Goal: Task Accomplishment & Management: Use online tool/utility

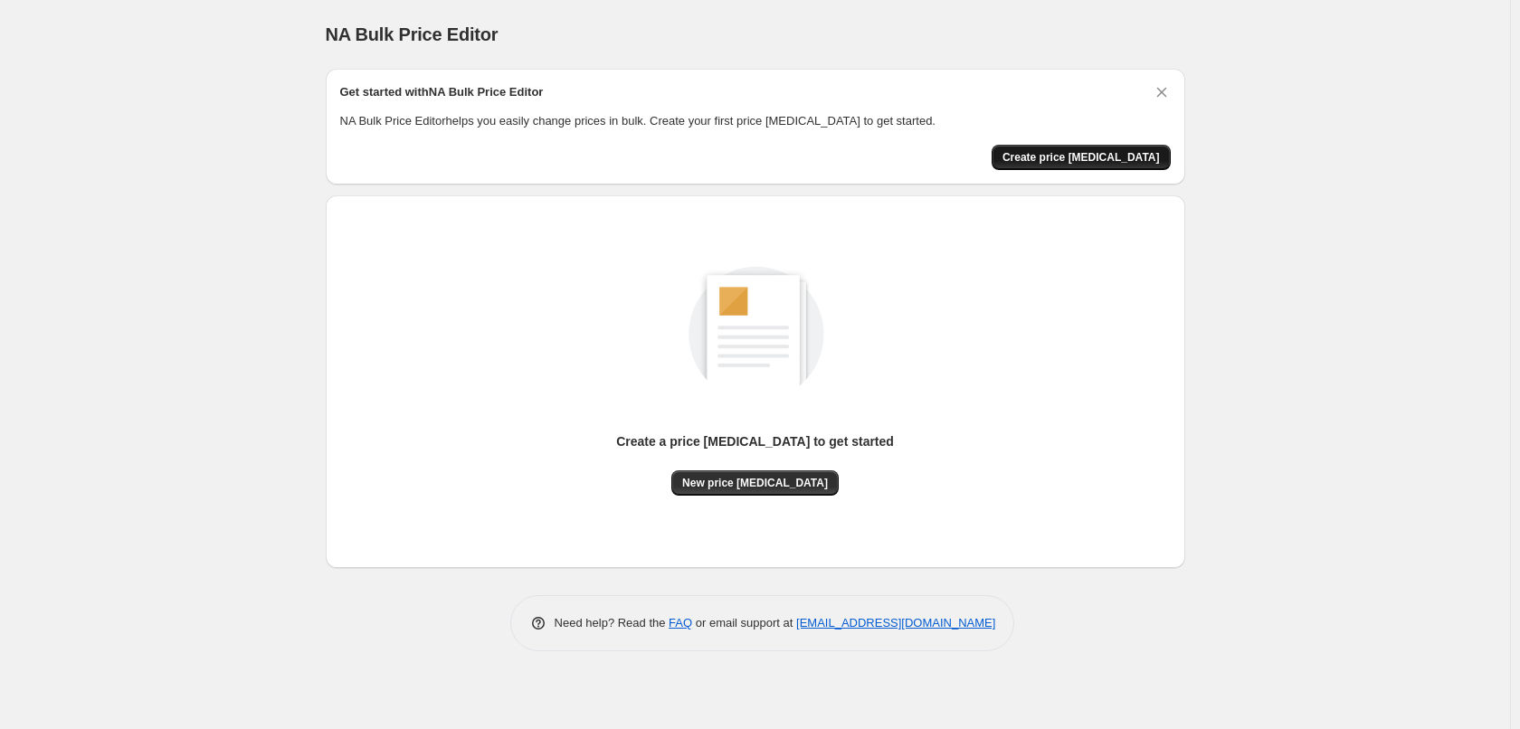
click at [1066, 157] on span "Create price change job" at bounding box center [1080, 157] width 157 height 14
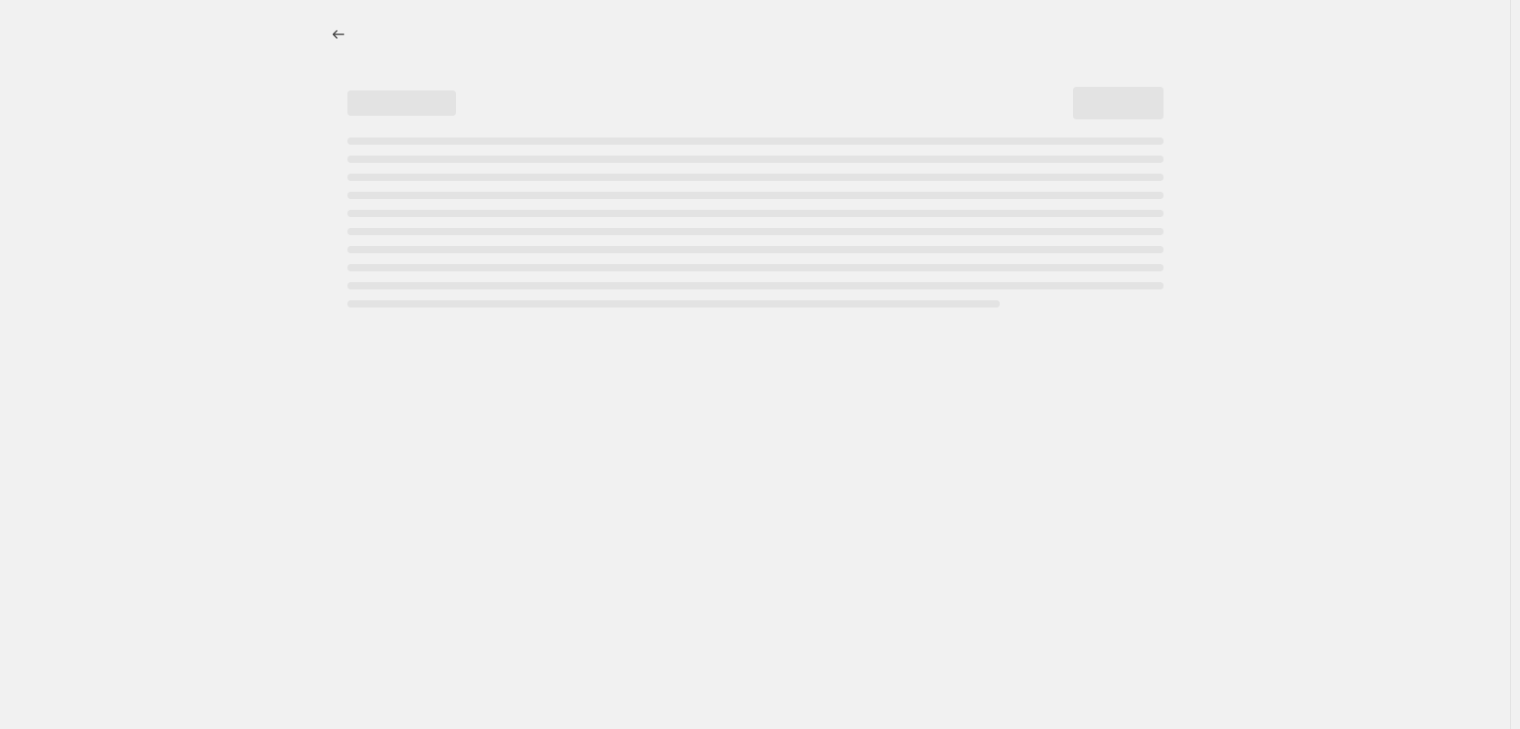
select select "percentage"
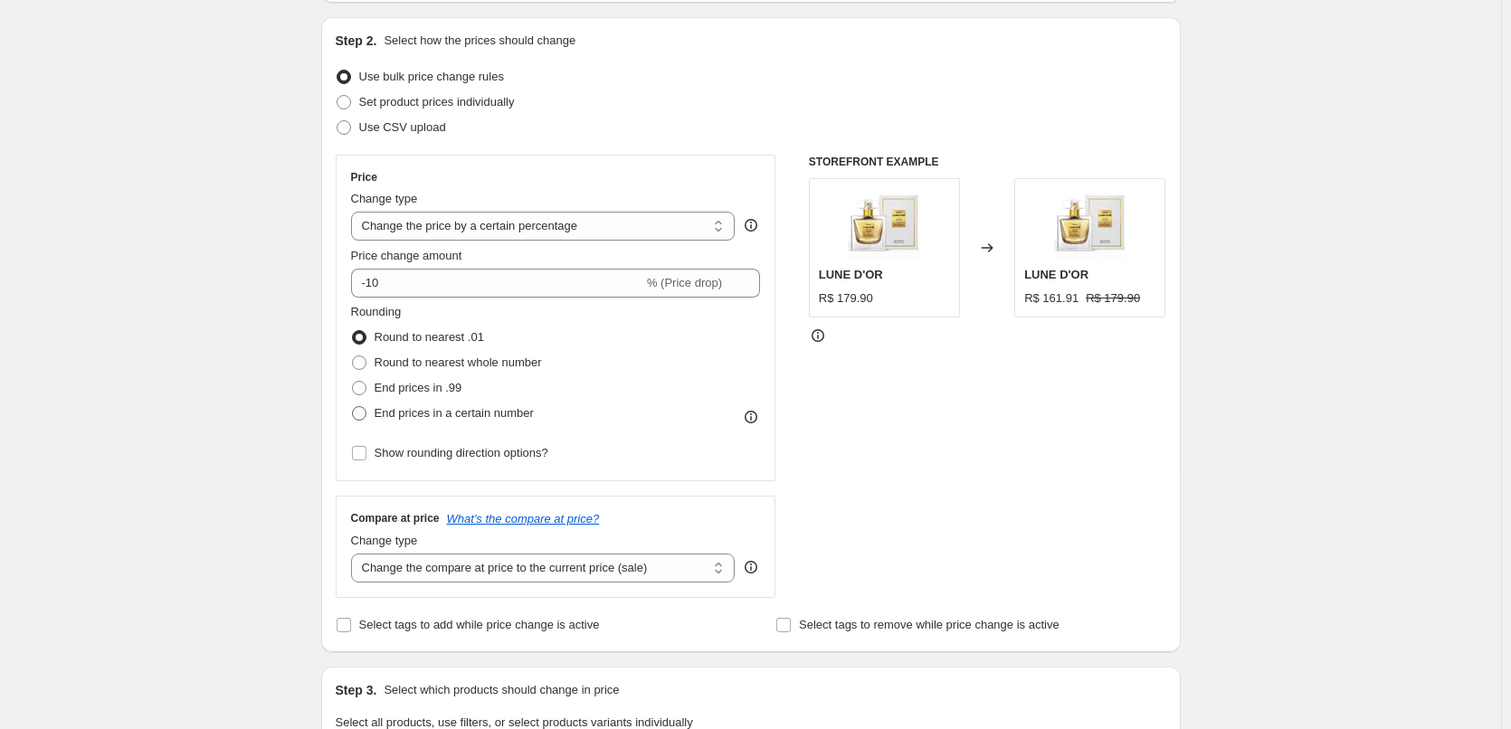
scroll to position [181, 0]
click at [671, 276] on span "% (Price drop)" at bounding box center [684, 280] width 75 height 14
click at [645, 233] on select "Change the price to a certain amount Change the price by a certain amount Chang…" at bounding box center [543, 223] width 384 height 29
click at [647, 232] on select "Change the price to a certain amount Change the price by a certain amount Chang…" at bounding box center [543, 223] width 384 height 29
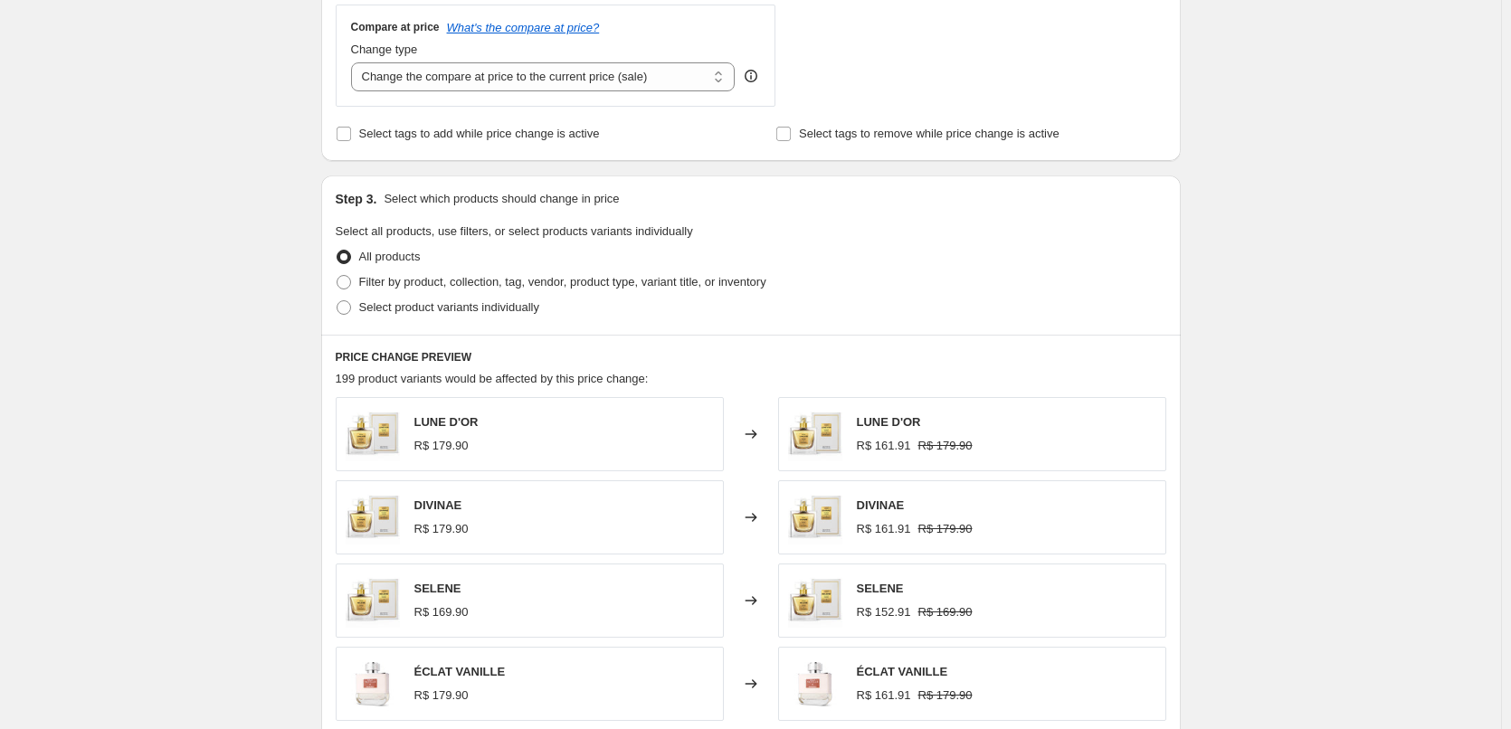
scroll to position [724, 0]
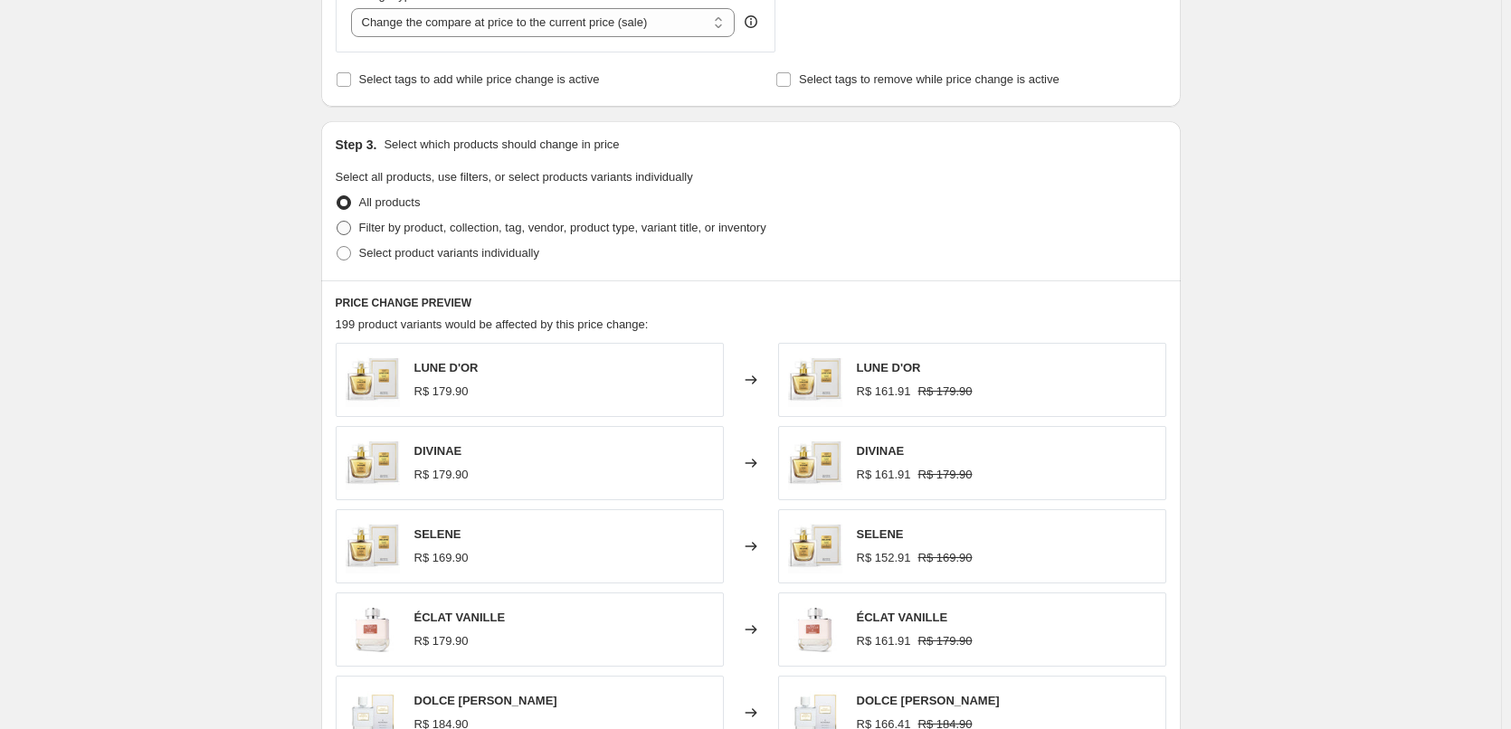
click at [478, 226] on span "Filter by product, collection, tag, vendor, product type, variant title, or inv…" at bounding box center [562, 228] width 407 height 14
click at [337, 222] on input "Filter by product, collection, tag, vendor, product type, variant title, or inv…" at bounding box center [337, 221] width 1 height 1
radio input "true"
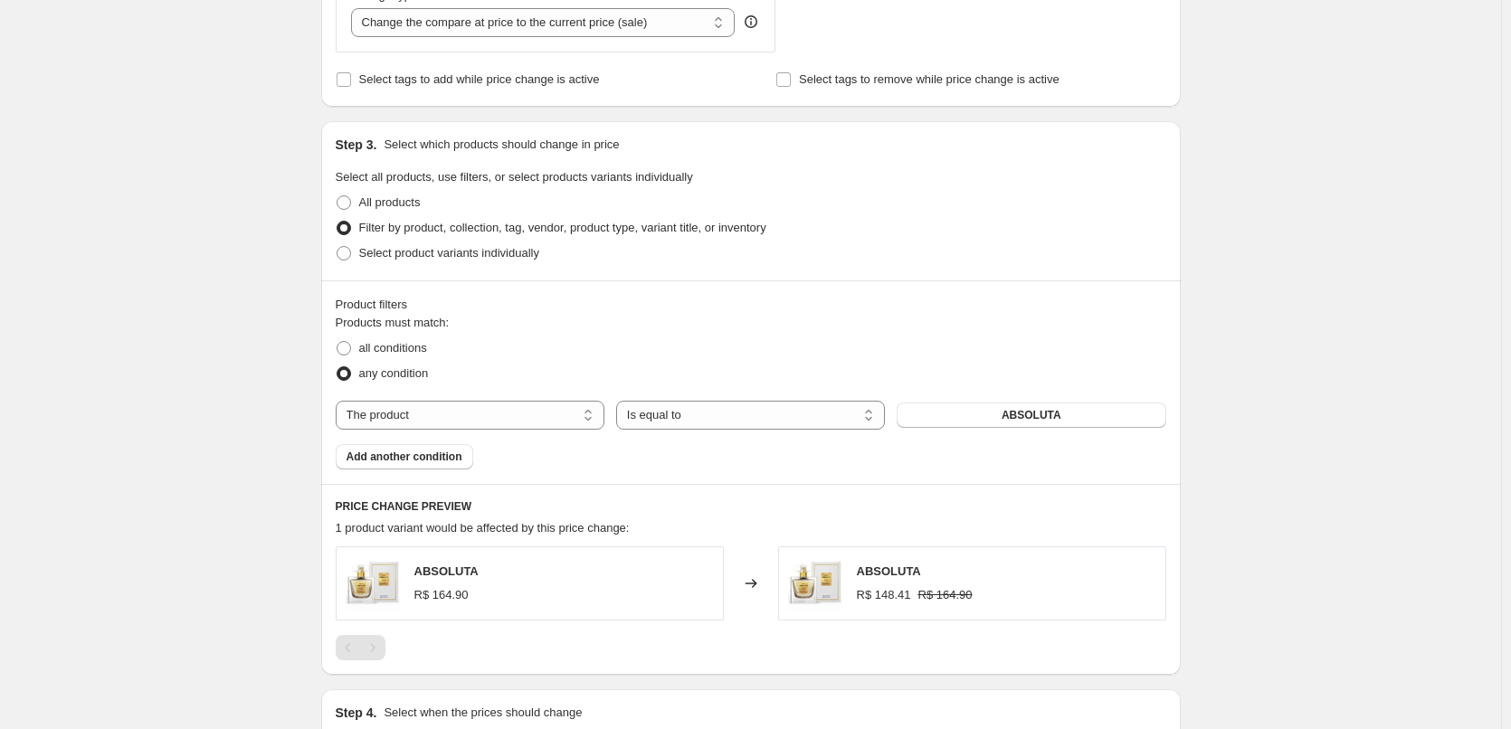
click at [673, 431] on div "Products must match: all conditions any condition The product The product's col…" at bounding box center [751, 392] width 831 height 156
click at [676, 424] on select "Is equal to Is not equal to" at bounding box center [750, 415] width 269 height 29
click at [677, 421] on select "Is equal to Is not equal to" at bounding box center [750, 415] width 269 height 29
click at [432, 455] on span "Add another condition" at bounding box center [404, 457] width 116 height 14
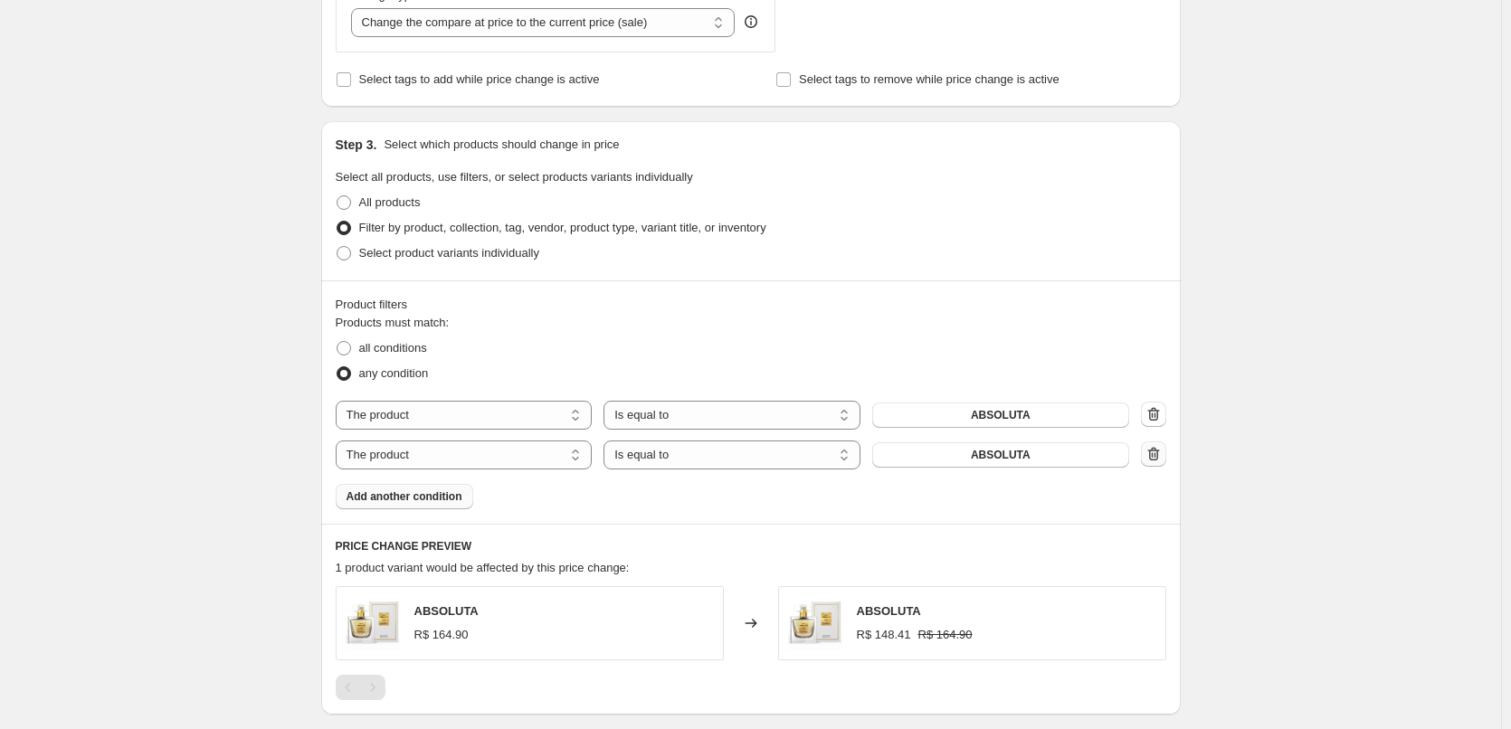
click at [1163, 450] on icon "button" at bounding box center [1153, 454] width 18 height 18
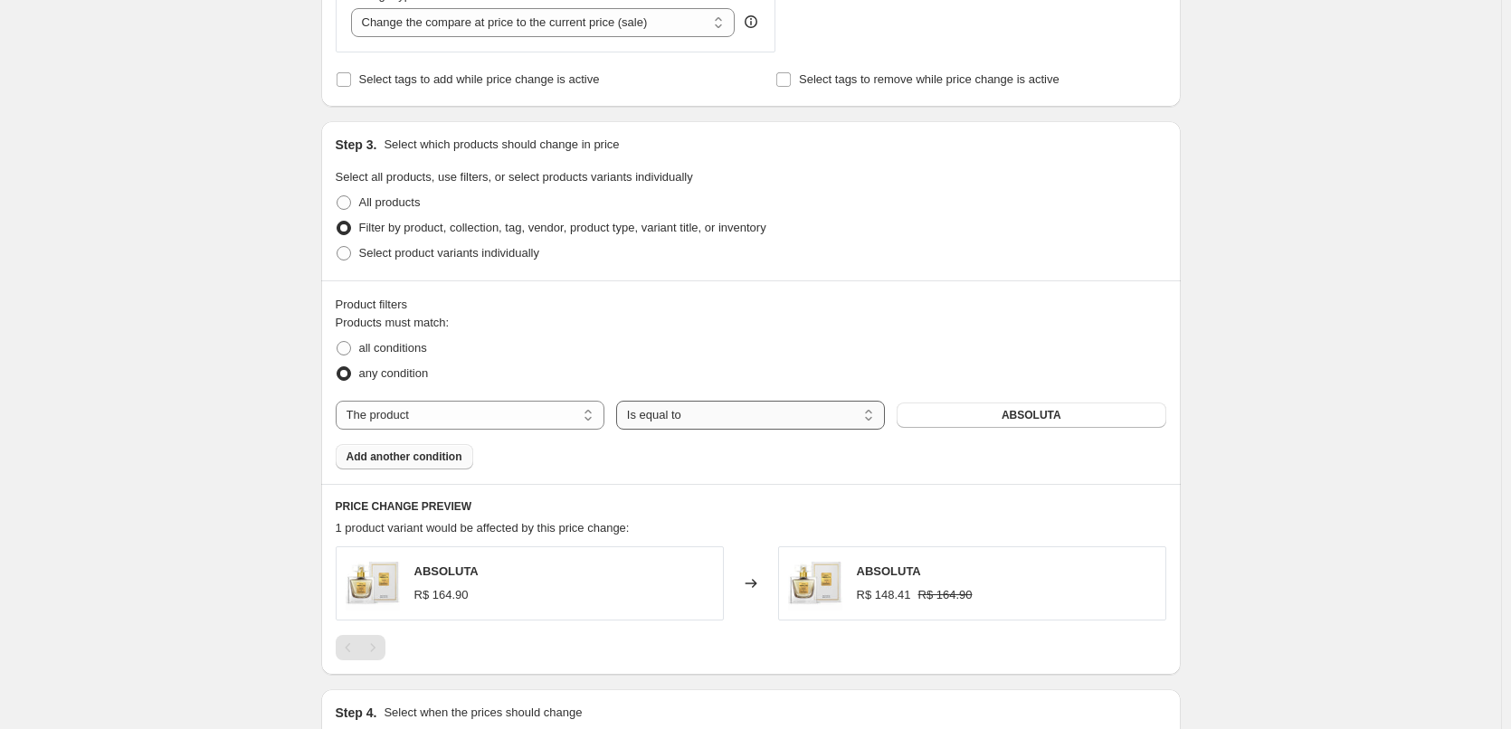
click at [670, 423] on select "Is equal to Is not equal to" at bounding box center [750, 415] width 269 height 29
click at [984, 435] on div "Products must match: all conditions any condition The product The product's col…" at bounding box center [751, 392] width 831 height 156
click at [988, 426] on button "ABSOLUTA" at bounding box center [1031, 415] width 269 height 25
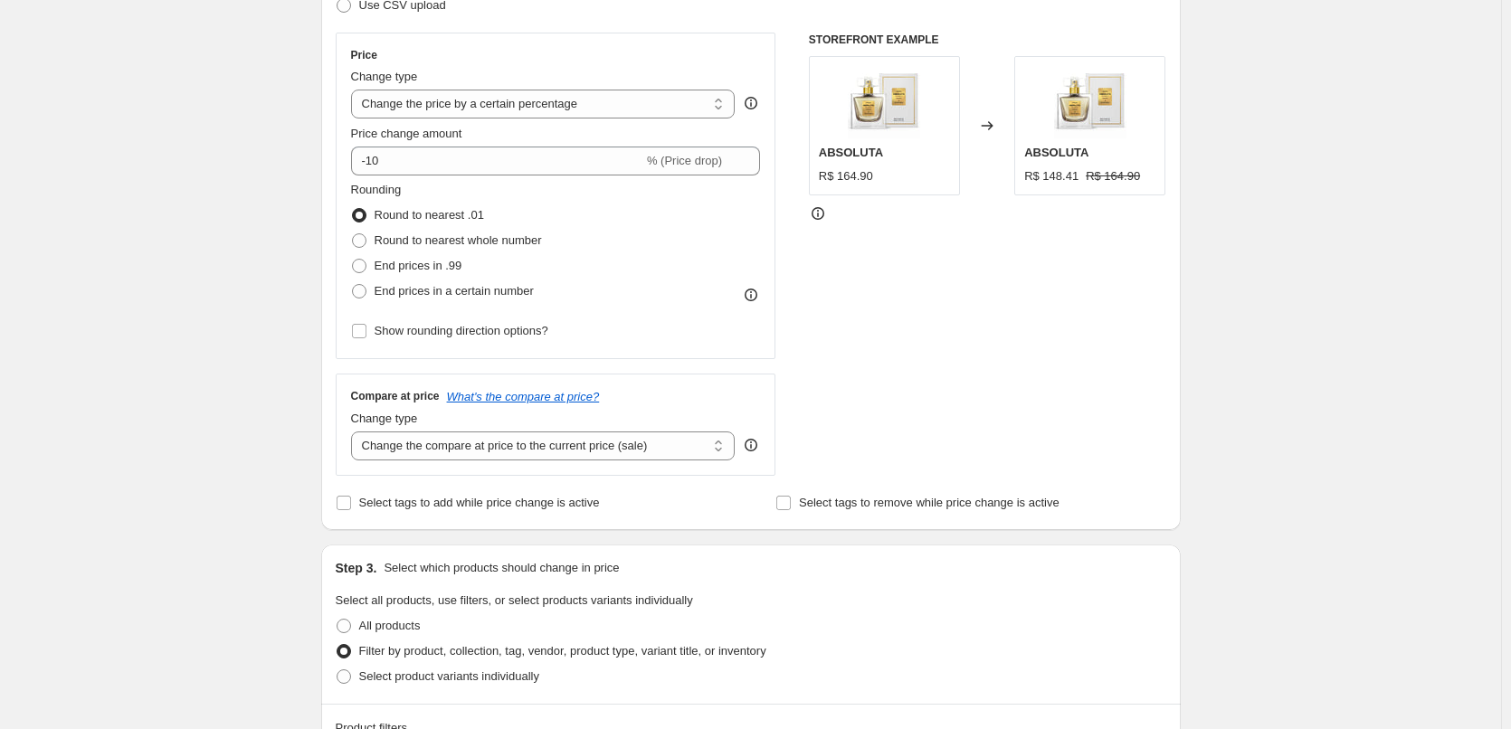
scroll to position [242, 0]
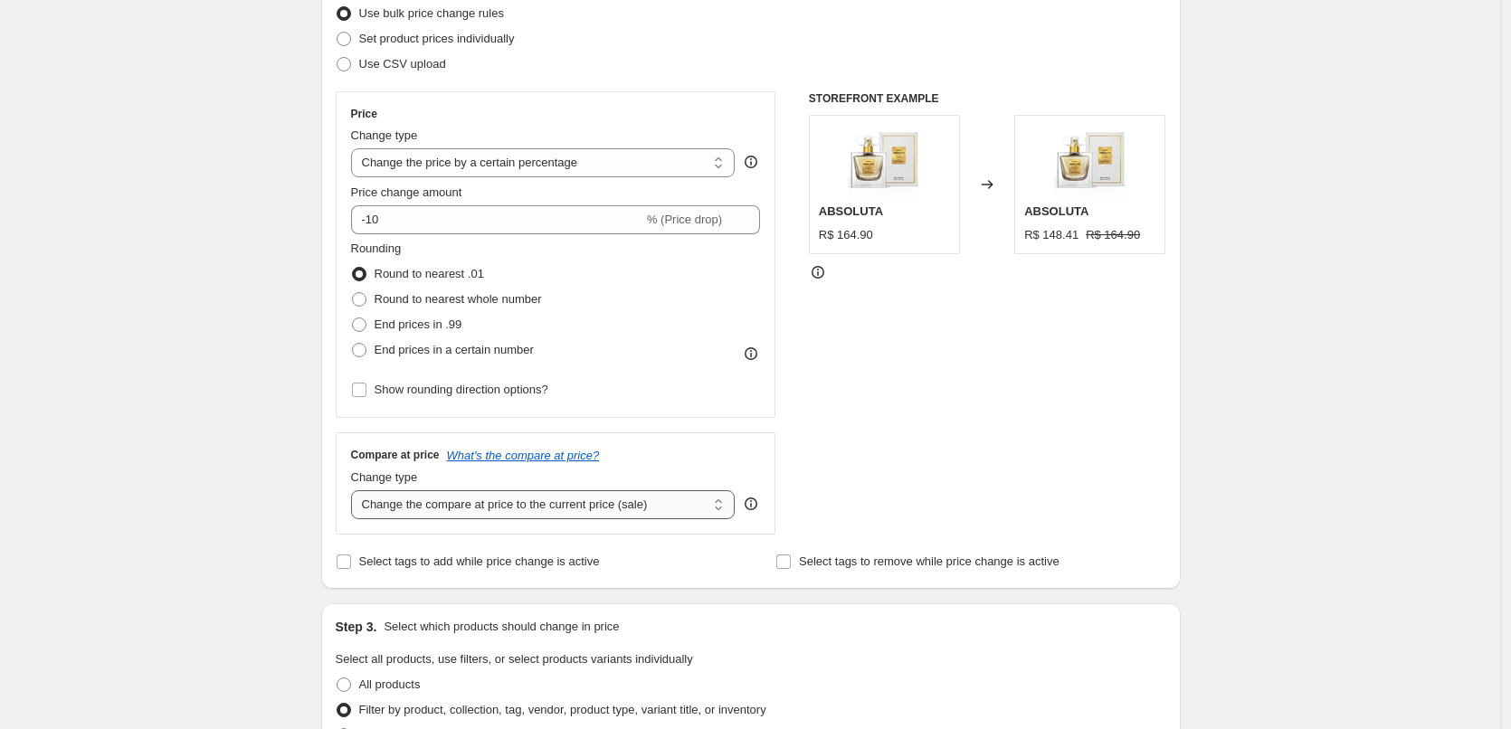
click at [657, 515] on select "Change the compare at price to the current price (sale) Change the compare at p…" at bounding box center [543, 504] width 384 height 29
select select "by"
click at [355, 490] on select "Change the compare at price to the current price (sale) Change the compare at p…" at bounding box center [543, 504] width 384 height 29
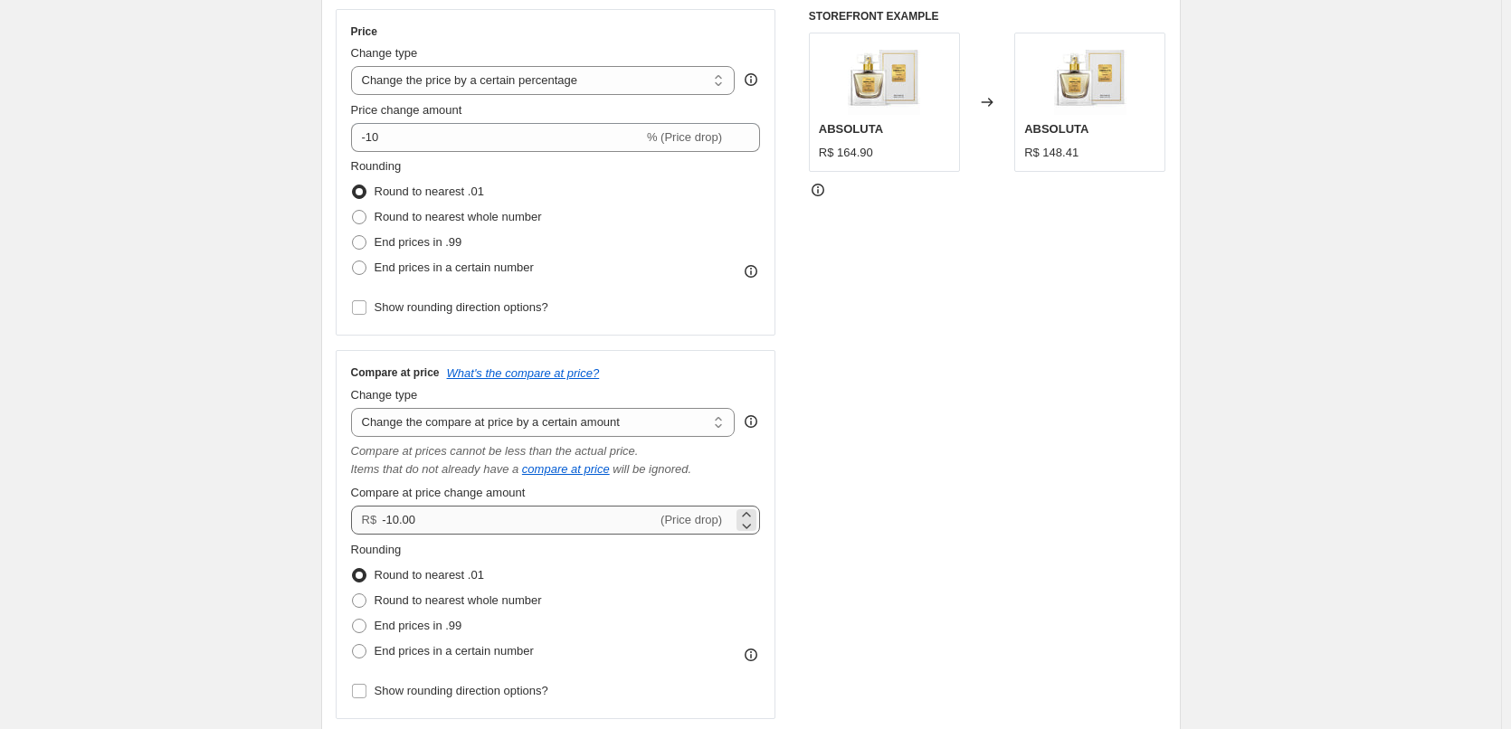
scroll to position [362, 0]
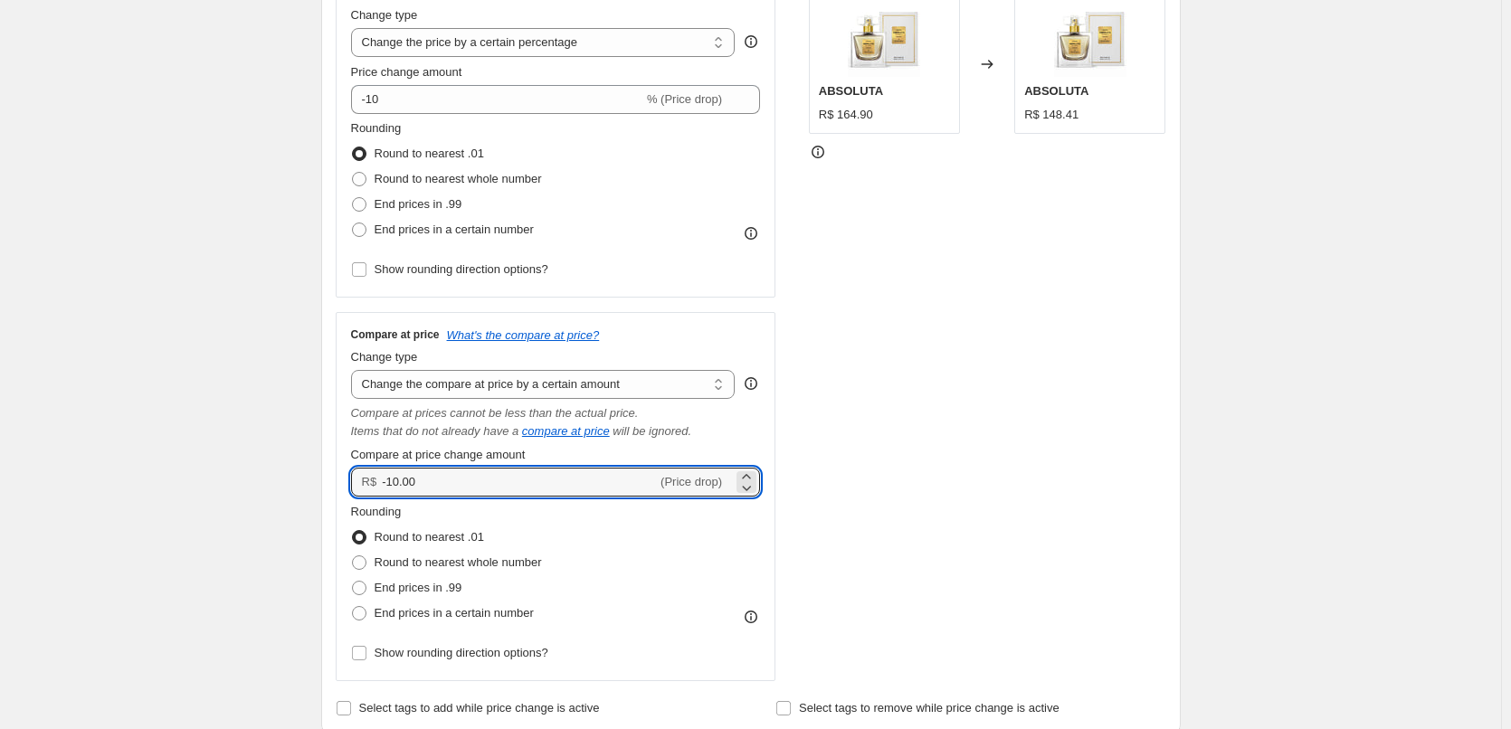
drag, startPoint x: 586, startPoint y: 486, endPoint x: 380, endPoint y: 494, distance: 206.4
click at [380, 494] on div "R$ -10.00 (Price drop)" at bounding box center [556, 482] width 410 height 29
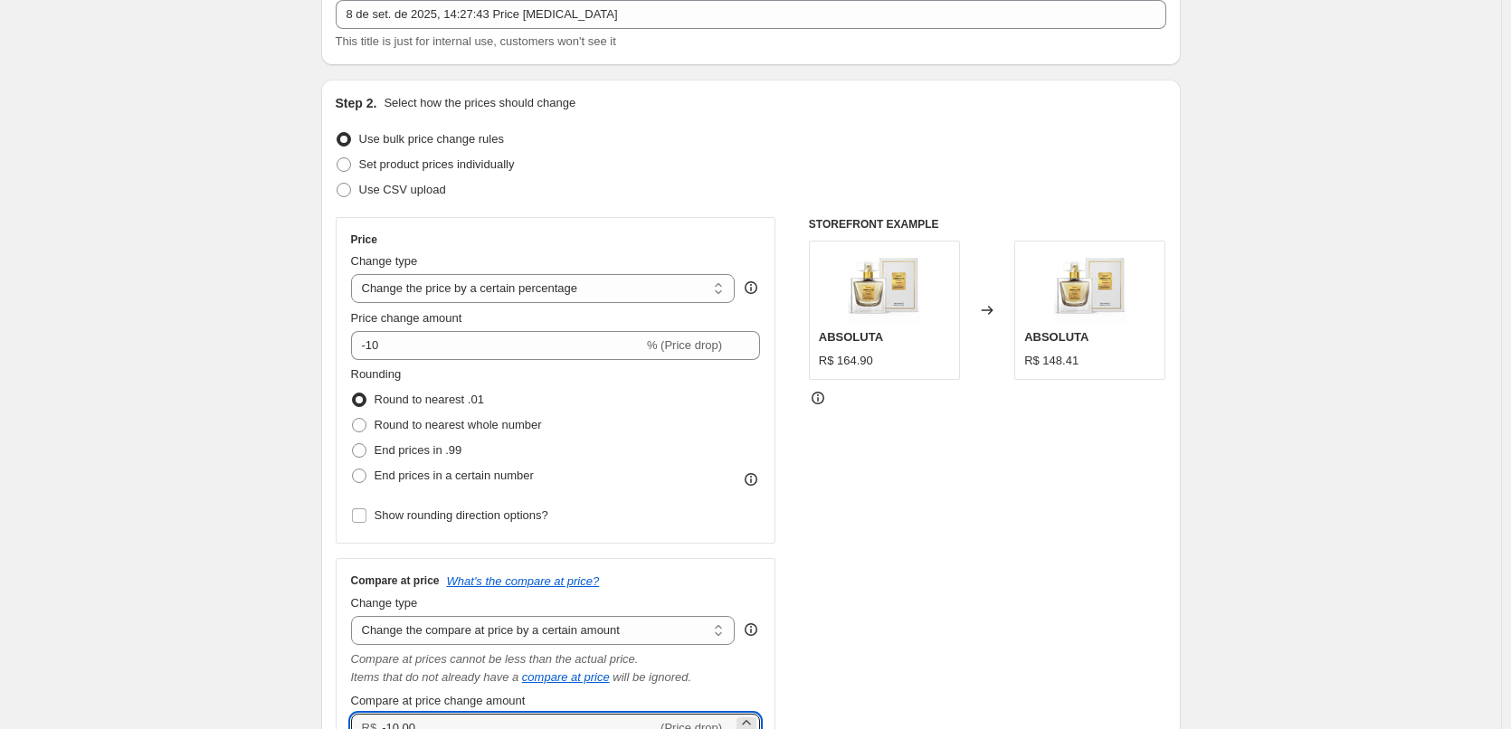
scroll to position [120, 0]
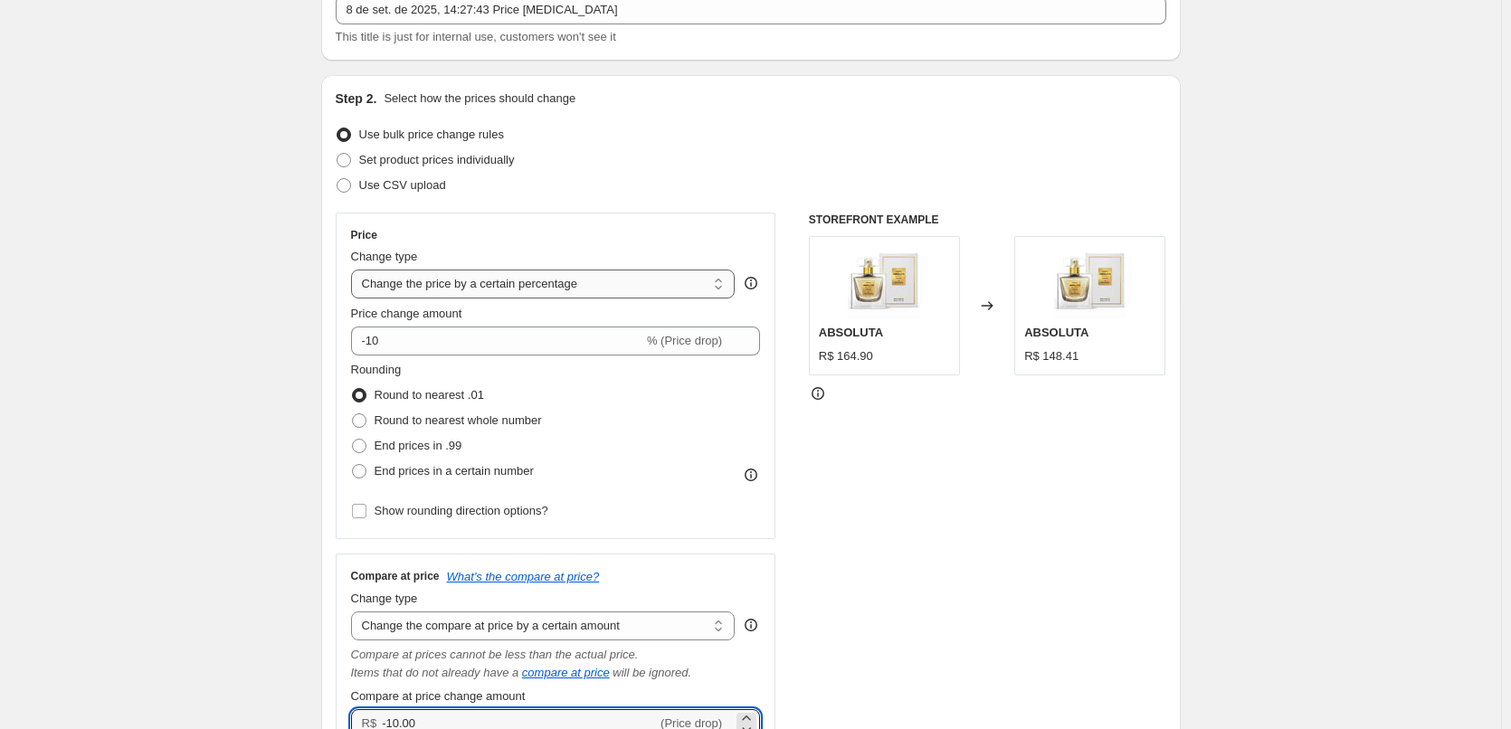
click at [519, 290] on select "Change the price to a certain amount Change the price by a certain amount Chang…" at bounding box center [543, 284] width 384 height 29
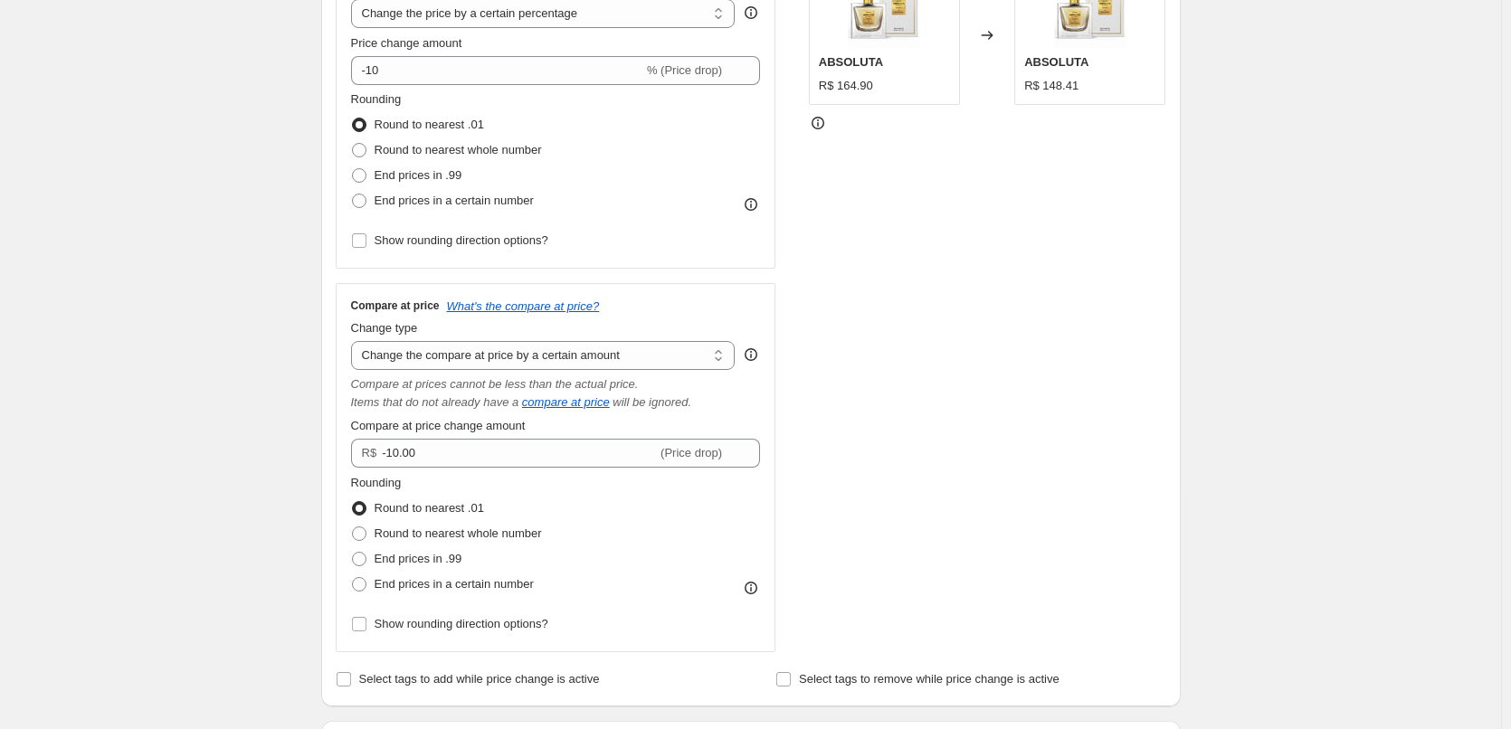
scroll to position [301, 0]
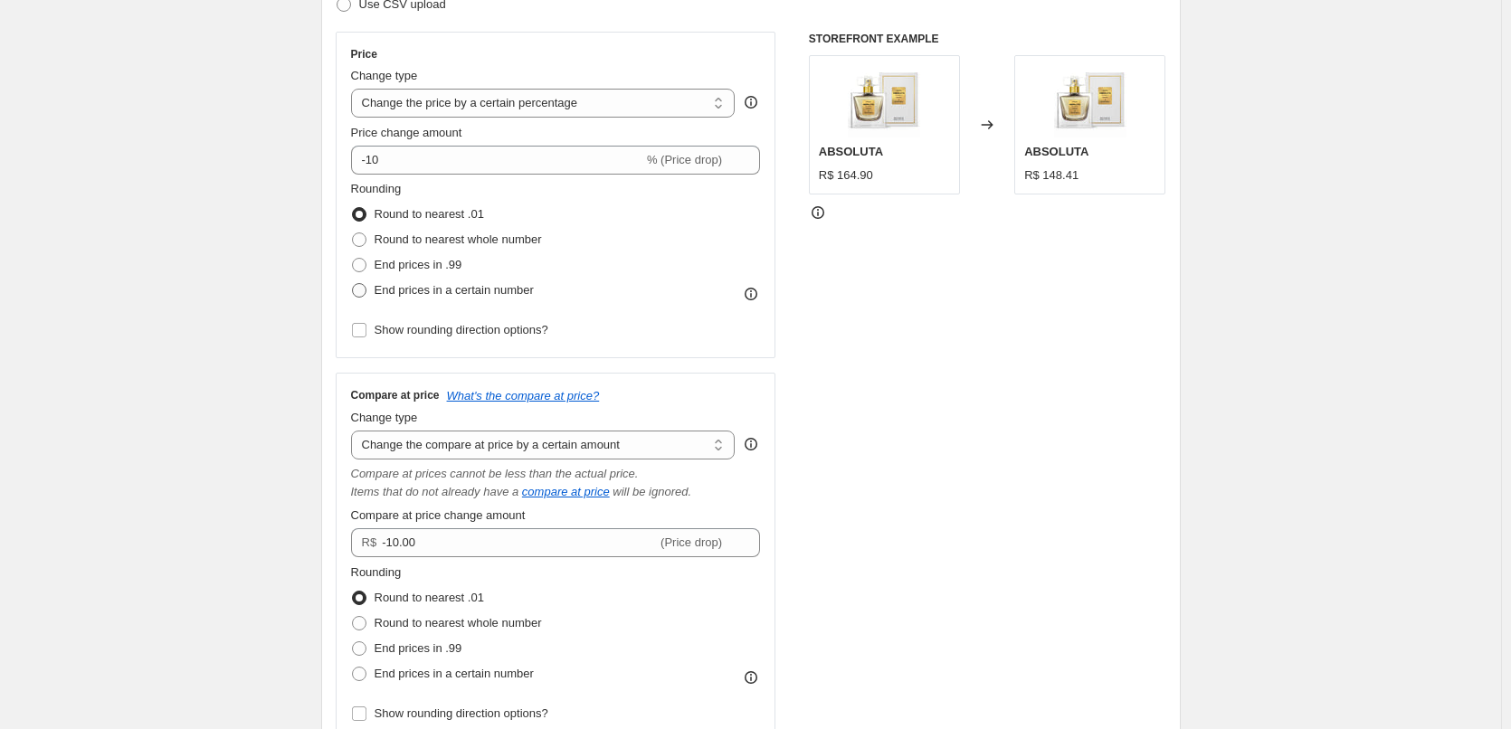
click at [481, 291] on span "End prices in a certain number" at bounding box center [454, 290] width 159 height 14
click at [353, 284] on input "End prices in a certain number" at bounding box center [352, 283] width 1 height 1
radio input "true"
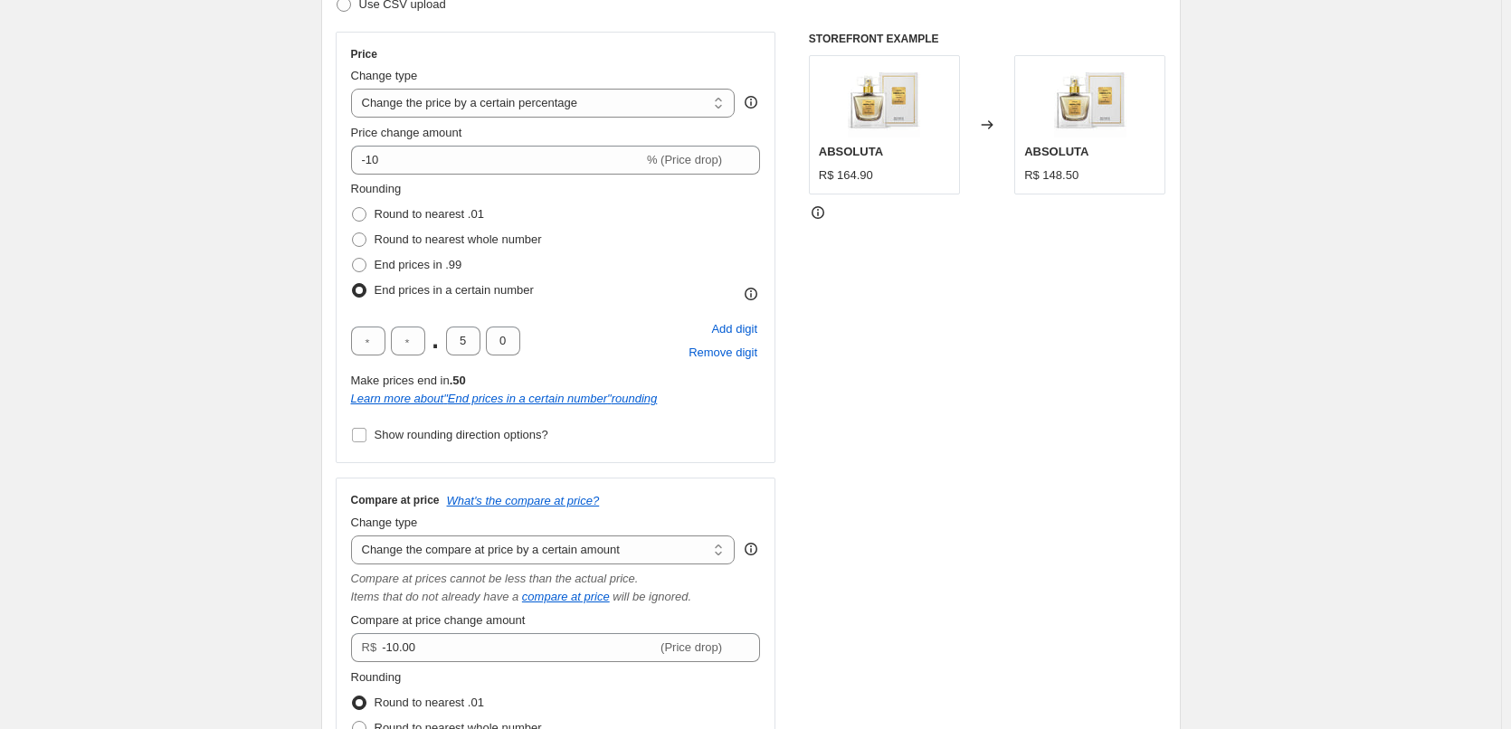
click at [481, 291] on span "End prices in a certain number" at bounding box center [454, 290] width 159 height 14
click at [353, 284] on input "End prices in a certain number" at bounding box center [352, 283] width 1 height 1
click at [366, 216] on span at bounding box center [359, 214] width 14 height 14
click at [353, 208] on input "Round to nearest .01" at bounding box center [352, 207] width 1 height 1
radio input "true"
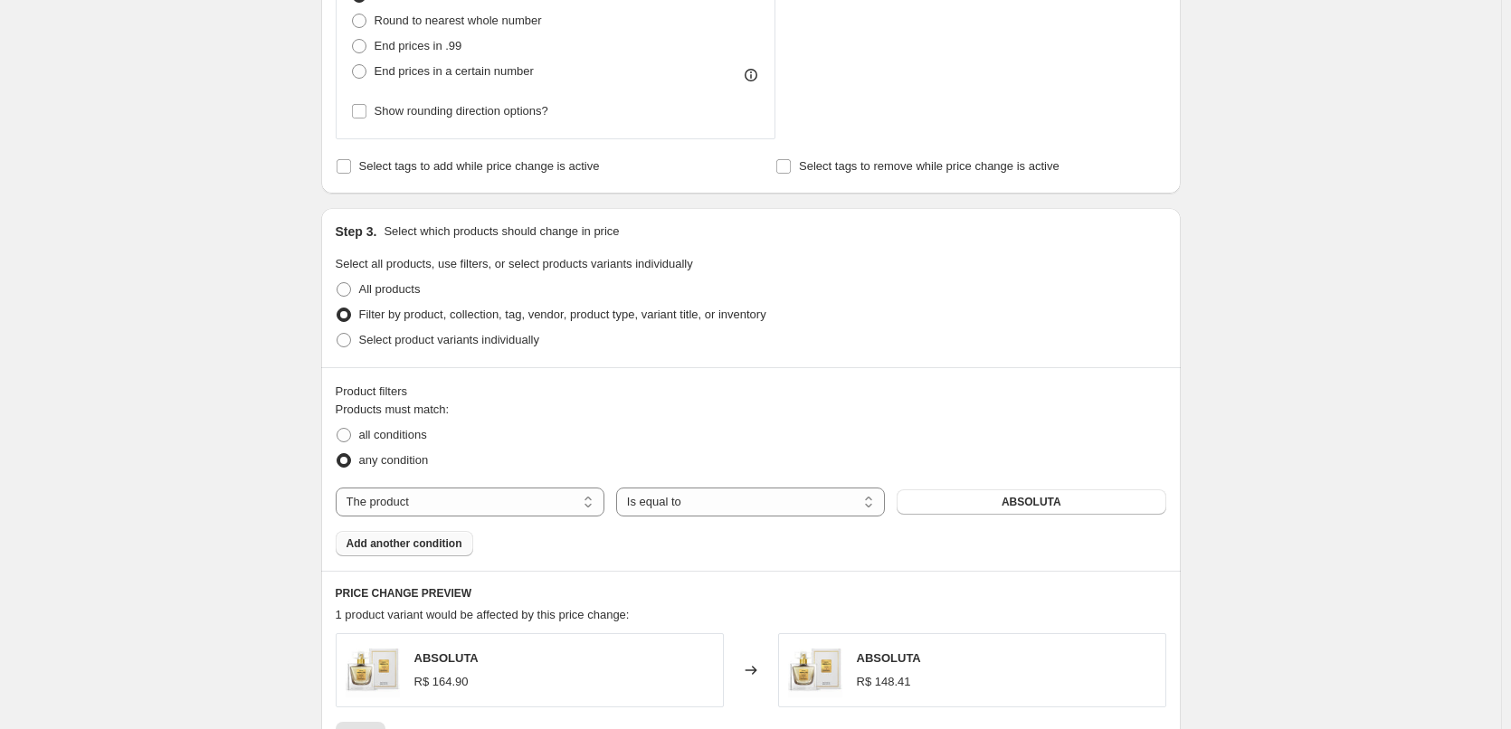
scroll to position [905, 0]
click at [479, 341] on span "Select product variants individually" at bounding box center [449, 339] width 180 height 14
click at [337, 333] on input "Select product variants individually" at bounding box center [337, 332] width 1 height 1
radio input "true"
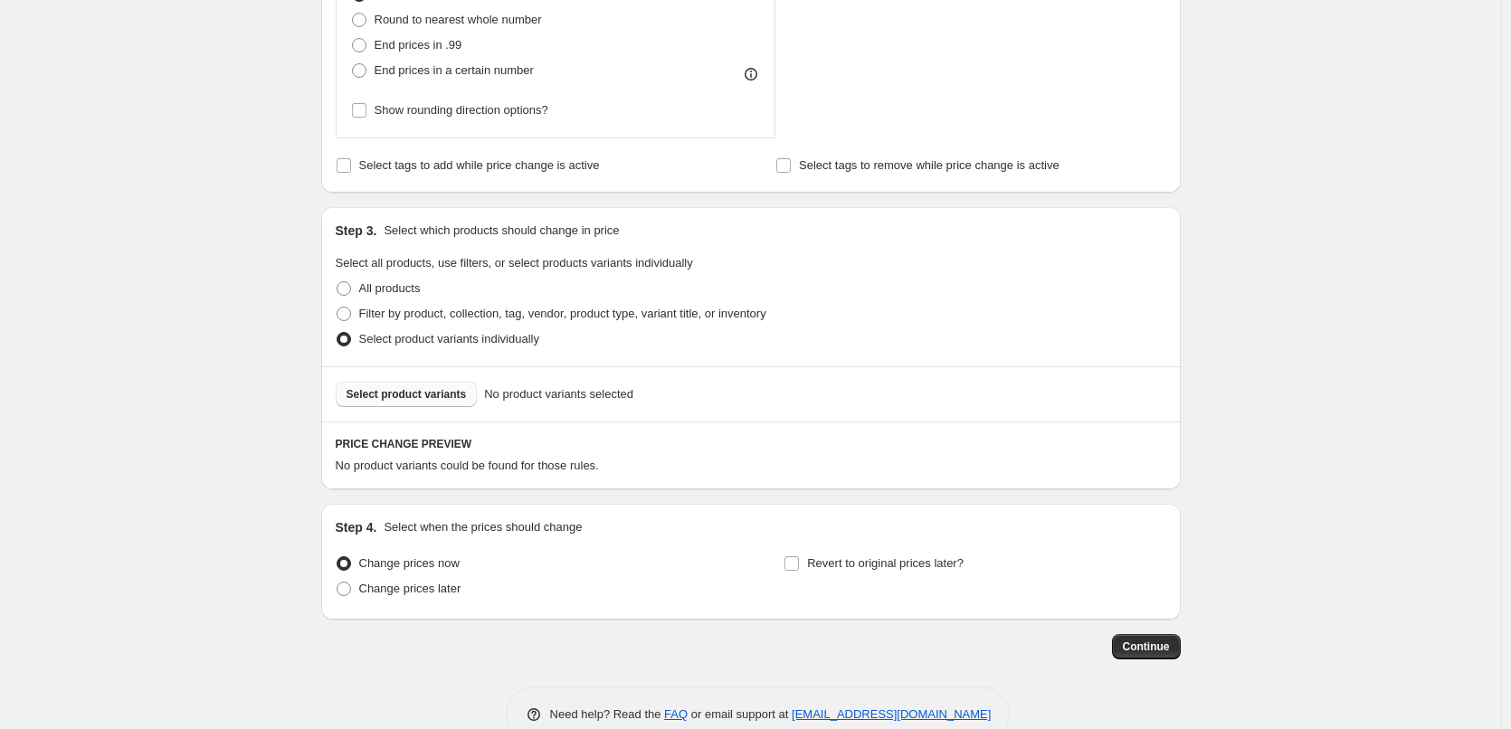
click at [441, 403] on button "Select product variants" at bounding box center [407, 394] width 142 height 25
click at [463, 397] on button "Select product variants" at bounding box center [407, 394] width 142 height 25
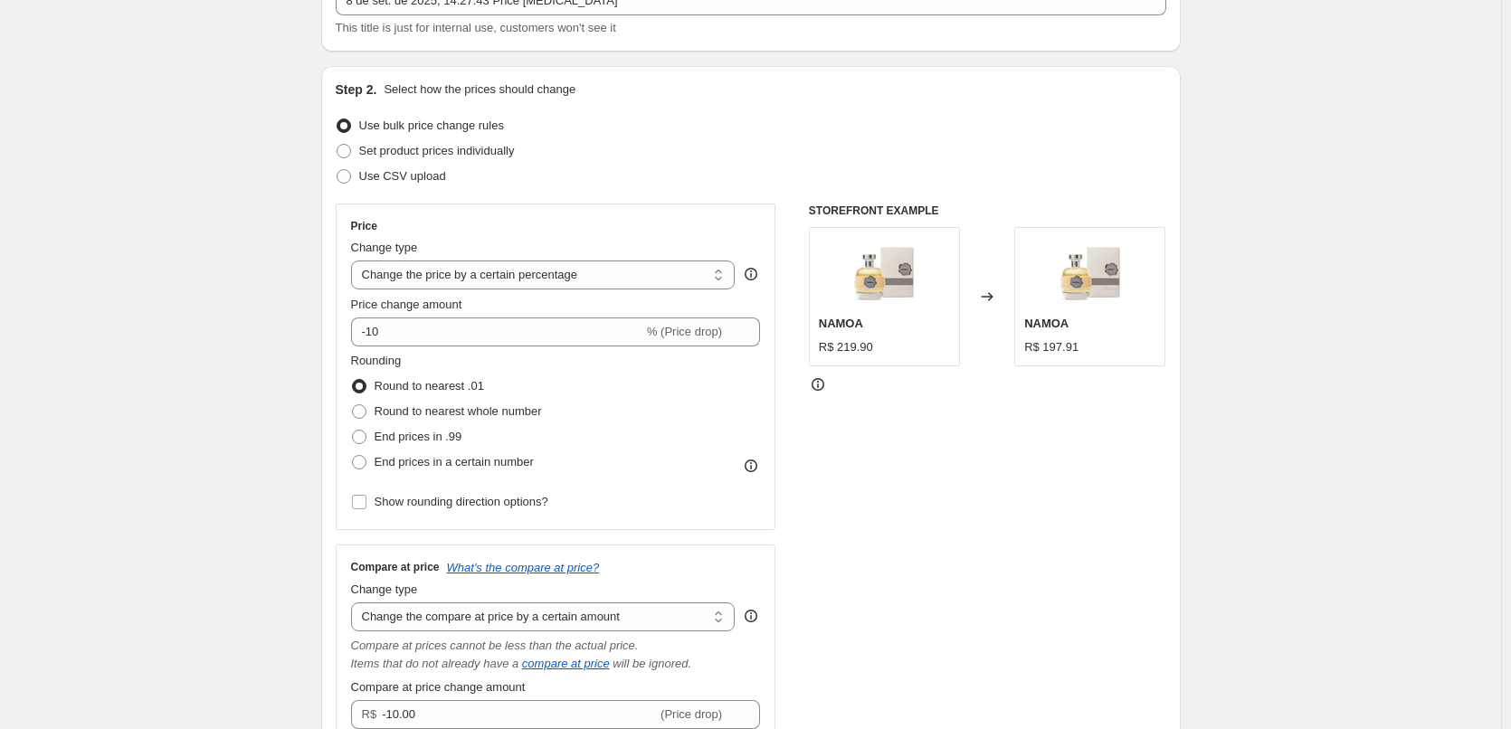
scroll to position [120, 0]
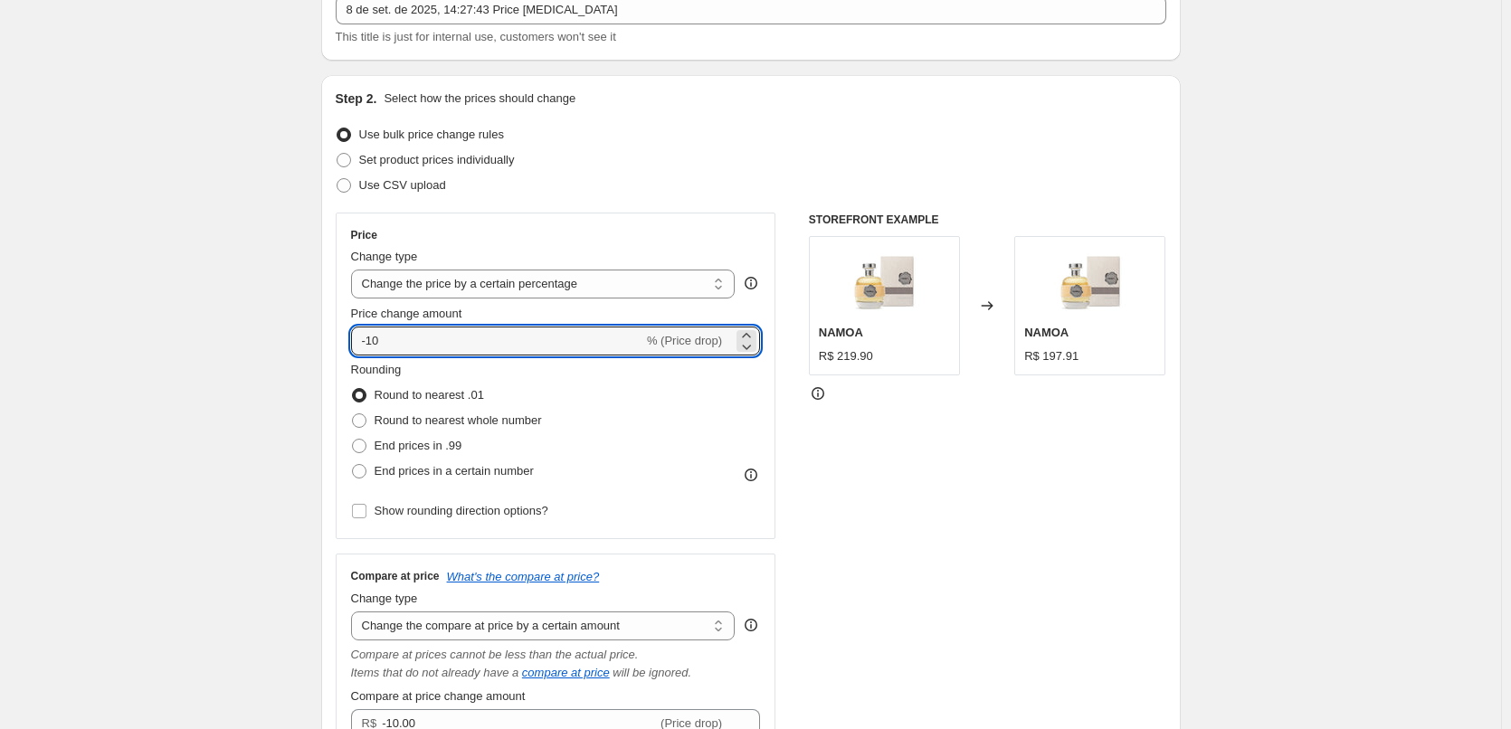
drag, startPoint x: 456, startPoint y: 350, endPoint x: 372, endPoint y: 358, distance: 84.5
click at [372, 358] on div "Price Change type Change the price to a certain amount Change the price by a ce…" at bounding box center [556, 376] width 410 height 296
type input "-60"
click at [603, 316] on div "Price change amount" at bounding box center [556, 314] width 410 height 18
click at [443, 468] on span "End prices in a certain number" at bounding box center [454, 471] width 159 height 14
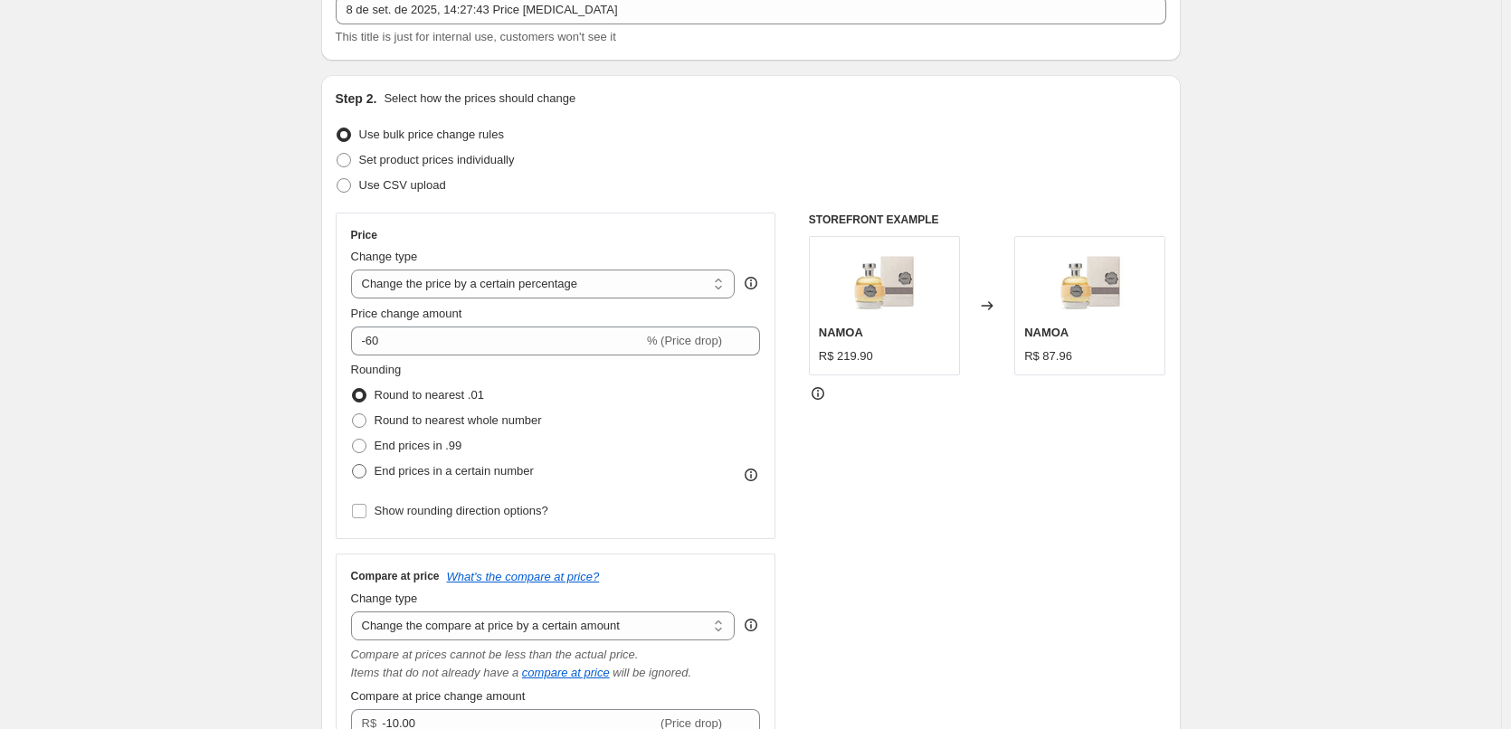
click at [353, 465] on input "End prices in a certain number" at bounding box center [352, 464] width 1 height 1
radio input "true"
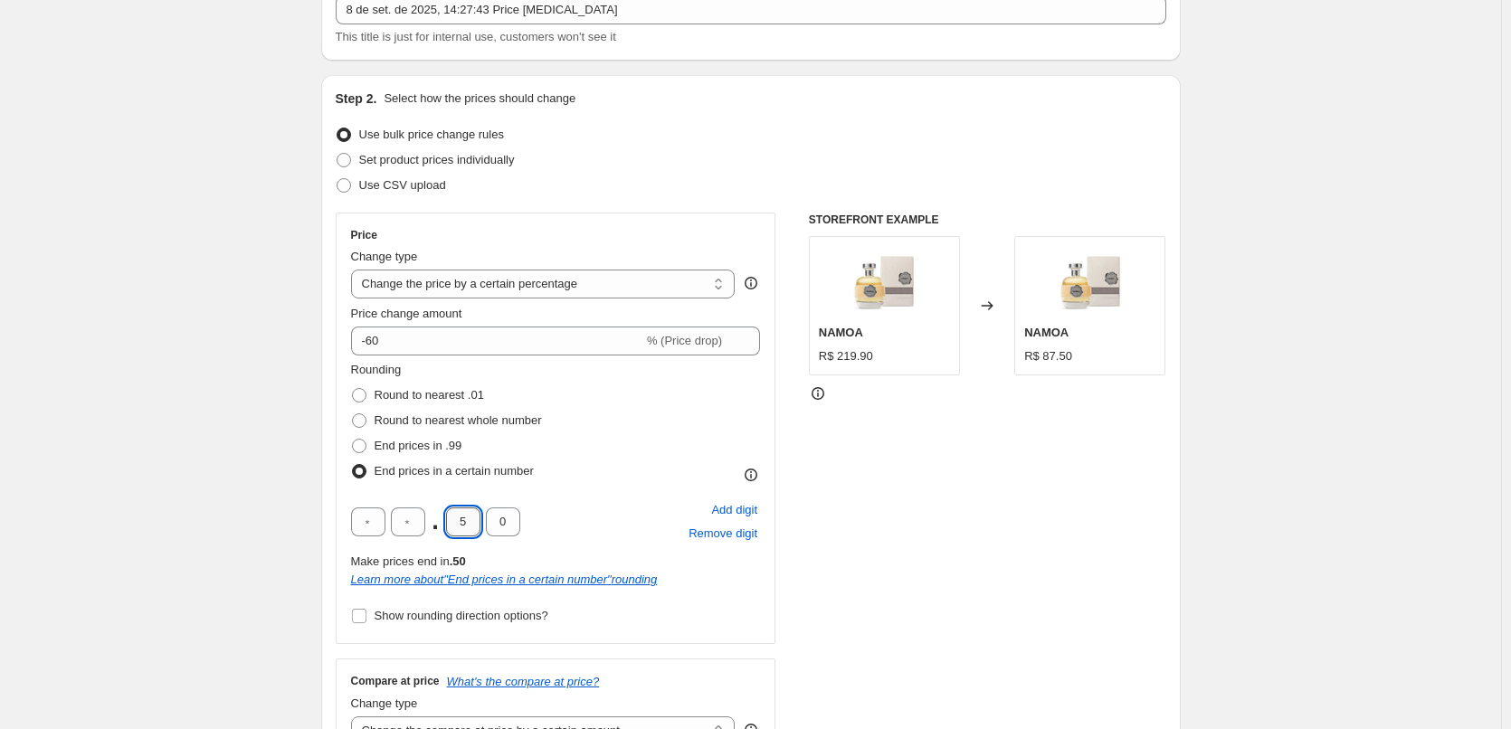
click at [472, 526] on input "5" at bounding box center [463, 522] width 34 height 29
type input "9"
click at [647, 432] on div "Rounding Round to nearest .01 Round to nearest whole number End prices in .99 E…" at bounding box center [556, 422] width 410 height 123
click at [708, 350] on div "-60 % (Price drop)" at bounding box center [556, 341] width 410 height 29
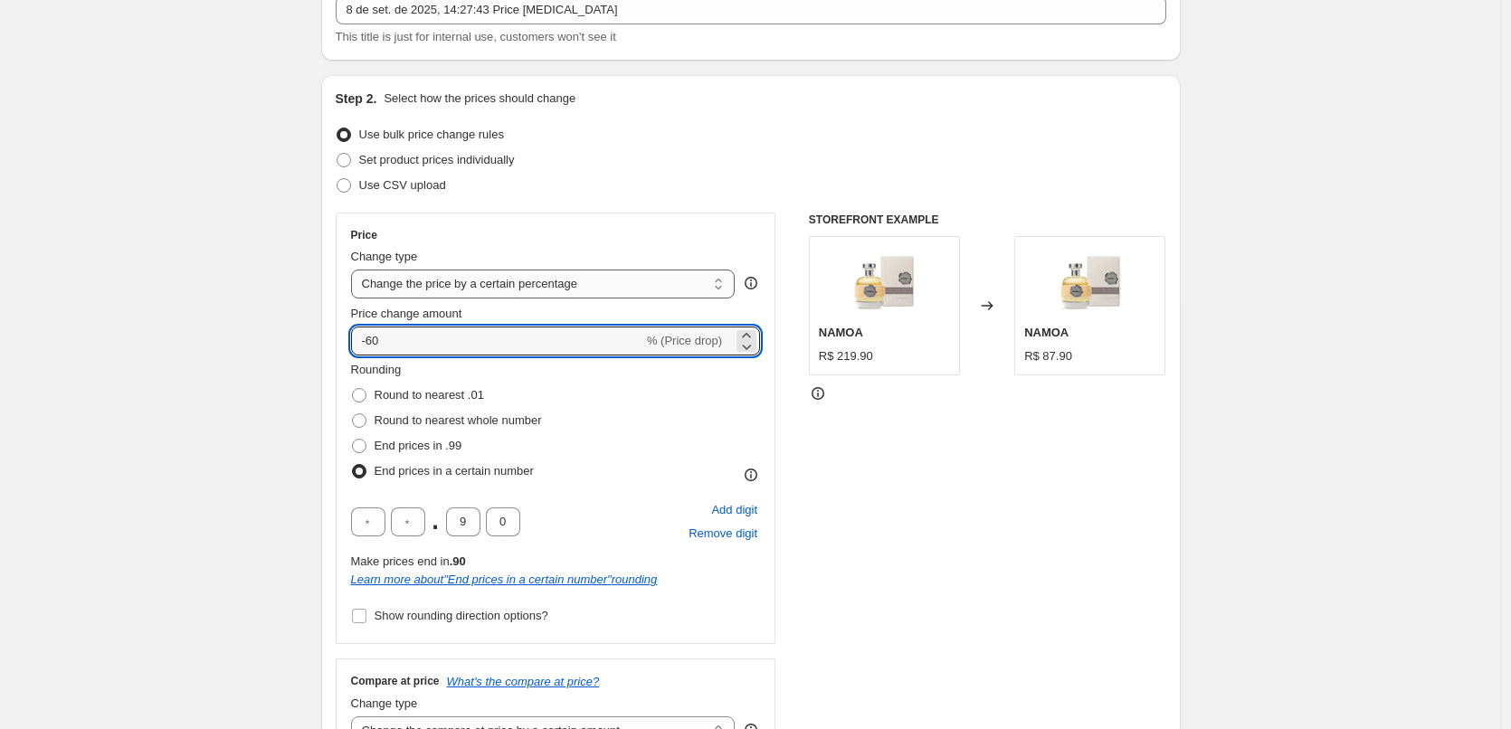
click at [698, 290] on select "Change the price to a certain amount Change the price by a certain amount Chang…" at bounding box center [543, 284] width 384 height 29
select select "to"
click at [355, 270] on select "Change the price to a certain amount Change the price by a certain amount Chang…" at bounding box center [543, 284] width 384 height 29
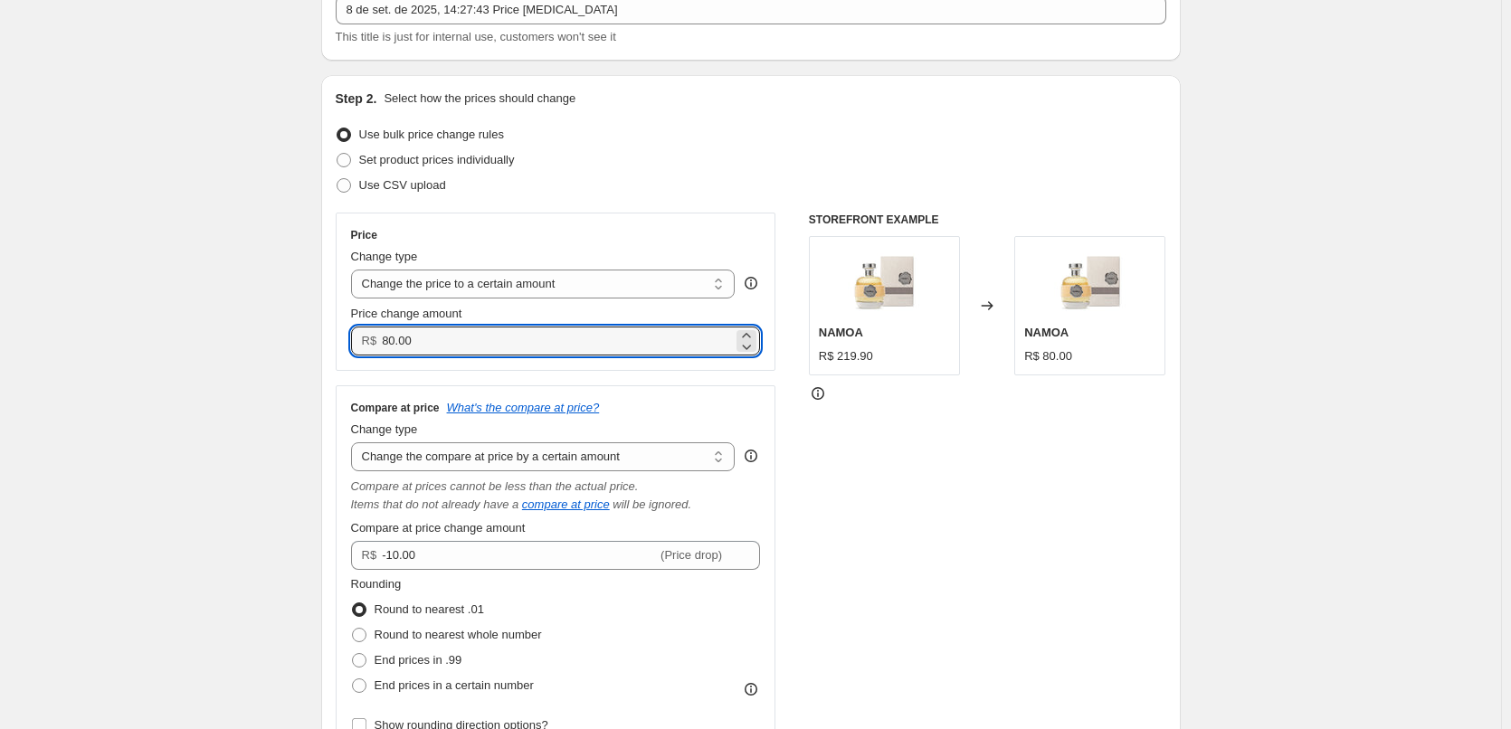
drag, startPoint x: 498, startPoint y: 337, endPoint x: 378, endPoint y: 346, distance: 120.7
click at [378, 346] on div "R$ 80.00" at bounding box center [556, 341] width 410 height 29
paste input "159.9"
type input "159.90"
click at [693, 371] on div "Price Change type Change the price to a certain amount Change the price by a ce…" at bounding box center [556, 483] width 441 height 541
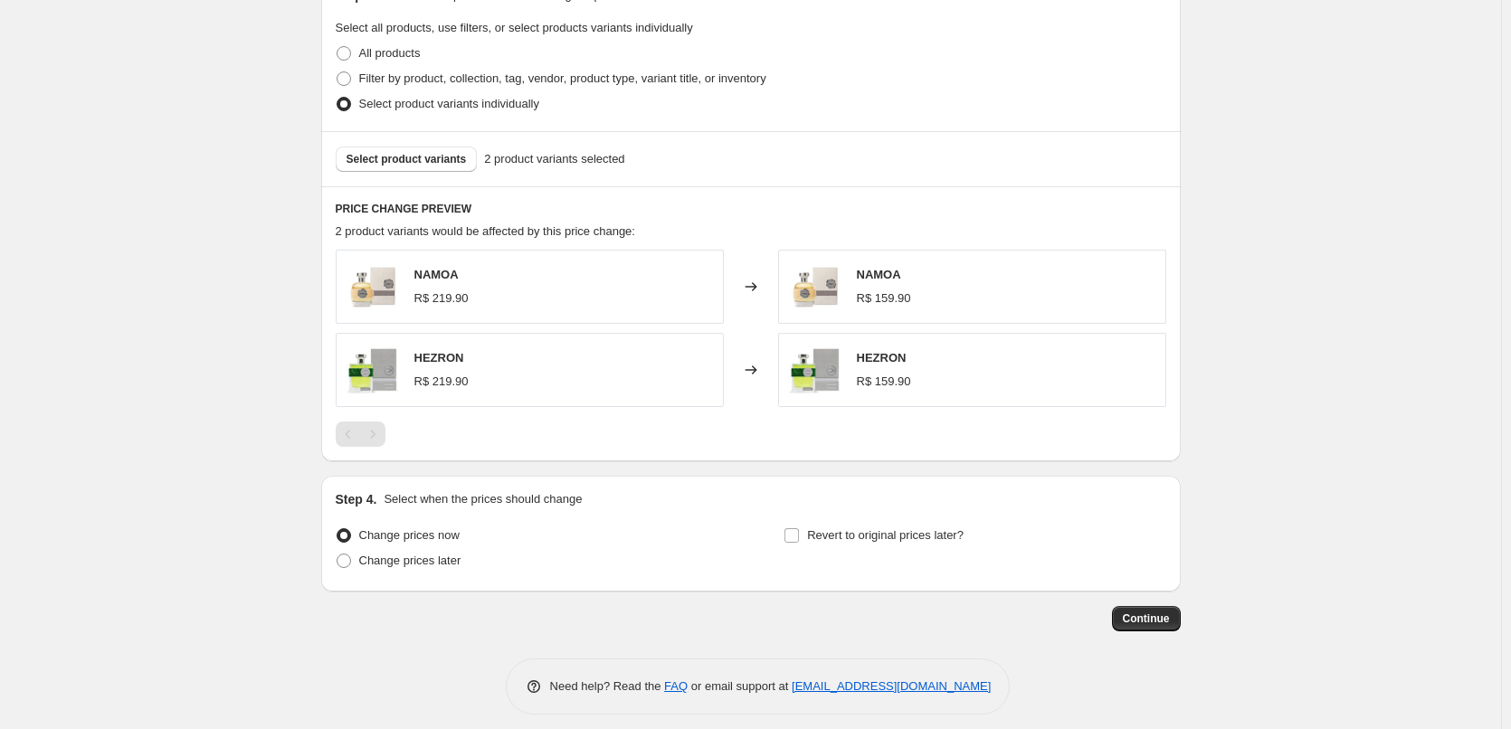
scroll to position [984, 0]
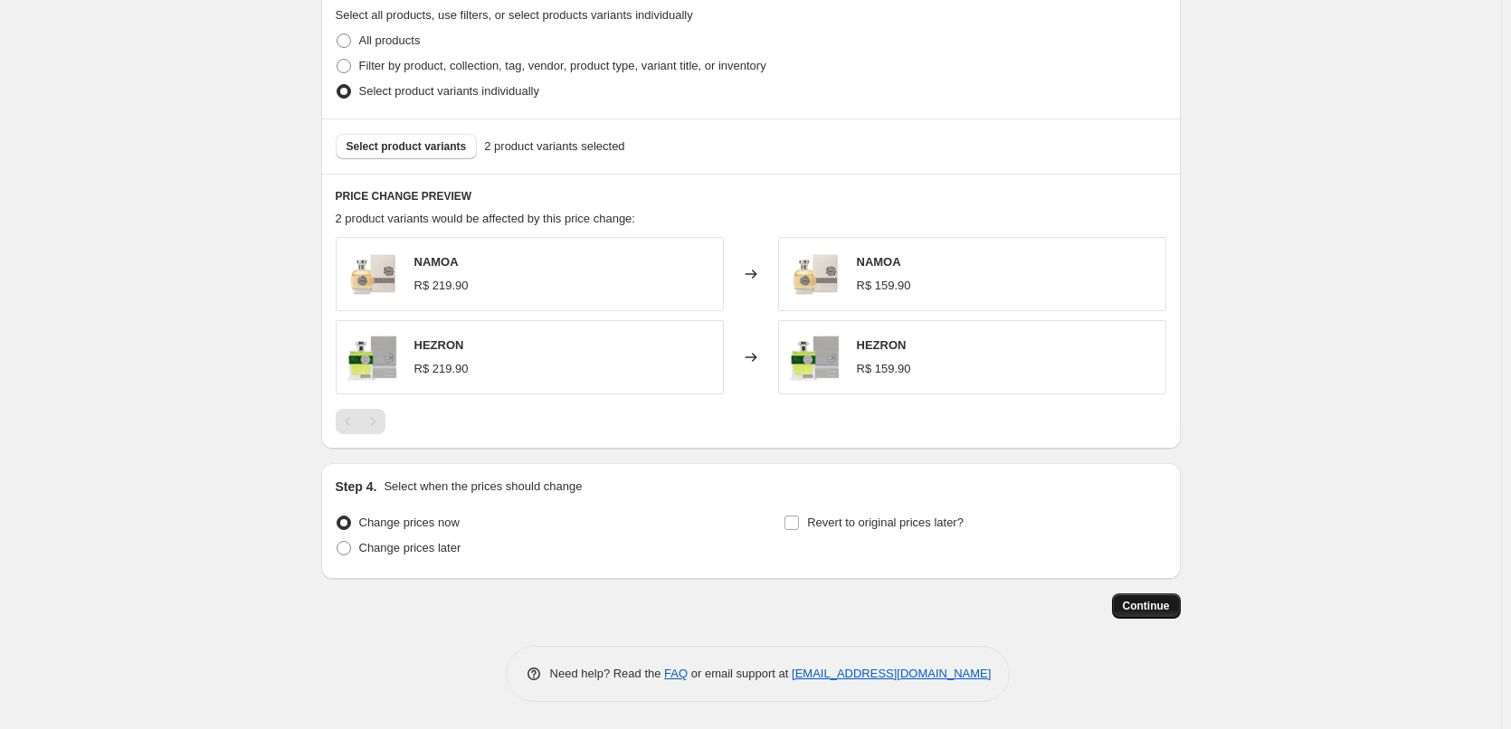
click at [1147, 605] on span "Continue" at bounding box center [1146, 606] width 47 height 14
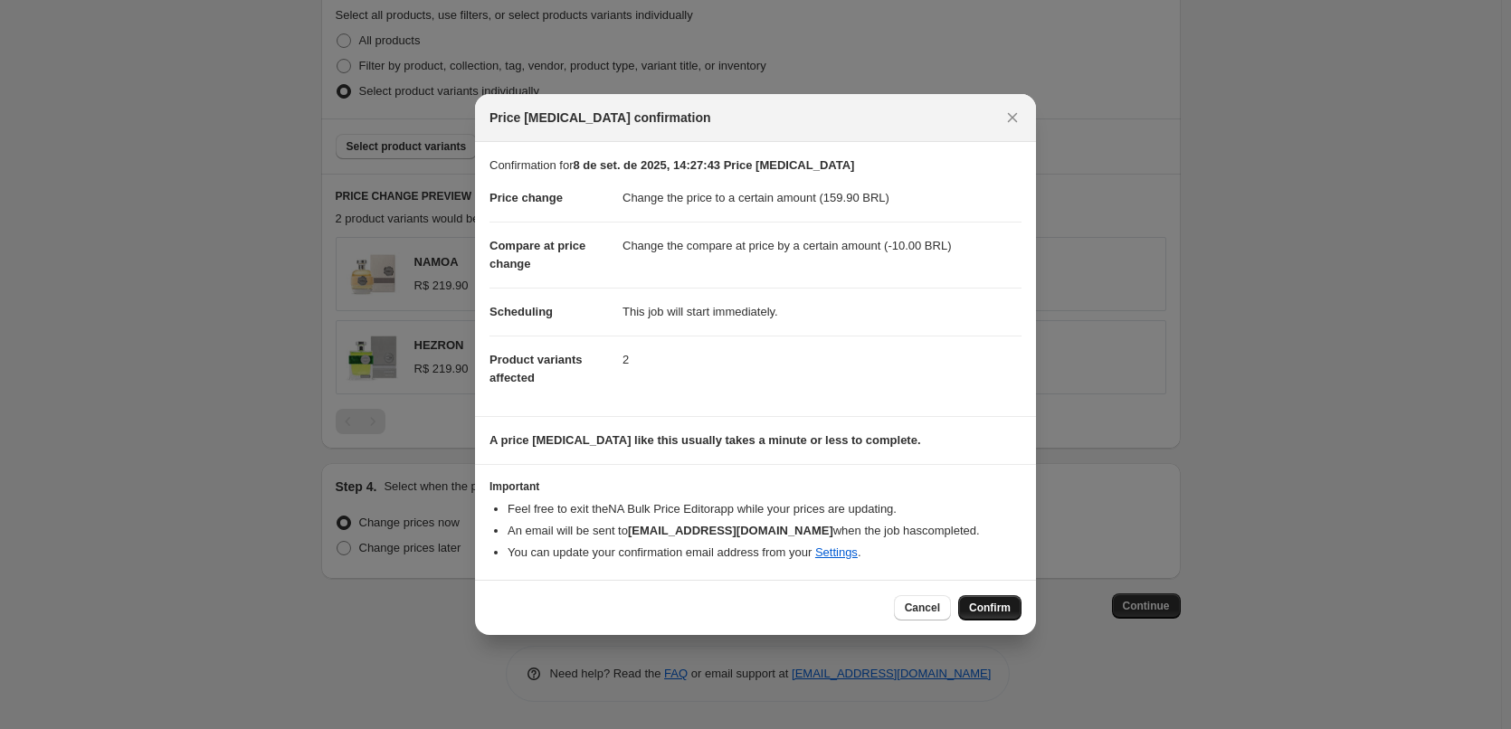
click at [986, 607] on span "Confirm" at bounding box center [990, 608] width 42 height 14
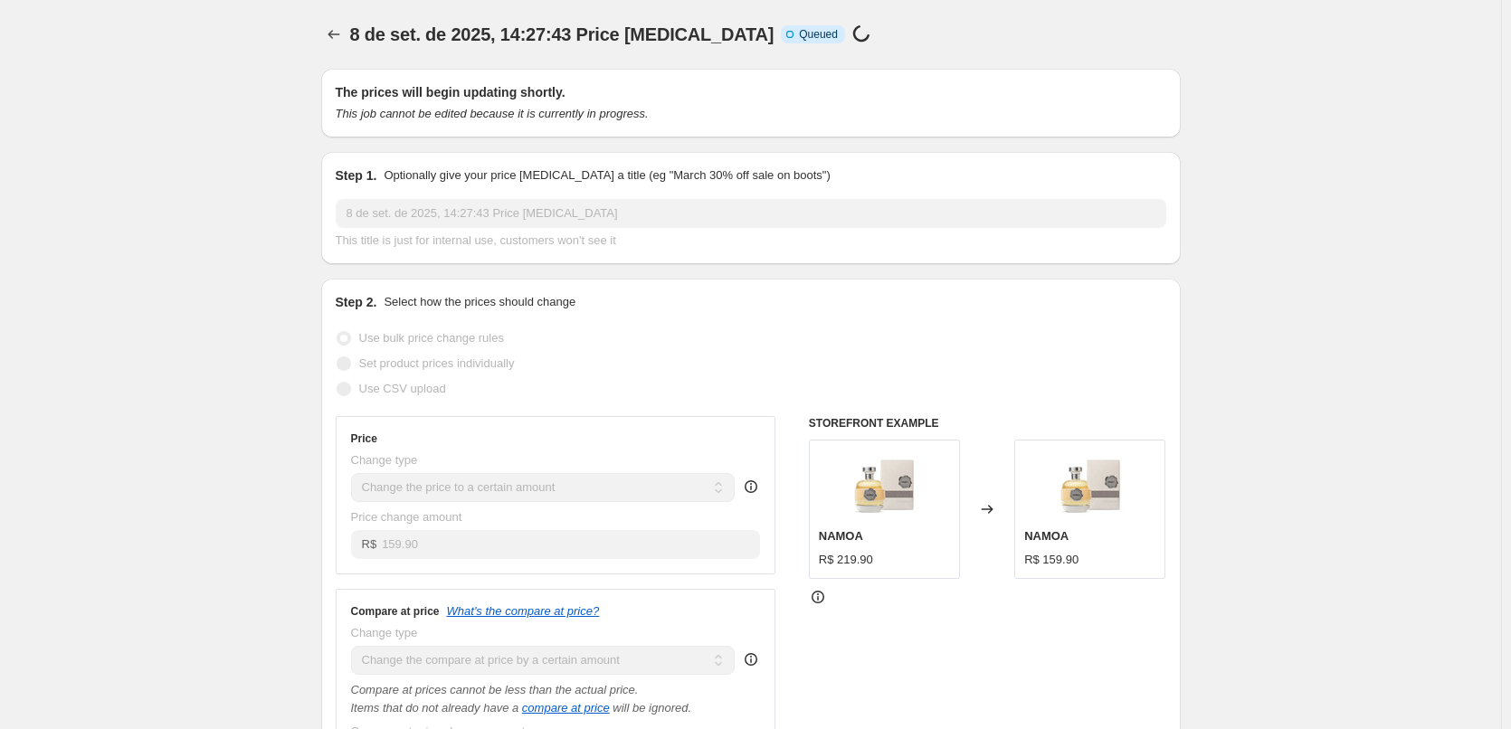
scroll to position [984, 0]
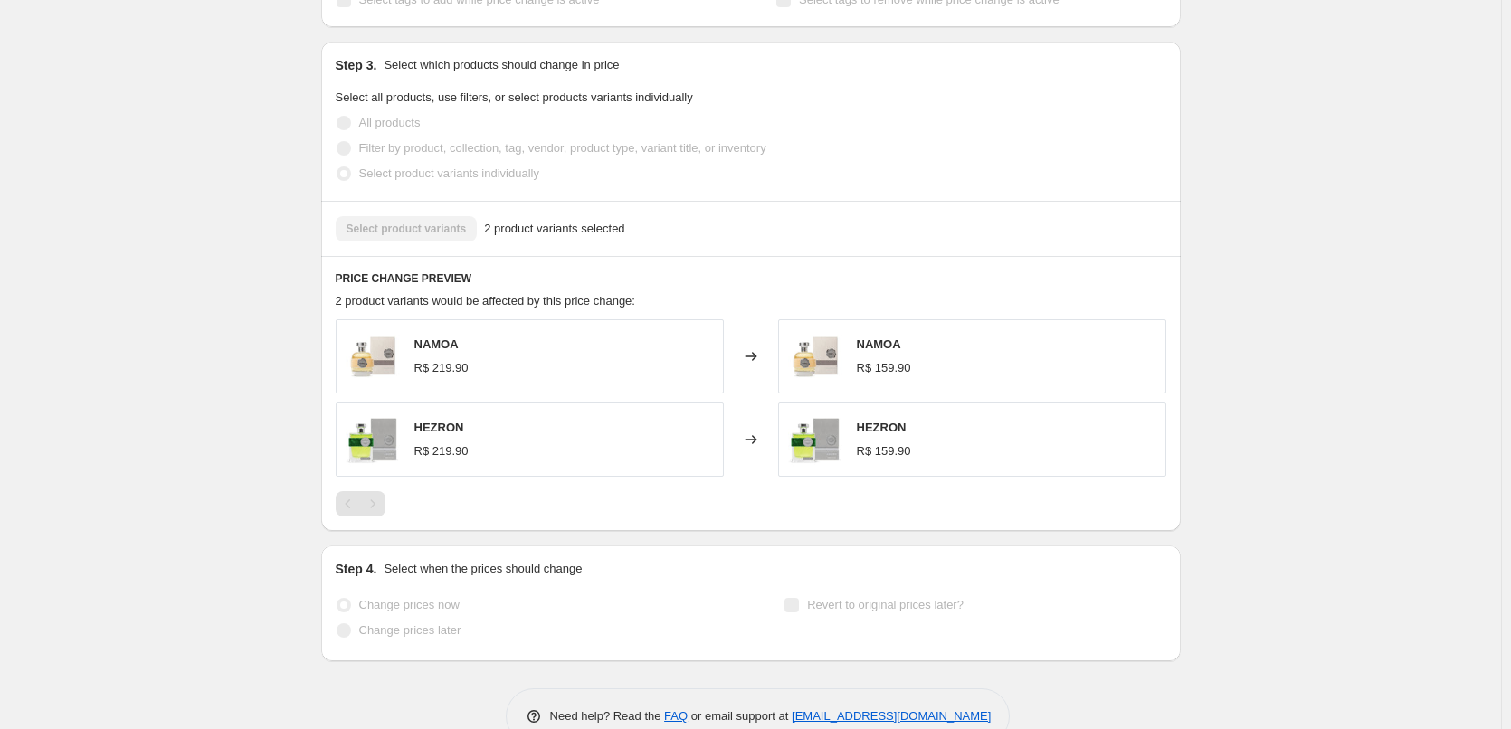
select select "by"
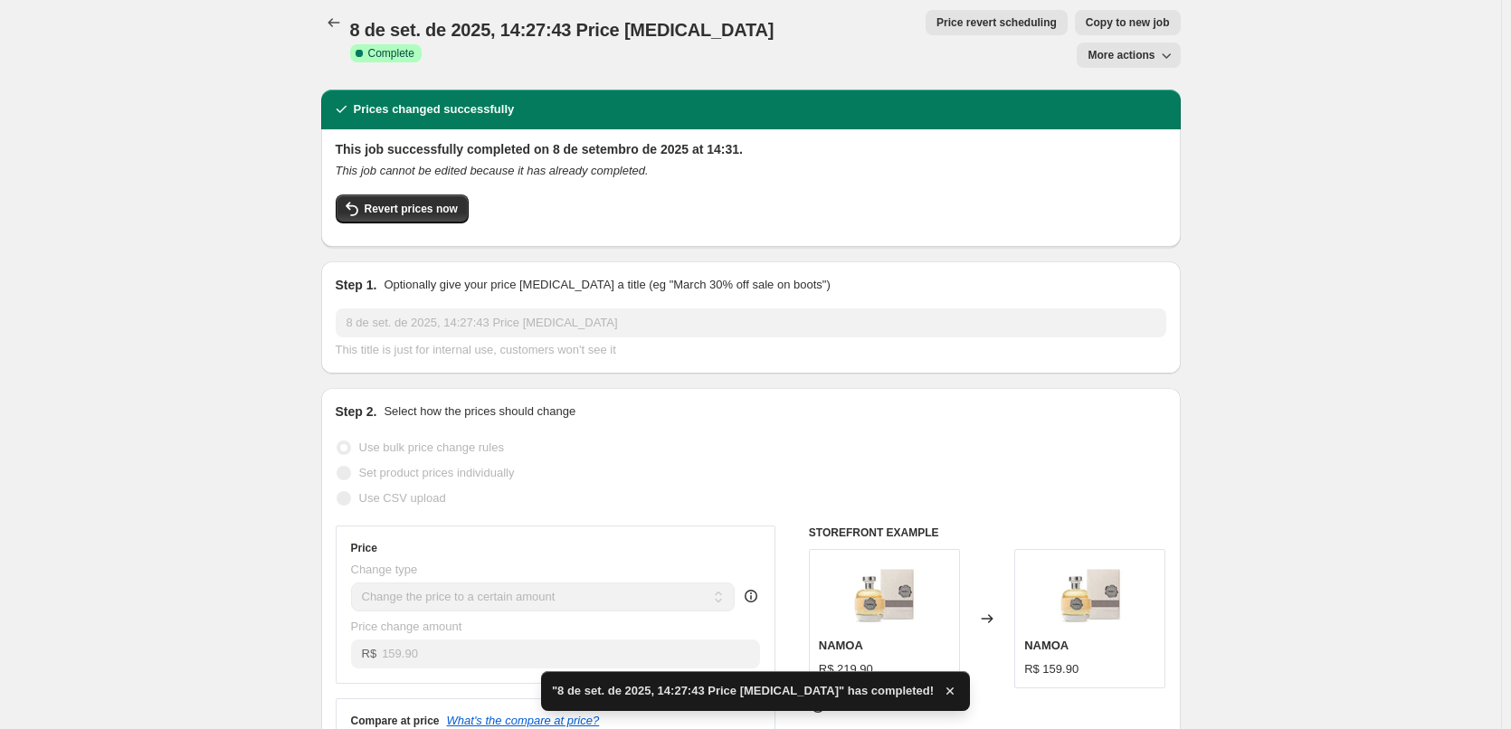
scroll to position [0, 0]
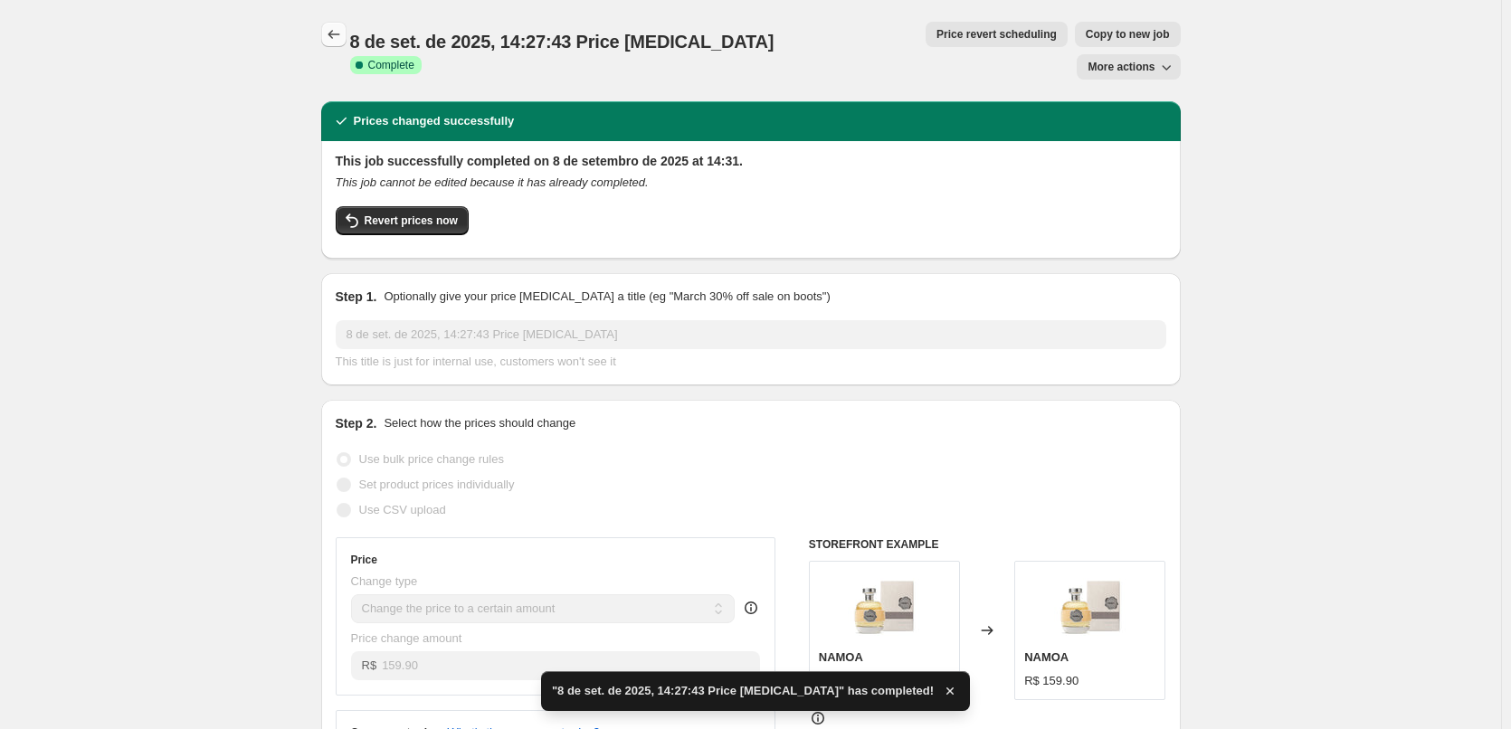
click at [339, 28] on icon "Price change jobs" at bounding box center [334, 34] width 18 height 18
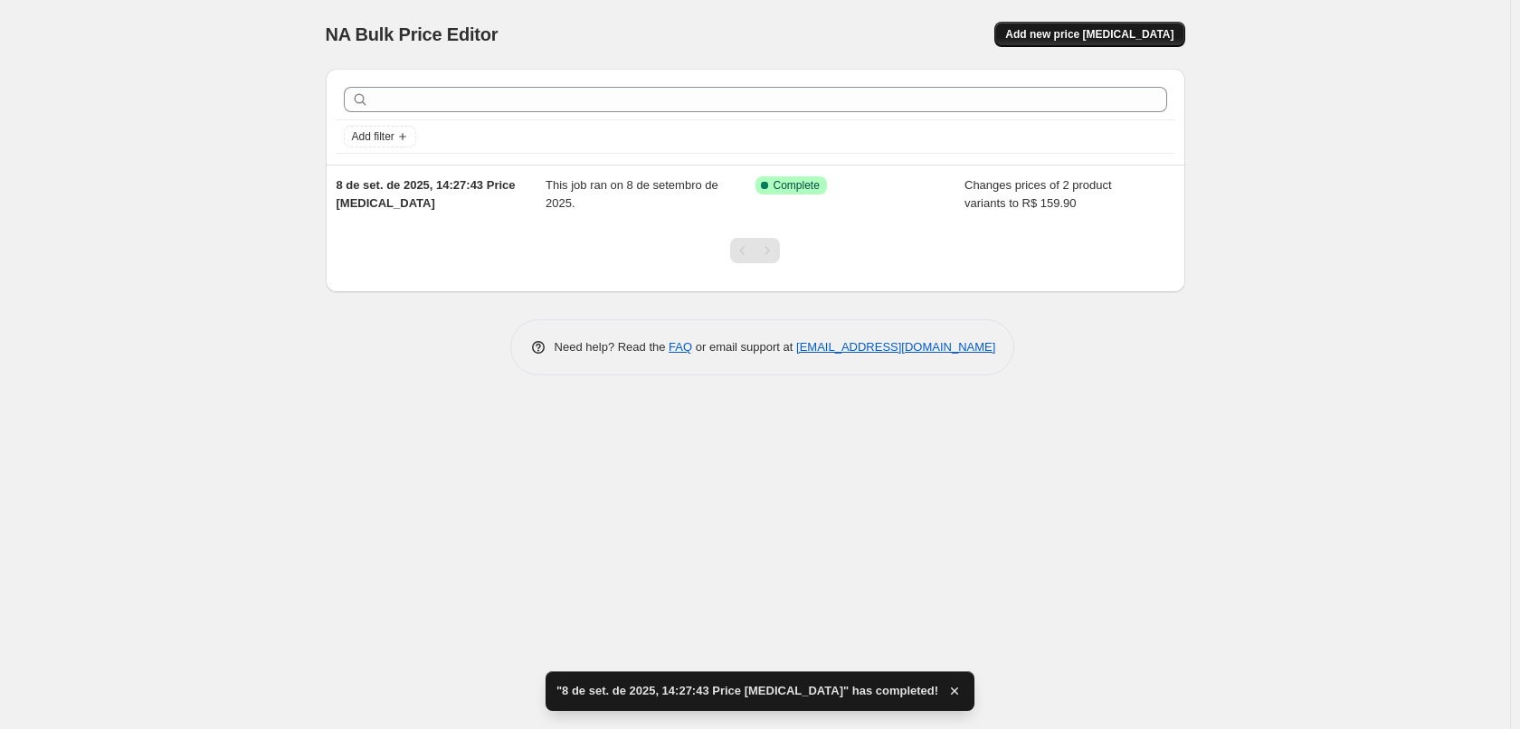
click at [1085, 41] on span "Add new price change job" at bounding box center [1089, 34] width 168 height 14
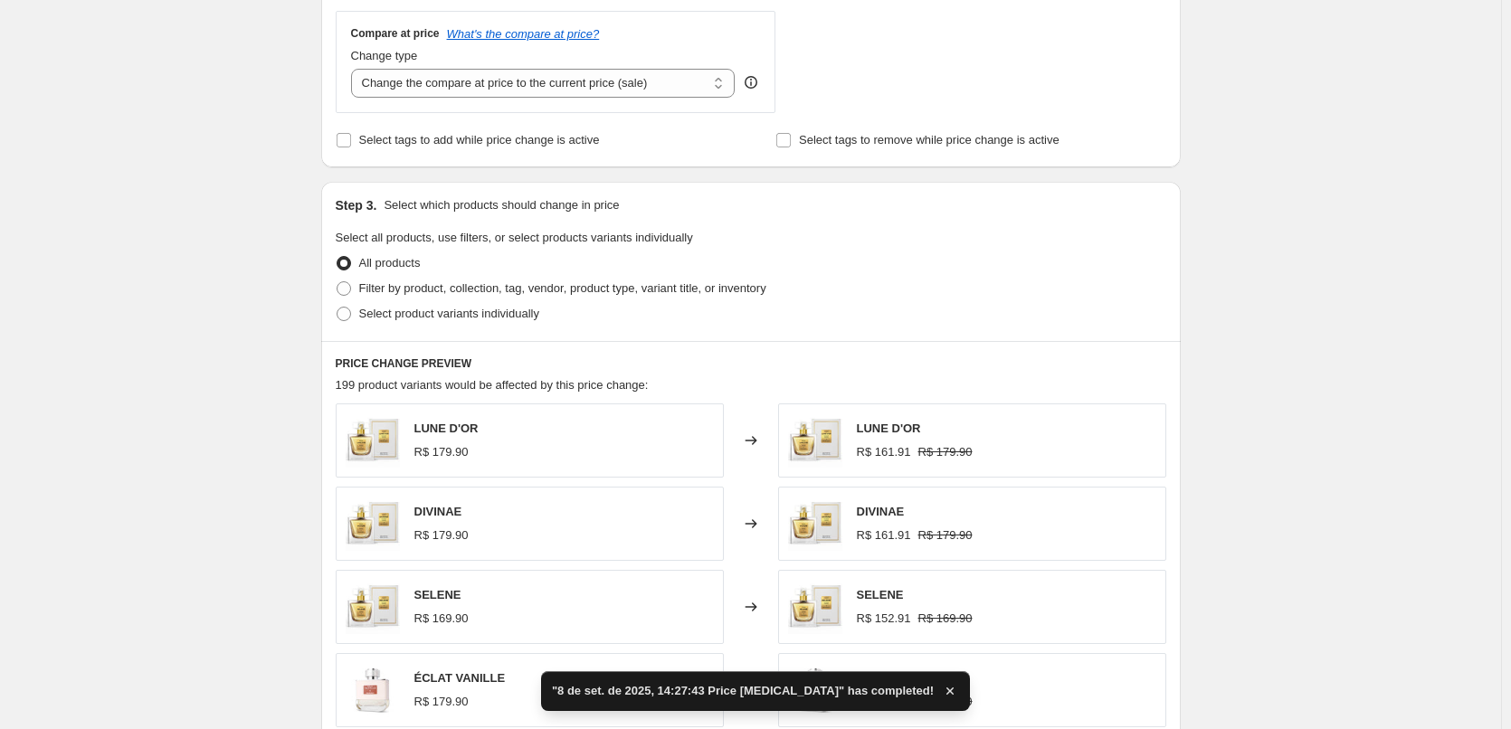
scroll to position [301, 0]
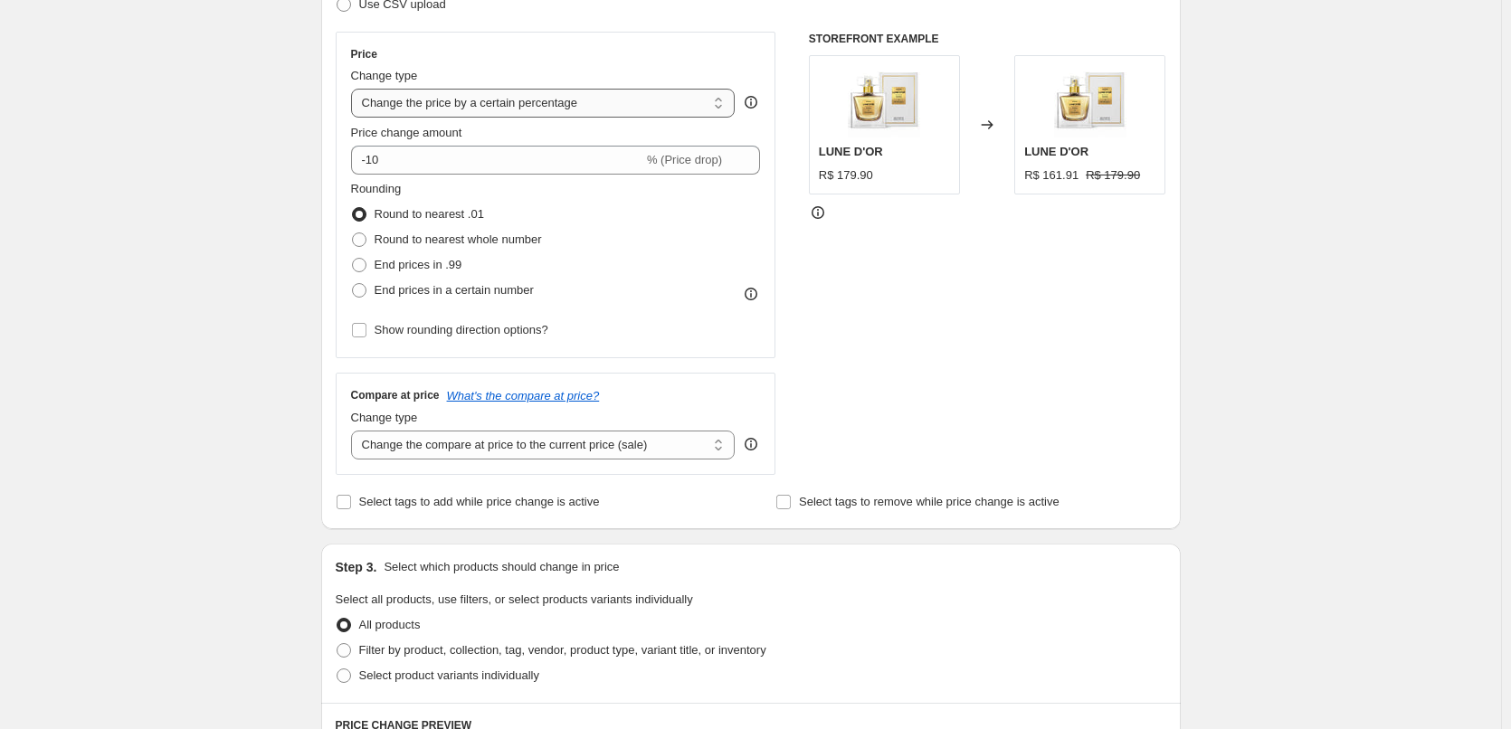
click at [559, 108] on select "Change the price to a certain amount Change the price by a certain amount Chang…" at bounding box center [543, 103] width 384 height 29
select select "to"
click at [355, 89] on select "Change the price to a certain amount Change the price by a certain amount Chang…" at bounding box center [543, 103] width 384 height 29
type input "80.00"
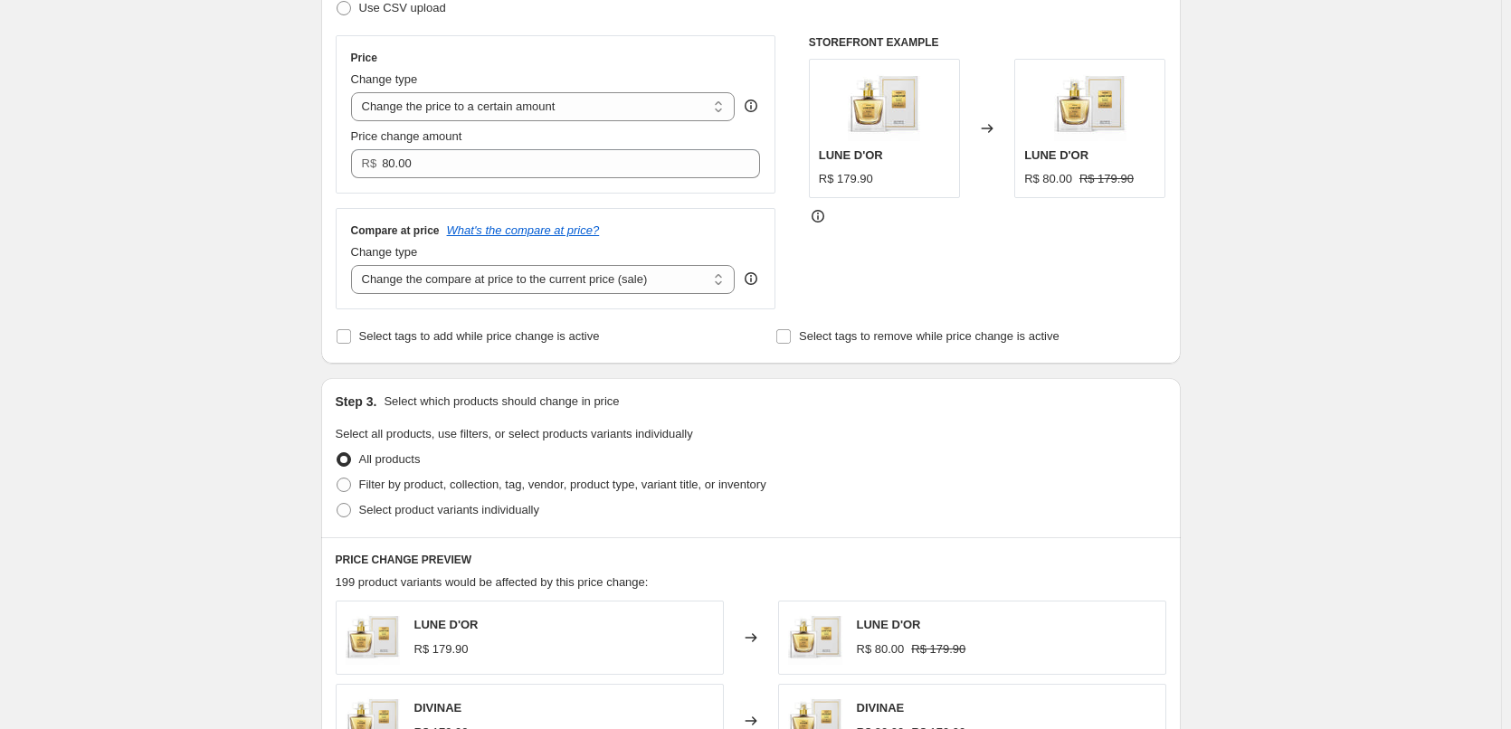
scroll to position [603, 0]
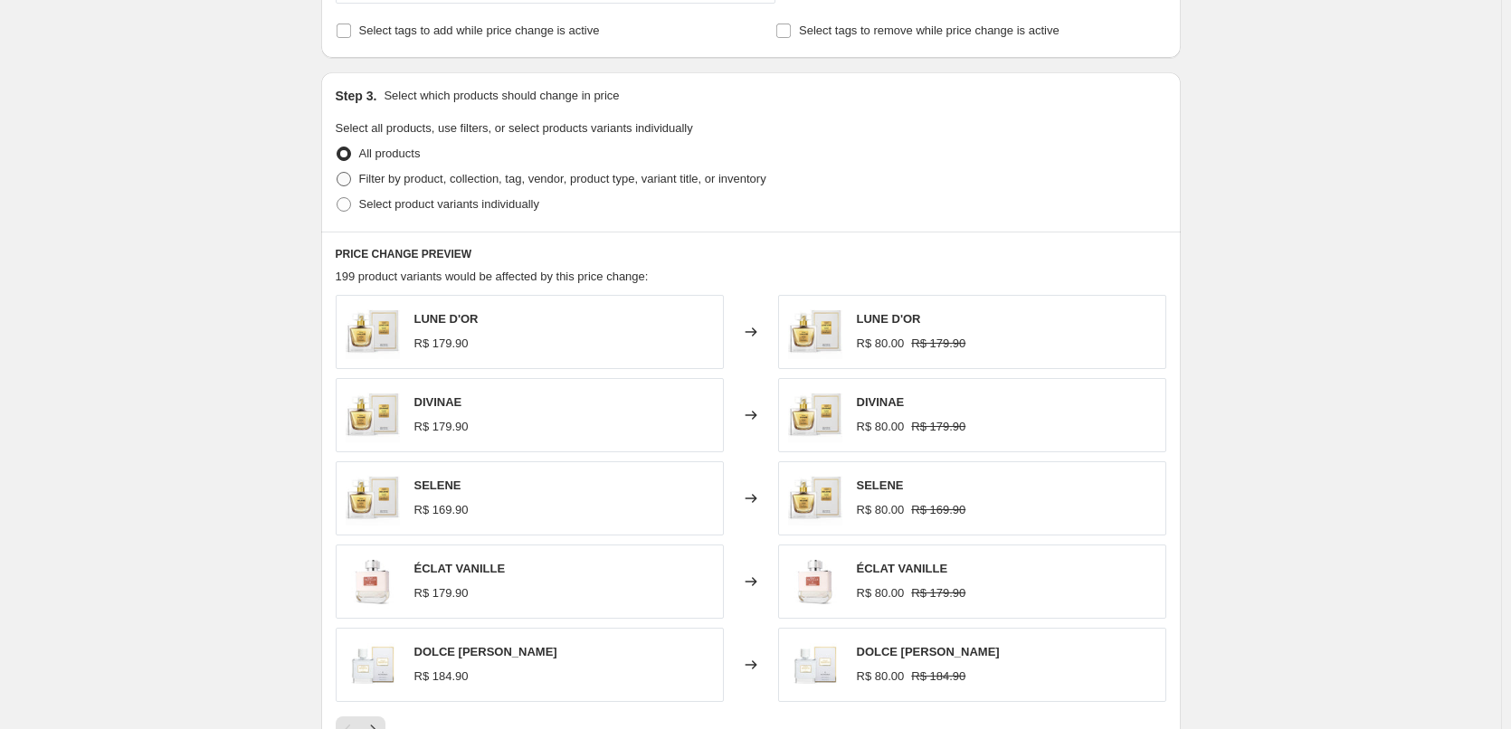
click at [399, 176] on span "Filter by product, collection, tag, vendor, product type, variant title, or inv…" at bounding box center [562, 179] width 407 height 14
click at [337, 173] on input "Filter by product, collection, tag, vendor, product type, variant title, or inv…" at bounding box center [337, 172] width 1 height 1
radio input "true"
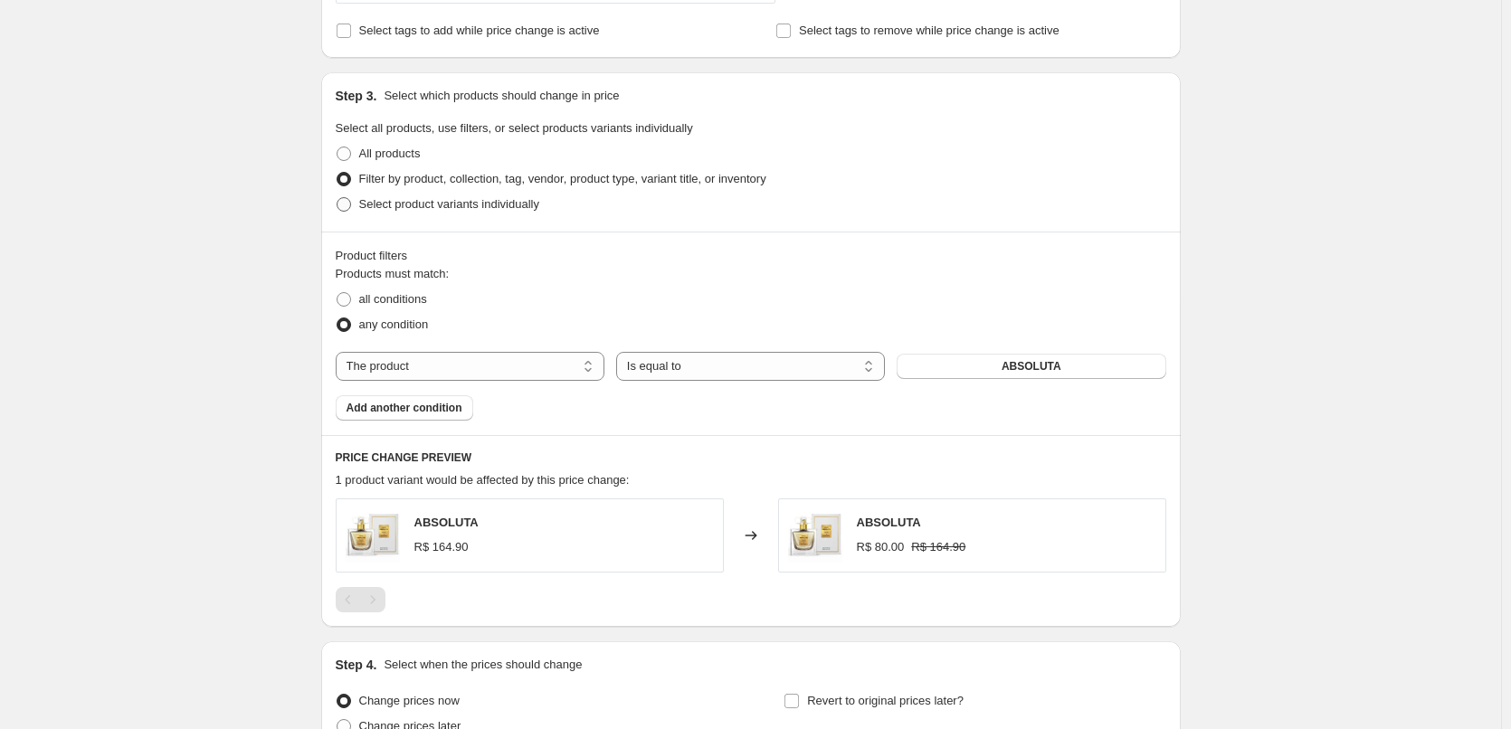
click at [425, 208] on span "Select product variants individually" at bounding box center [449, 204] width 180 height 14
click at [337, 198] on input "Select product variants individually" at bounding box center [337, 197] width 1 height 1
radio input "true"
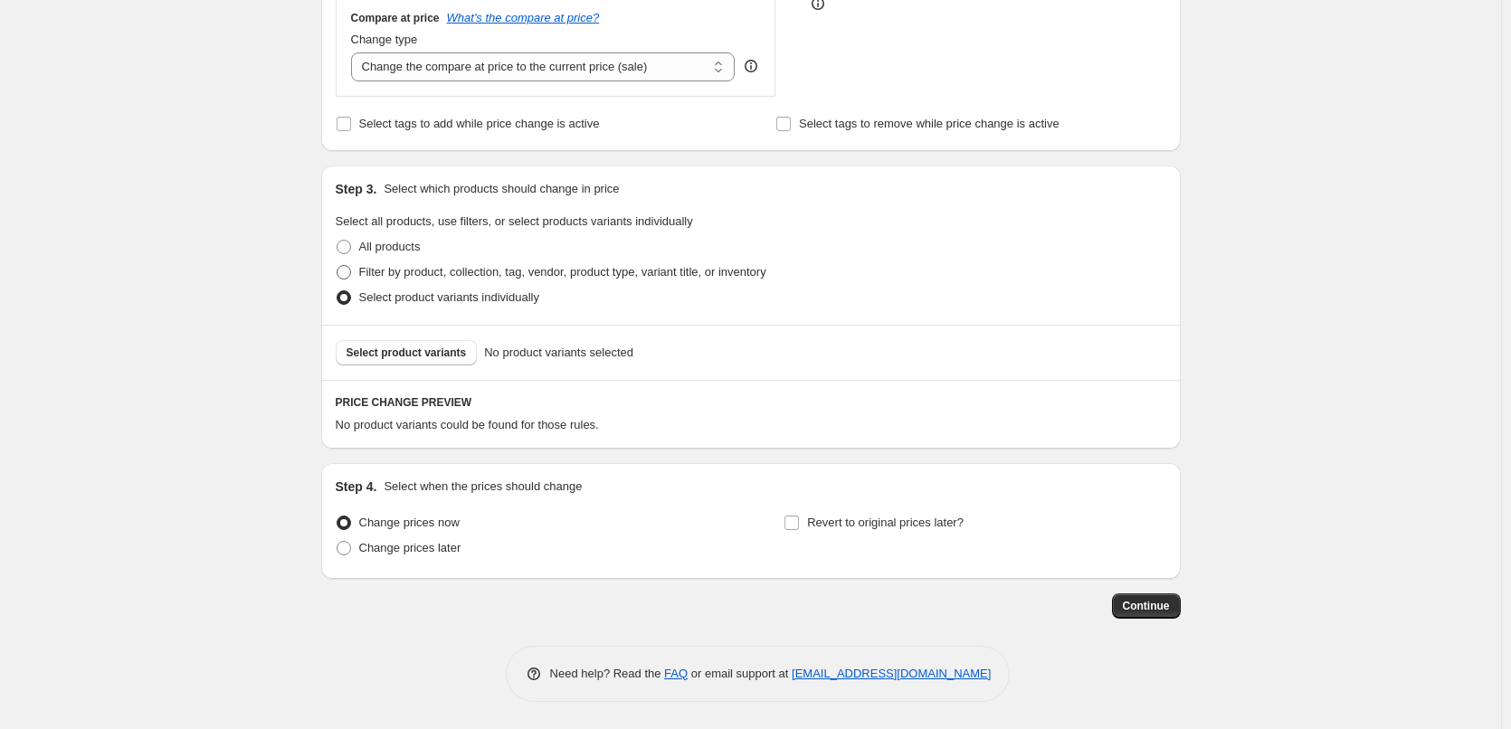
scroll to position [511, 0]
click at [412, 355] on span "Select product variants" at bounding box center [406, 353] width 120 height 14
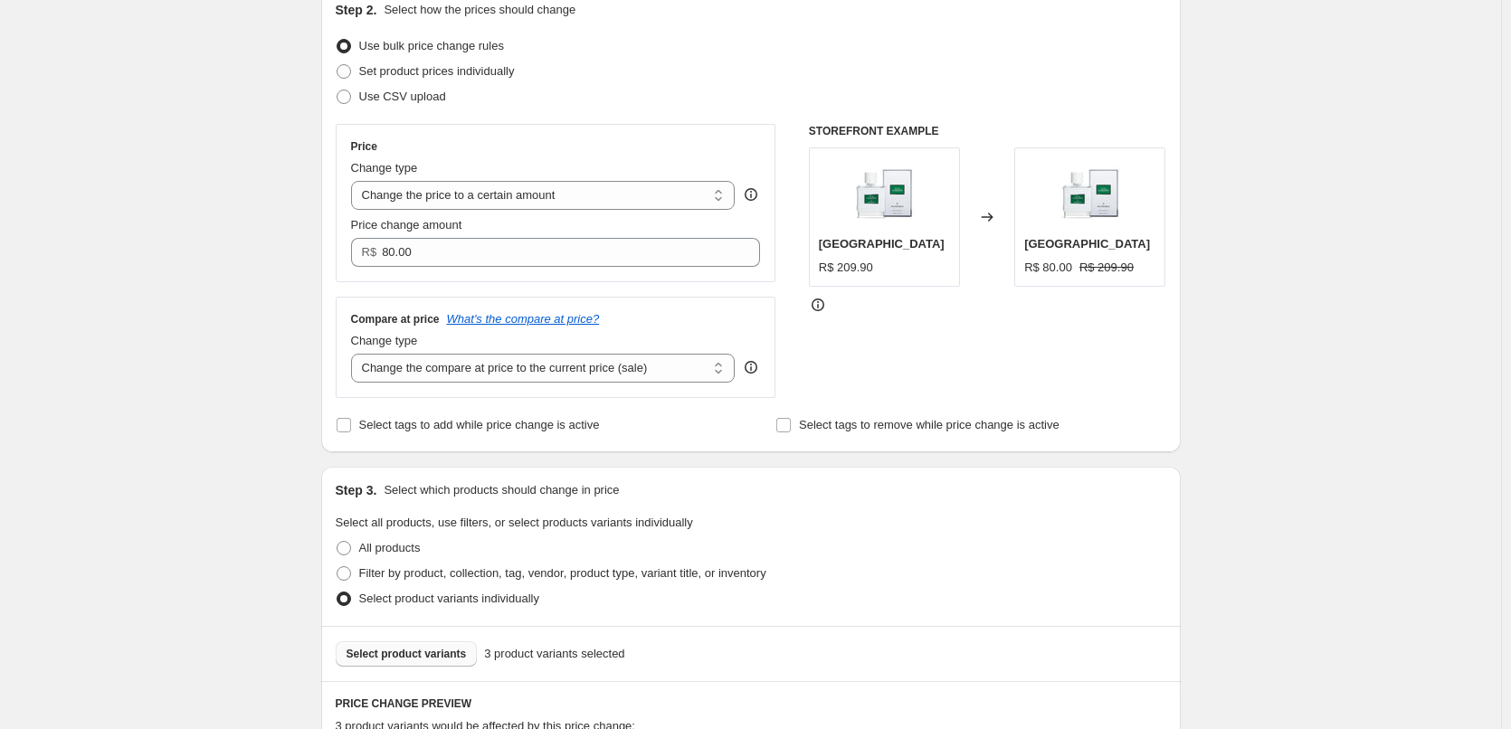
scroll to position [0, 0]
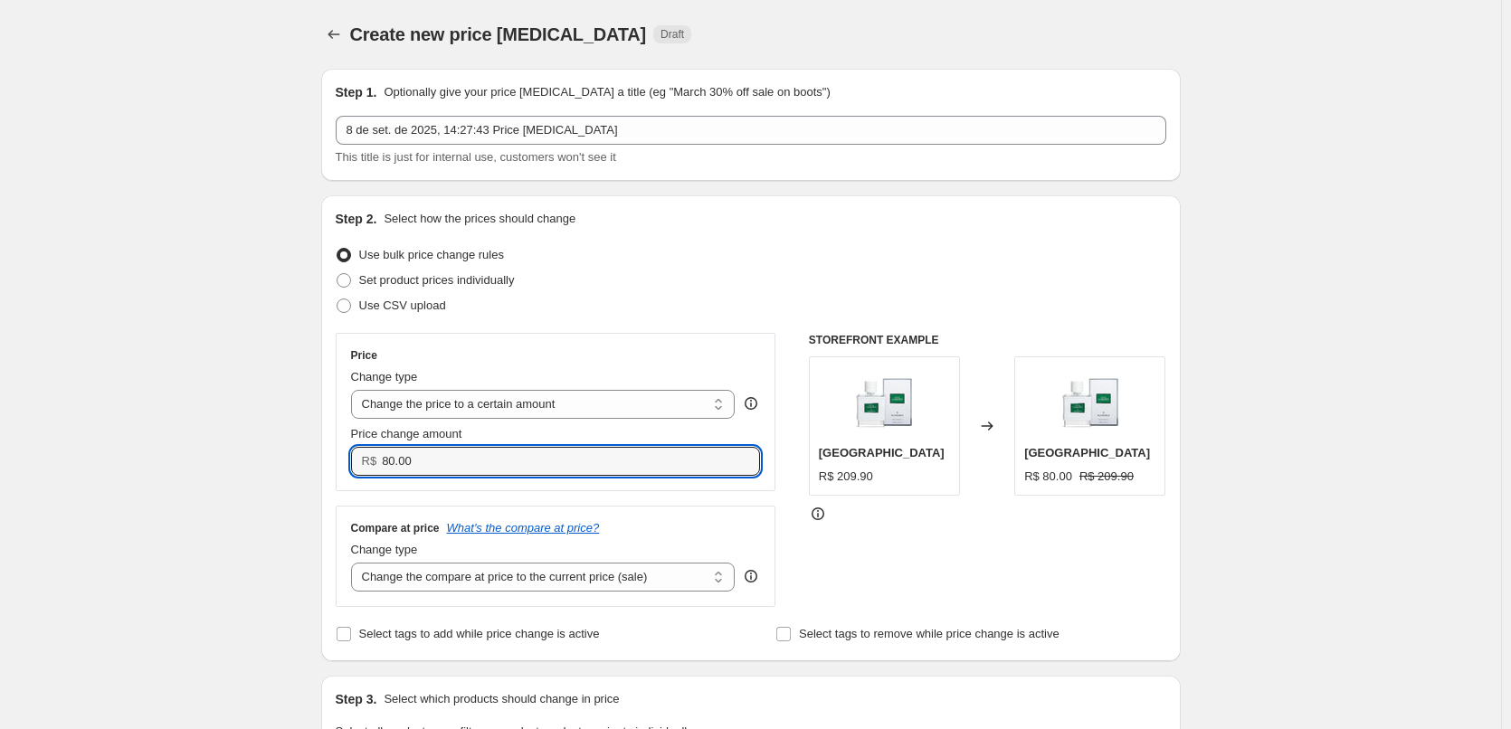
drag, startPoint x: 508, startPoint y: 461, endPoint x: 295, endPoint y: 449, distance: 213.0
click at [370, 451] on div "R$ 80.00" at bounding box center [556, 461] width 410 height 29
paste input "154.9"
type input "154.90"
click at [669, 499] on div "Price Change type Change the price to a certain amount Change the price by a ce…" at bounding box center [556, 470] width 441 height 274
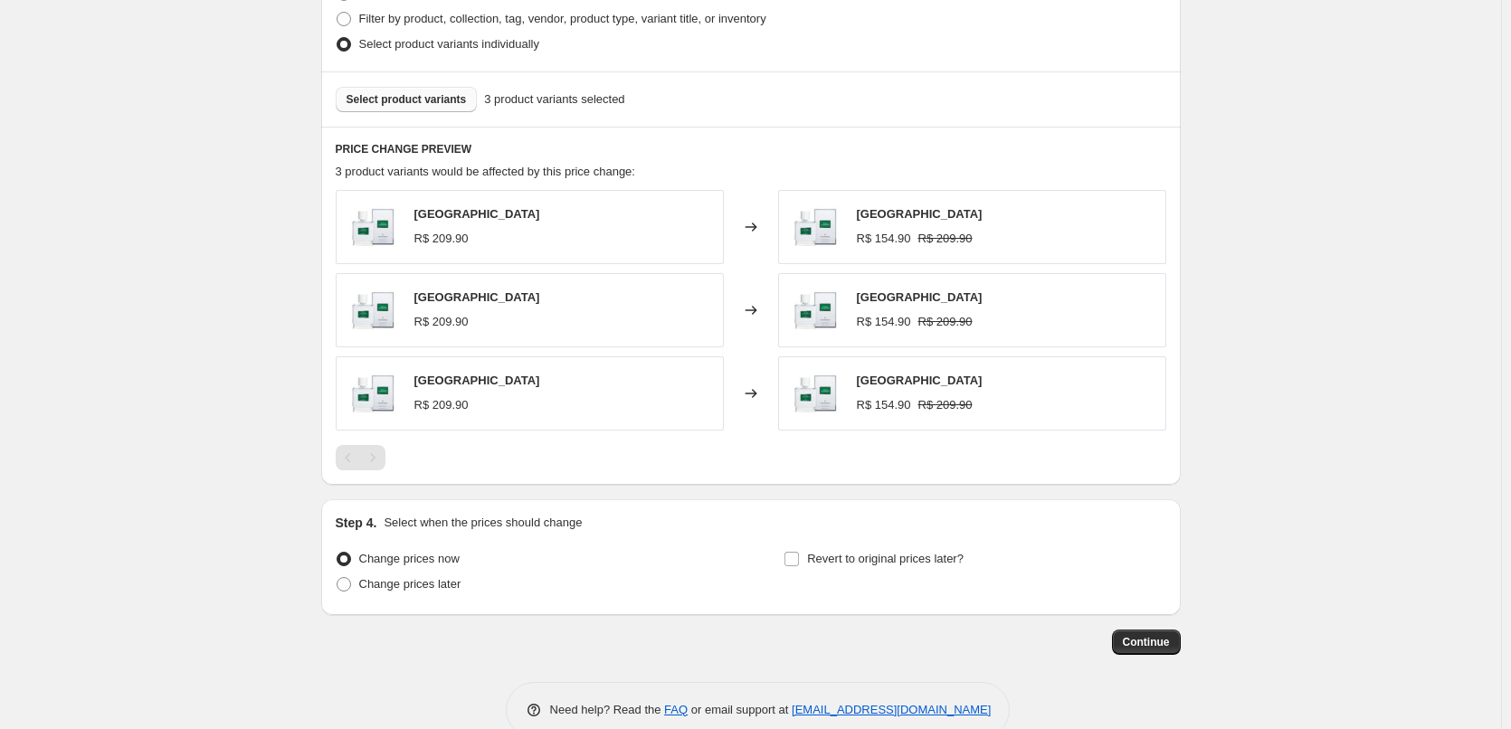
scroll to position [801, 0]
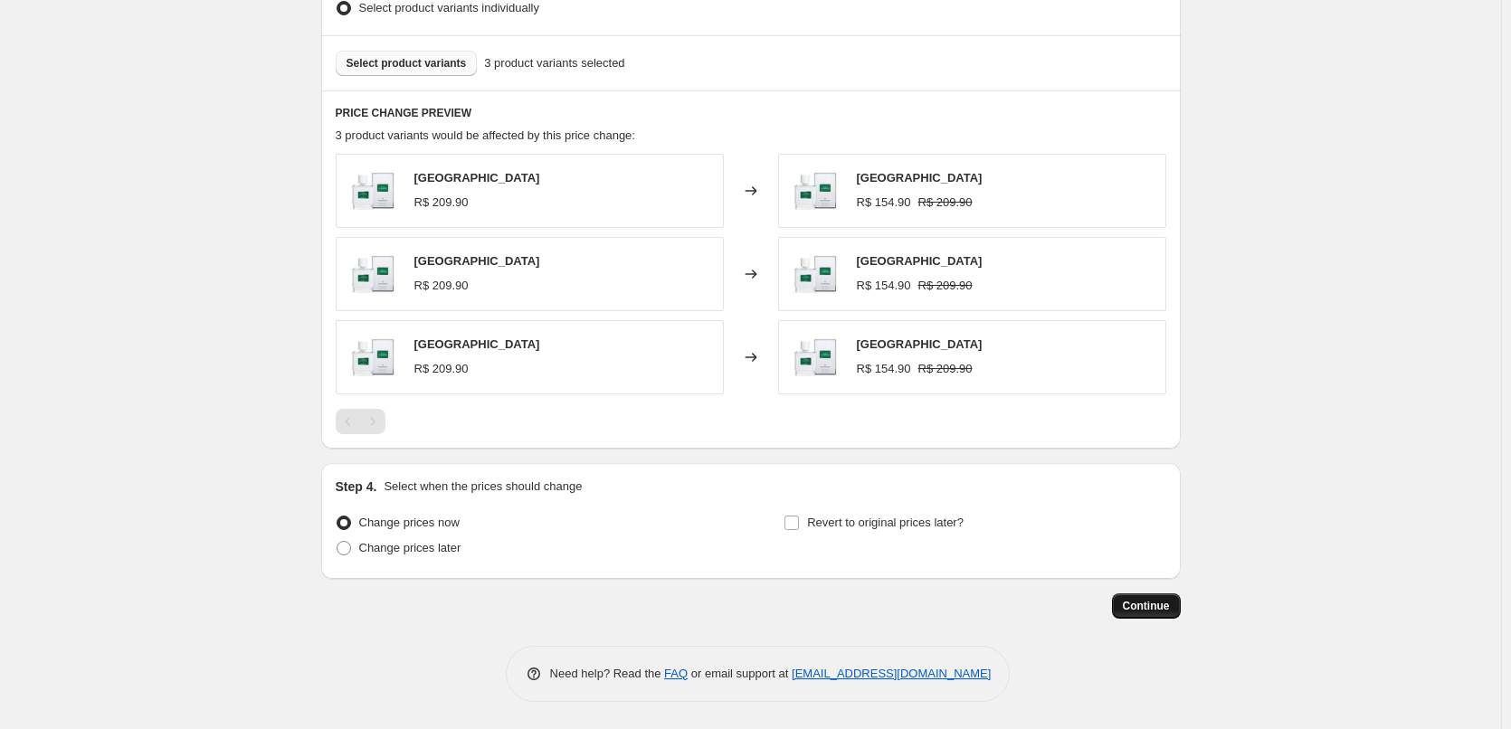
click at [1156, 603] on span "Continue" at bounding box center [1146, 606] width 47 height 14
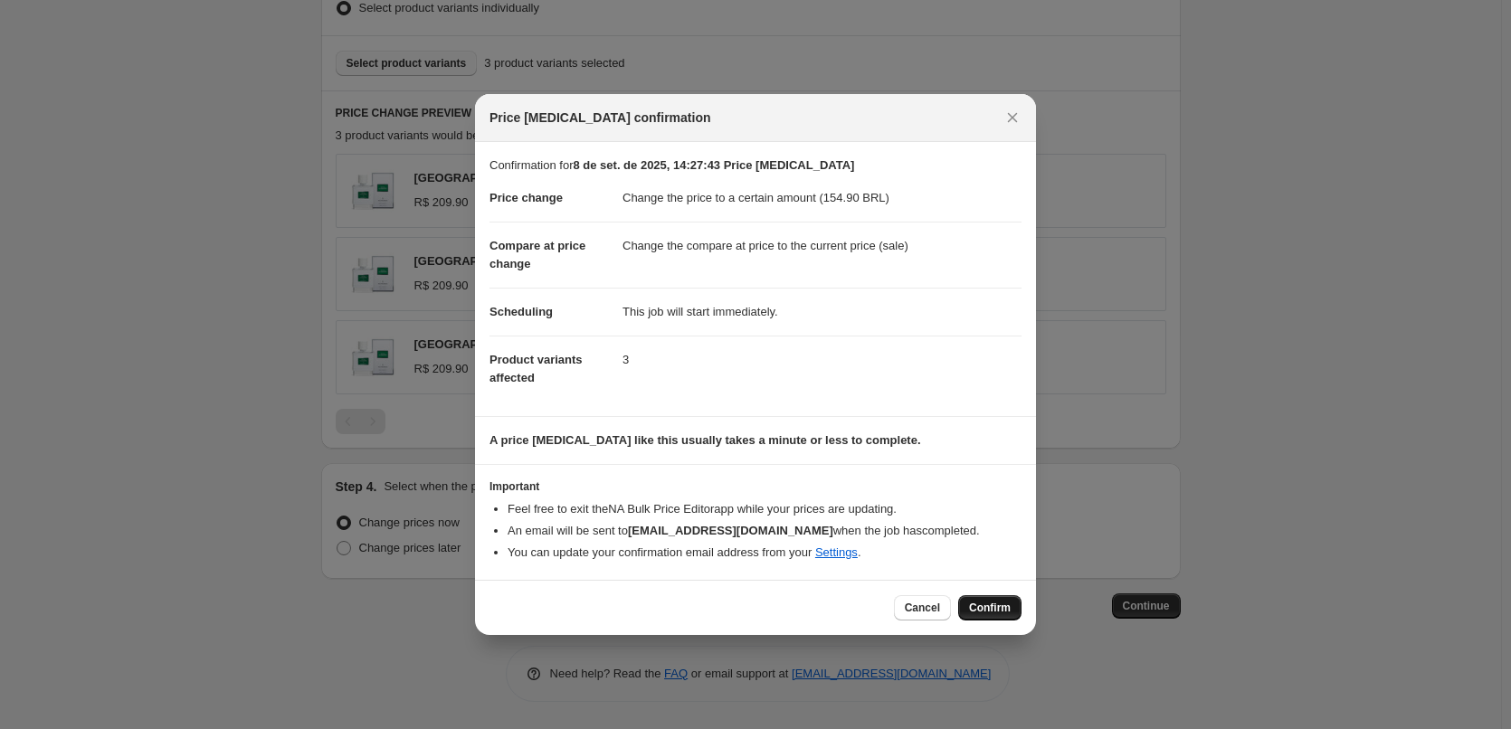
click at [990, 605] on span "Confirm" at bounding box center [990, 608] width 42 height 14
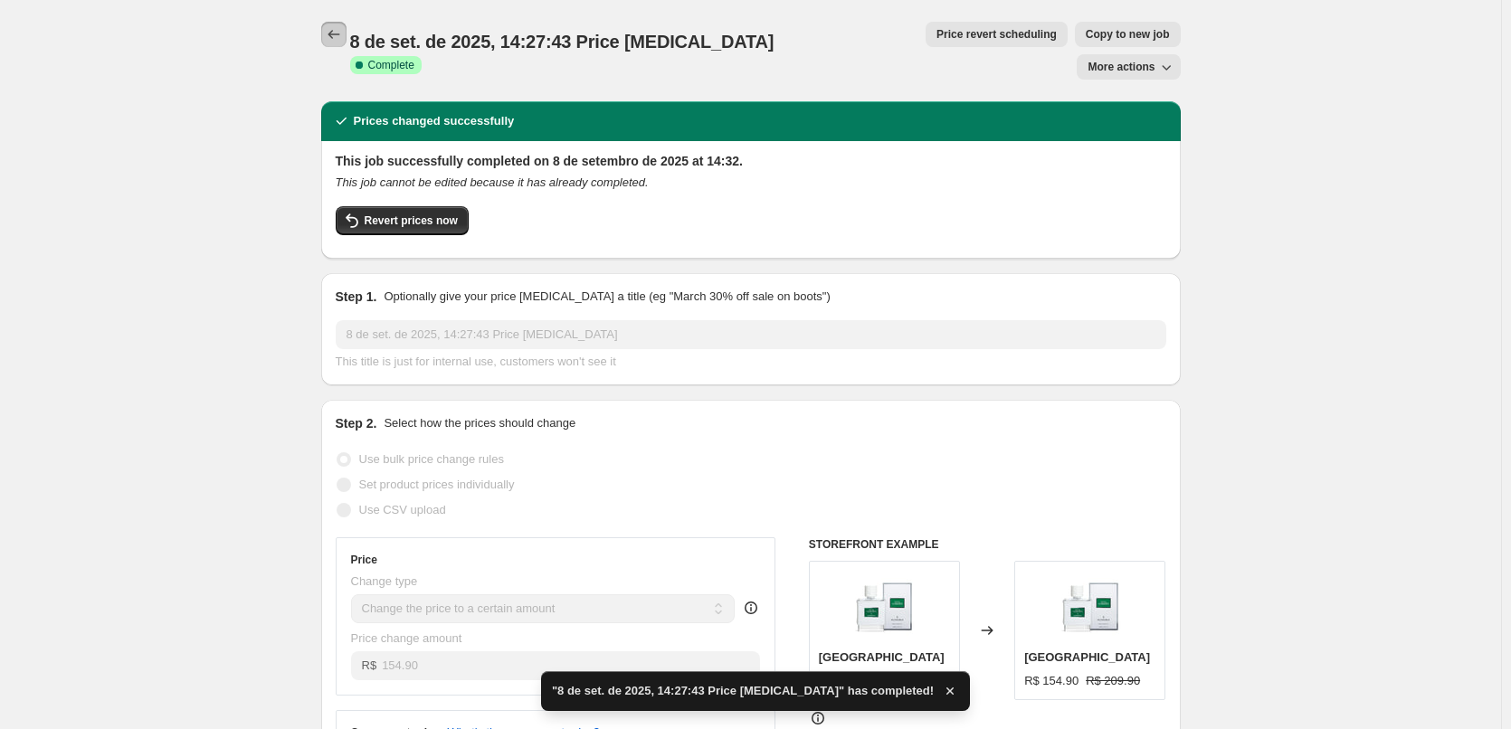
click at [338, 44] on button "Price change jobs" at bounding box center [333, 34] width 25 height 25
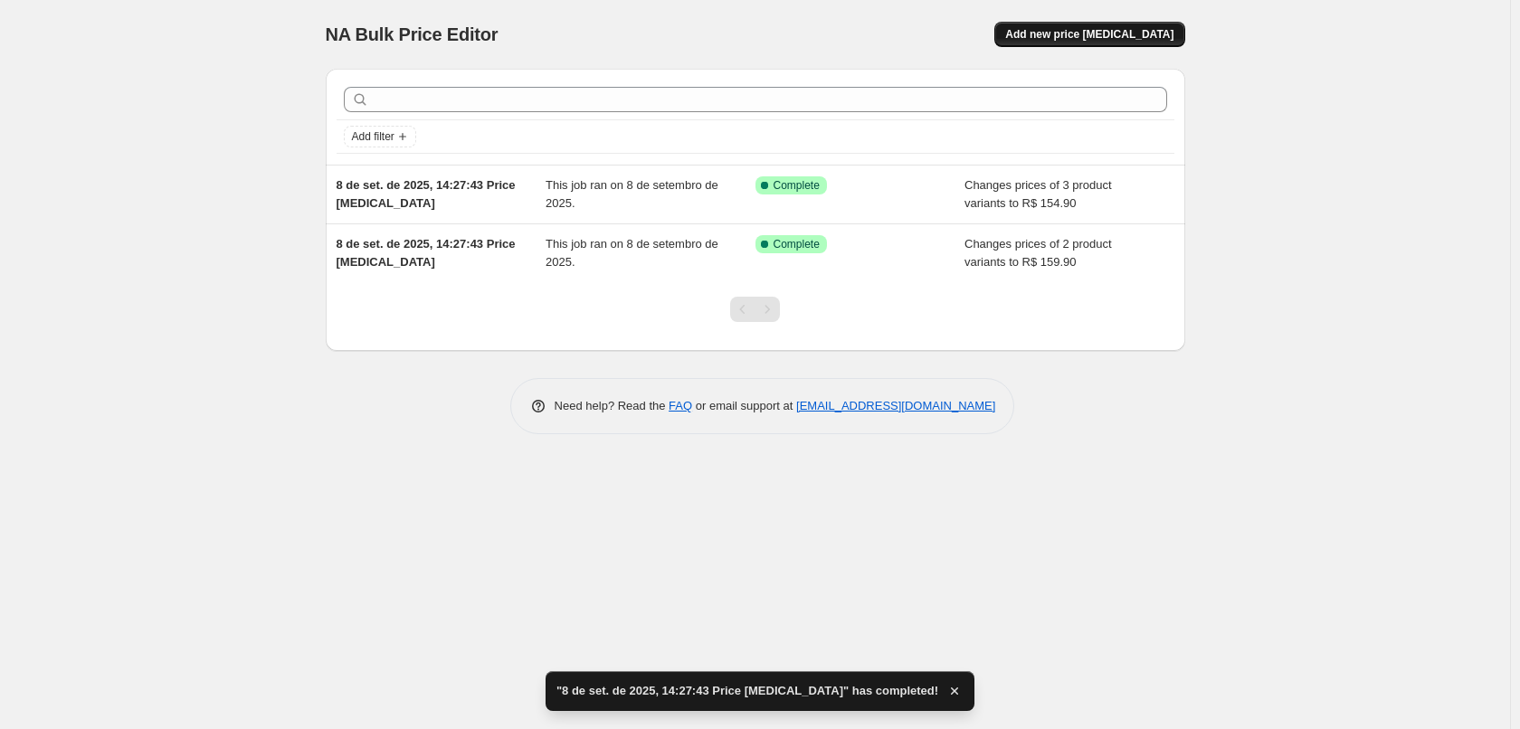
click at [1077, 31] on span "Add new price change job" at bounding box center [1089, 34] width 168 height 14
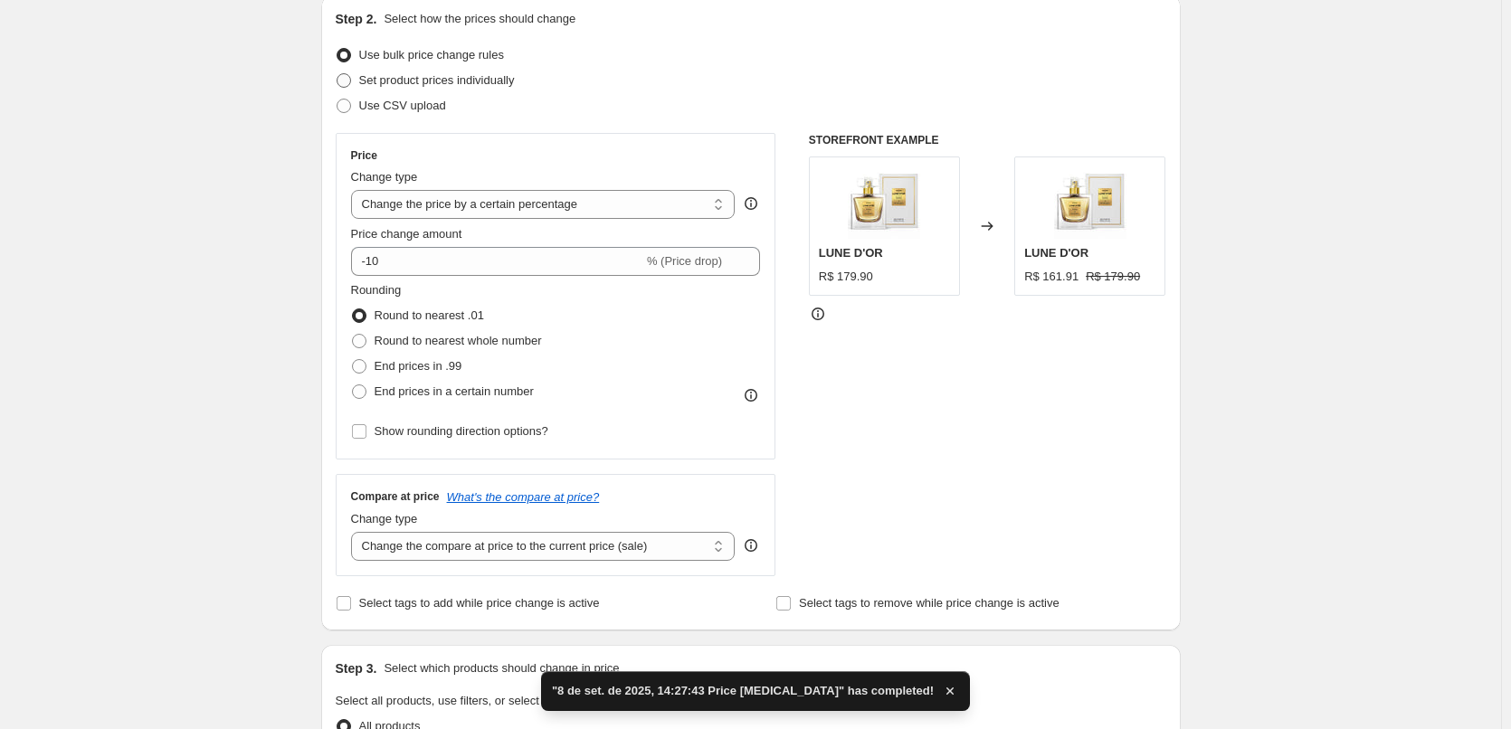
scroll to position [120, 0]
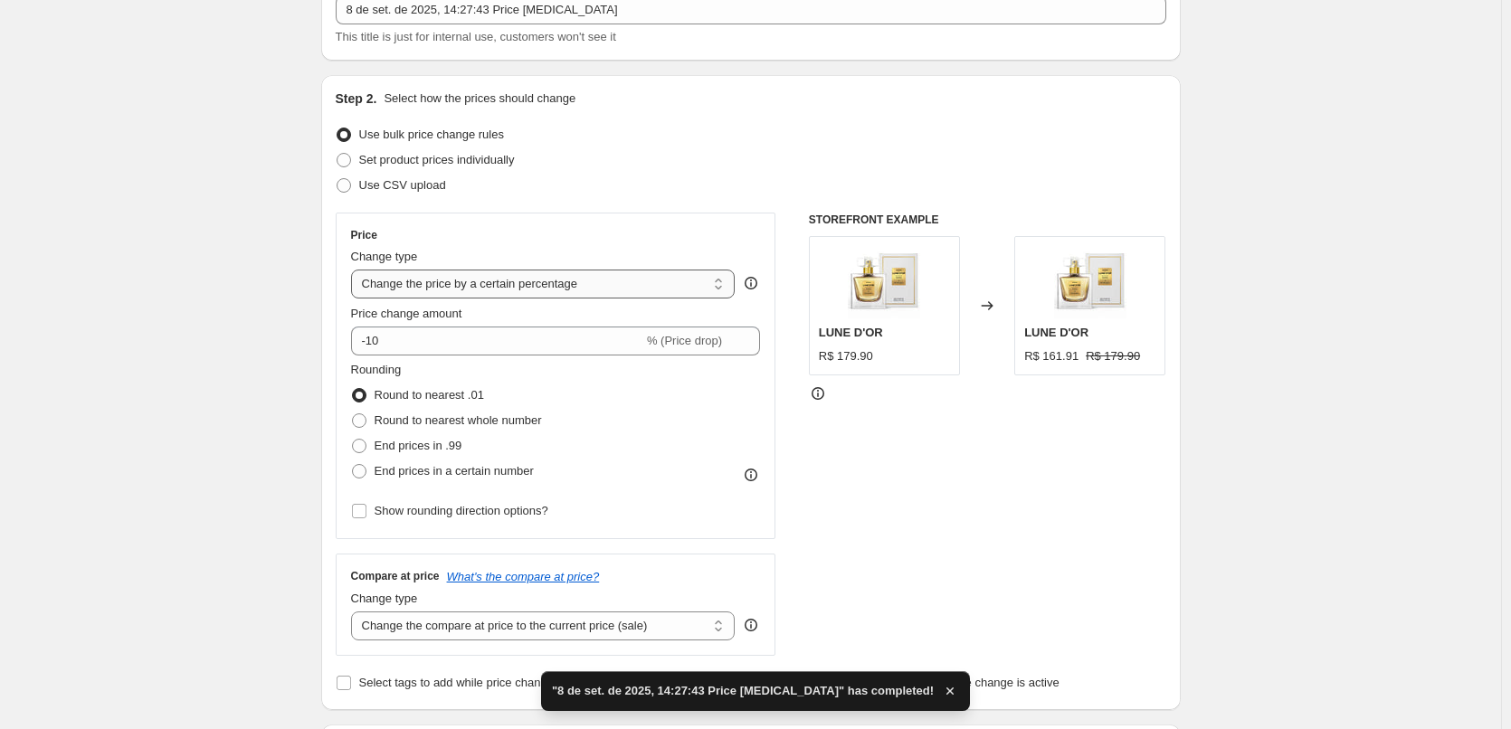
click at [506, 274] on select "Change the price to a certain amount Change the price by a certain amount Chang…" at bounding box center [543, 284] width 384 height 29
select select "to"
click at [355, 270] on select "Change the price to a certain amount Change the price by a certain amount Chang…" at bounding box center [543, 284] width 384 height 29
type input "80.00"
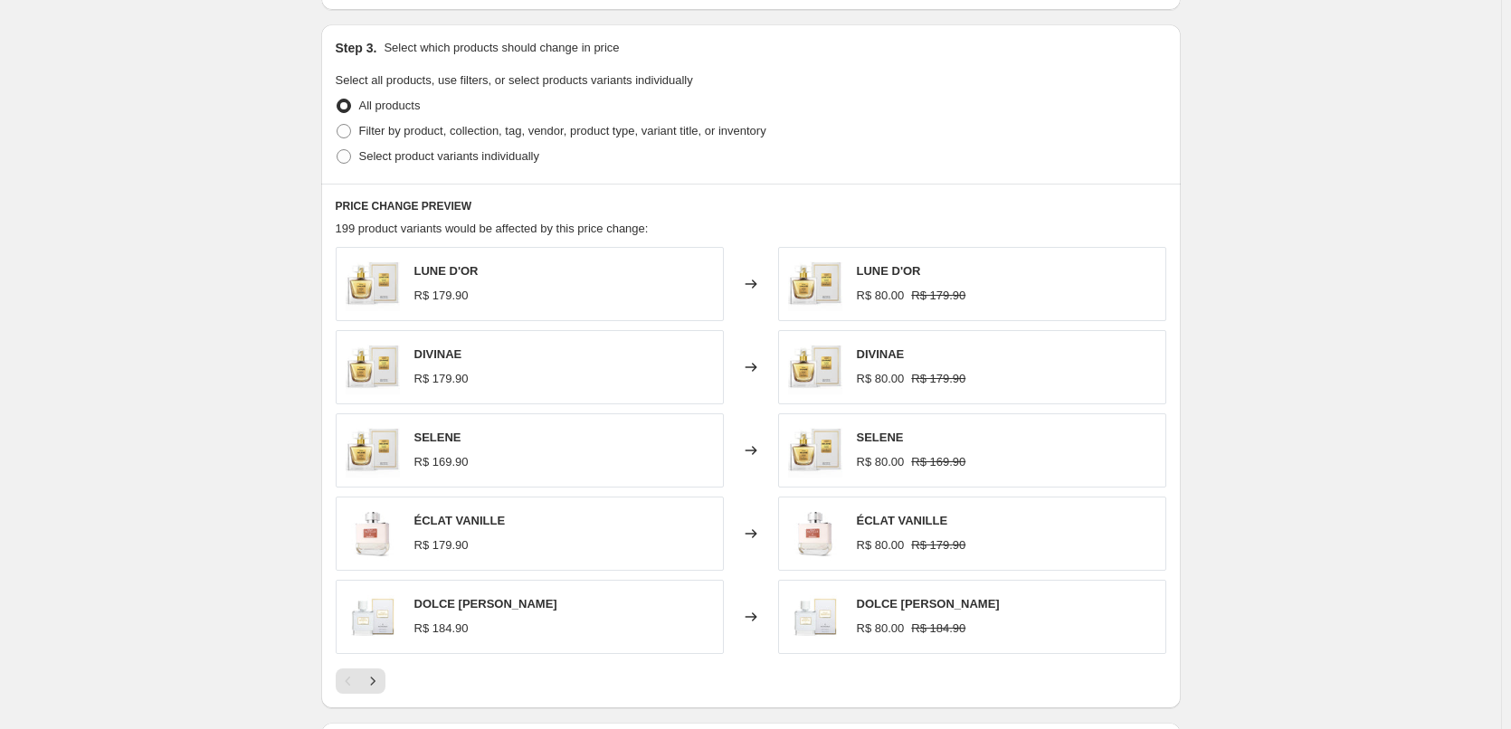
scroll to position [603, 0]
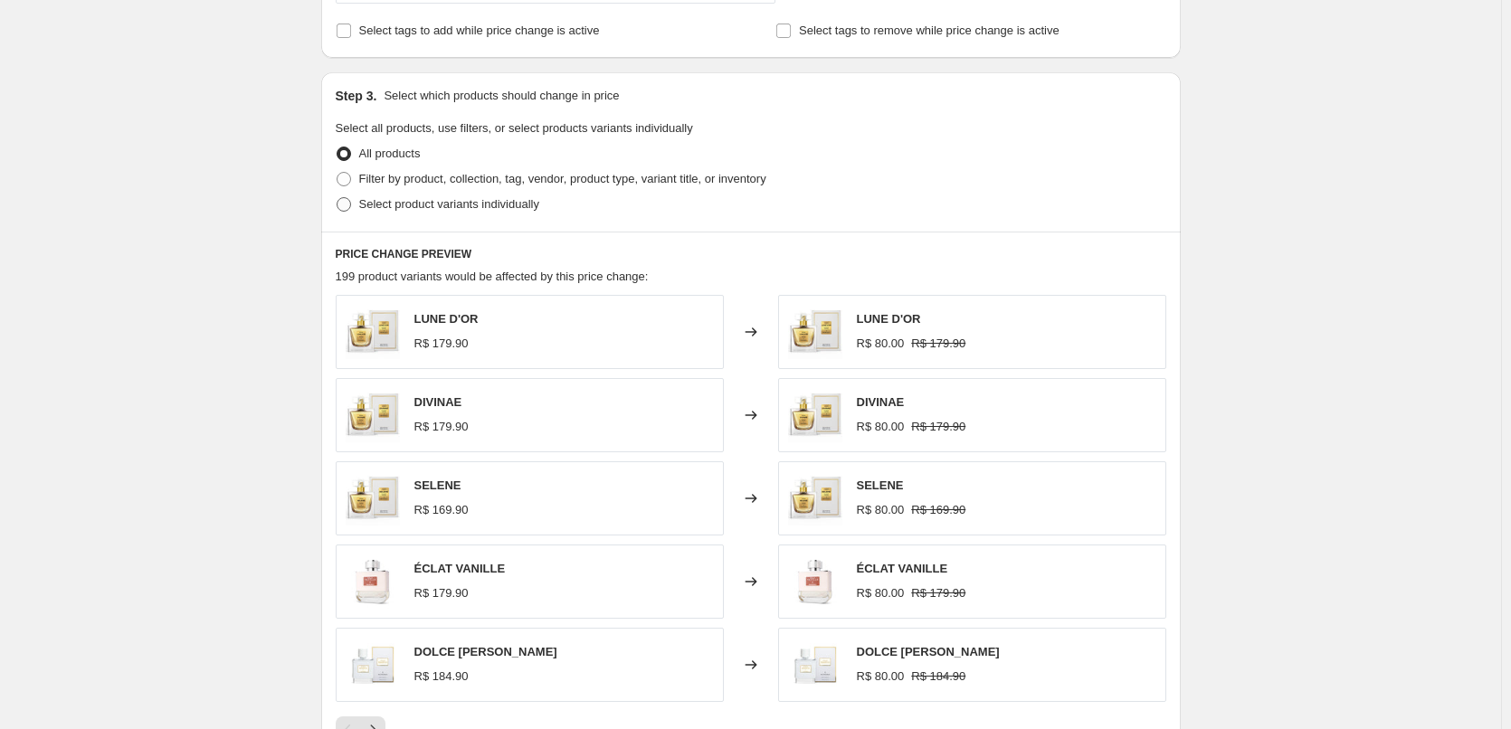
click at [401, 205] on span "Select product variants individually" at bounding box center [449, 204] width 180 height 14
click at [337, 198] on input "Select product variants individually" at bounding box center [337, 197] width 1 height 1
radio input "true"
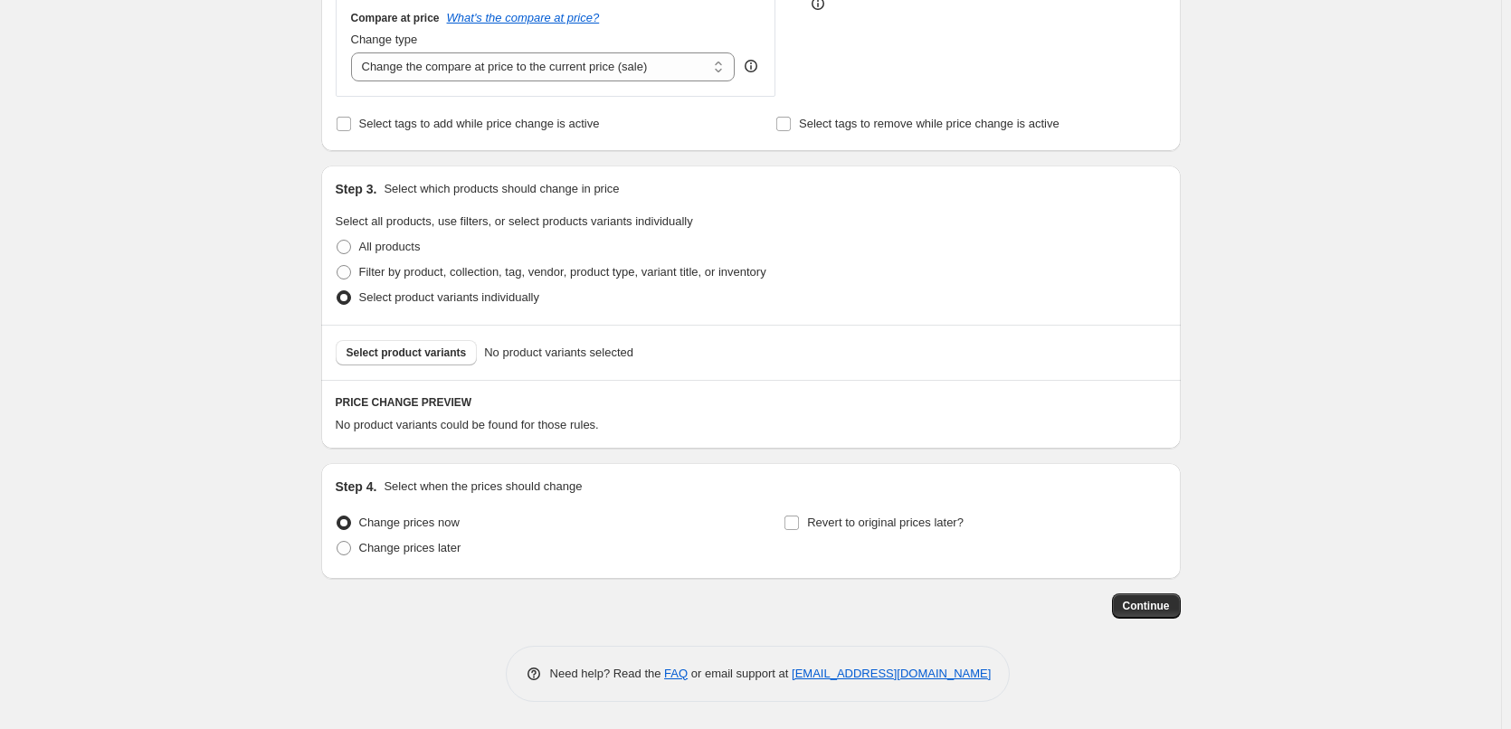
scroll to position [511, 0]
click at [432, 357] on span "Select product variants" at bounding box center [406, 353] width 120 height 14
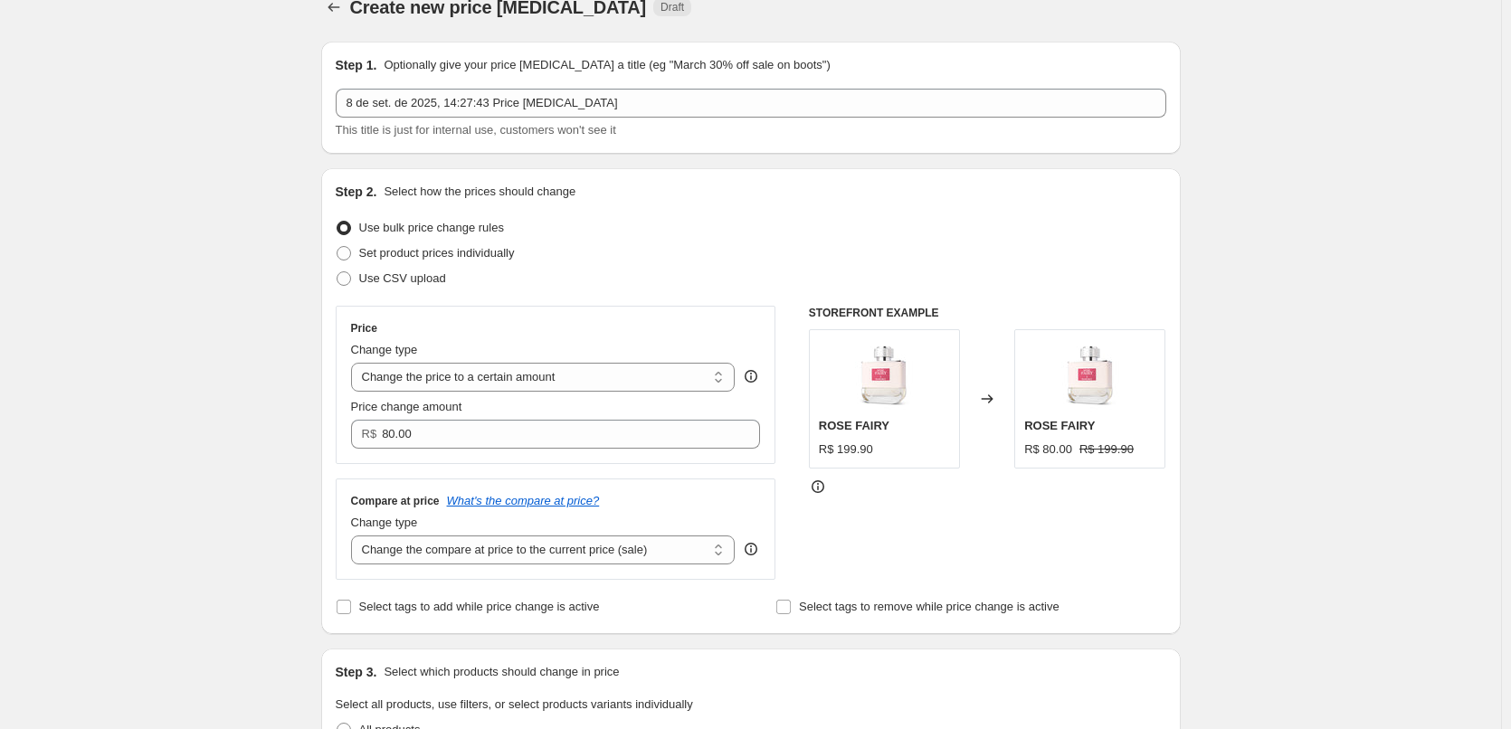
scroll to position [0, 0]
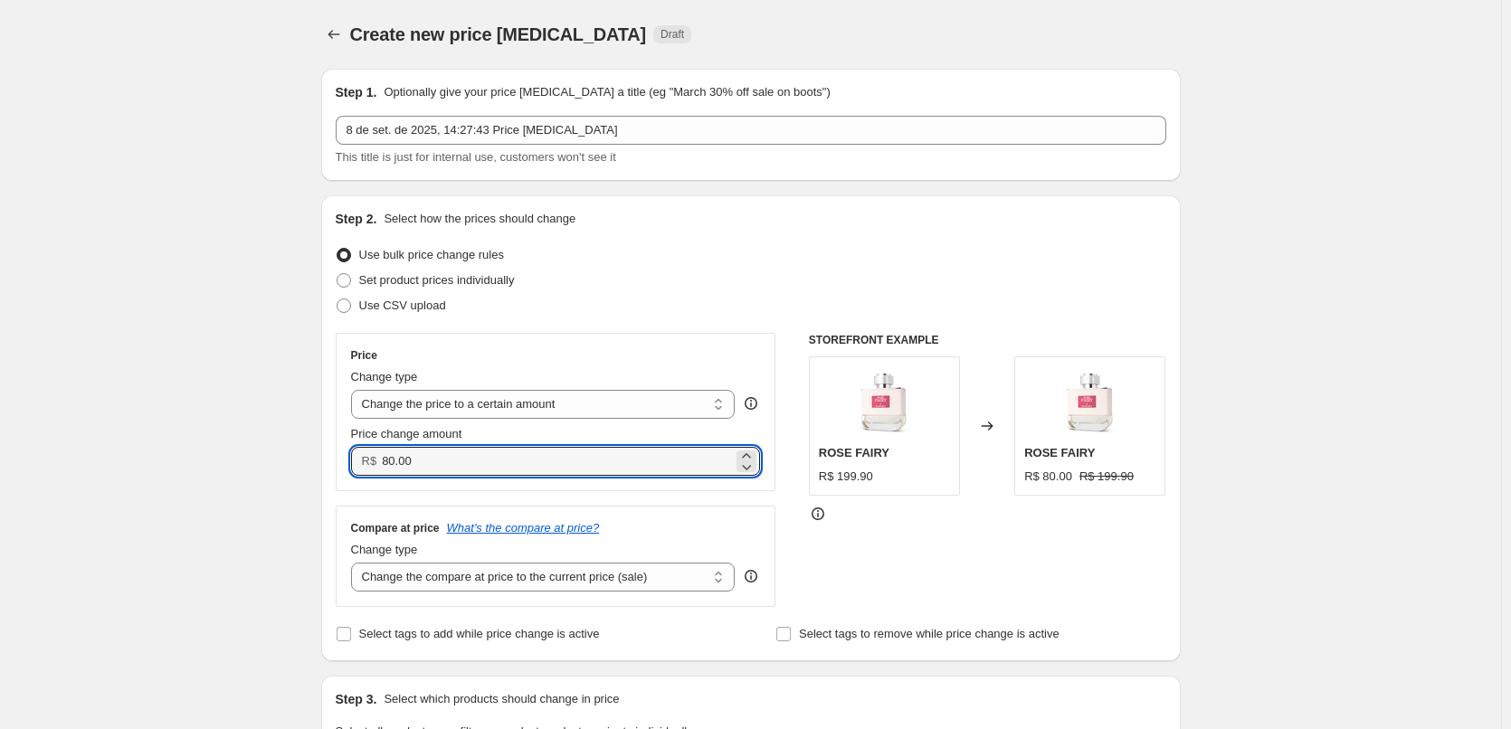
drag, startPoint x: 499, startPoint y: 464, endPoint x: 322, endPoint y: 455, distance: 177.6
click at [339, 458] on div "Price Change type Change the price to a certain amount Change the price by a ce…" at bounding box center [556, 412] width 441 height 158
paste input "149.9"
type input "149.90"
drag, startPoint x: 674, startPoint y: 500, endPoint x: 712, endPoint y: 509, distance: 39.1
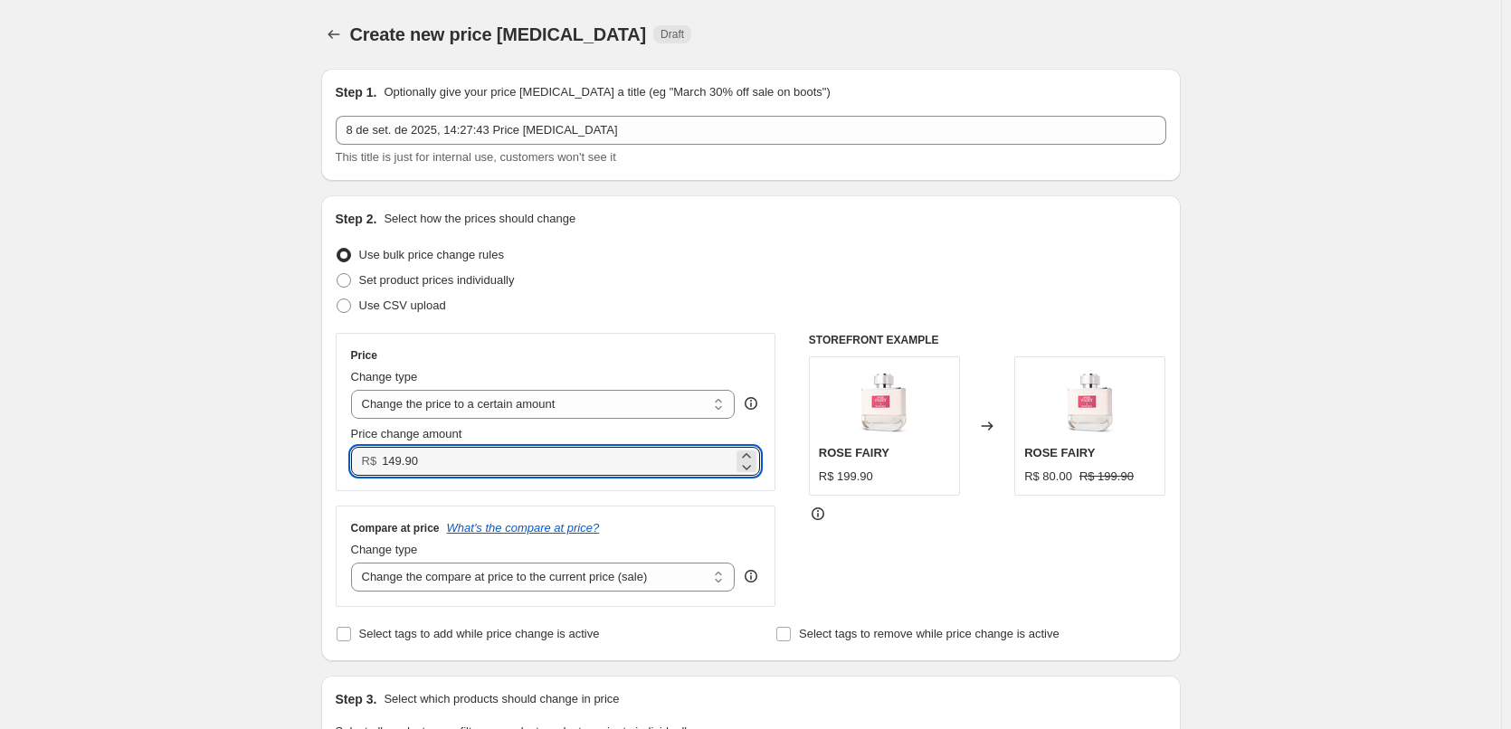
click at [675, 500] on div "Price Change type Change the price to a certain amount Change the price by a ce…" at bounding box center [556, 470] width 441 height 274
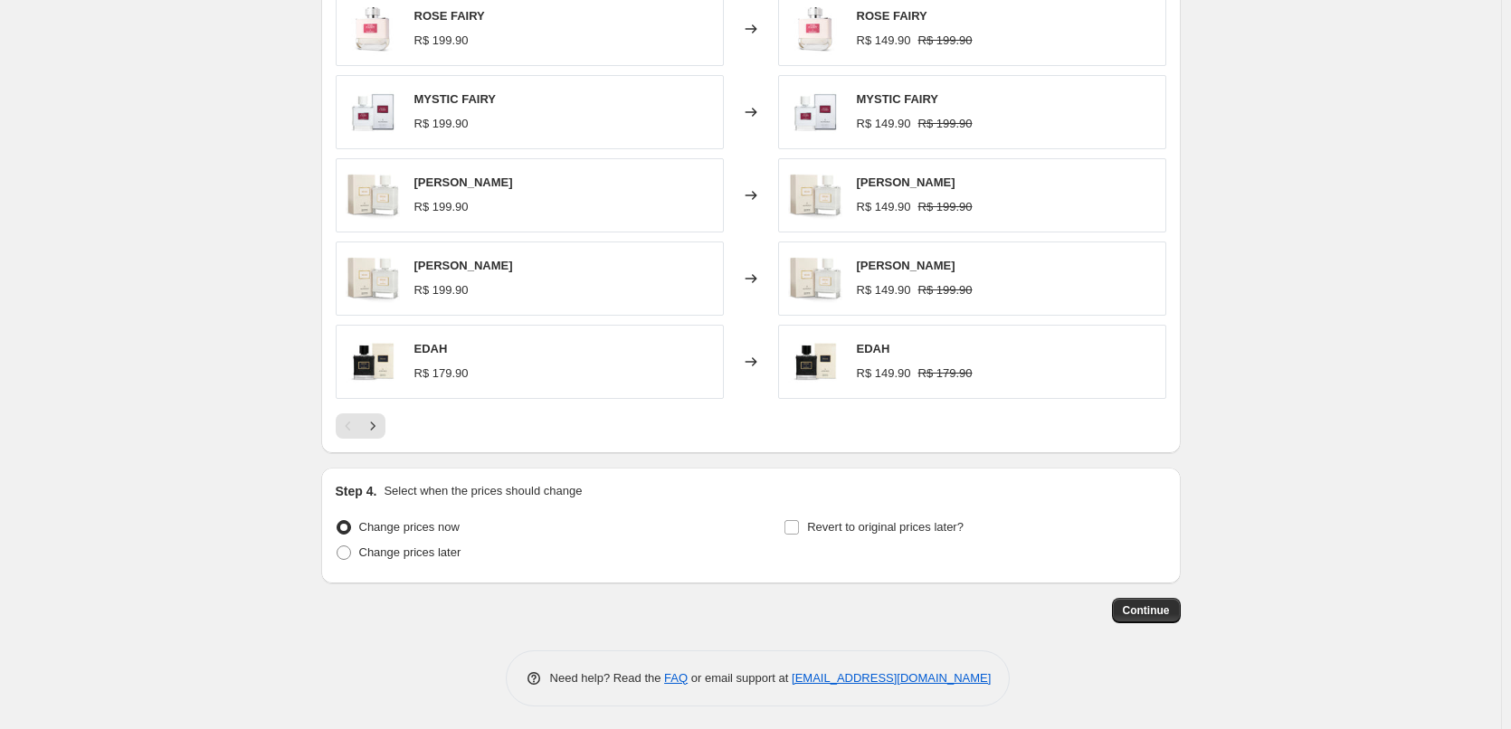
scroll to position [967, 0]
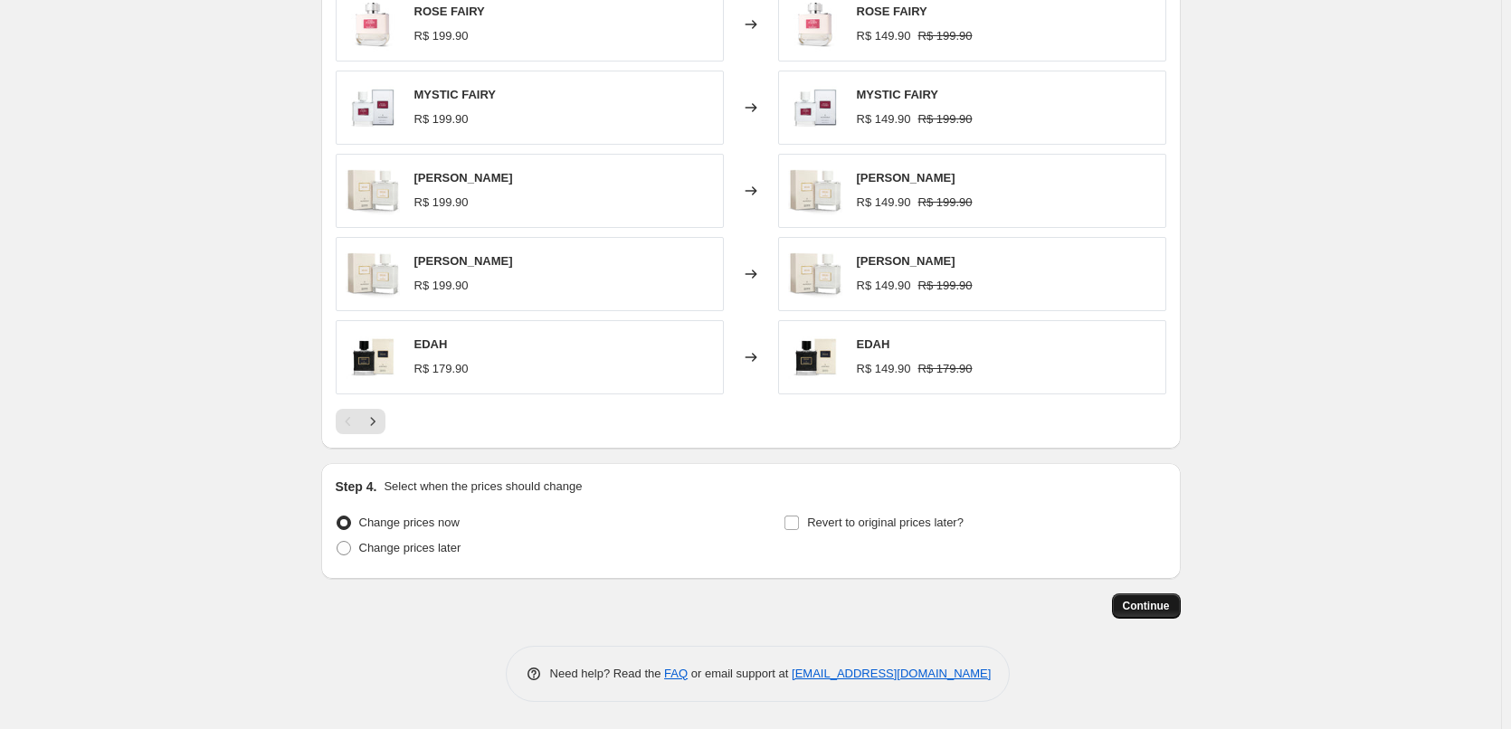
click at [1154, 606] on span "Continue" at bounding box center [1146, 606] width 47 height 14
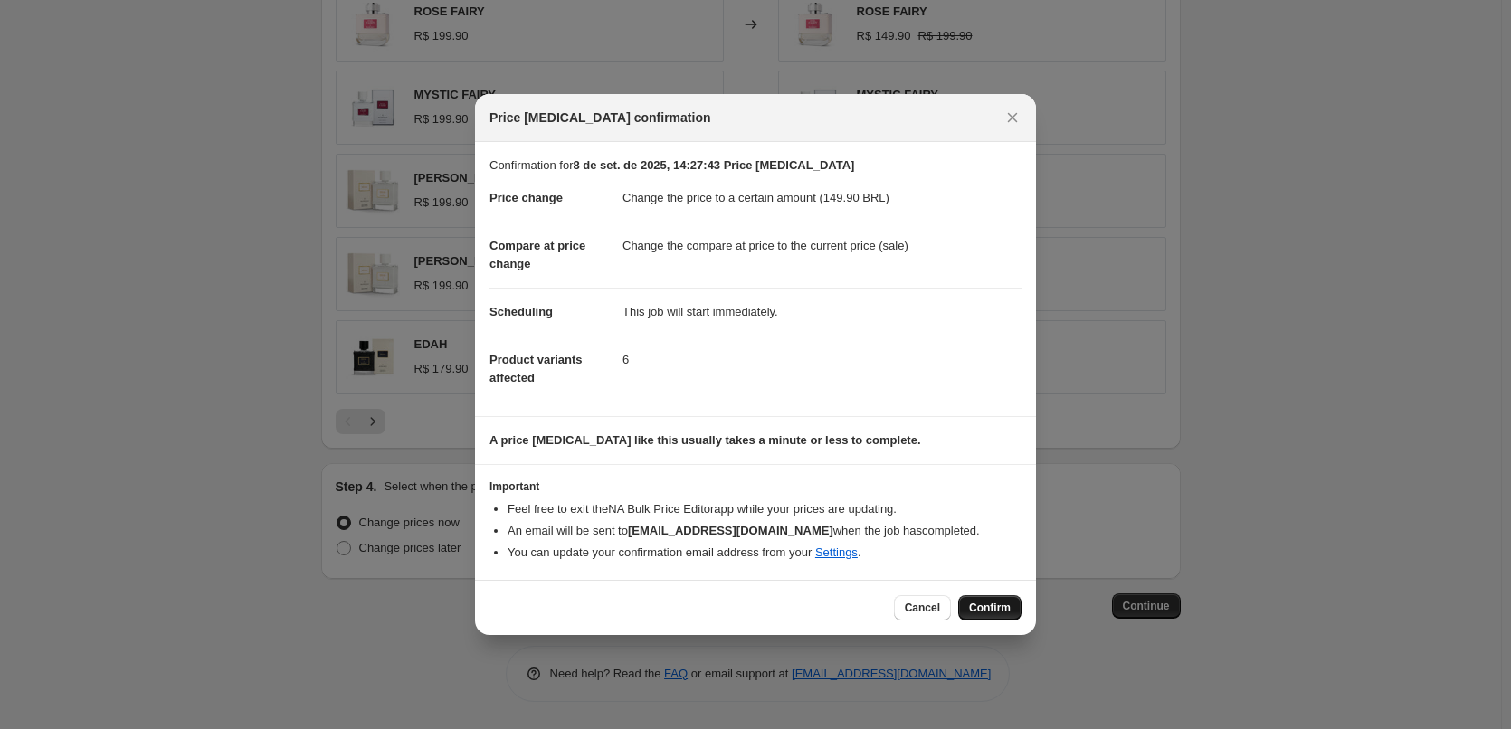
click at [997, 603] on span "Confirm" at bounding box center [990, 608] width 42 height 14
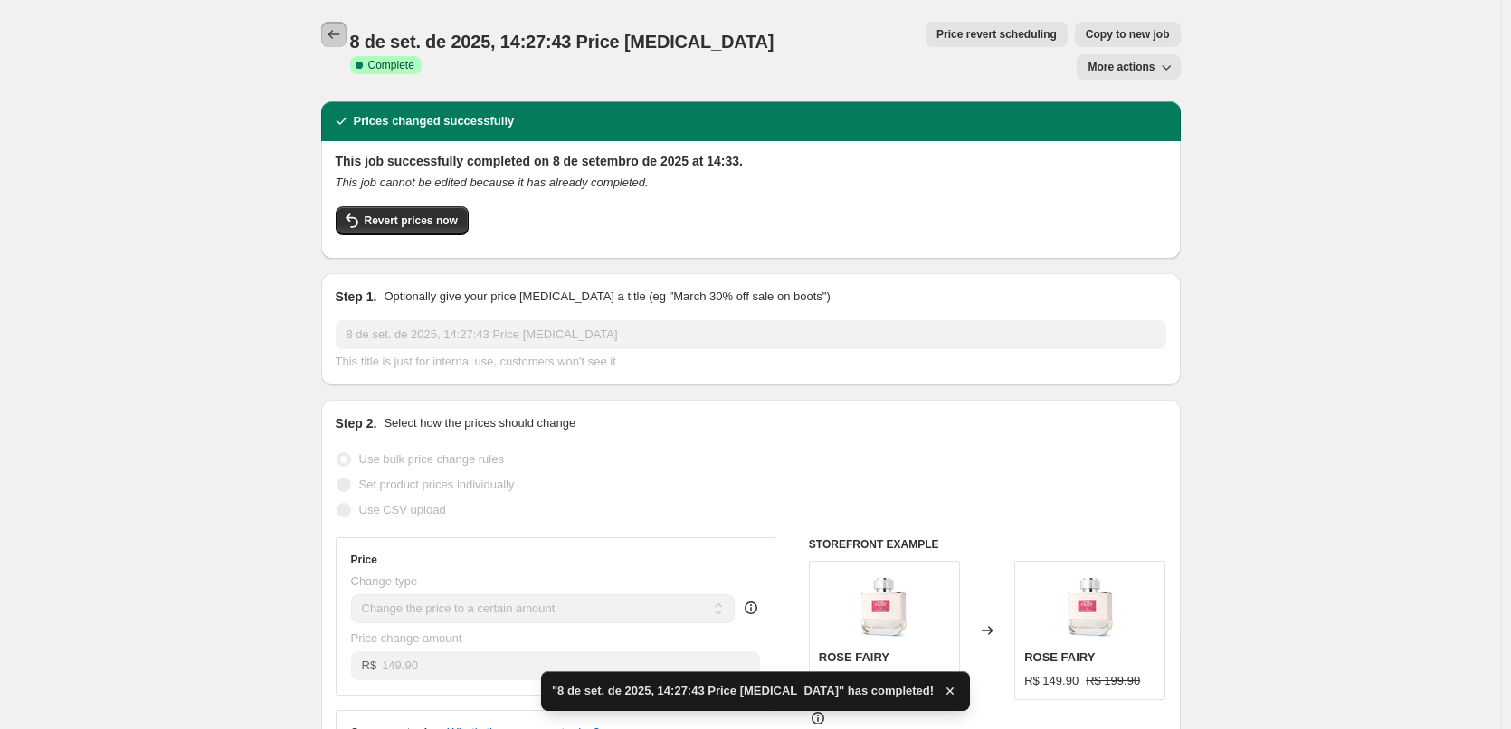
click at [337, 34] on icon "Price change jobs" at bounding box center [334, 34] width 18 height 18
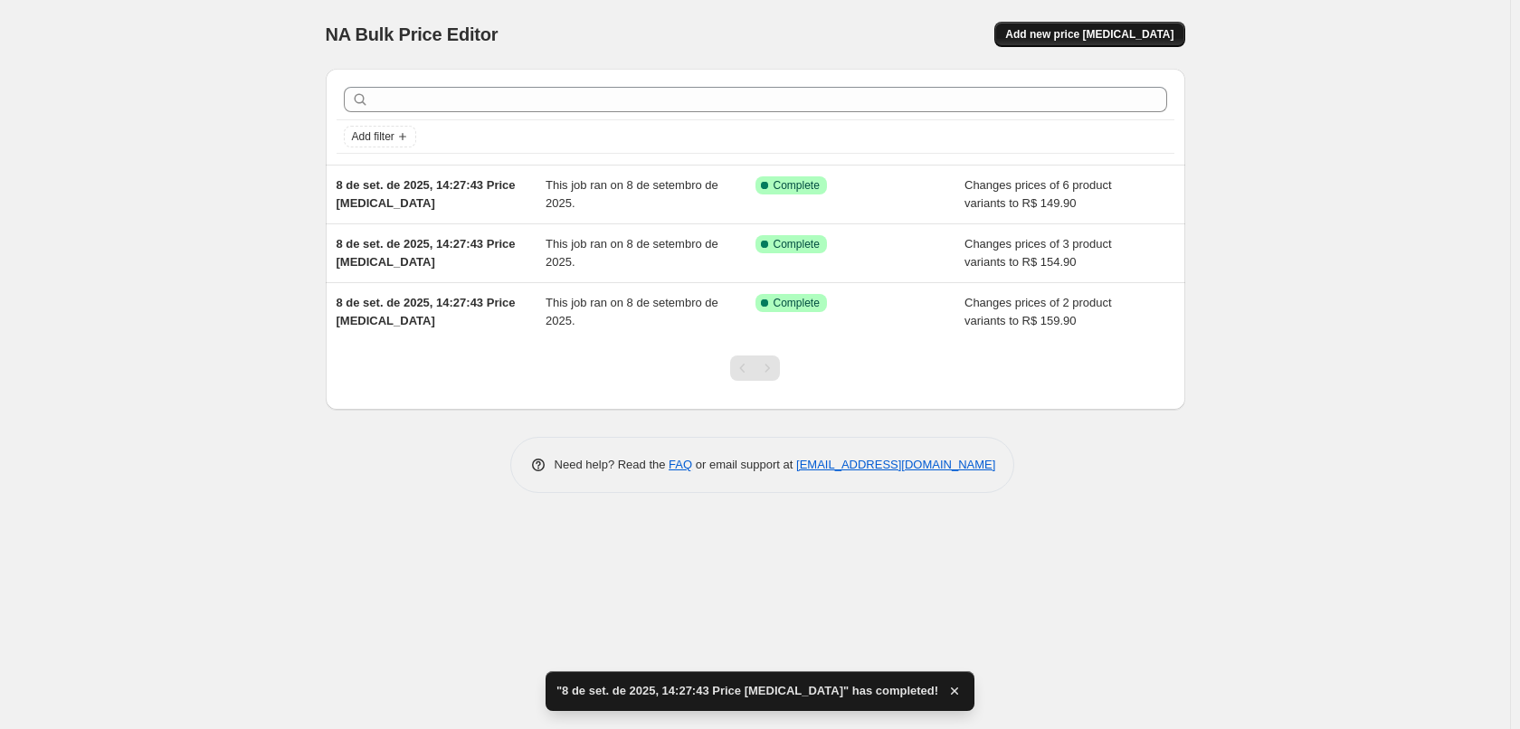
click at [1081, 31] on span "Add new price change job" at bounding box center [1089, 34] width 168 height 14
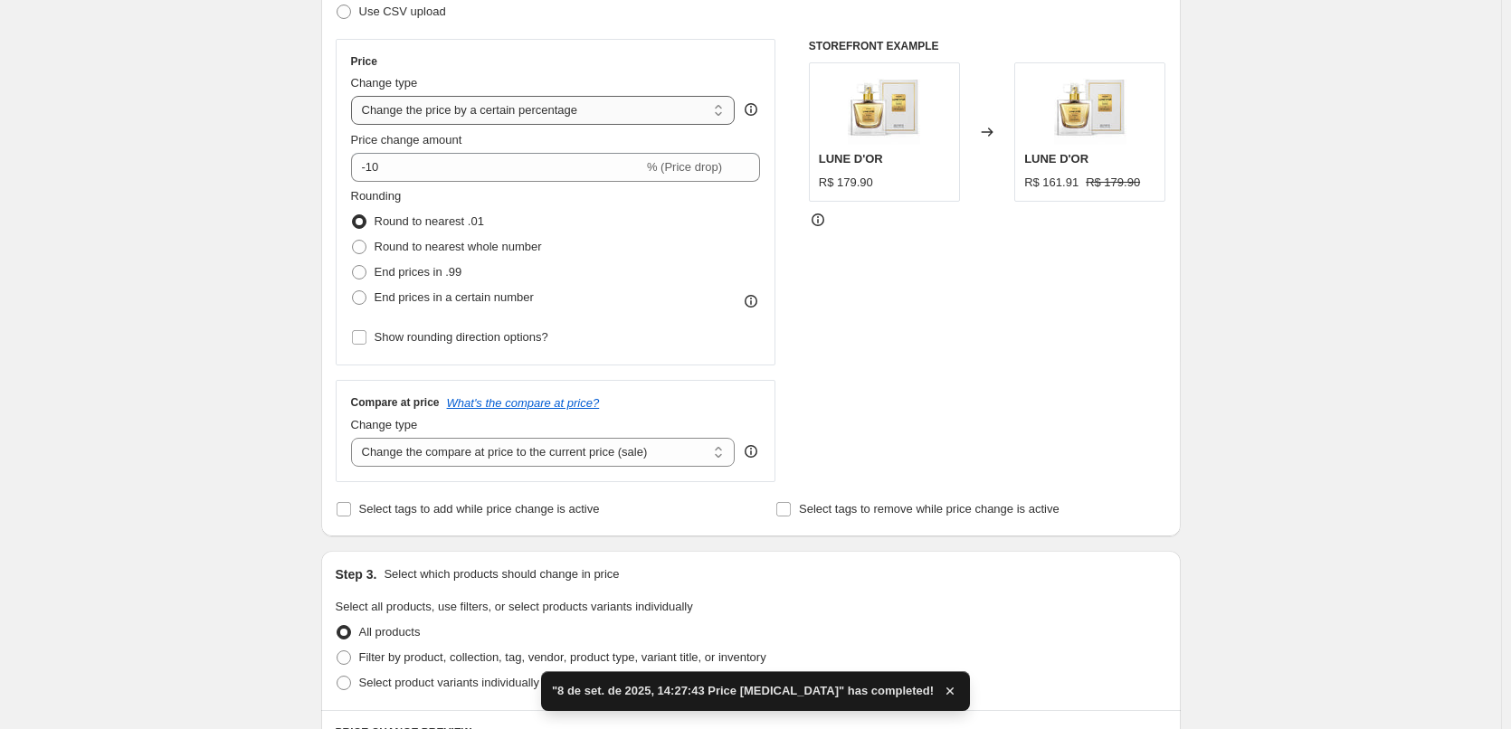
scroll to position [242, 0]
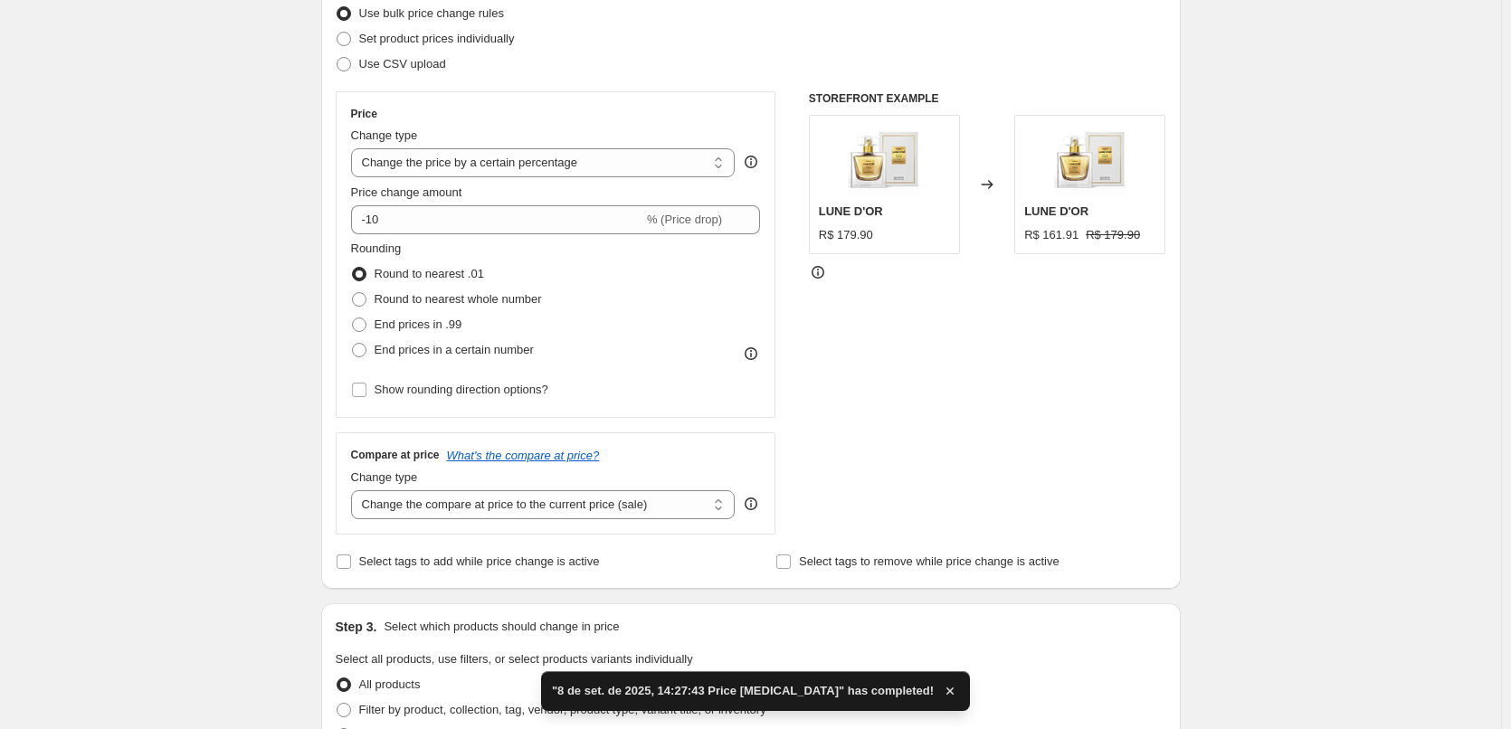
click at [568, 181] on div "Price Change type Change the price to a certain amount Change the price by a ce…" at bounding box center [556, 255] width 410 height 296
drag, startPoint x: 572, startPoint y: 163, endPoint x: 558, endPoint y: 176, distance: 19.2
click at [572, 163] on select "Change the price to a certain amount Change the price by a certain amount Chang…" at bounding box center [543, 162] width 384 height 29
select select "to"
click at [355, 148] on select "Change the price to a certain amount Change the price by a certain amount Chang…" at bounding box center [543, 162] width 384 height 29
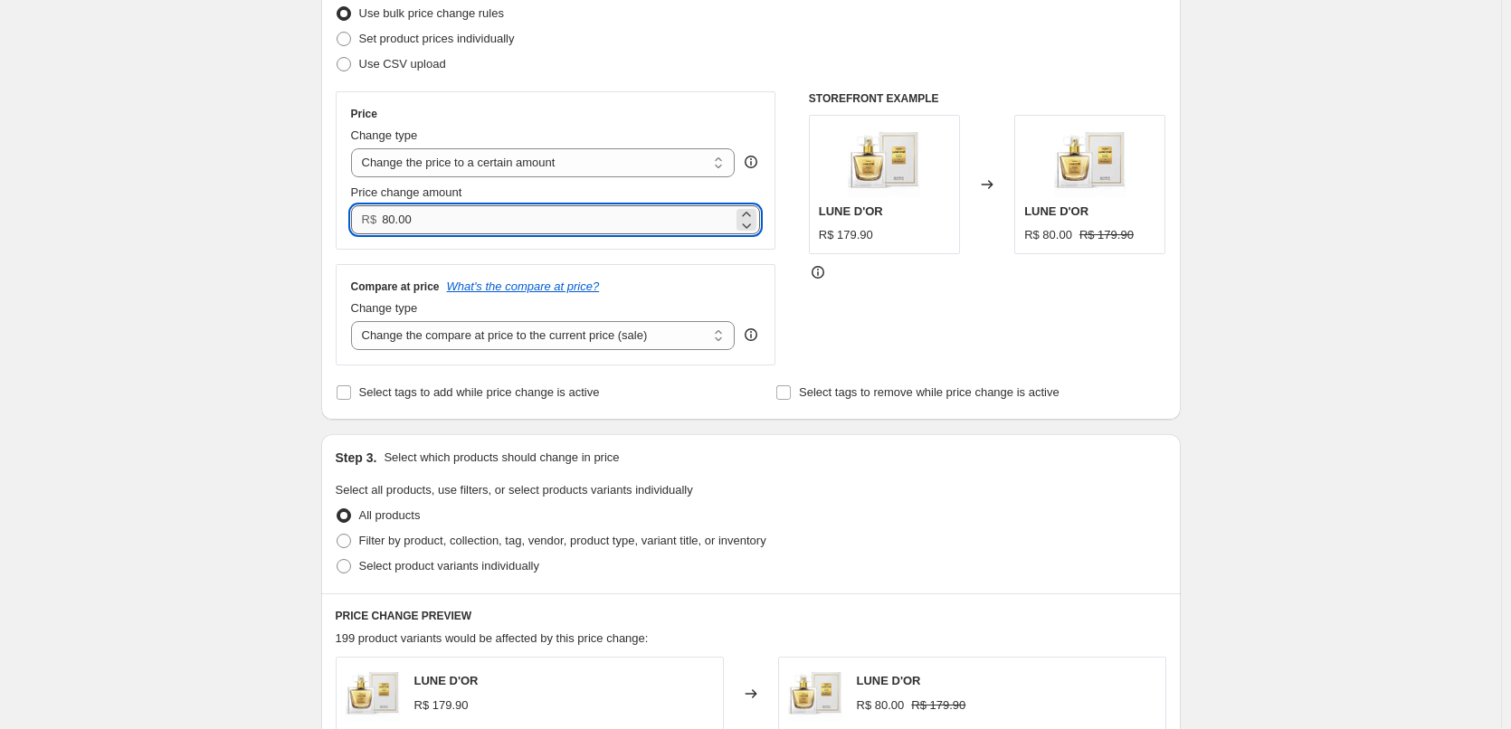
click at [466, 219] on input "80.00" at bounding box center [557, 219] width 351 height 29
paste input "13990"
drag, startPoint x: 466, startPoint y: 219, endPoint x: 271, endPoint y: 214, distance: 194.6
click at [313, 221] on div "Step 1. Optionally give your price change job a title (eg "March 30% off sale o…" at bounding box center [744, 551] width 874 height 1476
paste input "139."
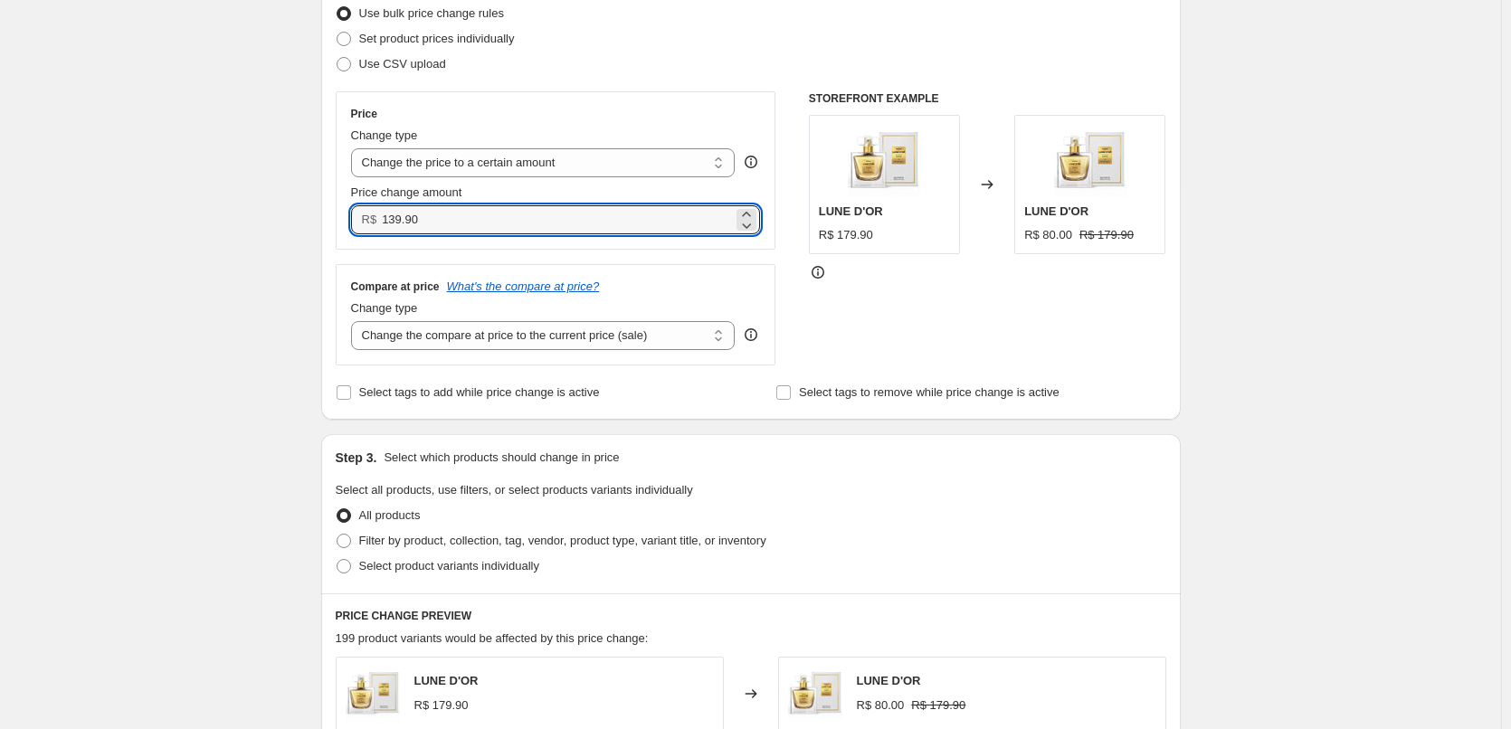
type input "139.90"
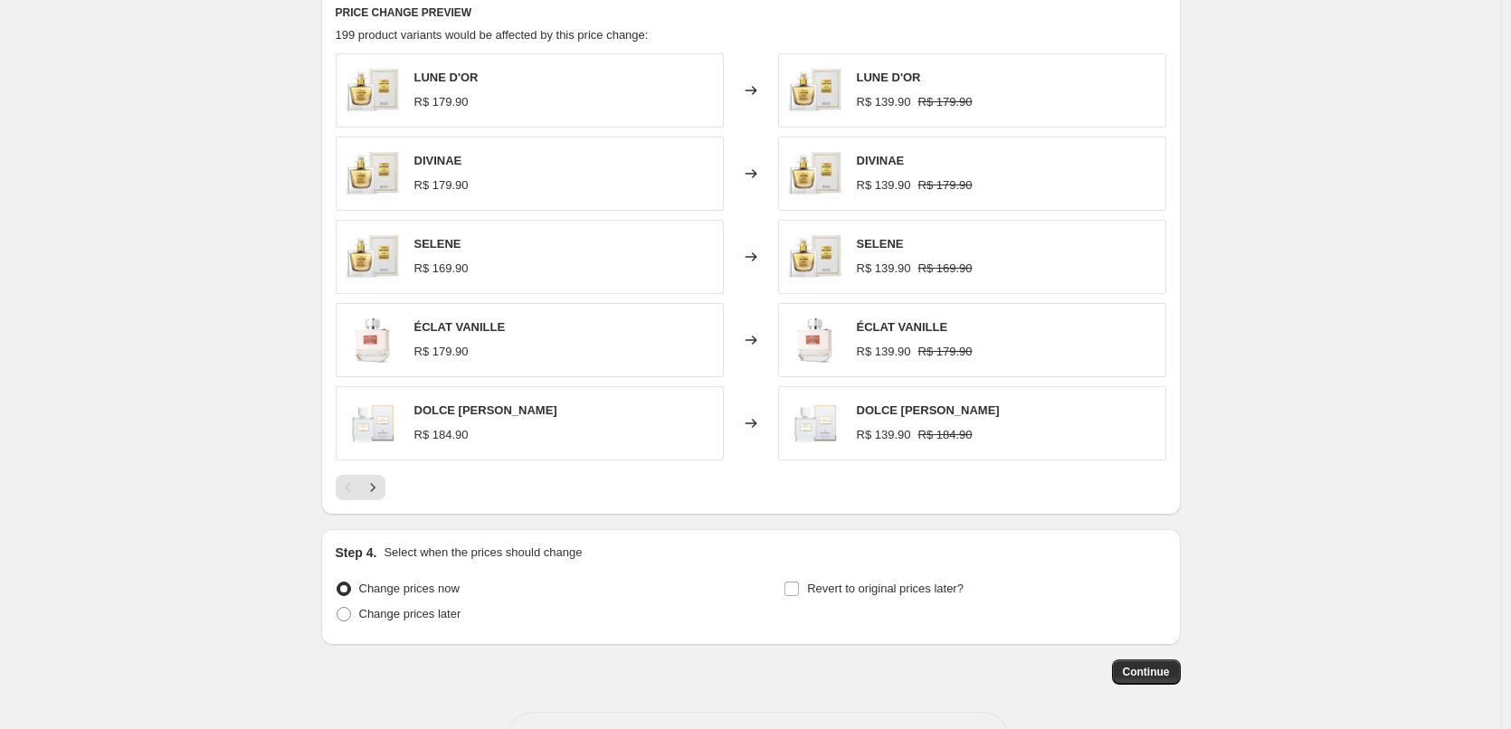
scroll to position [603, 0]
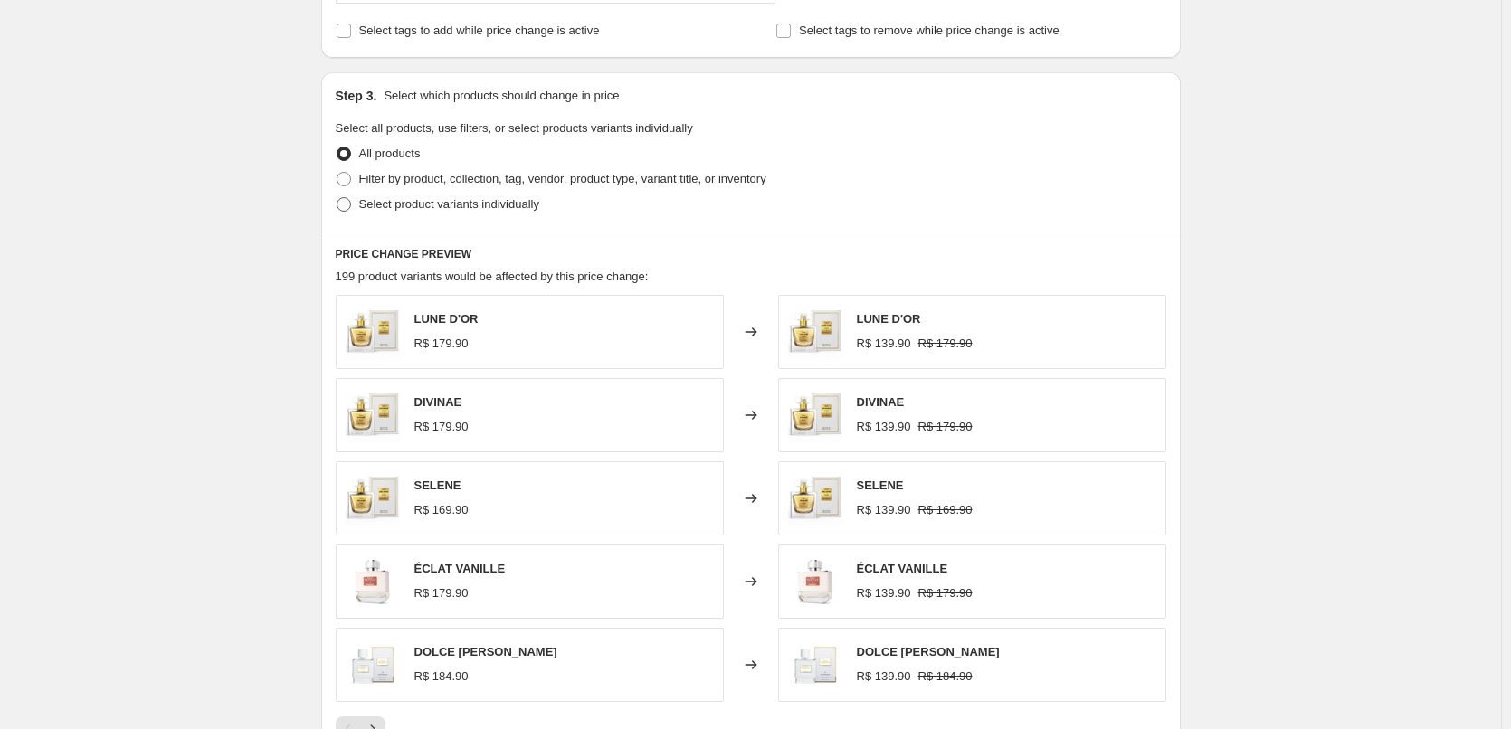
click at [342, 217] on label "Select product variants individually" at bounding box center [438, 204] width 204 height 25
click at [337, 198] on input "Select product variants individually" at bounding box center [337, 197] width 1 height 1
radio input "true"
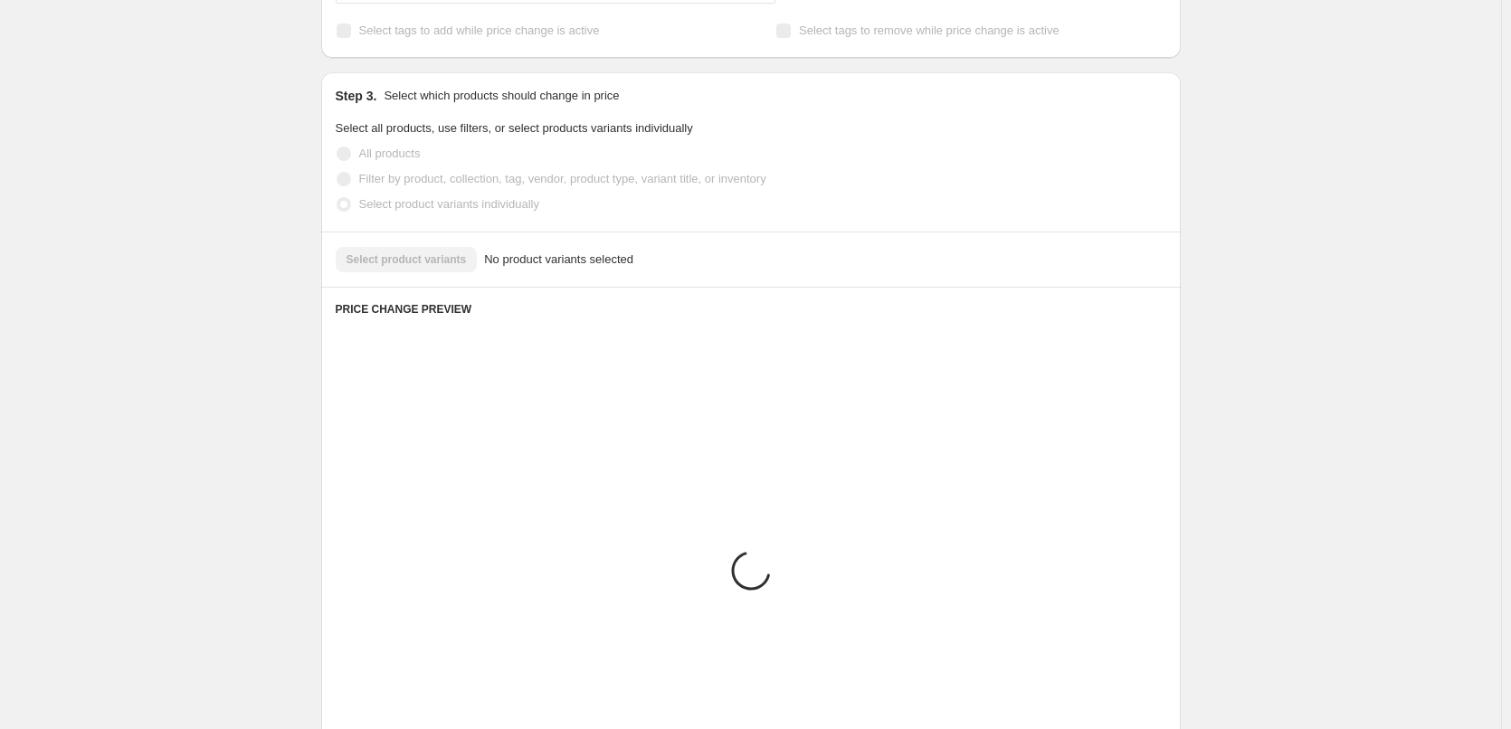
scroll to position [511, 0]
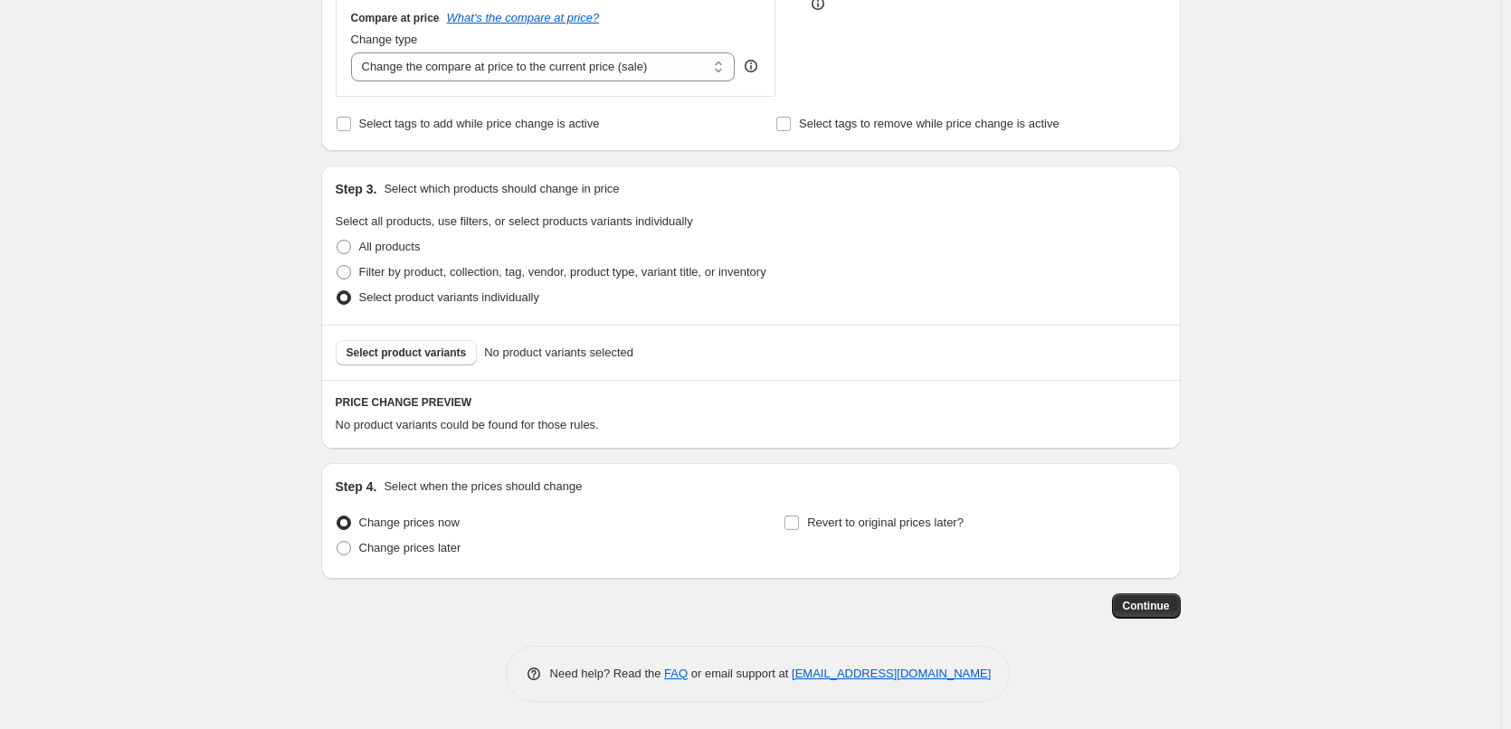
click at [434, 368] on div "Select product variants No product variants selected" at bounding box center [750, 352] width 859 height 55
click at [433, 362] on button "Select product variants" at bounding box center [407, 352] width 142 height 25
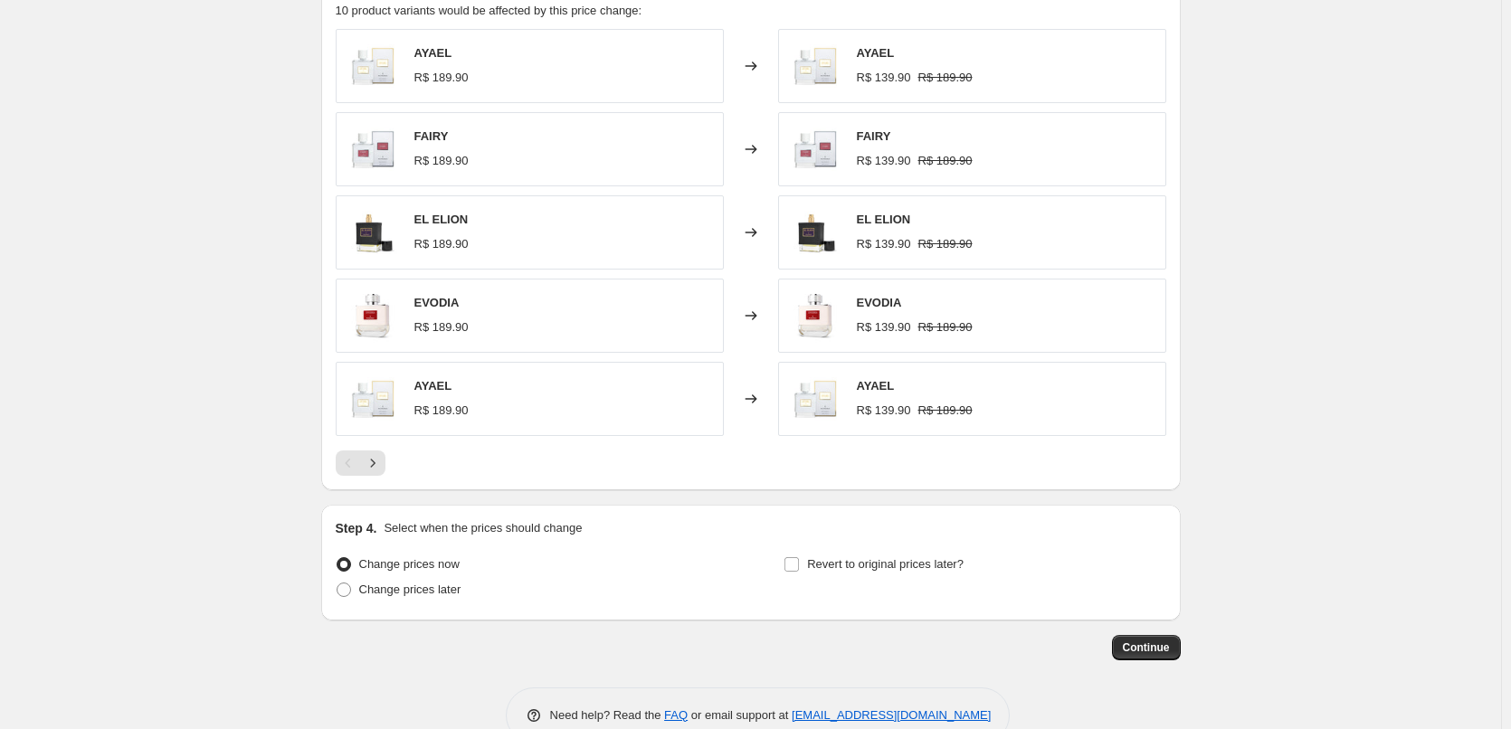
scroll to position [967, 0]
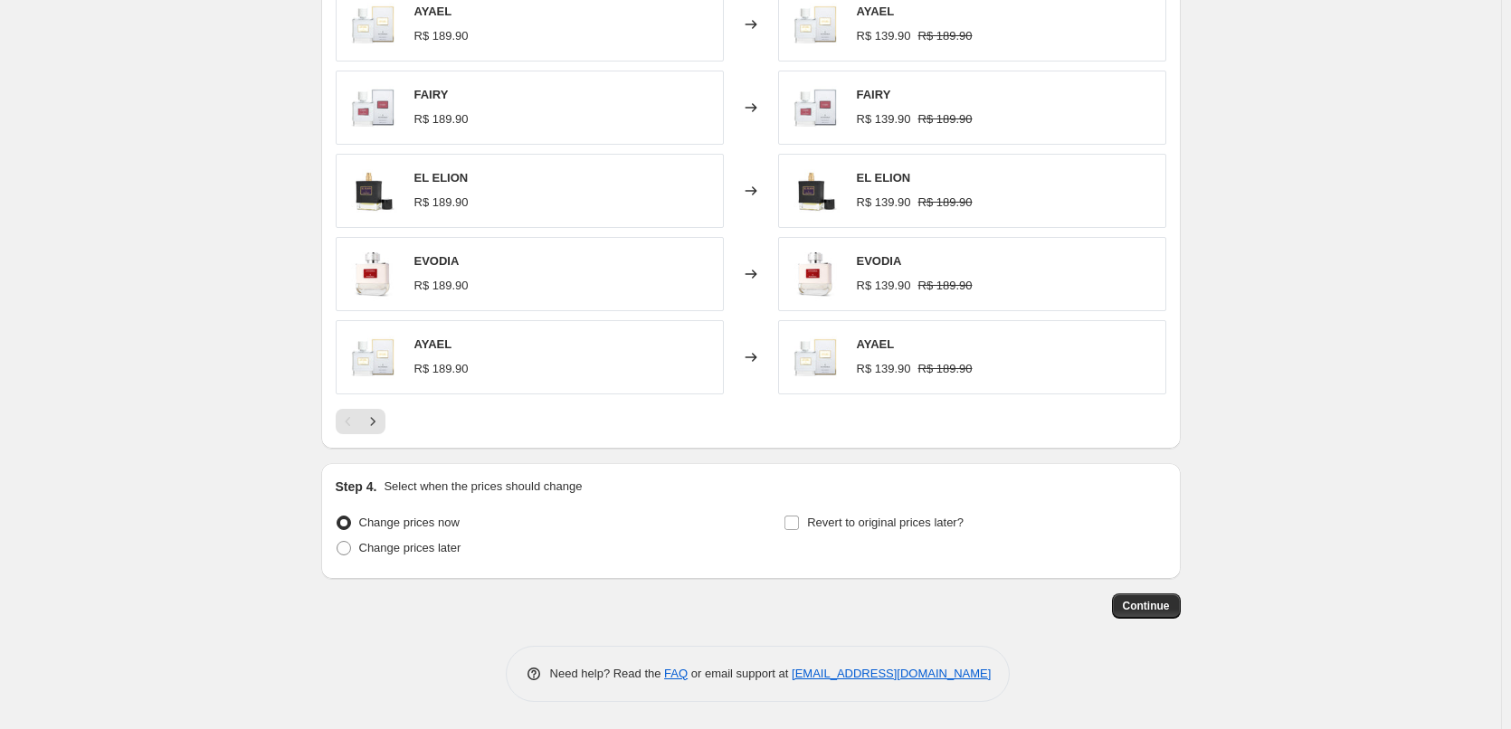
drag, startPoint x: 1164, startPoint y: 612, endPoint x: 1118, endPoint y: 293, distance: 322.7
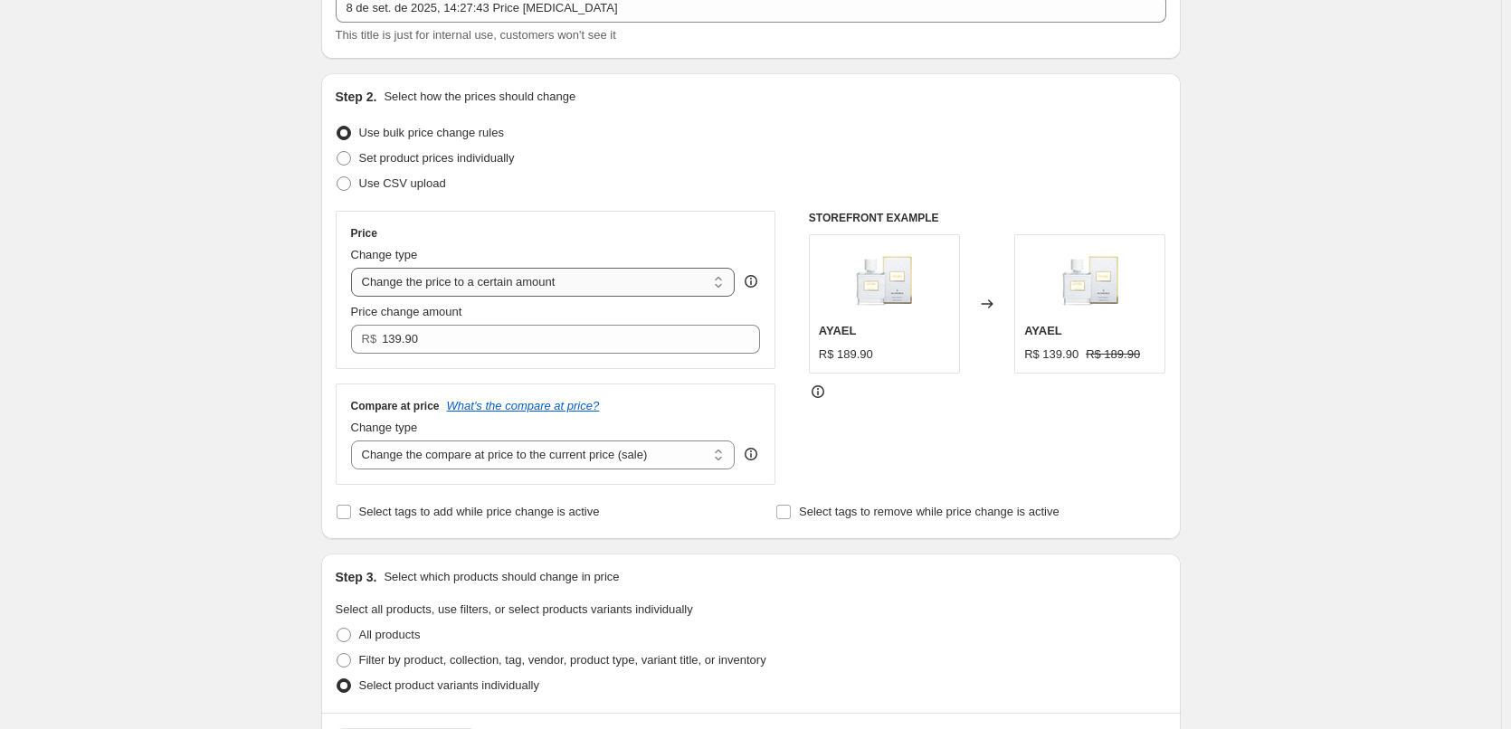
scroll to position [120, 0]
click at [529, 286] on select "Change the price to a certain amount Change the price by a certain amount Chang…" at bounding box center [543, 284] width 384 height 29
click at [572, 297] on select "Change the price to a certain amount Change the price by a certain amount Chang…" at bounding box center [543, 284] width 384 height 29
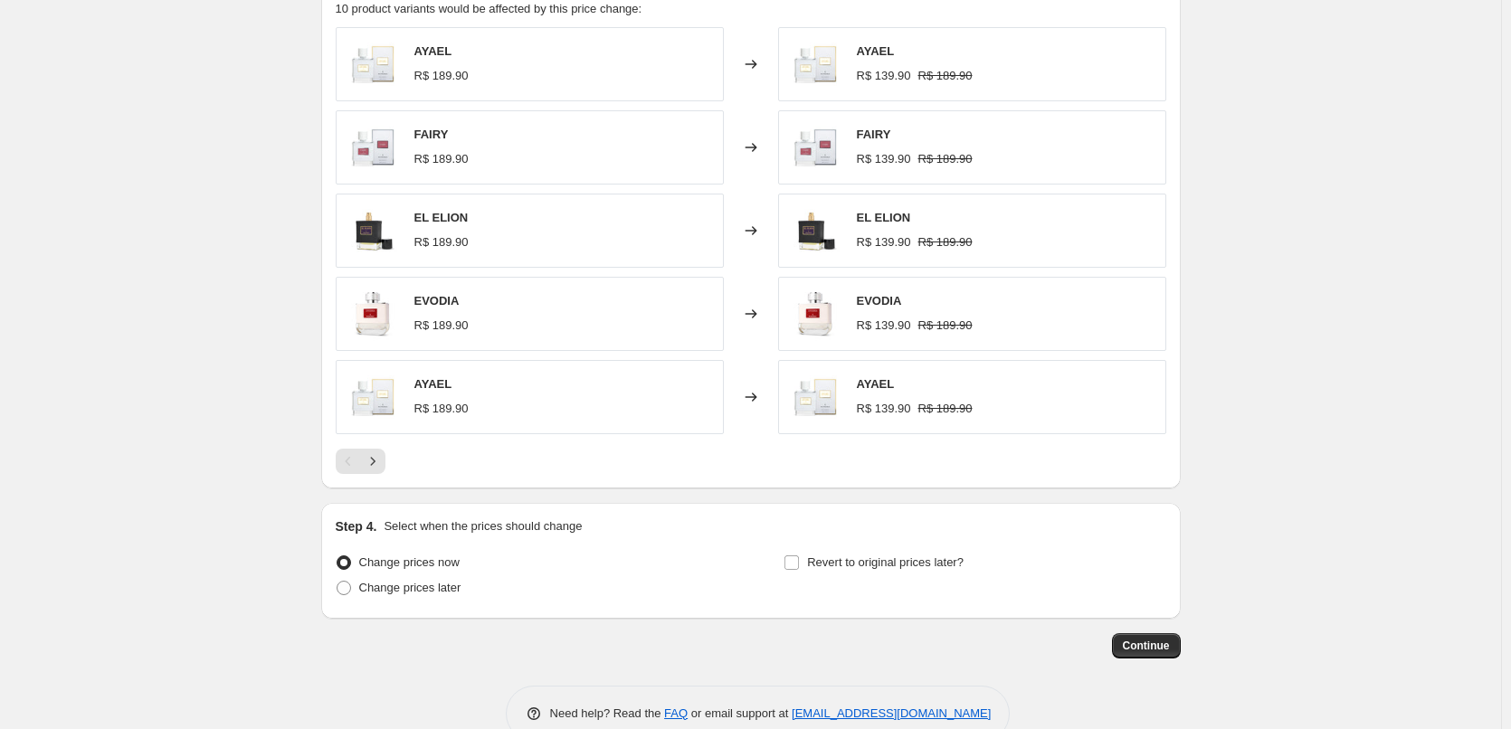
scroll to position [967, 0]
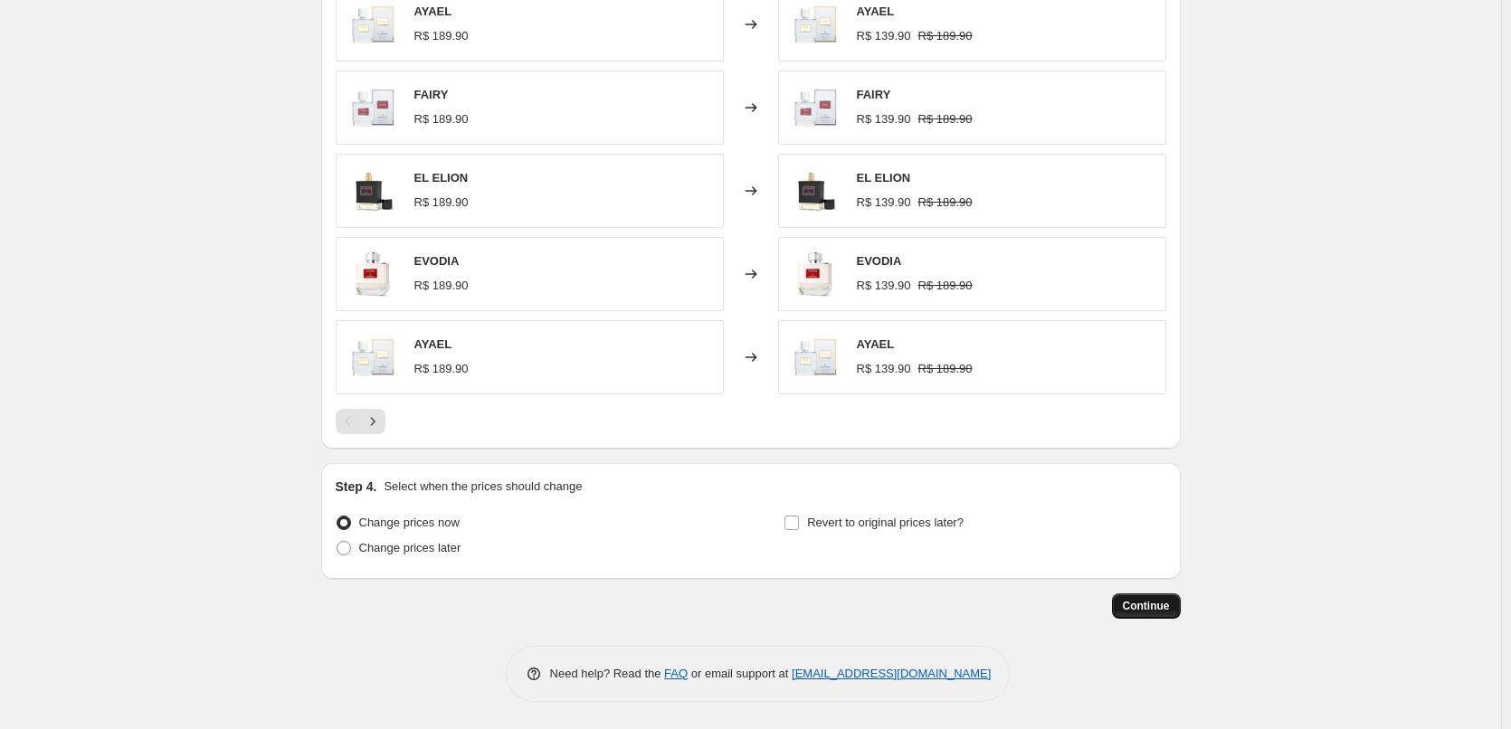
click at [1155, 600] on span "Continue" at bounding box center [1146, 606] width 47 height 14
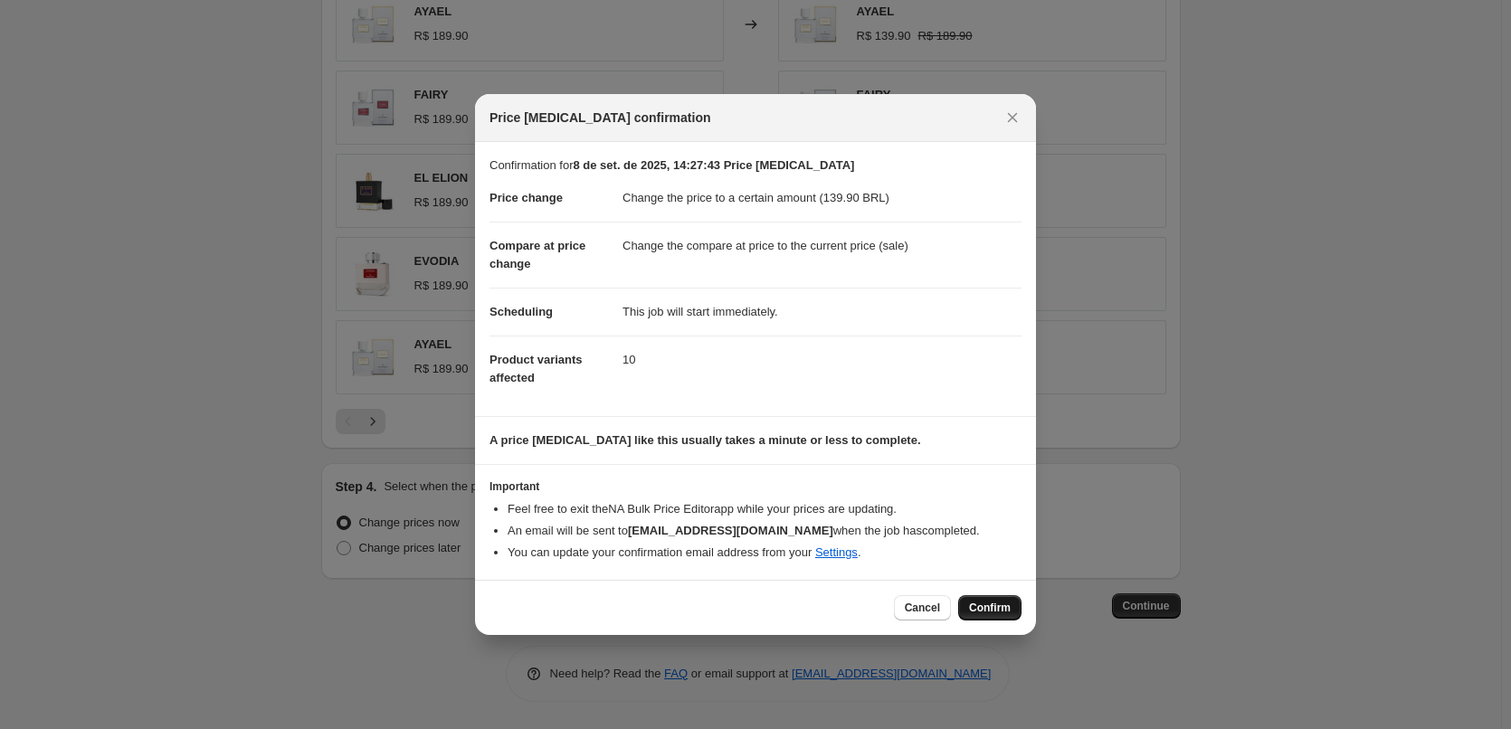
click at [984, 609] on span "Confirm" at bounding box center [990, 608] width 42 height 14
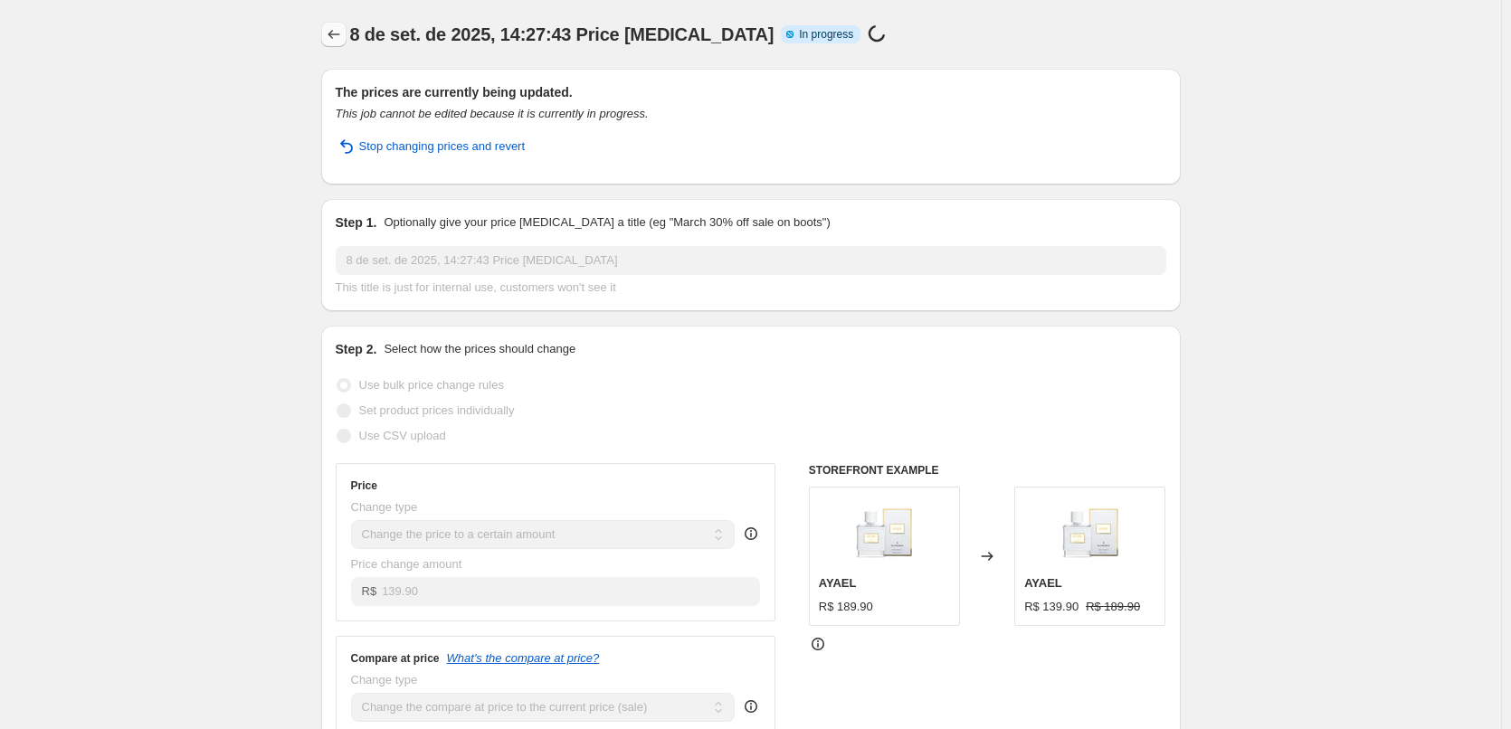
click at [334, 33] on icon "Price change jobs" at bounding box center [333, 34] width 12 height 9
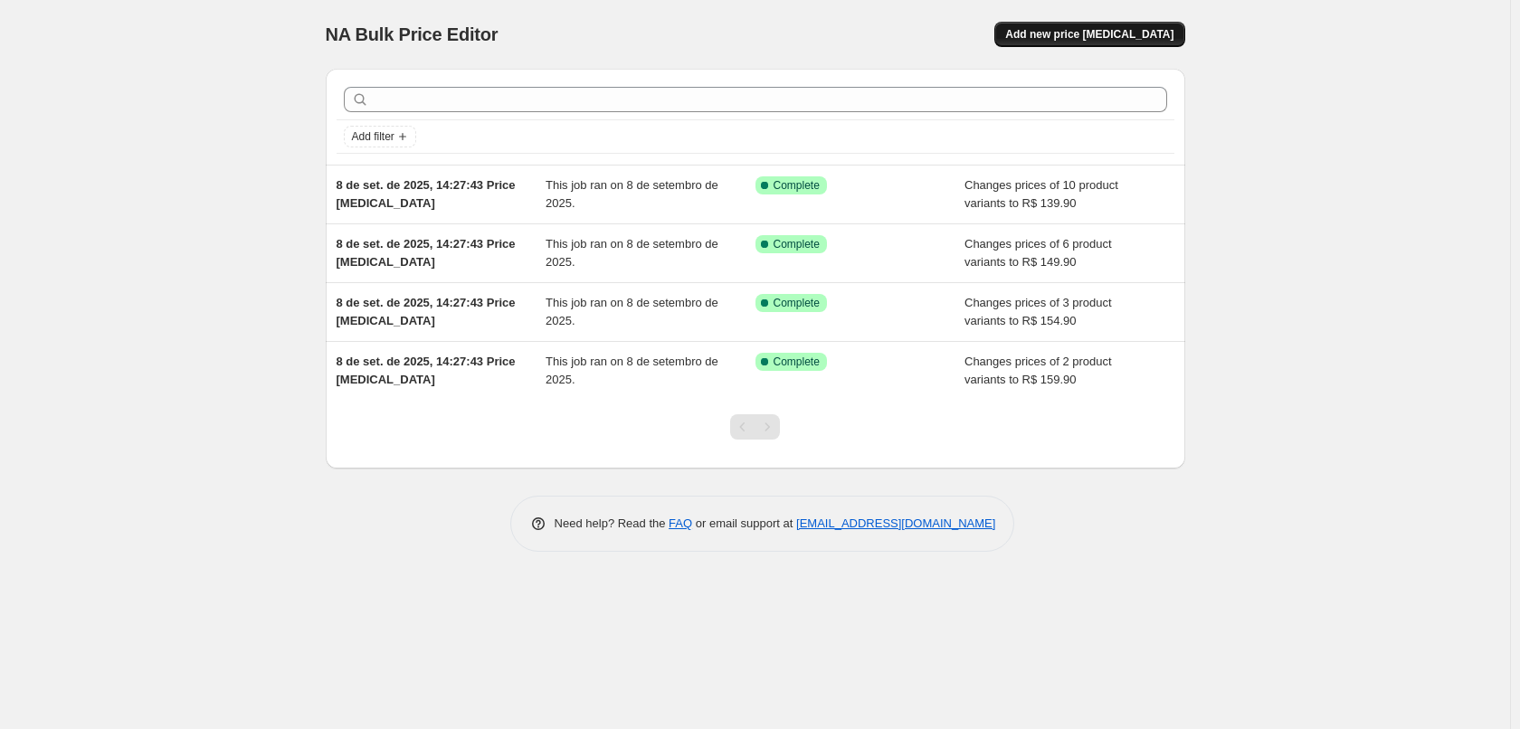
click at [1049, 46] on button "Add new price change job" at bounding box center [1089, 34] width 190 height 25
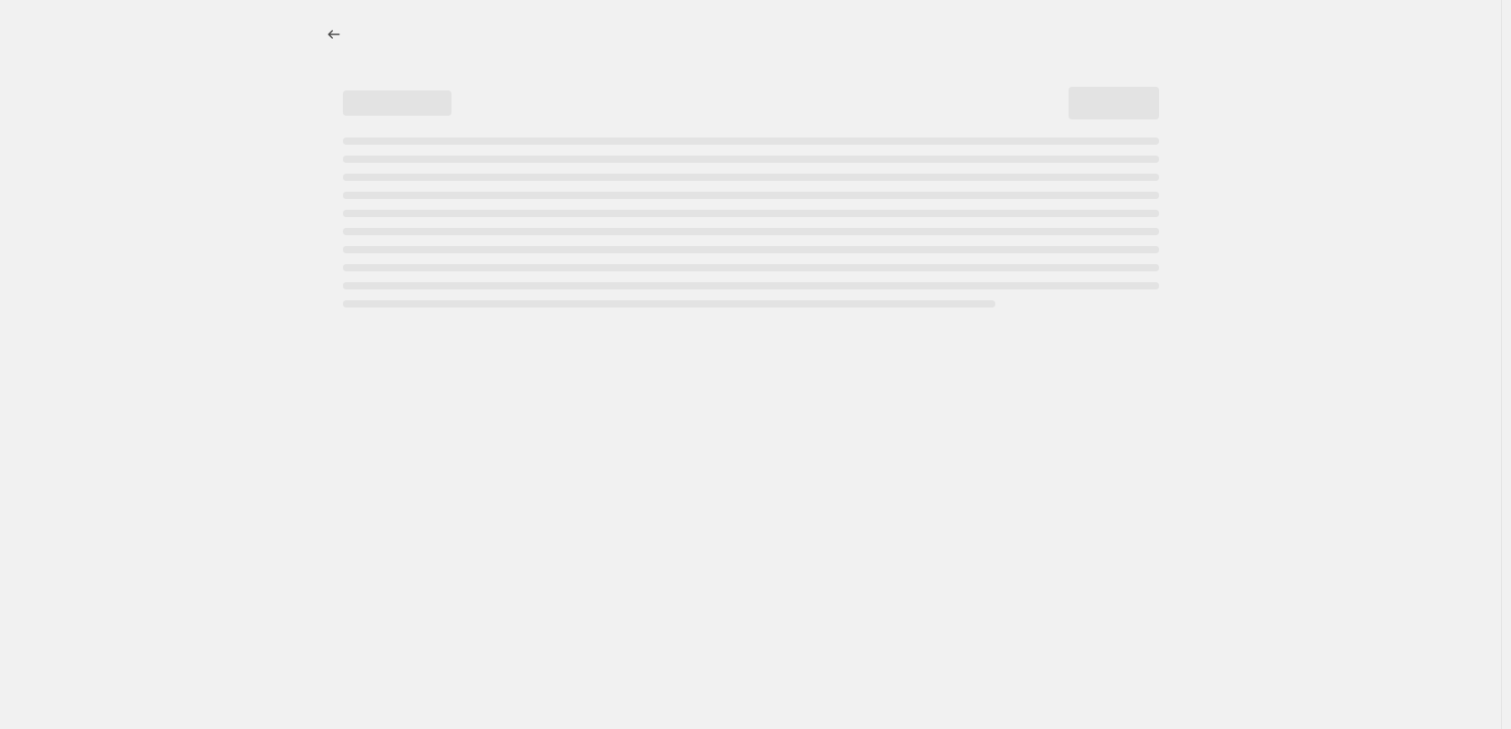
select select "percentage"
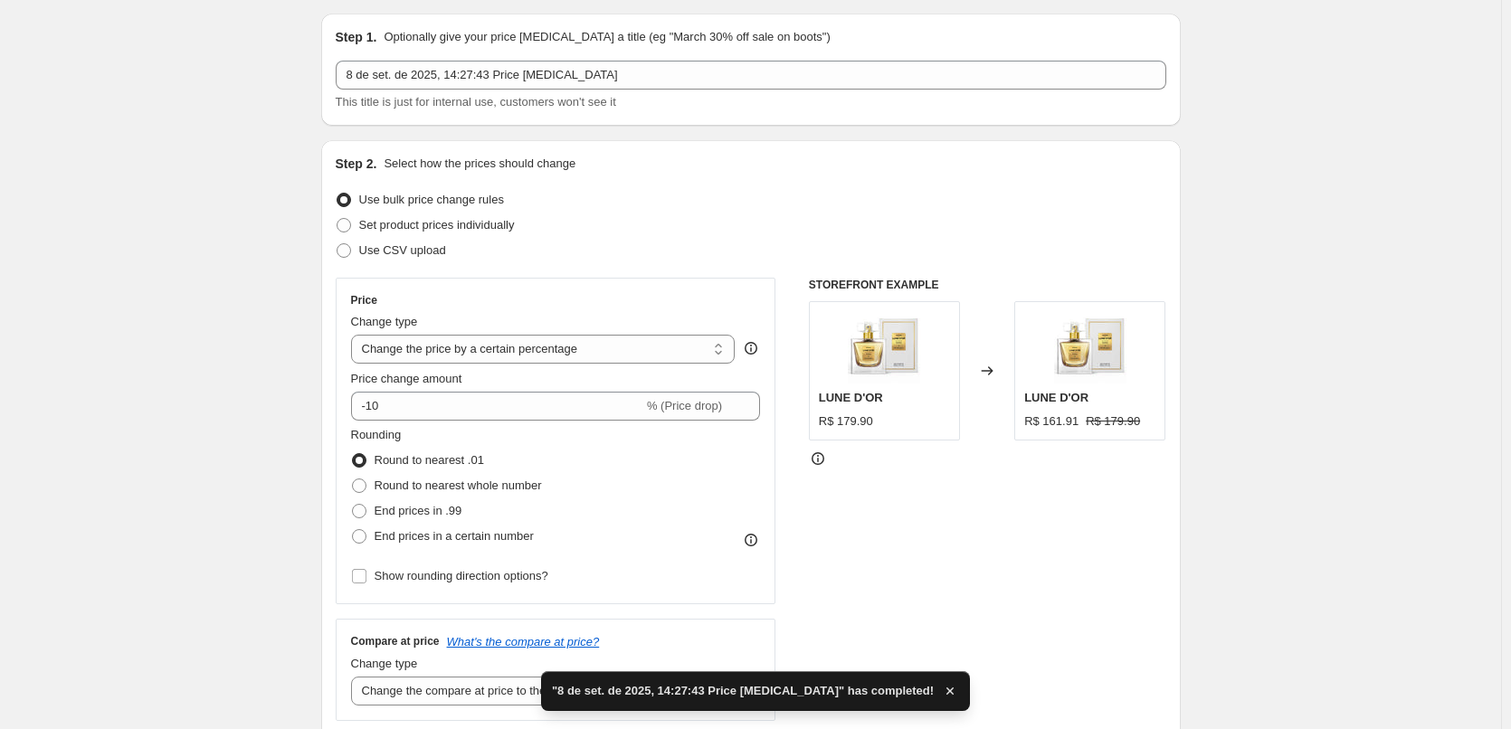
scroll to position [242, 0]
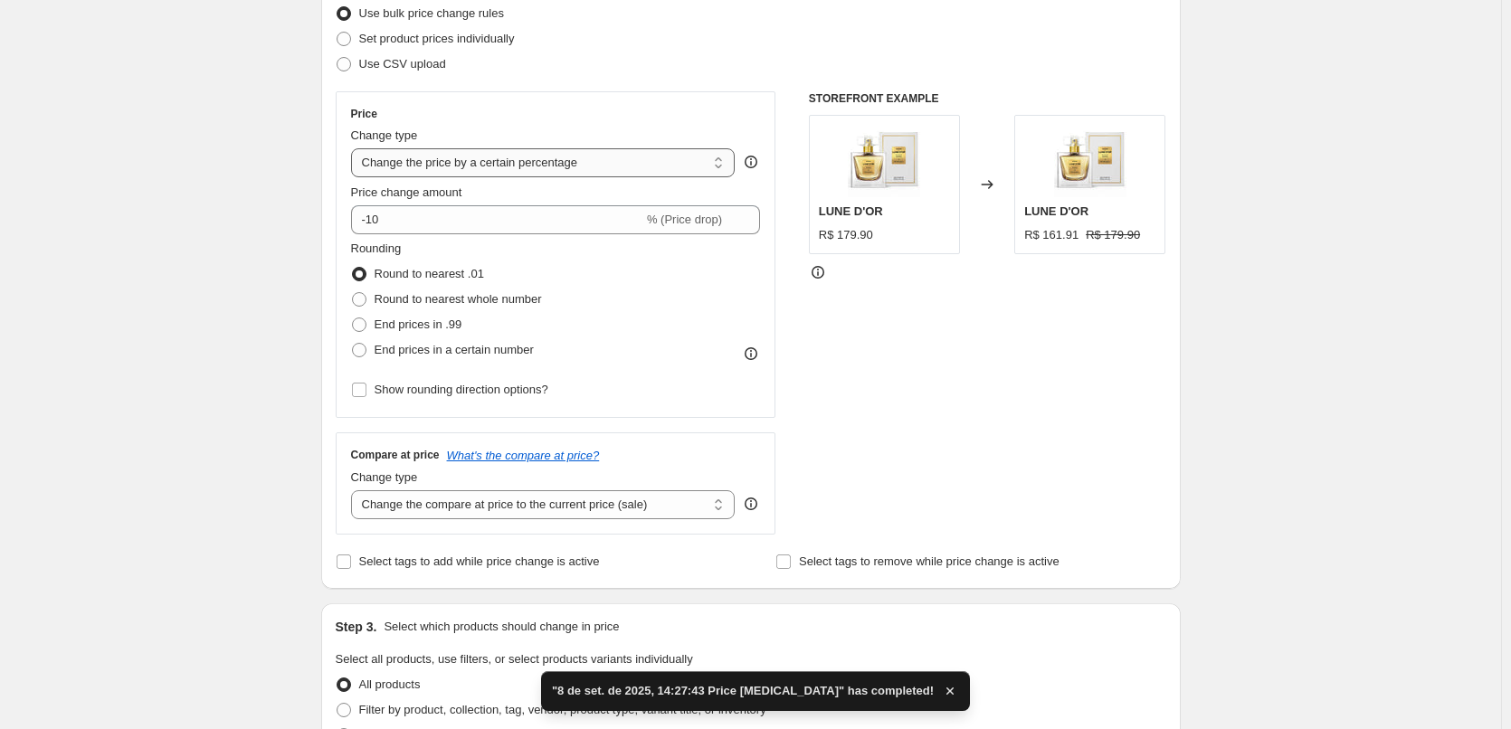
click at [622, 167] on select "Change the price to a certain amount Change the price by a certain amount Chang…" at bounding box center [543, 162] width 384 height 29
select select "to"
click at [355, 148] on select "Change the price to a certain amount Change the price by a certain amount Chang…" at bounding box center [543, 162] width 384 height 29
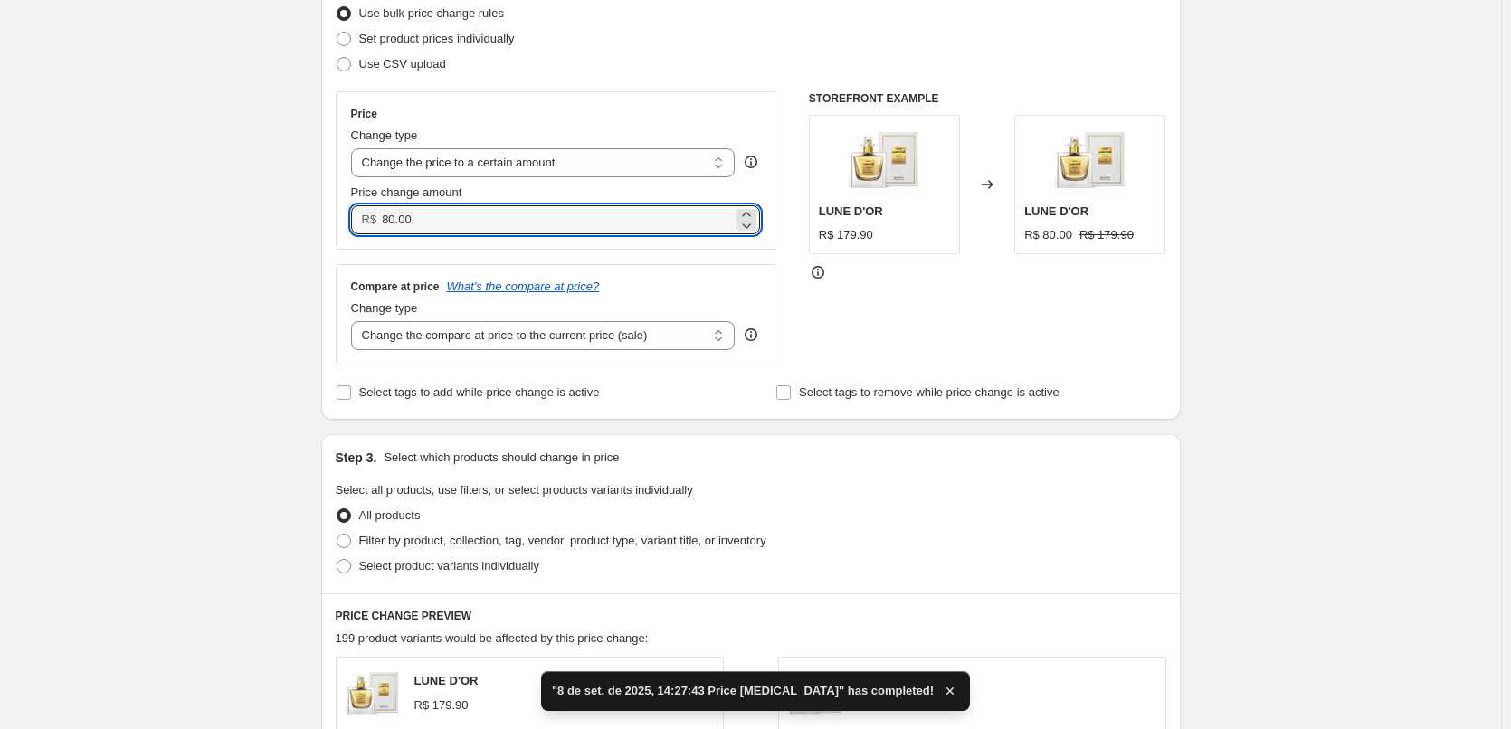
drag, startPoint x: 461, startPoint y: 224, endPoint x: 195, endPoint y: 200, distance: 268.0
click at [356, 213] on div "R$ 80.00" at bounding box center [556, 219] width 410 height 29
paste input "134.9"
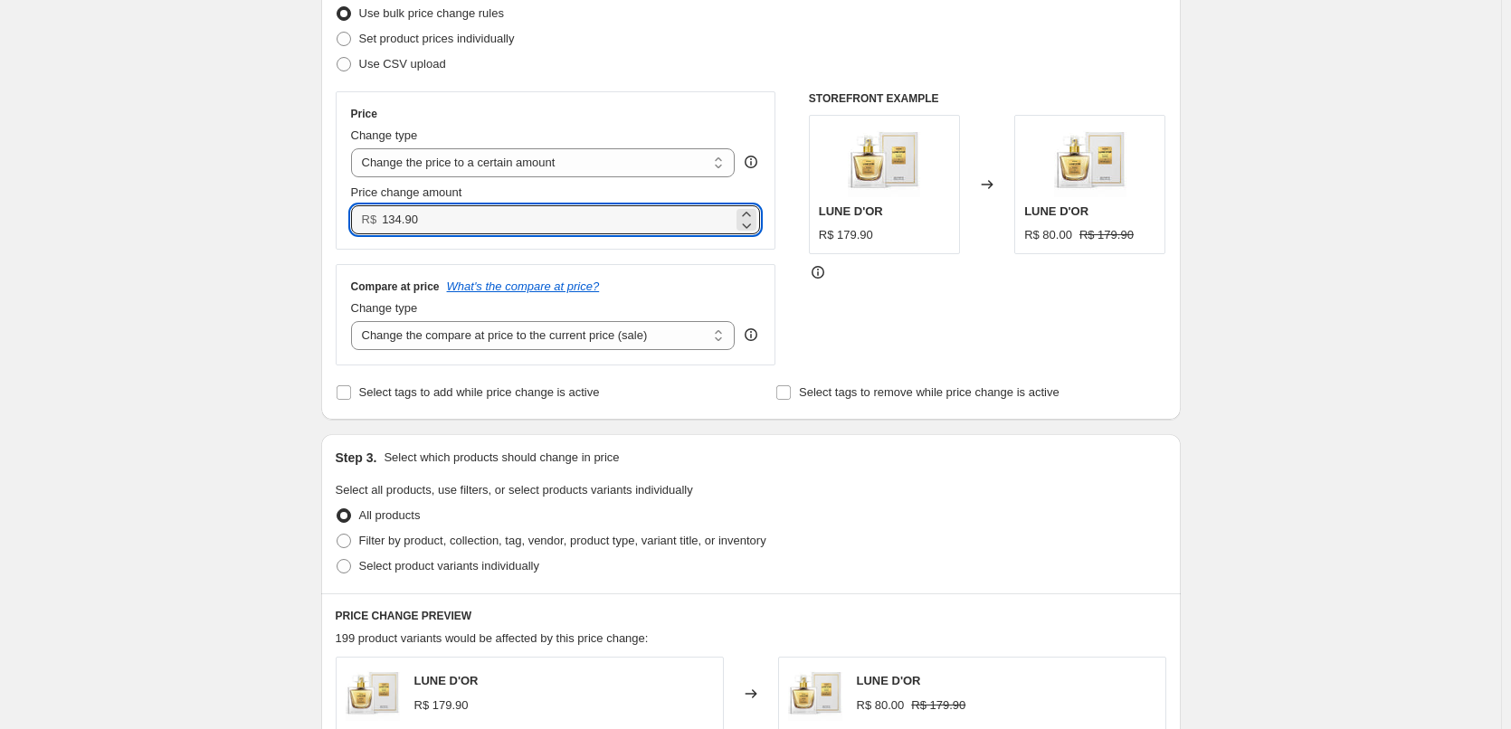
type input "134.90"
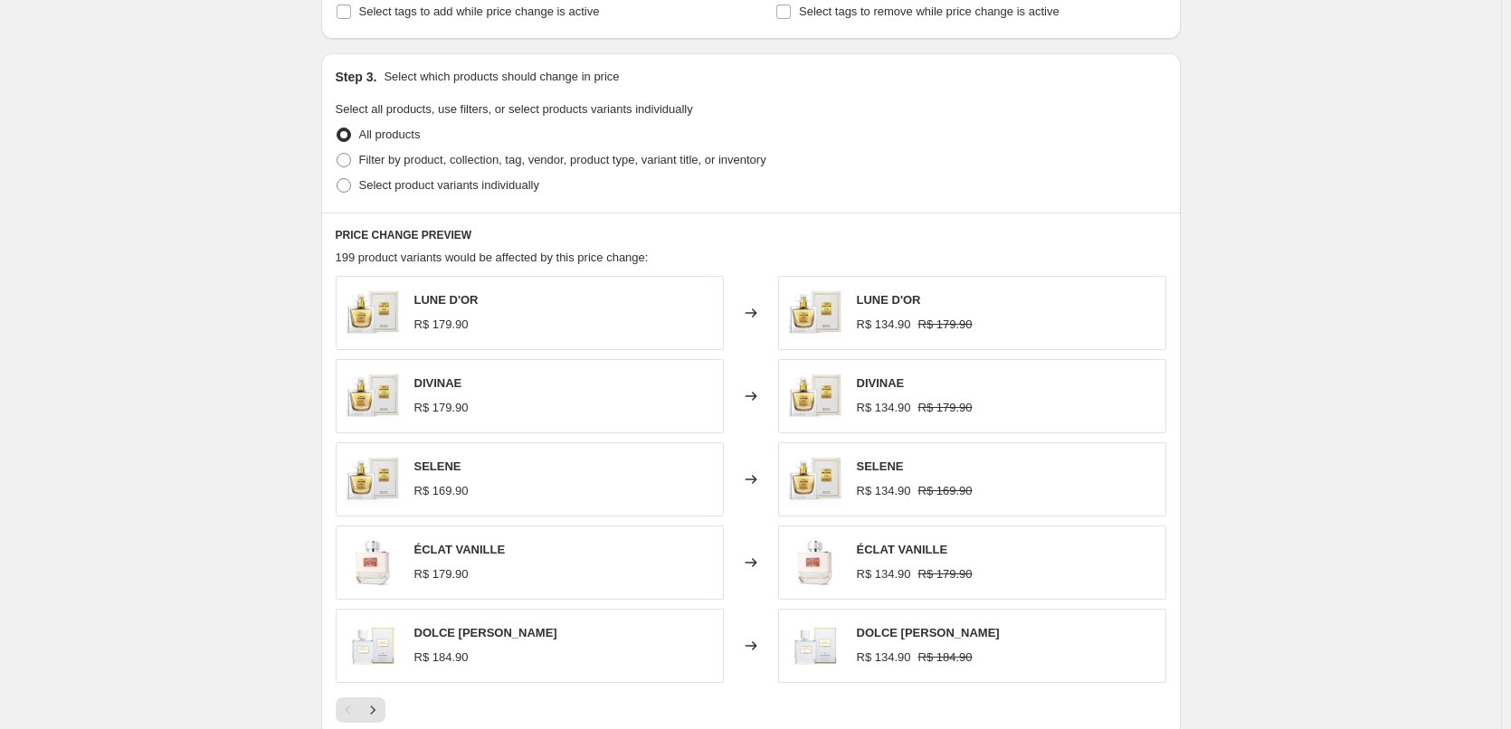
scroll to position [550, 0]
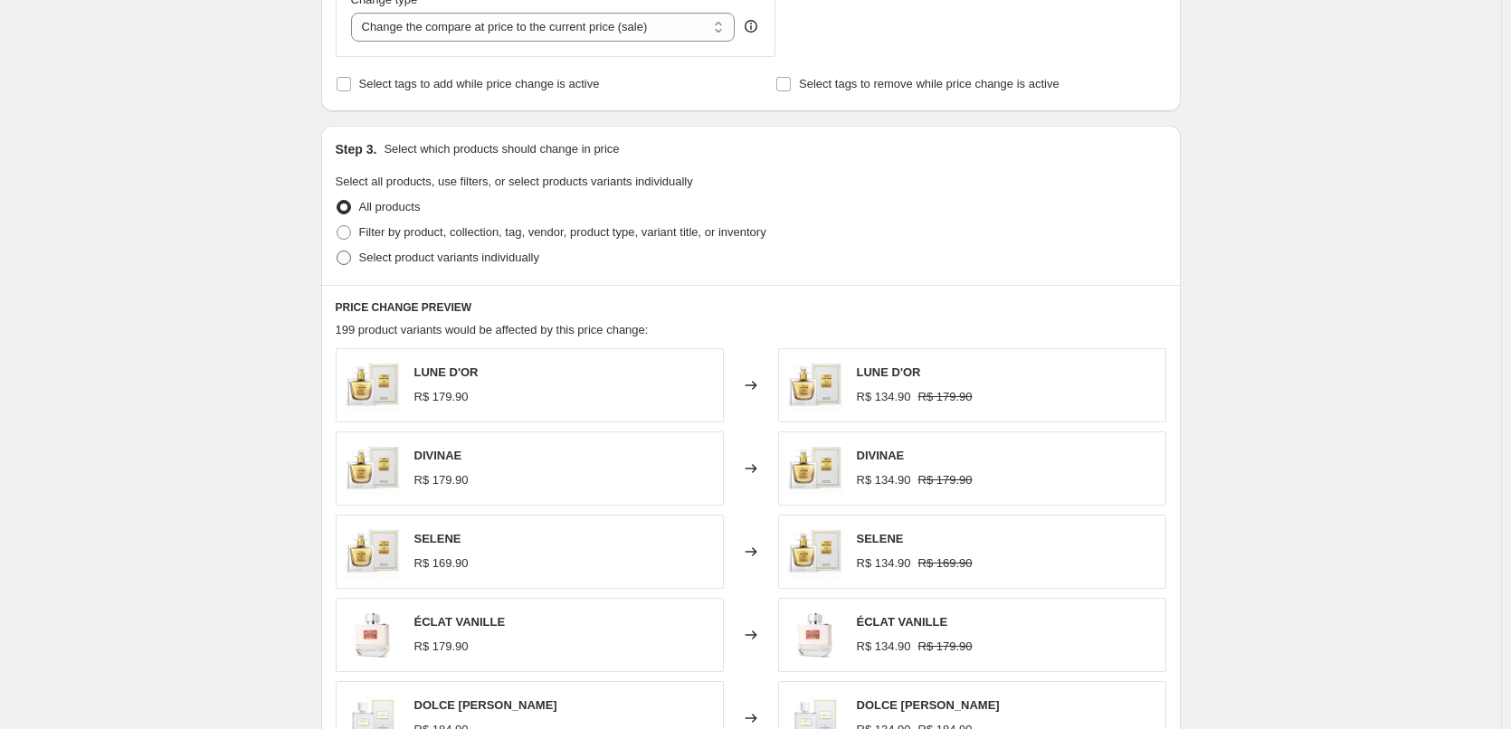
click at [384, 256] on span "Select product variants individually" at bounding box center [449, 258] width 180 height 14
click at [337, 252] on input "Select product variants individually" at bounding box center [337, 251] width 1 height 1
radio input "true"
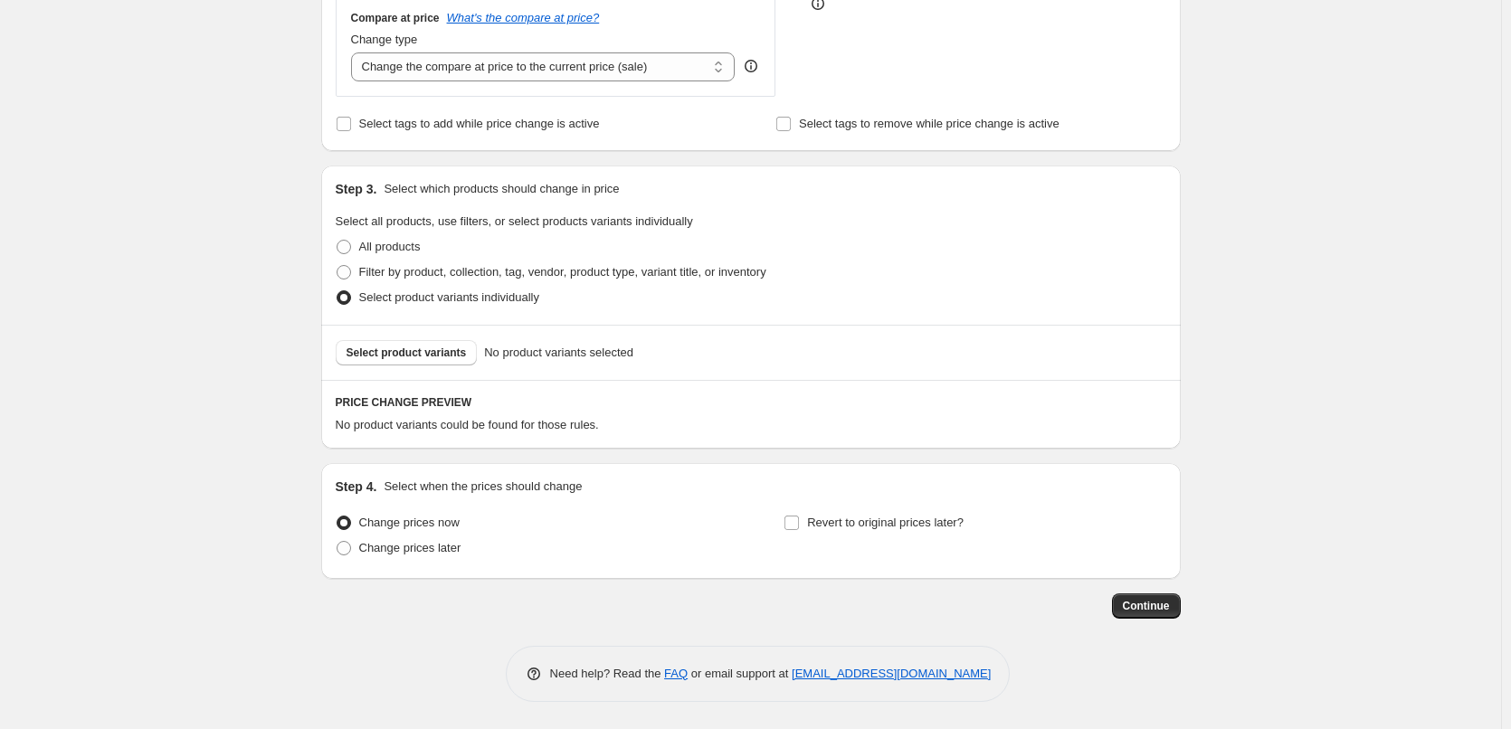
scroll to position [511, 0]
click at [434, 366] on div "Select product variants No product variants selected" at bounding box center [750, 352] width 859 height 55
click at [439, 359] on span "Select product variants" at bounding box center [406, 353] width 120 height 14
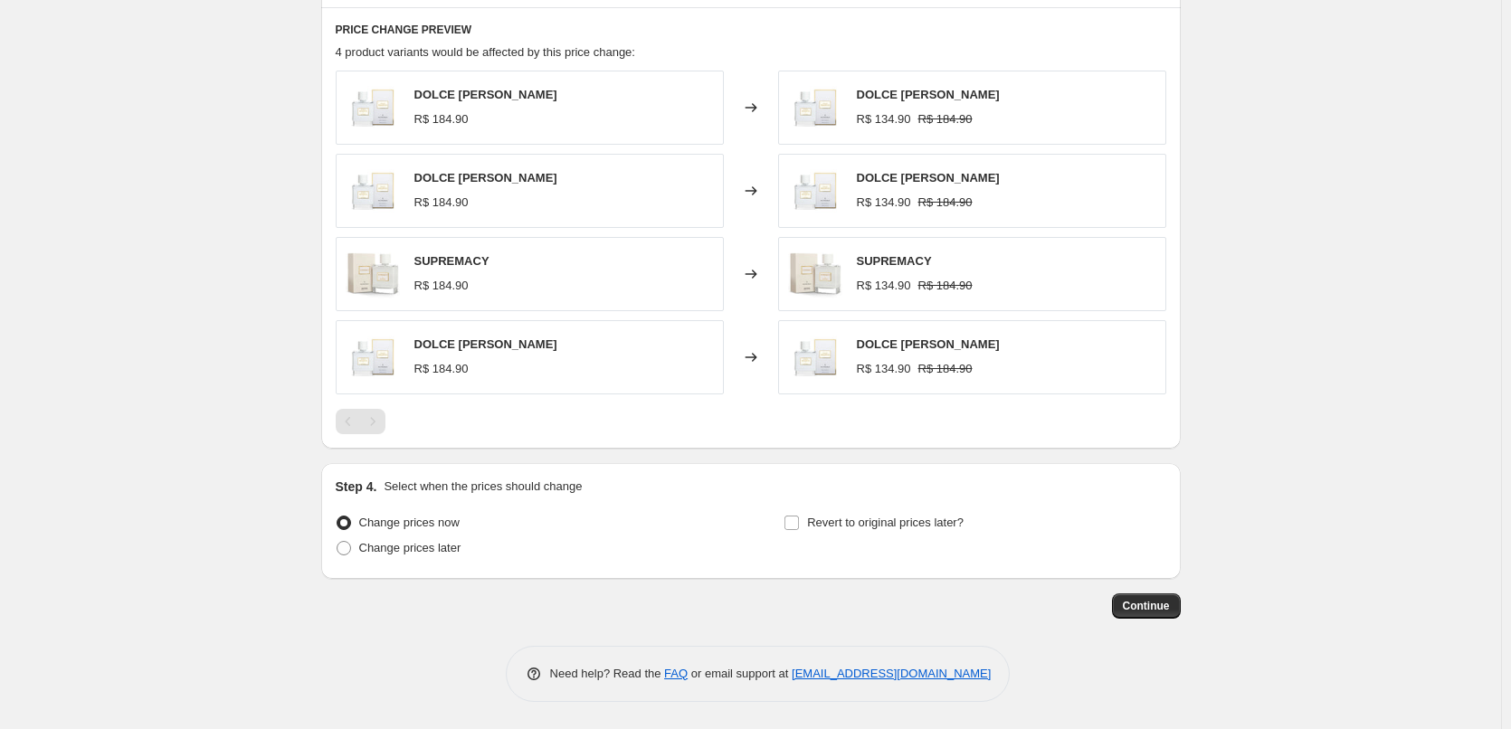
scroll to position [884, 0]
drag, startPoint x: 1153, startPoint y: 606, endPoint x: 1222, endPoint y: 389, distance: 227.8
click at [1144, 606] on span "Continue" at bounding box center [1146, 606] width 47 height 14
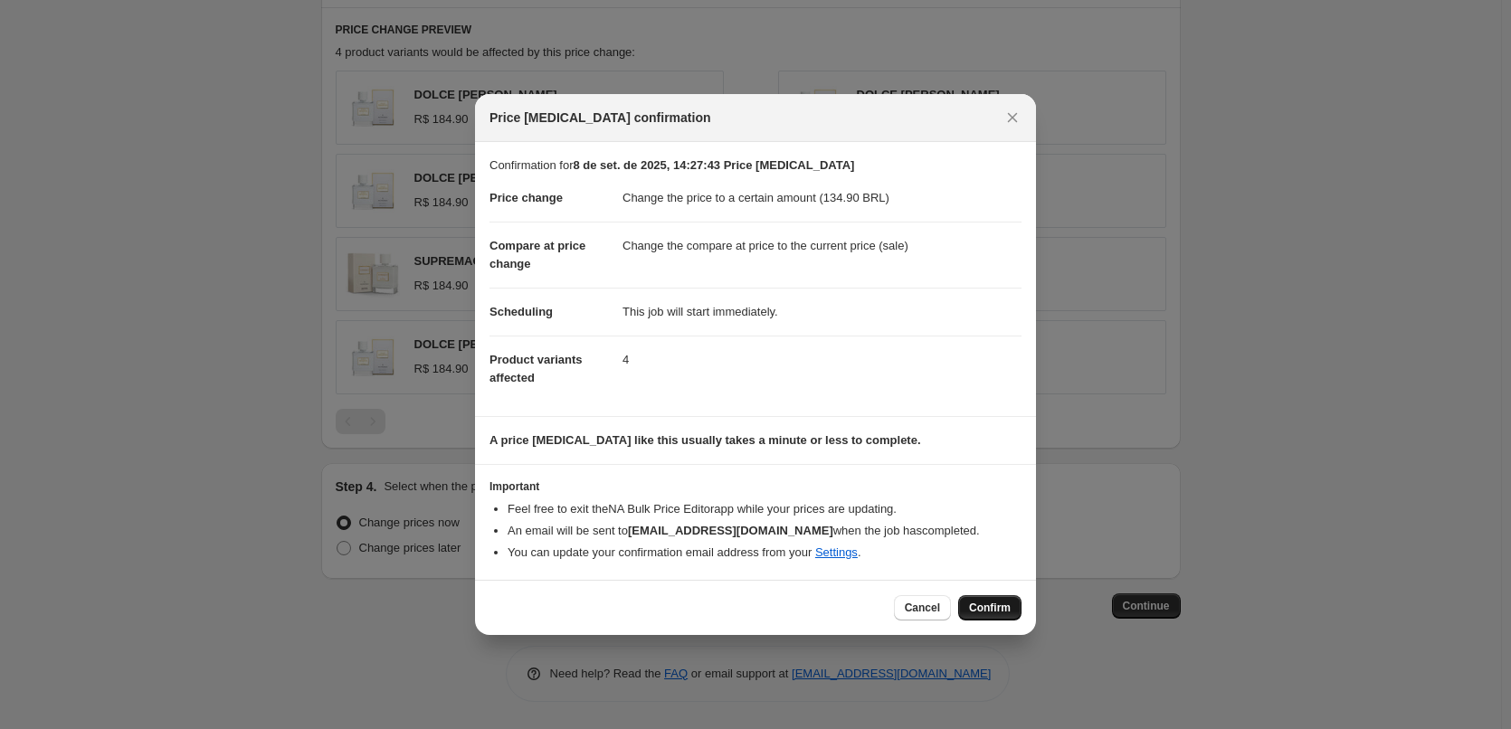
click at [1006, 608] on span "Confirm" at bounding box center [990, 608] width 42 height 14
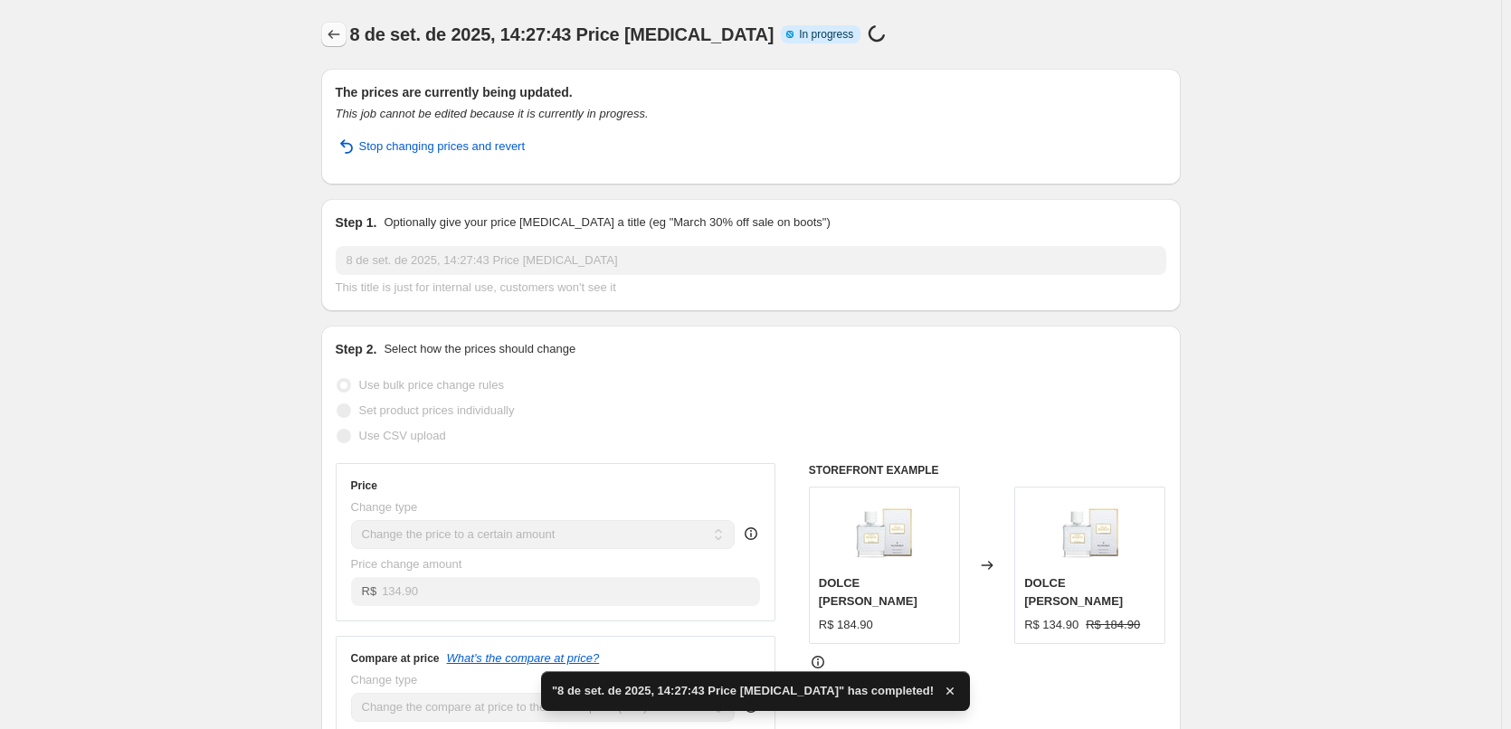
click at [341, 36] on icon "Price change jobs" at bounding box center [334, 34] width 18 height 18
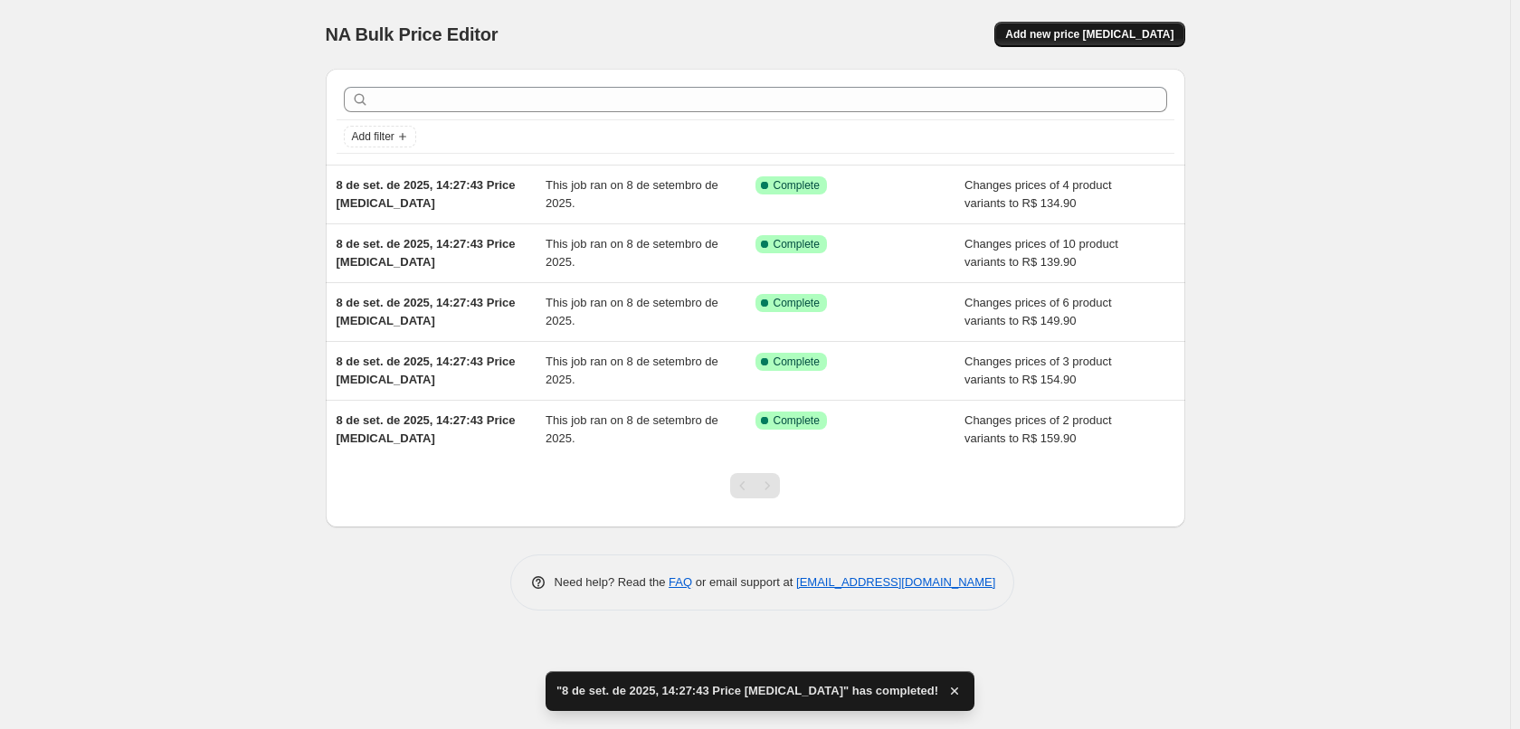
click at [1075, 36] on span "Add new price change job" at bounding box center [1089, 34] width 168 height 14
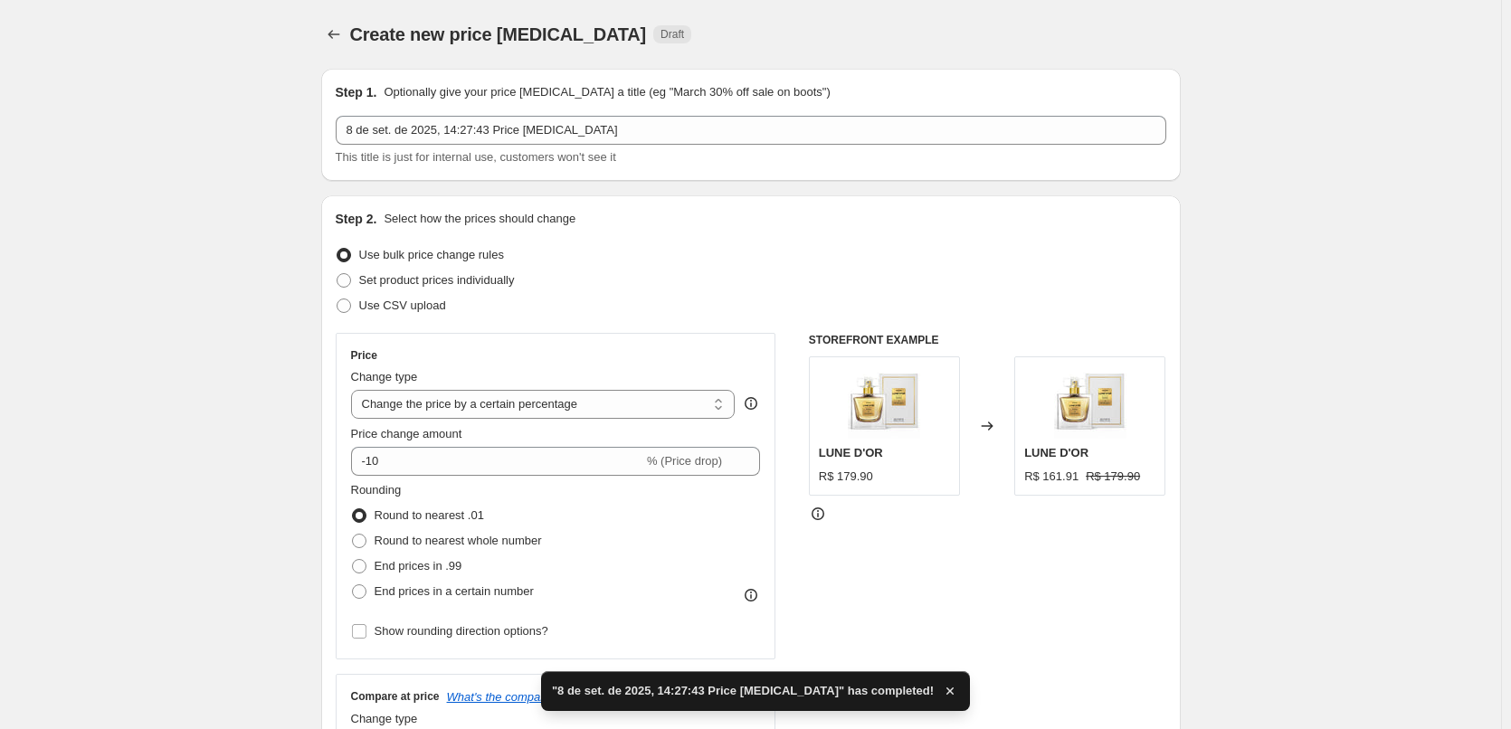
click at [678, 423] on div "Price Change type Change the price to a certain amount Change the price by a ce…" at bounding box center [556, 496] width 410 height 296
click at [677, 413] on select "Change the price to a certain amount Change the price by a certain amount Chang…" at bounding box center [543, 404] width 384 height 29
select select "to"
click at [355, 390] on select "Change the price to a certain amount Change the price by a certain amount Chang…" at bounding box center [543, 404] width 384 height 29
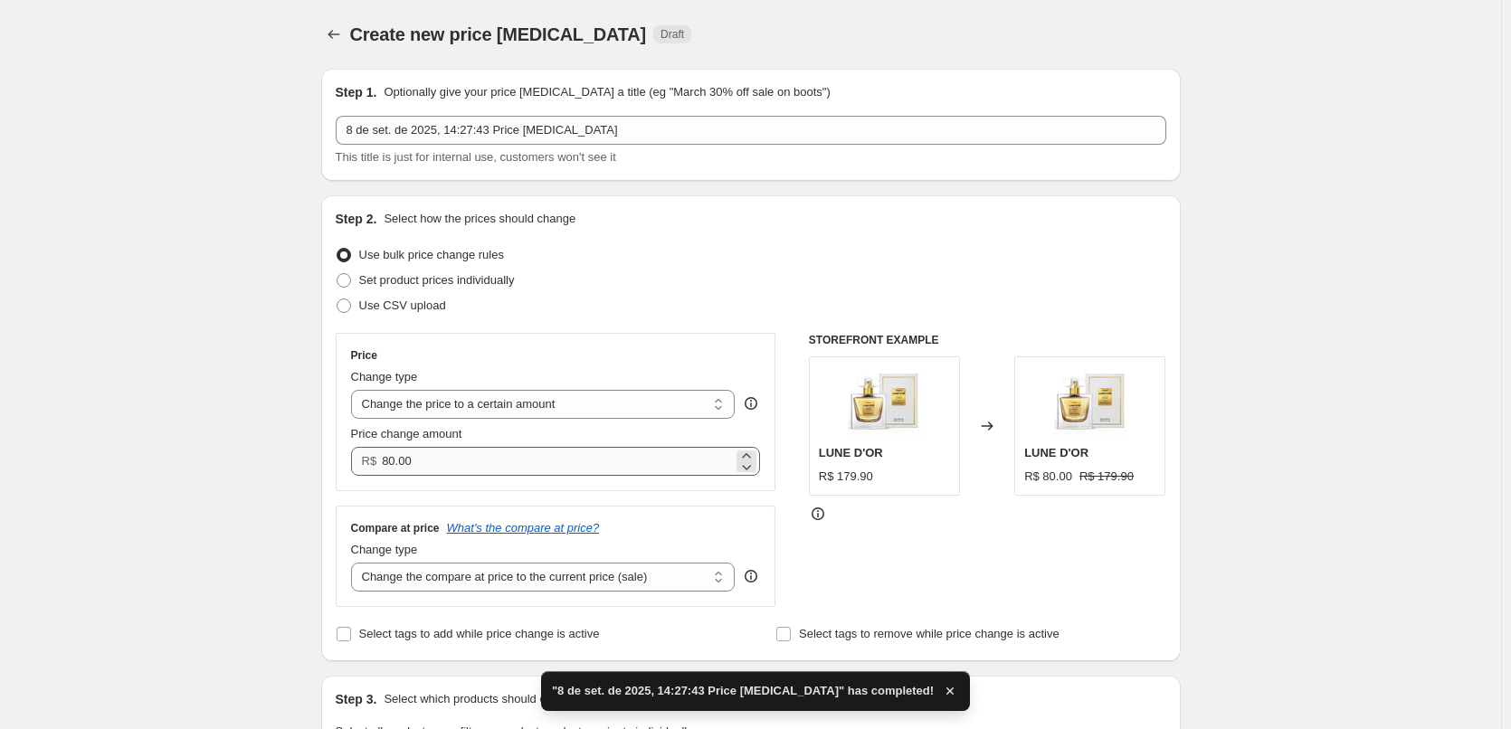
click at [517, 445] on div "Price change amount R$ 80.00" at bounding box center [556, 450] width 410 height 51
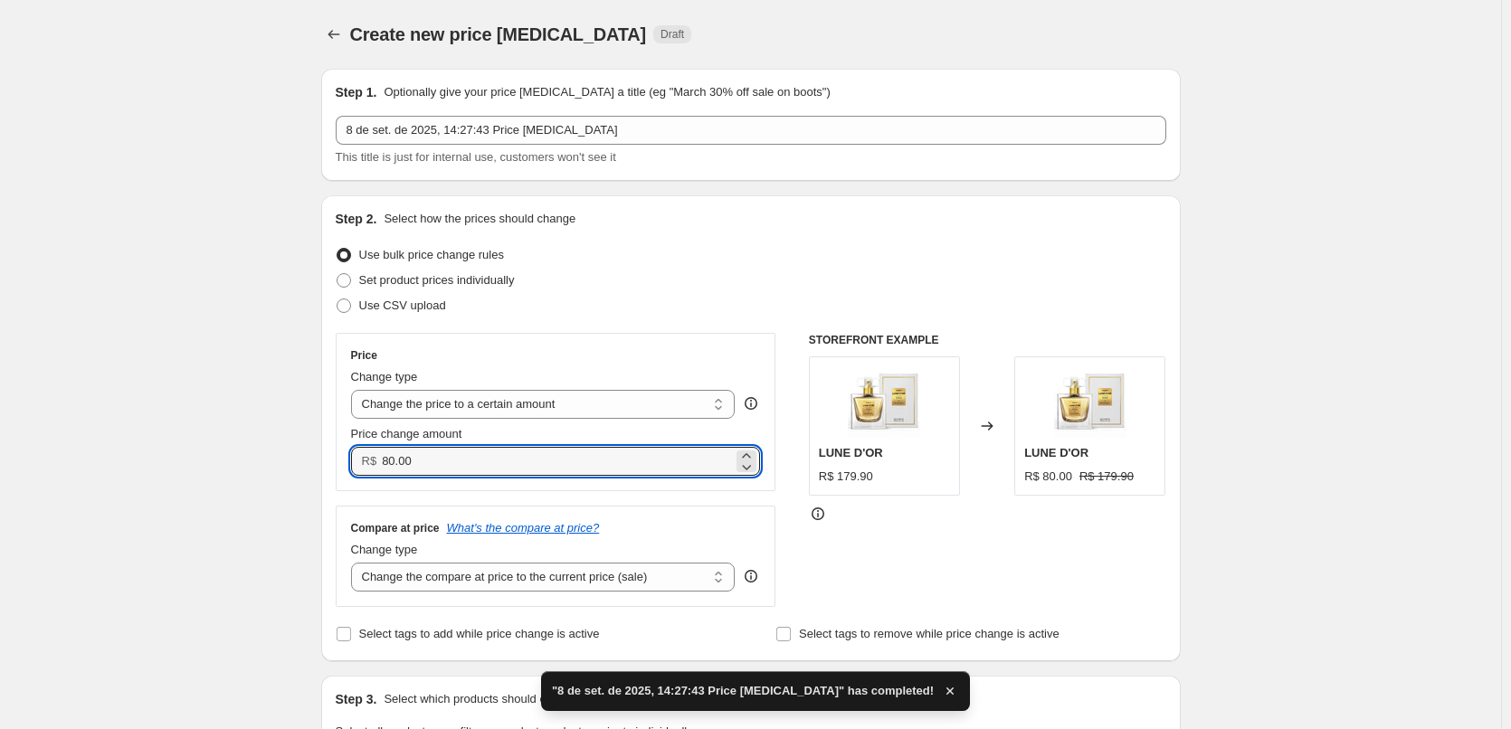
drag, startPoint x: 493, startPoint y: 468, endPoint x: 275, endPoint y: 479, distance: 218.3
click at [329, 477] on div "Step 2. Select how the prices should change Use bulk price change rules Set pro…" at bounding box center [750, 428] width 859 height 466
paste input "129.9"
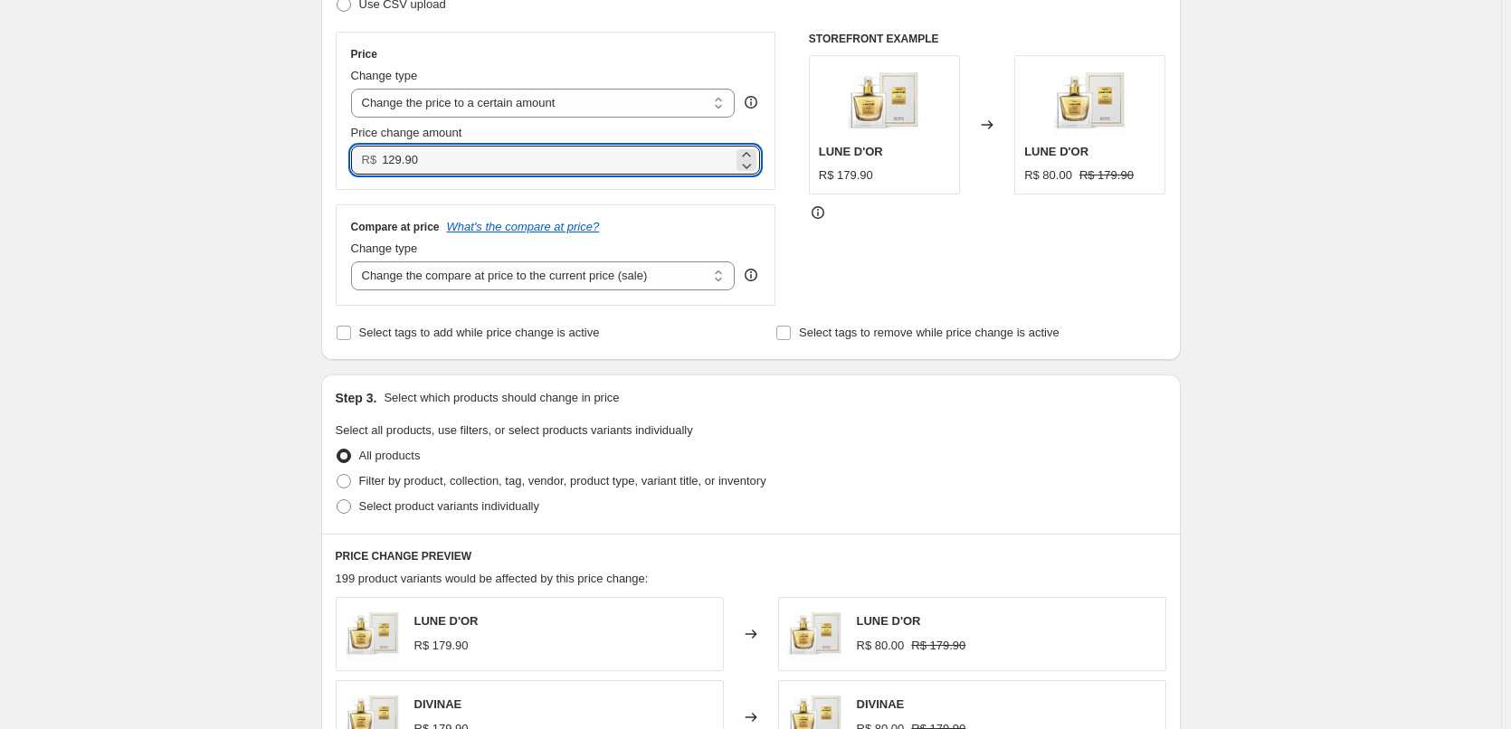
scroll to position [724, 0]
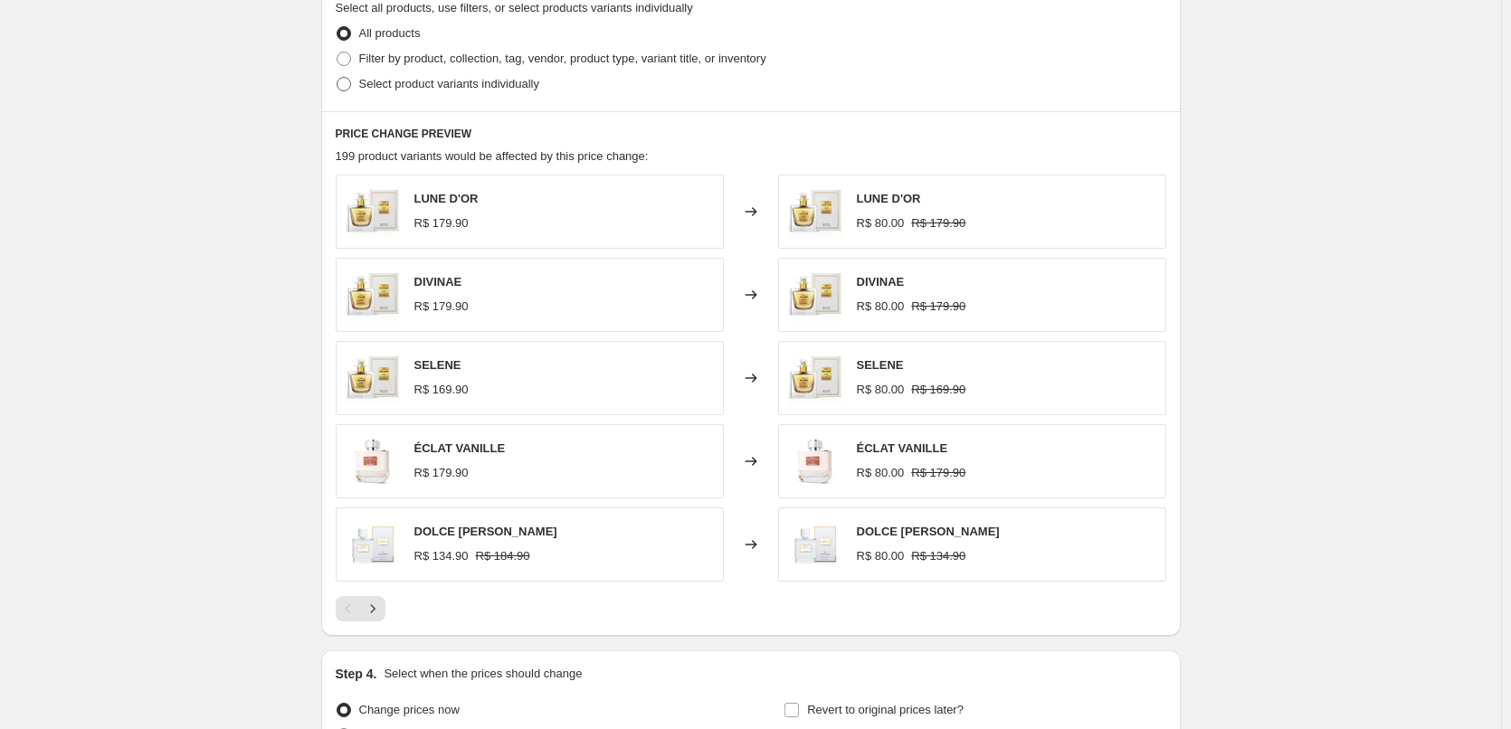
type input "129.90"
click at [384, 83] on span "Select product variants individually" at bounding box center [449, 84] width 180 height 14
click at [337, 78] on input "Select product variants individually" at bounding box center [337, 77] width 1 height 1
radio input "true"
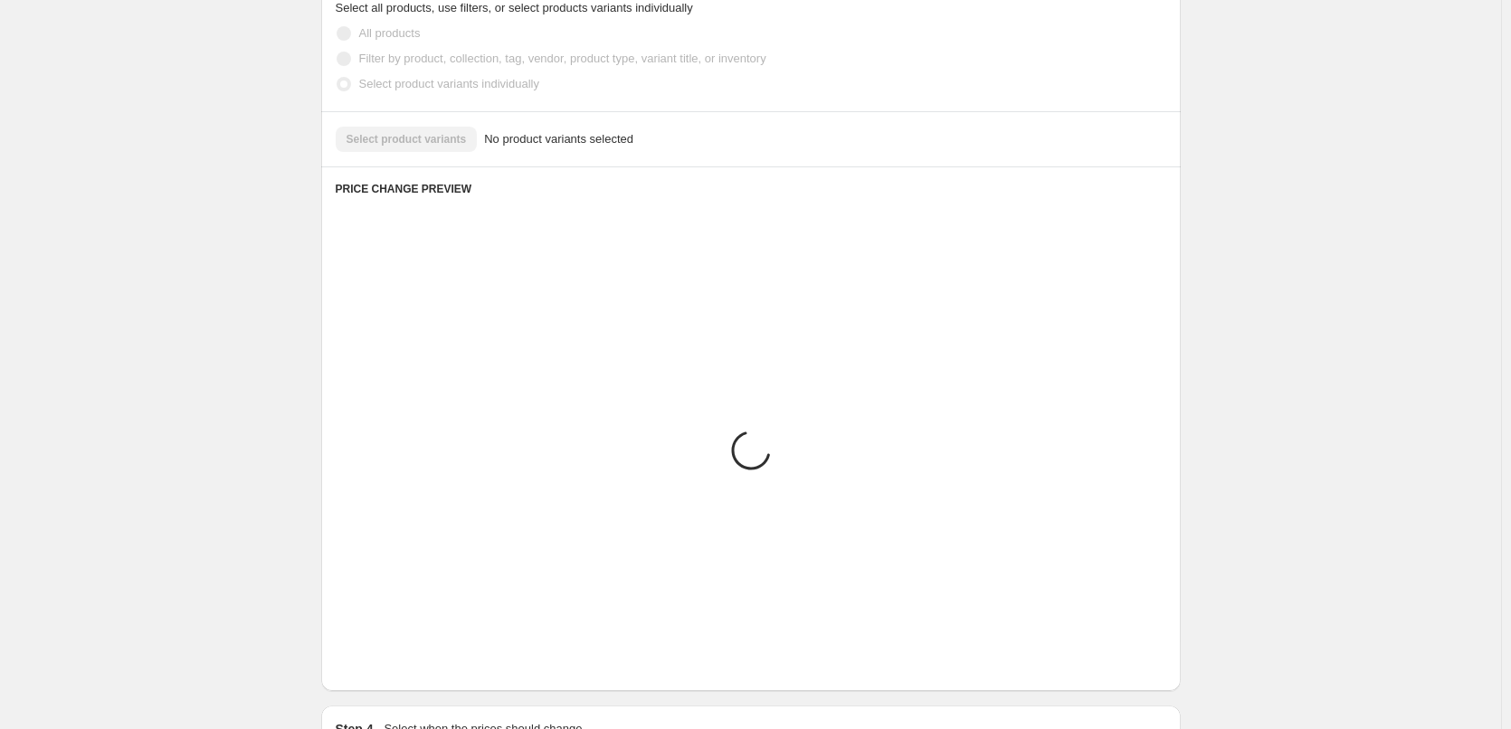
scroll to position [511, 0]
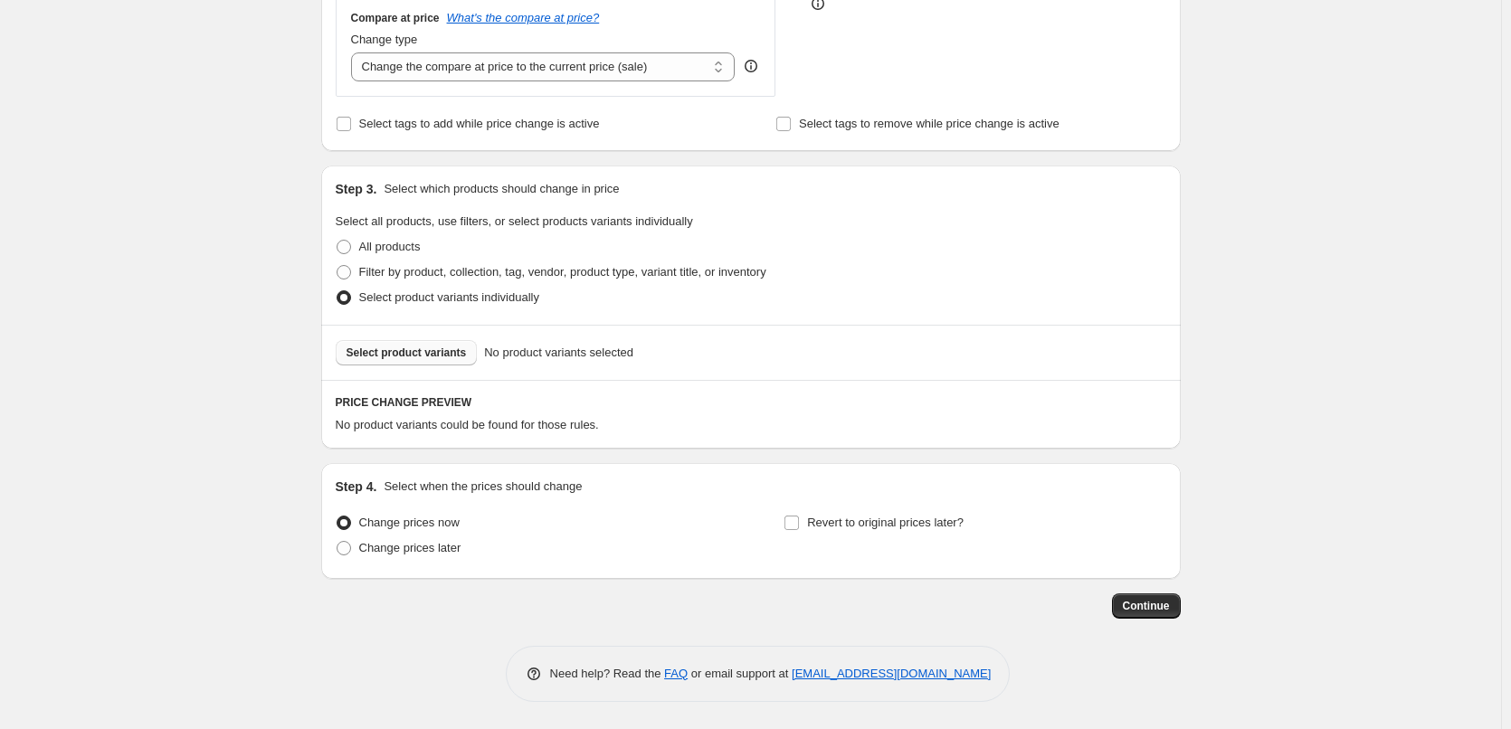
click at [425, 356] on span "Select product variants" at bounding box center [406, 353] width 120 height 14
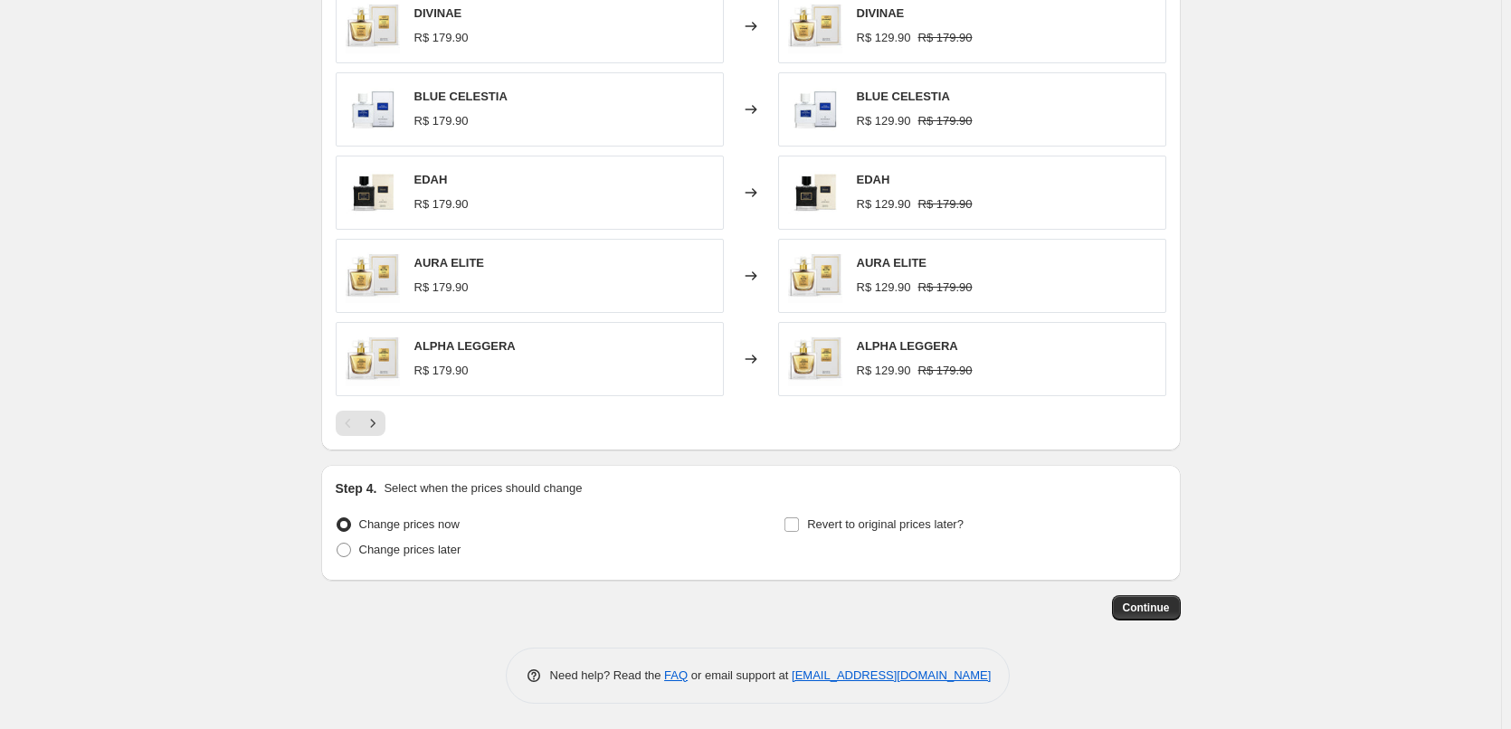
scroll to position [967, 0]
click at [1181, 600] on button "Continue" at bounding box center [1146, 605] width 69 height 25
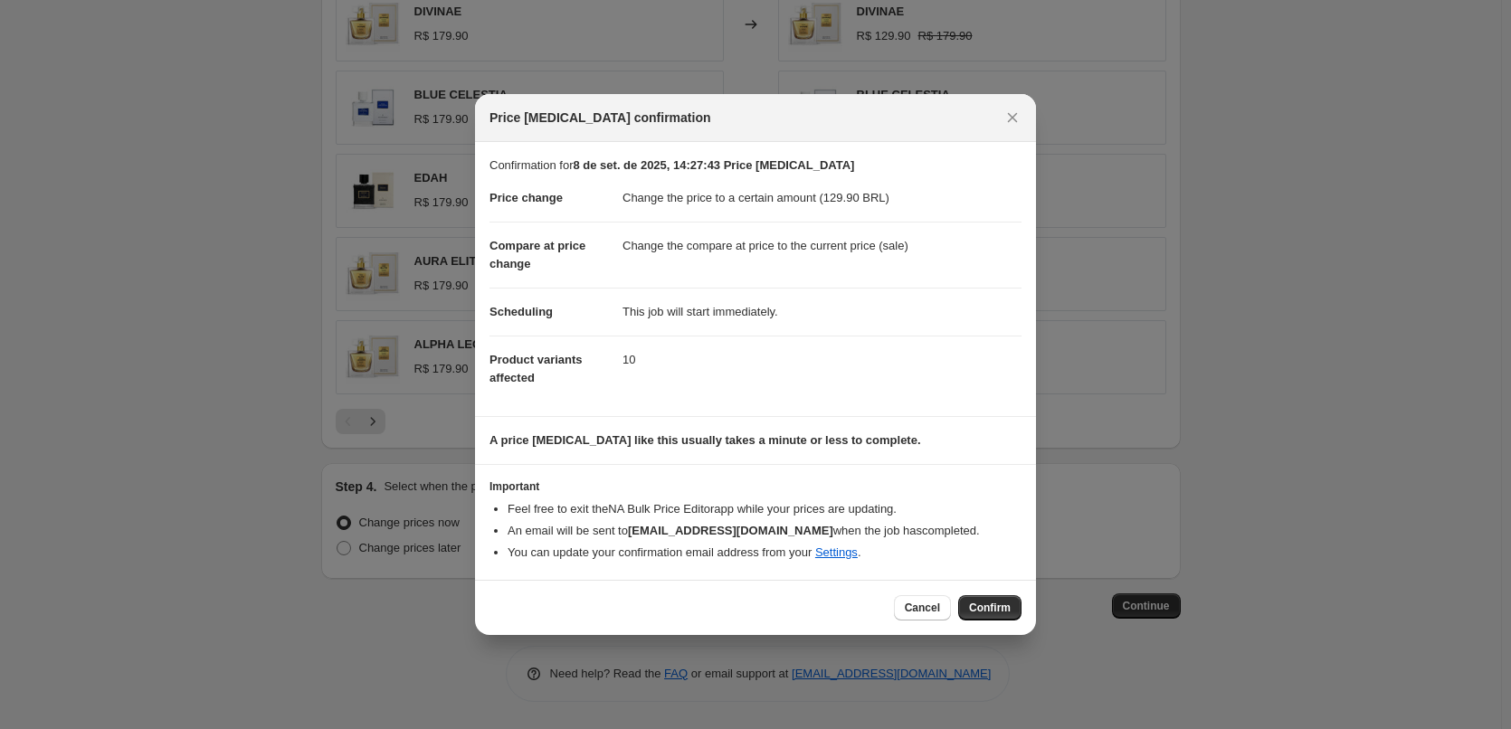
click at [1022, 604] on div "Cancel Confirm" at bounding box center [755, 607] width 561 height 55
click at [997, 608] on span "Confirm" at bounding box center [990, 608] width 42 height 14
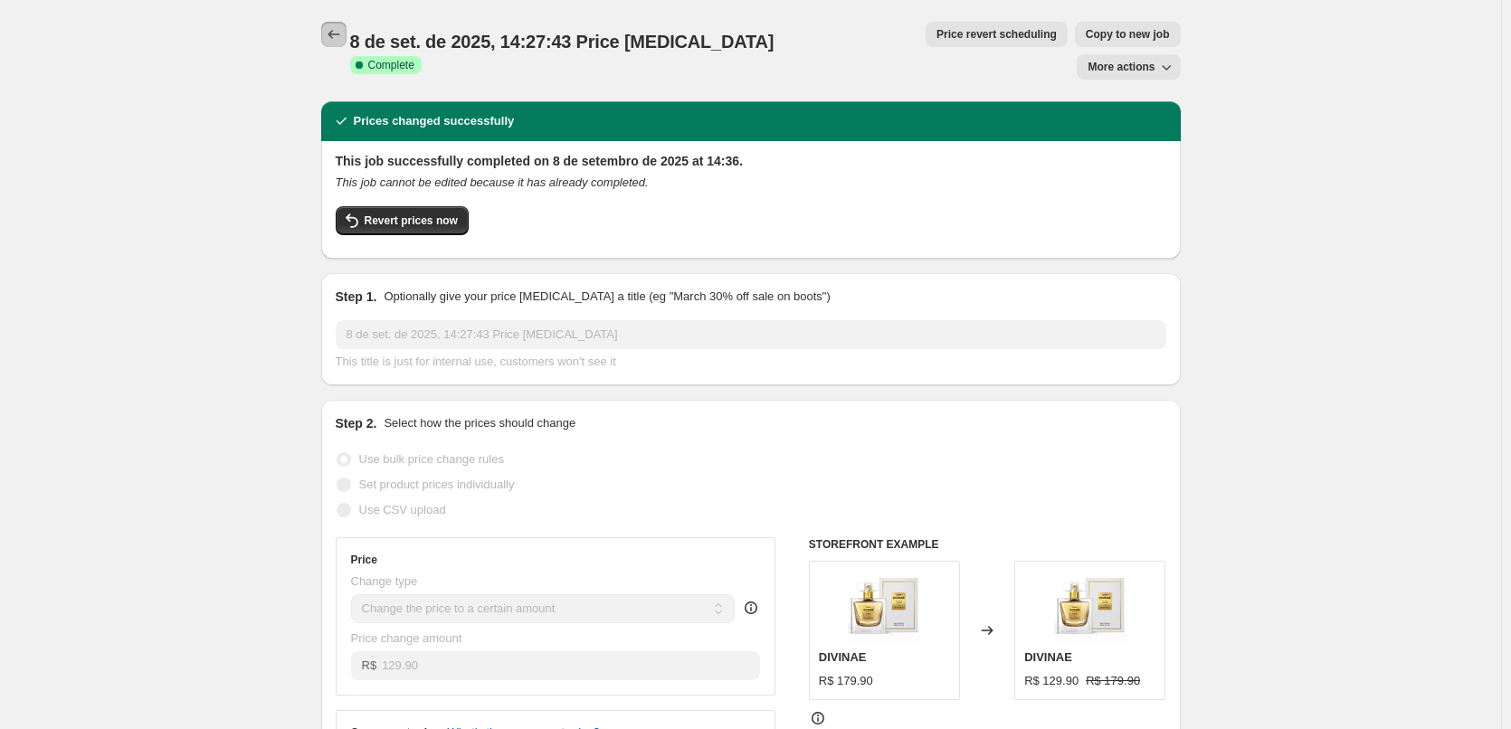
click at [344, 25] on button "Price change jobs" at bounding box center [333, 34] width 25 height 25
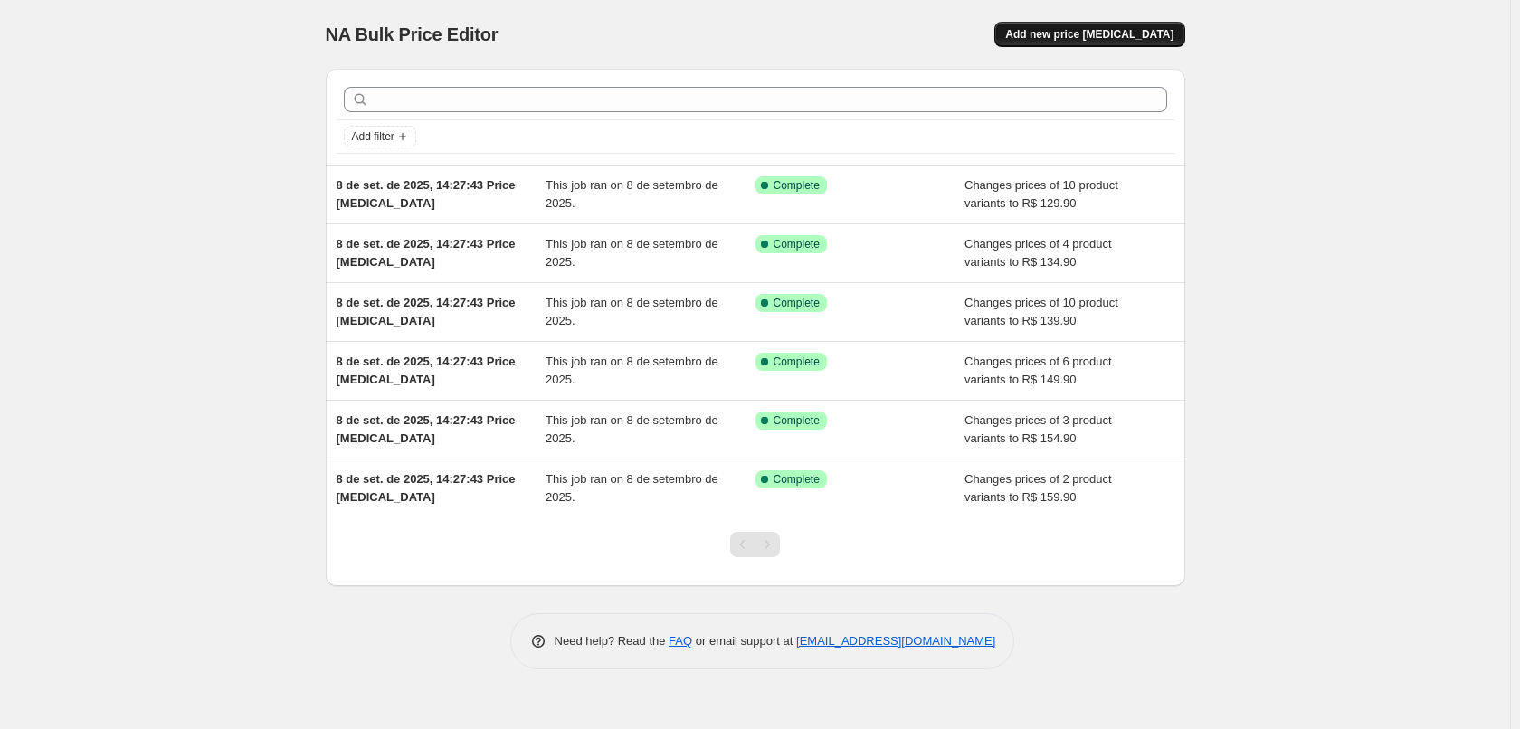
click at [1089, 33] on span "Add new price change job" at bounding box center [1089, 34] width 168 height 14
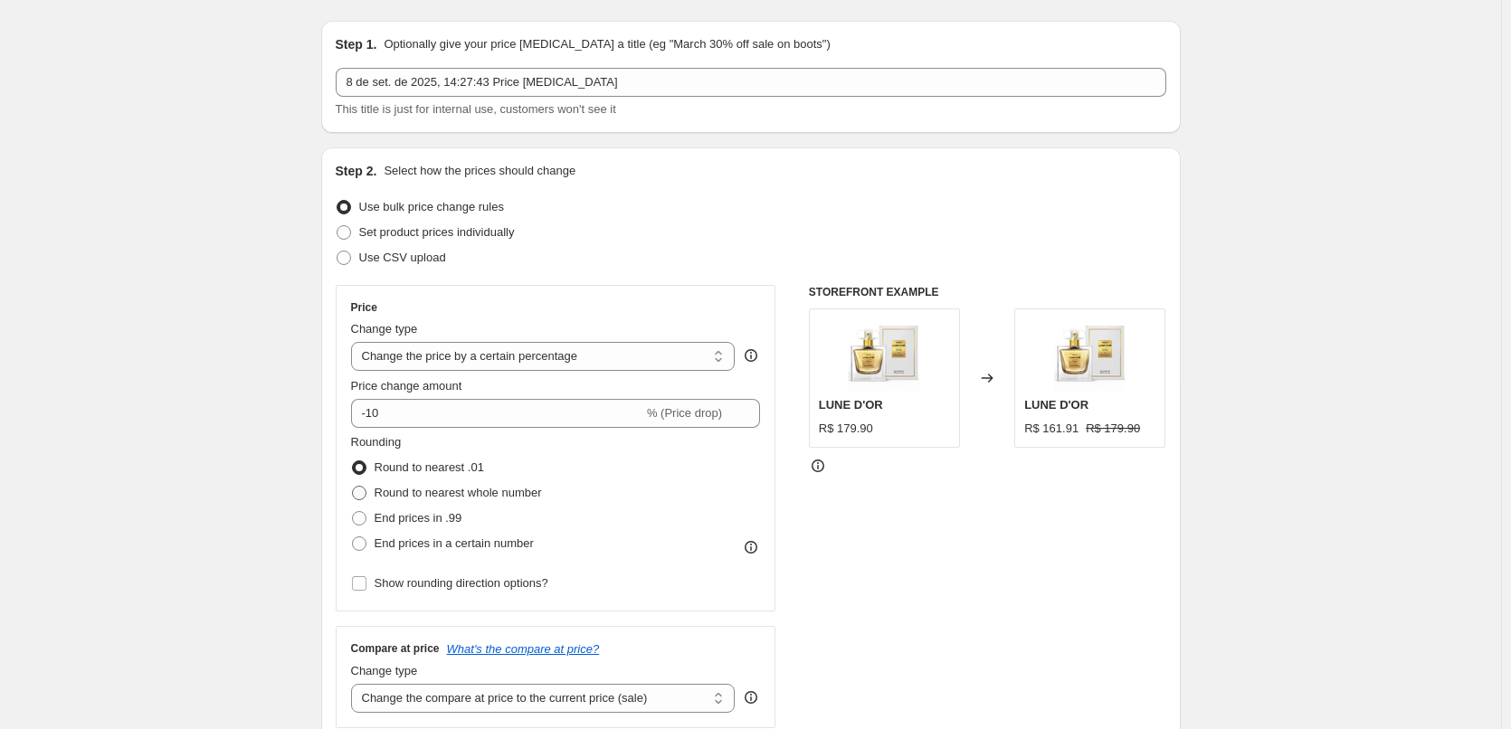
scroll to position [181, 0]
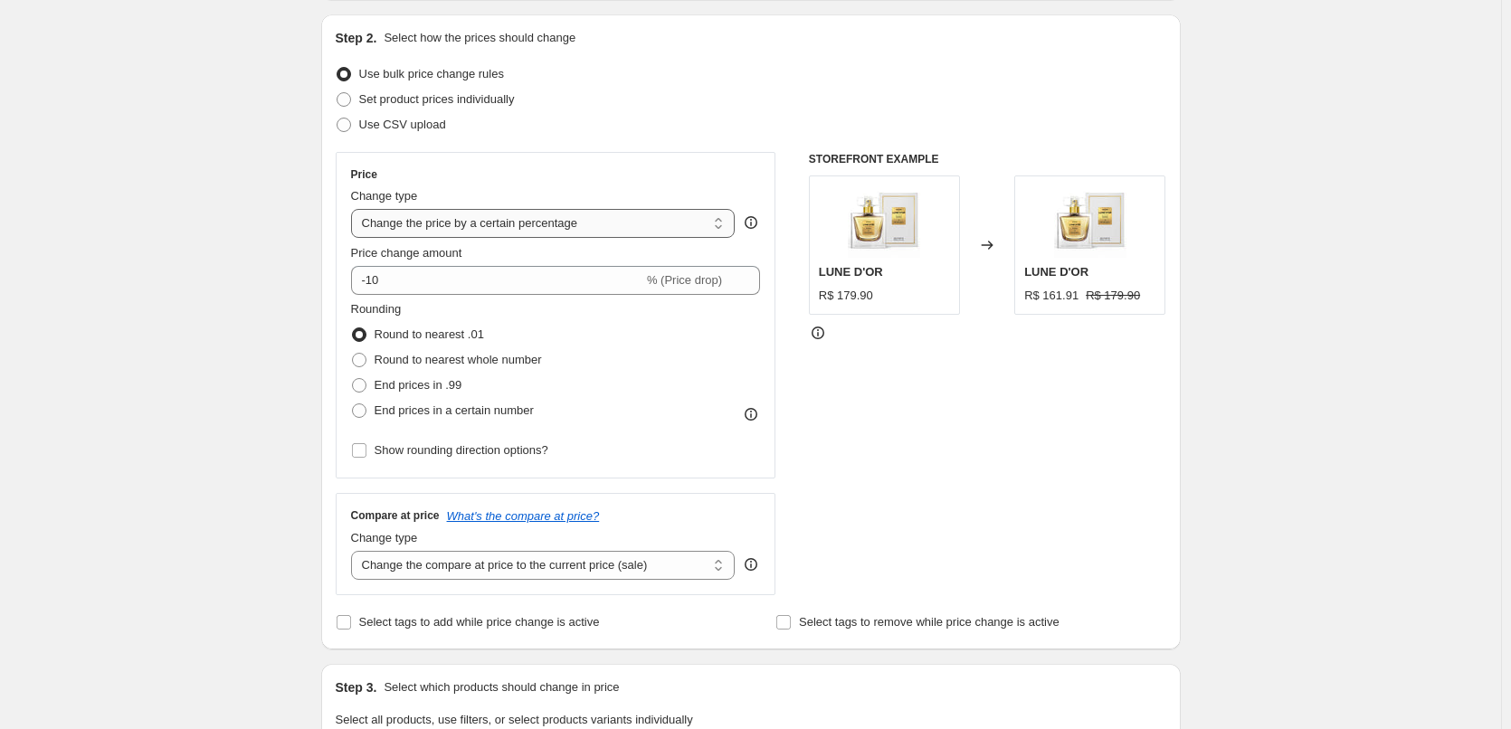
drag, startPoint x: 625, startPoint y: 221, endPoint x: 616, endPoint y: 237, distance: 18.6
click at [625, 221] on select "Change the price to a certain amount Change the price by a certain amount Chang…" at bounding box center [543, 223] width 384 height 29
select select "to"
click at [355, 209] on select "Change the price to a certain amount Change the price by a certain amount Chang…" at bounding box center [543, 223] width 384 height 29
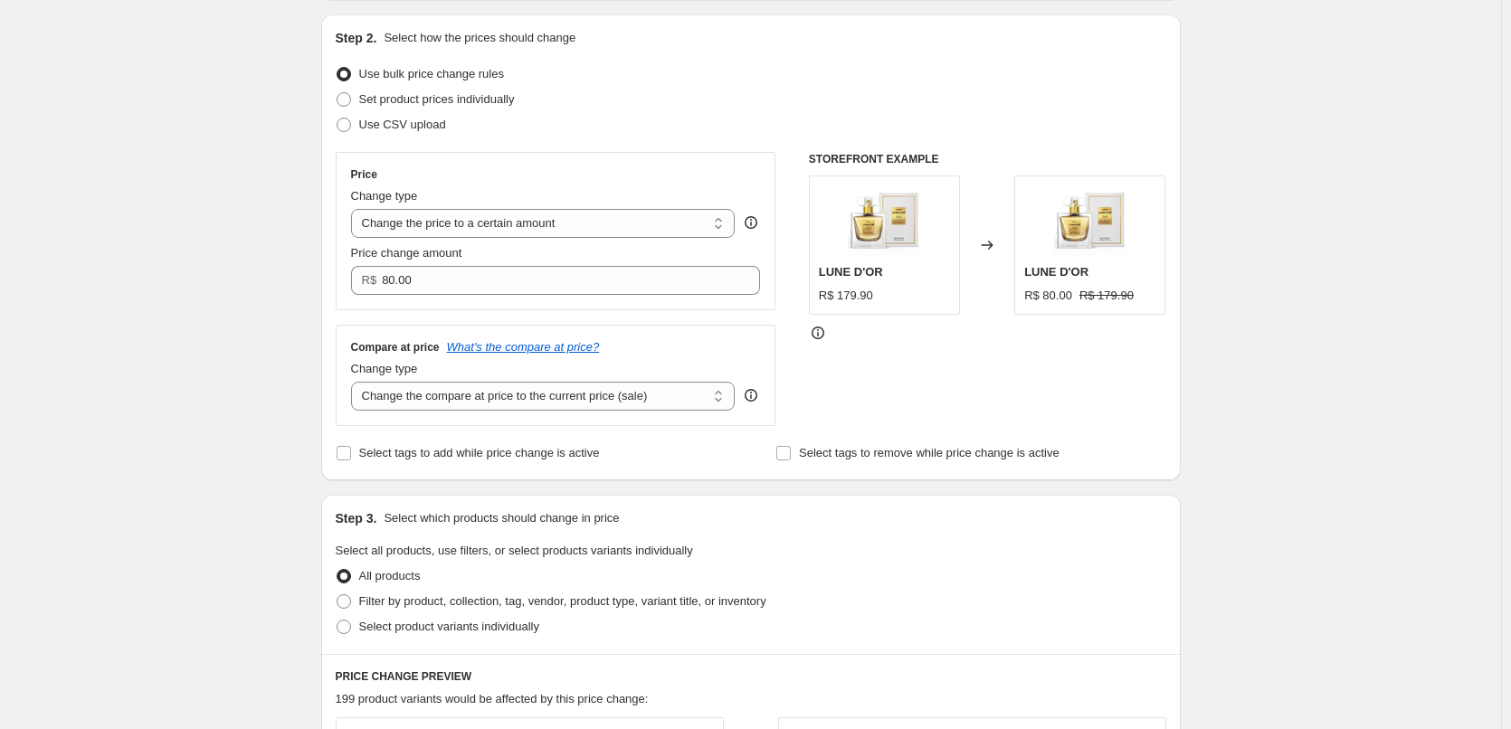
click at [517, 256] on div "Price change amount" at bounding box center [556, 253] width 410 height 18
click at [498, 275] on input "80.00" at bounding box center [557, 280] width 351 height 29
paste input "12490"
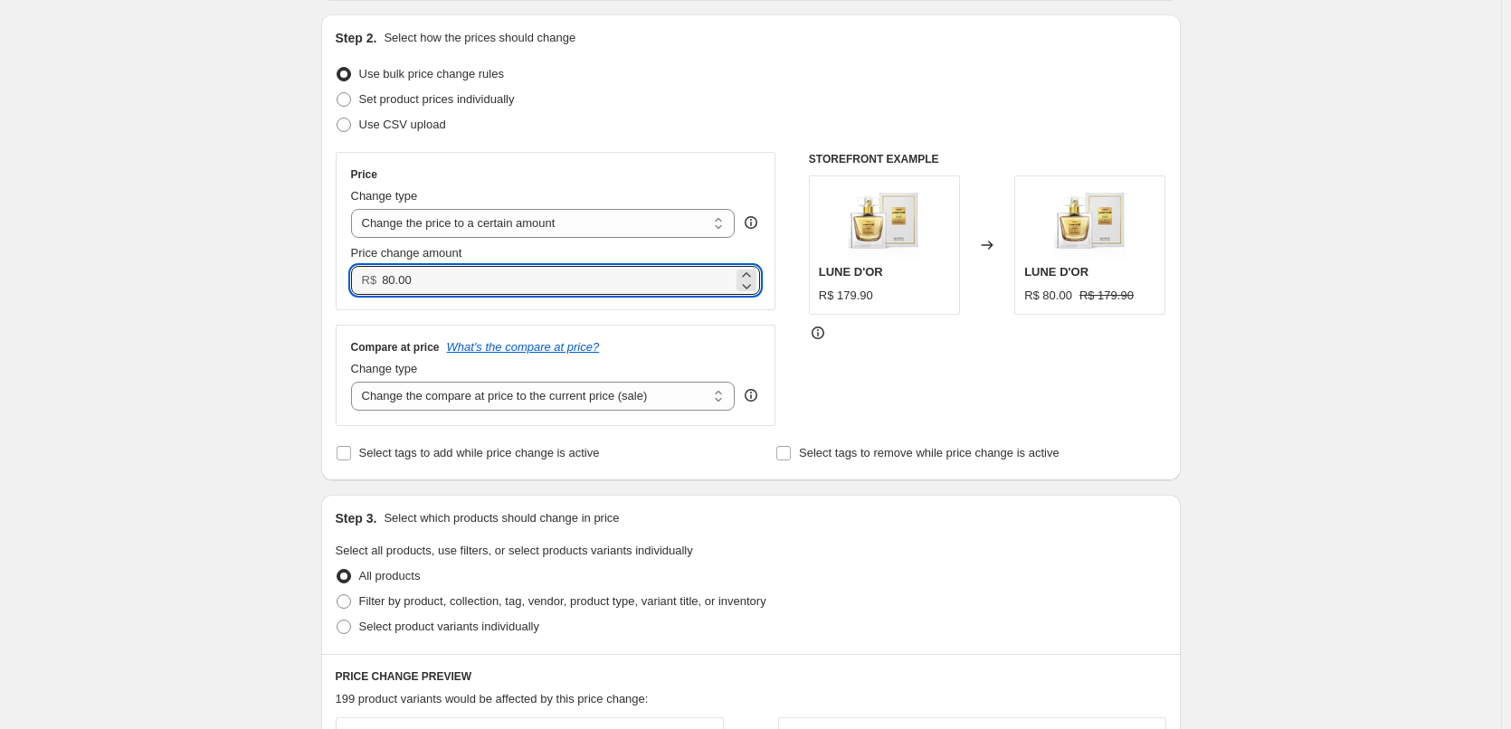
drag, startPoint x: 526, startPoint y: 298, endPoint x: 365, endPoint y: 278, distance: 162.3
click at [273, 267] on div "Create new price change job. This page is ready Create new price change job Dra…" at bounding box center [750, 639] width 1501 height 1640
paste input "124.9"
click at [280, 268] on div "Create new price change job. This page is ready Create new price change job Dra…" at bounding box center [750, 639] width 1501 height 1640
paste input "90"
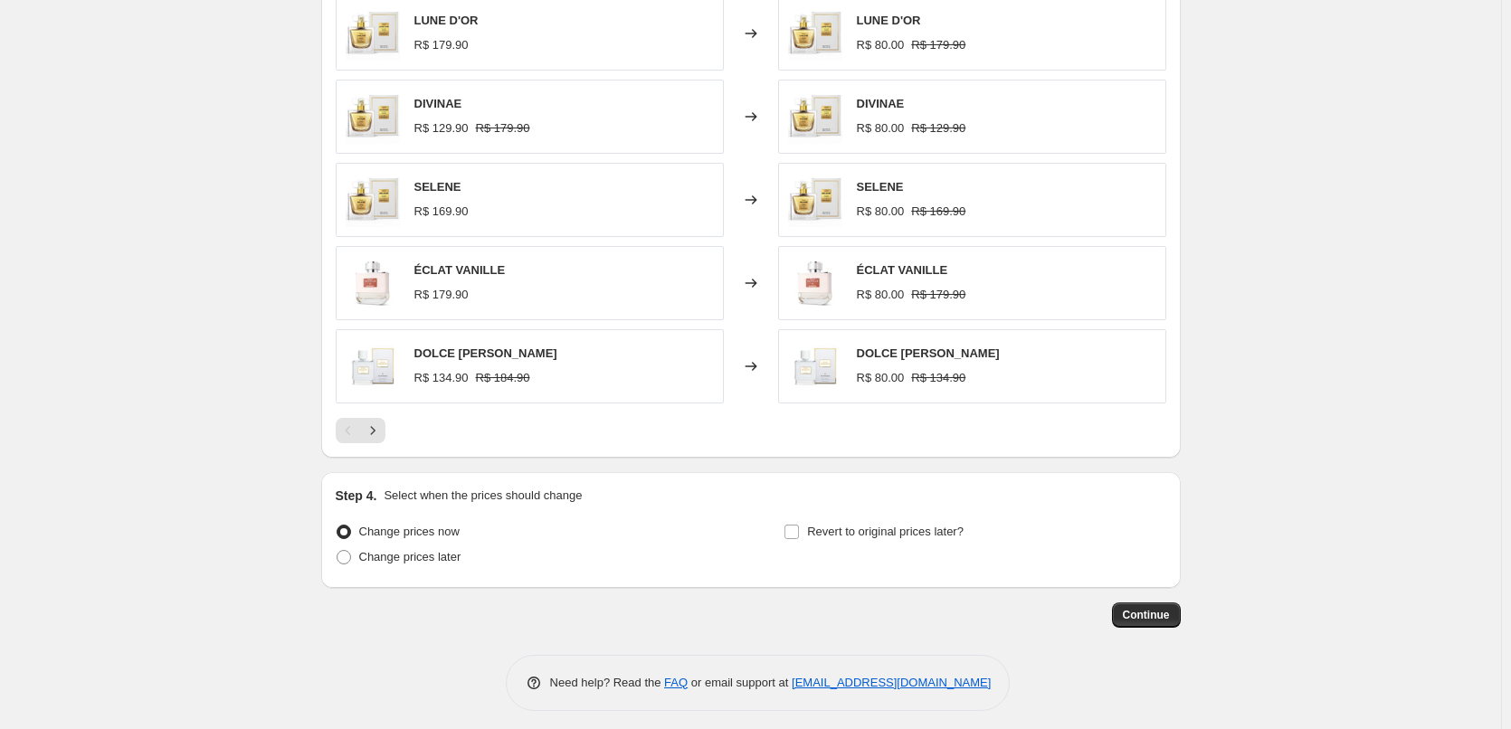
scroll to position [550, 0]
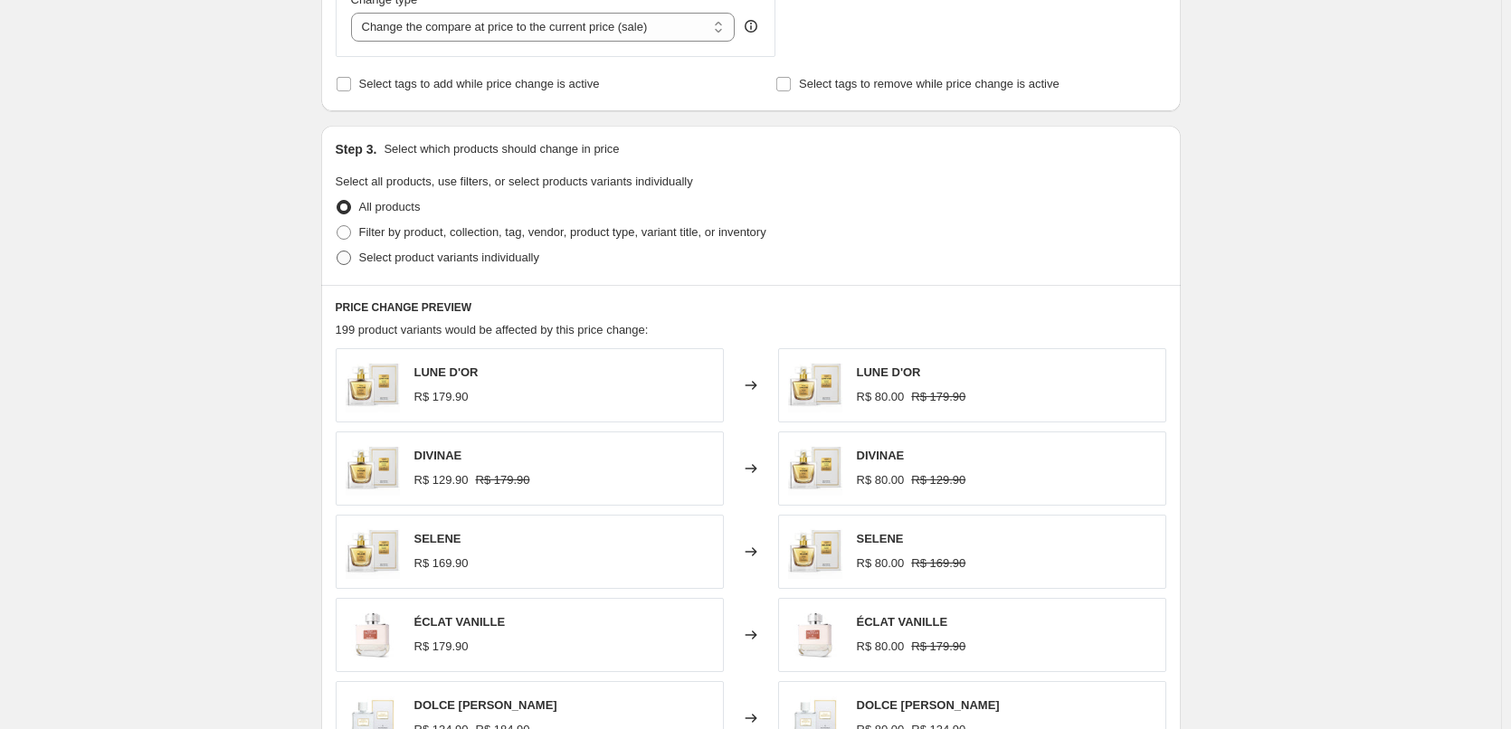
type input "124.90"
click at [410, 261] on span "Select product variants individually" at bounding box center [449, 258] width 180 height 14
click at [337, 252] on input "Select product variants individually" at bounding box center [337, 251] width 1 height 1
radio input "true"
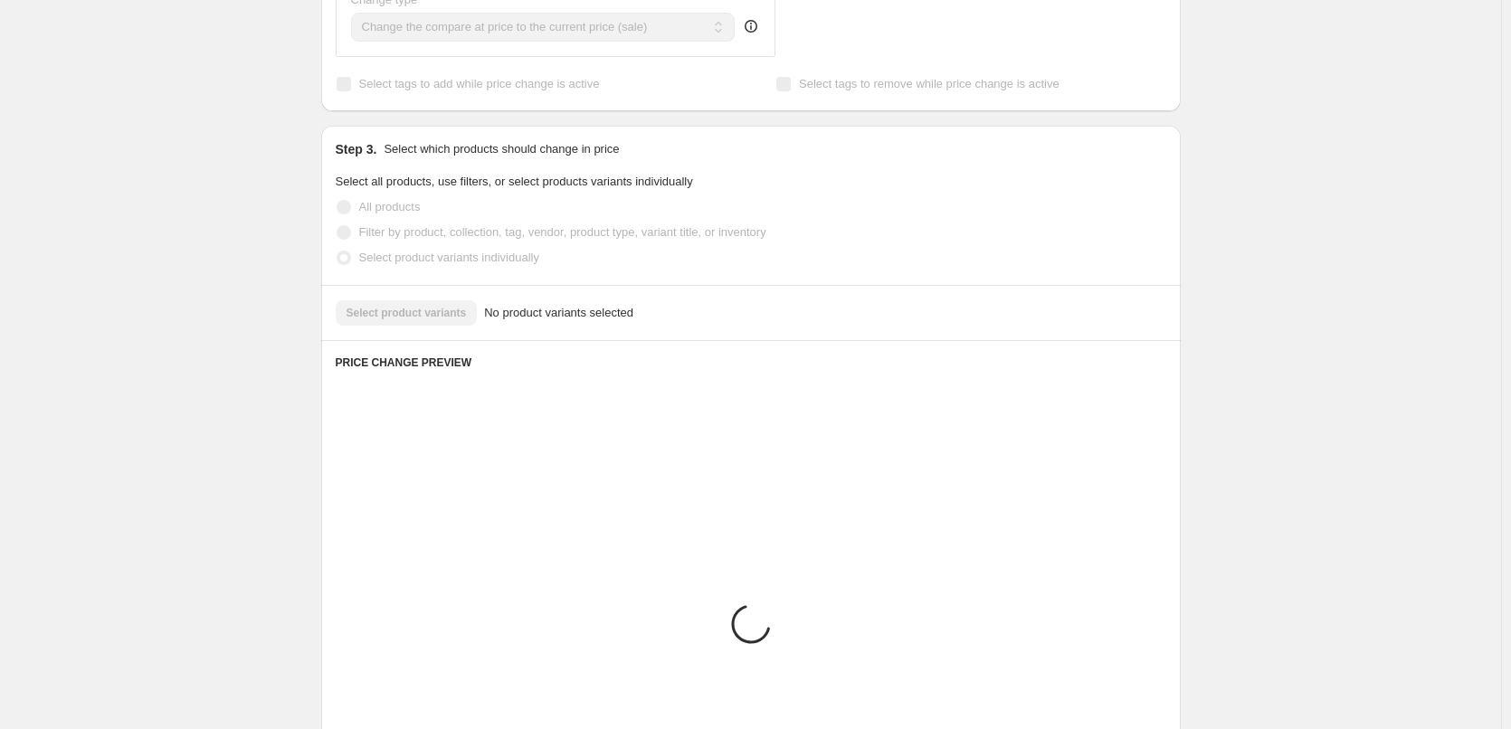
scroll to position [511, 0]
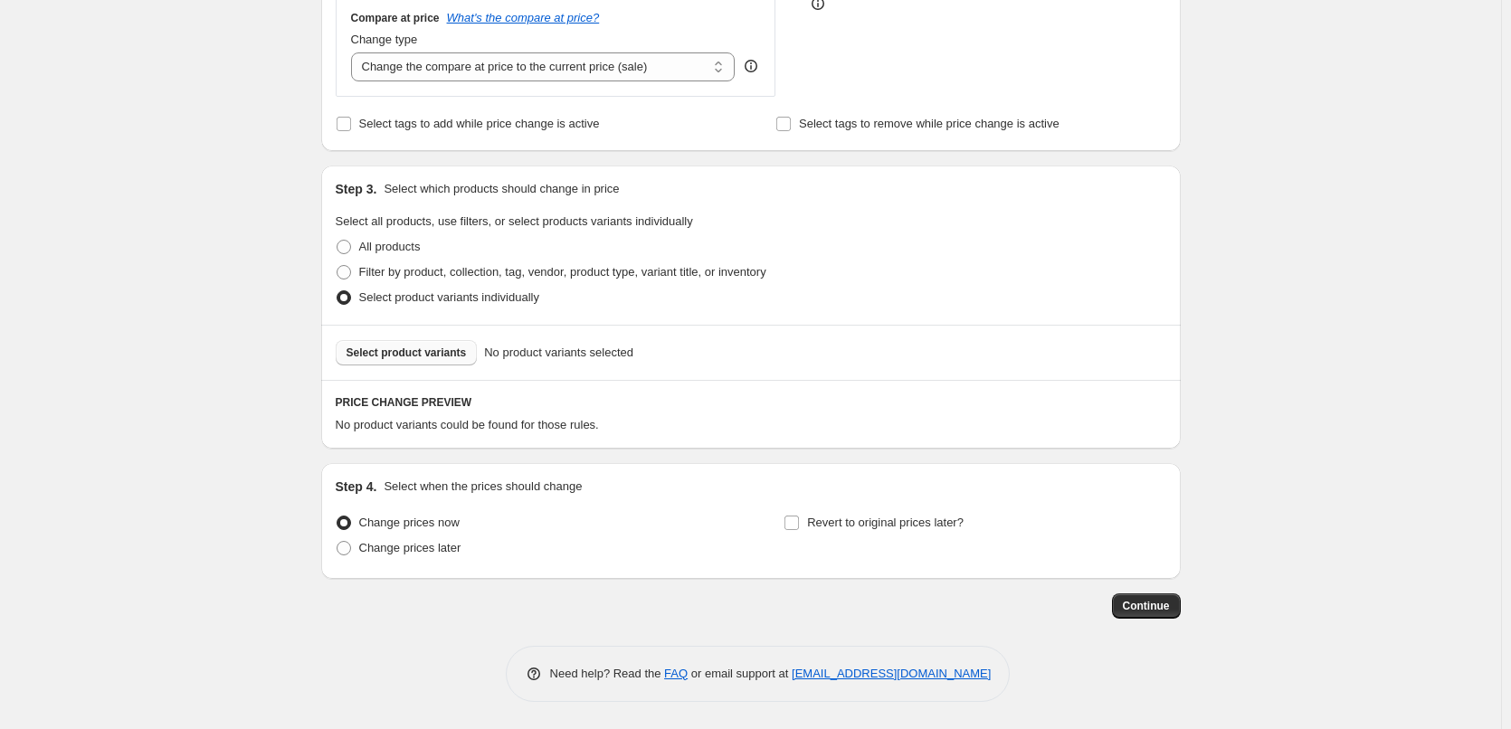
click at [422, 355] on span "Select product variants" at bounding box center [406, 353] width 120 height 14
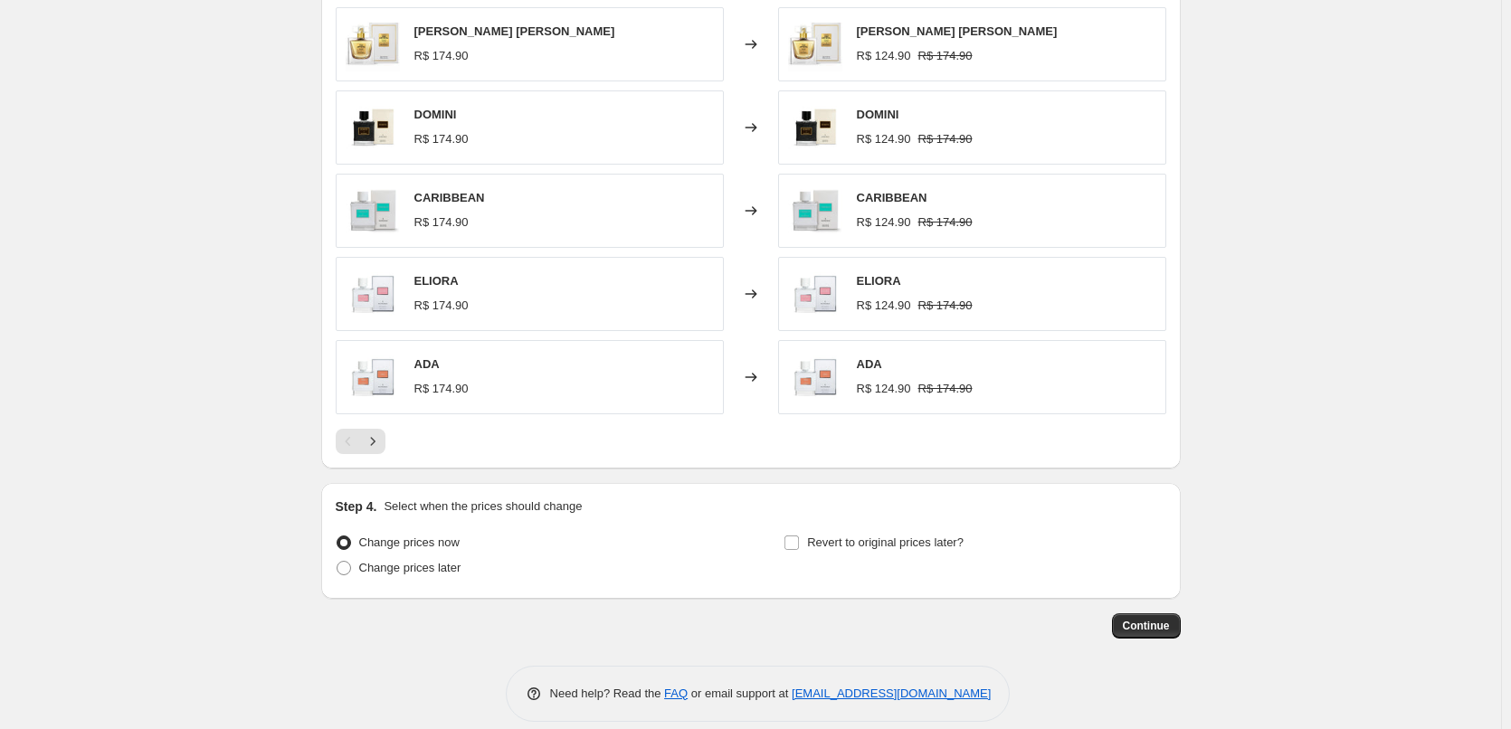
scroll to position [967, 0]
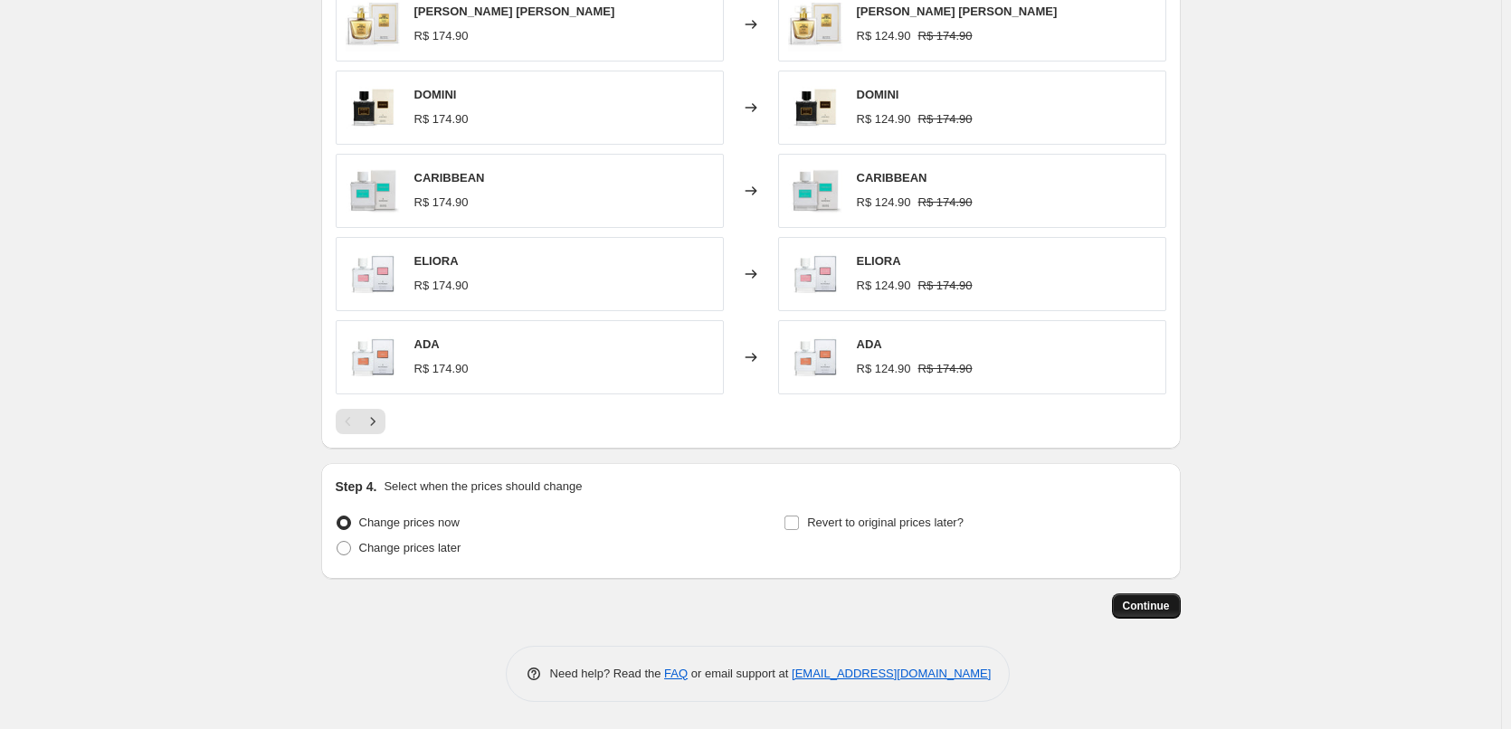
click at [1158, 611] on span "Continue" at bounding box center [1146, 606] width 47 height 14
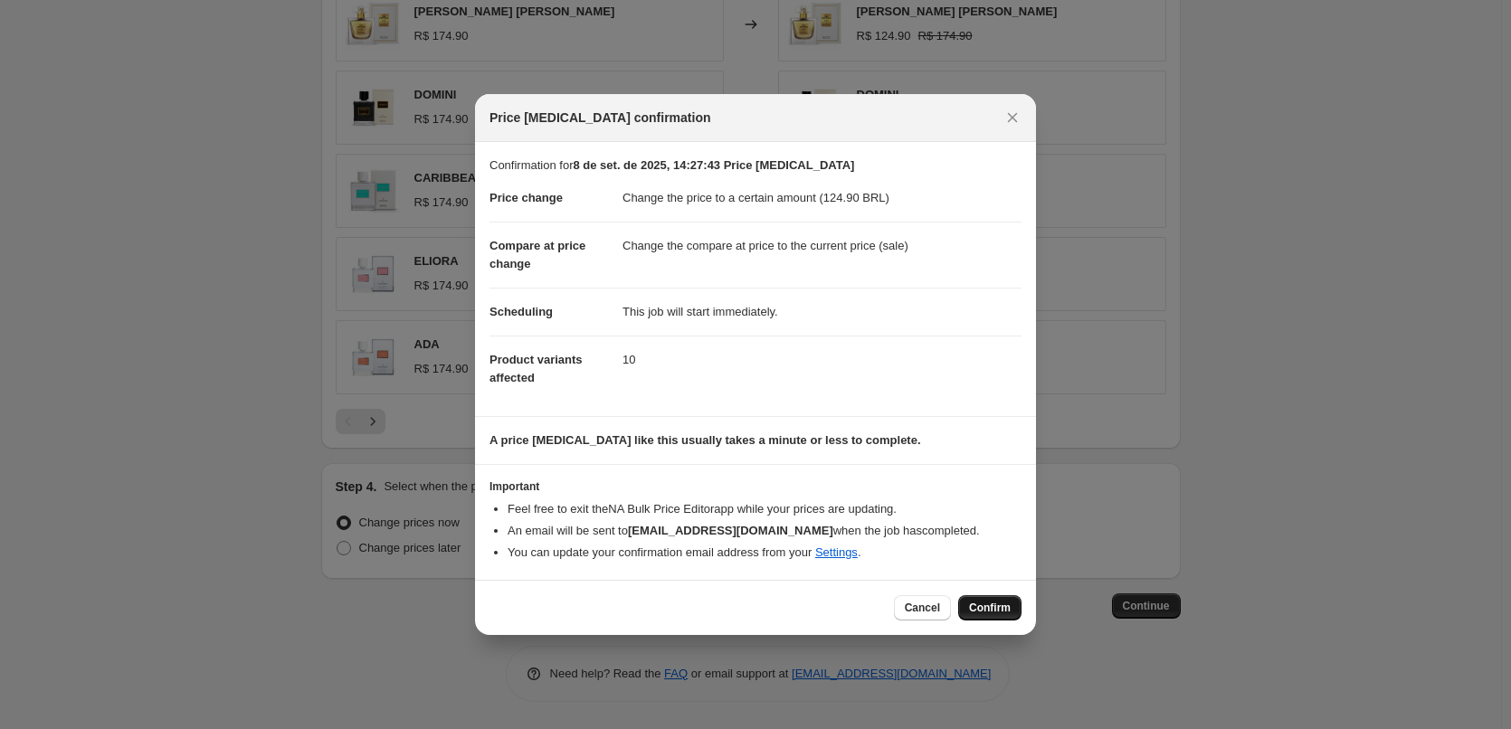
click at [965, 598] on button "Confirm" at bounding box center [989, 607] width 63 height 25
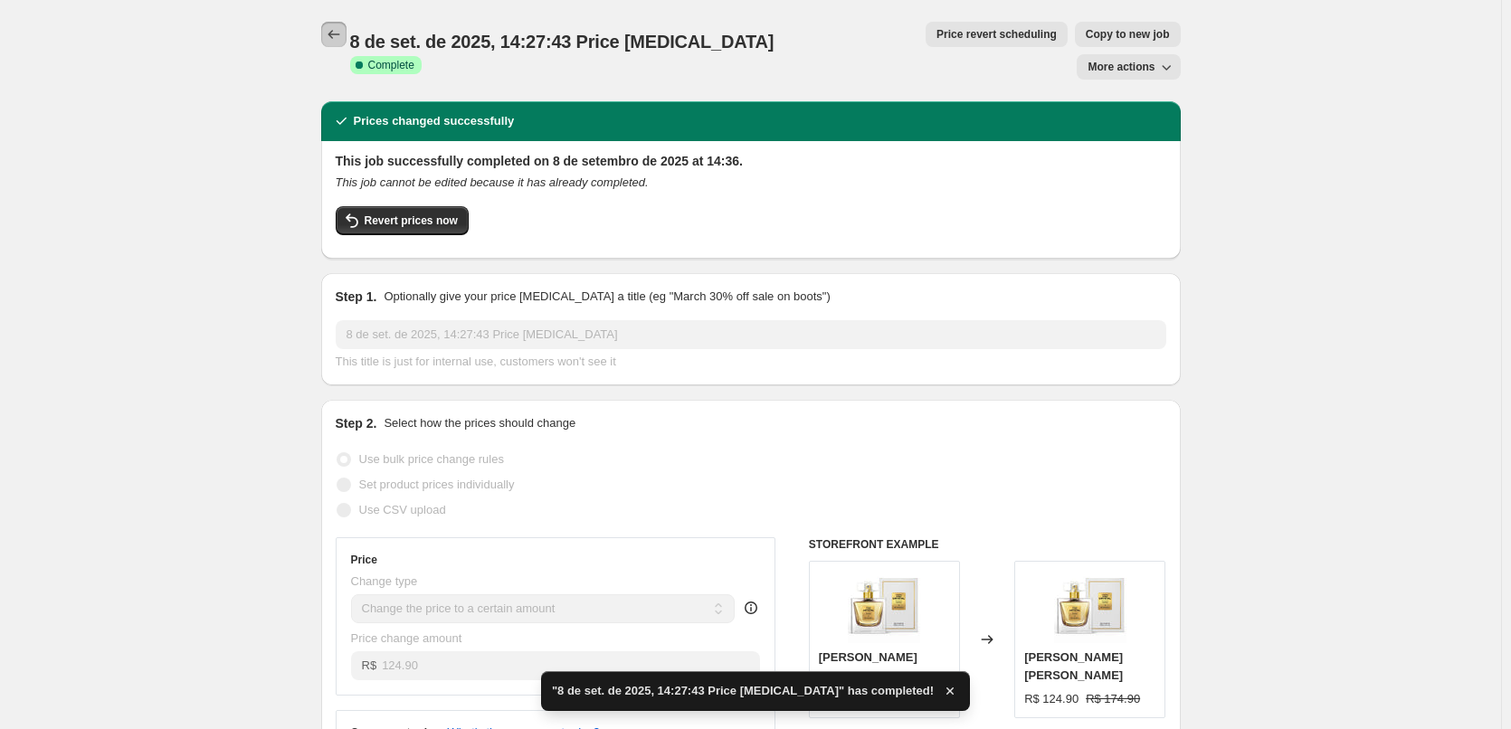
click at [329, 44] on button "Price change jobs" at bounding box center [333, 34] width 25 height 25
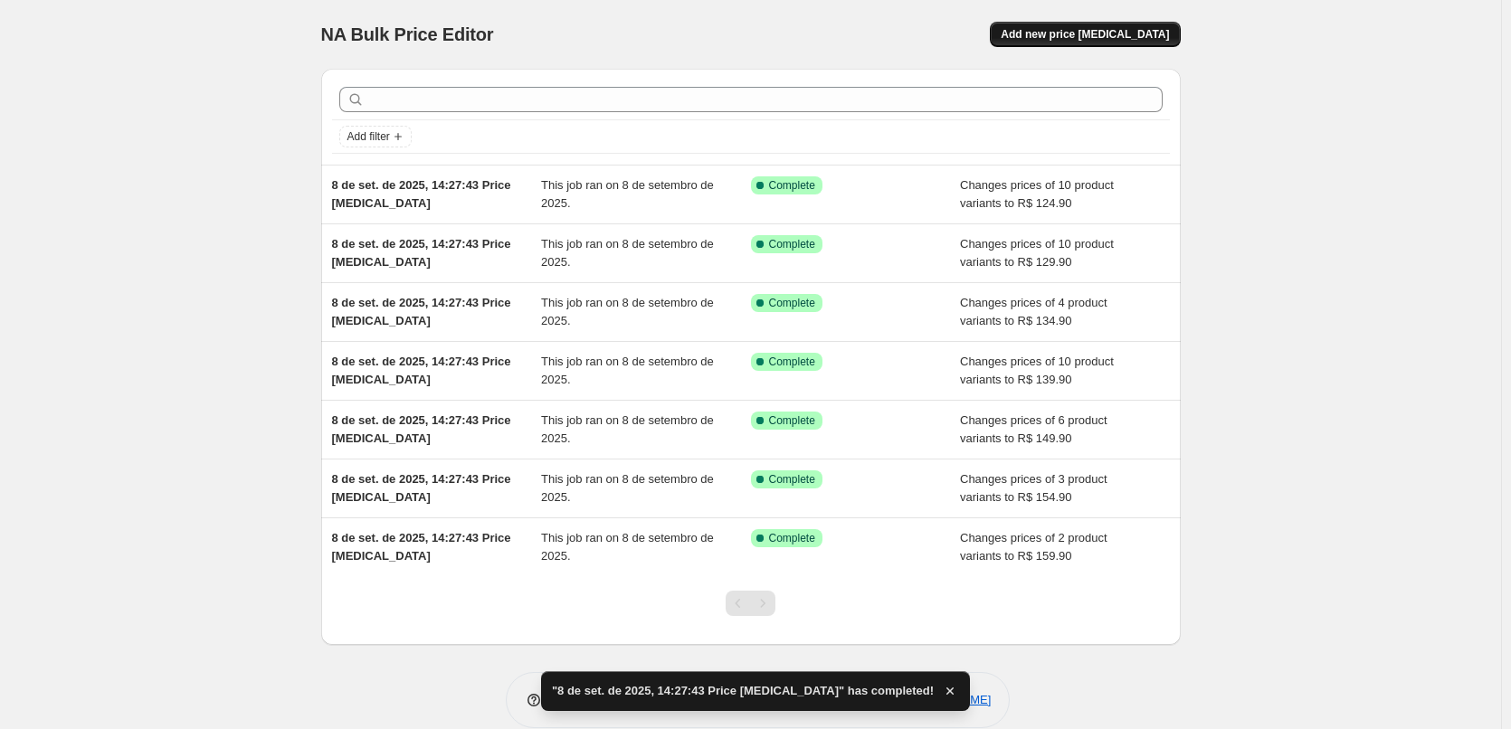
click at [1098, 35] on span "Add new price change job" at bounding box center [1085, 34] width 168 height 14
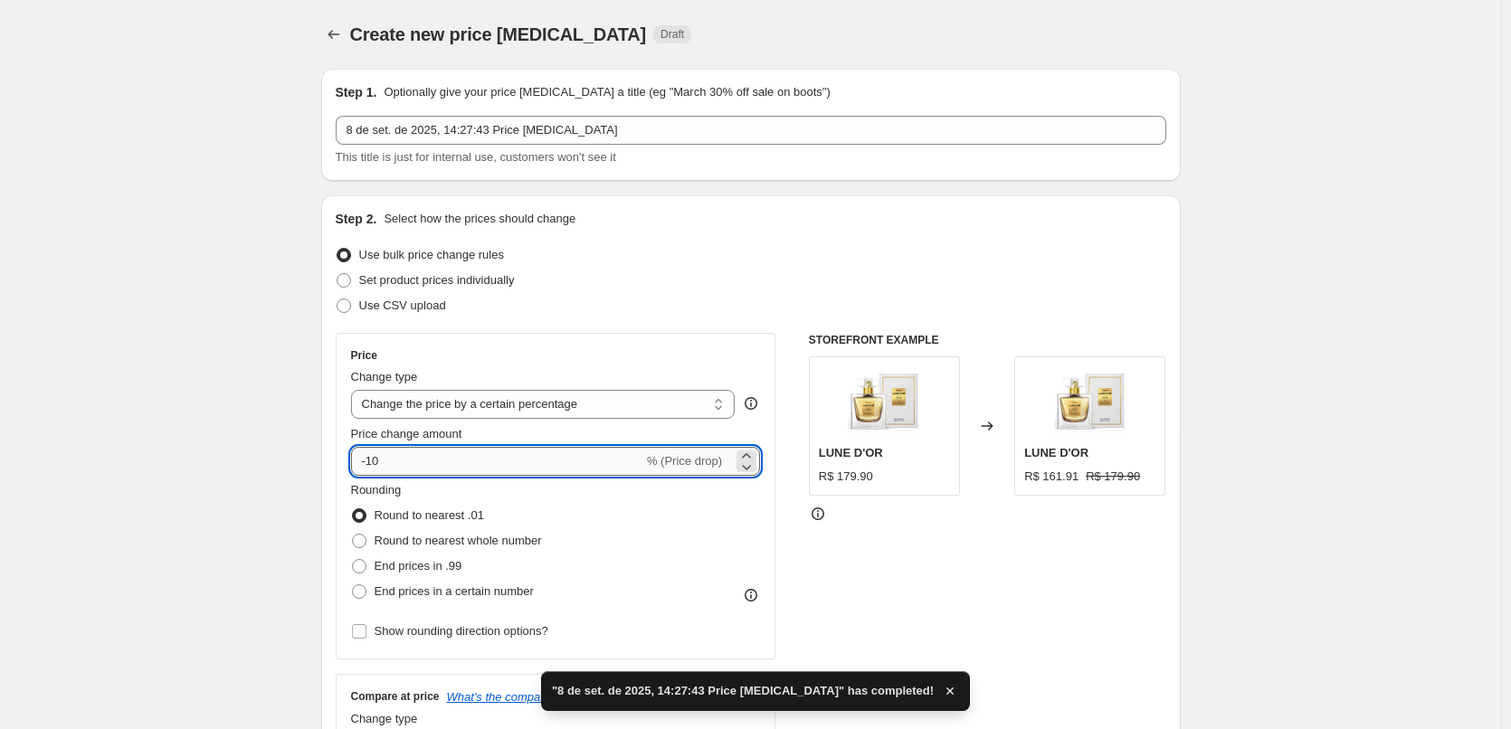
click at [576, 469] on input "-10" at bounding box center [497, 461] width 292 height 29
click at [626, 392] on select "Change the price to a certain amount Change the price by a certain amount Chang…" at bounding box center [543, 404] width 384 height 29
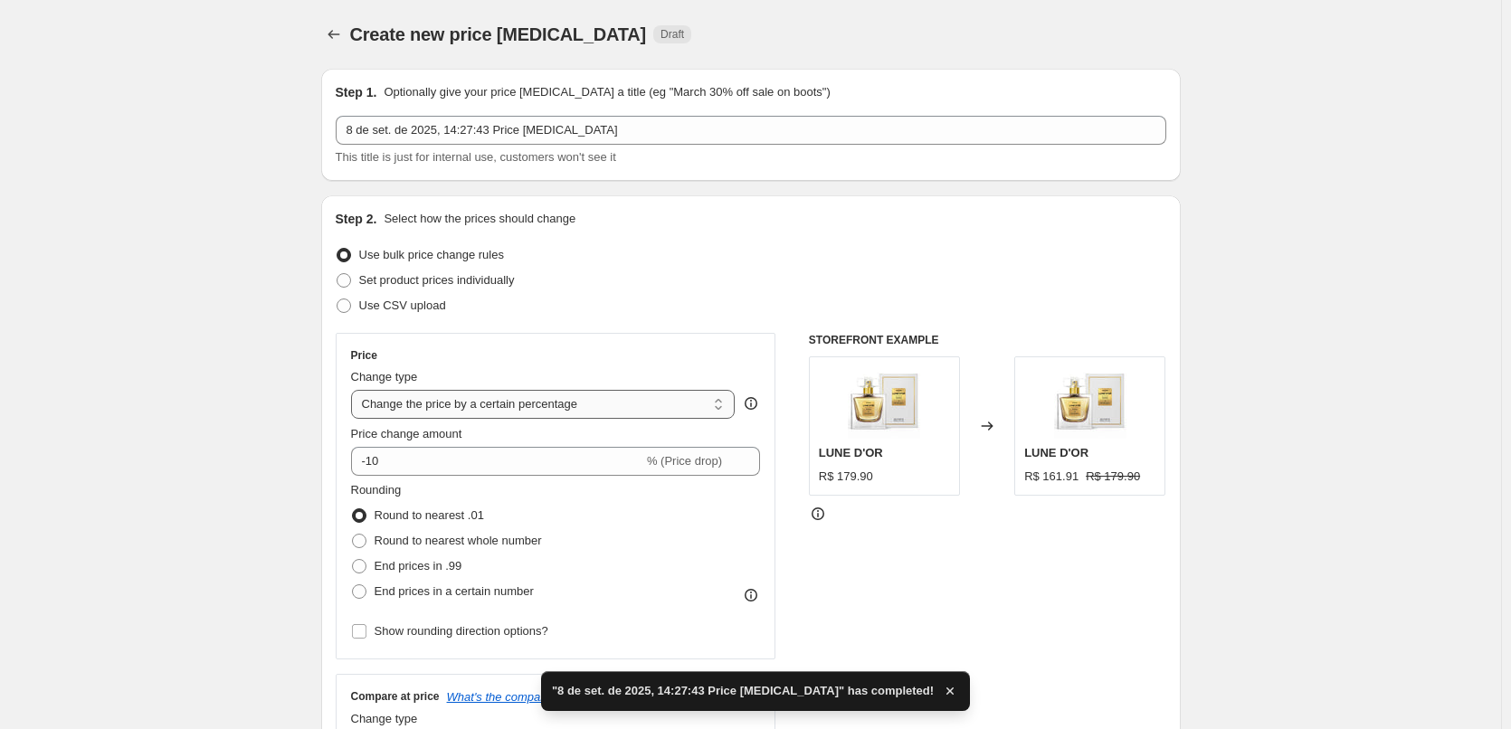
select select "to"
click at [355, 390] on select "Change the price to a certain amount Change the price by a certain amount Chang…" at bounding box center [543, 404] width 384 height 29
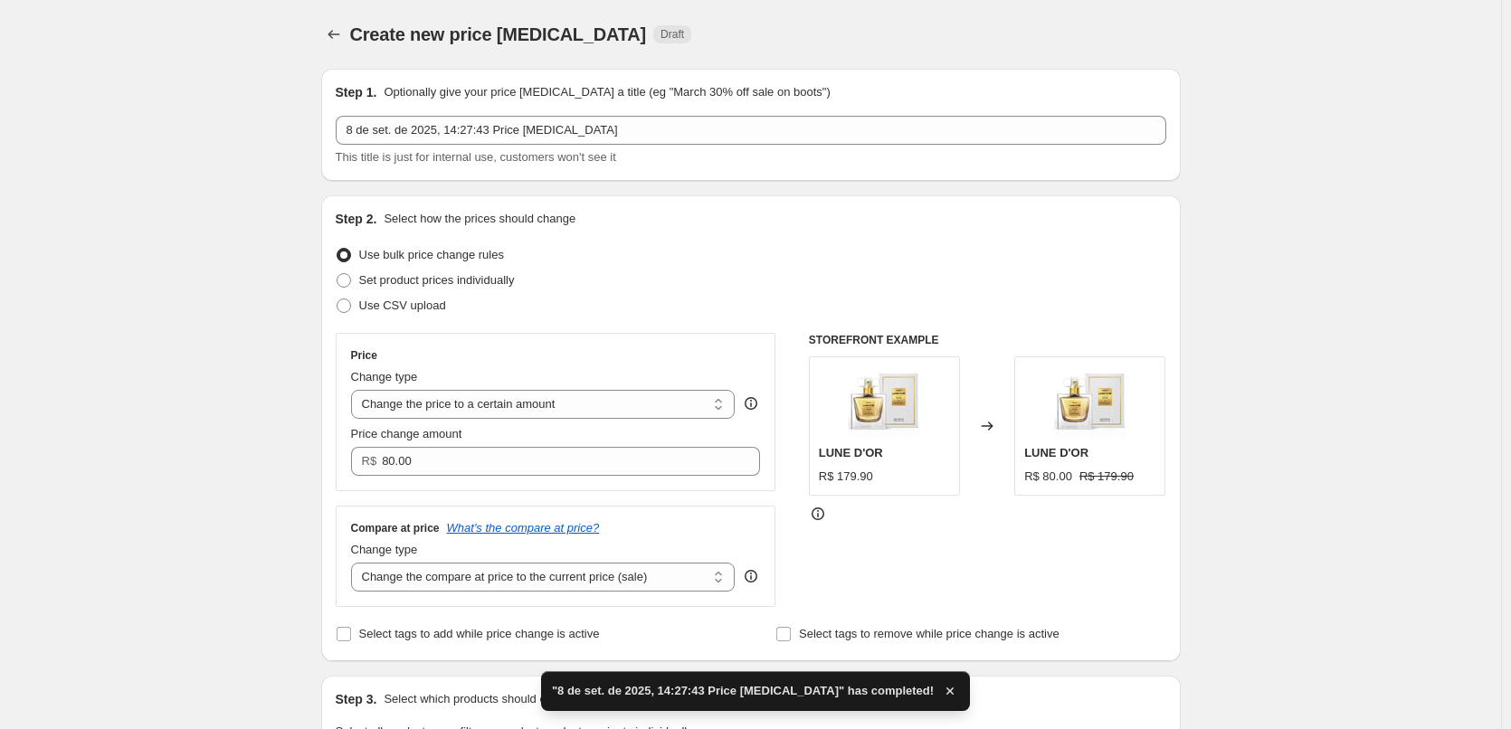
click at [543, 441] on div "Price change amount" at bounding box center [556, 434] width 410 height 18
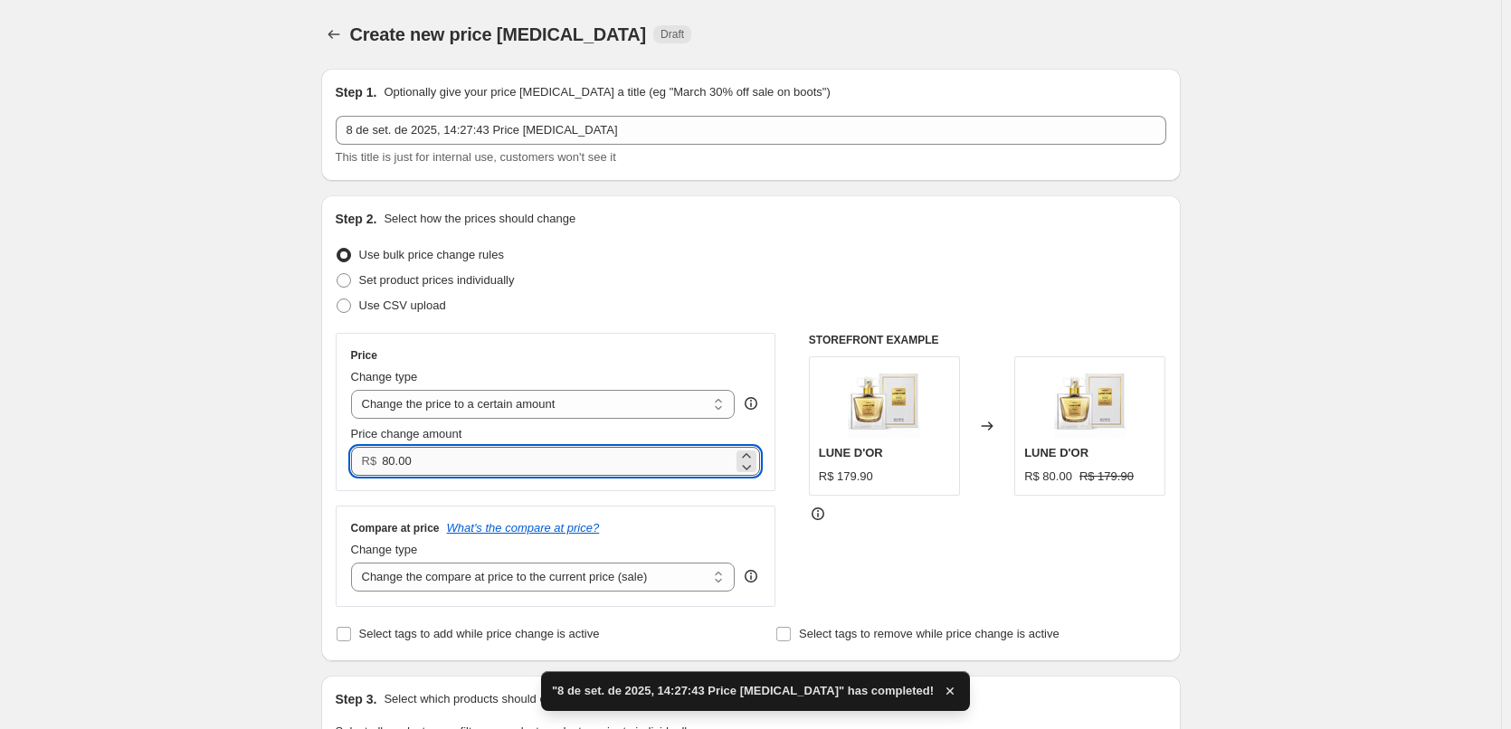
click at [529, 463] on input "80.00" at bounding box center [557, 461] width 351 height 29
drag, startPoint x: 514, startPoint y: 469, endPoint x: 239, endPoint y: 452, distance: 275.5
paste input "119.9"
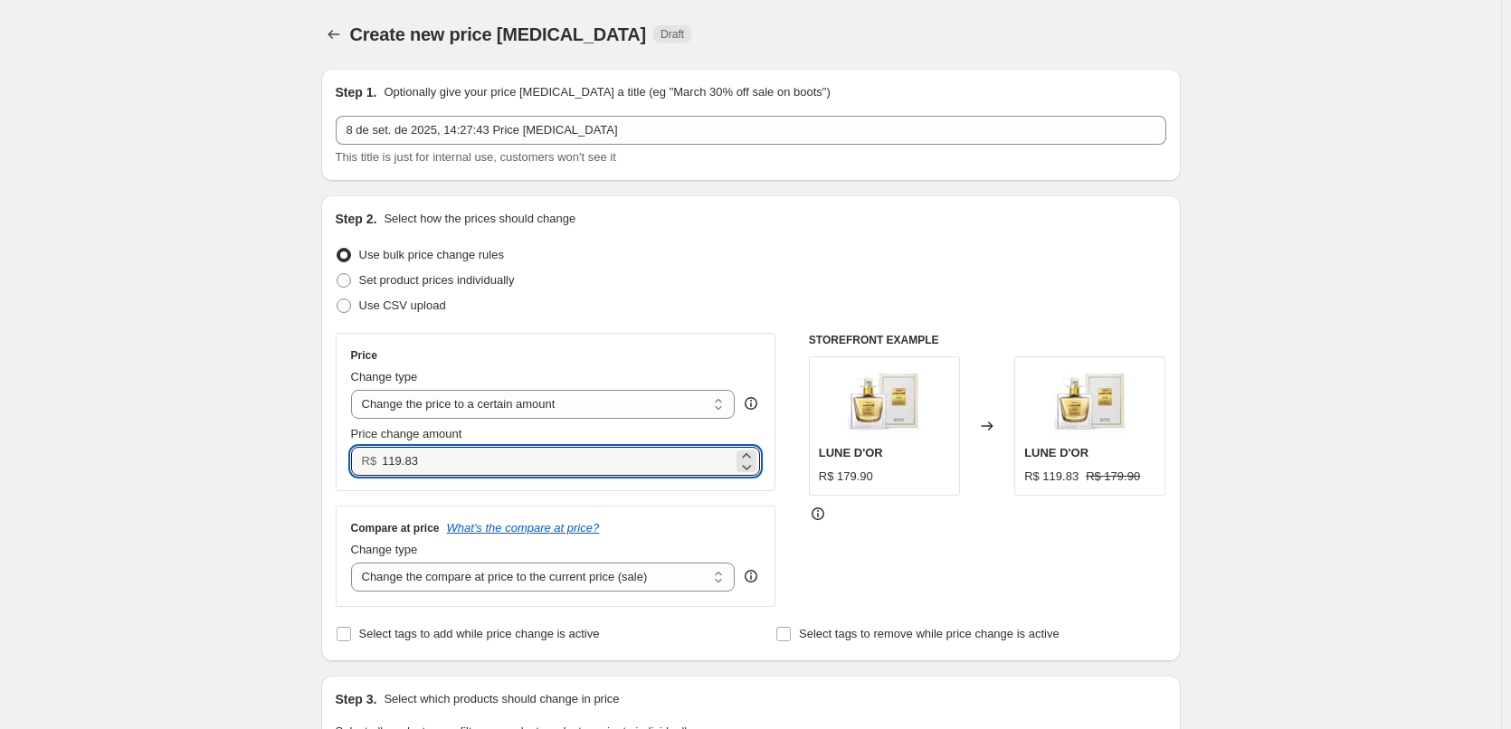
drag, startPoint x: 471, startPoint y: 466, endPoint x: 242, endPoint y: 446, distance: 229.8
paste input "90"
type input "119.90"
click at [674, 516] on div "Compare at price What's the compare at price? Change type Change the compare at…" at bounding box center [556, 556] width 441 height 101
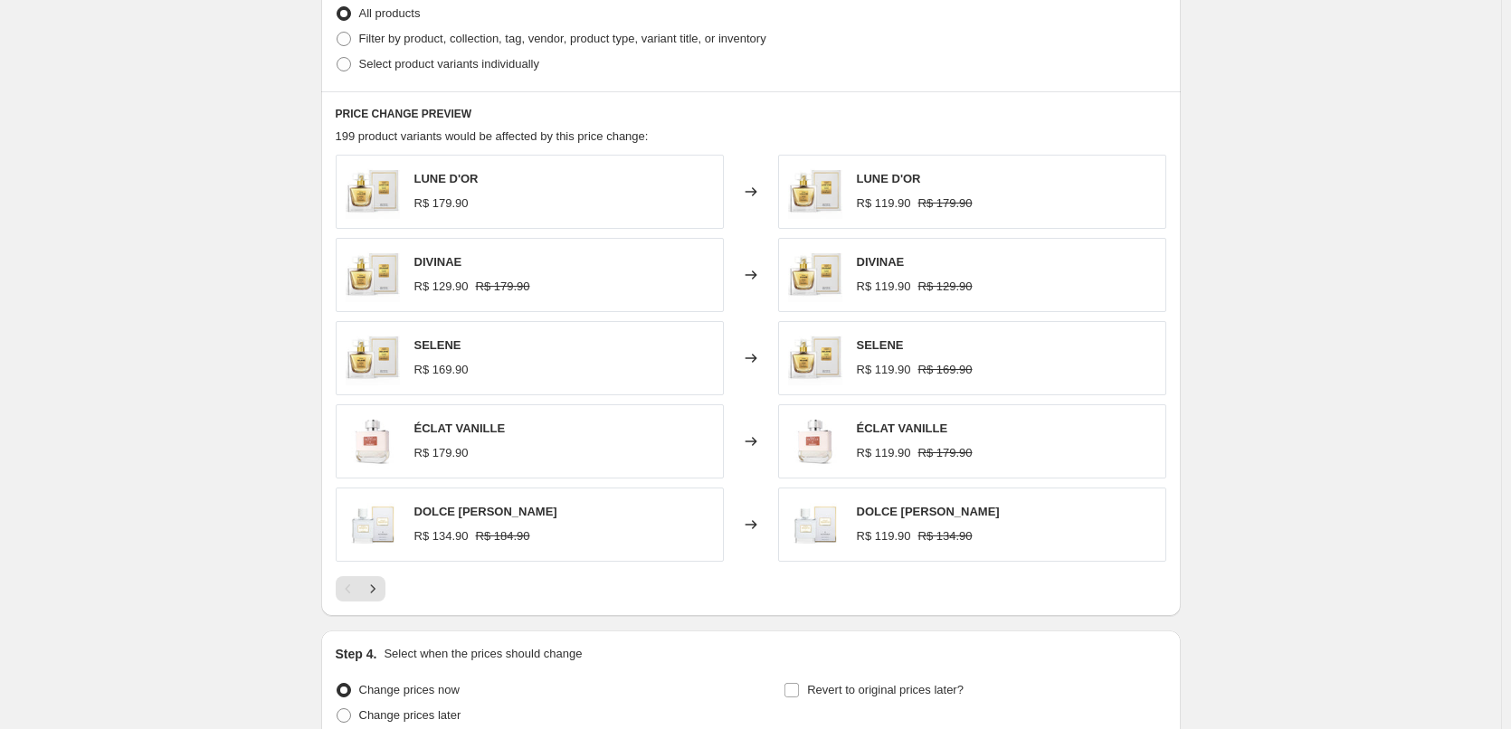
scroll to position [543, 0]
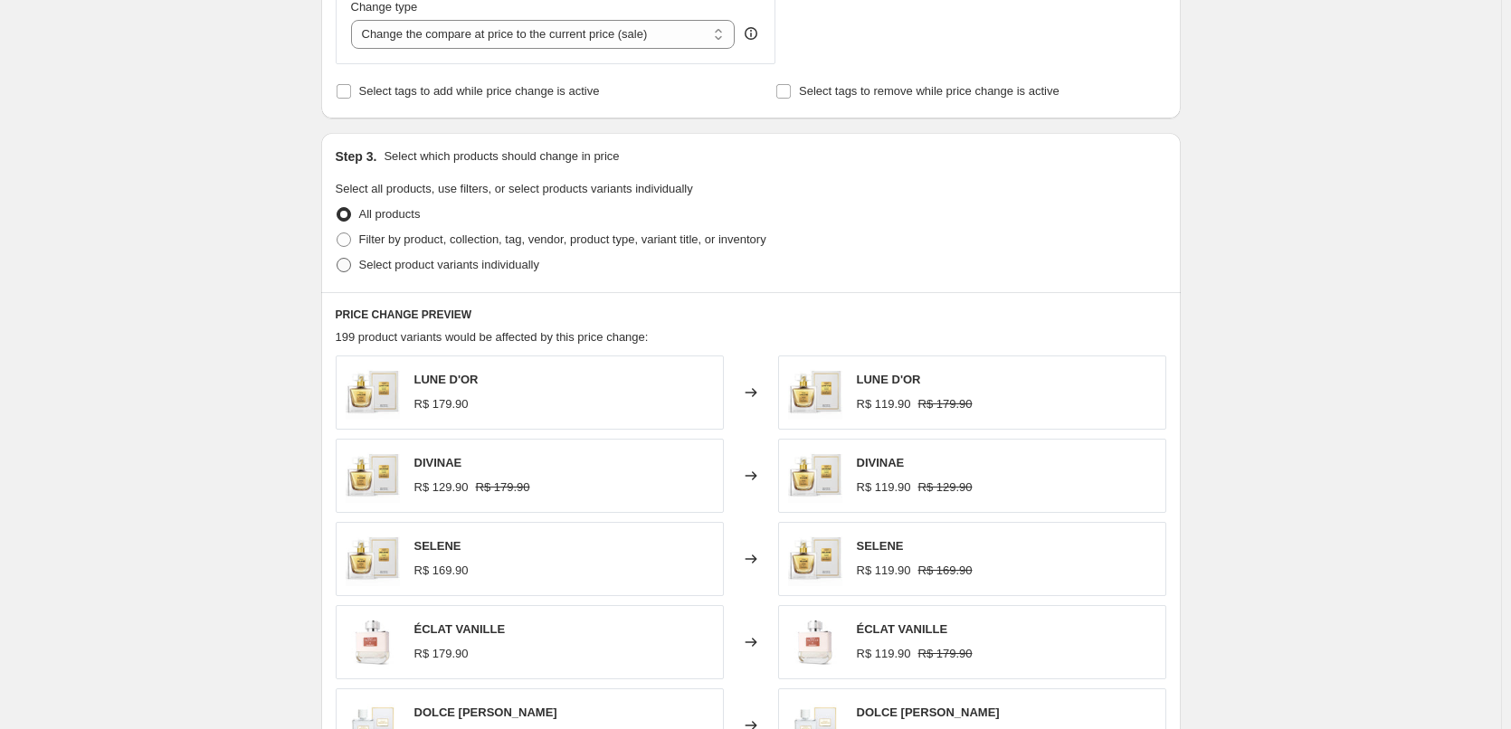
click at [403, 271] on span "Select product variants individually" at bounding box center [449, 265] width 180 height 14
click at [337, 259] on input "Select product variants individually" at bounding box center [337, 258] width 1 height 1
radio input "true"
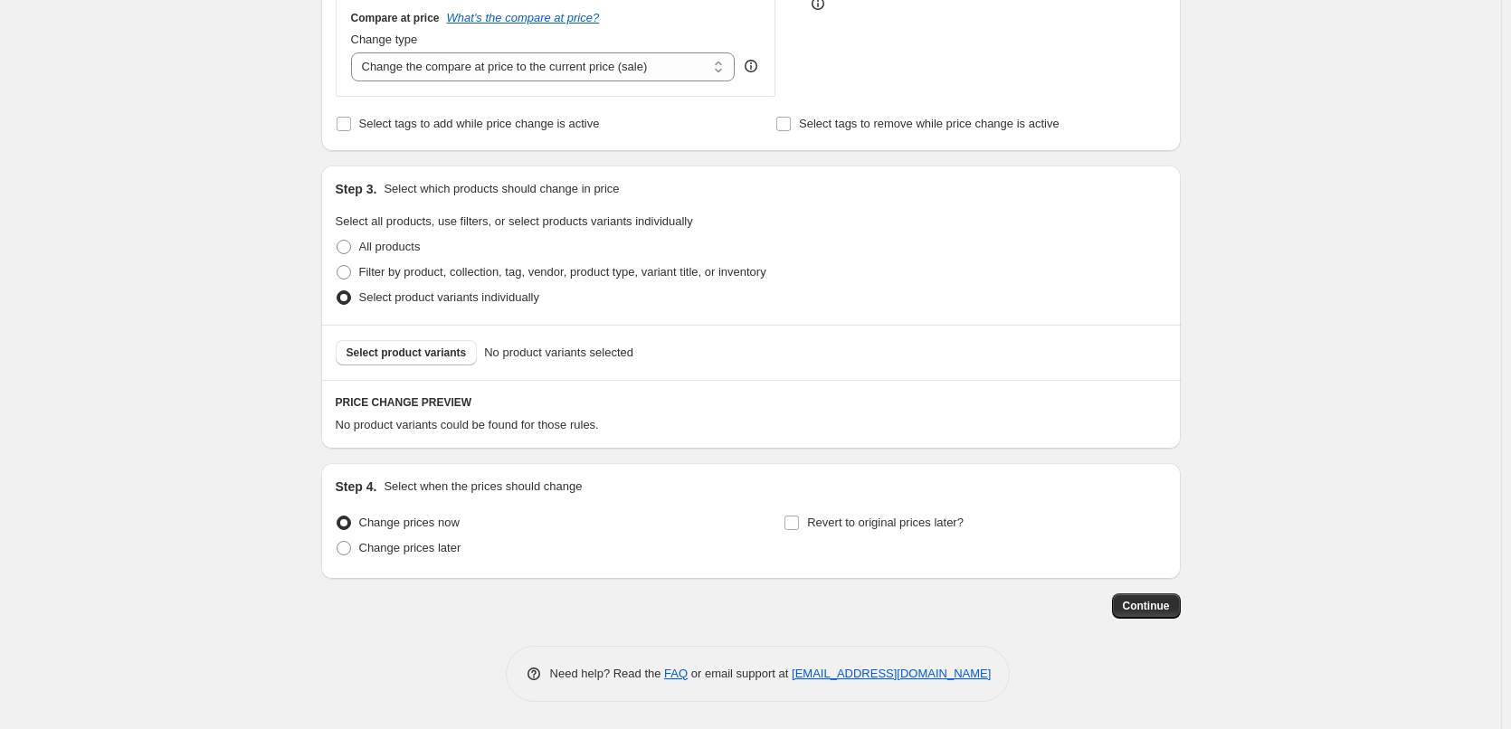
scroll to position [511, 0]
click at [413, 357] on span "Select product variants" at bounding box center [406, 353] width 120 height 14
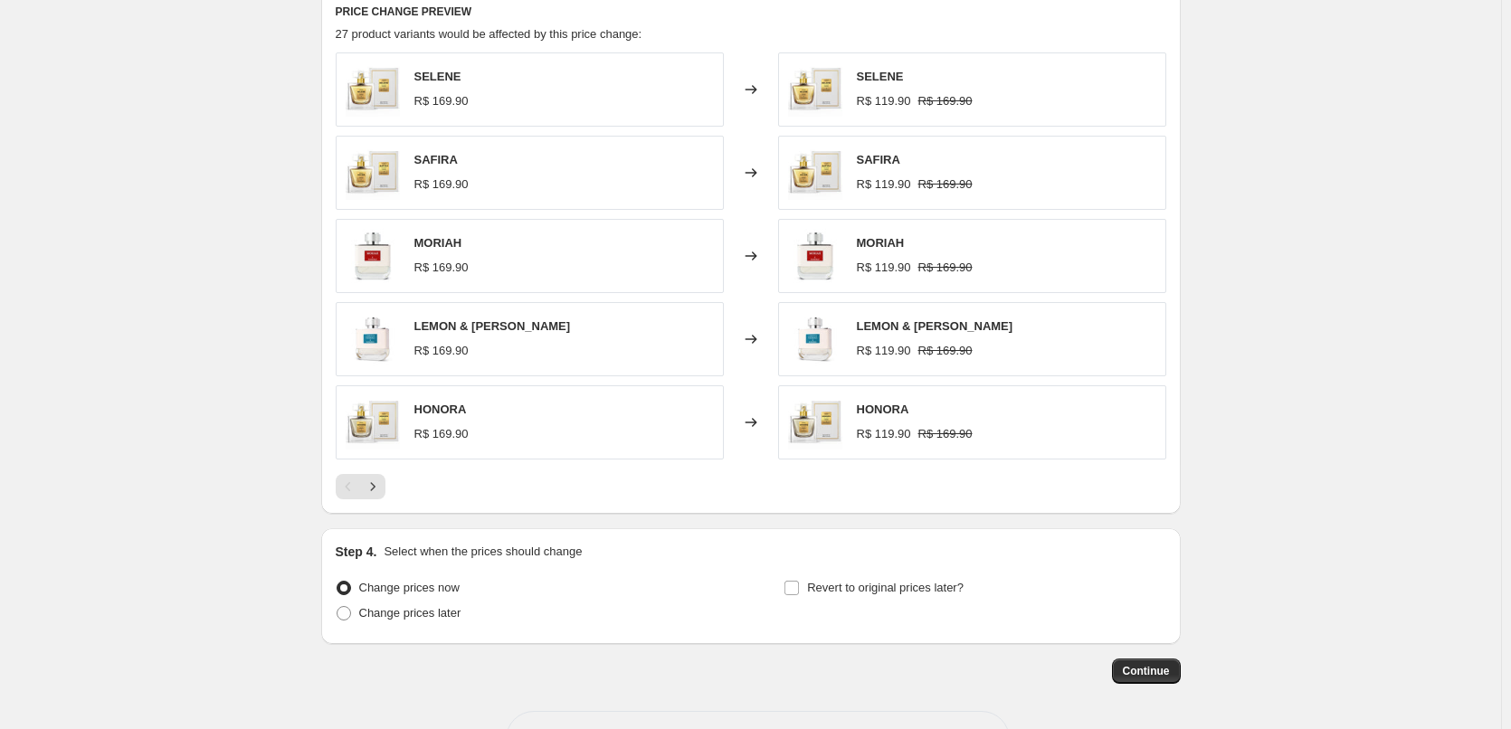
scroll to position [967, 0]
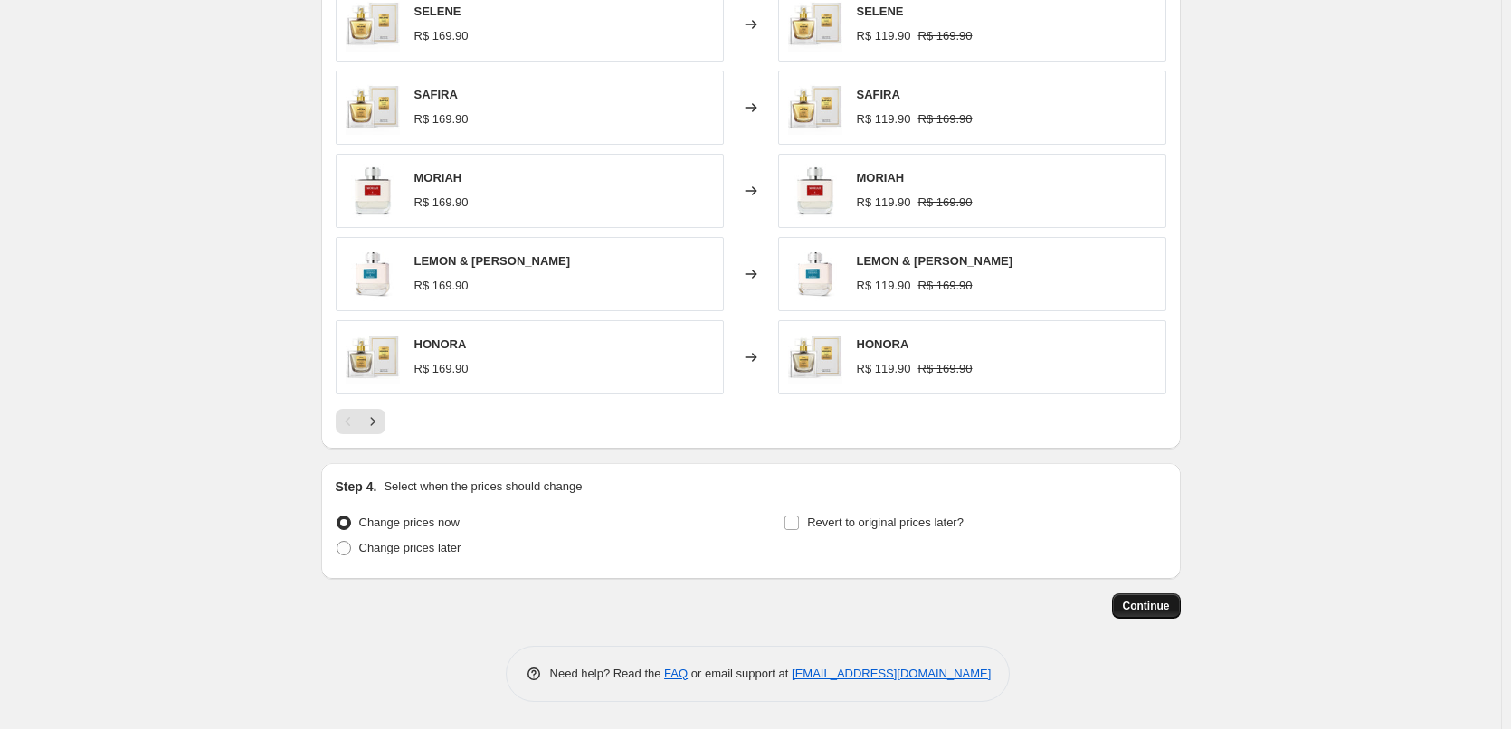
click at [1127, 608] on button "Continue" at bounding box center [1146, 605] width 69 height 25
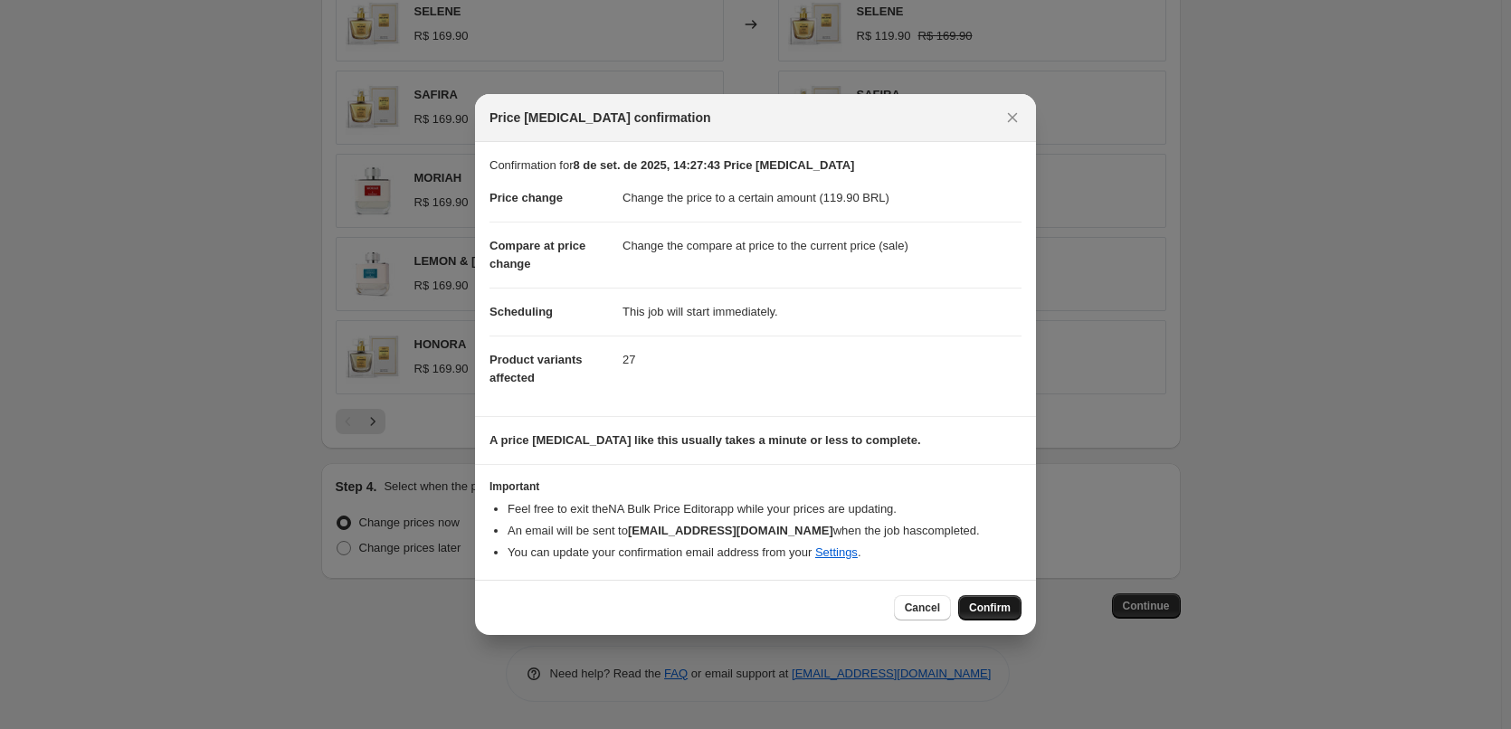
click at [985, 612] on span "Confirm" at bounding box center [990, 608] width 42 height 14
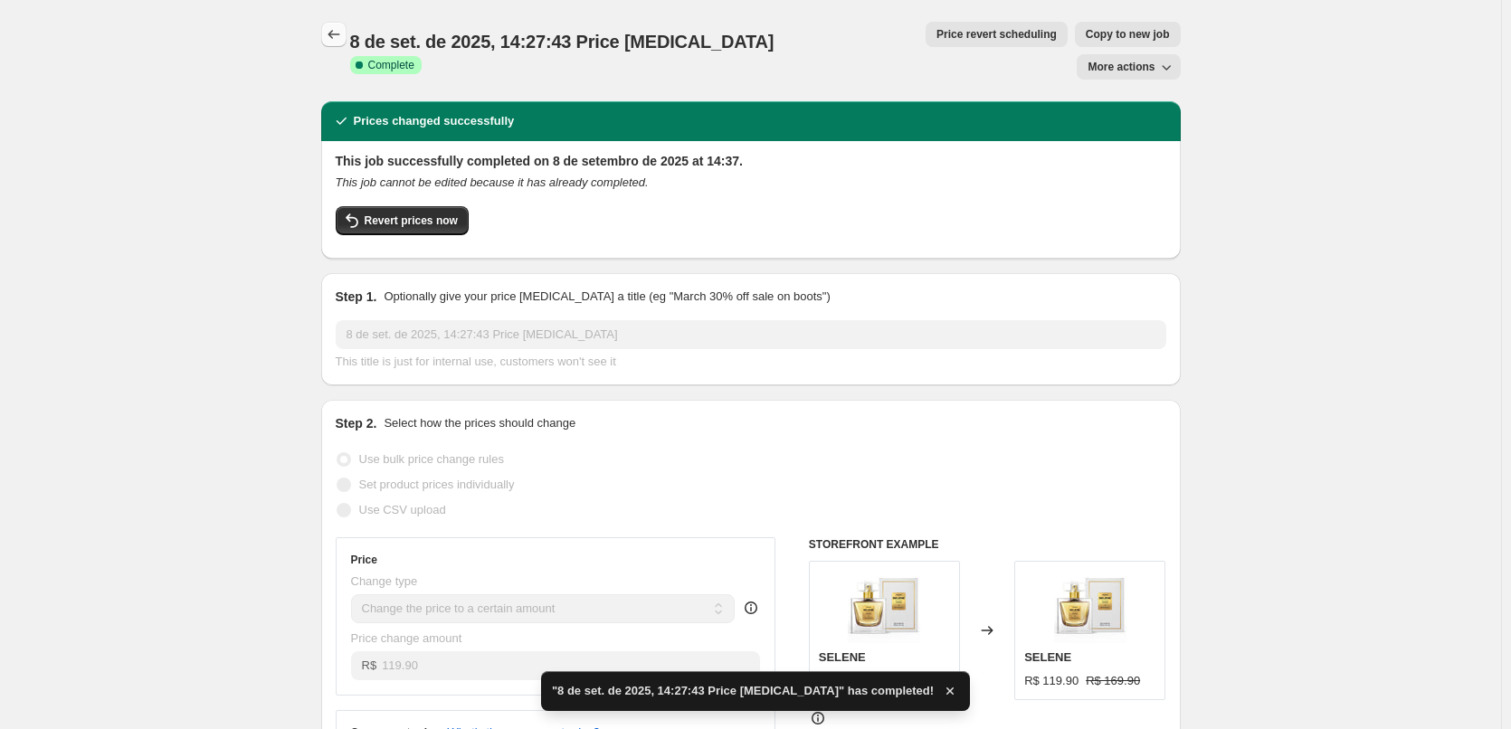
click at [336, 38] on icon "Price change jobs" at bounding box center [333, 34] width 12 height 9
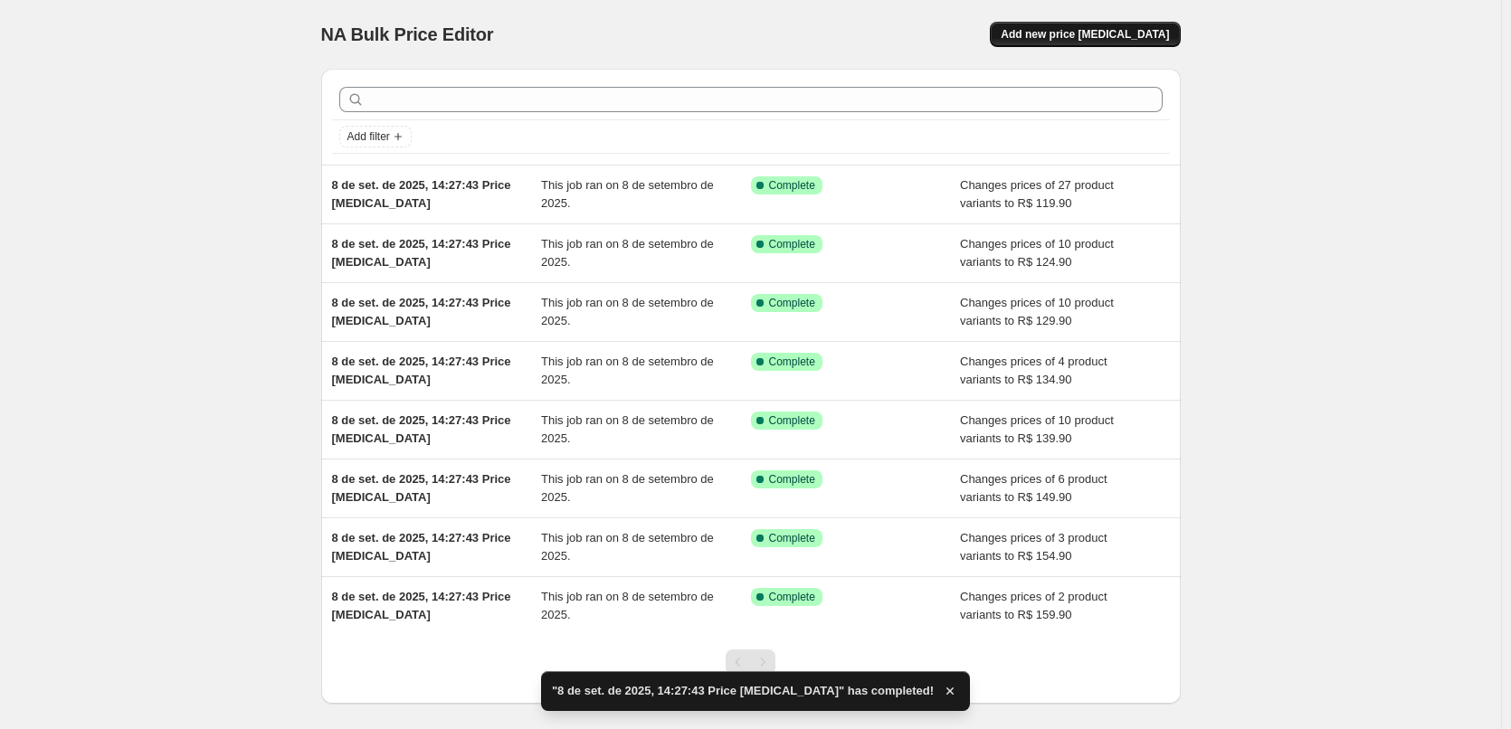
click at [1065, 36] on span "Add new price change job" at bounding box center [1085, 34] width 168 height 14
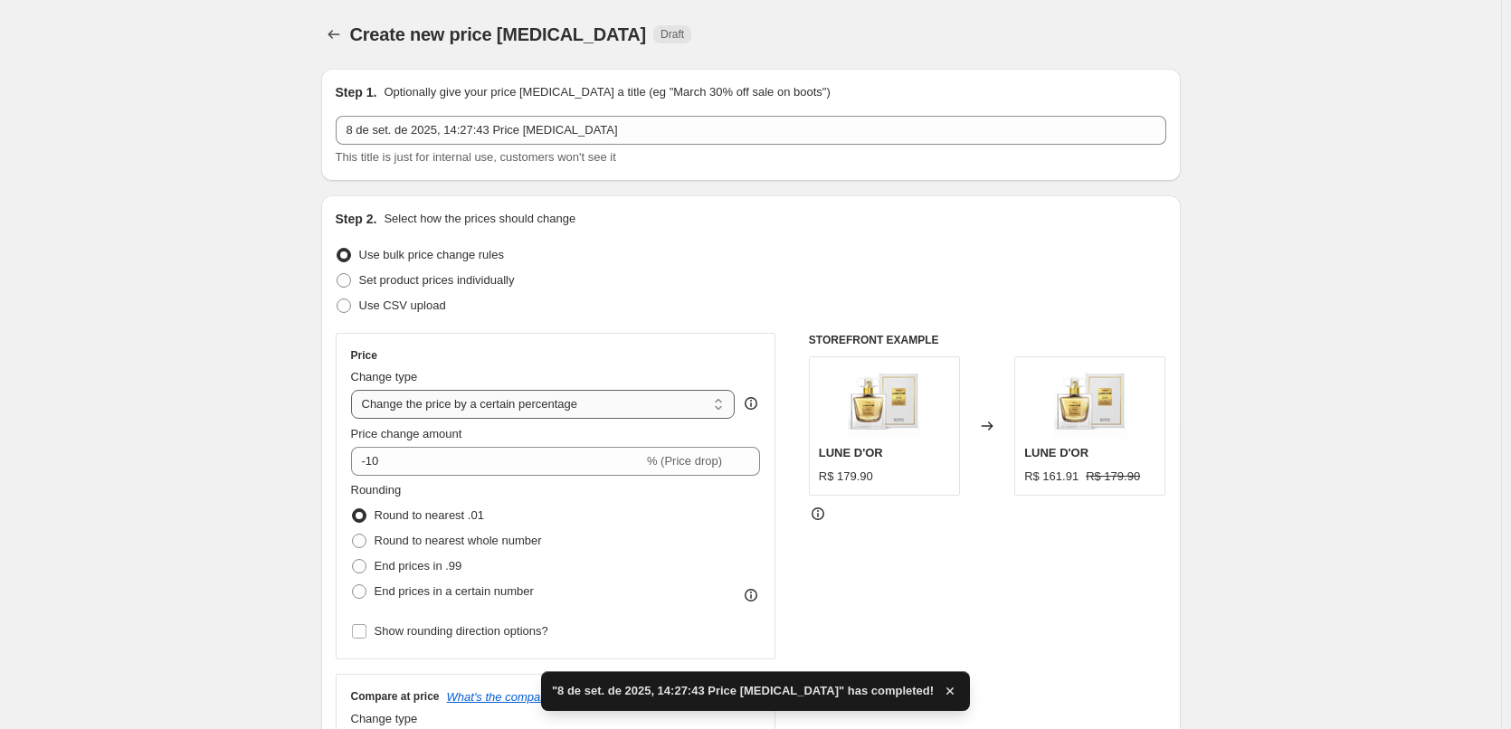
click at [634, 400] on select "Change the price to a certain amount Change the price by a certain amount Chang…" at bounding box center [543, 404] width 384 height 29
select select "to"
click at [355, 390] on select "Change the price to a certain amount Change the price by a certain amount Chang…" at bounding box center [543, 404] width 384 height 29
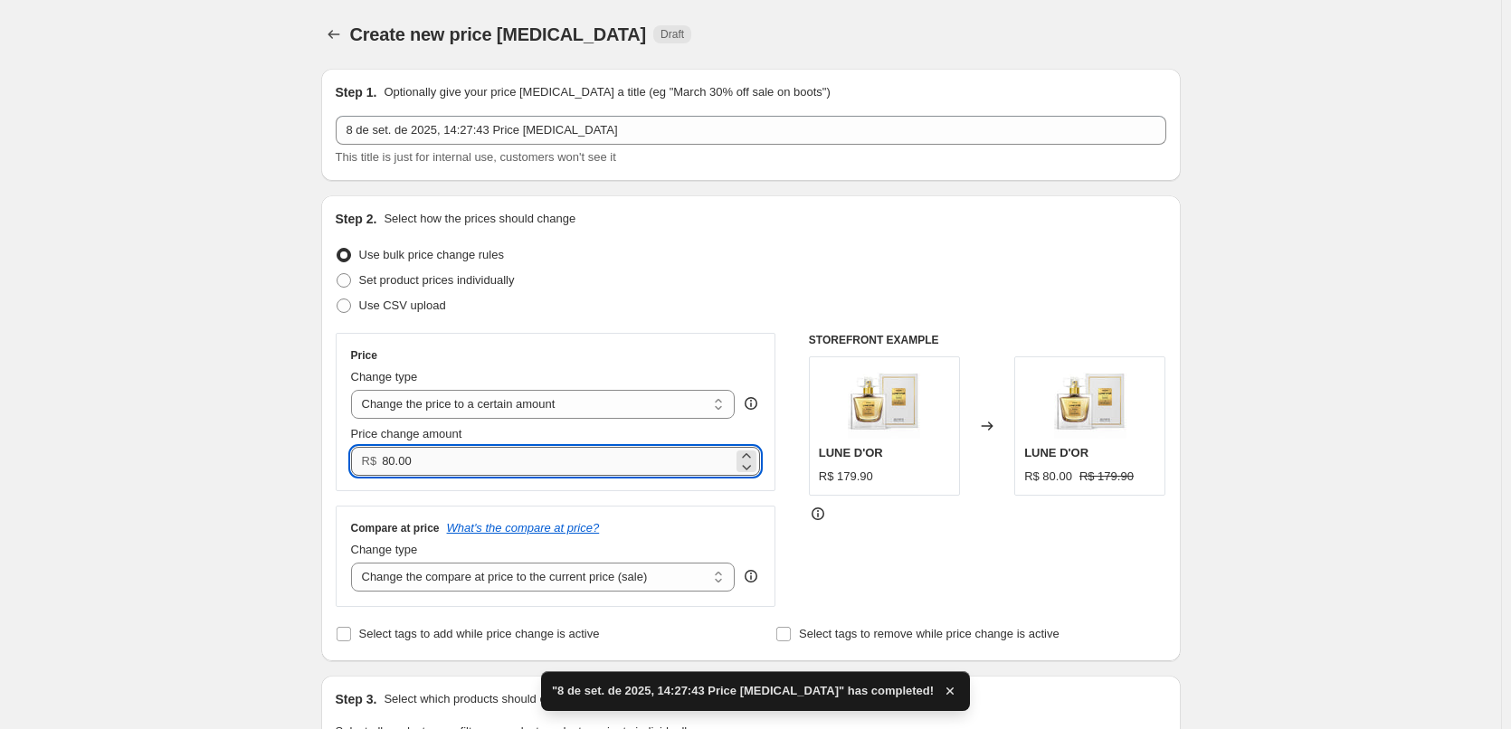
click at [498, 460] on input "80.00" at bounding box center [557, 461] width 351 height 29
drag, startPoint x: 496, startPoint y: 462, endPoint x: 176, endPoint y: 437, distance: 320.4
click at [336, 460] on div "Step 2. Select how the prices should change Use bulk price change rules Set pro…" at bounding box center [750, 428] width 859 height 466
paste input "119.9"
type input "119.90"
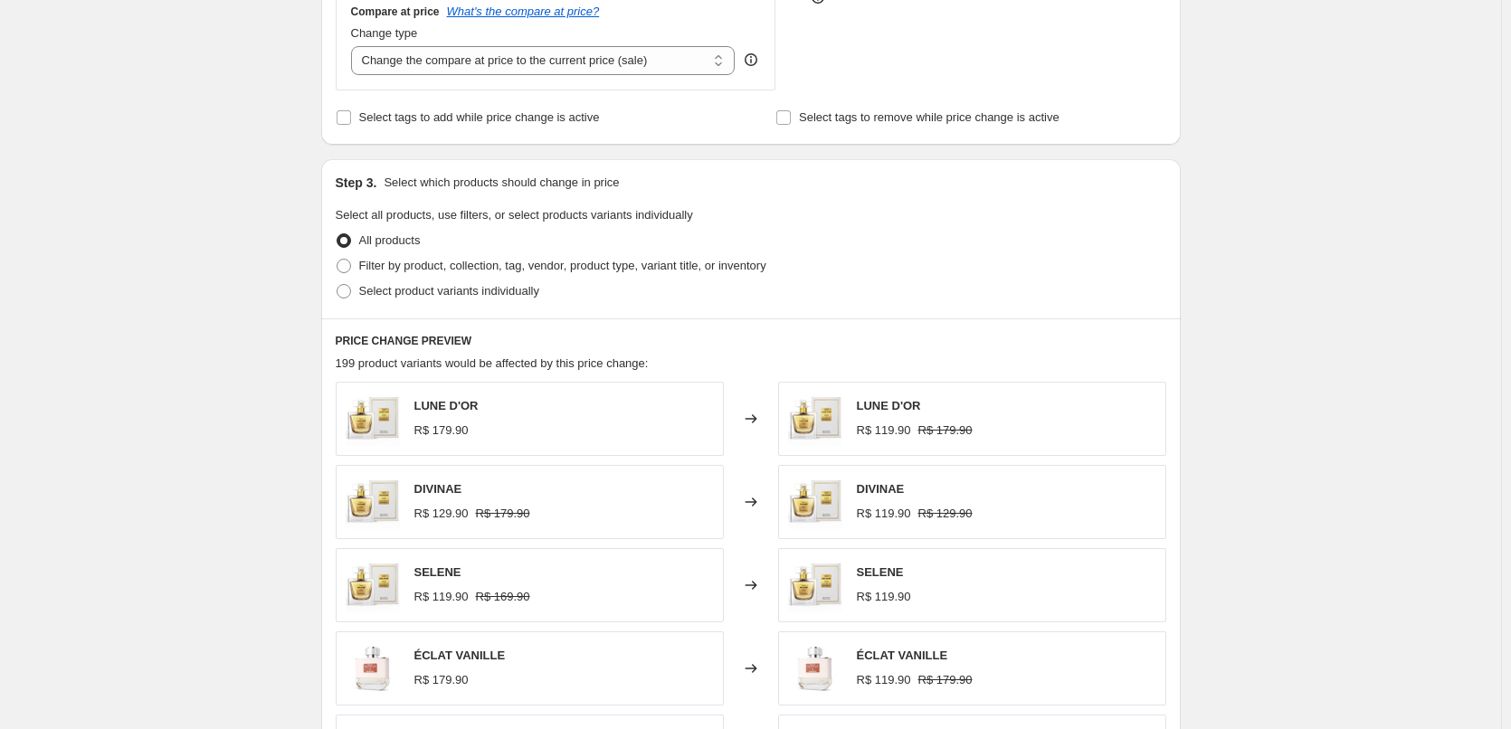
scroll to position [482, 0]
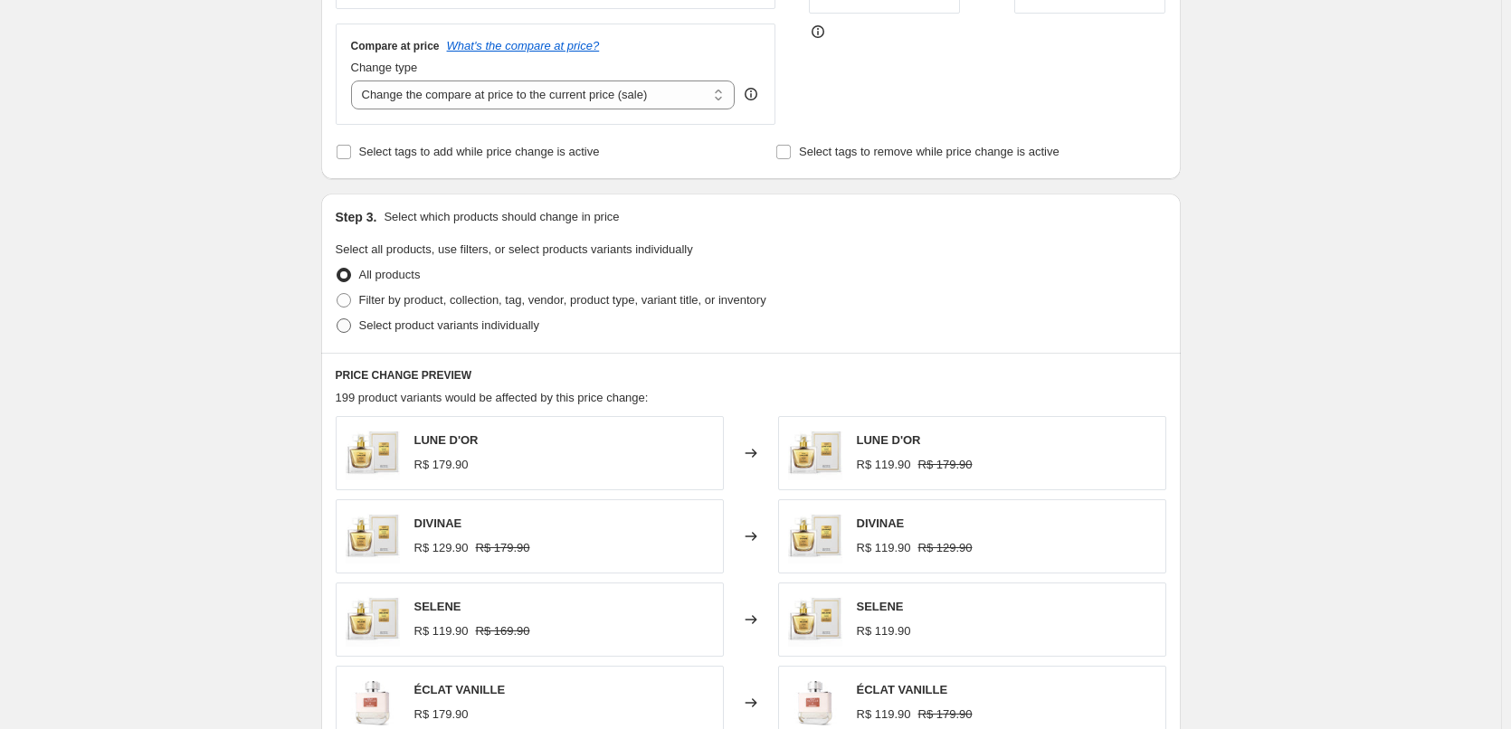
click at [401, 322] on span "Select product variants individually" at bounding box center [449, 325] width 180 height 14
click at [337, 319] on input "Select product variants individually" at bounding box center [337, 318] width 1 height 1
radio input "true"
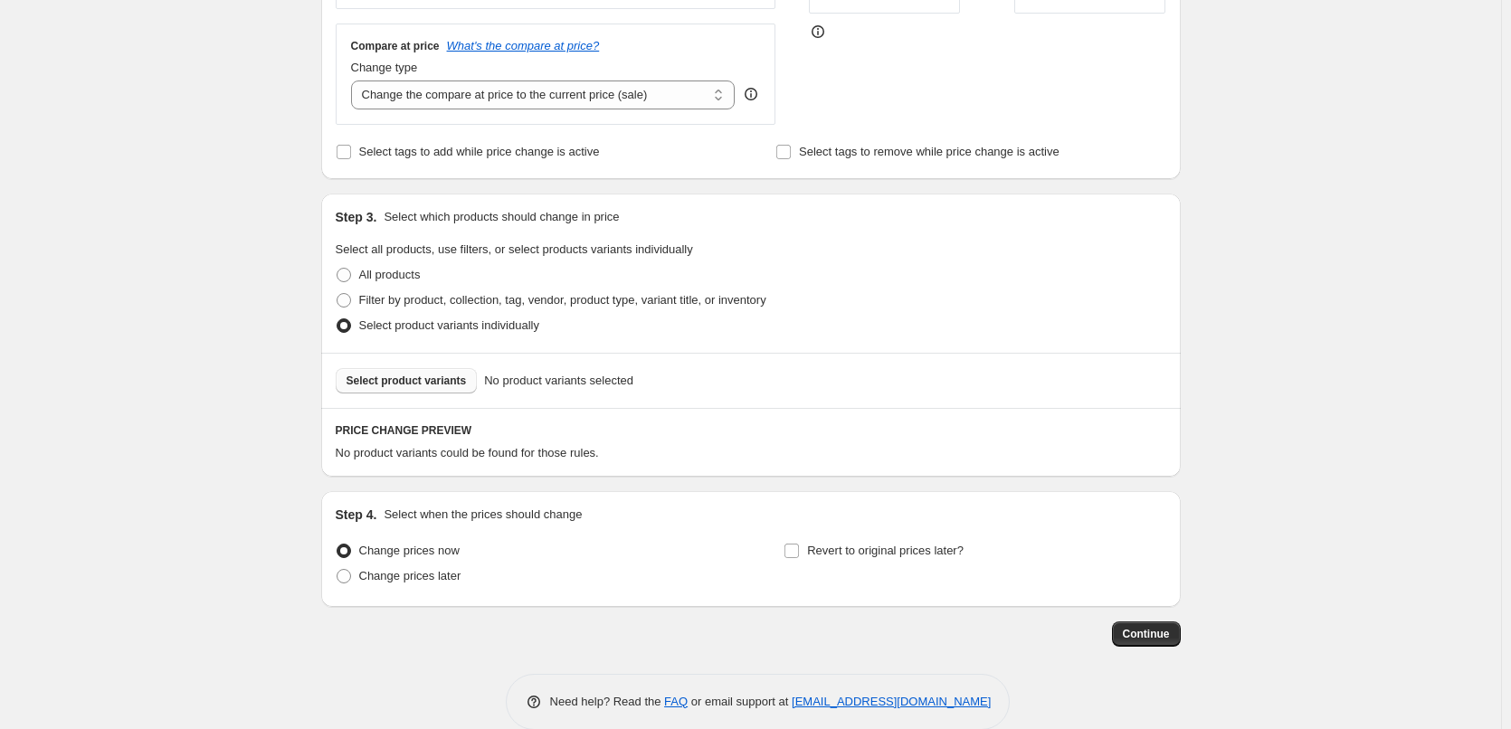
click at [430, 380] on span "Select product variants" at bounding box center [406, 381] width 120 height 14
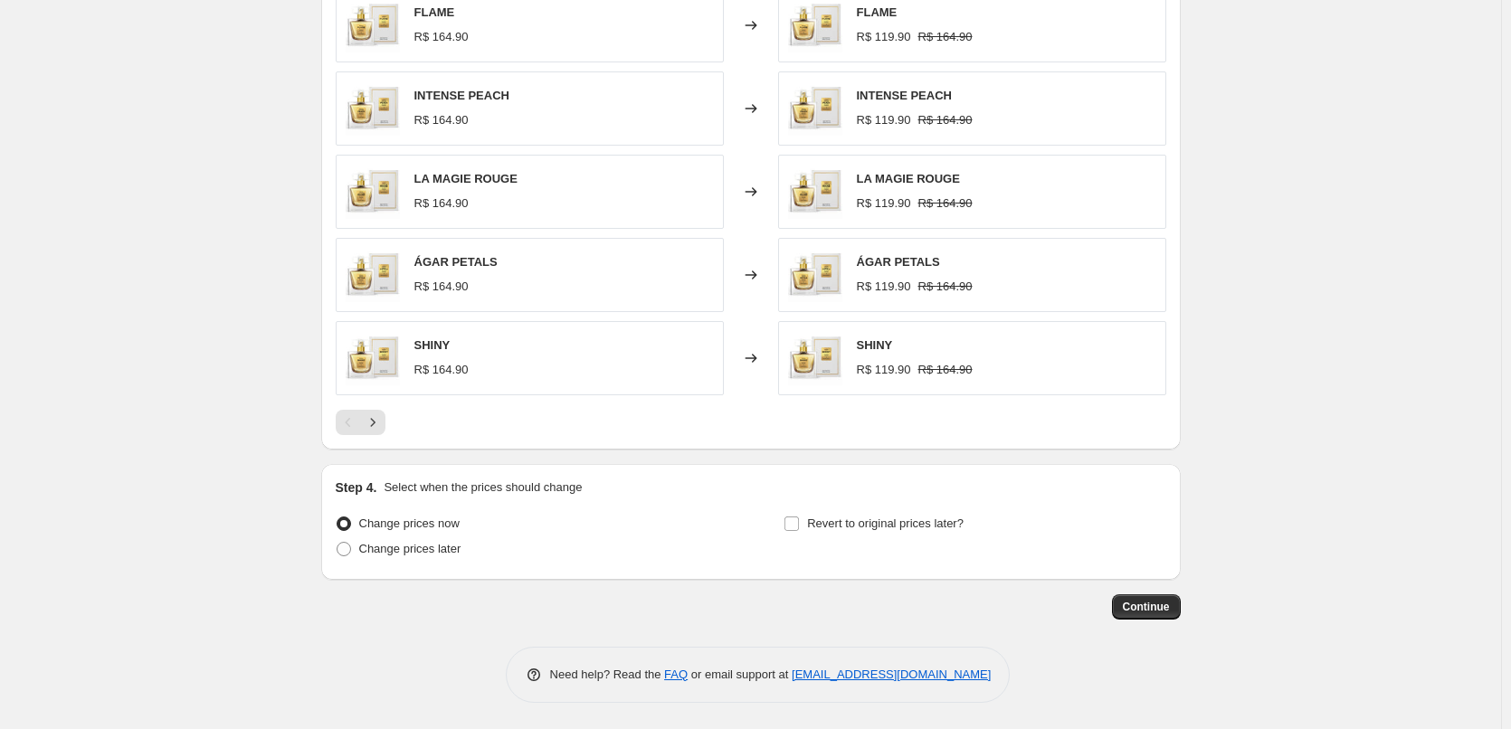
scroll to position [967, 0]
click at [1154, 609] on span "Continue" at bounding box center [1146, 606] width 47 height 14
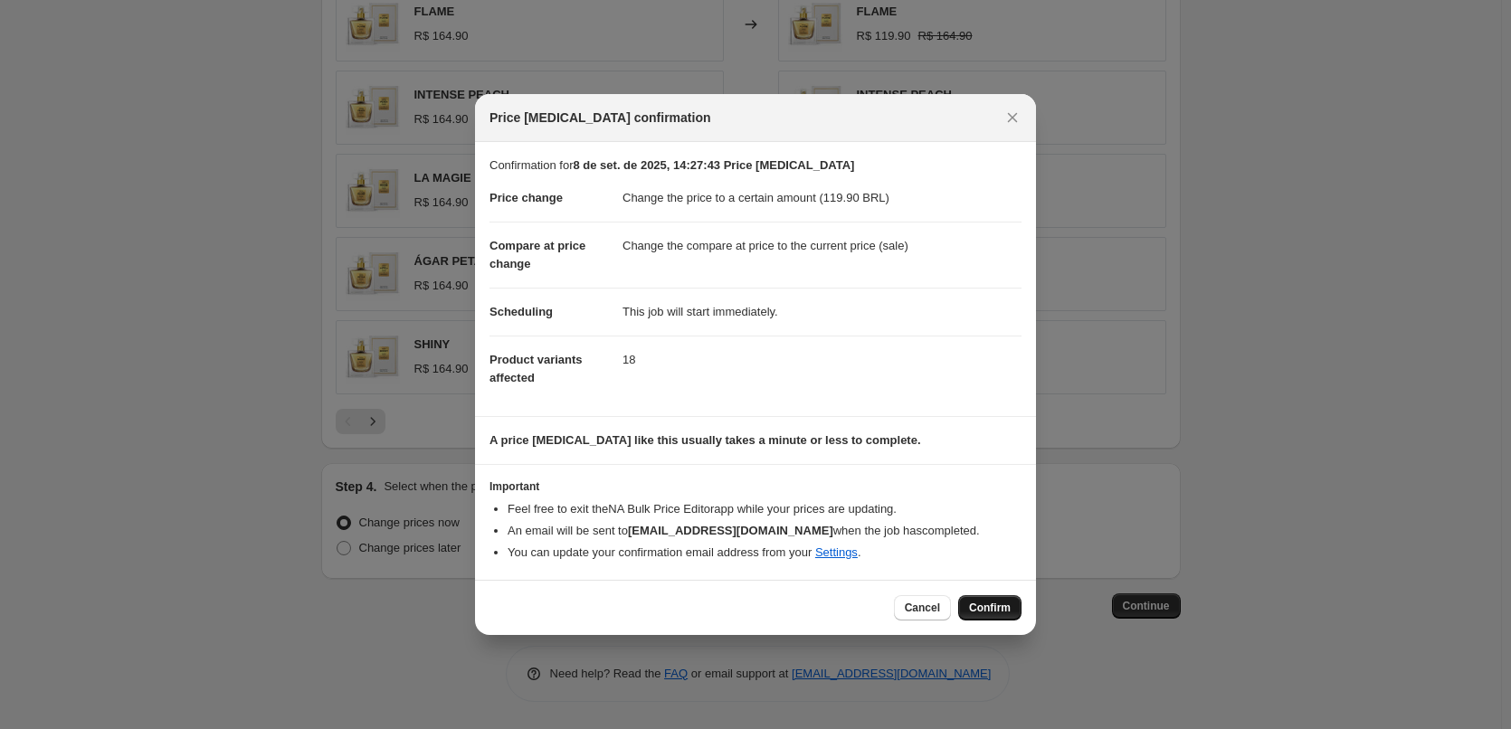
click at [1003, 607] on span "Confirm" at bounding box center [990, 608] width 42 height 14
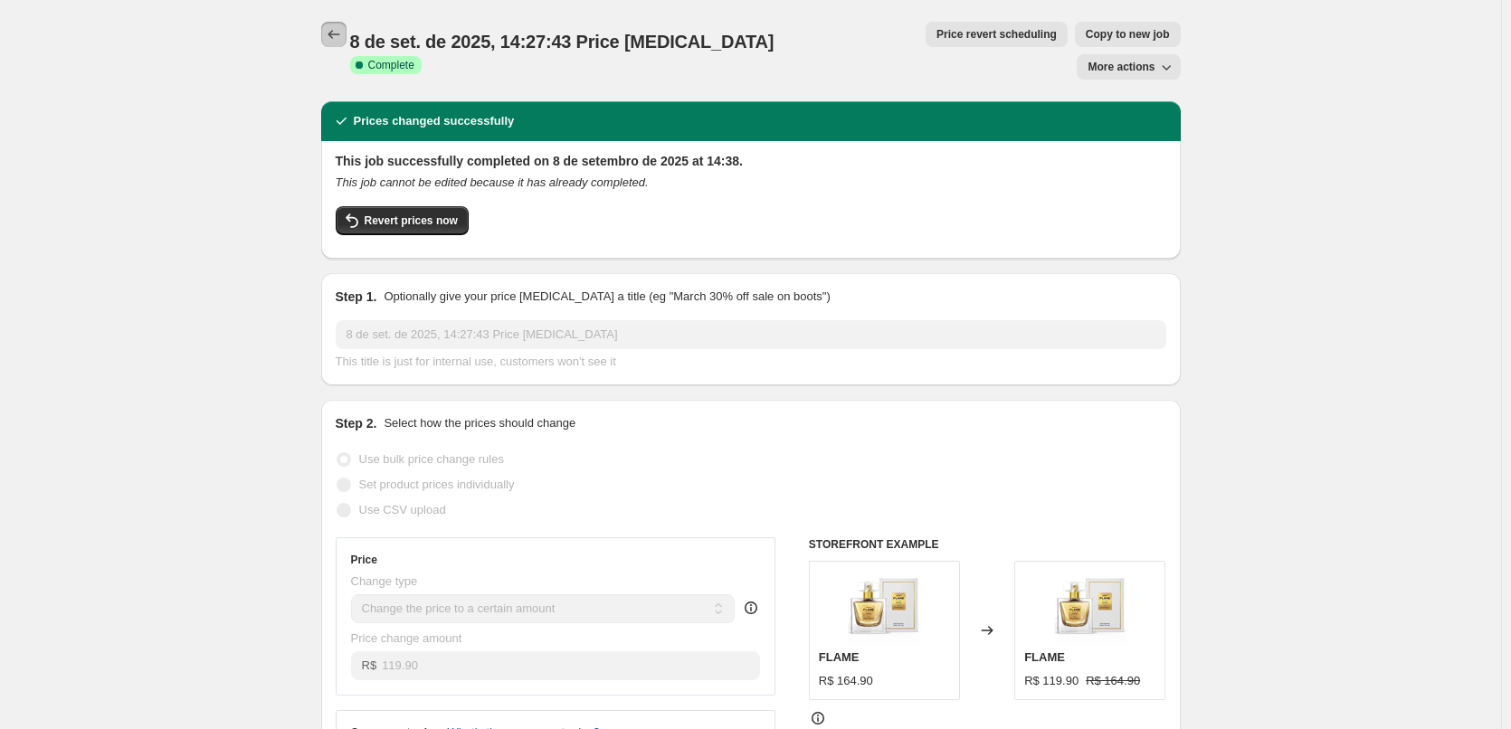
click at [346, 34] on button "Price change jobs" at bounding box center [333, 34] width 25 height 25
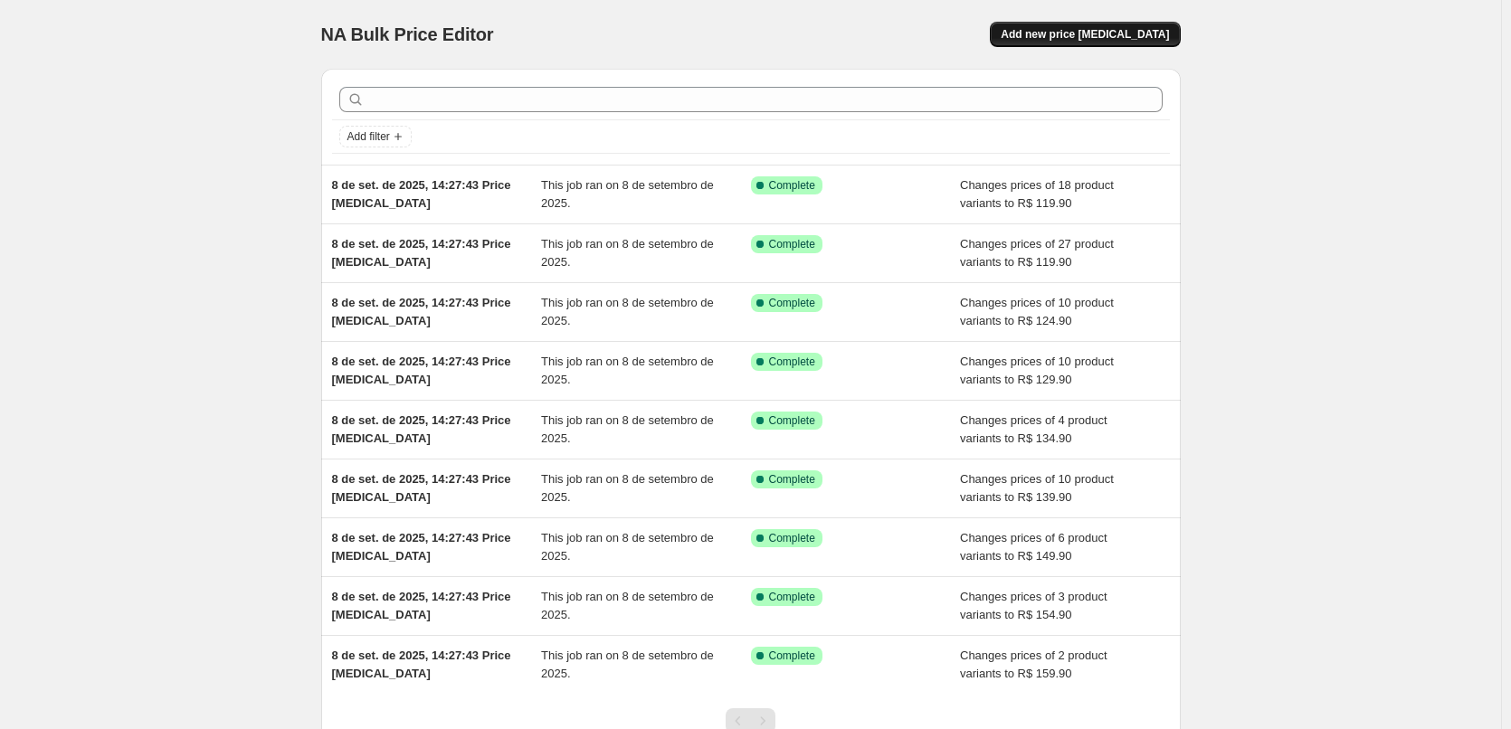
click at [1068, 33] on span "Add new price change job" at bounding box center [1085, 34] width 168 height 14
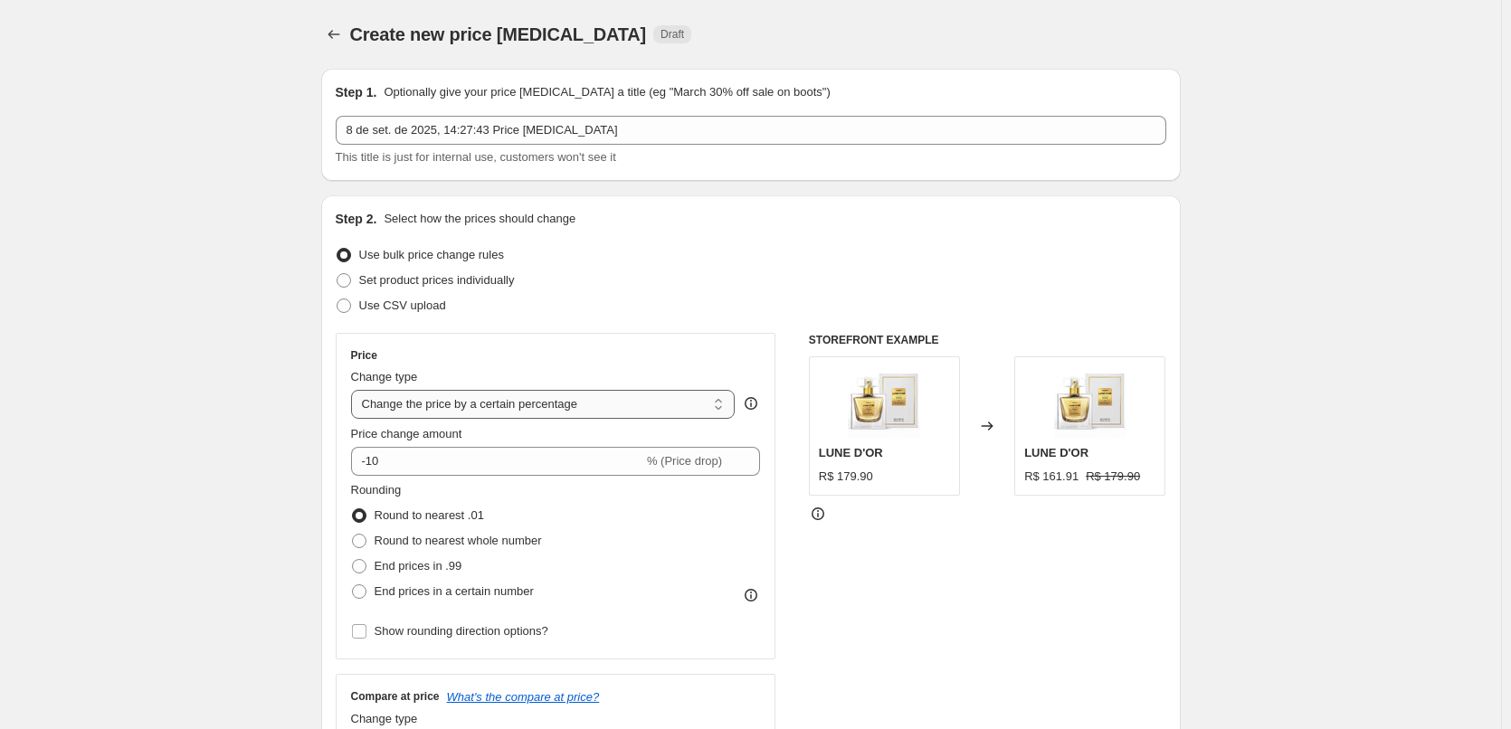
click at [638, 412] on select "Change the price to a certain amount Change the price by a certain amount Chang…" at bounding box center [543, 404] width 384 height 29
select select "to"
click at [355, 390] on select "Change the price to a certain amount Change the price by a certain amount Chang…" at bounding box center [543, 404] width 384 height 29
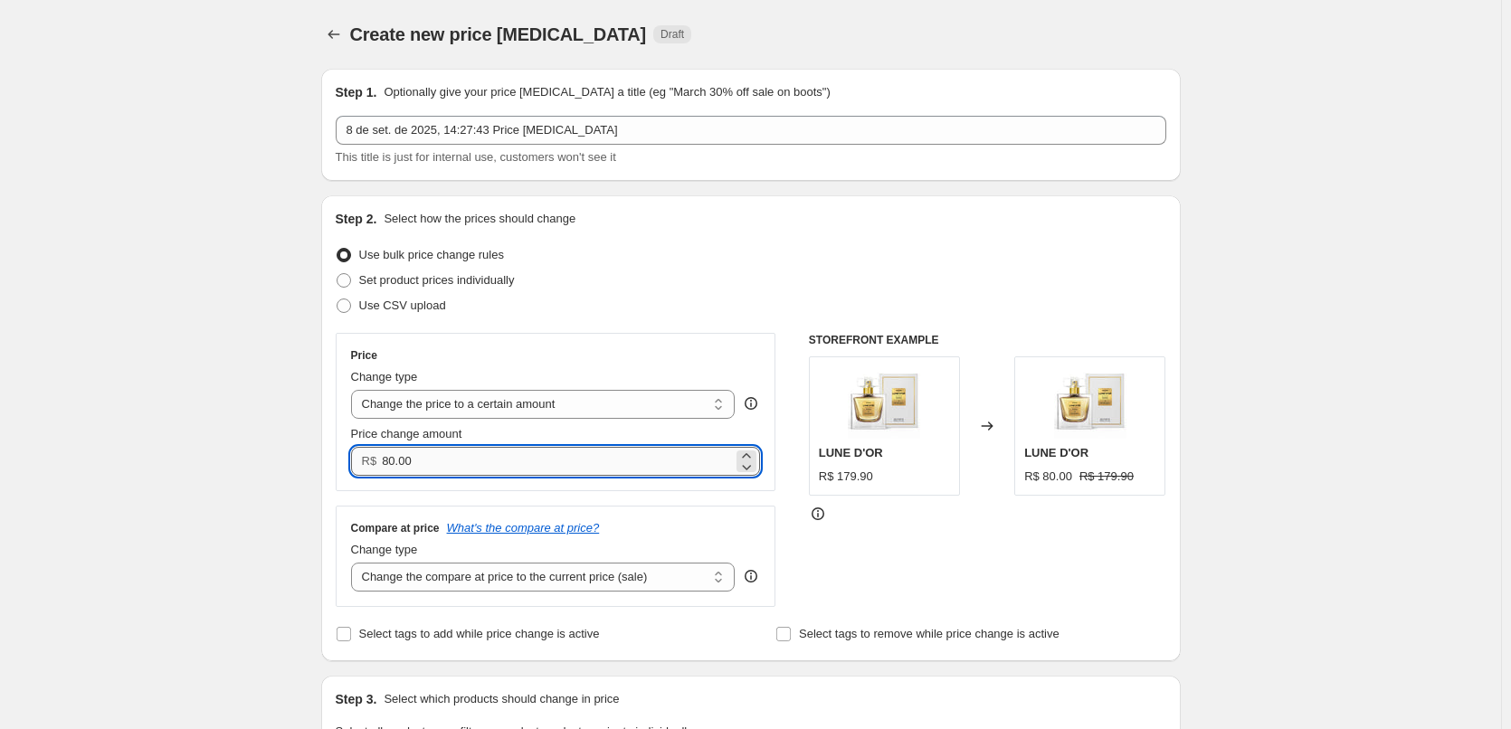
click at [576, 460] on input "80.00" at bounding box center [557, 461] width 351 height 29
paste input "11490"
drag, startPoint x: 576, startPoint y: 460, endPoint x: 150, endPoint y: 431, distance: 427.2
paste input "114."
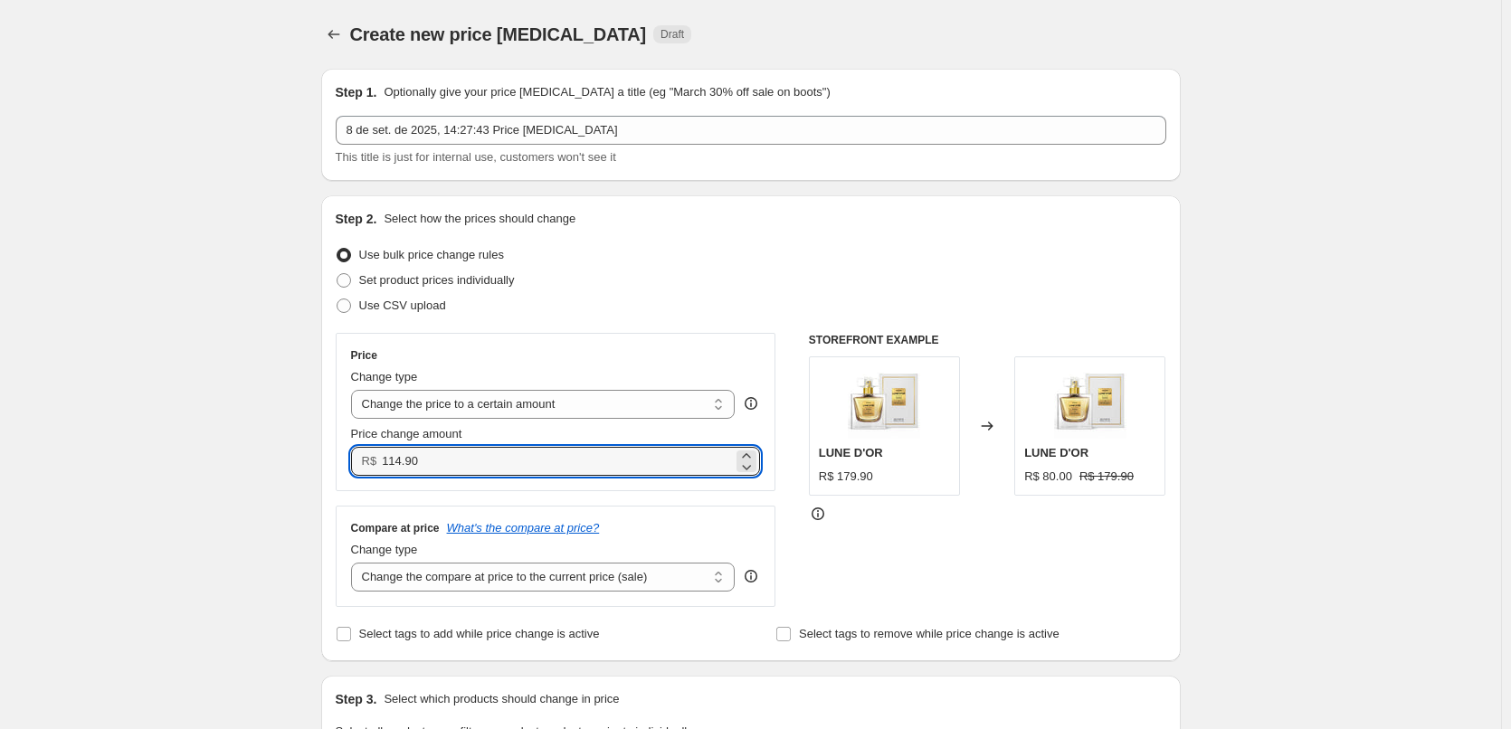
type input "114.90"
click at [557, 348] on div "Price" at bounding box center [556, 355] width 410 height 14
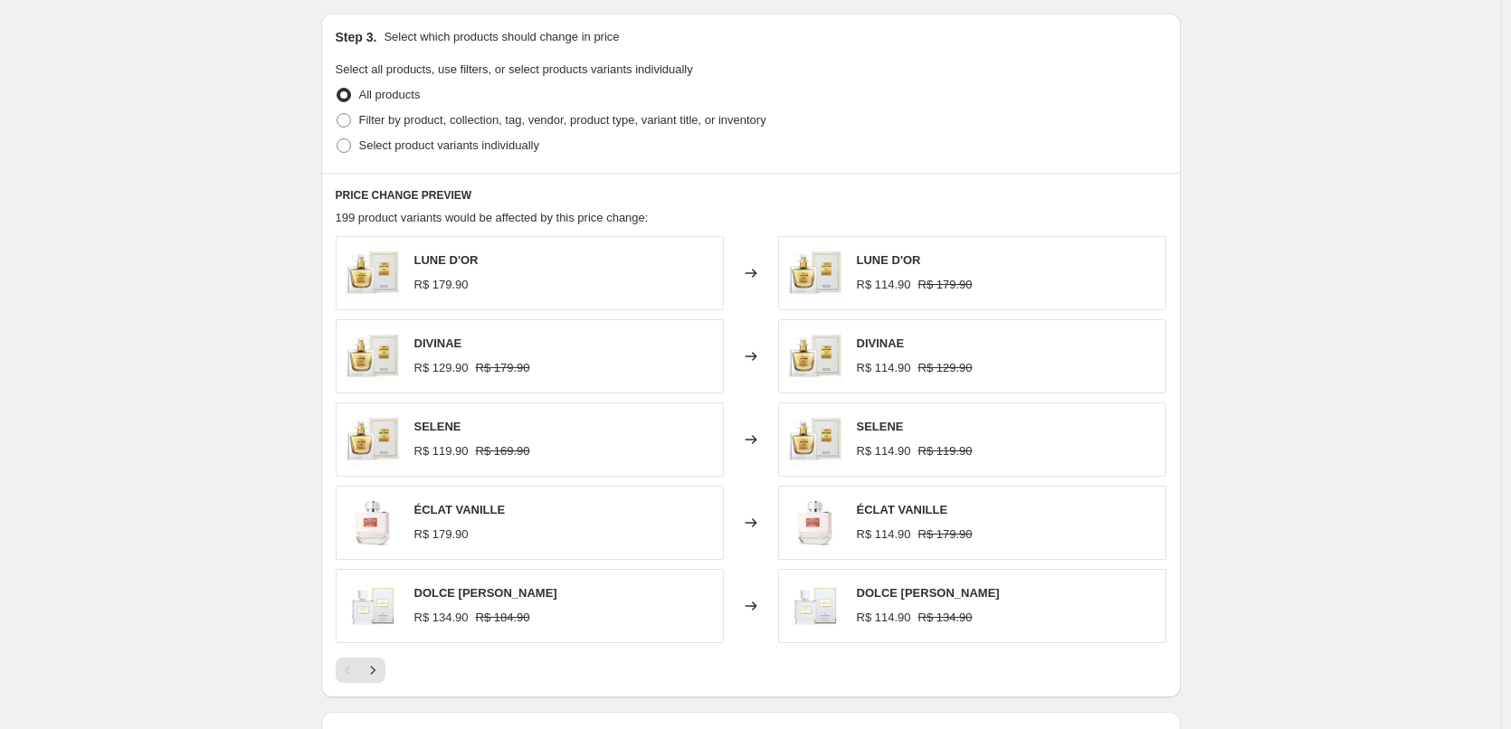
scroll to position [663, 0]
click at [451, 154] on span "Select product variants individually" at bounding box center [449, 145] width 180 height 18
click at [337, 138] on input "Select product variants individually" at bounding box center [337, 138] width 1 height 1
radio input "true"
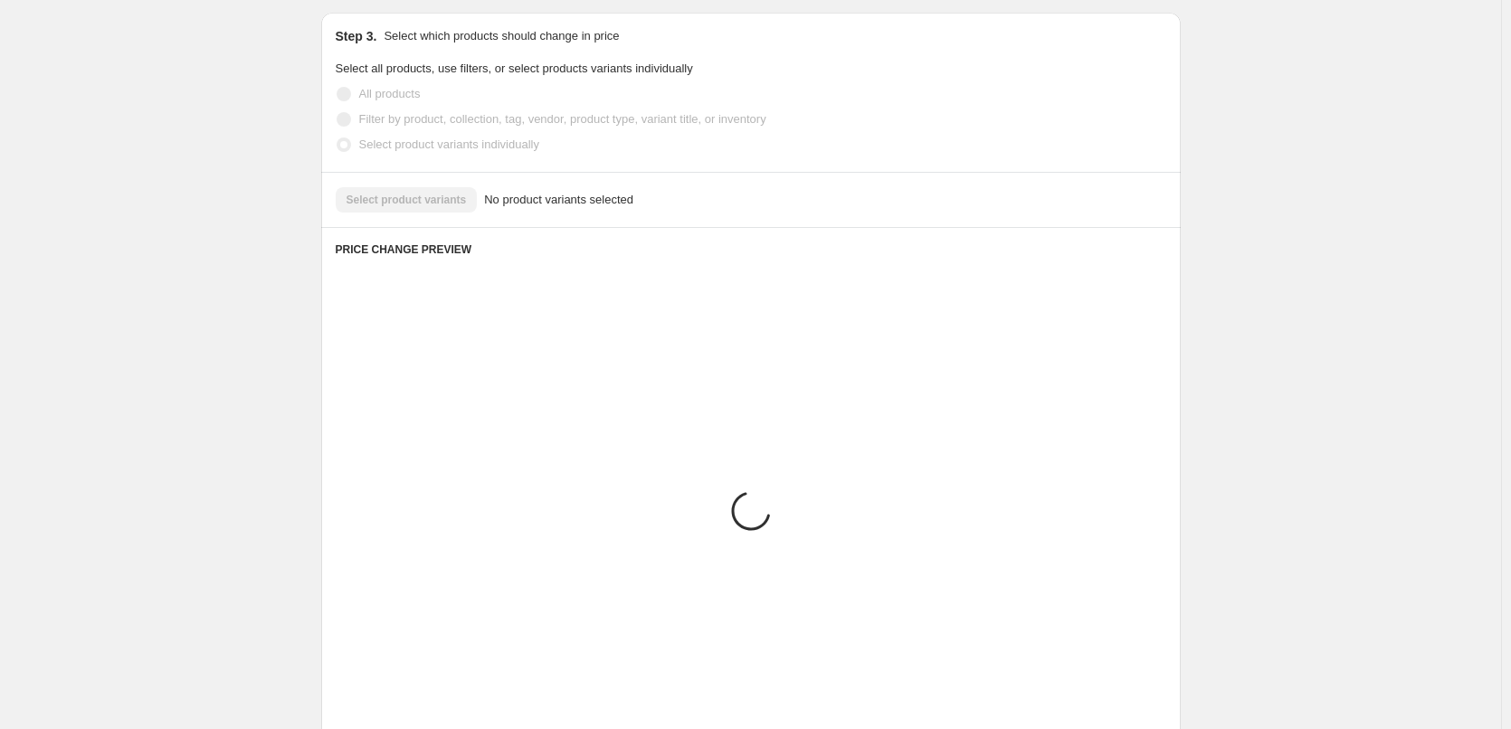
scroll to position [511, 0]
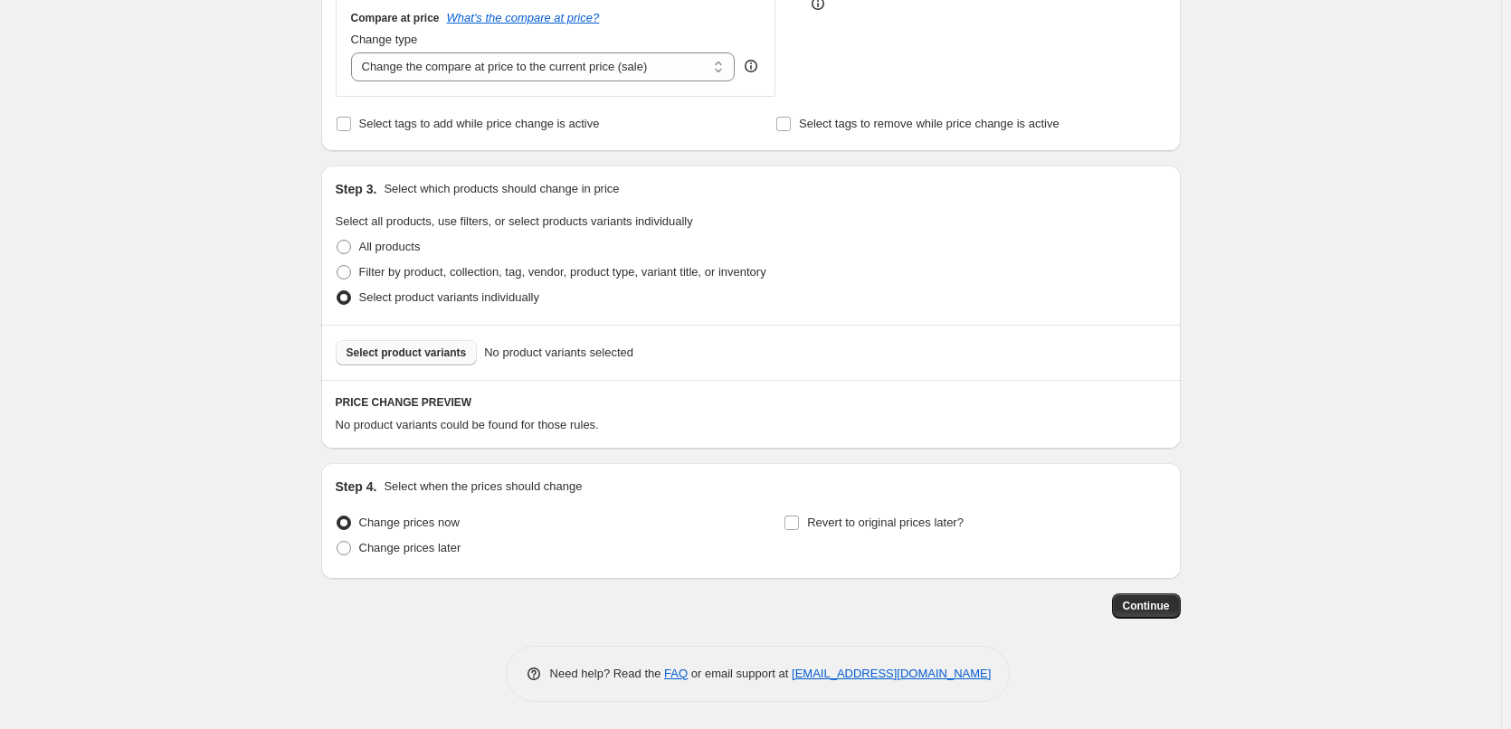
click at [386, 355] on span "Select product variants" at bounding box center [406, 353] width 120 height 14
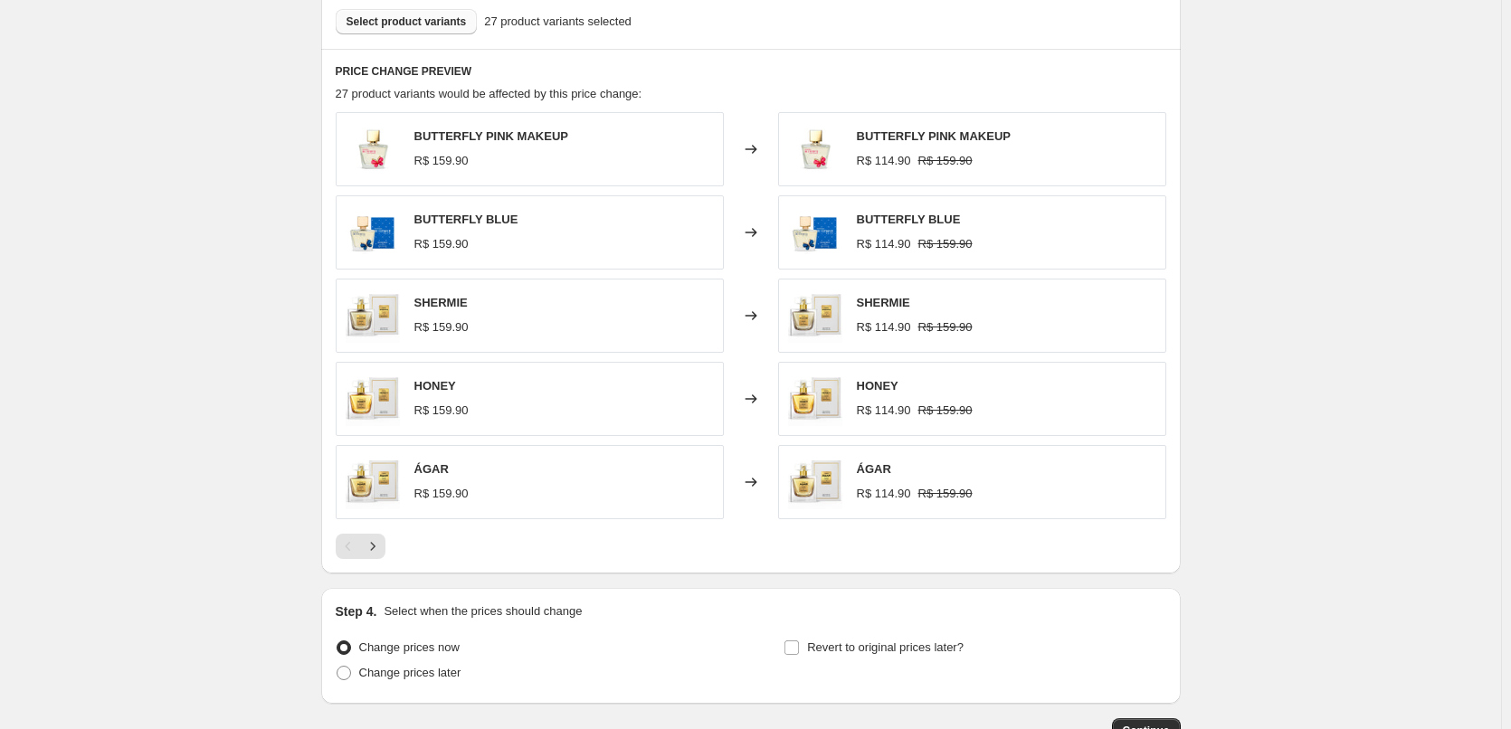
scroll to position [967, 0]
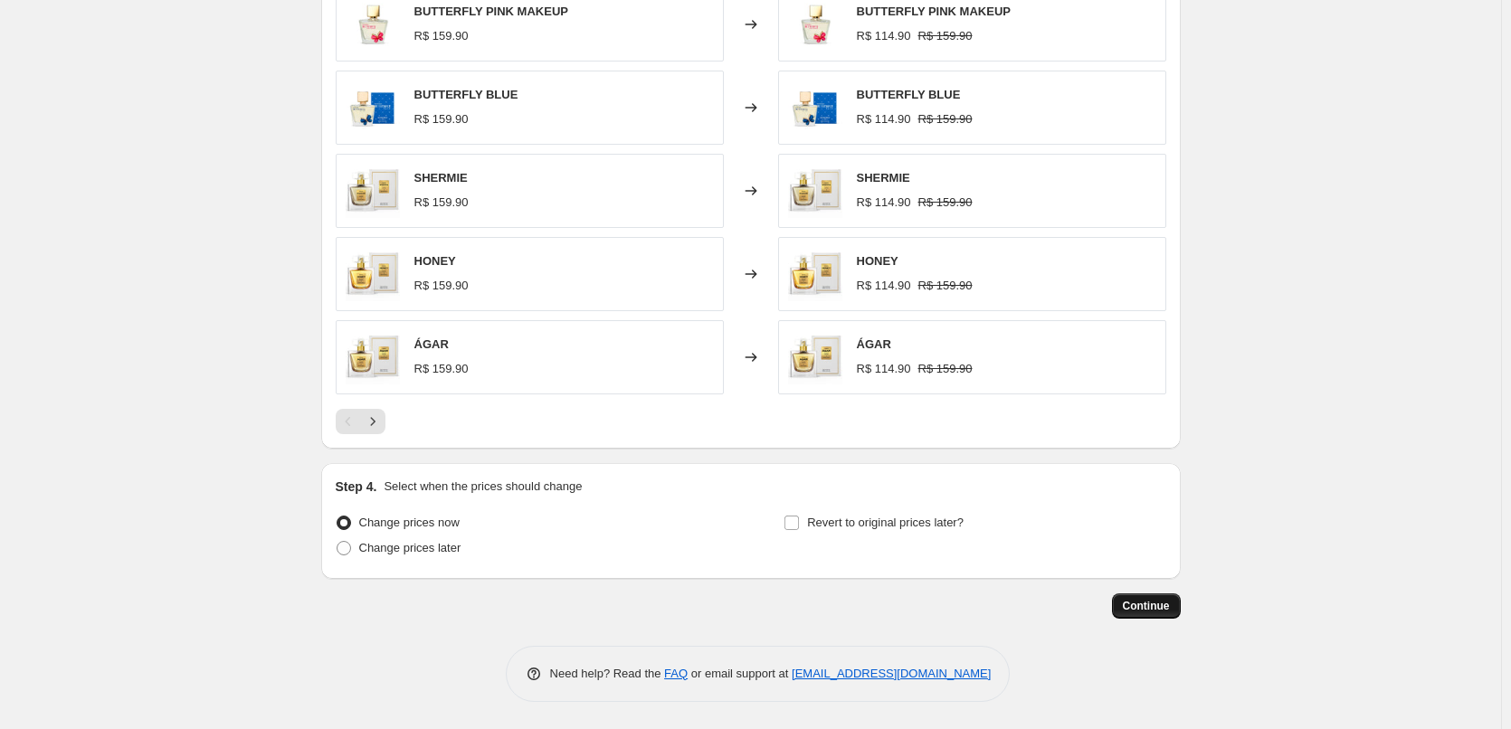
click at [1125, 596] on button "Continue" at bounding box center [1146, 605] width 69 height 25
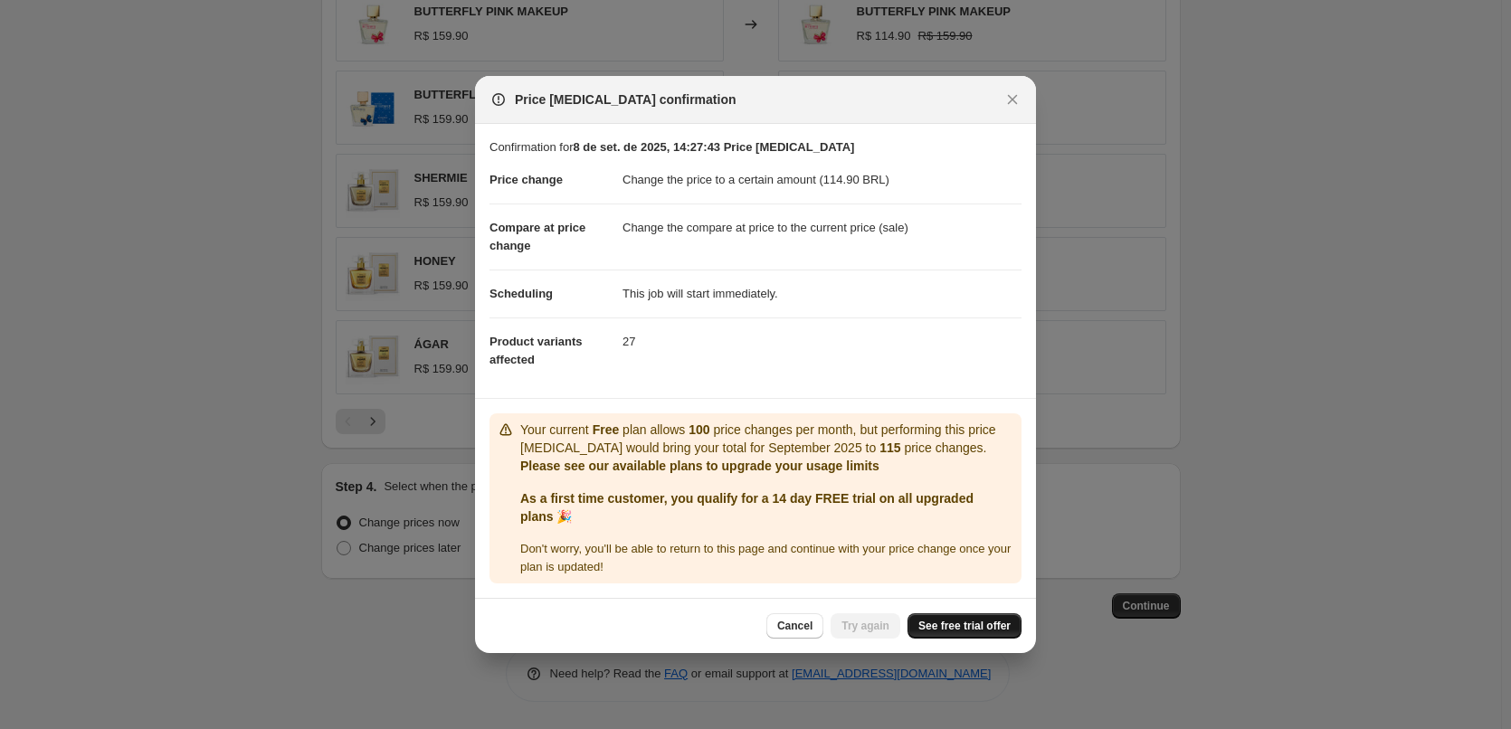
click at [954, 624] on span "See free trial offer" at bounding box center [964, 626] width 92 height 14
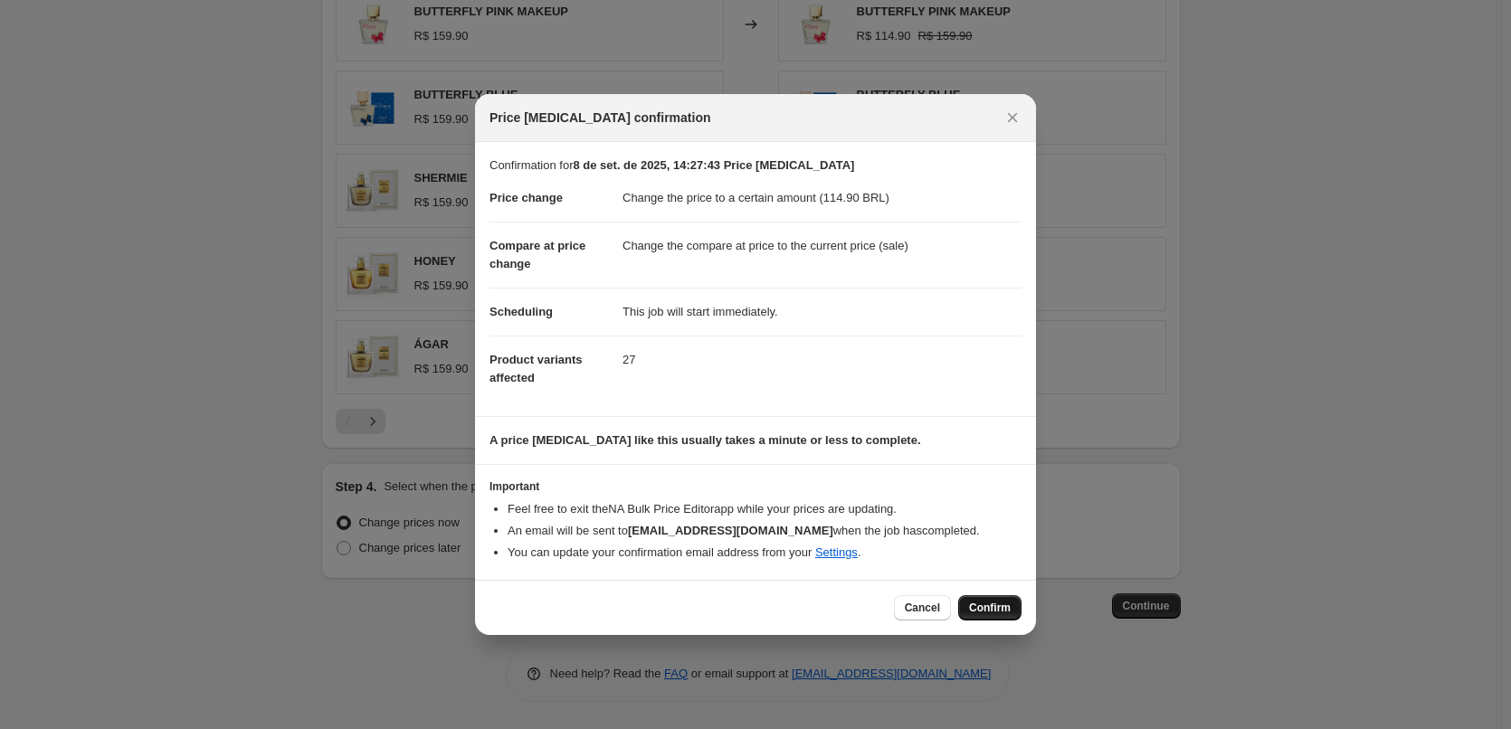
click at [993, 612] on span "Confirm" at bounding box center [990, 608] width 42 height 14
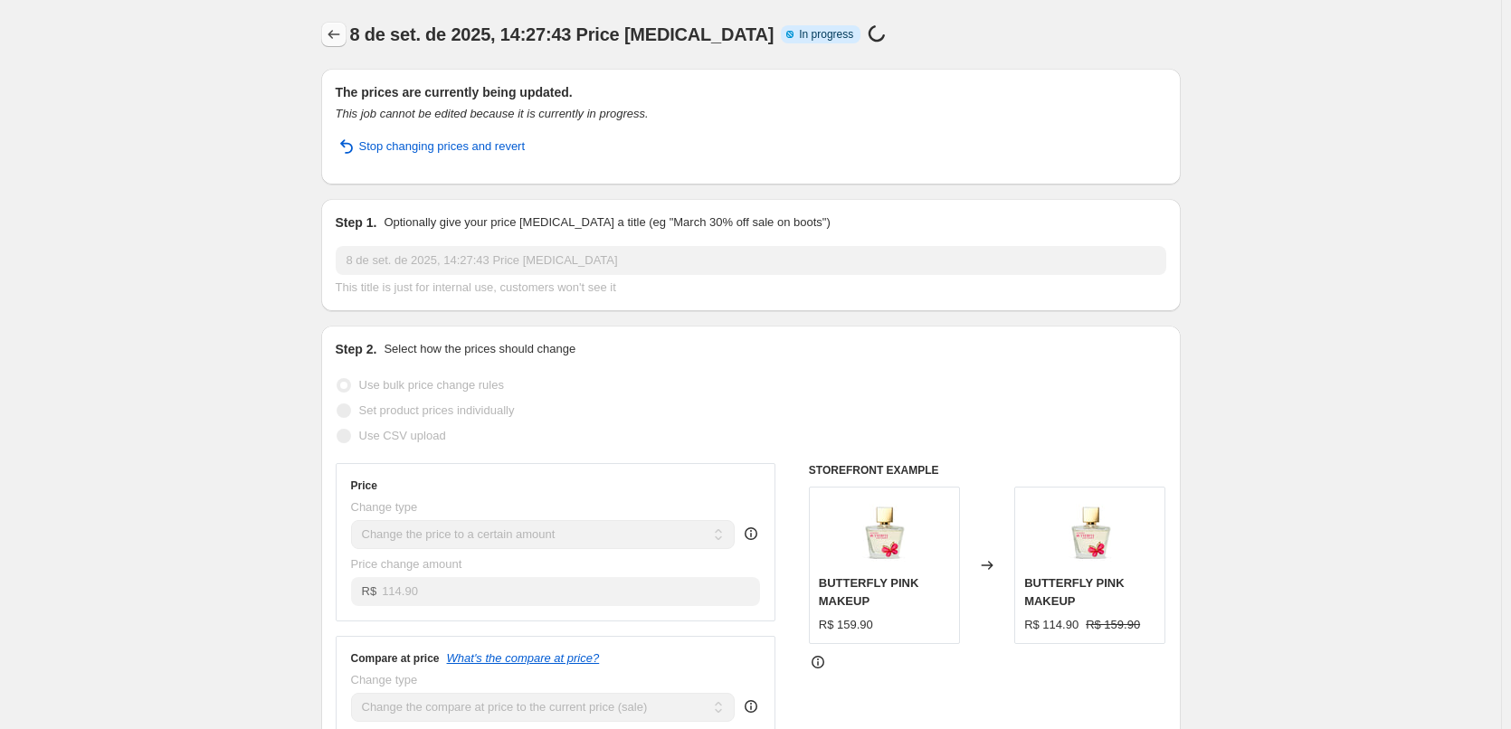
click at [341, 36] on icon "Price change jobs" at bounding box center [334, 34] width 18 height 18
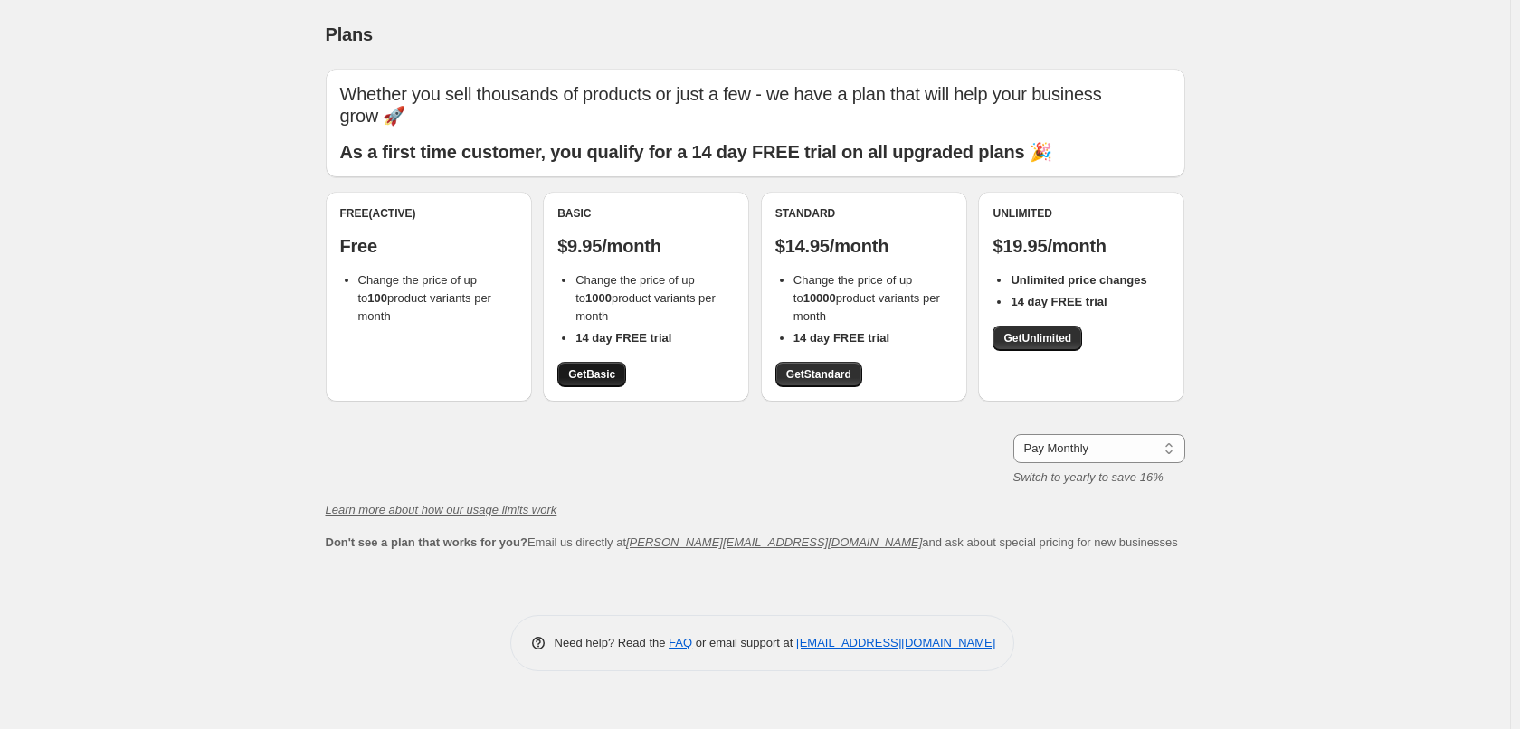
click at [601, 378] on span "Get Basic" at bounding box center [591, 374] width 47 height 14
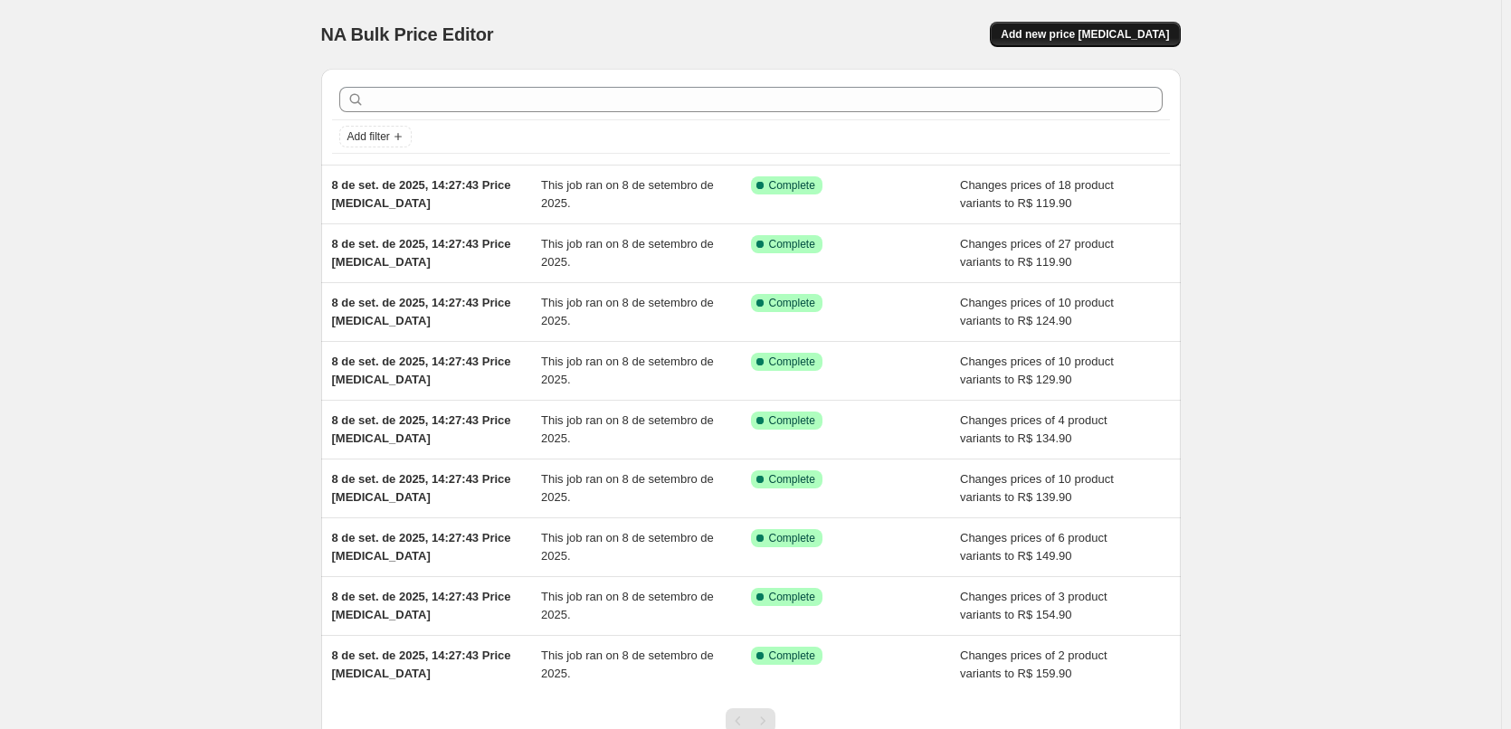
click at [1073, 34] on span "Add new price [MEDICAL_DATA]" at bounding box center [1085, 34] width 168 height 14
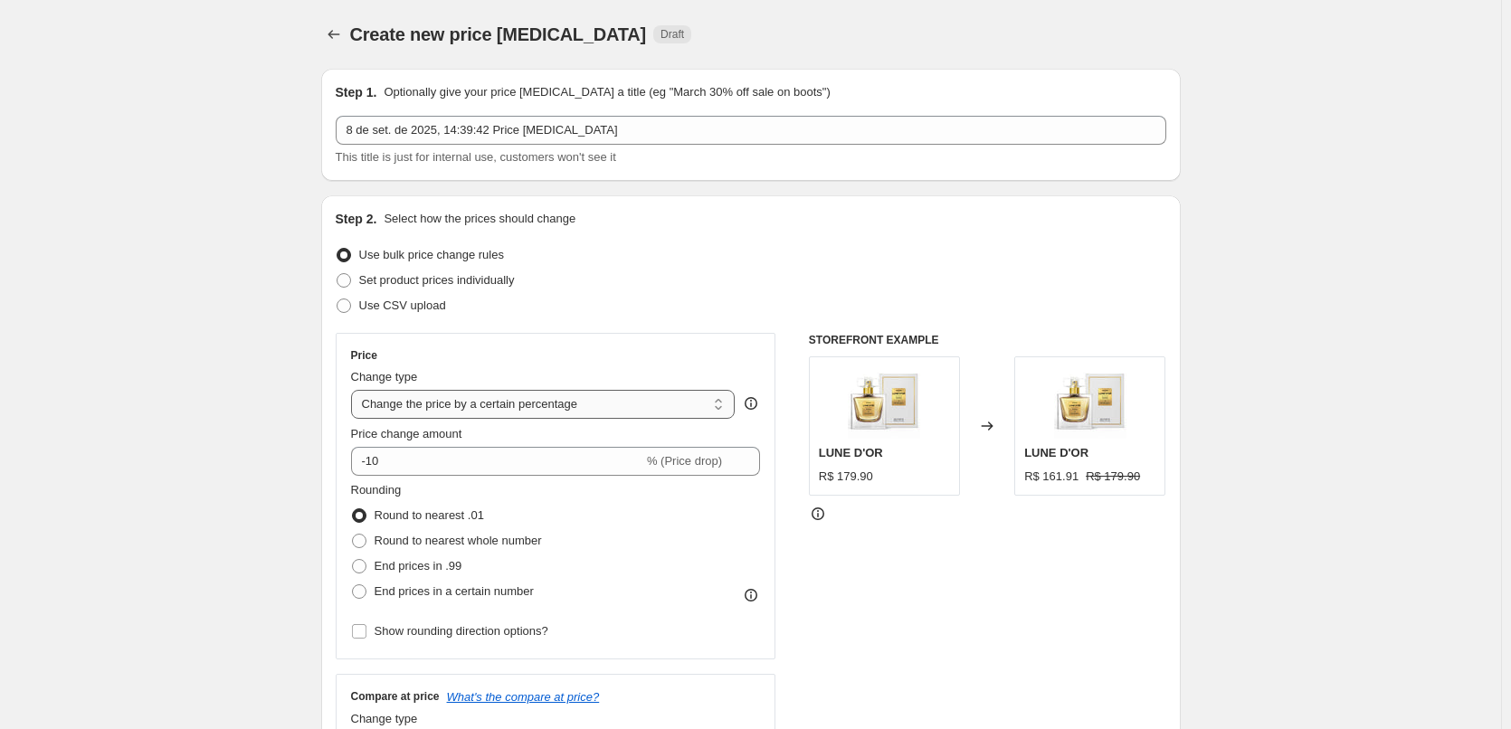
click at [582, 410] on select "Change the price to a certain amount Change the price by a certain amount Chang…" at bounding box center [543, 404] width 384 height 29
select select "to"
click at [355, 390] on select "Change the price to a certain amount Change the price by a certain amount Chang…" at bounding box center [543, 404] width 384 height 29
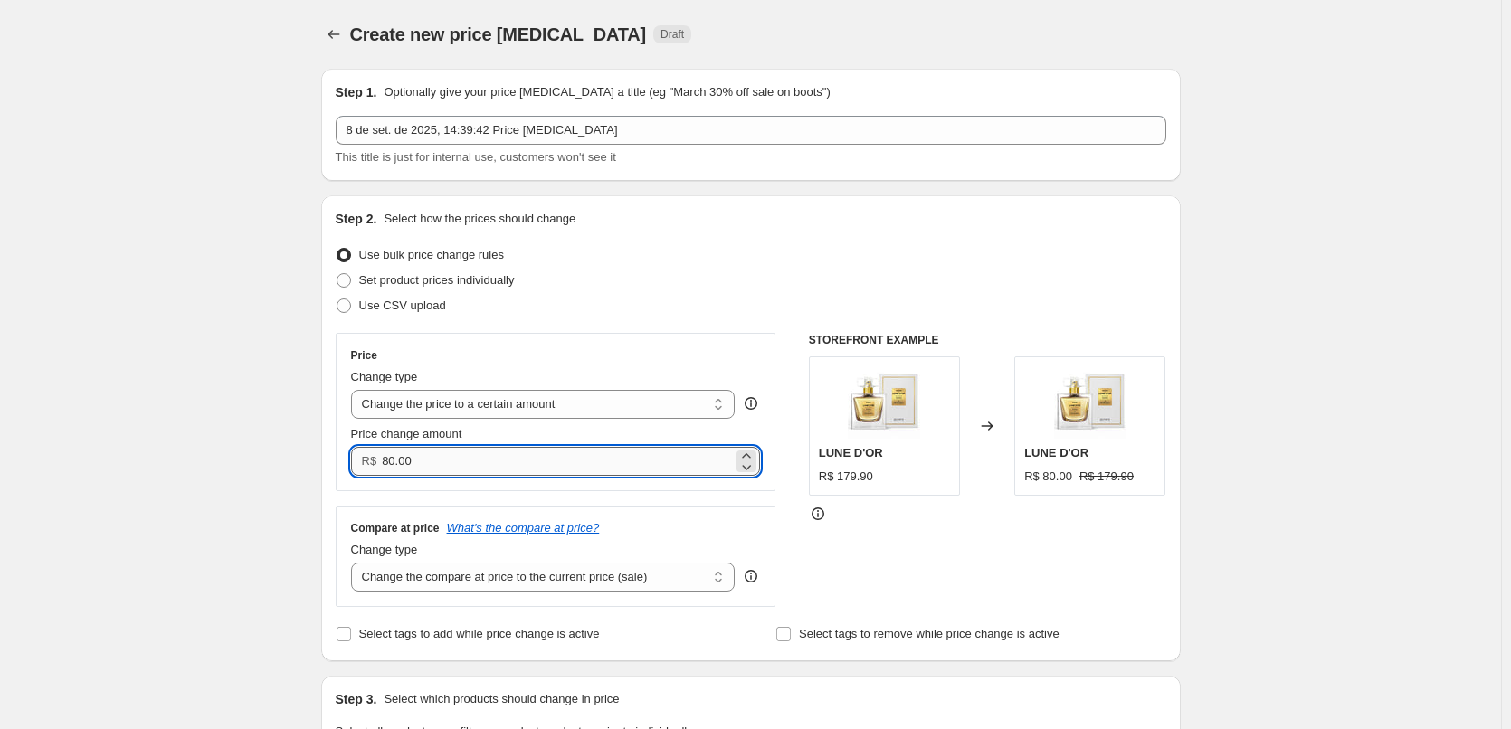
click at [566, 457] on input "80.00" at bounding box center [557, 461] width 351 height 29
drag, startPoint x: 566, startPoint y: 457, endPoint x: 267, endPoint y: 432, distance: 300.5
paste input "114.9"
type input "114.90"
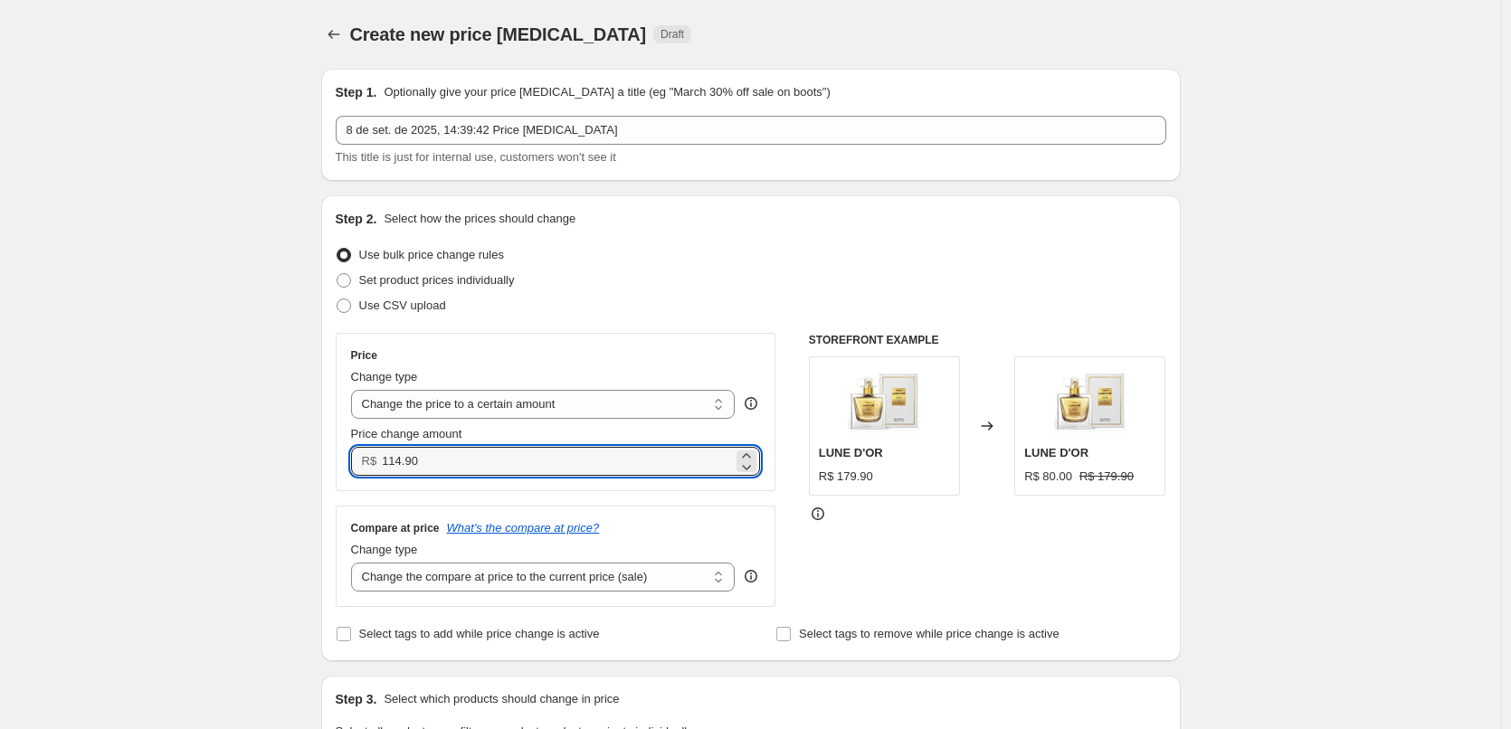
click at [757, 524] on div "Compare at price What's the compare at price?" at bounding box center [556, 528] width 410 height 14
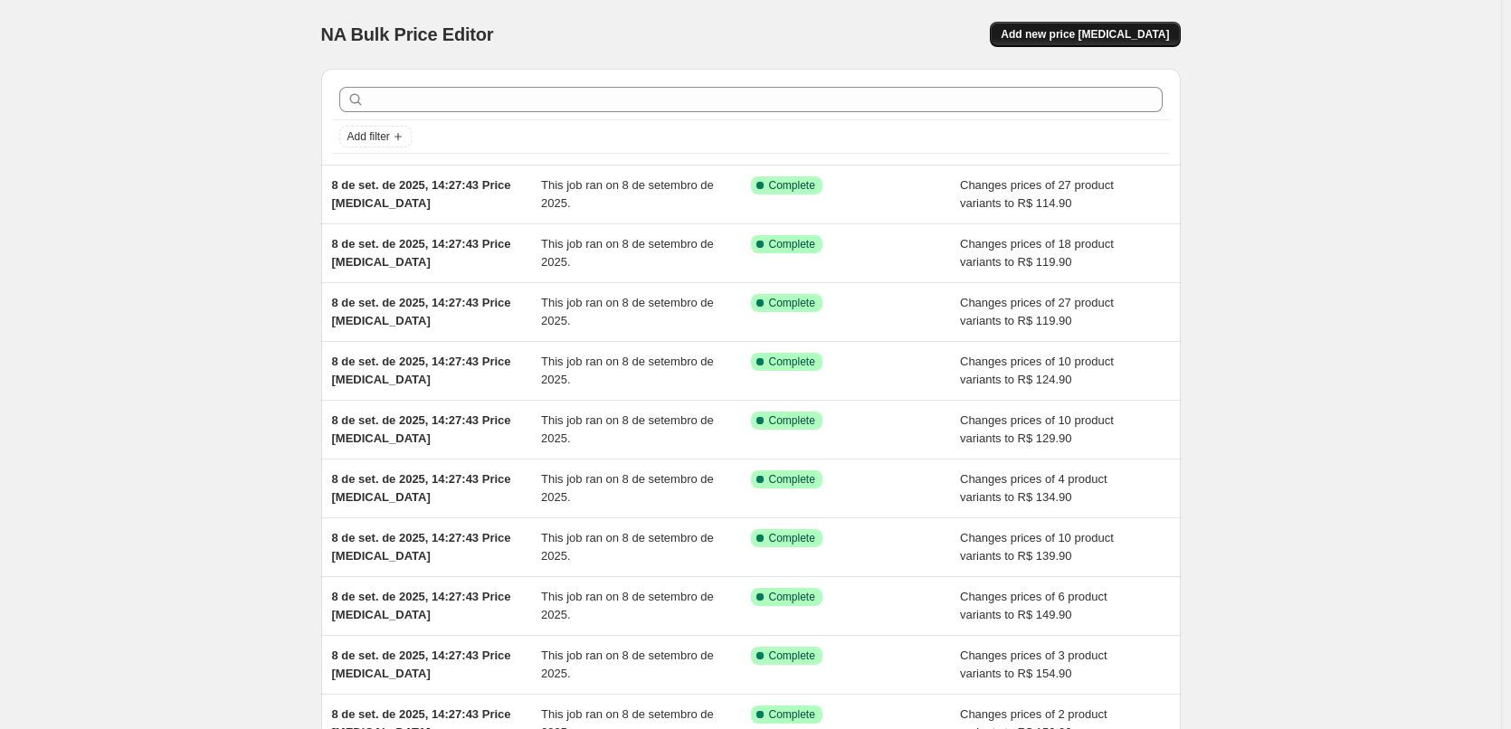
click at [1106, 25] on button "Add new price [MEDICAL_DATA]" at bounding box center [1085, 34] width 190 height 25
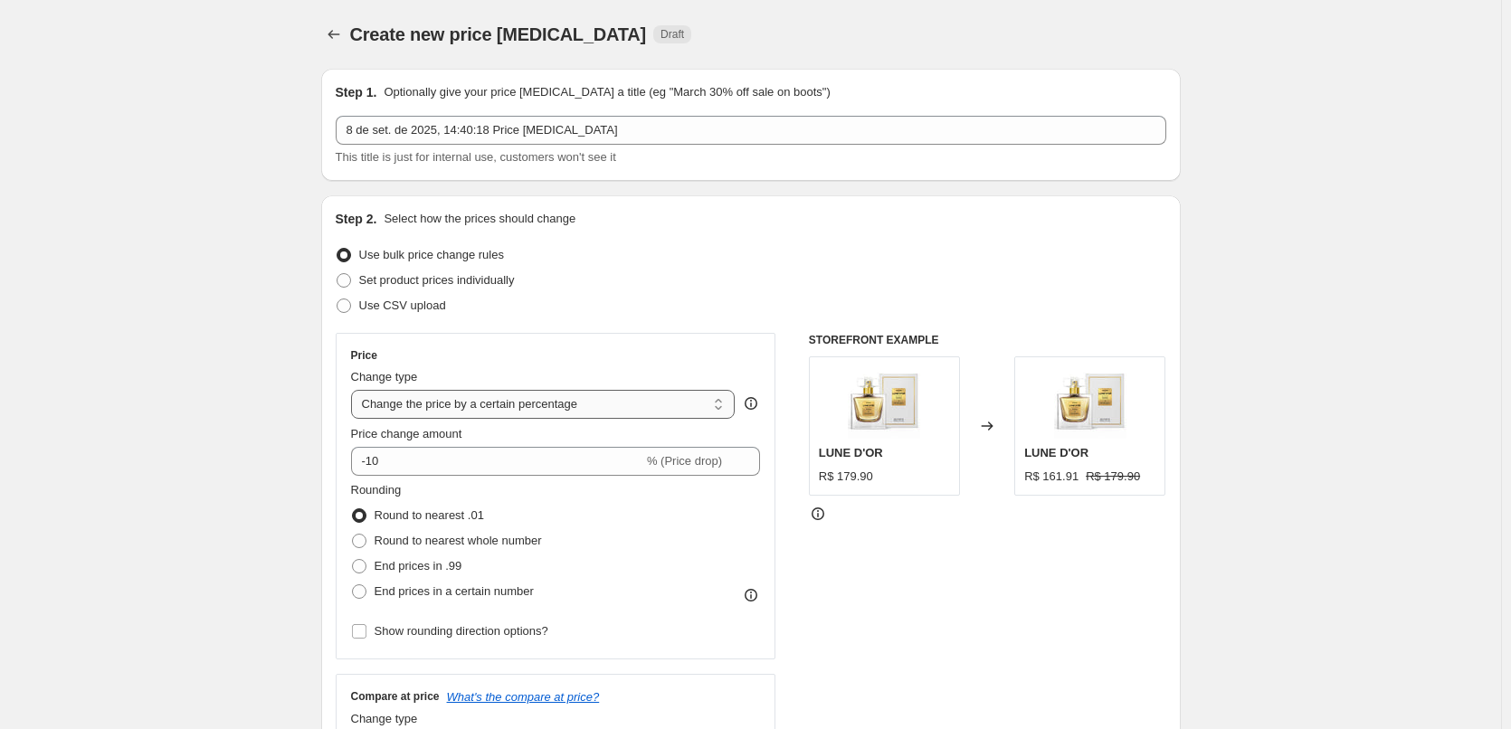
click at [574, 406] on select "Change the price to a certain amount Change the price by a certain amount Chang…" at bounding box center [543, 404] width 384 height 29
select select "to"
click at [355, 390] on select "Change the price to a certain amount Change the price by a certain amount Chang…" at bounding box center [543, 404] width 384 height 29
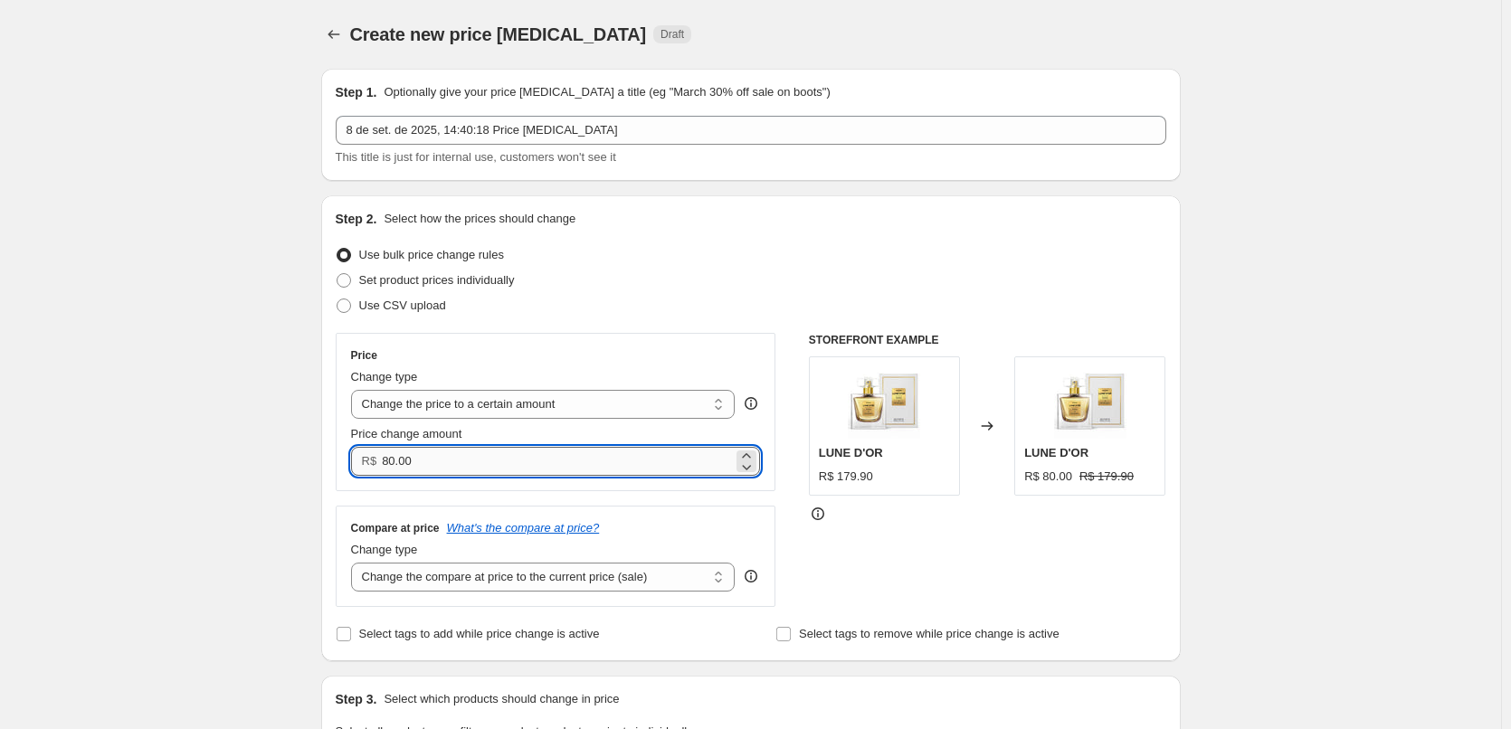
click at [538, 469] on input "80.00" at bounding box center [557, 461] width 351 height 29
paste input "9990"
drag, startPoint x: 517, startPoint y: 474, endPoint x: 88, endPoint y: 419, distance: 432.4
paste input "99."
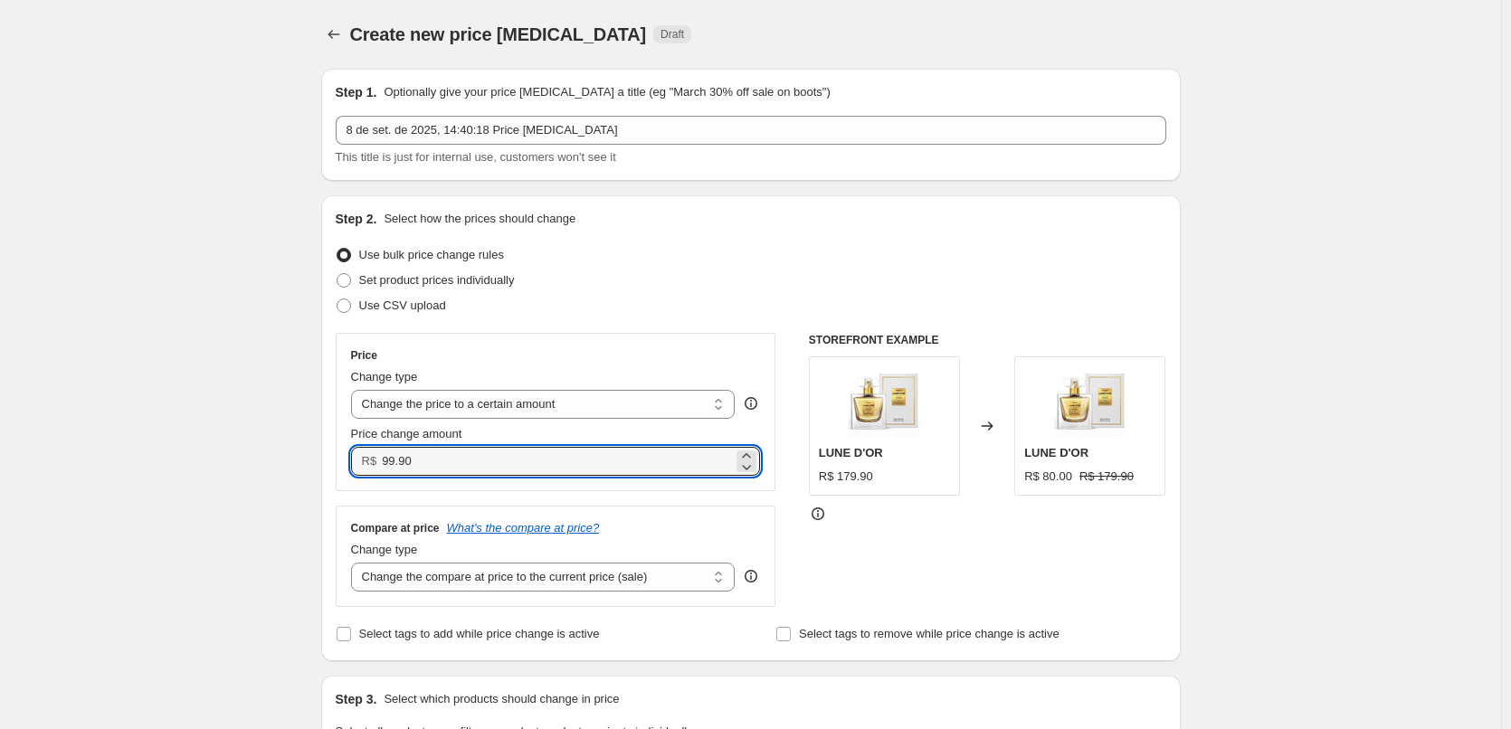
type input "99.90"
click at [687, 303] on div "Use CSV upload" at bounding box center [751, 305] width 831 height 25
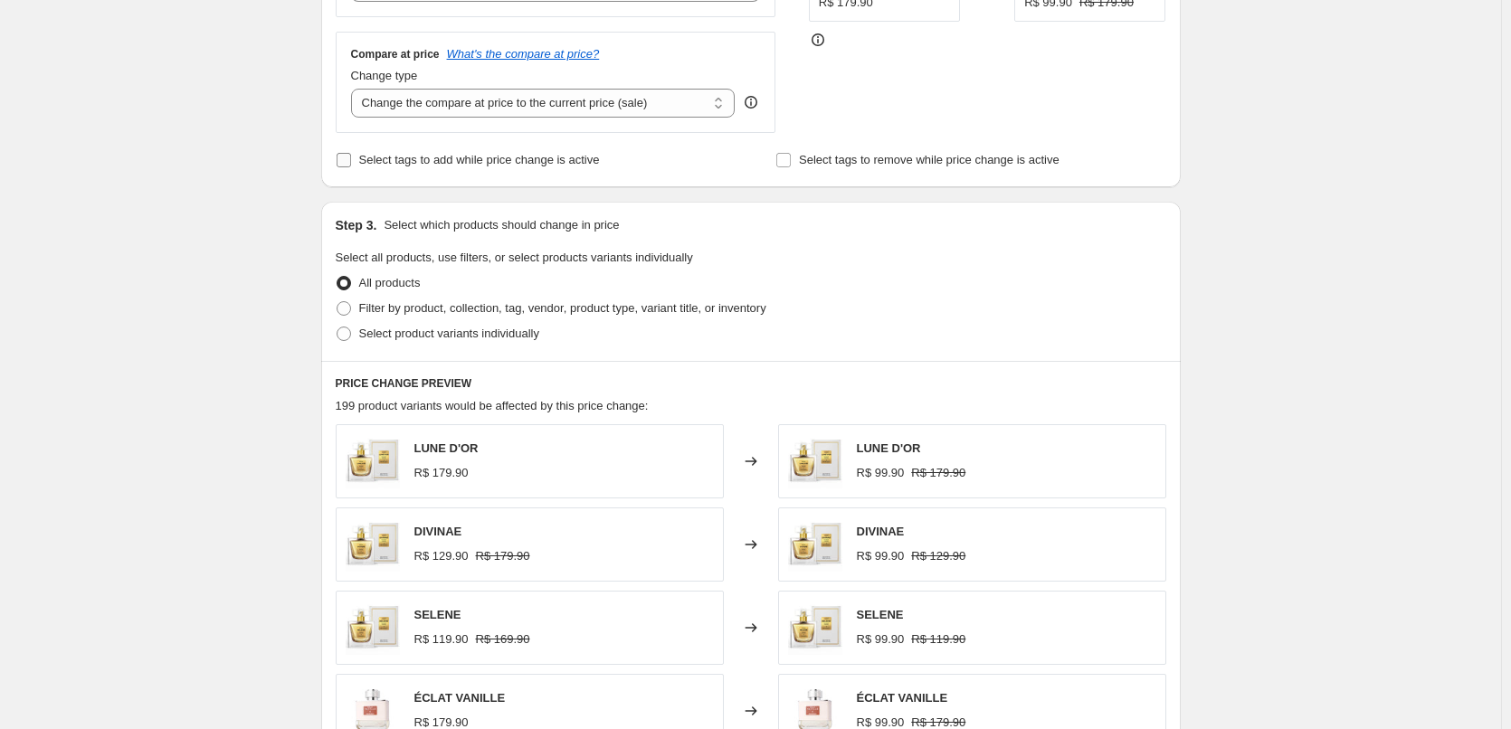
scroll to position [422, 0]
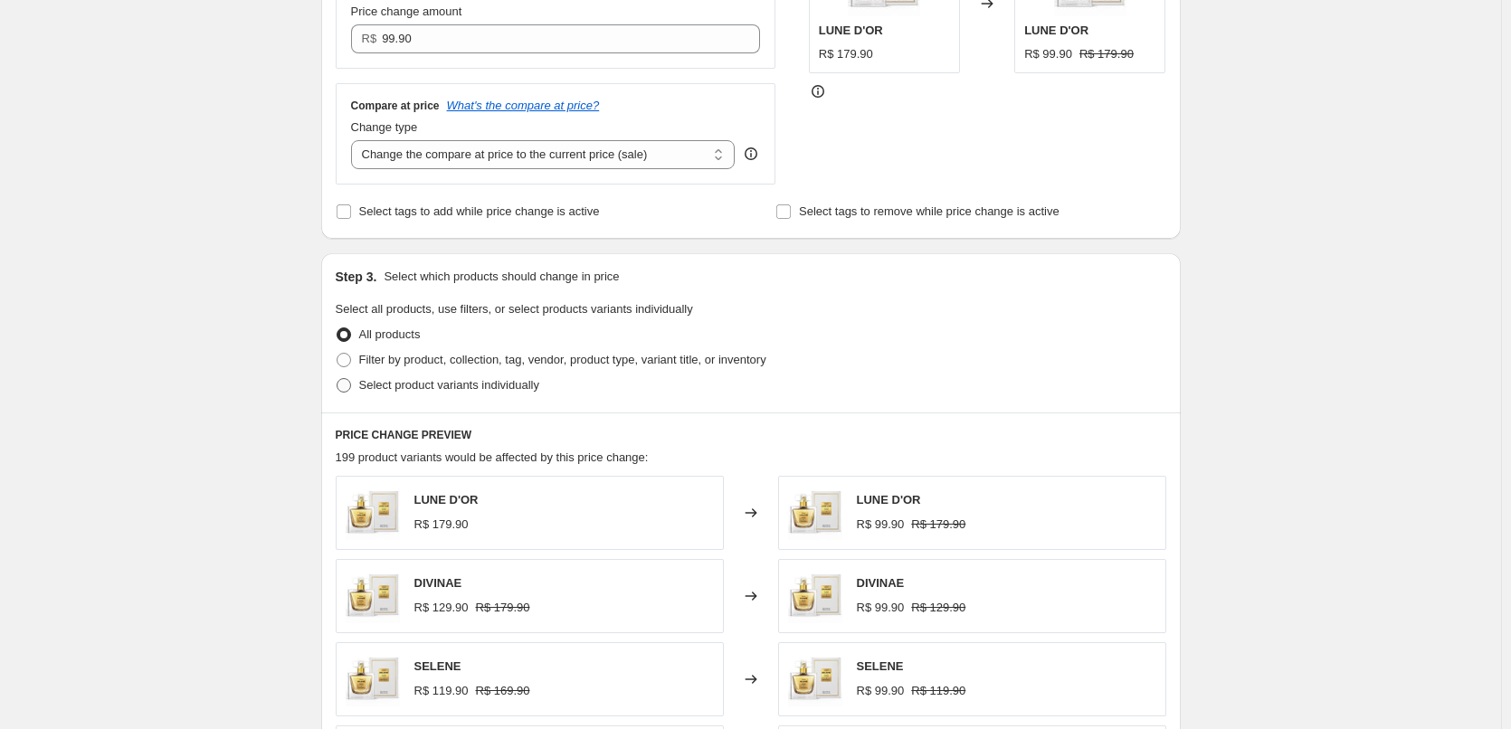
click at [469, 384] on span "Select product variants individually" at bounding box center [449, 385] width 180 height 14
click at [337, 379] on input "Select product variants individually" at bounding box center [337, 378] width 1 height 1
radio input "true"
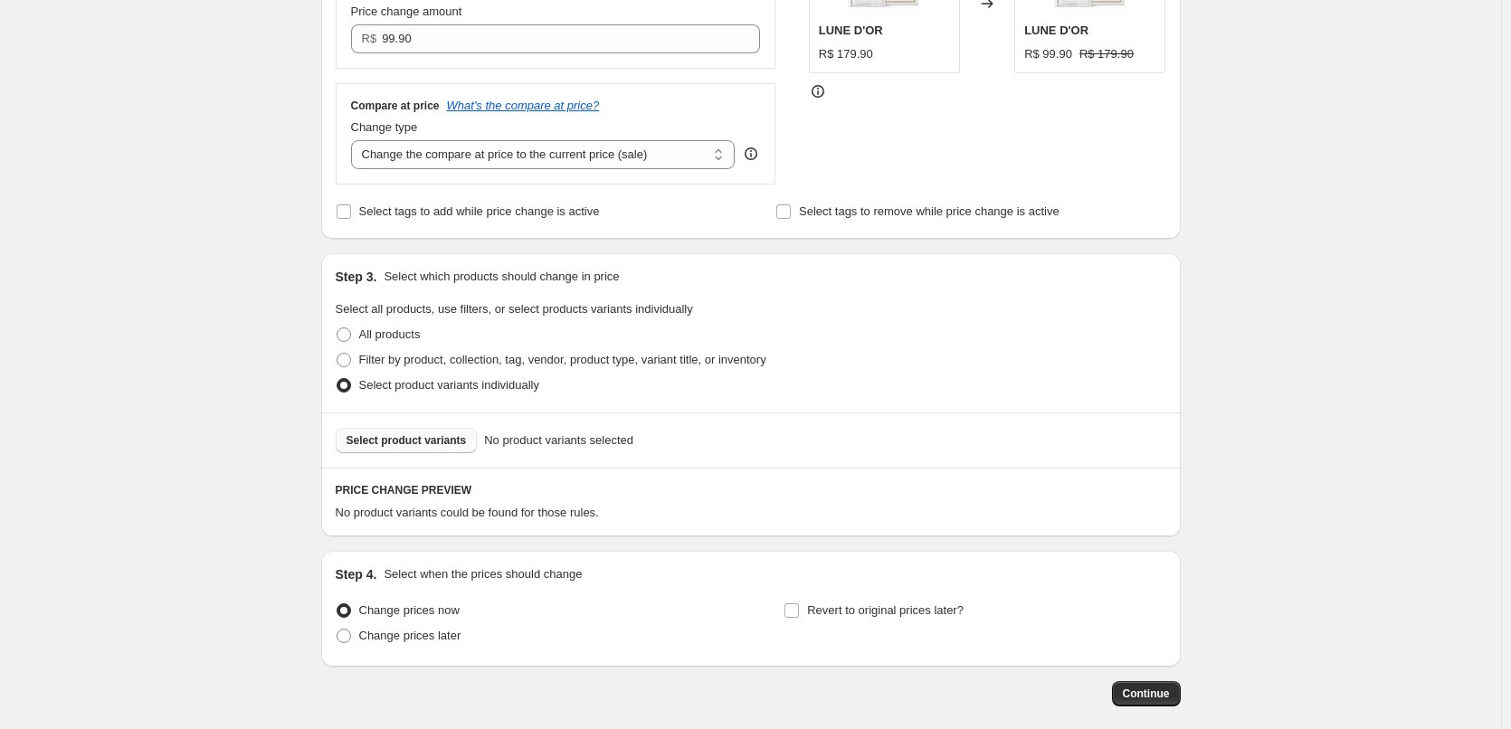
click at [416, 451] on button "Select product variants" at bounding box center [407, 440] width 142 height 25
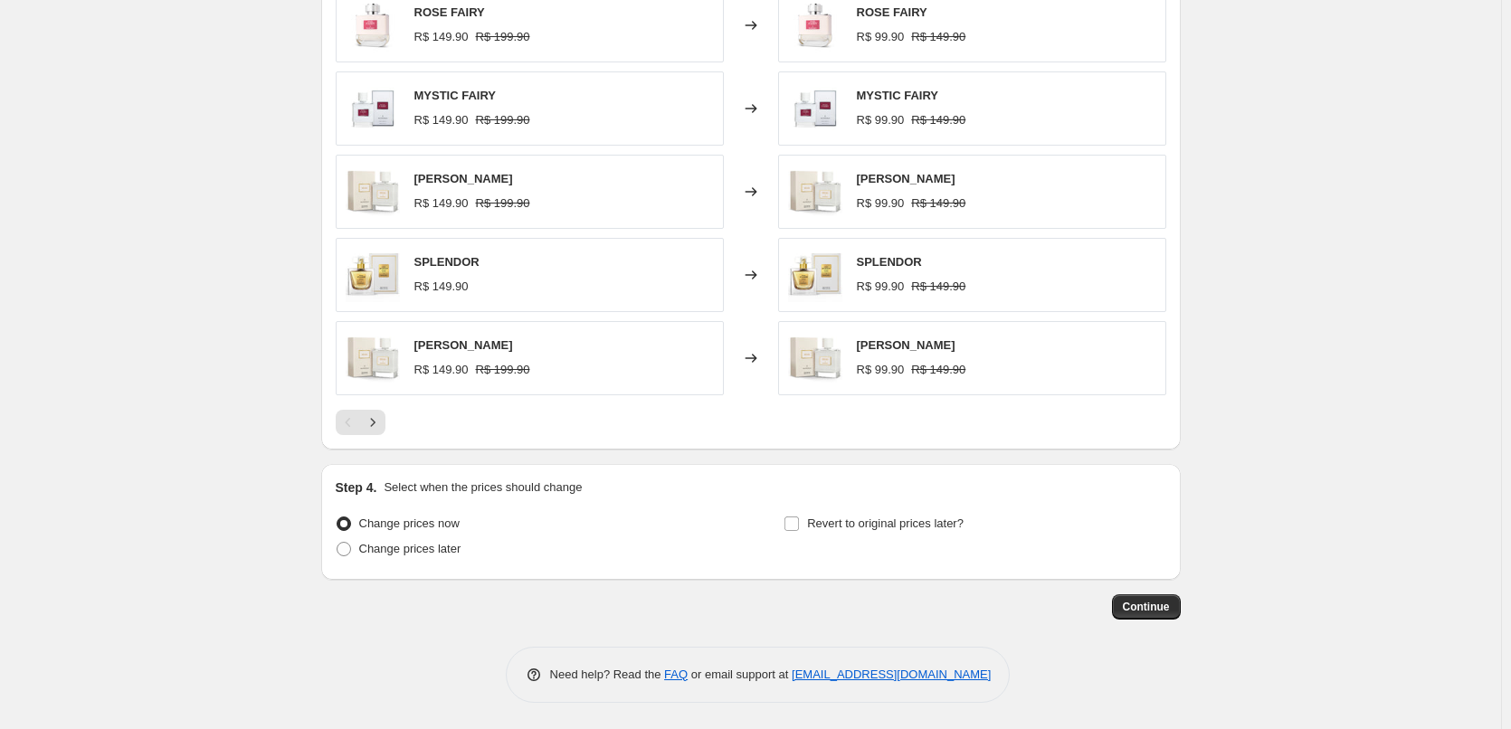
scroll to position [967, 0]
click at [1151, 617] on button "Continue" at bounding box center [1146, 605] width 69 height 25
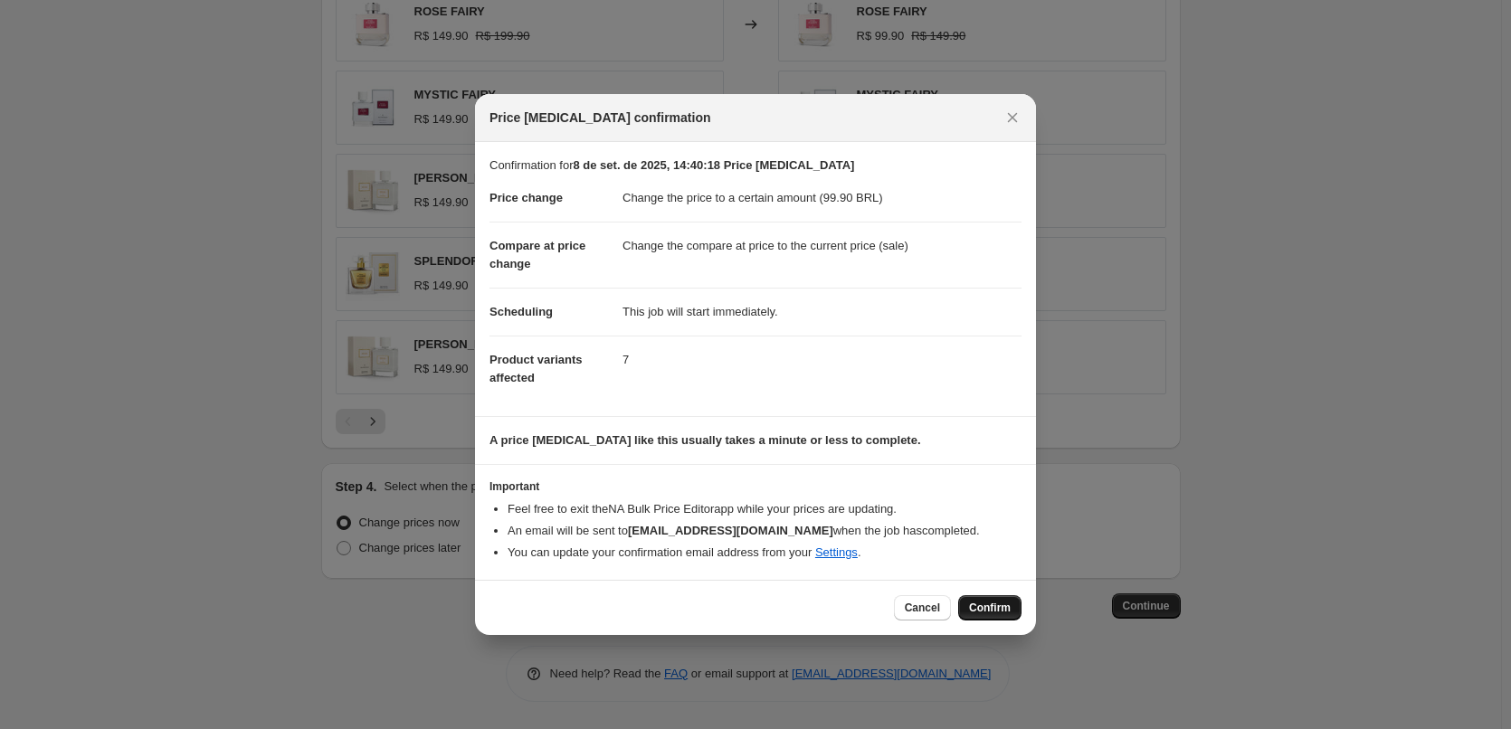
click at [966, 599] on button "Confirm" at bounding box center [989, 607] width 63 height 25
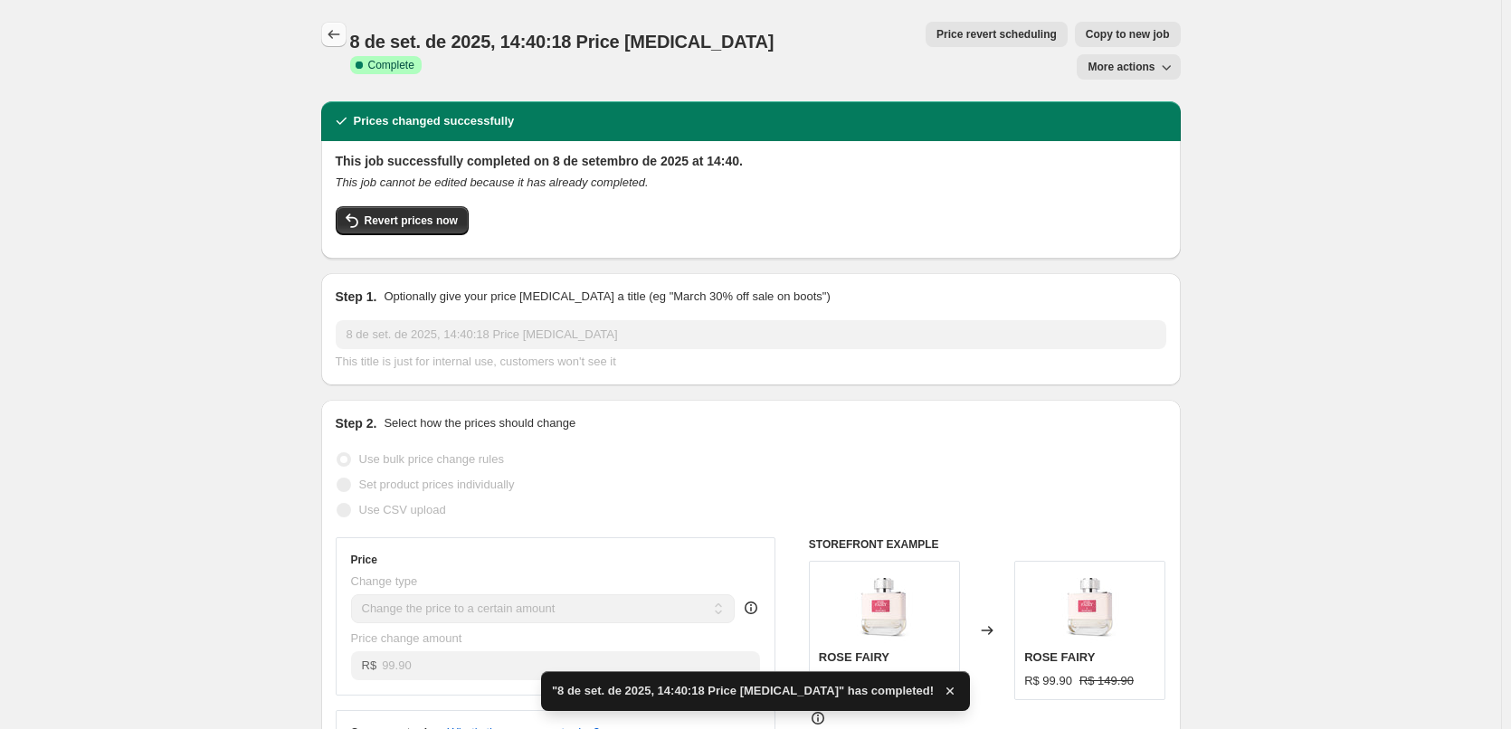
click at [343, 32] on icon "Price change jobs" at bounding box center [334, 34] width 18 height 18
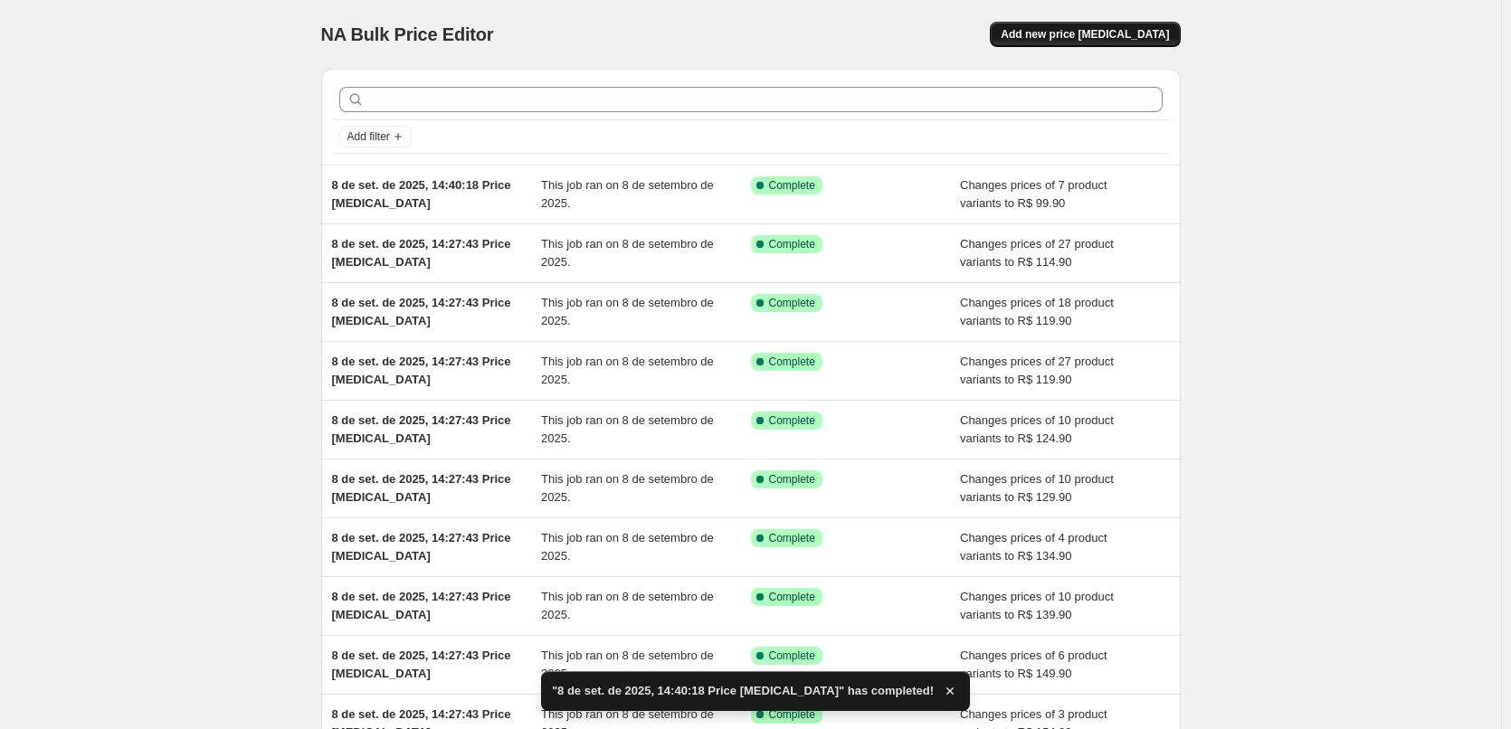
click at [1127, 24] on button "Add new price [MEDICAL_DATA]" at bounding box center [1085, 34] width 190 height 25
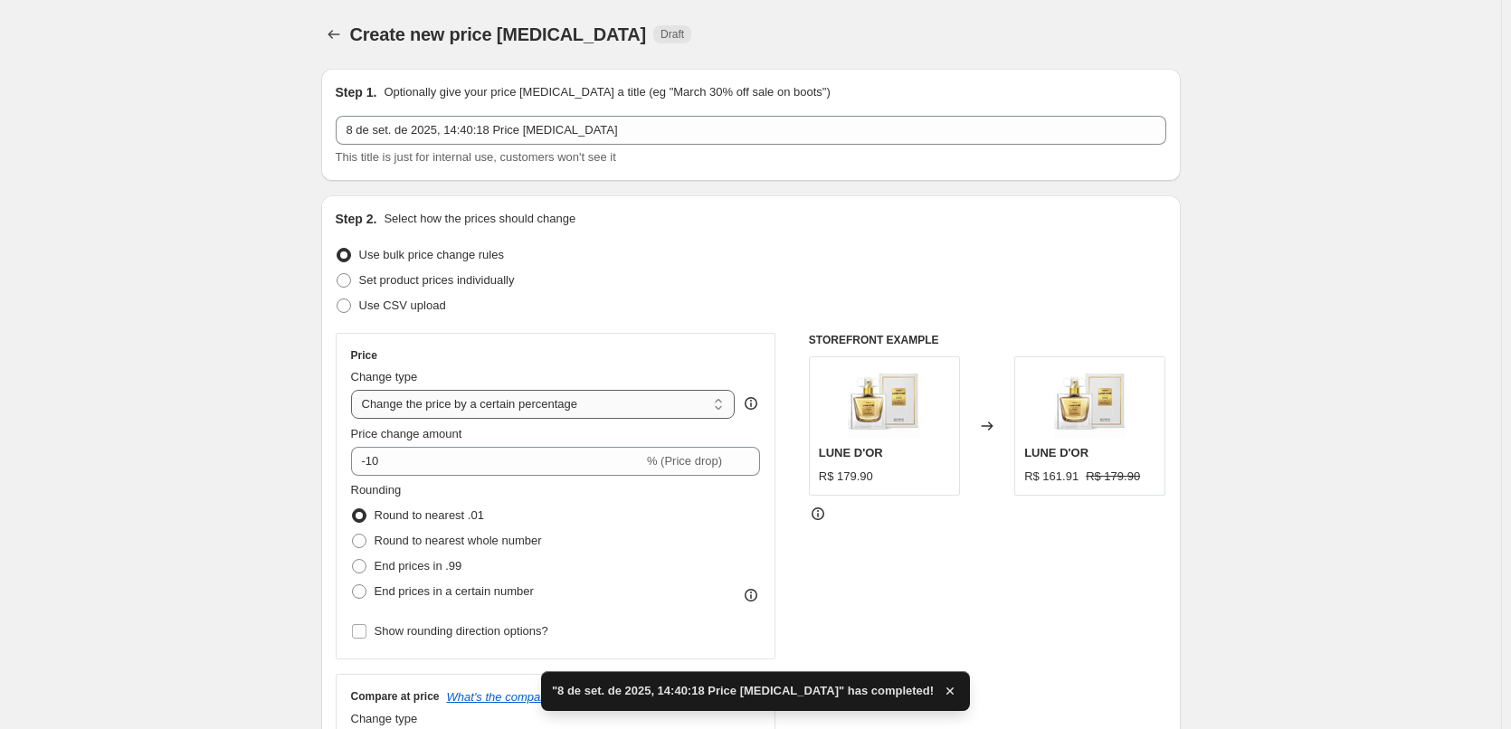
click at [545, 410] on select "Change the price to a certain amount Change the price by a certain amount Chang…" at bounding box center [543, 404] width 384 height 29
select select "to"
click at [355, 390] on select "Change the price to a certain amount Change the price by a certain amount Chang…" at bounding box center [543, 404] width 384 height 29
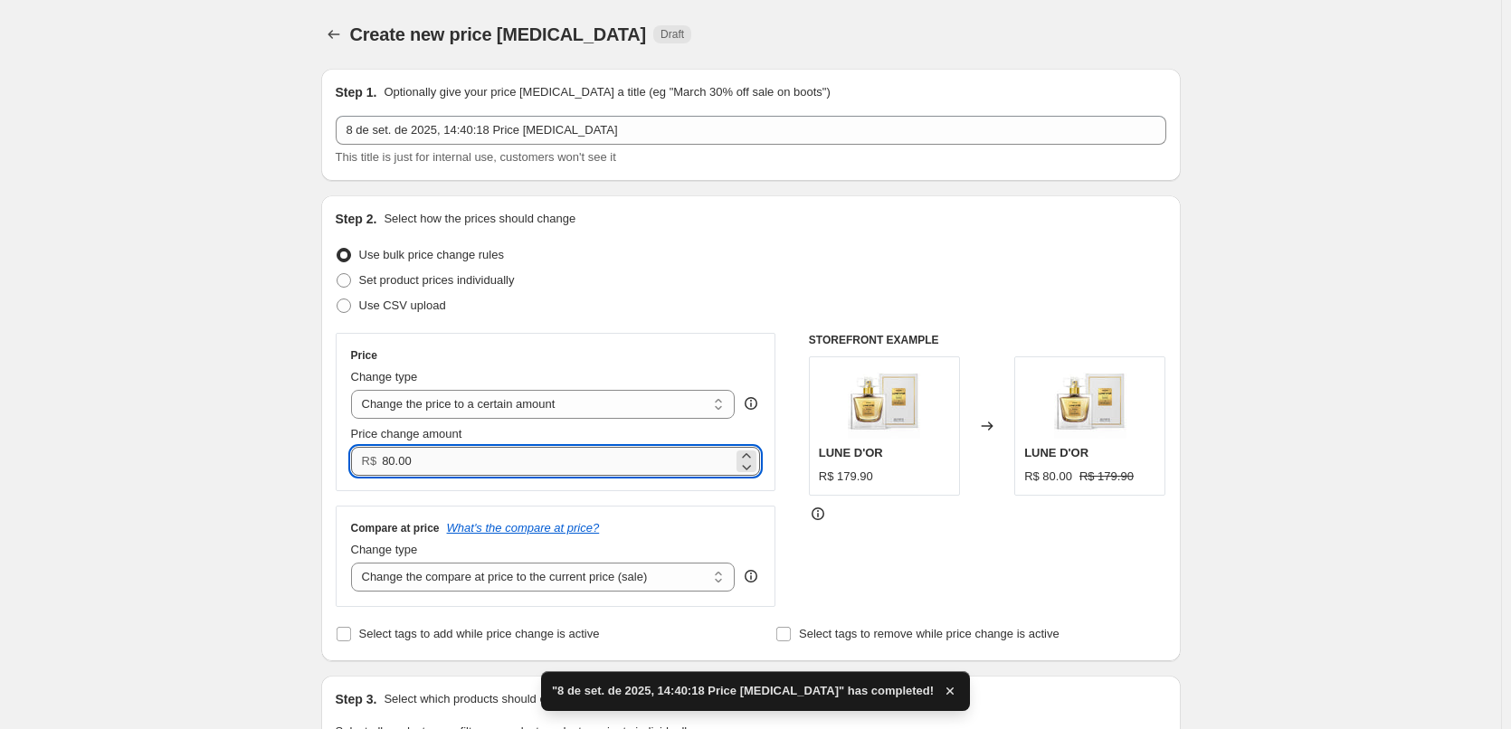
click at [550, 468] on input "80.00" at bounding box center [557, 461] width 351 height 29
paste input "8990"
click at [336, 451] on div "Step 2. Select how the prices should change Use bulk price change rules Set pro…" at bounding box center [750, 428] width 859 height 466
paste input "9."
type input "89.85"
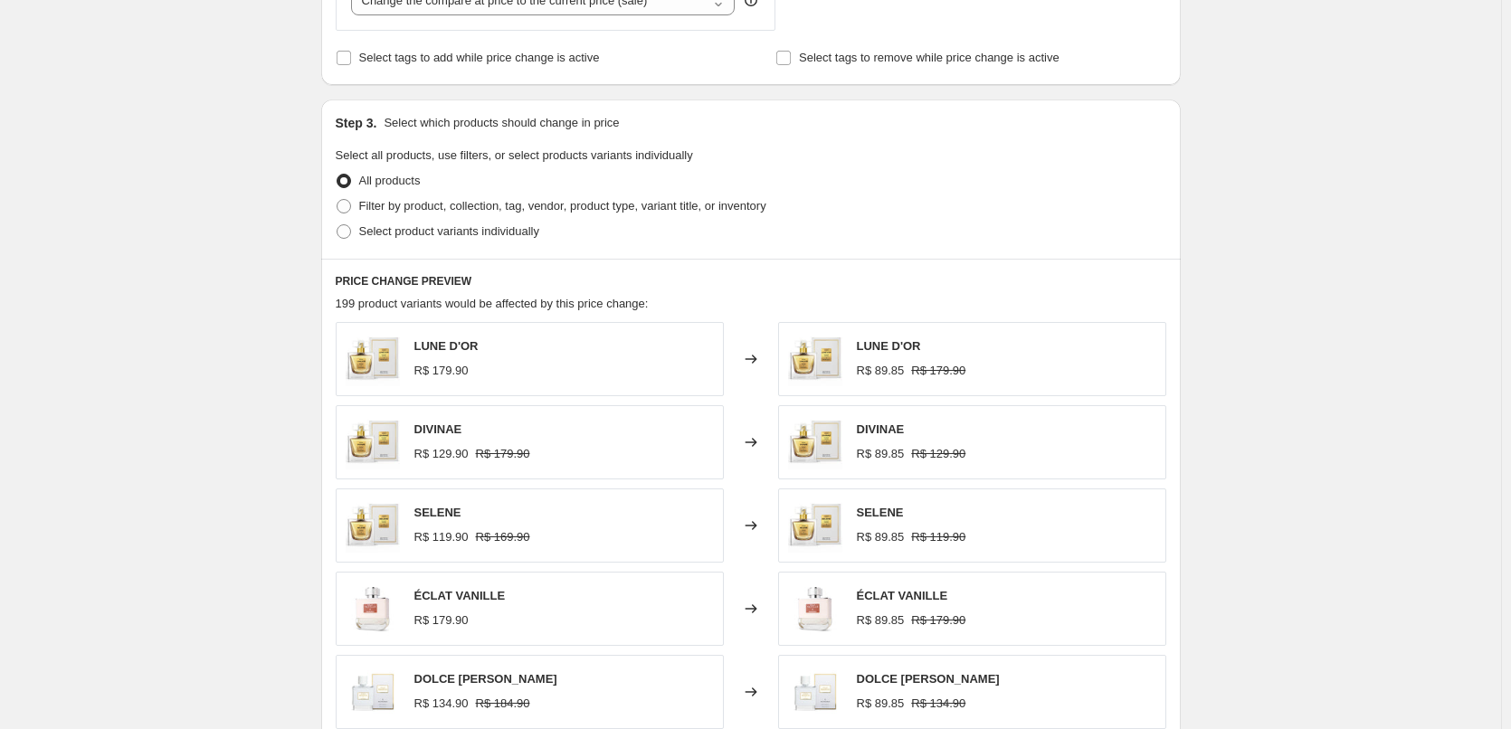
scroll to position [543, 0]
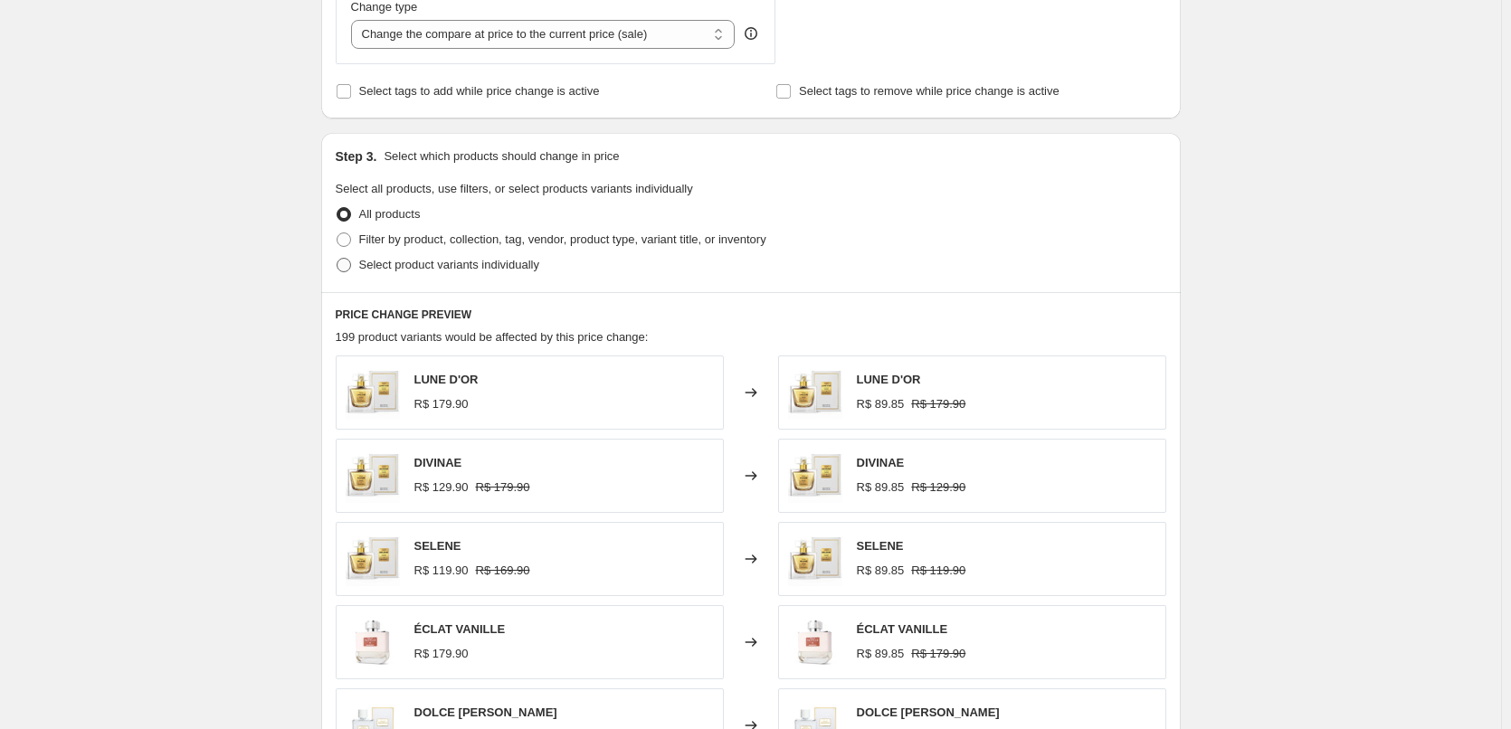
click at [465, 258] on span "Select product variants individually" at bounding box center [449, 265] width 180 height 14
click at [337, 258] on input "Select product variants individually" at bounding box center [337, 258] width 1 height 1
radio input "true"
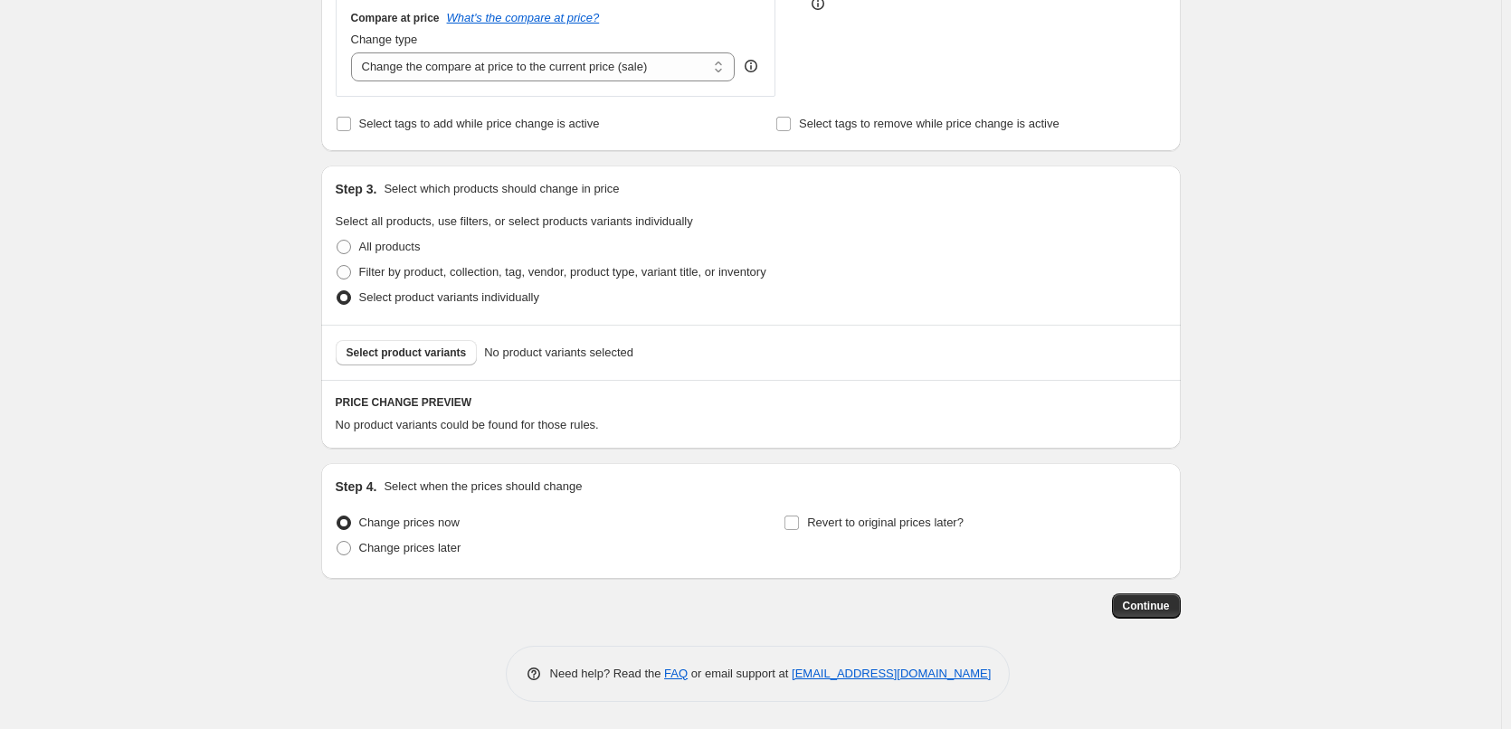
scroll to position [511, 0]
click at [384, 351] on span "Select product variants" at bounding box center [406, 353] width 120 height 14
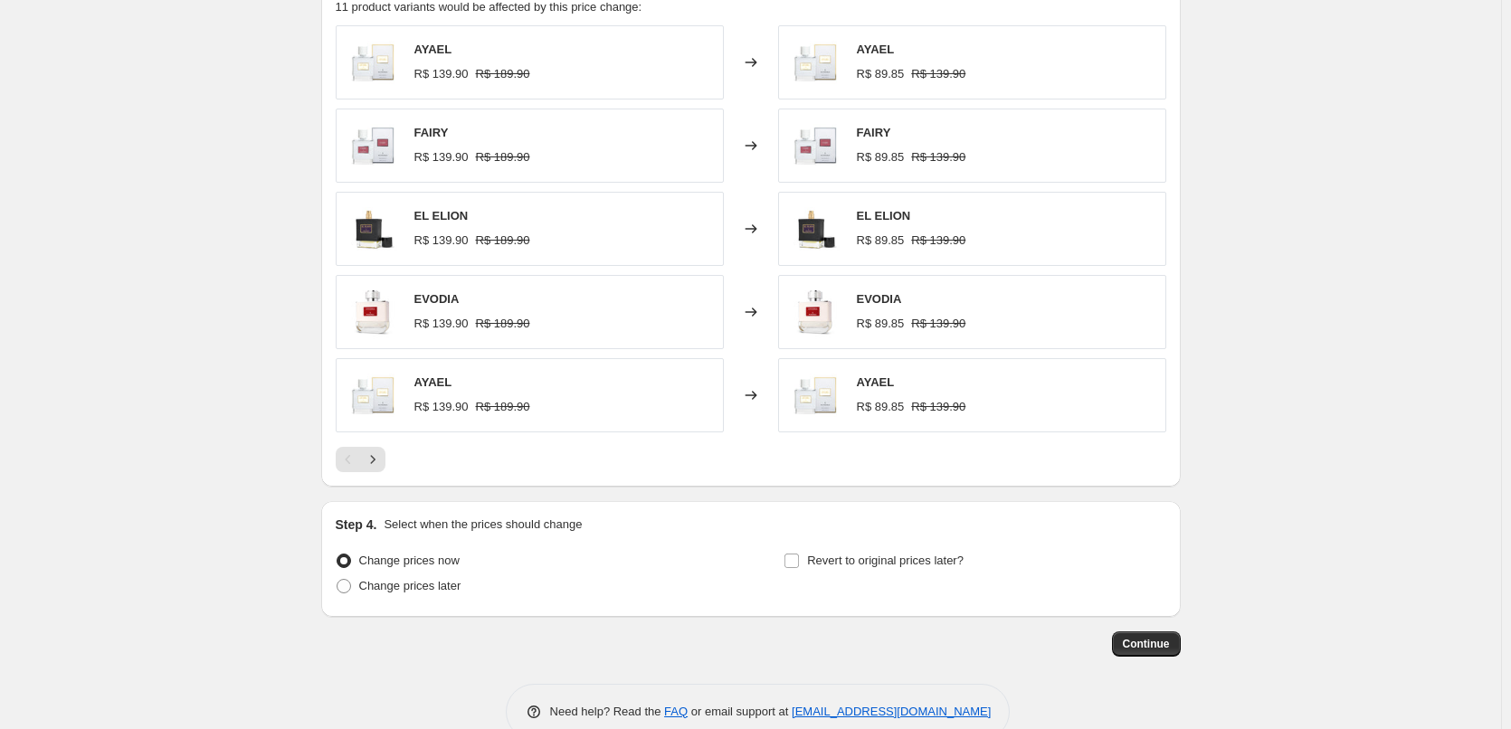
scroll to position [967, 0]
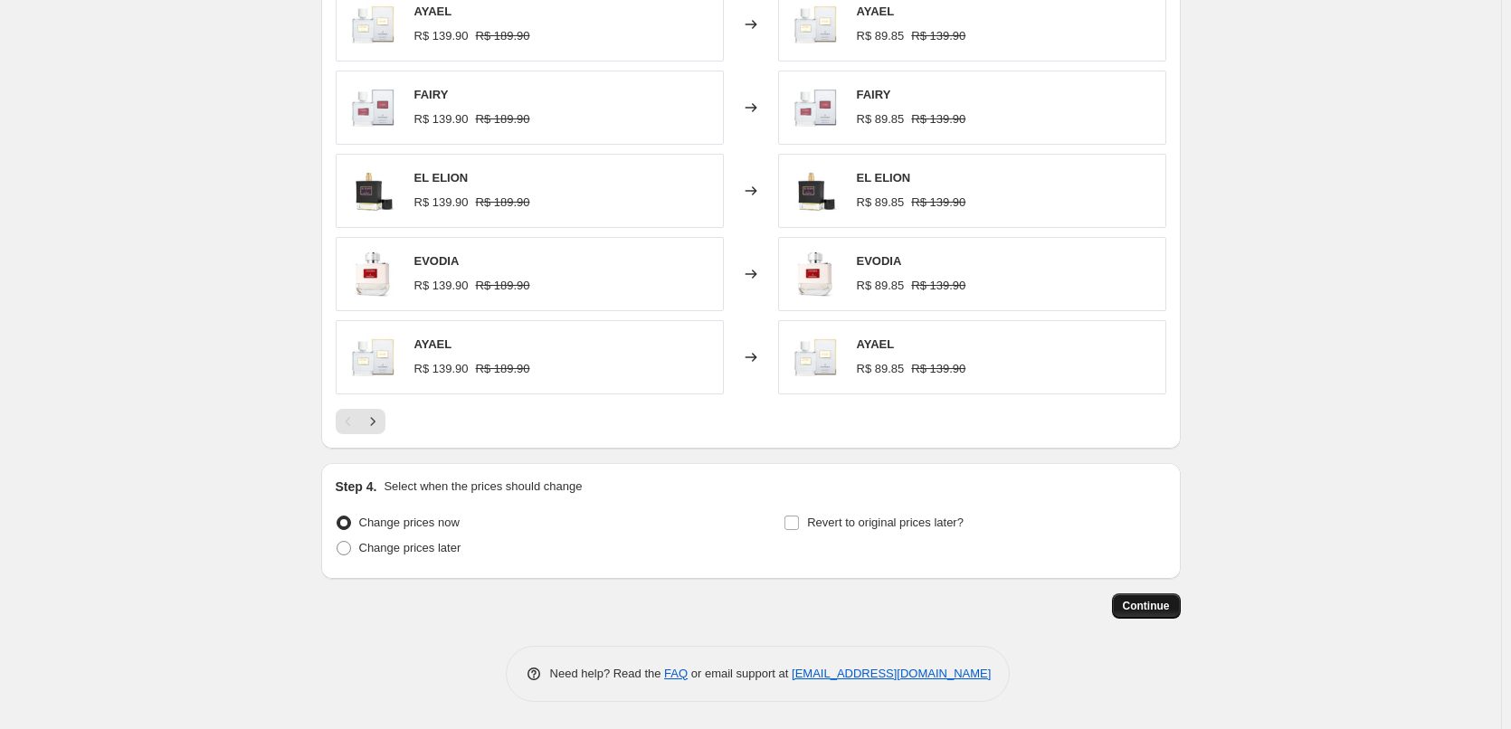
click at [1163, 613] on button "Continue" at bounding box center [1146, 605] width 69 height 25
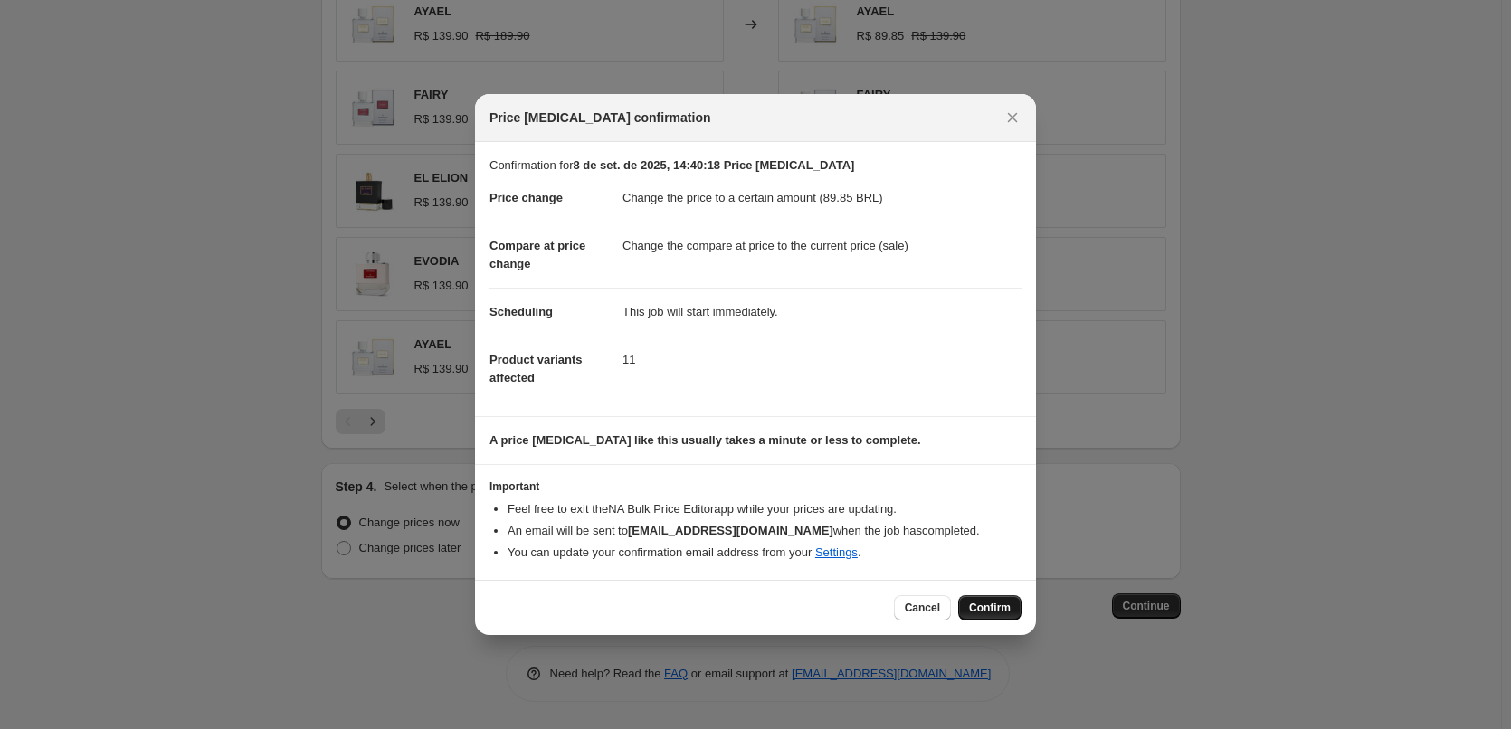
click at [1003, 610] on span "Confirm" at bounding box center [990, 608] width 42 height 14
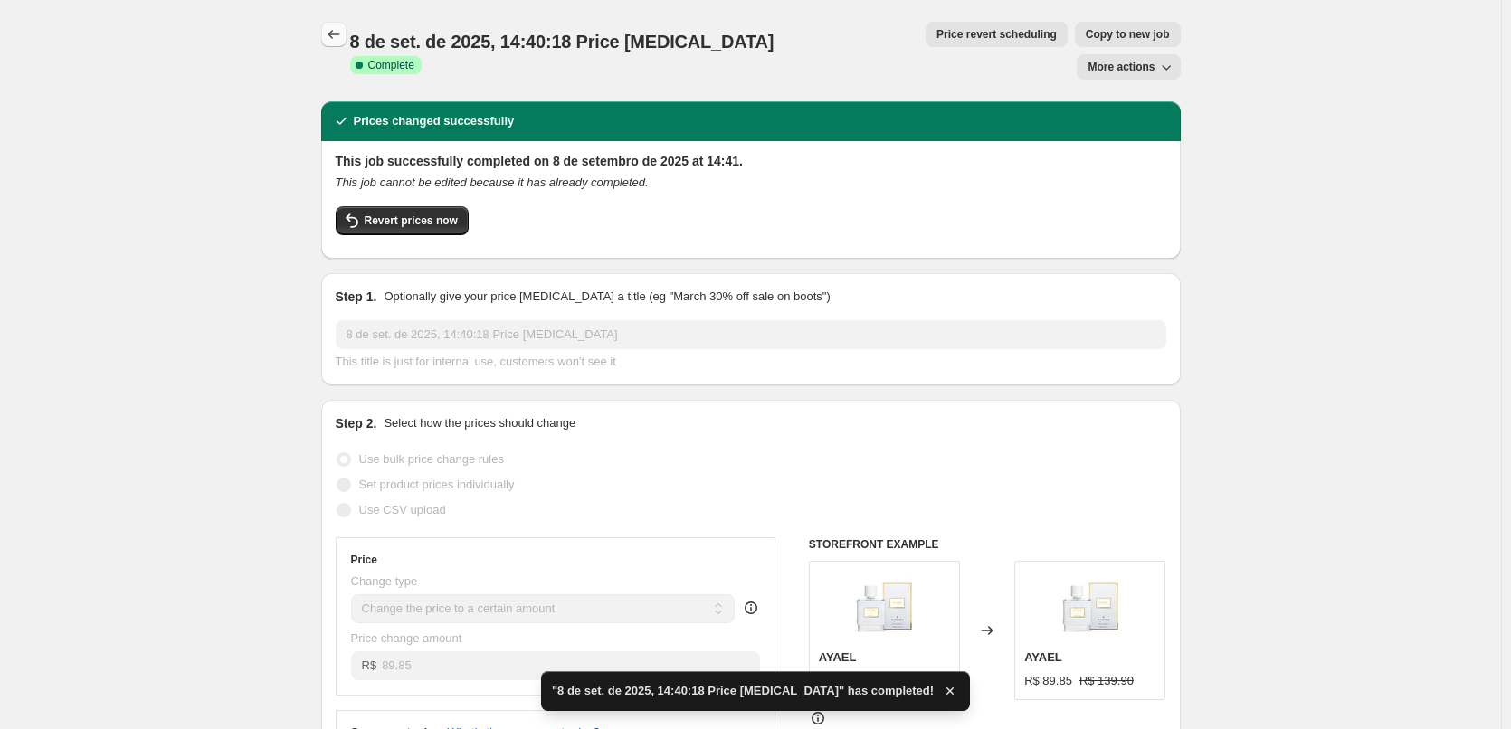
click at [339, 25] on button "Price change jobs" at bounding box center [333, 34] width 25 height 25
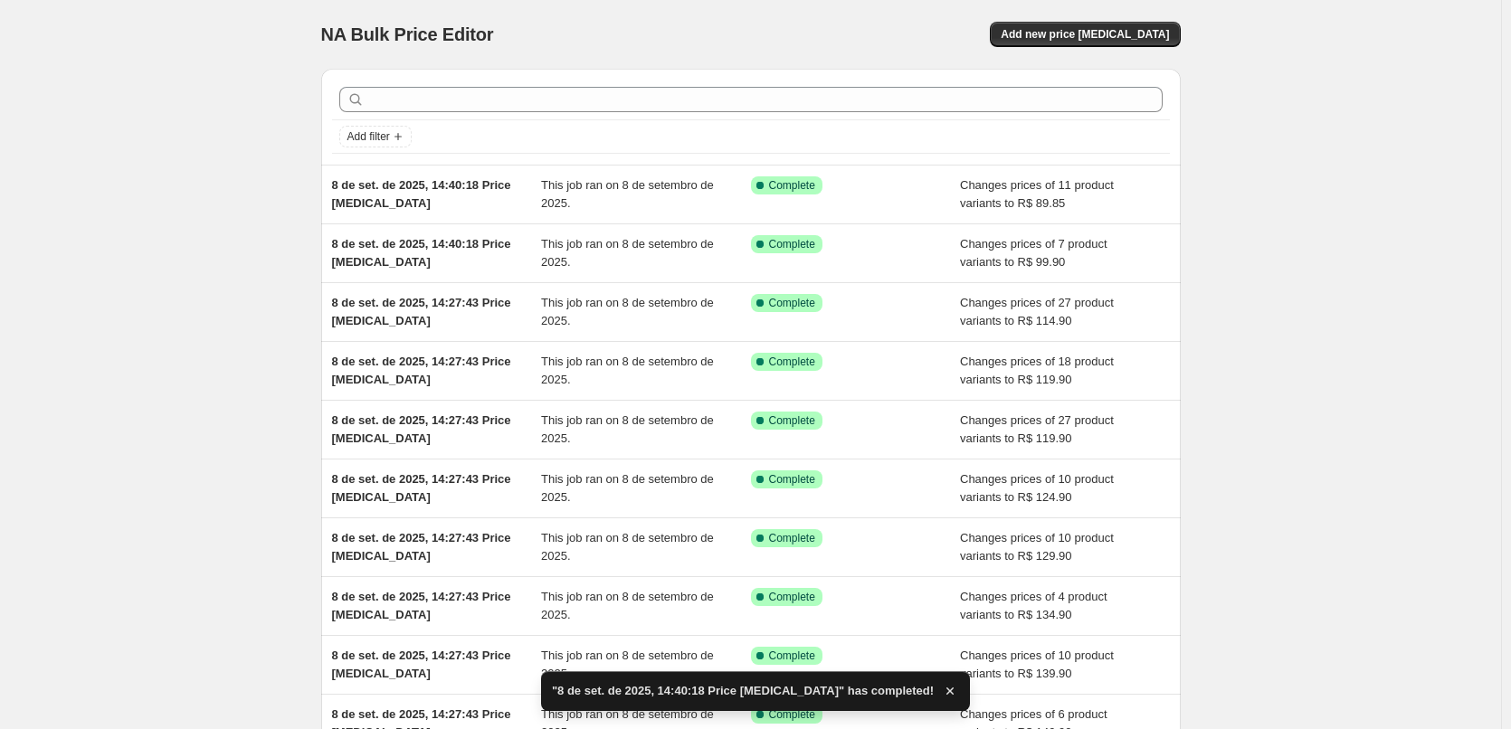
click at [1093, 50] on div "NA Bulk Price Editor. This page is ready NA Bulk Price Editor Add new price cha…" at bounding box center [750, 34] width 859 height 69
click at [1096, 37] on span "Add new price [MEDICAL_DATA]" at bounding box center [1085, 34] width 168 height 14
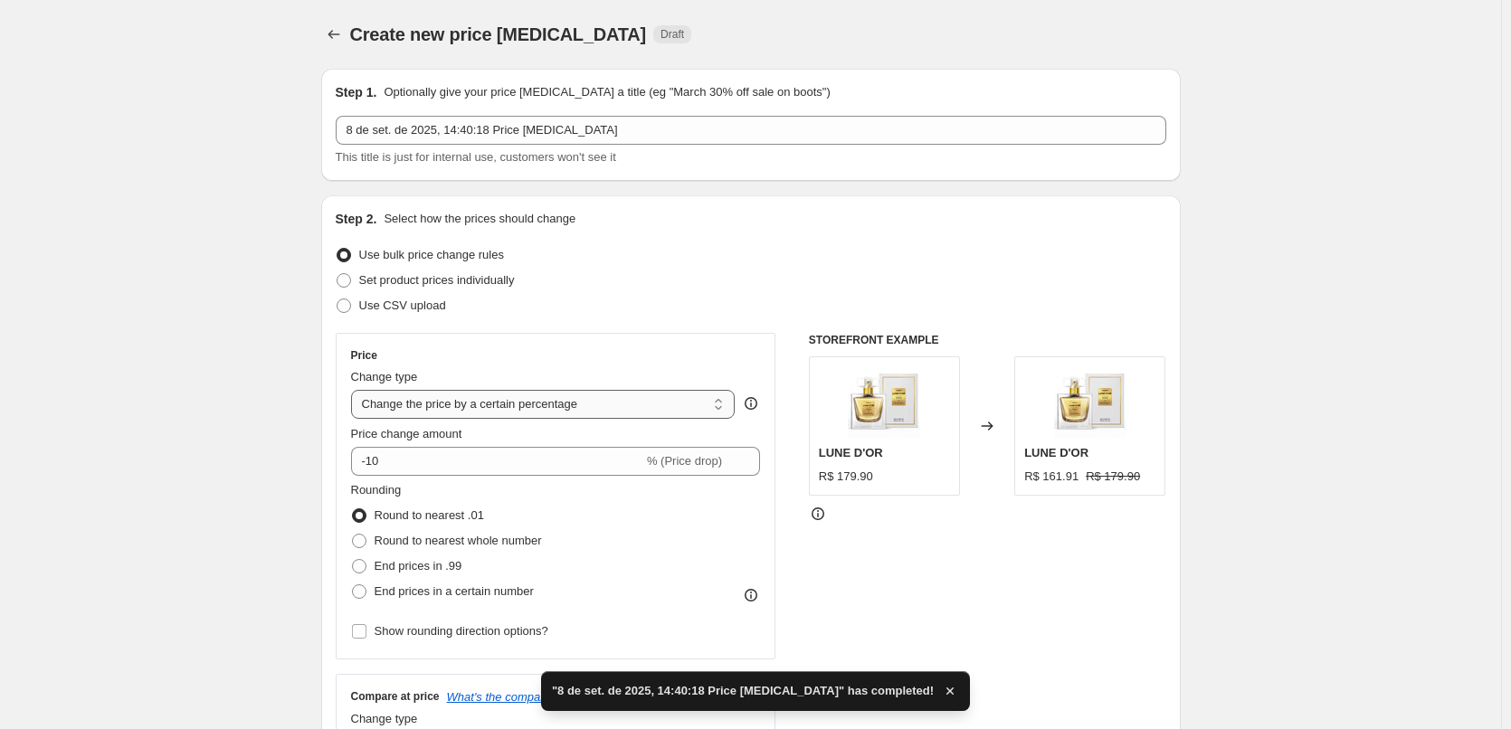
click at [656, 412] on select "Change the price to a certain amount Change the price by a certain amount Chang…" at bounding box center [543, 404] width 384 height 29
select select "to"
click at [355, 390] on select "Change the price to a certain amount Change the price by a certain amount Chang…" at bounding box center [543, 404] width 384 height 29
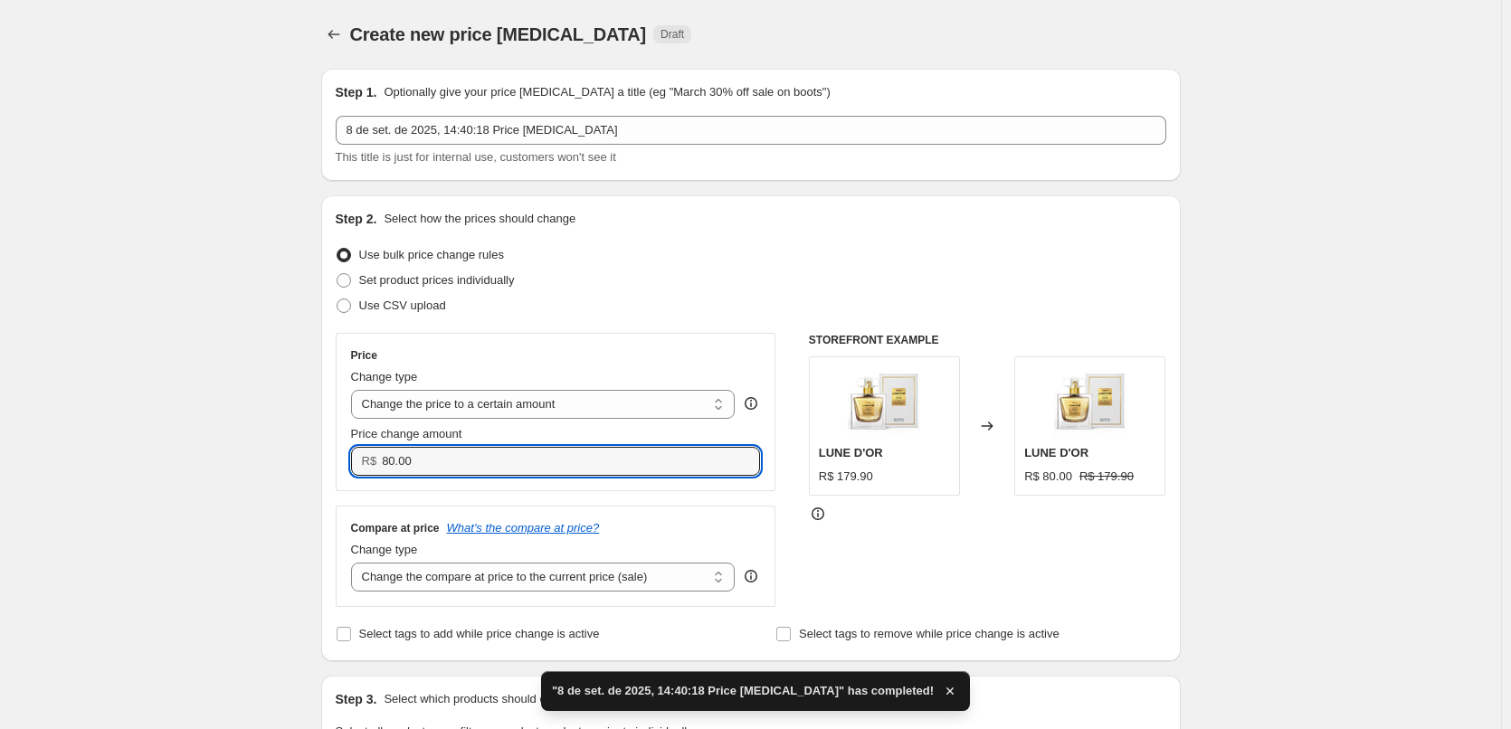
drag, startPoint x: 472, startPoint y: 459, endPoint x: 276, endPoint y: 468, distance: 196.5
paste input "79.9"
type input "79.90"
click at [615, 325] on div "Step 2. Select how the prices should change Use bulk price change rules Set pro…" at bounding box center [751, 428] width 831 height 437
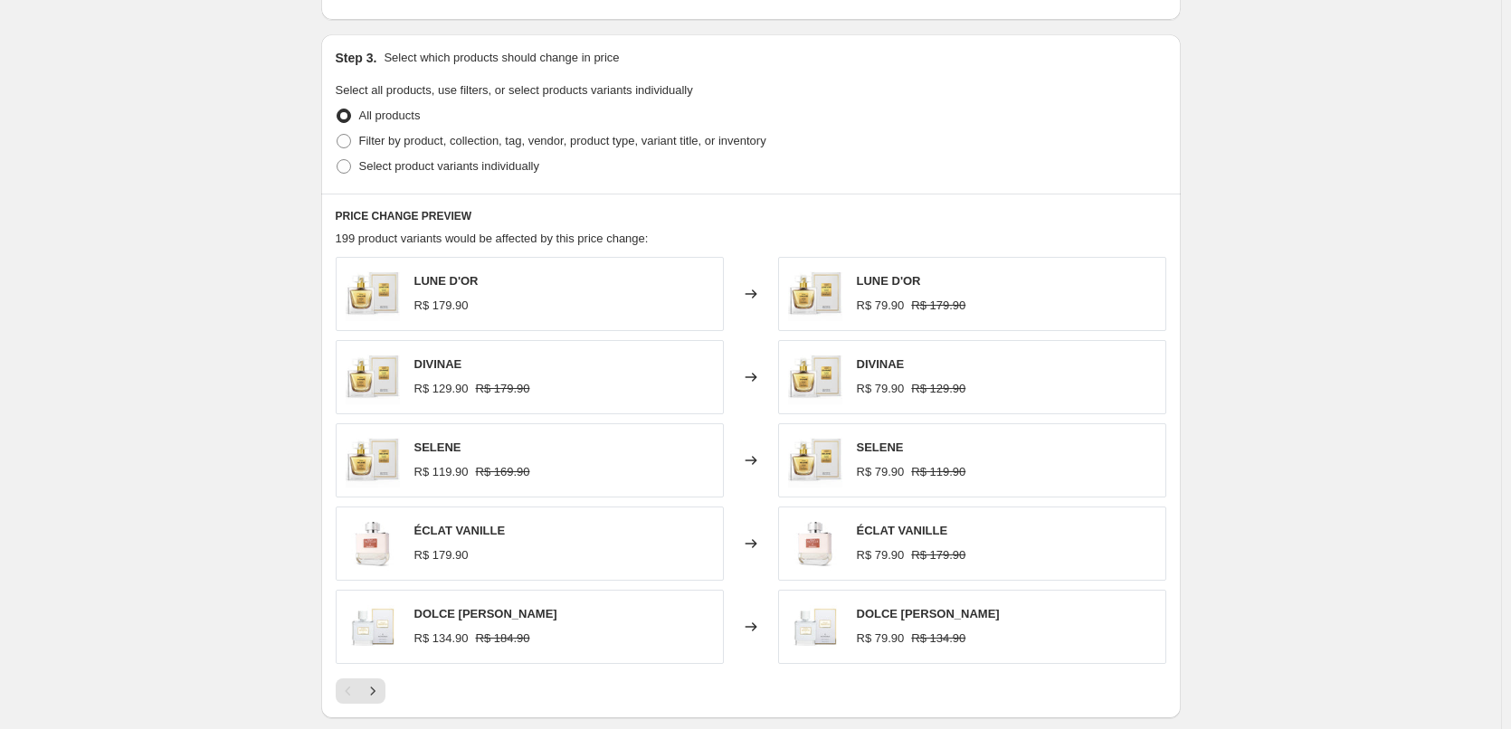
scroll to position [611, 0]
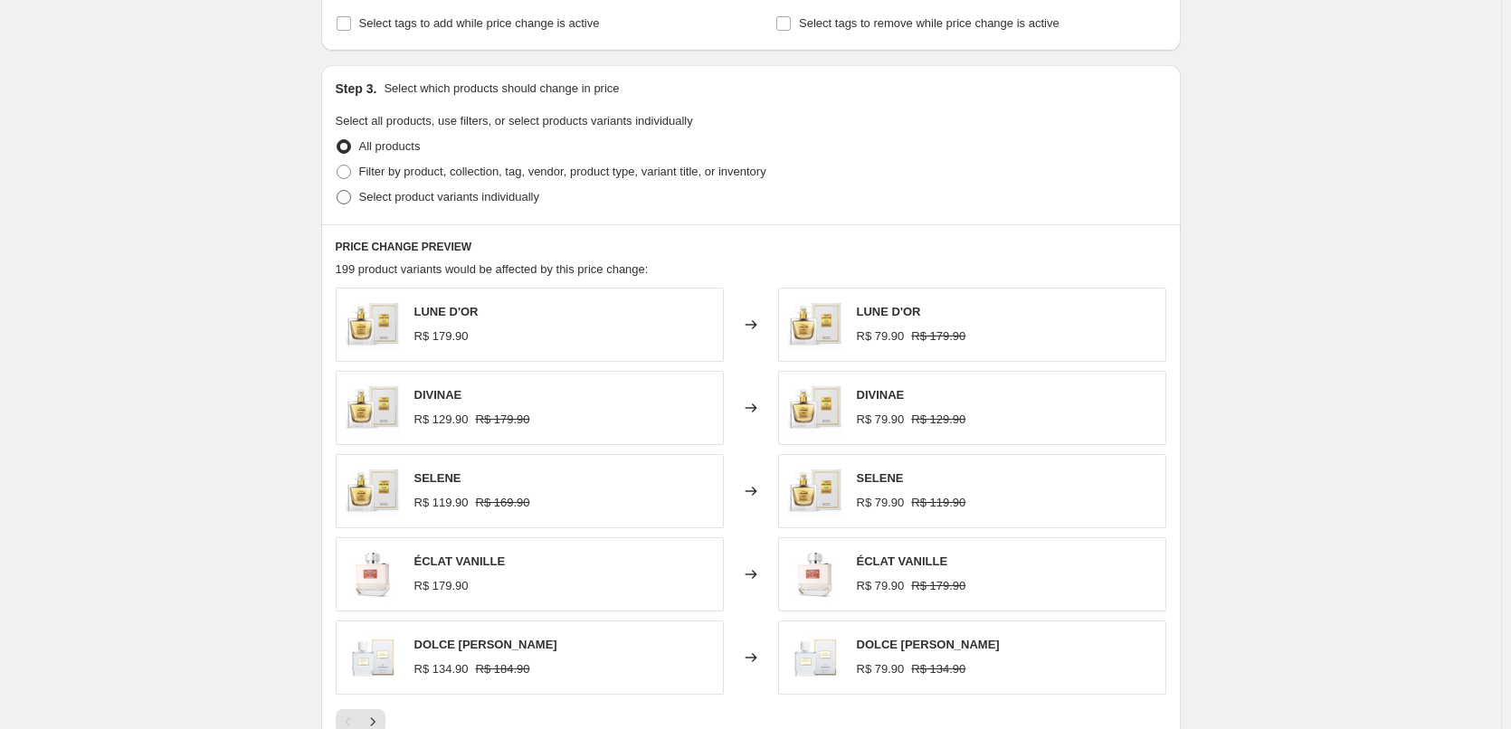
click at [441, 194] on span "Select product variants individually" at bounding box center [449, 197] width 180 height 14
click at [337, 191] on input "Select product variants individually" at bounding box center [337, 190] width 1 height 1
radio input "true"
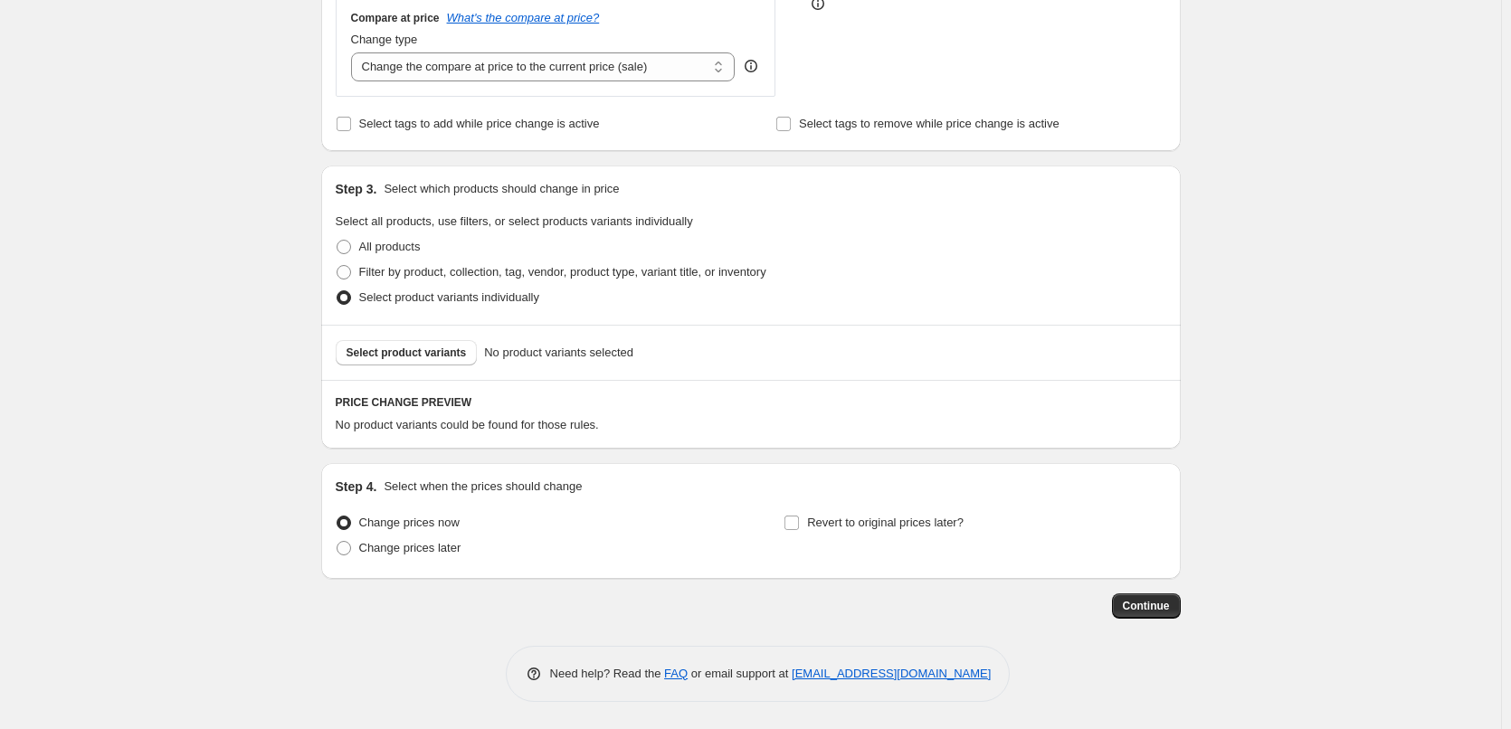
scroll to position [511, 0]
click at [432, 360] on span "Select product variants" at bounding box center [406, 353] width 120 height 14
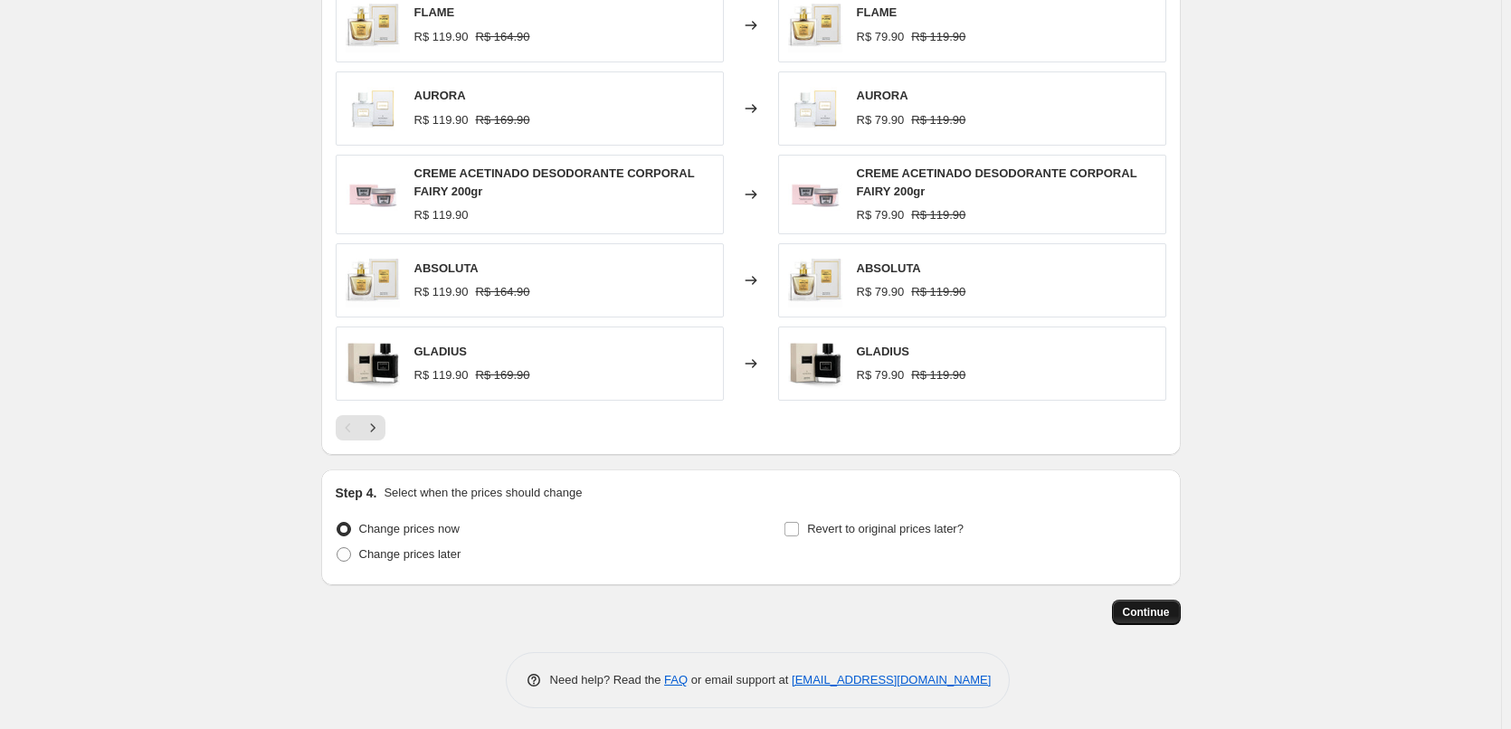
scroll to position [973, 0]
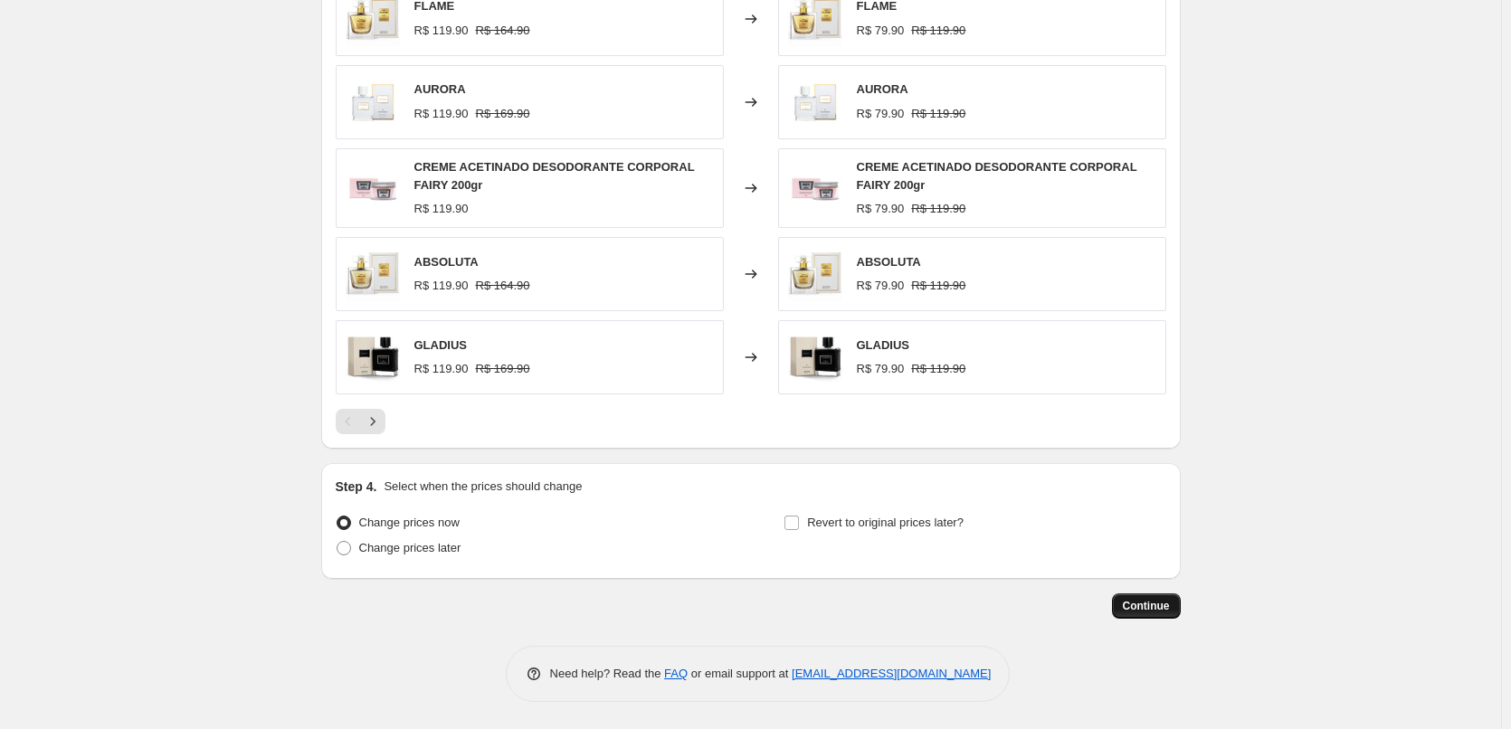
click at [1148, 617] on button "Continue" at bounding box center [1146, 605] width 69 height 25
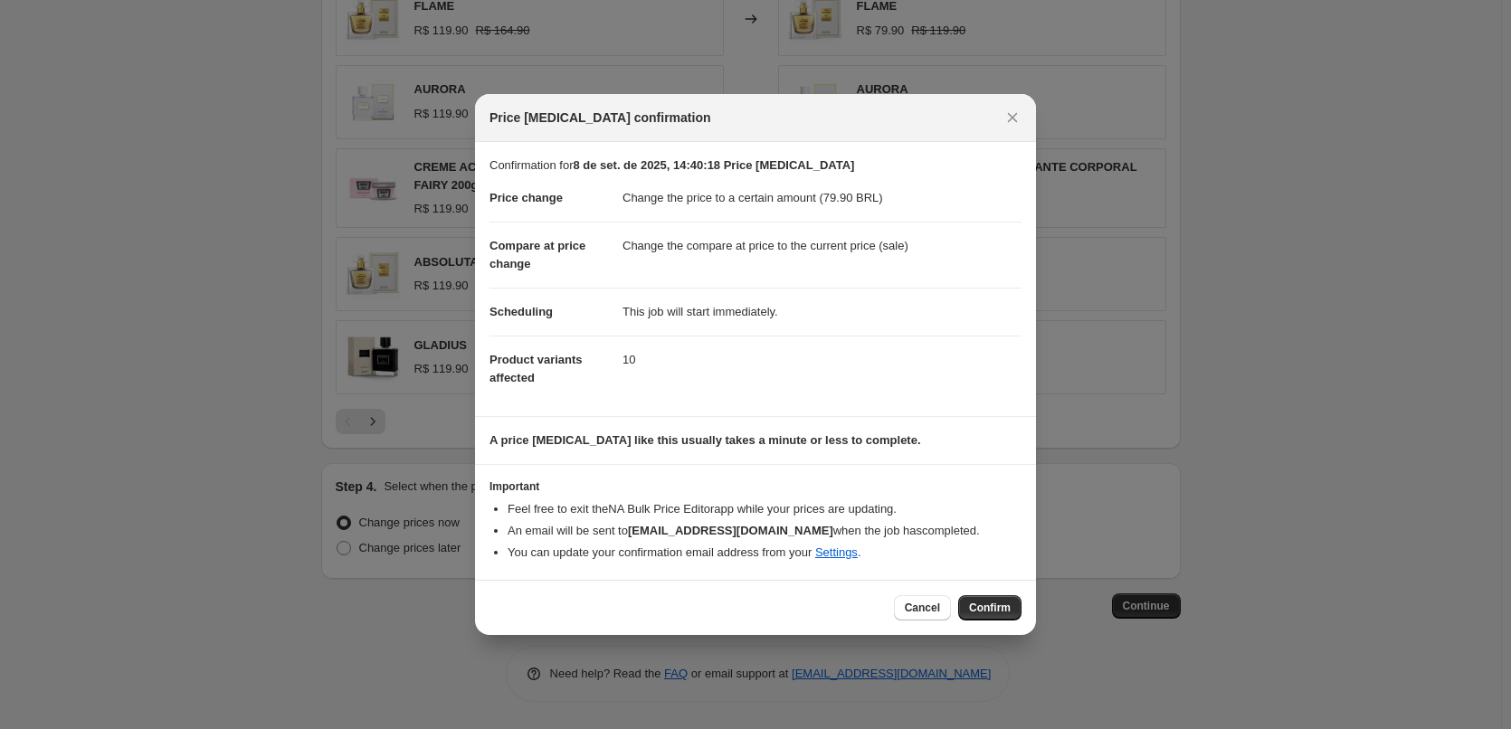
click at [1001, 604] on span "Confirm" at bounding box center [990, 608] width 42 height 14
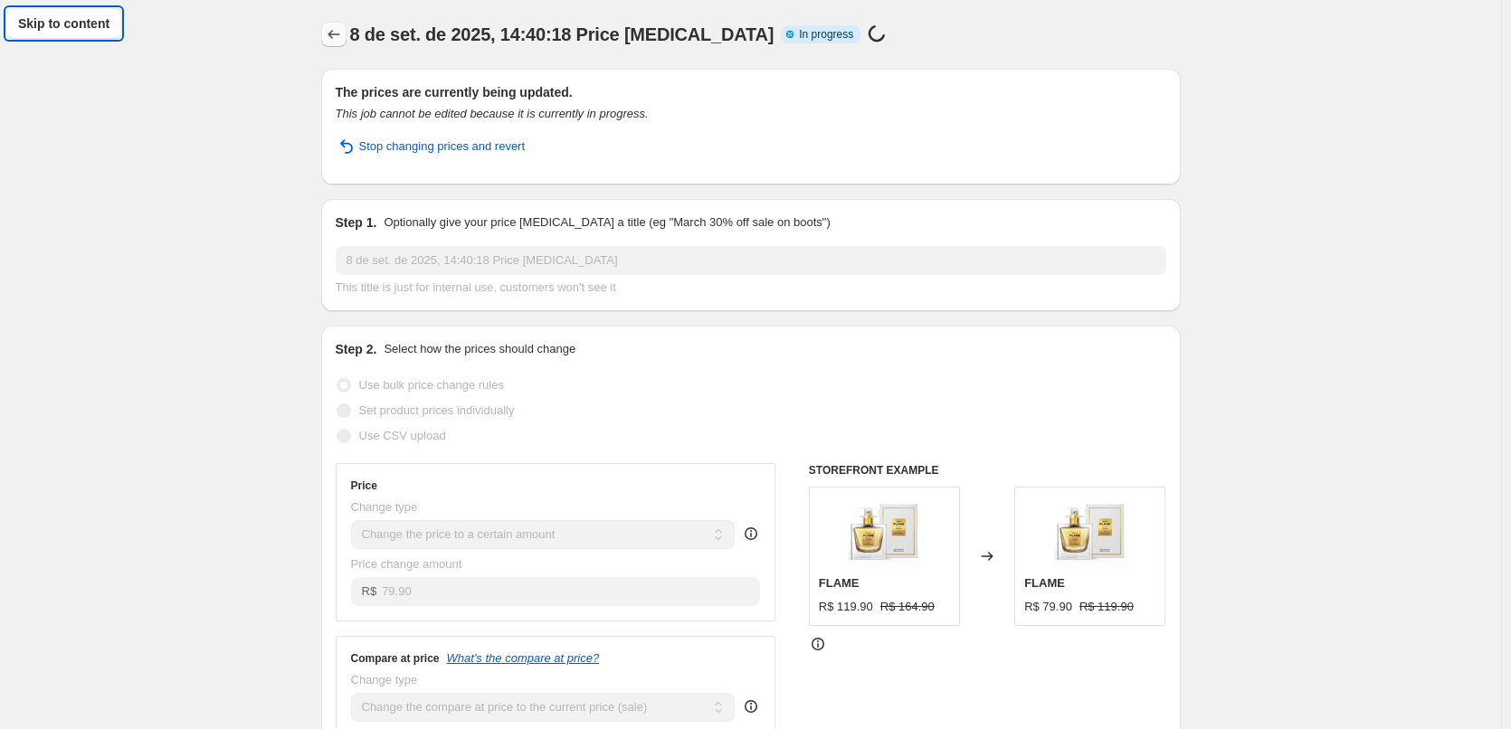
click at [343, 32] on icon "Price change jobs" at bounding box center [334, 34] width 18 height 18
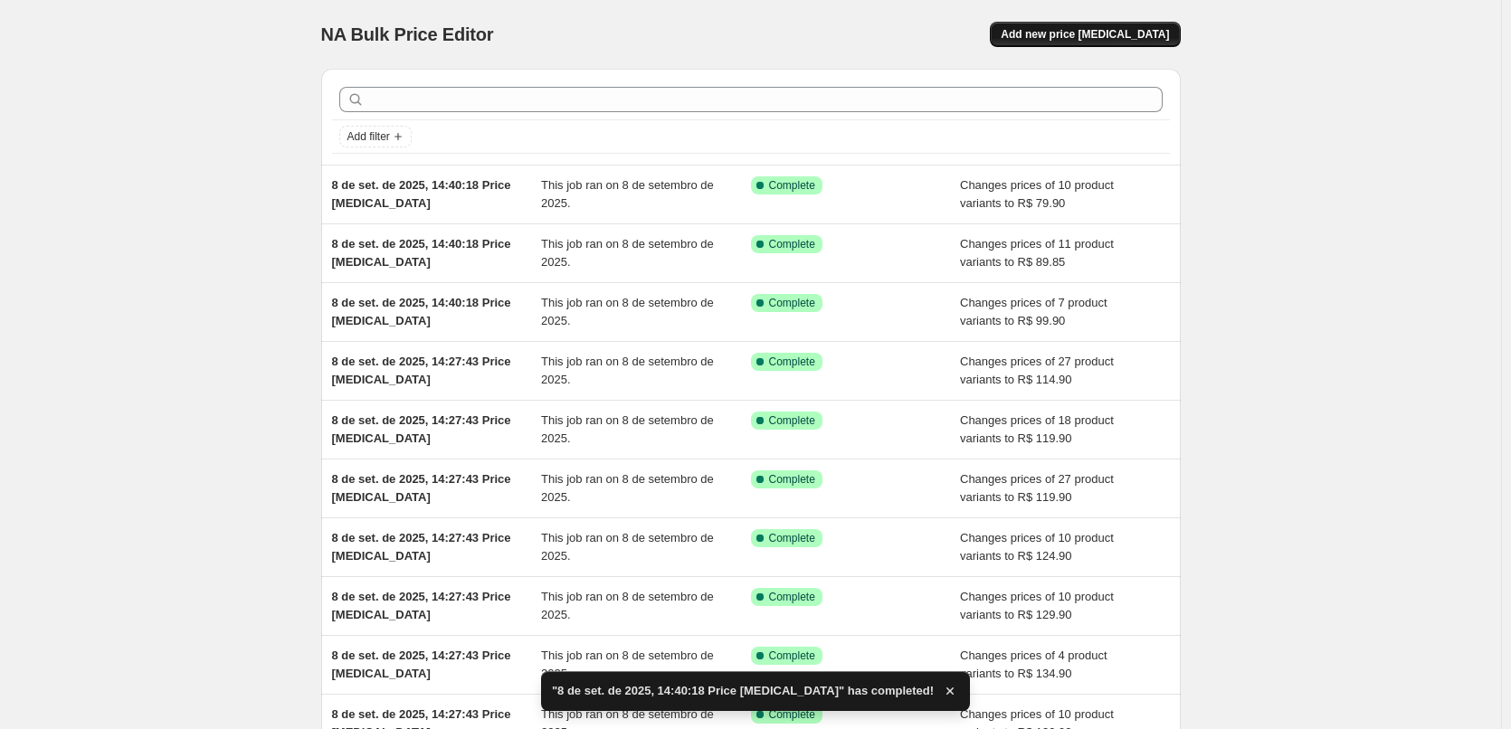
click at [1100, 30] on span "Add new price [MEDICAL_DATA]" at bounding box center [1085, 34] width 168 height 14
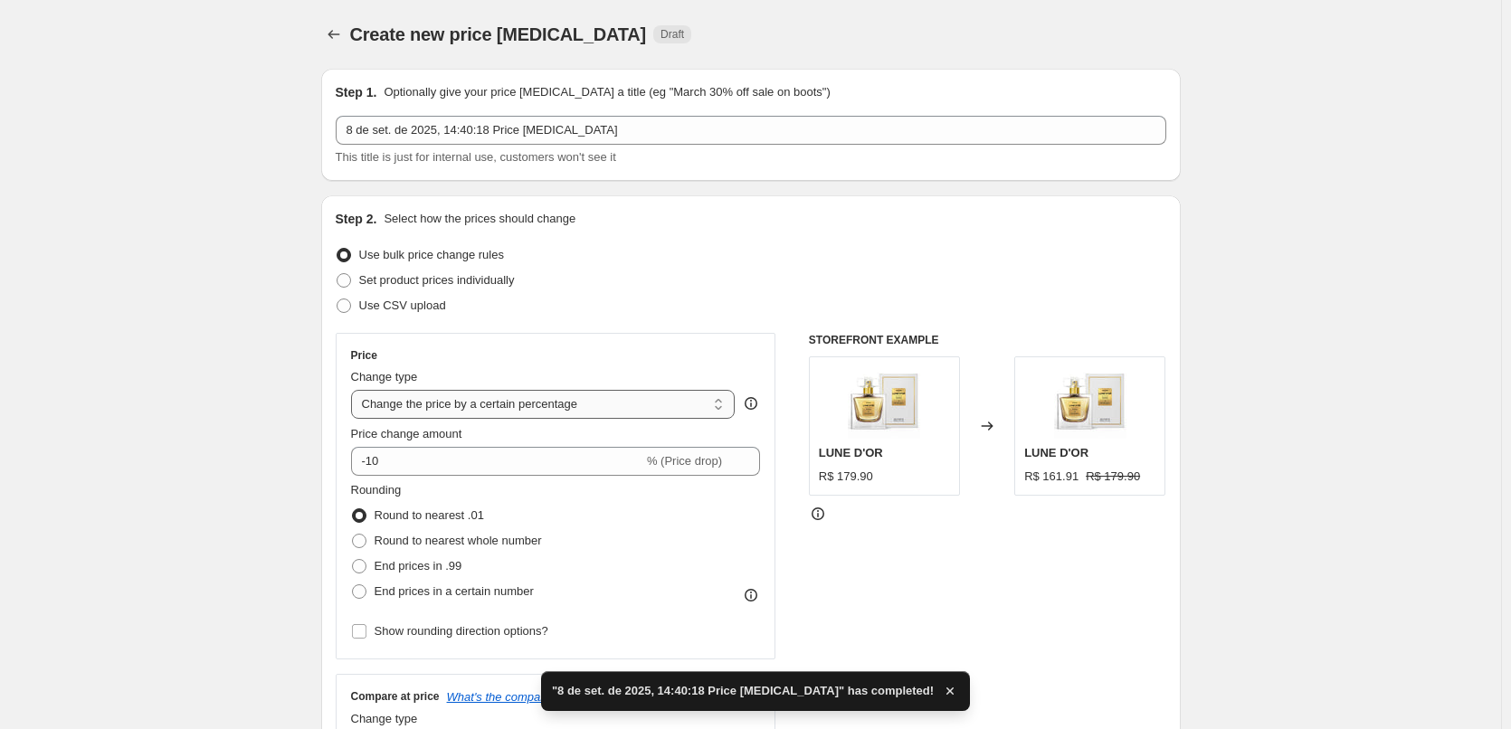
click at [474, 415] on select "Change the price to a certain amount Change the price by a certain amount Chang…" at bounding box center [543, 404] width 384 height 29
select select "to"
click at [355, 390] on select "Change the price to a certain amount Change the price by a certain amount Chang…" at bounding box center [543, 404] width 384 height 29
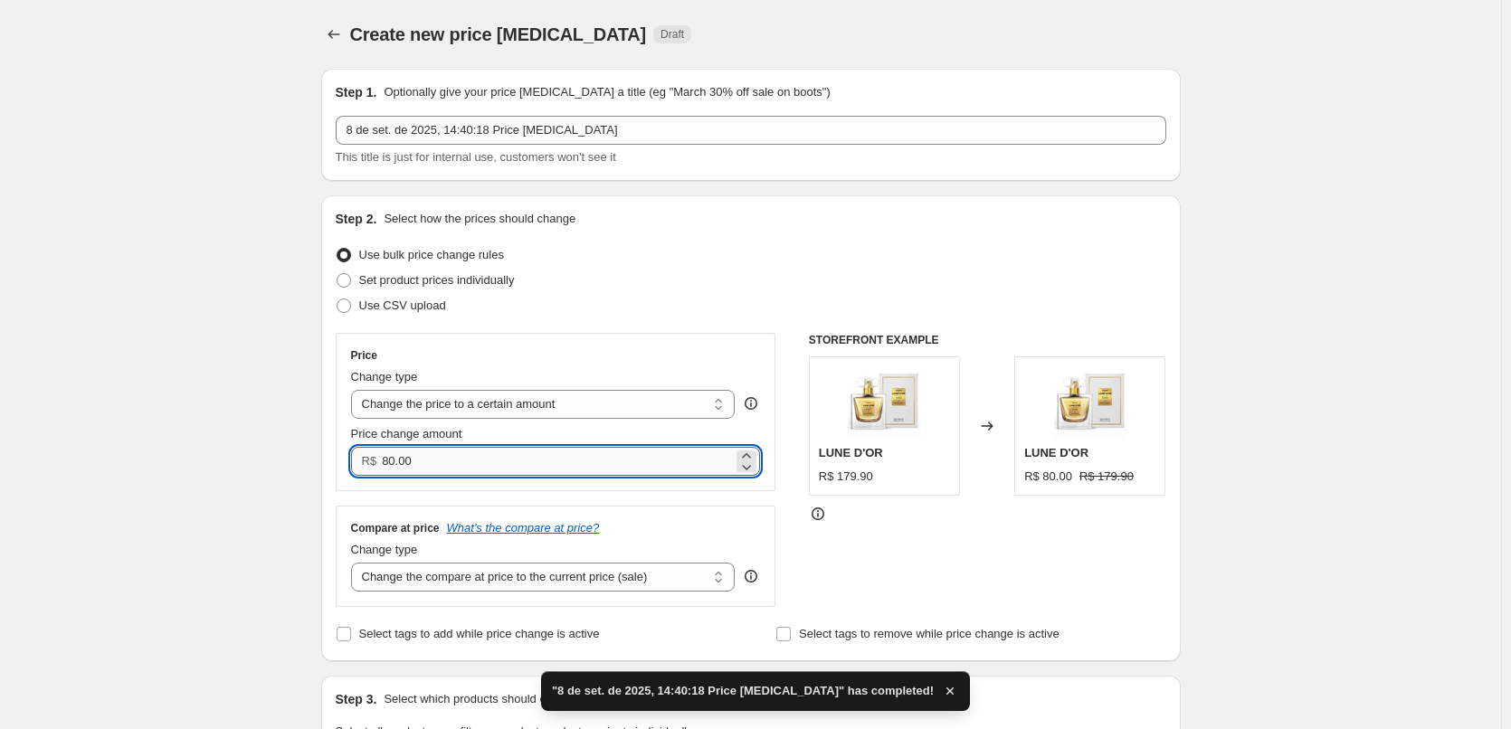
click at [479, 472] on input "80.00" at bounding box center [557, 461] width 351 height 29
drag, startPoint x: 484, startPoint y: 469, endPoint x: 207, endPoint y: 441, distance: 278.2
paste input "69.9"
type input "69.90"
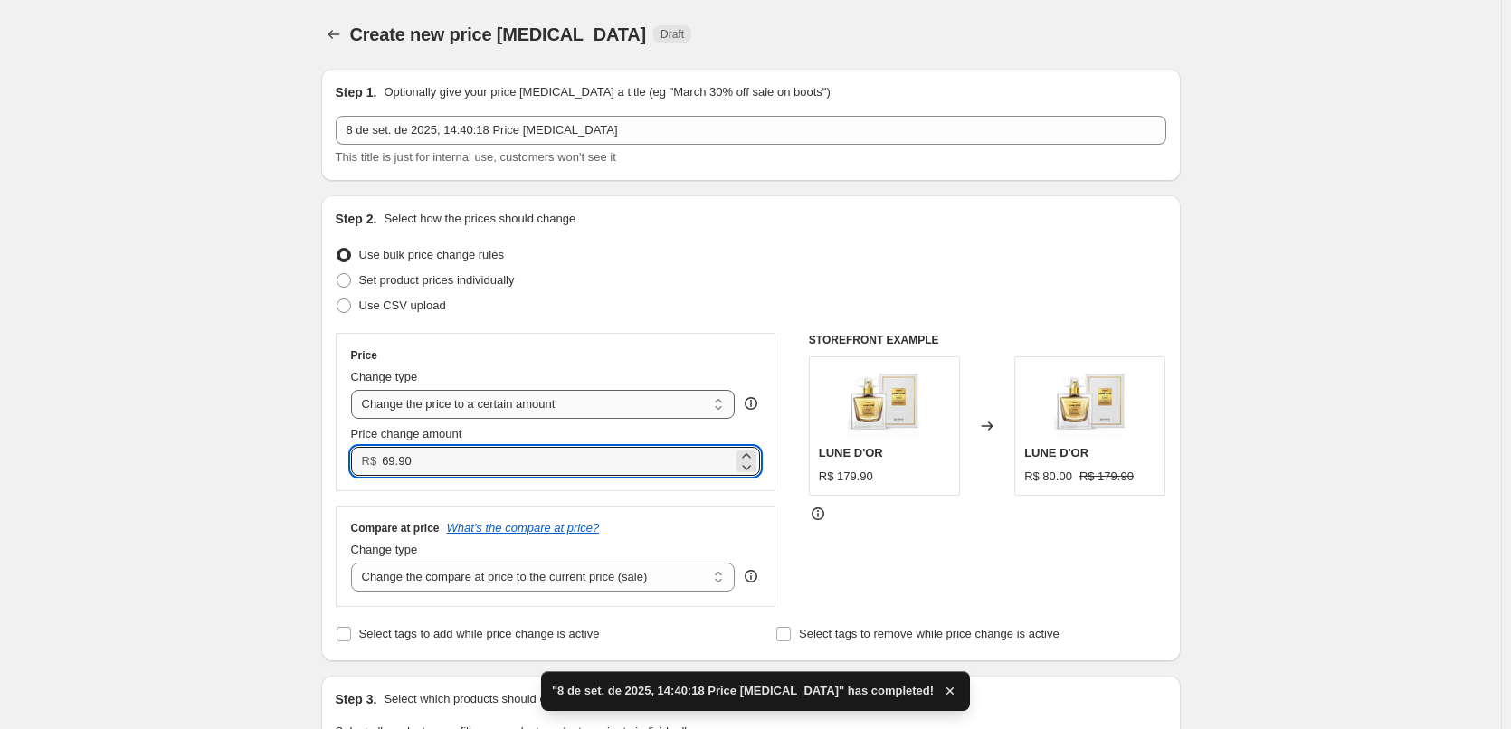
click at [550, 430] on div "Price change amount" at bounding box center [556, 434] width 410 height 18
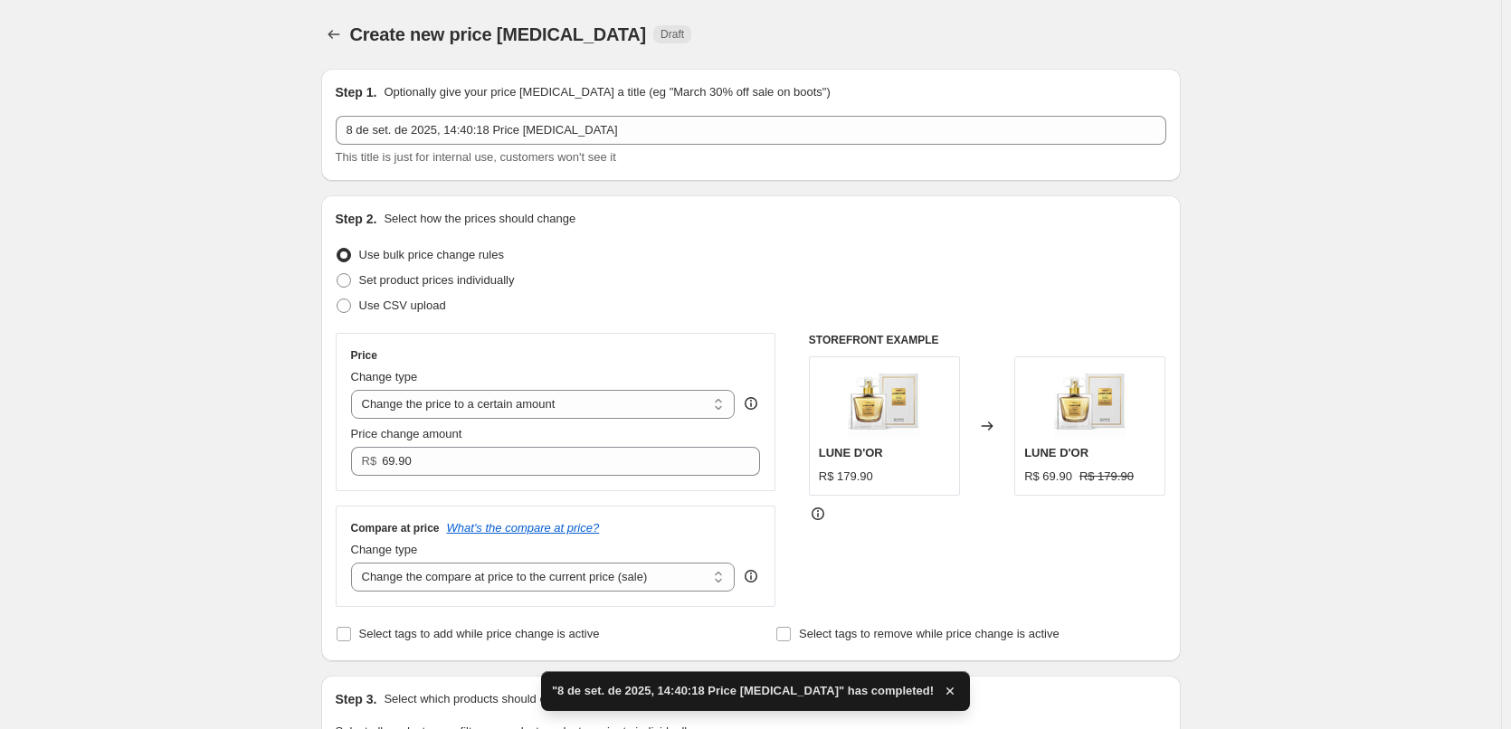
click at [583, 328] on div "Step 2. Select how the prices should change Use bulk price change rules Set pro…" at bounding box center [751, 428] width 831 height 437
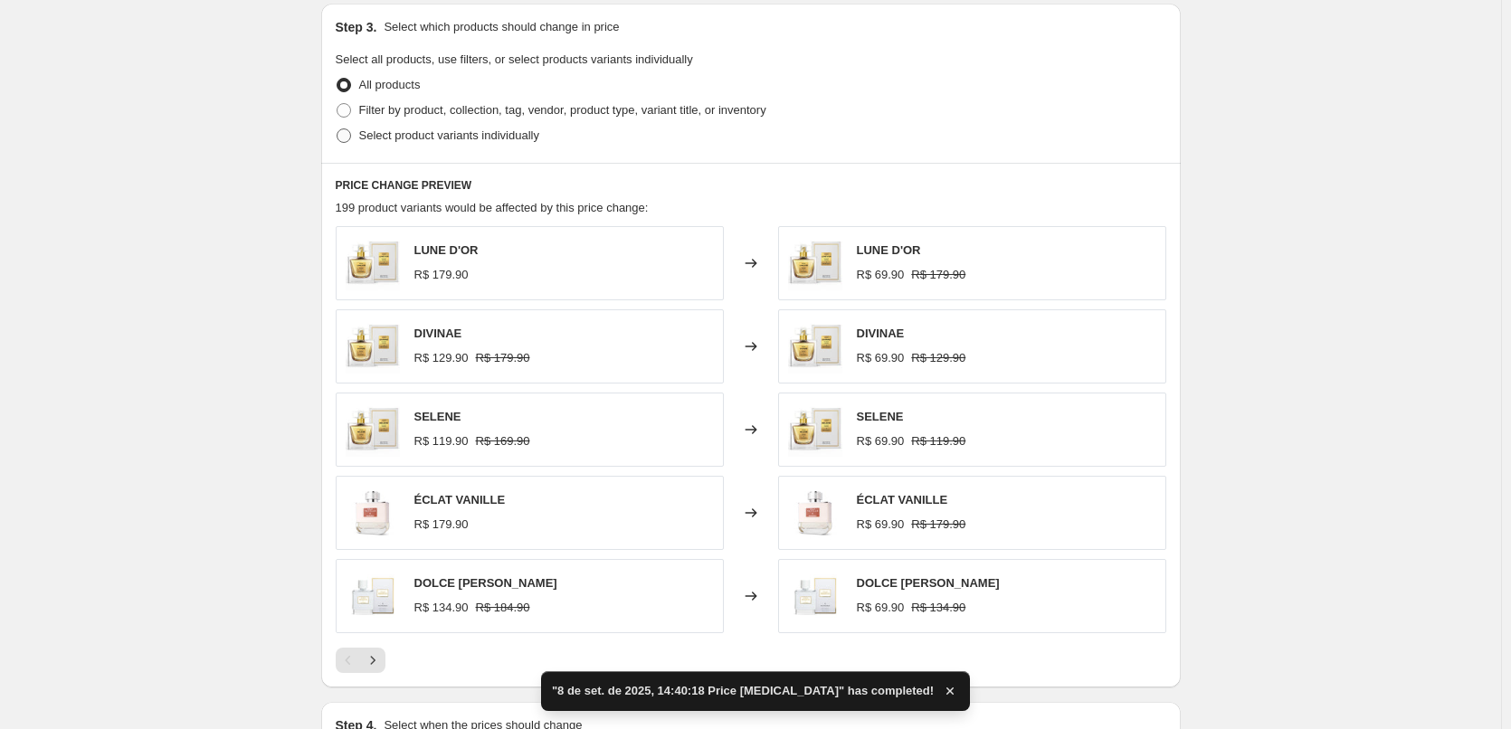
scroll to position [663, 0]
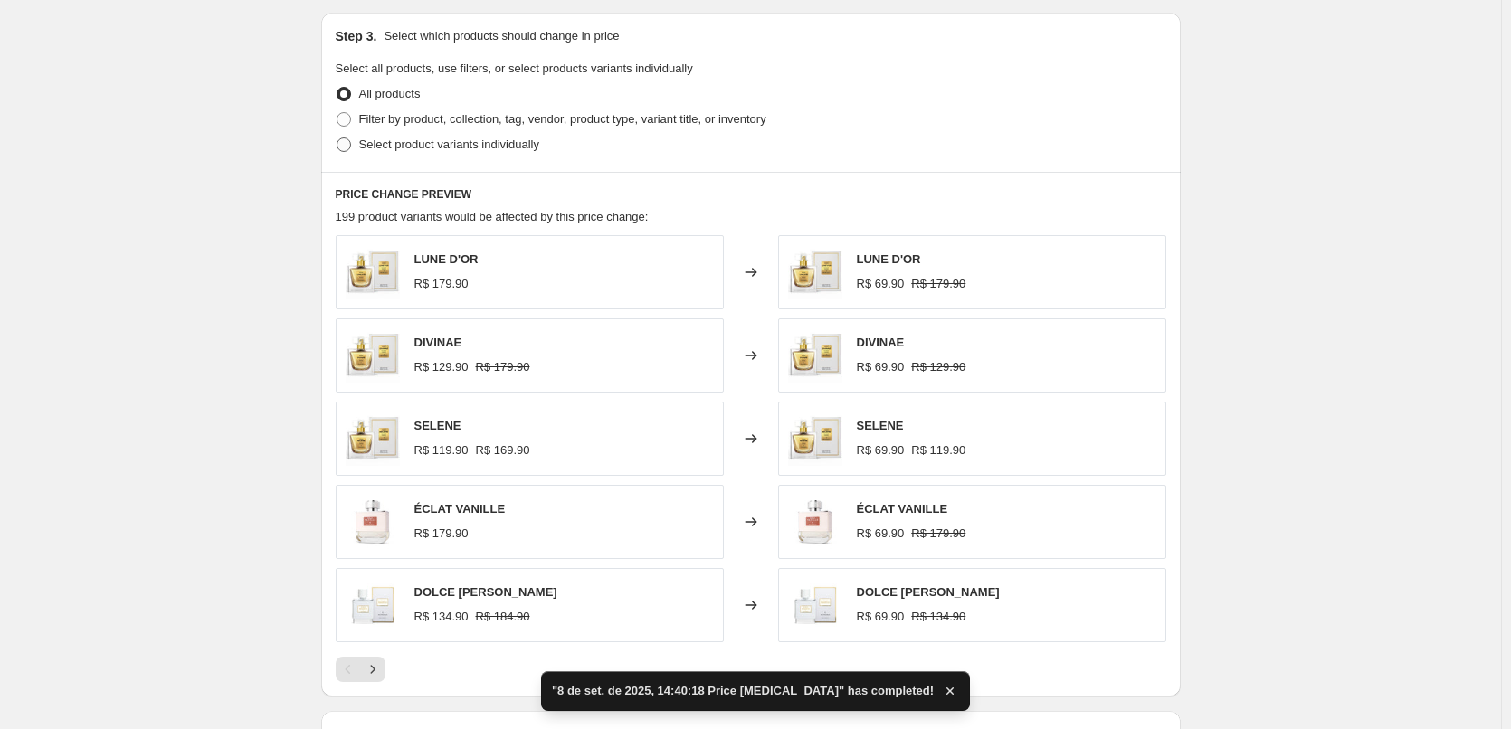
click at [467, 134] on label "Select product variants individually" at bounding box center [438, 144] width 204 height 25
click at [337, 138] on input "Select product variants individually" at bounding box center [337, 138] width 1 height 1
radio input "true"
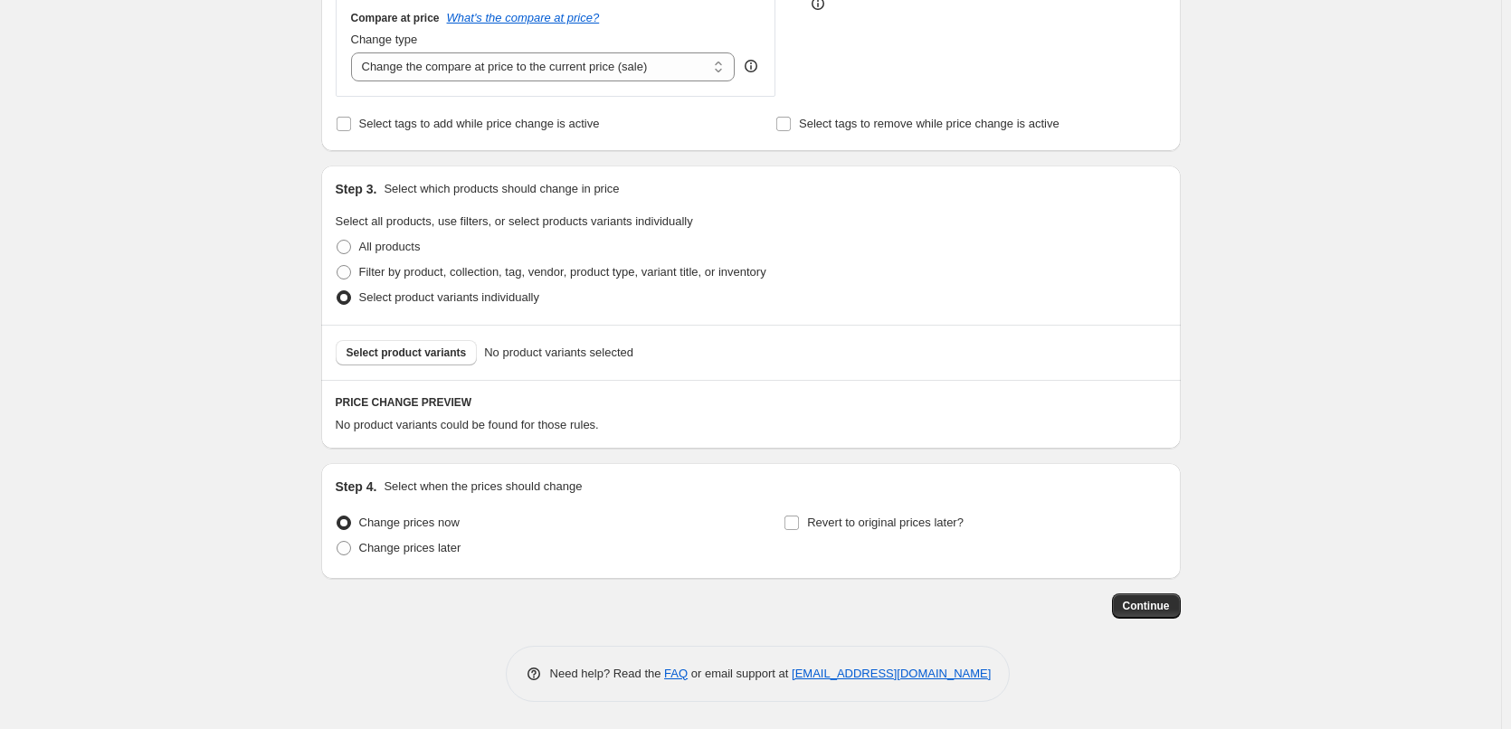
scroll to position [511, 0]
click at [432, 351] on span "Select product variants" at bounding box center [406, 353] width 120 height 14
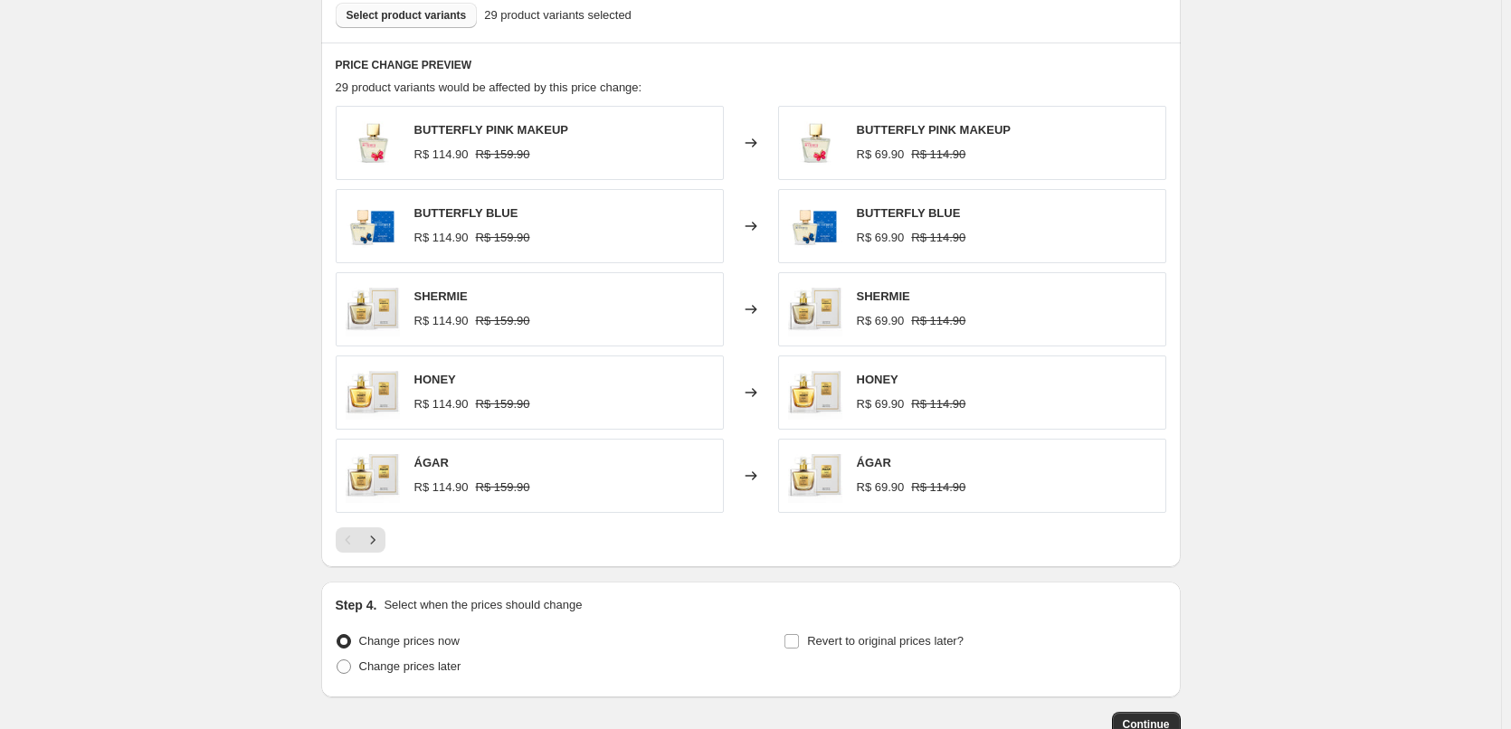
scroll to position [967, 0]
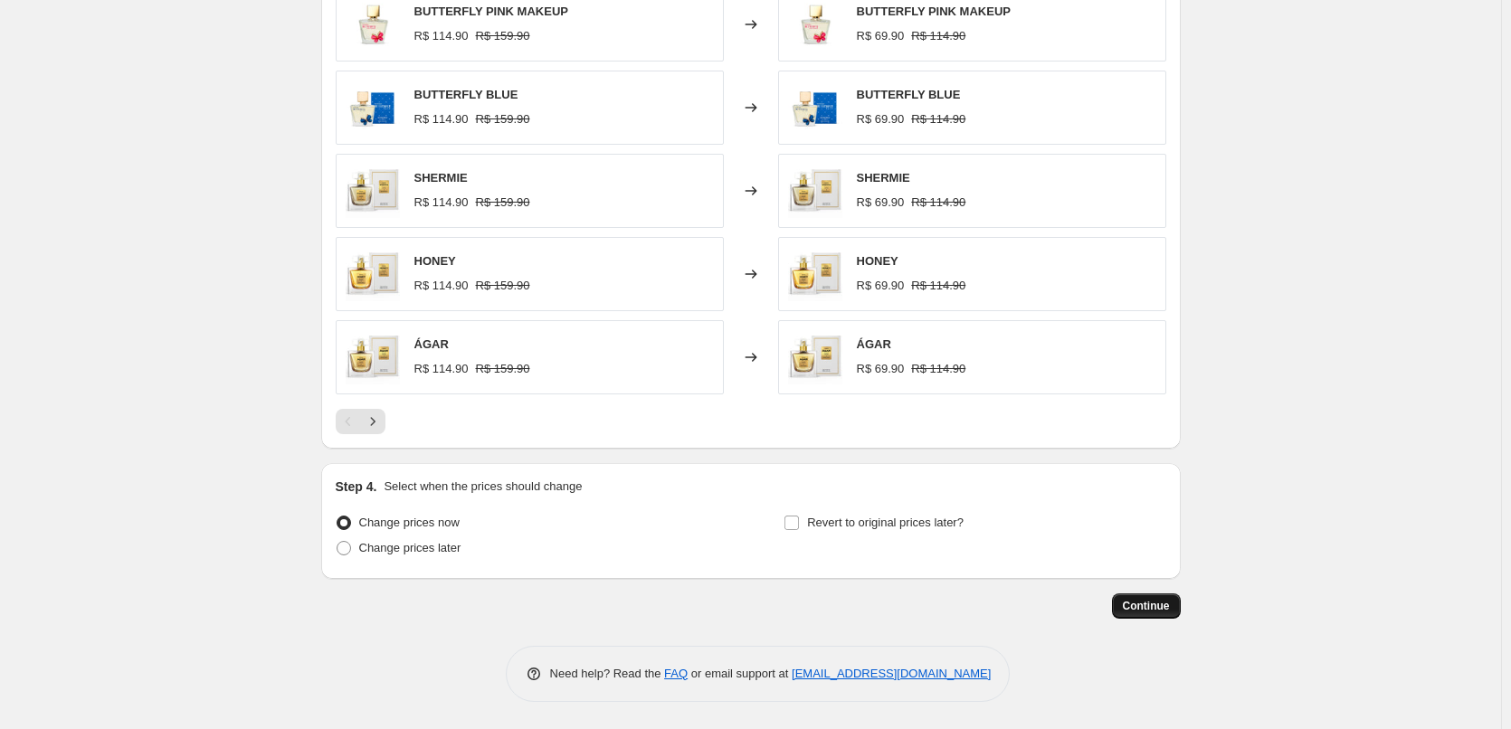
click at [1148, 607] on span "Continue" at bounding box center [1146, 606] width 47 height 14
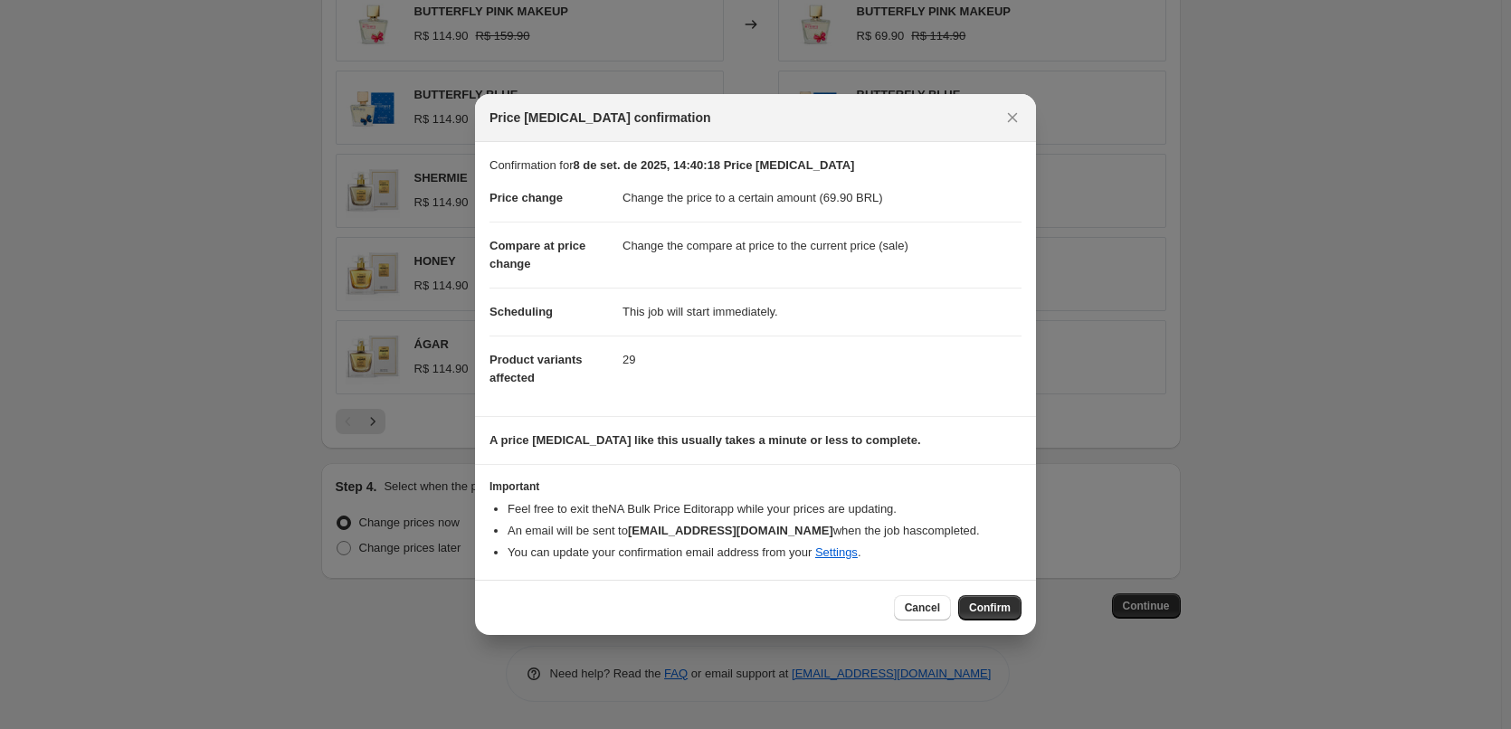
click at [1025, 618] on div "Cancel Confirm" at bounding box center [755, 607] width 561 height 55
click at [1011, 617] on button "Confirm" at bounding box center [989, 607] width 63 height 25
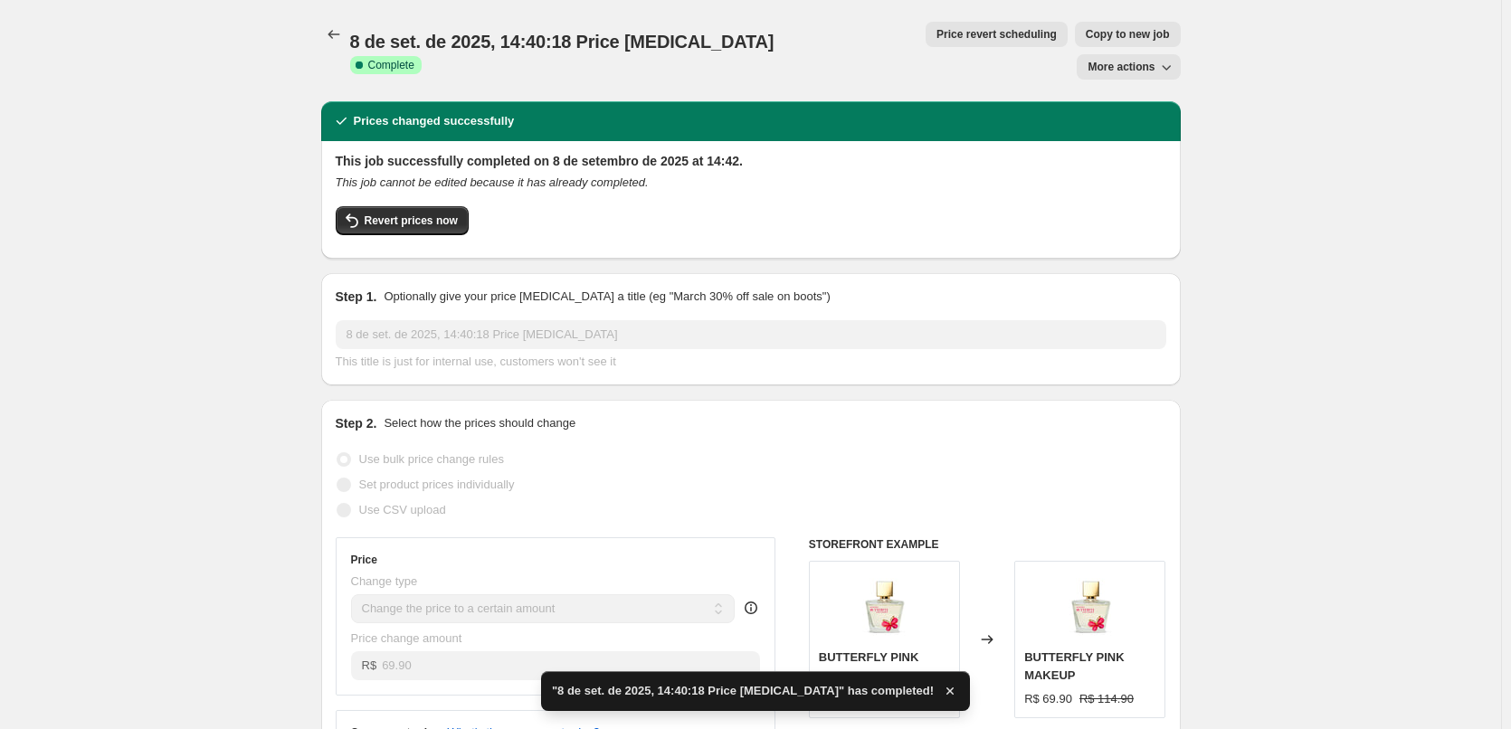
click at [350, 45] on div at bounding box center [335, 34] width 29 height 25
click at [334, 39] on icon "Price change jobs" at bounding box center [334, 34] width 18 height 18
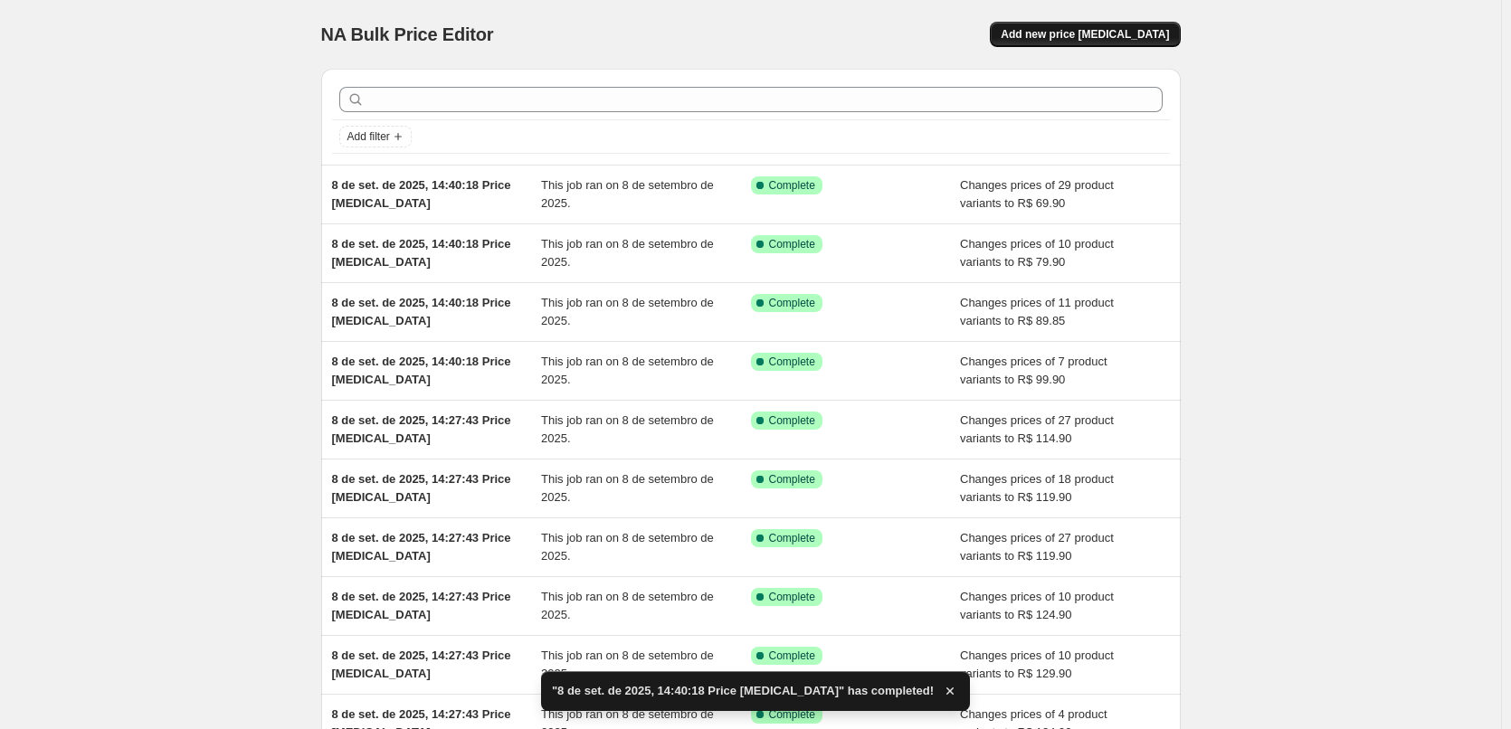
click at [1088, 24] on button "Add new price [MEDICAL_DATA]" at bounding box center [1085, 34] width 190 height 25
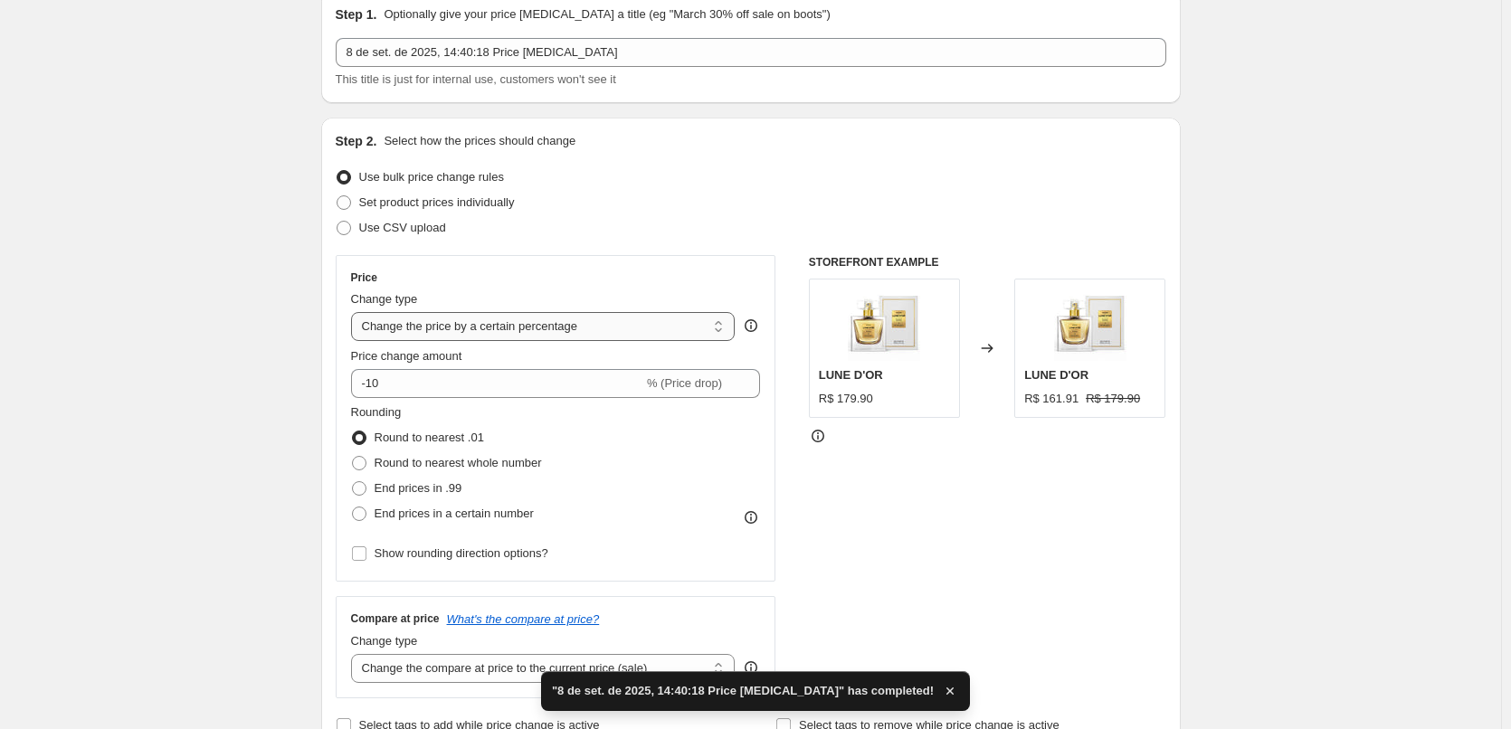
scroll to position [120, 0]
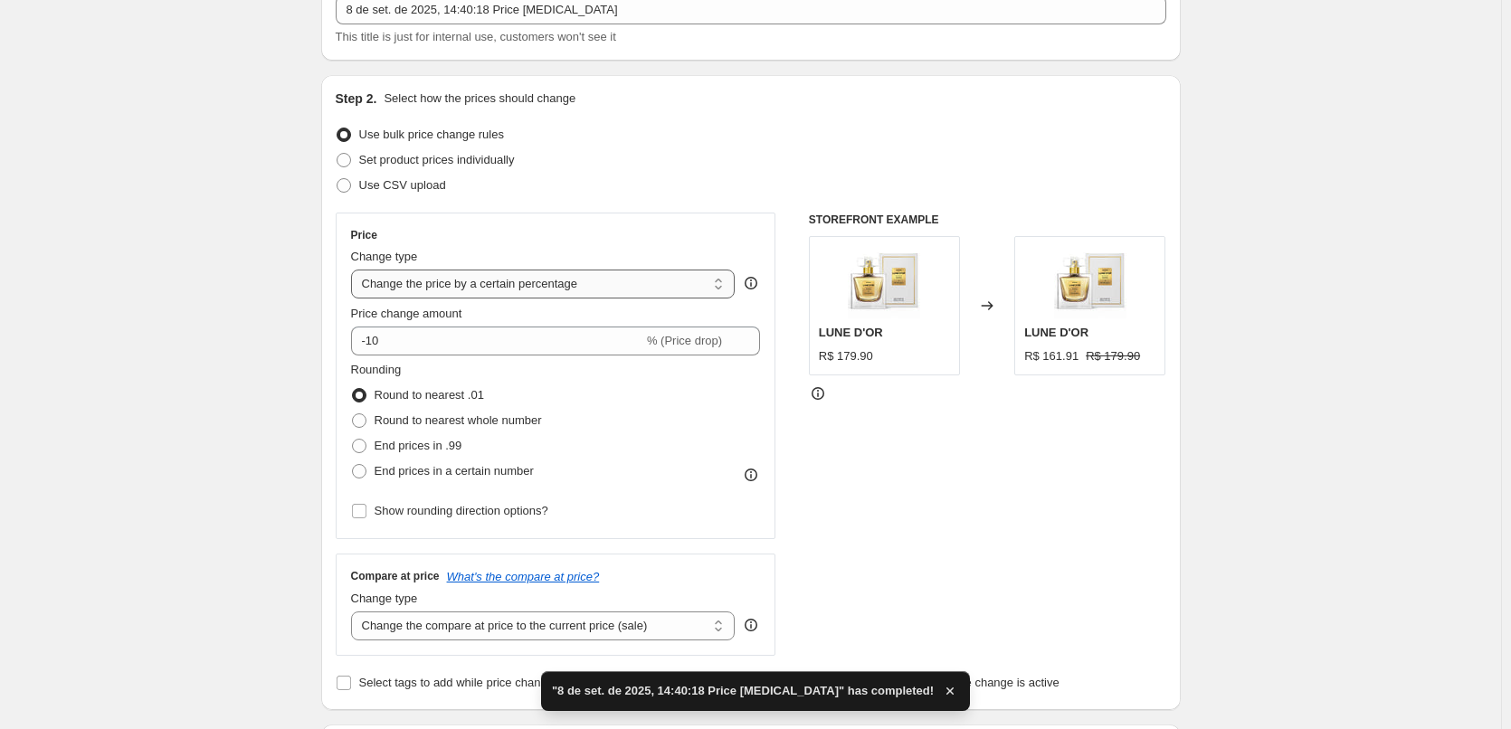
click at [502, 287] on select "Change the price to a certain amount Change the price by a certain amount Chang…" at bounding box center [543, 284] width 384 height 29
drag, startPoint x: 541, startPoint y: 274, endPoint x: 542, endPoint y: 298, distance: 23.5
click at [542, 273] on select "Change the price to a certain amount Change the price by a certain amount Chang…" at bounding box center [543, 284] width 384 height 29
select select "to"
click at [355, 270] on select "Change the price to a certain amount Change the price by a certain amount Chang…" at bounding box center [543, 284] width 384 height 29
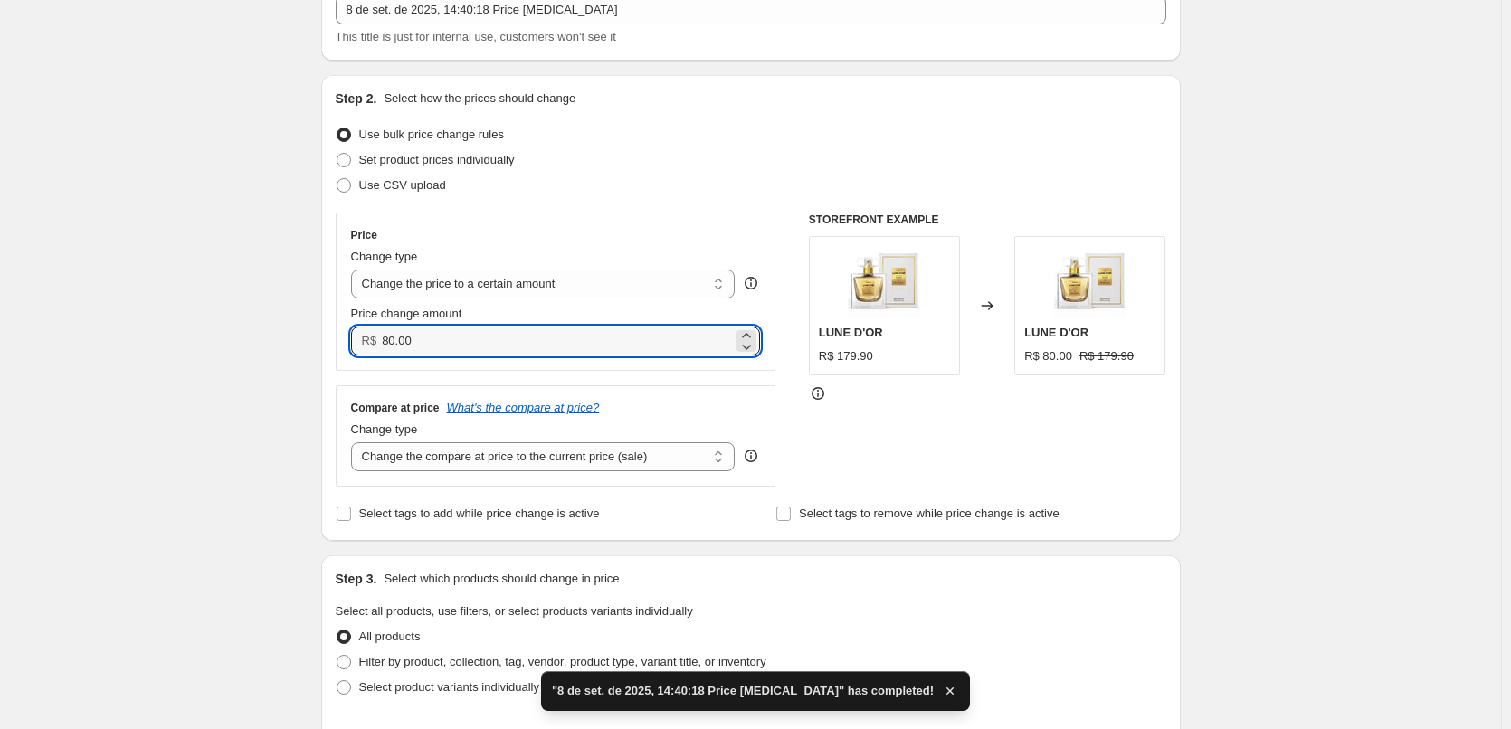
drag, startPoint x: 494, startPoint y: 347, endPoint x: 309, endPoint y: 339, distance: 185.6
click at [341, 340] on div "Price Change type Change the price to a certain amount Change the price by a ce…" at bounding box center [556, 292] width 441 height 158
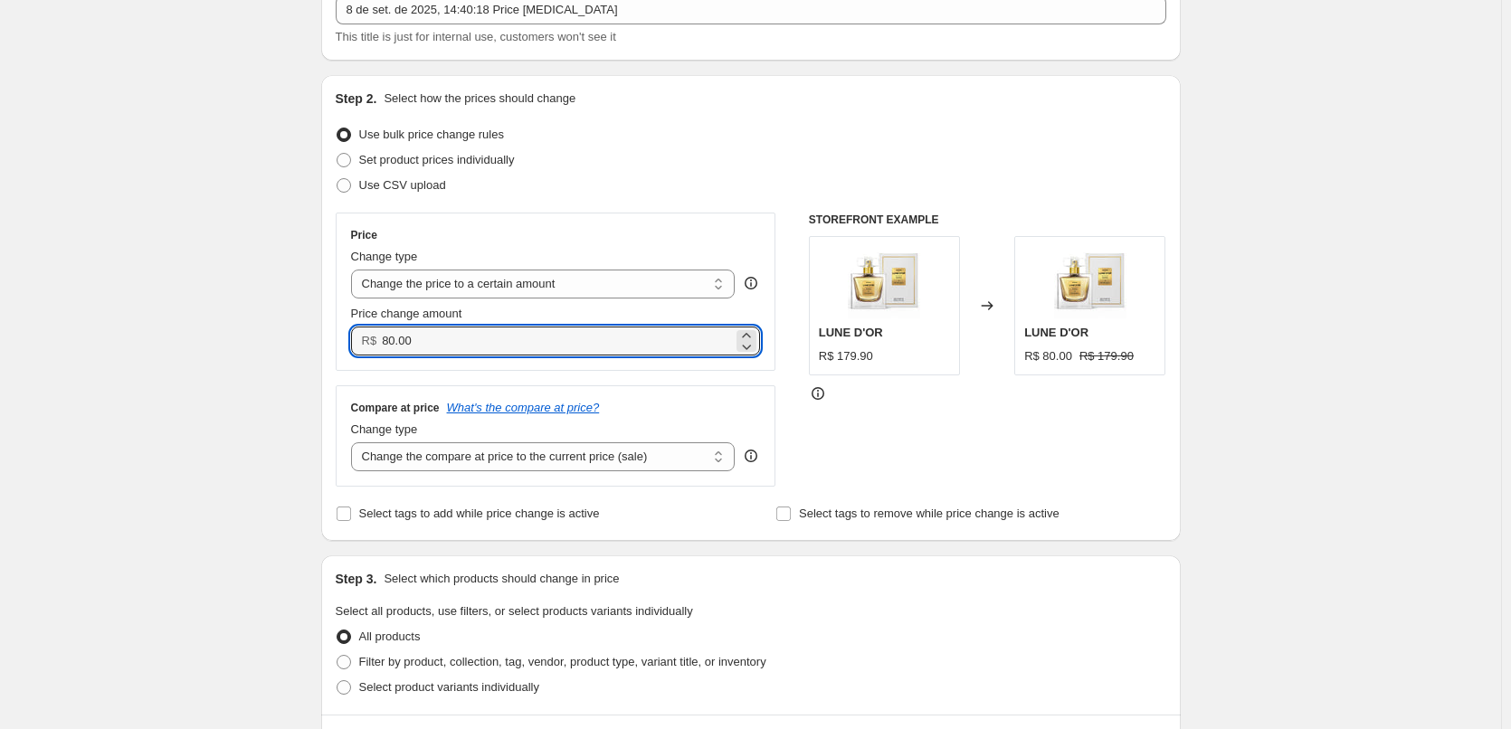
paste input "59.9"
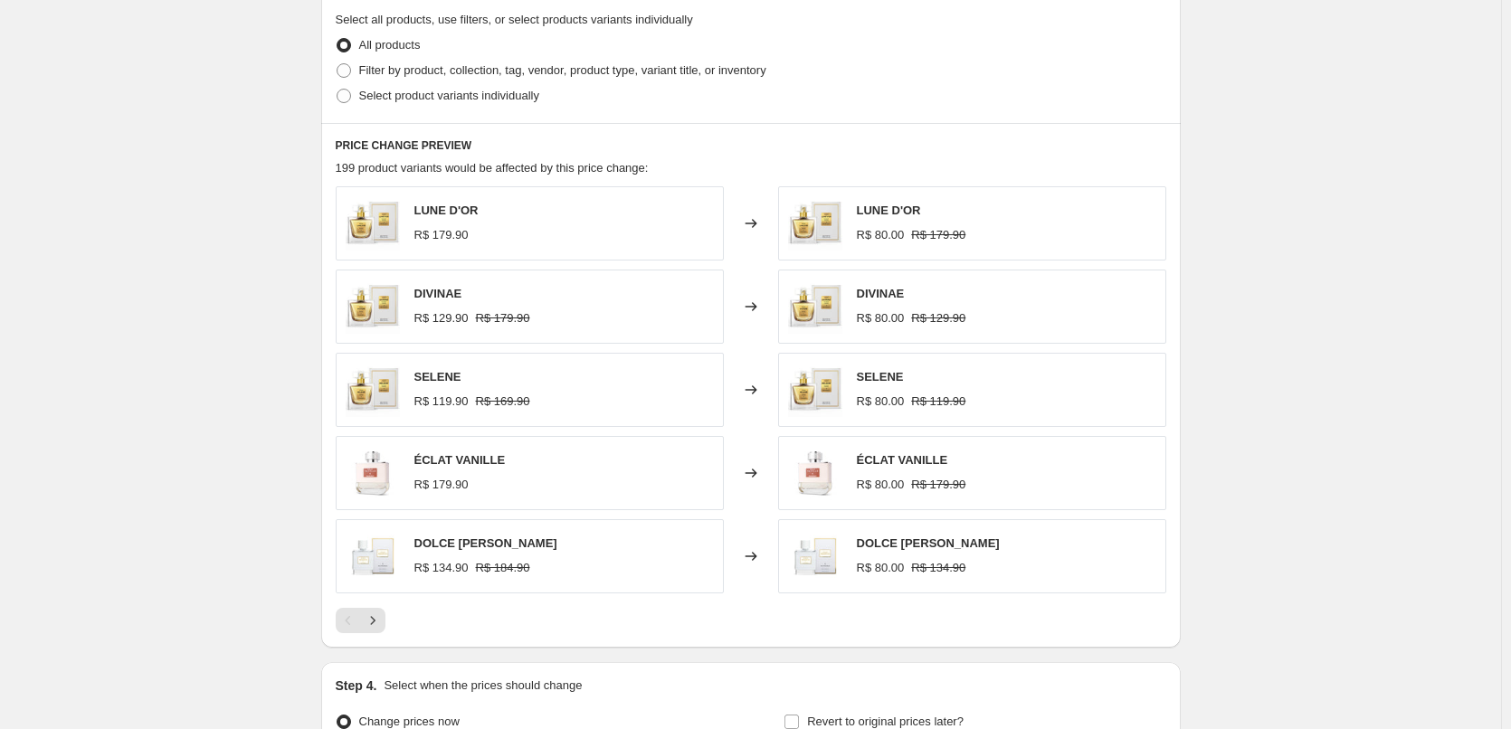
scroll to position [663, 0]
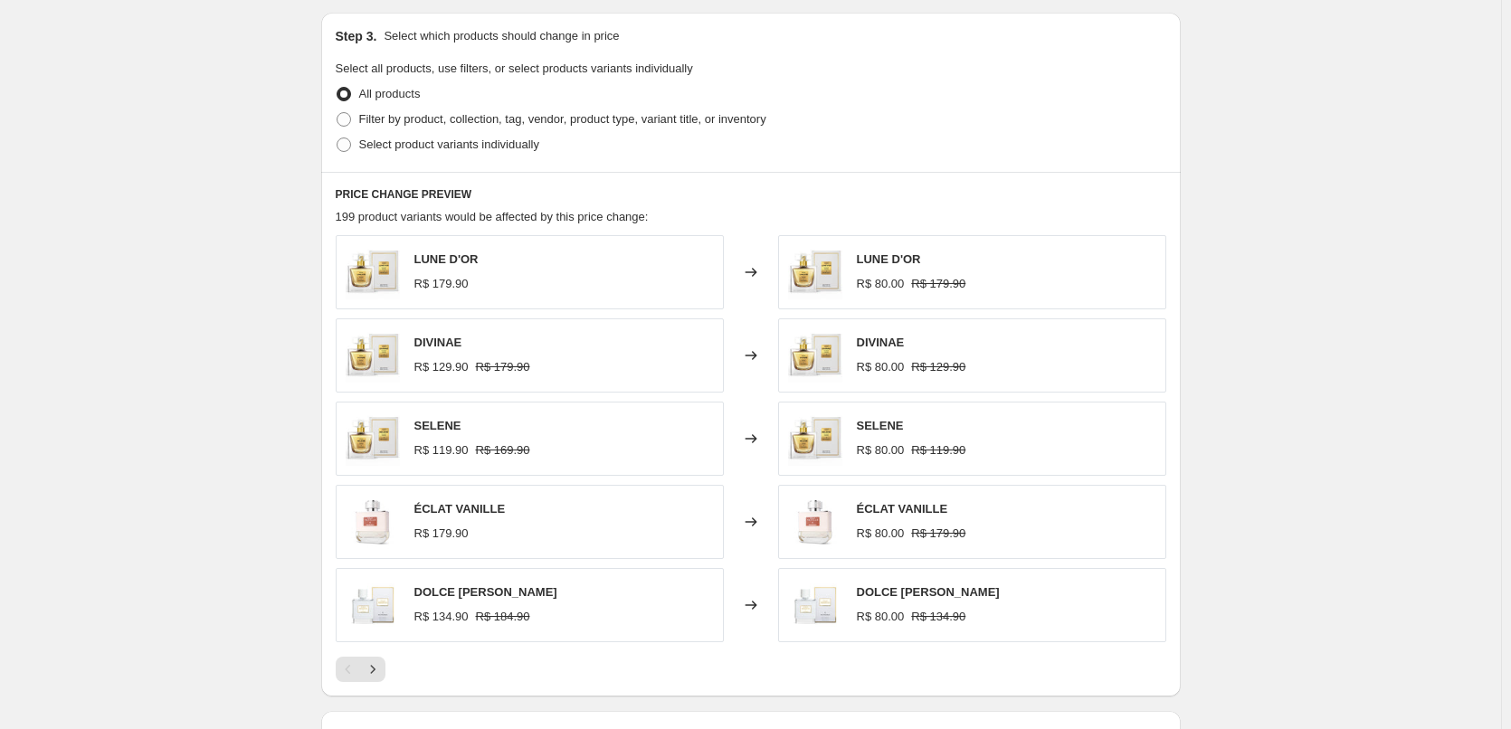
type input "59.90"
click at [425, 165] on div "Step 3. Select which products should change in price Select all products, use f…" at bounding box center [750, 92] width 859 height 159
click at [431, 147] on span "Select product variants individually" at bounding box center [449, 145] width 180 height 14
click at [337, 138] on input "Select product variants individually" at bounding box center [337, 138] width 1 height 1
radio input "true"
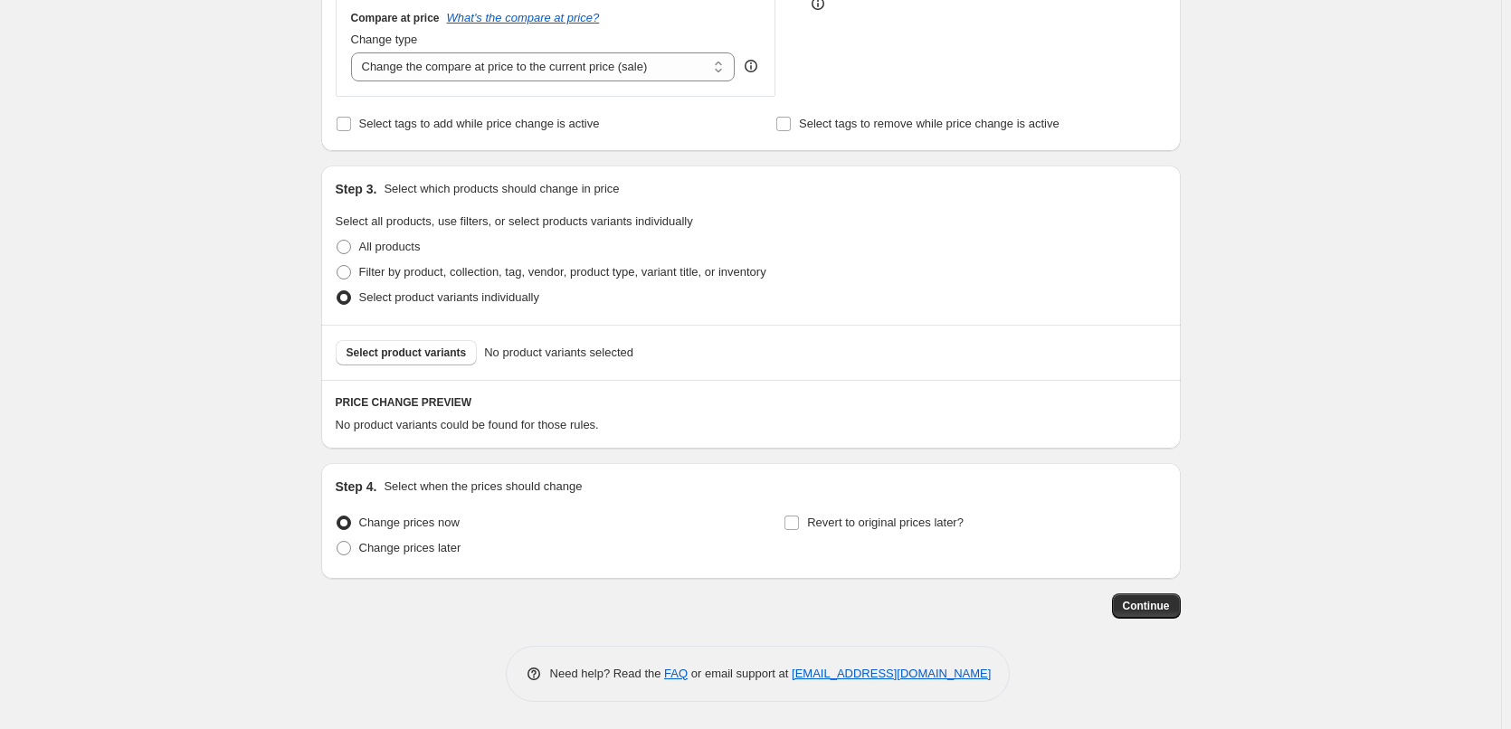
scroll to position [511, 0]
click at [426, 349] on span "Select product variants" at bounding box center [406, 353] width 120 height 14
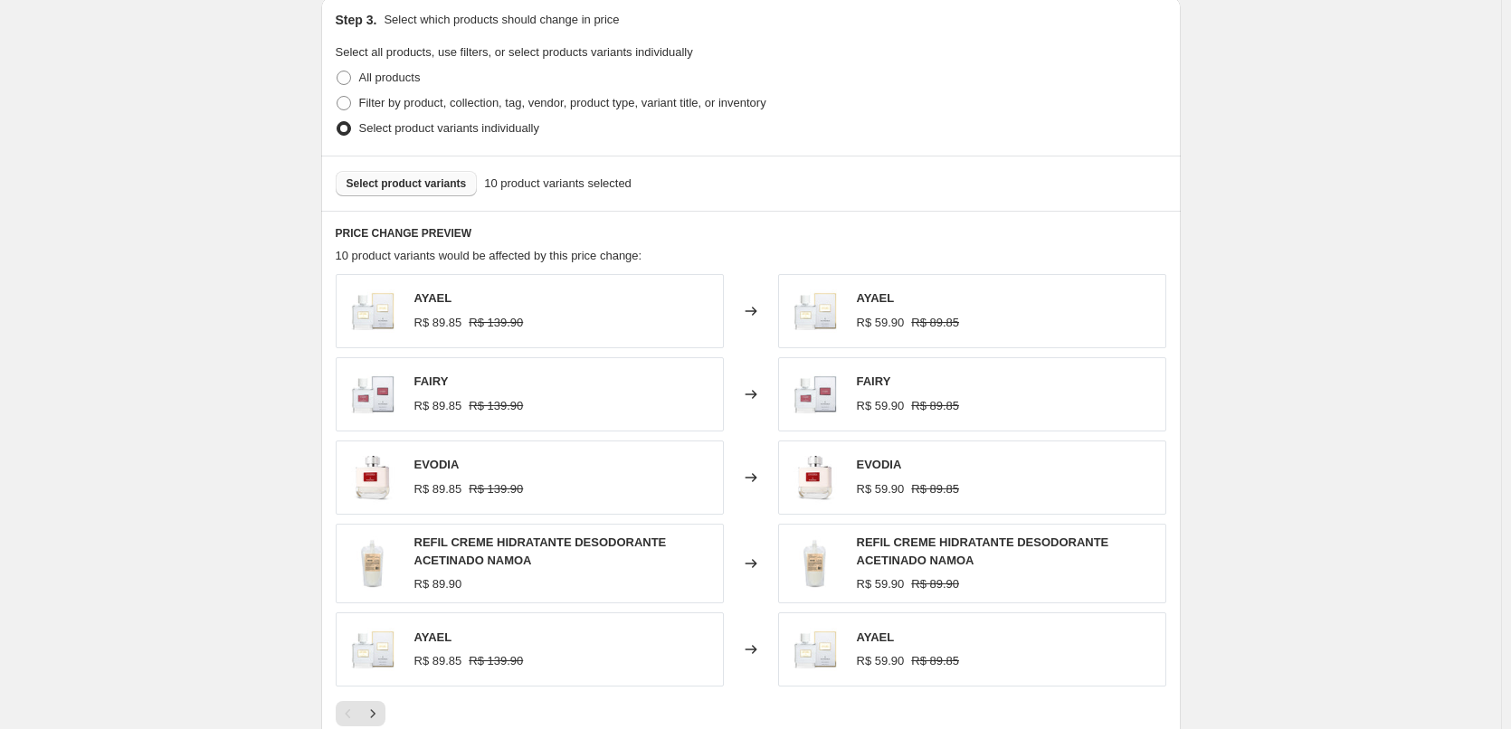
scroll to position [724, 0]
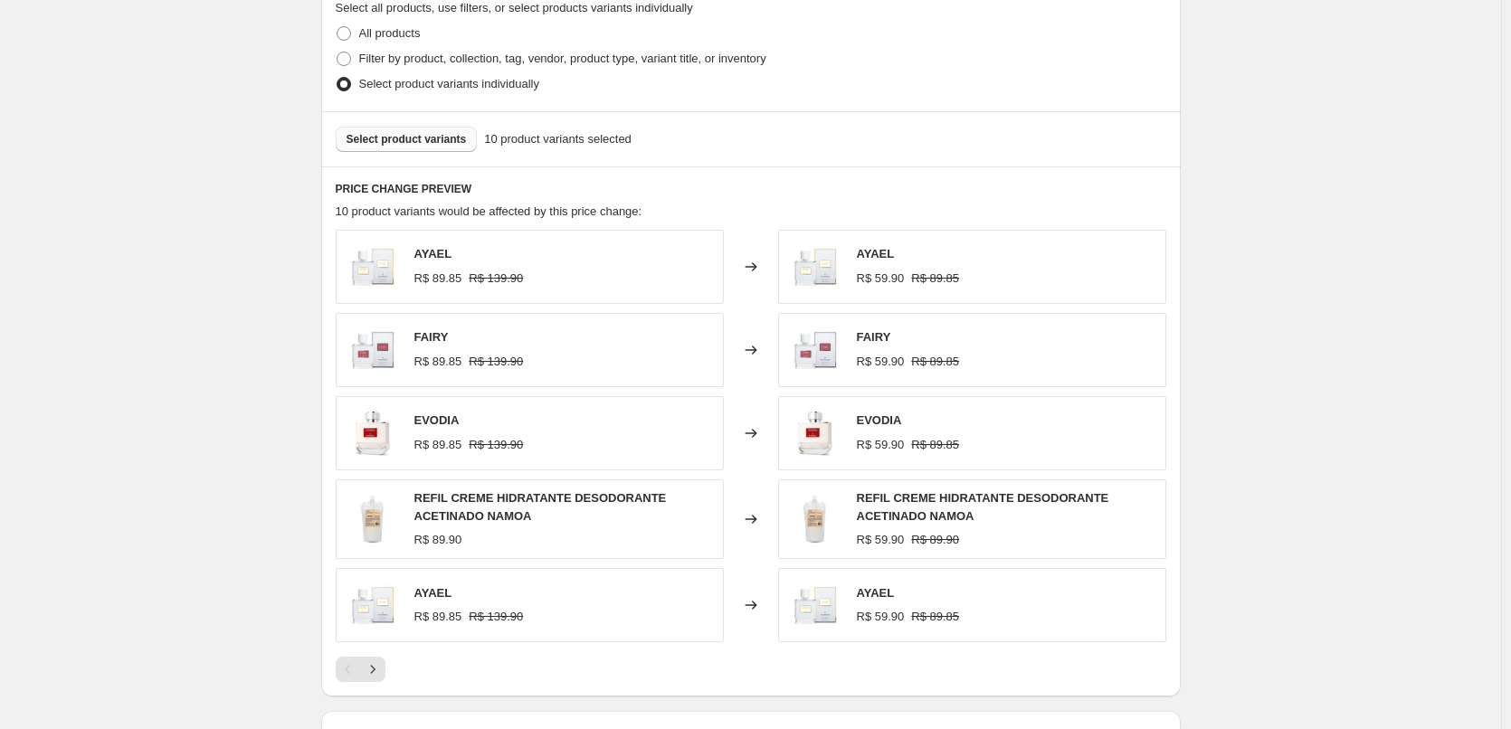
click at [619, 279] on div "AYAEL R$ 89.85 R$ 139.90" at bounding box center [530, 267] width 388 height 74
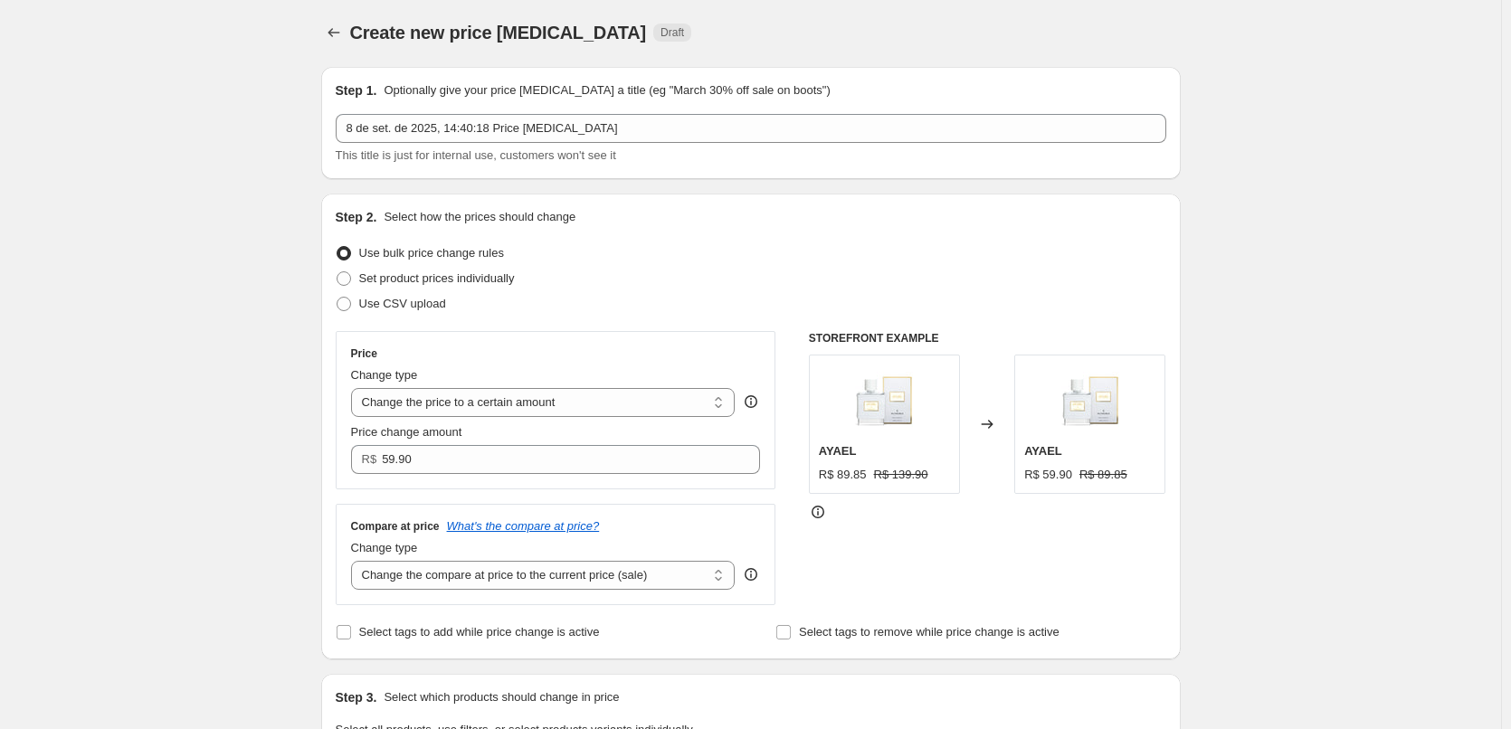
scroll to position [0, 0]
click at [332, 35] on icon "Price change jobs" at bounding box center [334, 34] width 18 height 18
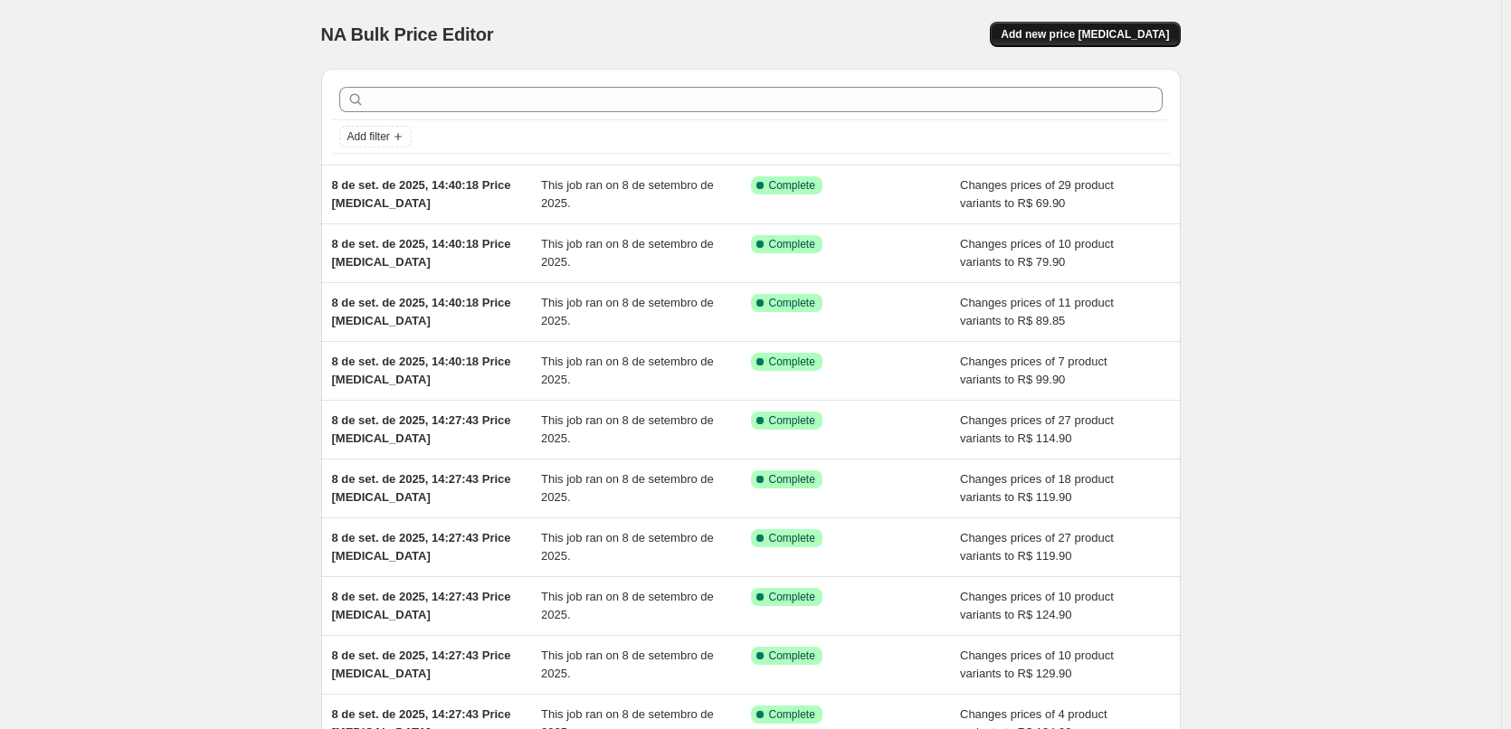
click at [1115, 35] on span "Add new price change job" at bounding box center [1085, 34] width 168 height 14
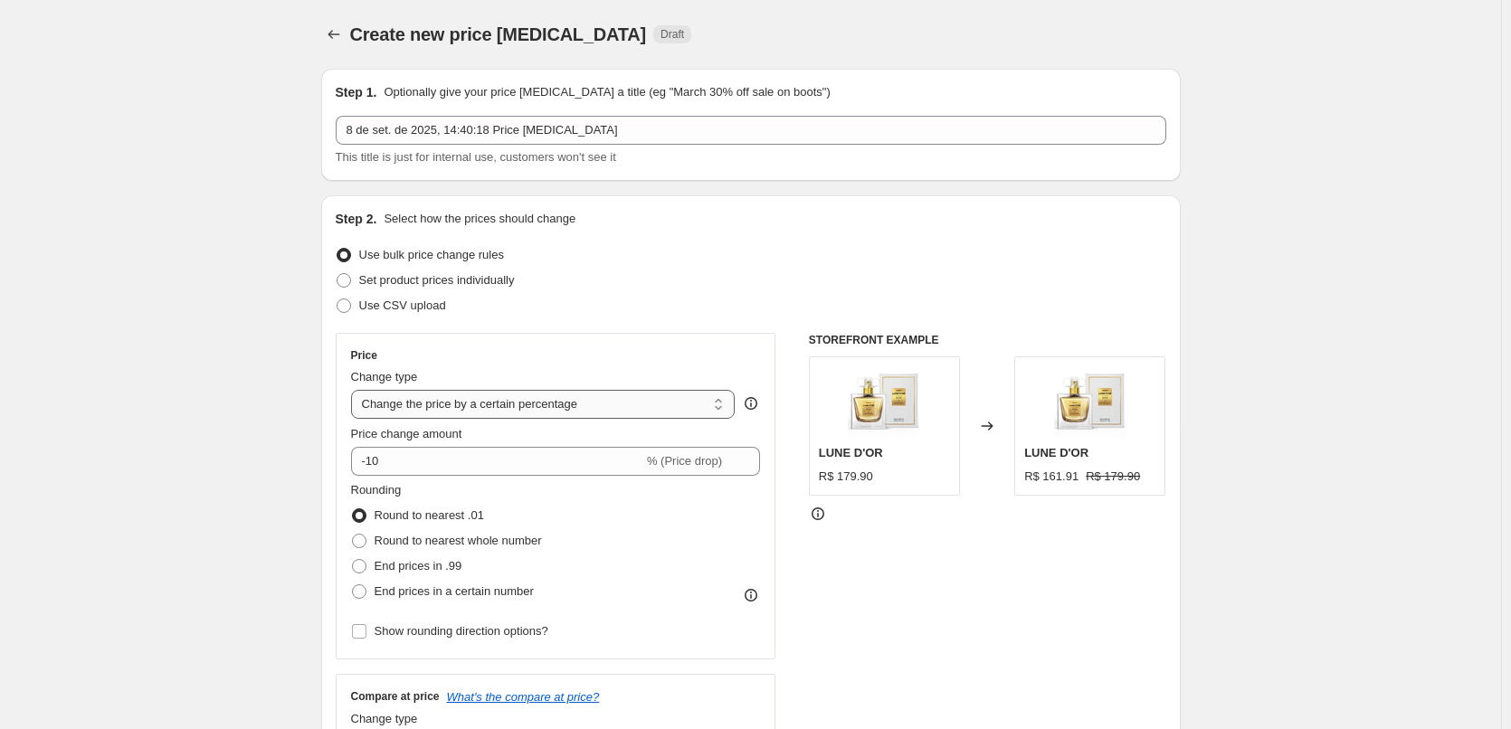
click at [629, 401] on select "Change the price to a certain amount Change the price by a certain amount Chang…" at bounding box center [543, 404] width 384 height 29
select select "to"
click at [355, 390] on select "Change the price to a certain amount Change the price by a certain amount Chang…" at bounding box center [543, 404] width 384 height 29
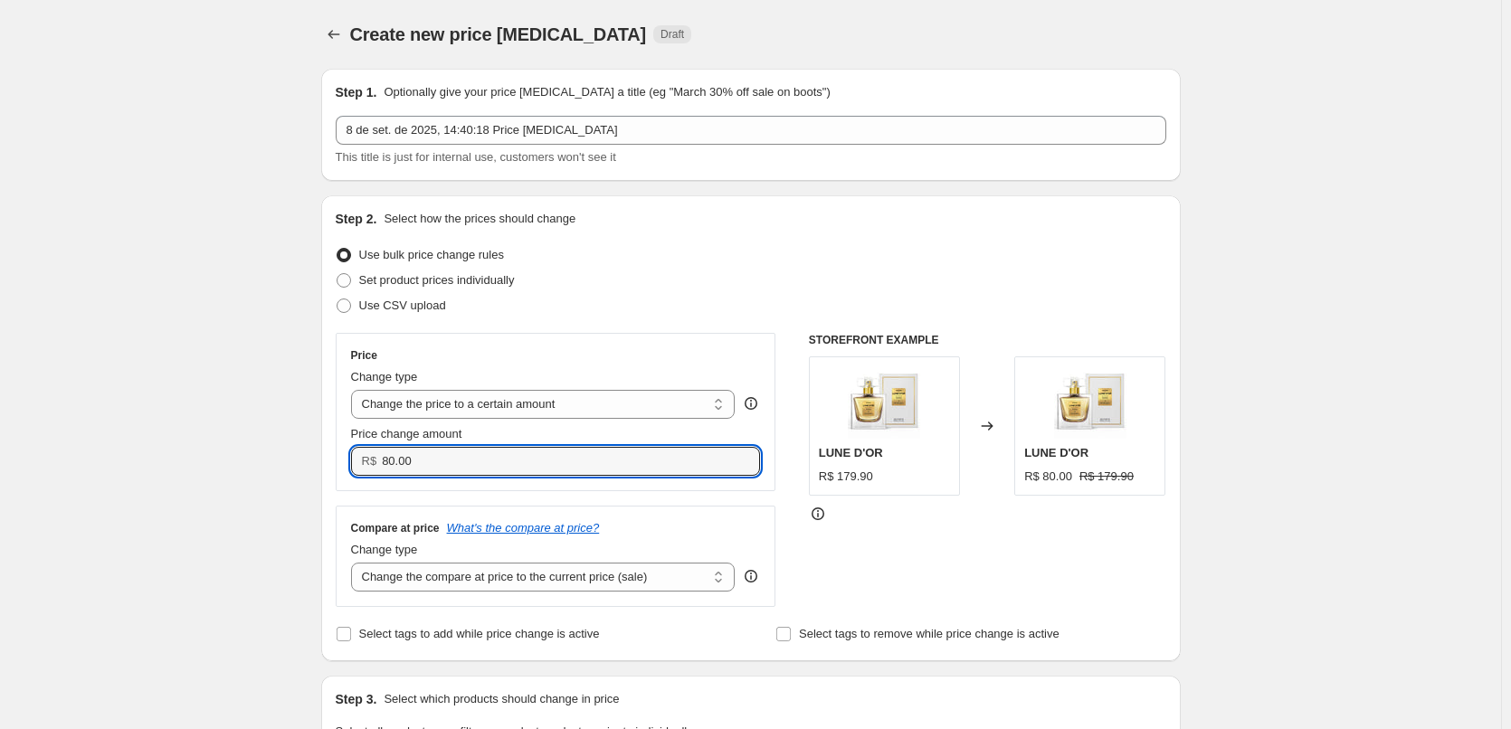
drag, startPoint x: 527, startPoint y: 461, endPoint x: 159, endPoint y: 433, distance: 368.4
paste input "49.9"
type input "49.90"
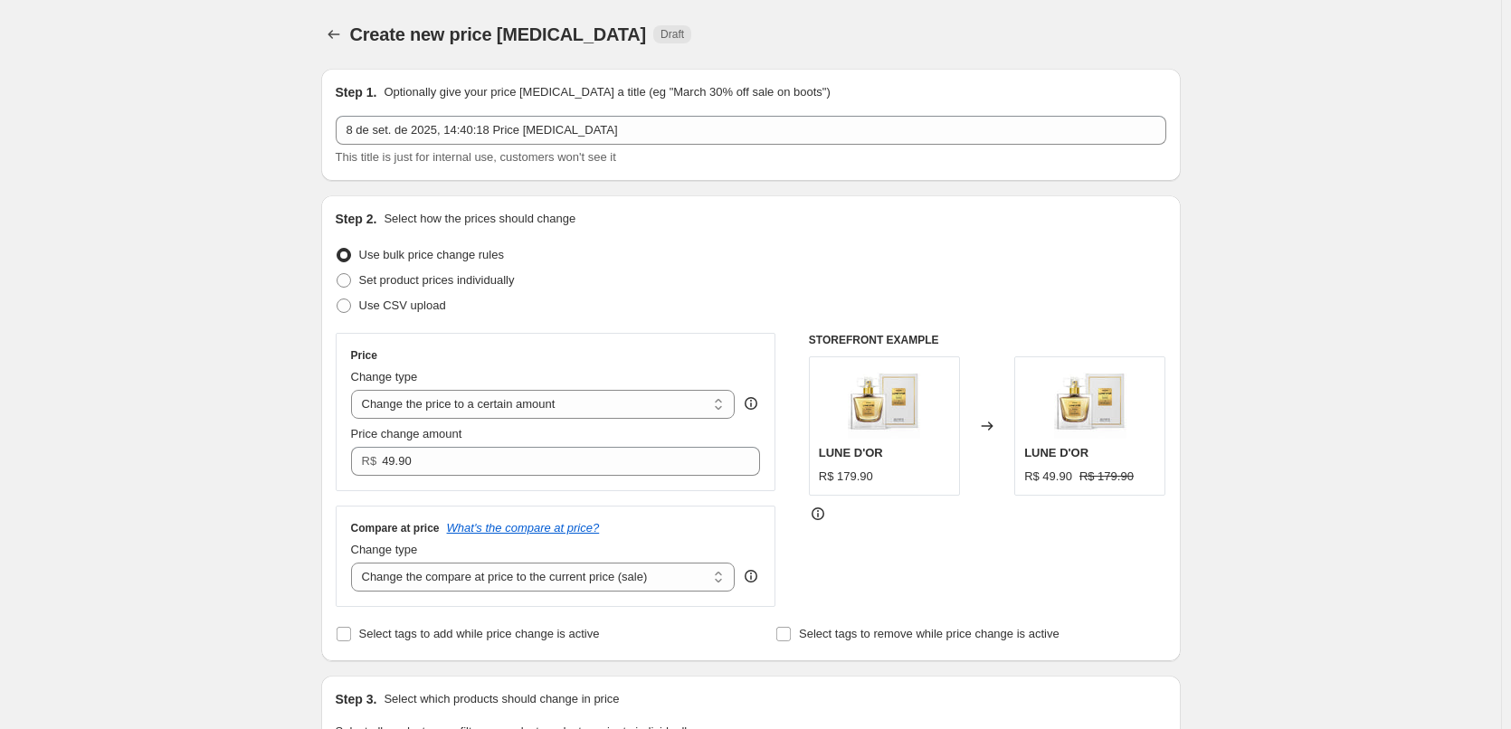
click at [575, 359] on div "Price" at bounding box center [556, 355] width 410 height 14
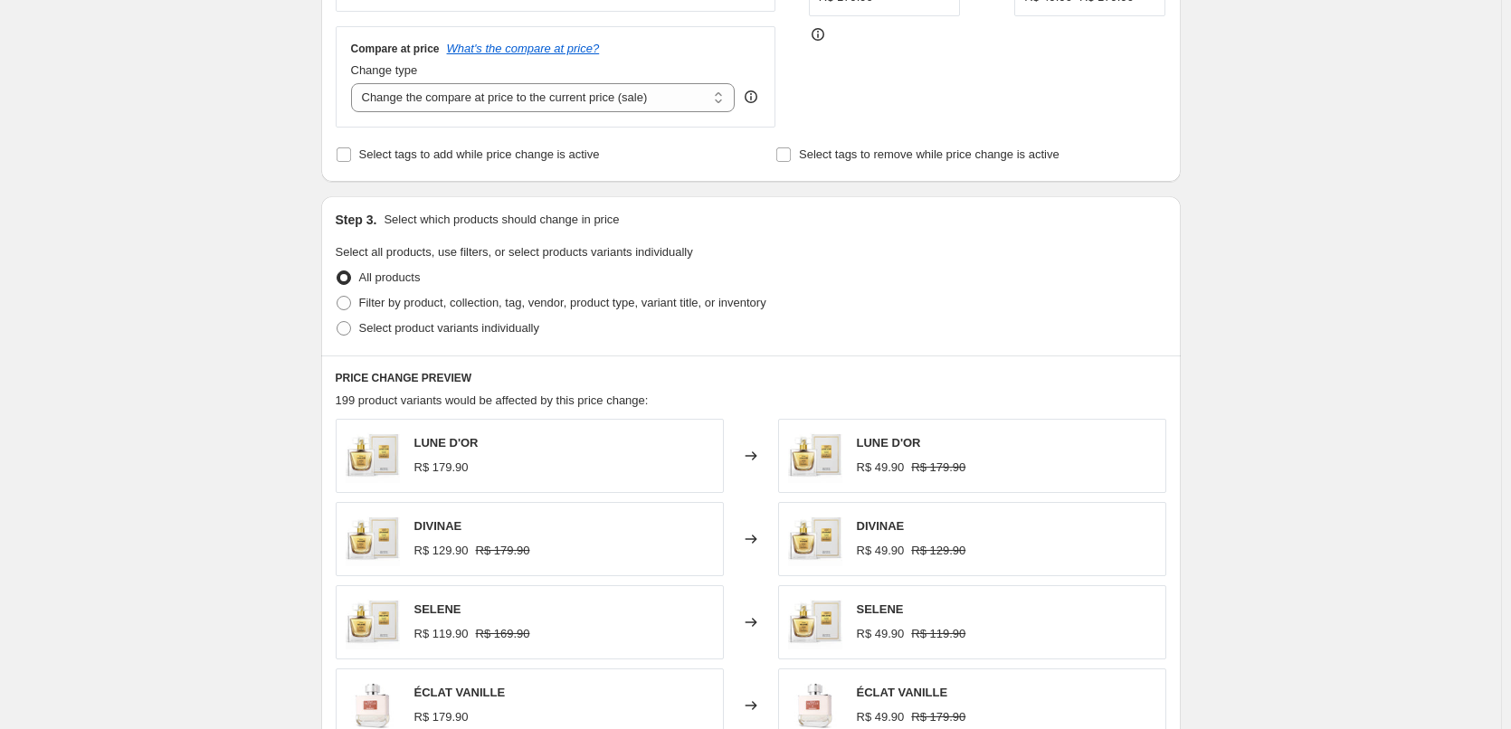
scroll to position [543, 0]
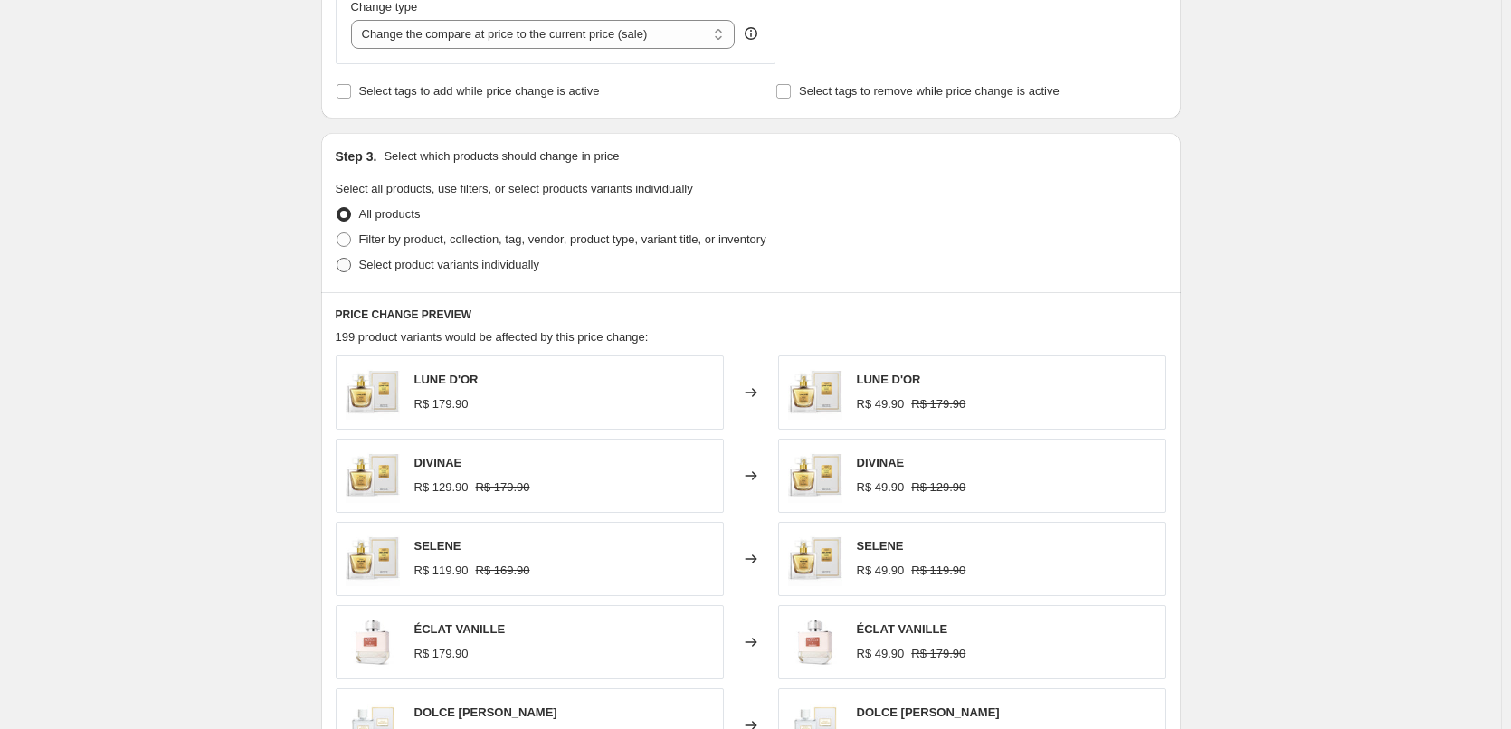
click at [432, 265] on span "Select product variants individually" at bounding box center [449, 265] width 180 height 14
click at [337, 259] on input "Select product variants individually" at bounding box center [337, 258] width 1 height 1
radio input "true"
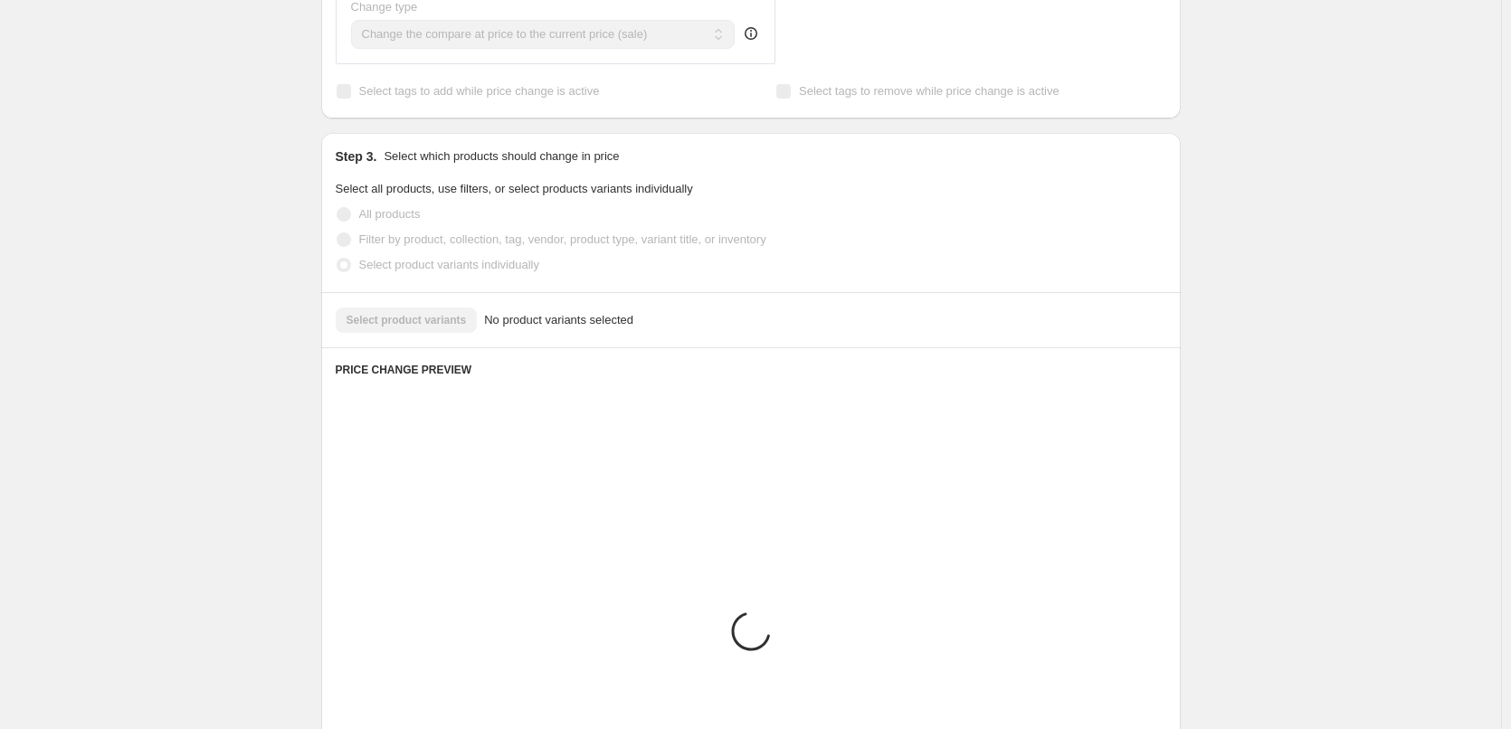
scroll to position [511, 0]
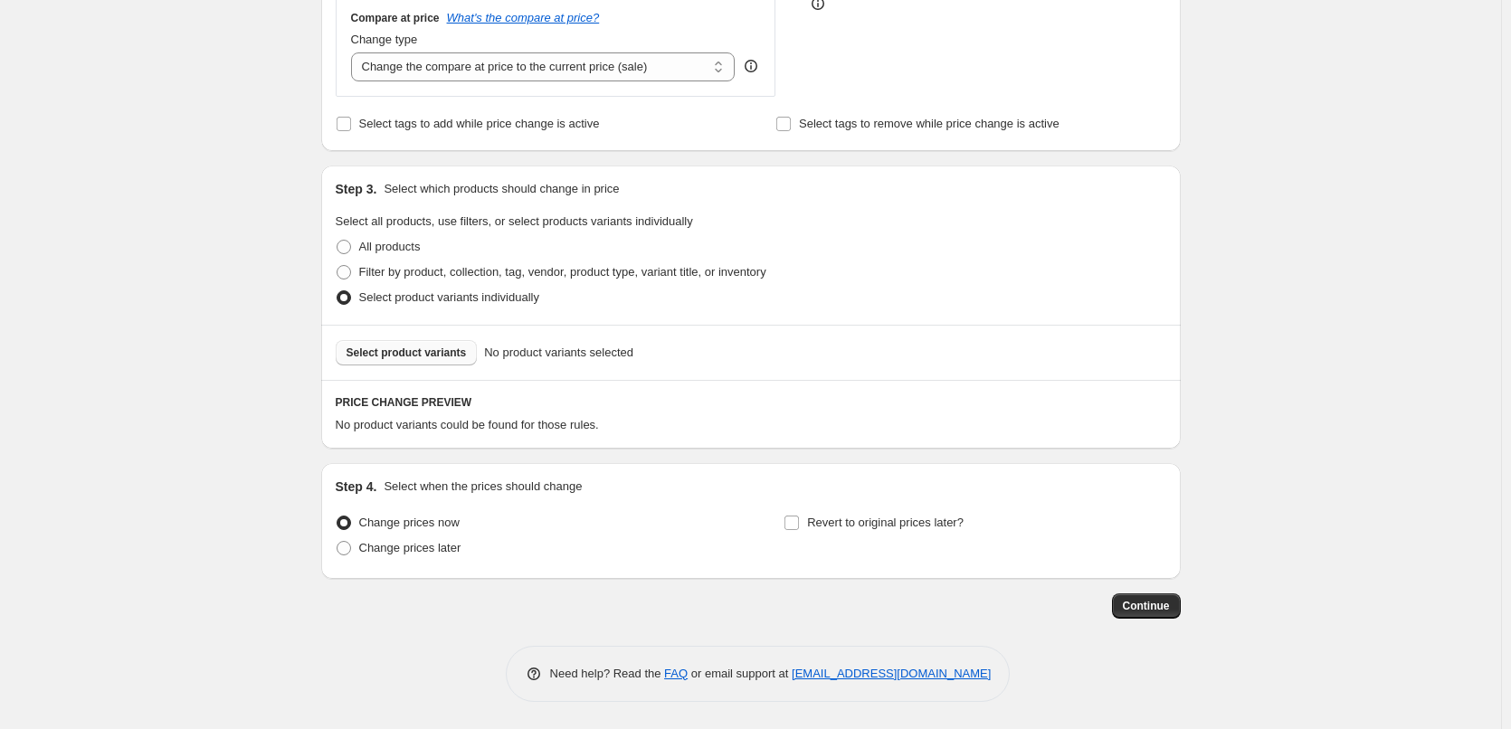
click at [451, 346] on span "Select product variants" at bounding box center [406, 353] width 120 height 14
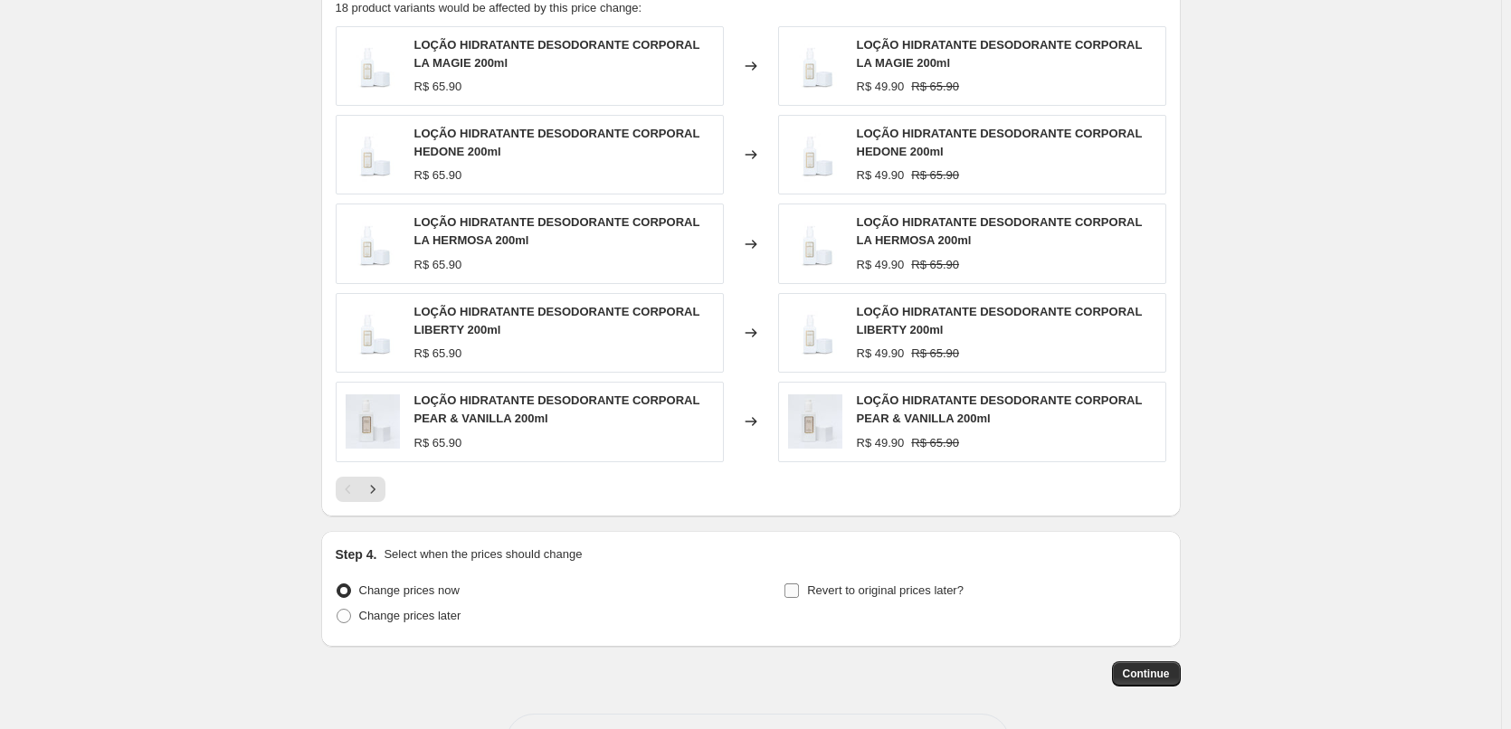
scroll to position [996, 0]
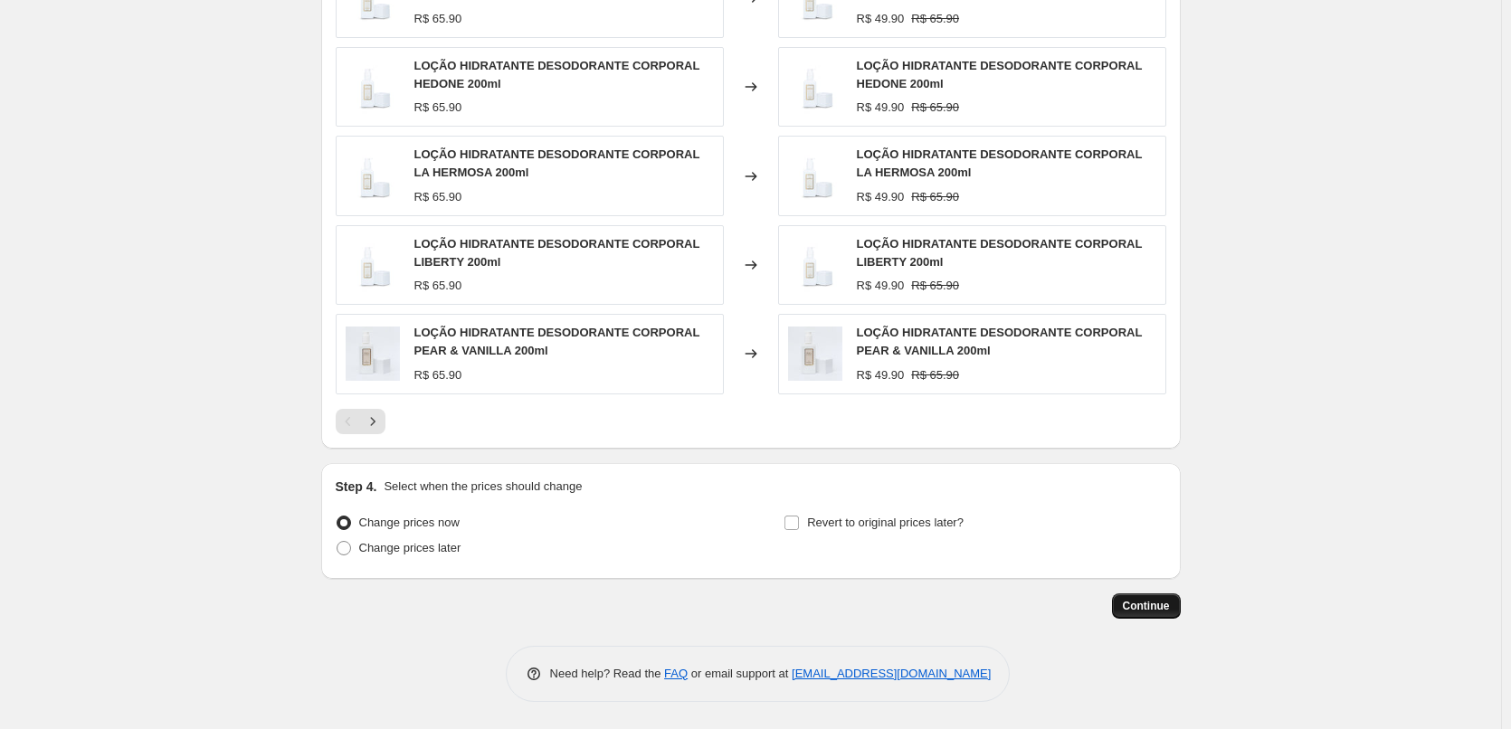
click at [1150, 606] on span "Continue" at bounding box center [1146, 606] width 47 height 14
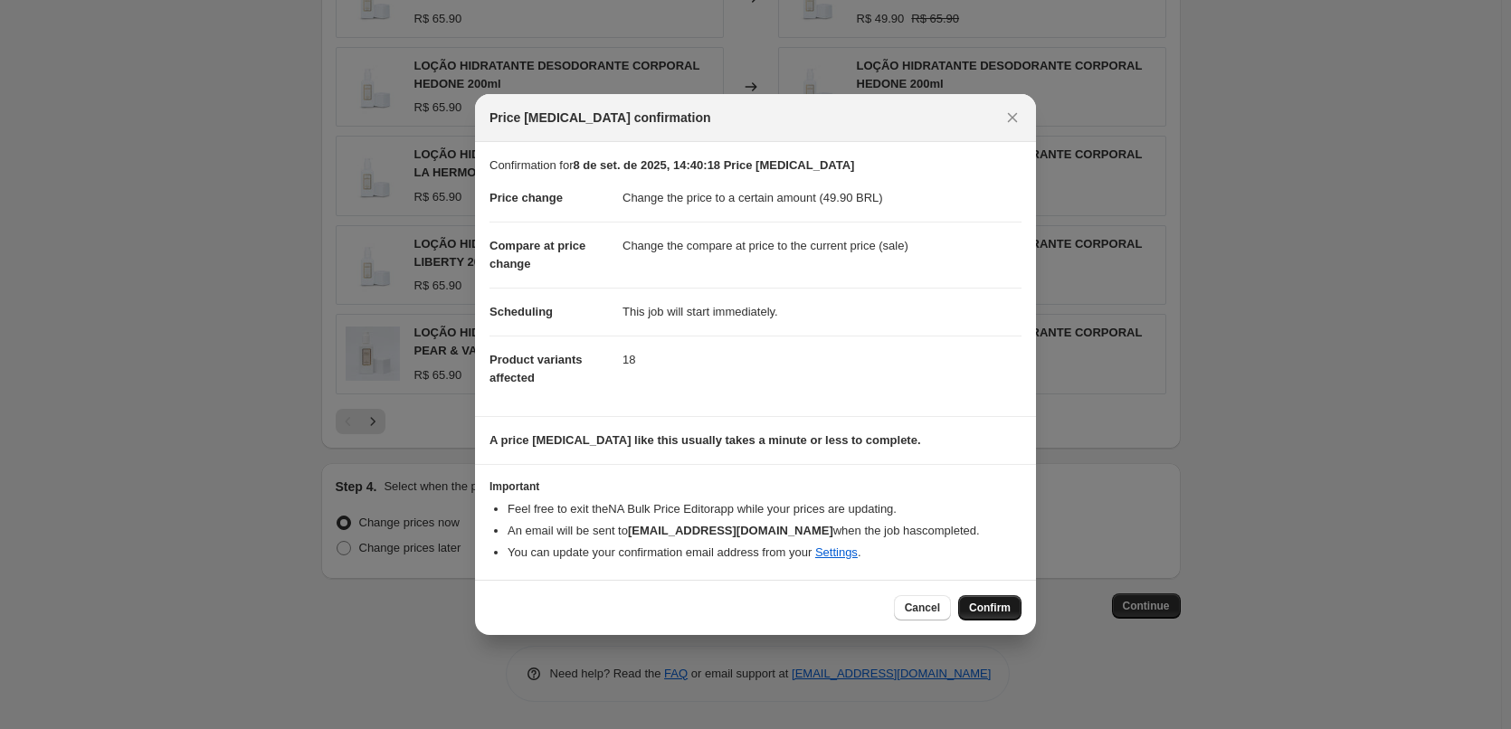
click at [971, 609] on span "Confirm" at bounding box center [990, 608] width 42 height 14
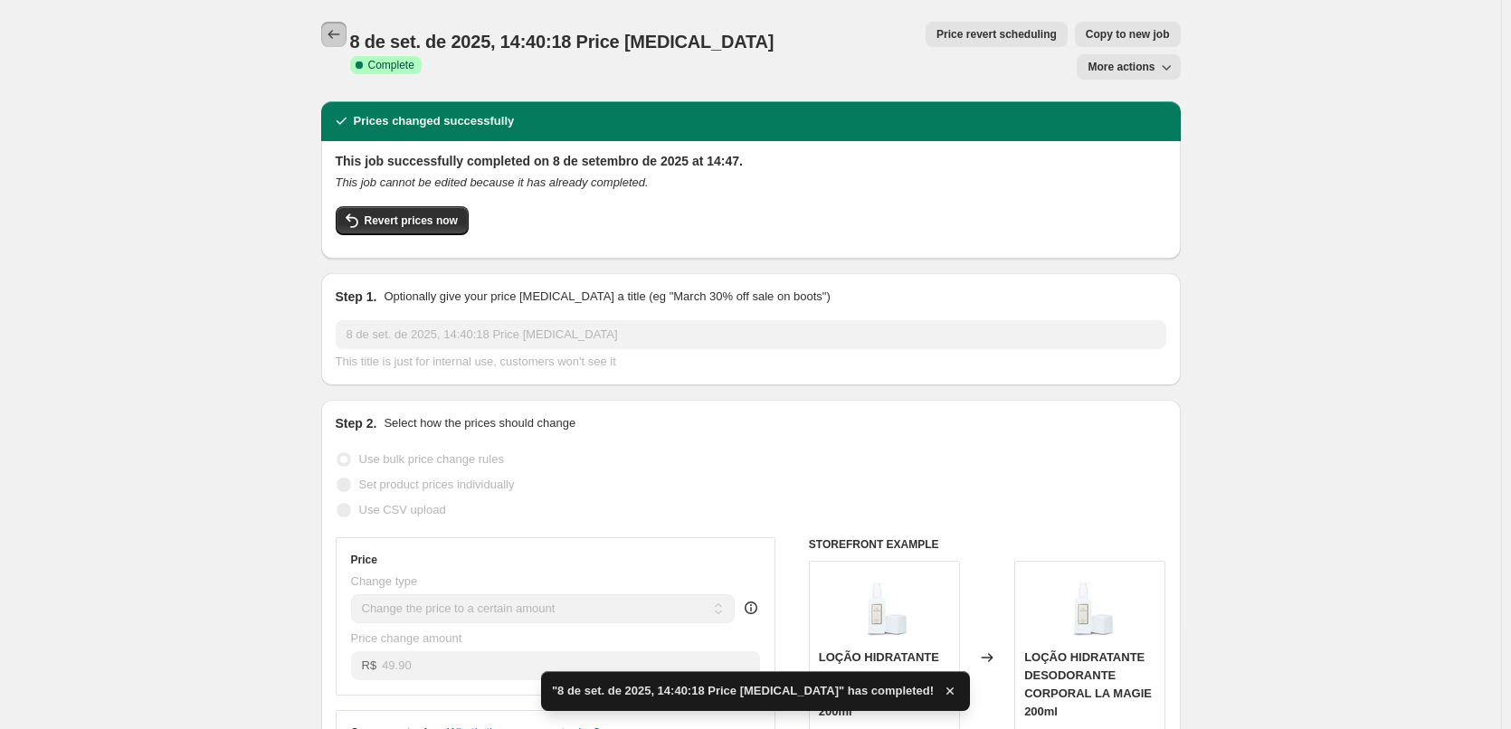
click at [343, 33] on icon "Price change jobs" at bounding box center [334, 34] width 18 height 18
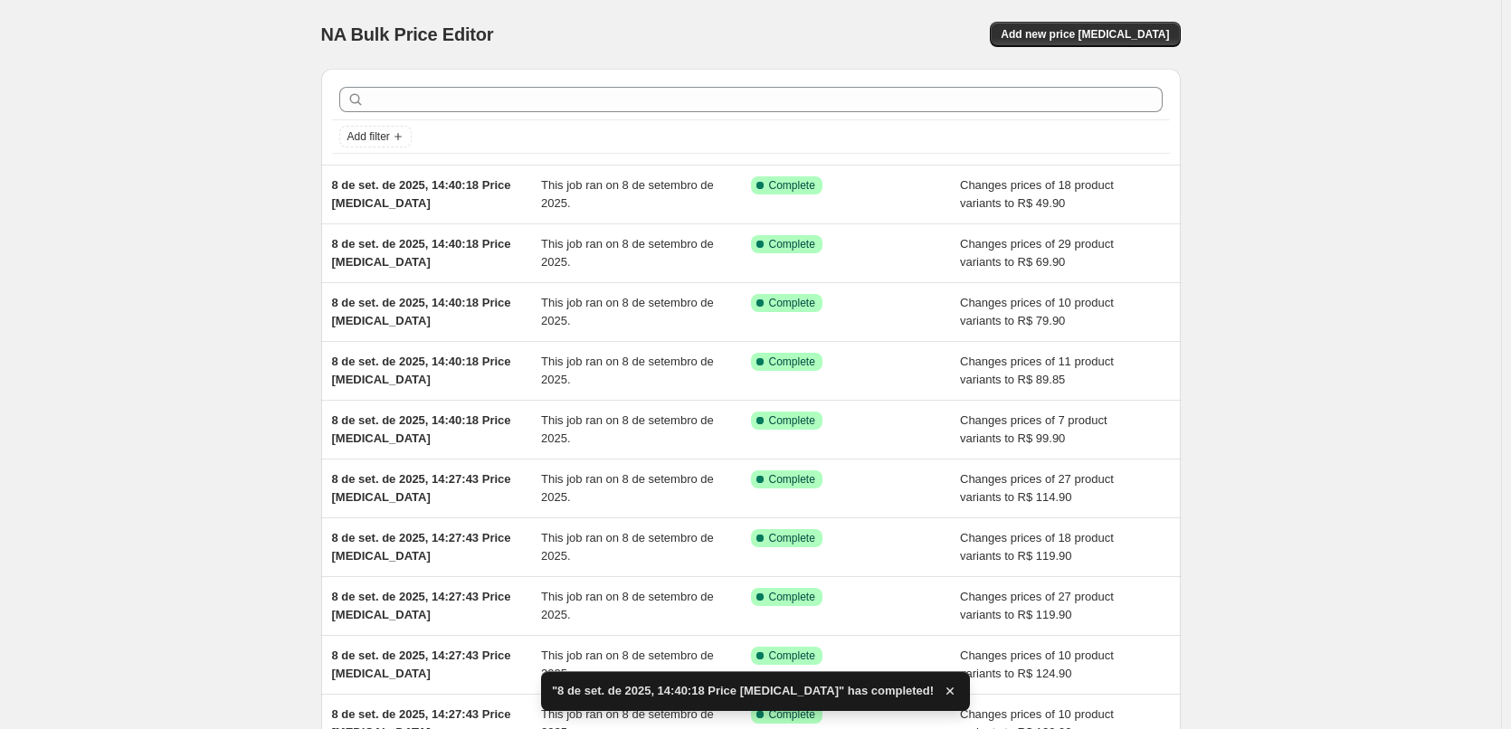
click at [1113, 49] on div "NA Bulk Price Editor. This page is ready NA Bulk Price Editor Add new price cha…" at bounding box center [750, 34] width 859 height 69
click at [1117, 43] on button "Add new price change job" at bounding box center [1085, 34] width 190 height 25
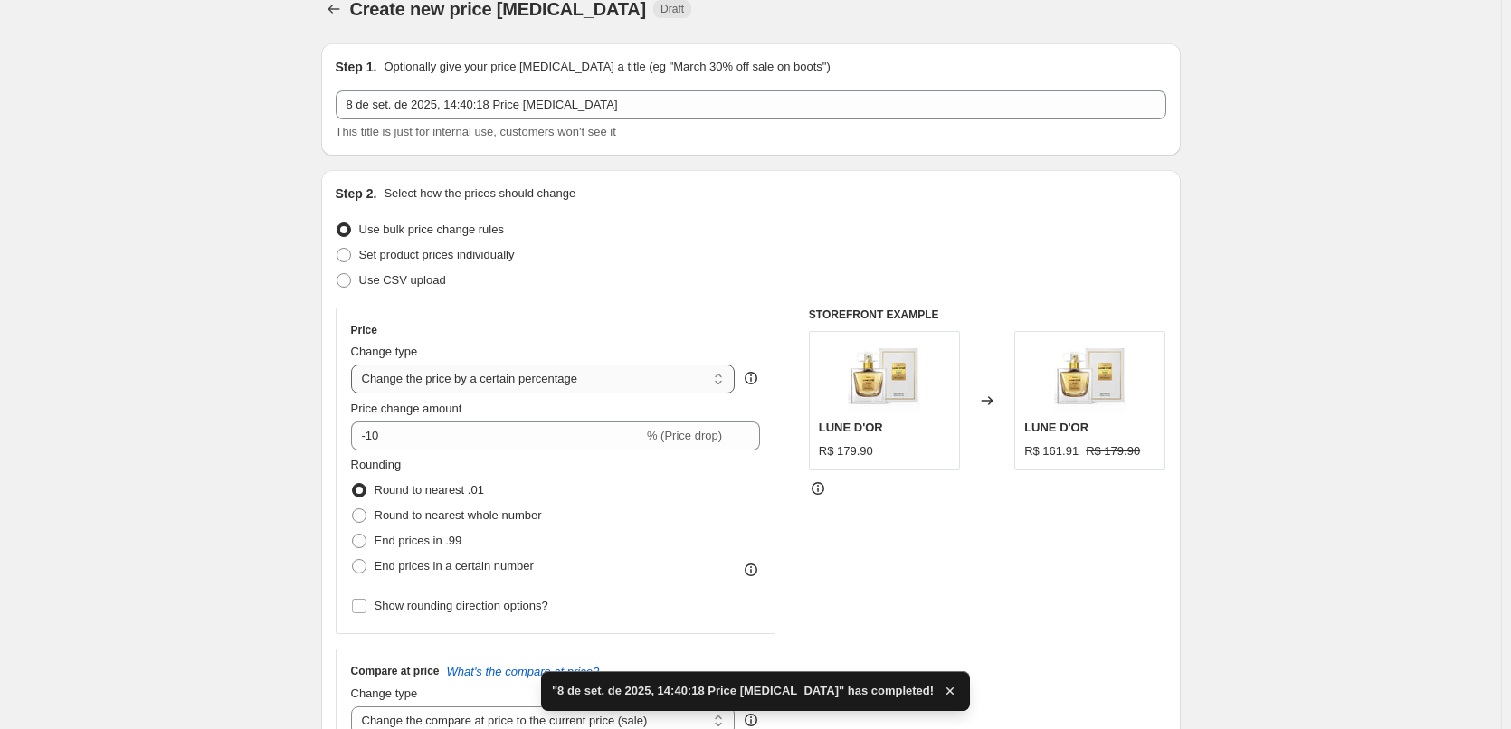
scroll to position [120, 0]
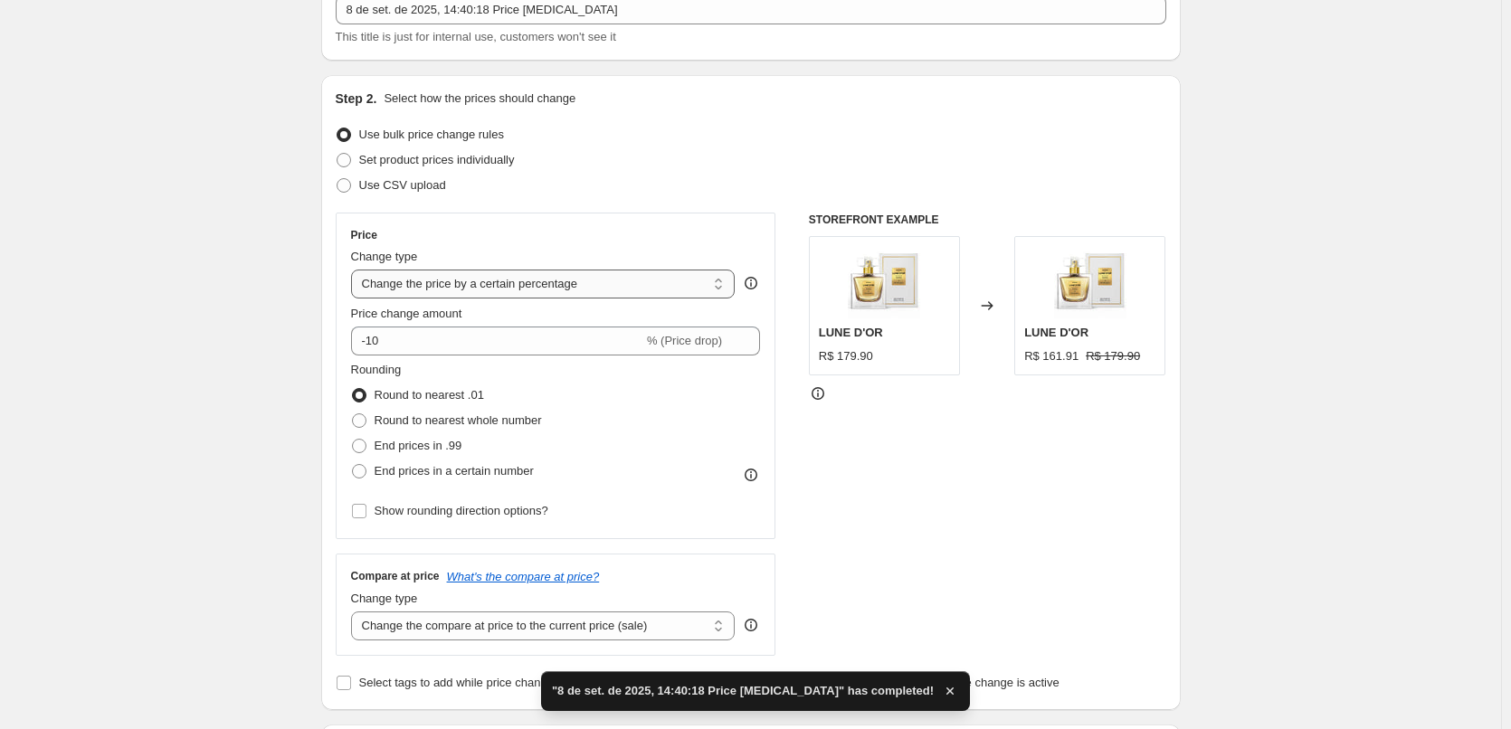
click at [586, 271] on select "Change the price to a certain amount Change the price by a certain amount Chang…" at bounding box center [543, 284] width 384 height 29
click at [548, 292] on select "Change the price to a certain amount Change the price by a certain amount Chang…" at bounding box center [543, 284] width 384 height 29
select select "to"
click at [355, 270] on select "Change the price to a certain amount Change the price by a certain amount Chang…" at bounding box center [543, 284] width 384 height 29
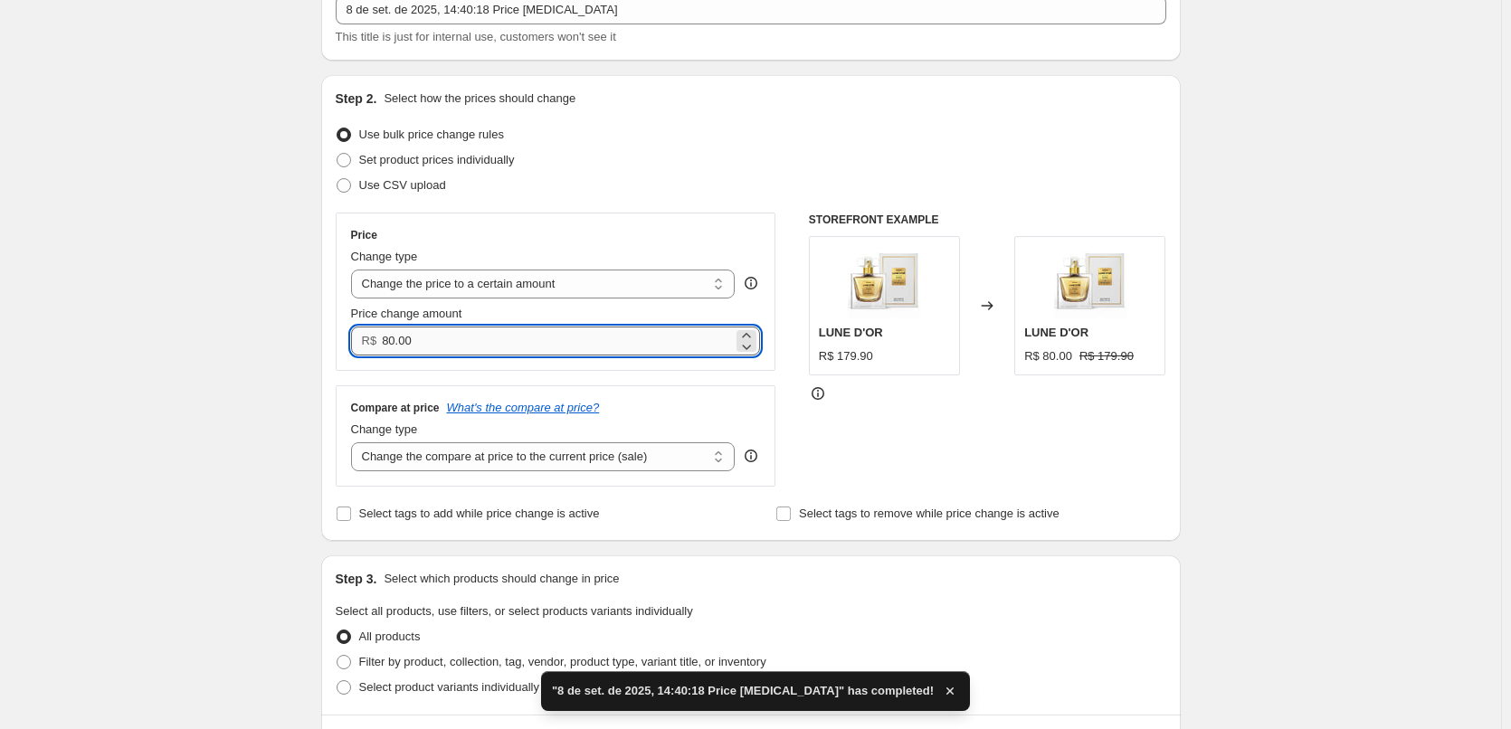
click at [479, 328] on input "80.00" at bounding box center [557, 341] width 351 height 29
drag, startPoint x: 438, startPoint y: 355, endPoint x: 206, endPoint y: 337, distance: 232.2
click at [302, 350] on div "Create new price change job. This page is ready Create new price change job Dra…" at bounding box center [750, 700] width 1501 height 1640
paste input "49.9"
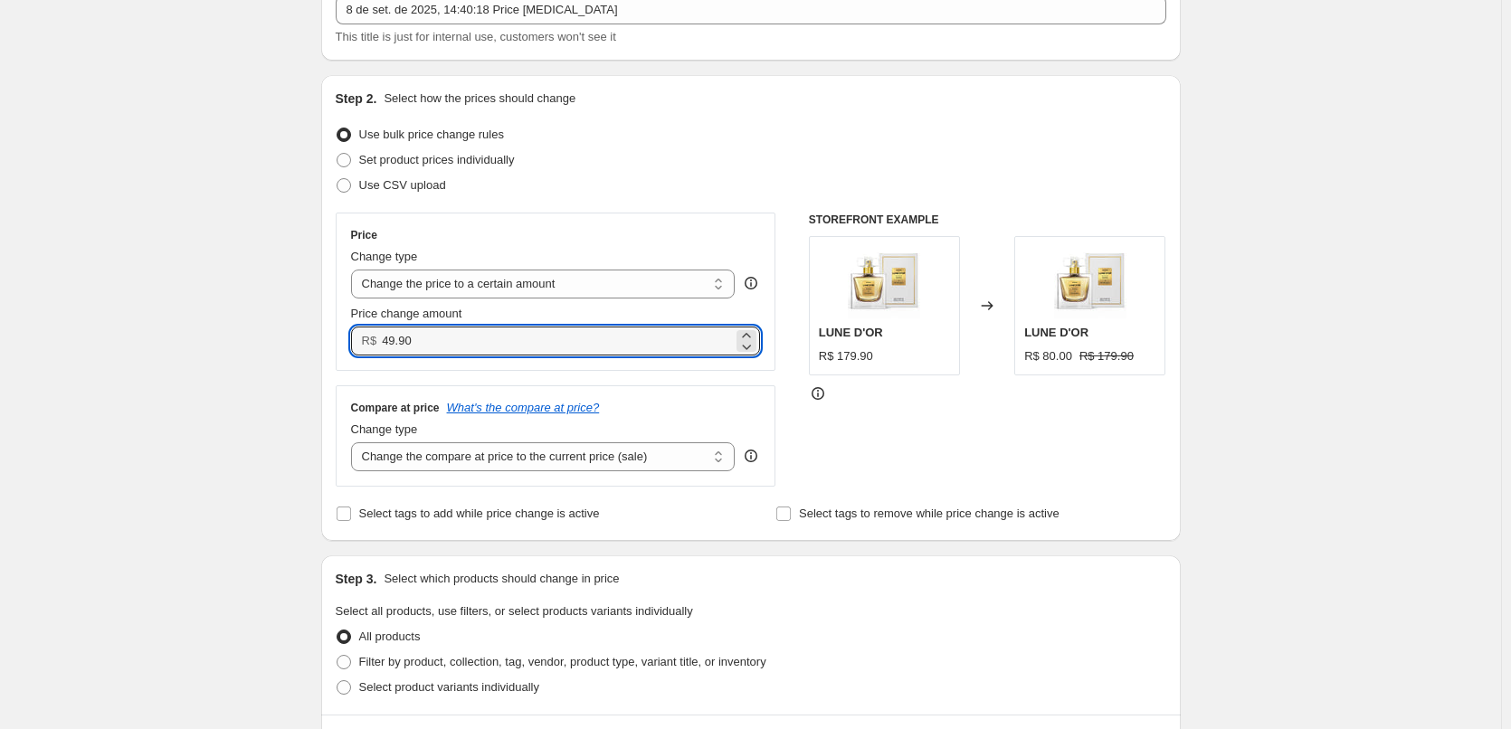
type input "49.90"
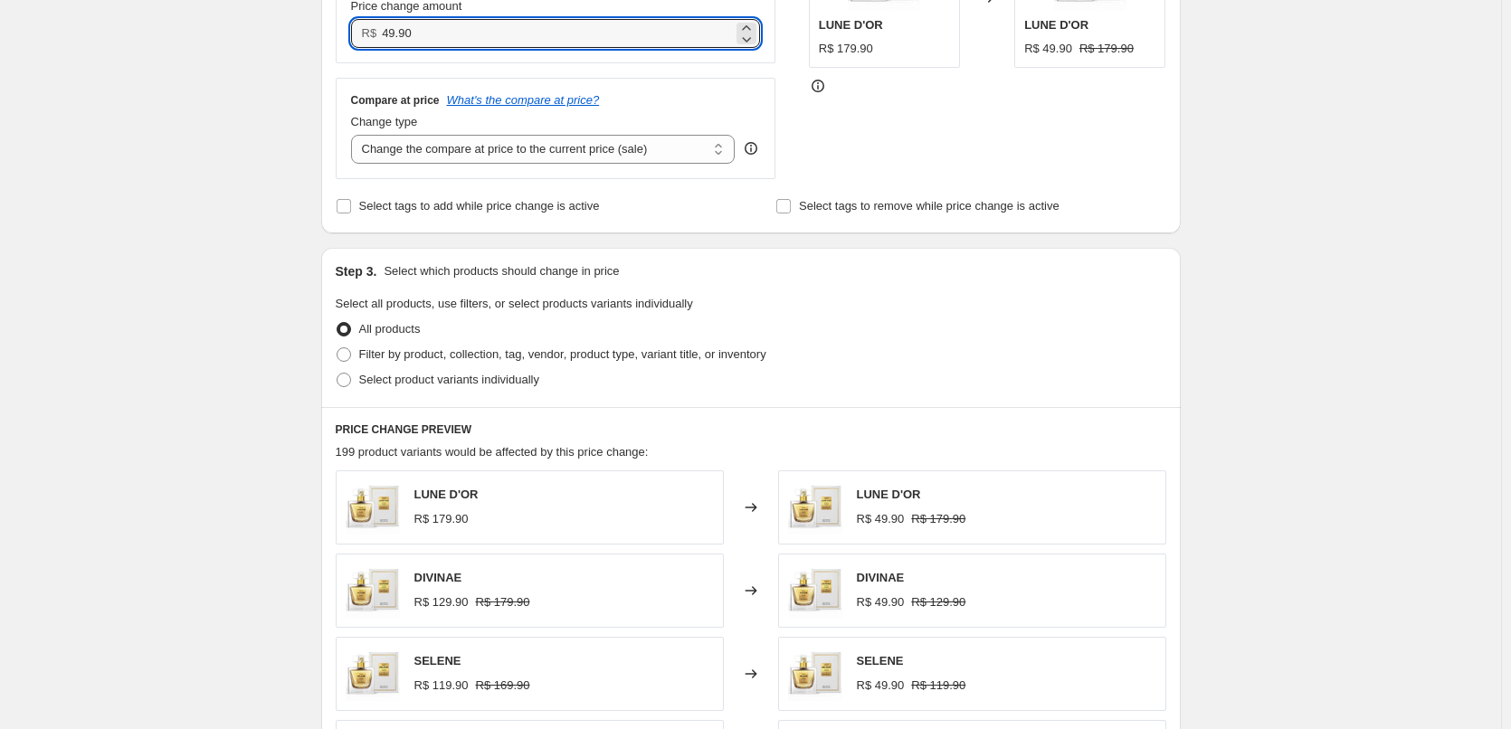
scroll to position [482, 0]
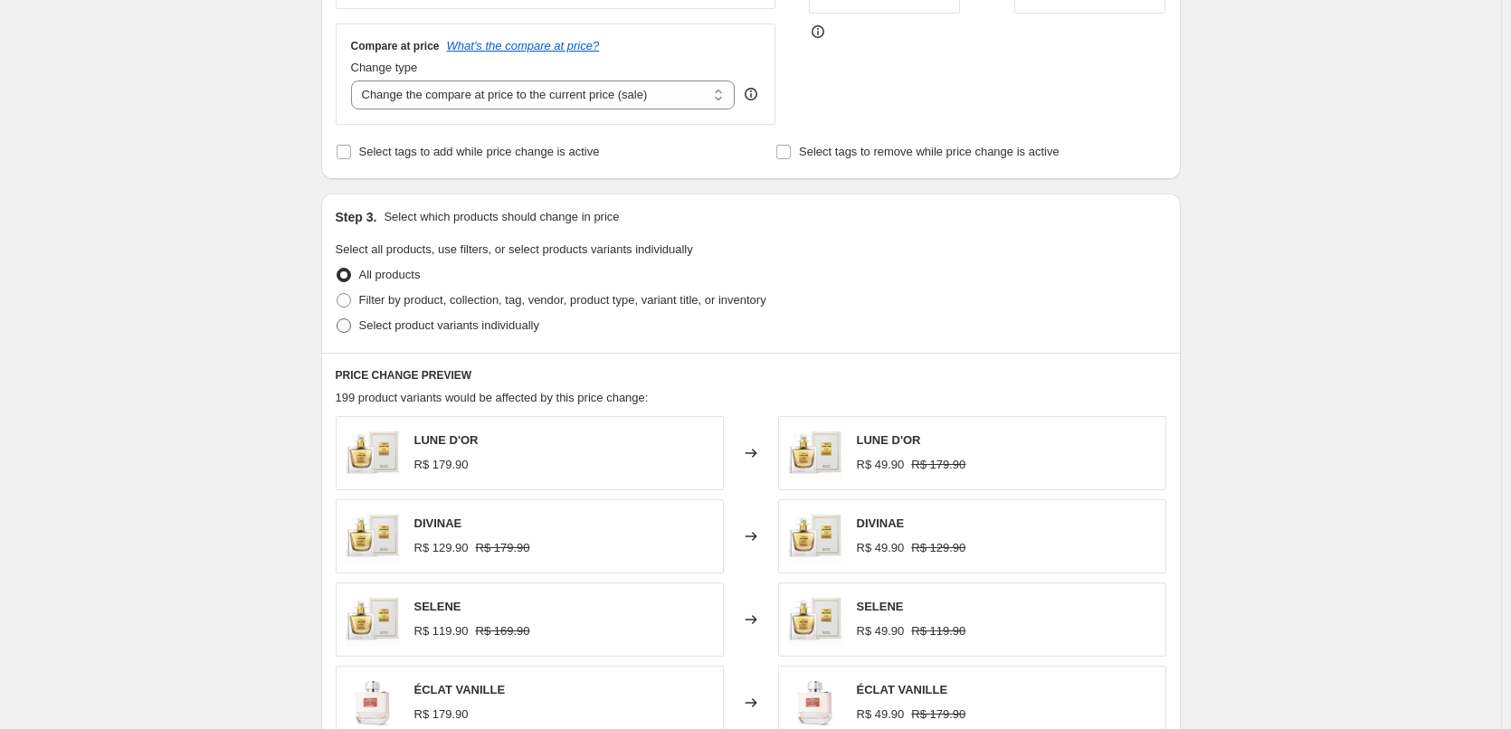
click at [447, 326] on span "Select product variants individually" at bounding box center [449, 325] width 180 height 14
click at [337, 319] on input "Select product variants individually" at bounding box center [337, 318] width 1 height 1
radio input "true"
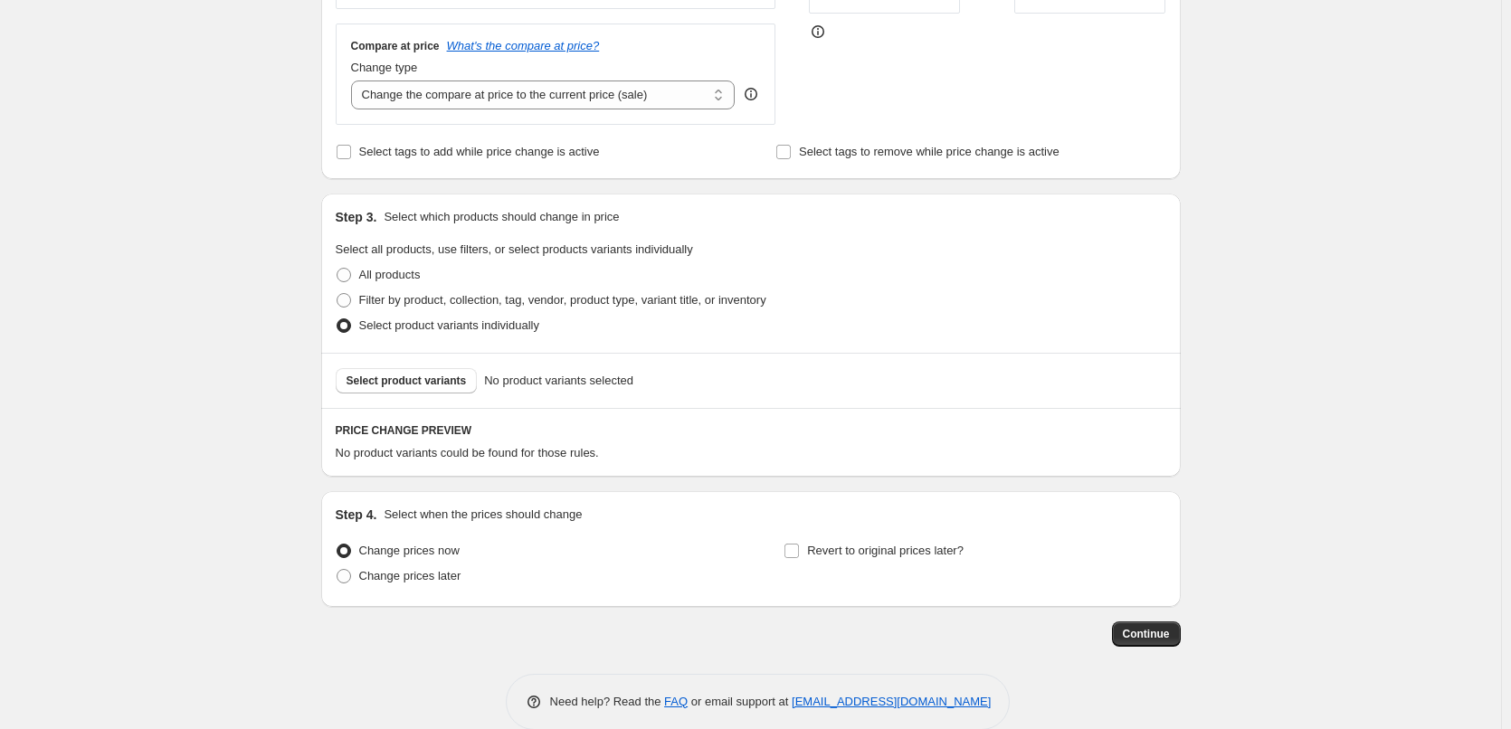
click at [443, 396] on div "Select product variants No product variants selected" at bounding box center [750, 380] width 859 height 55
click at [444, 385] on span "Select product variants" at bounding box center [406, 381] width 120 height 14
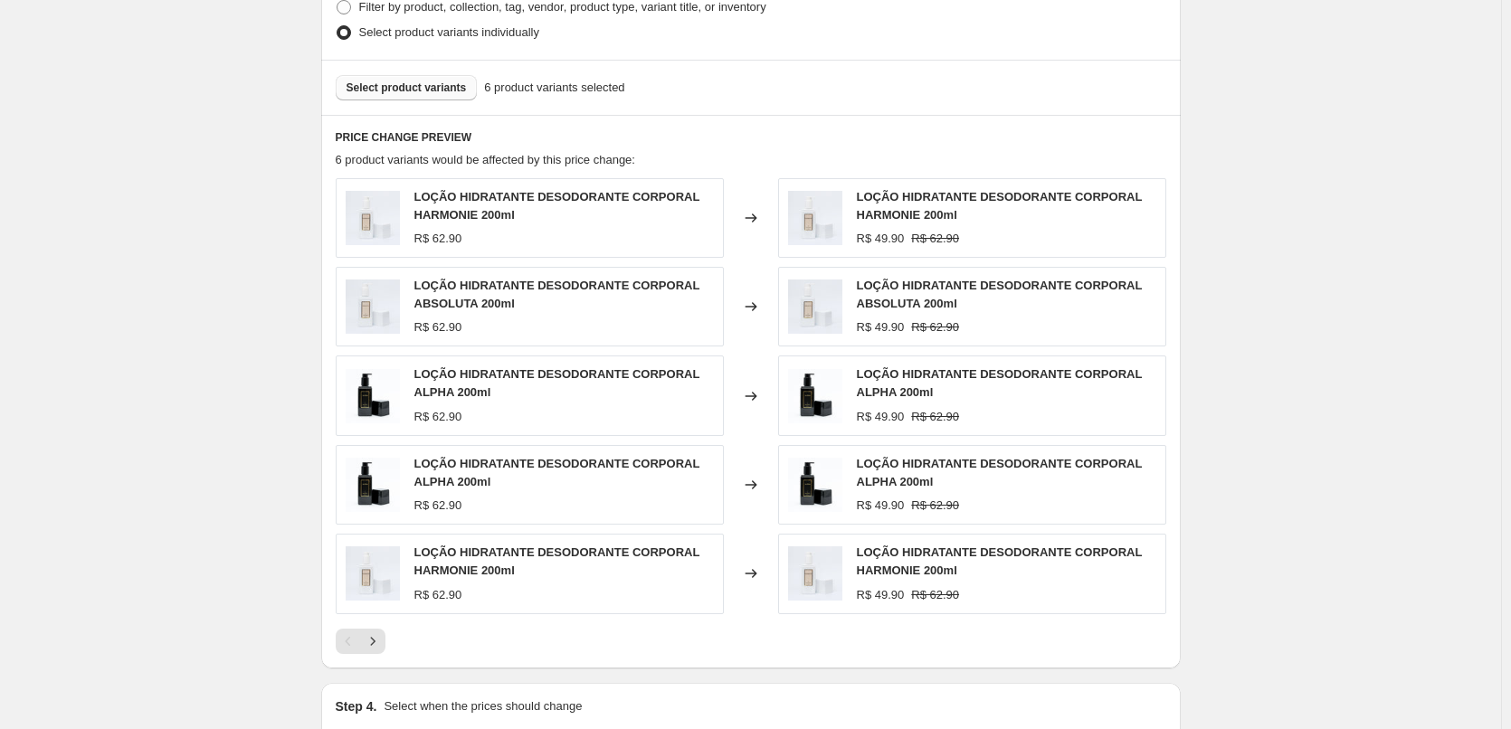
scroll to position [996, 0]
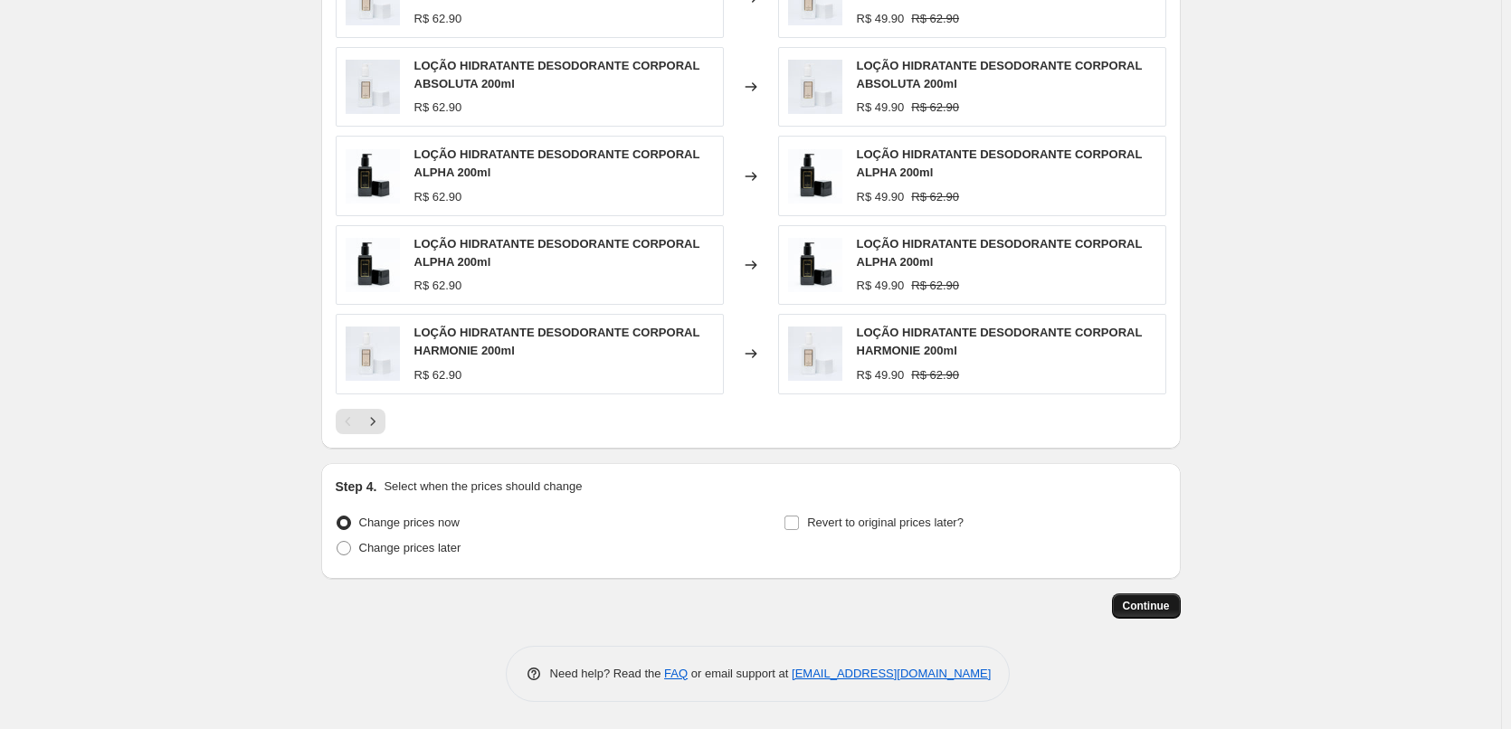
drag, startPoint x: 1149, startPoint y: 588, endPoint x: 1153, endPoint y: 611, distance: 23.1
click at [1153, 606] on span "Continue" at bounding box center [1146, 606] width 47 height 14
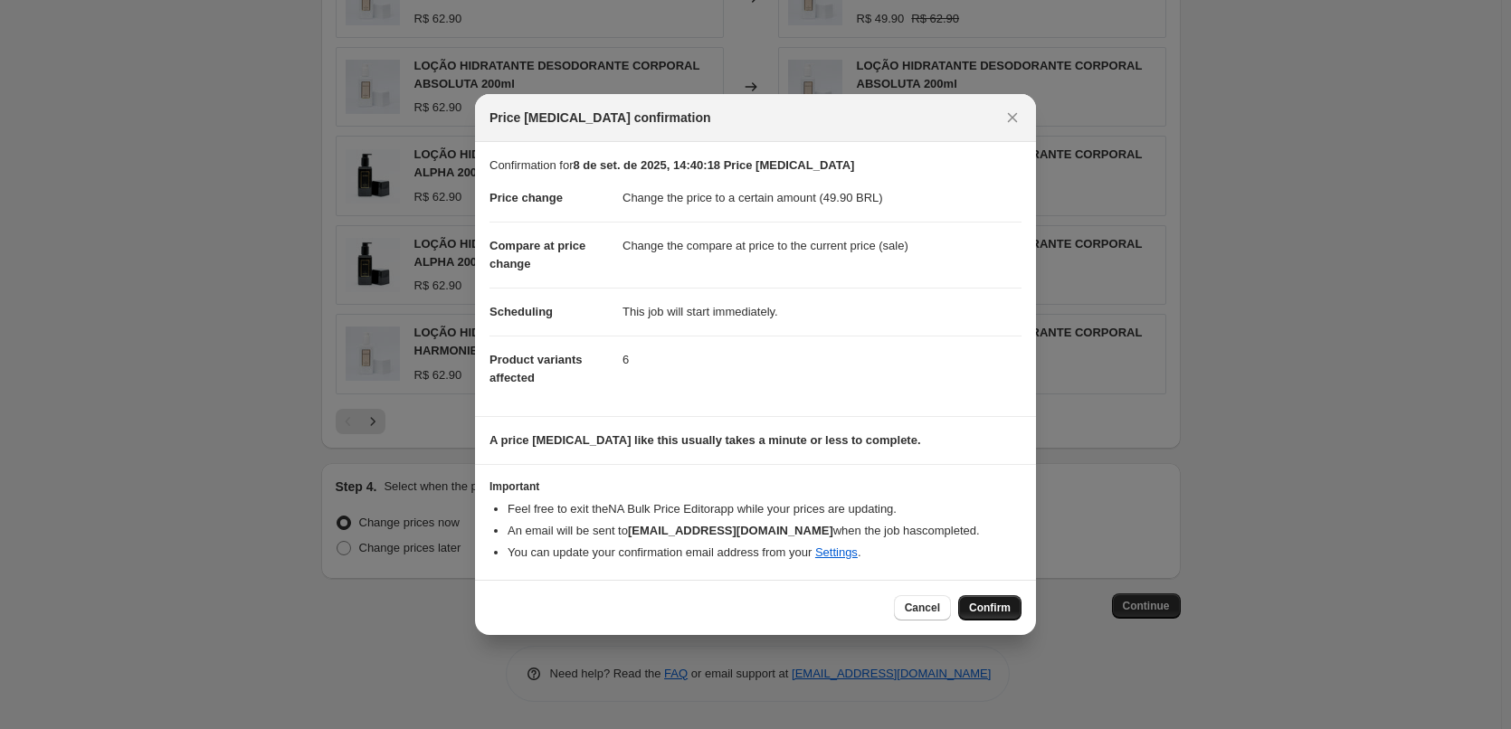
click at [983, 606] on span "Confirm" at bounding box center [990, 608] width 42 height 14
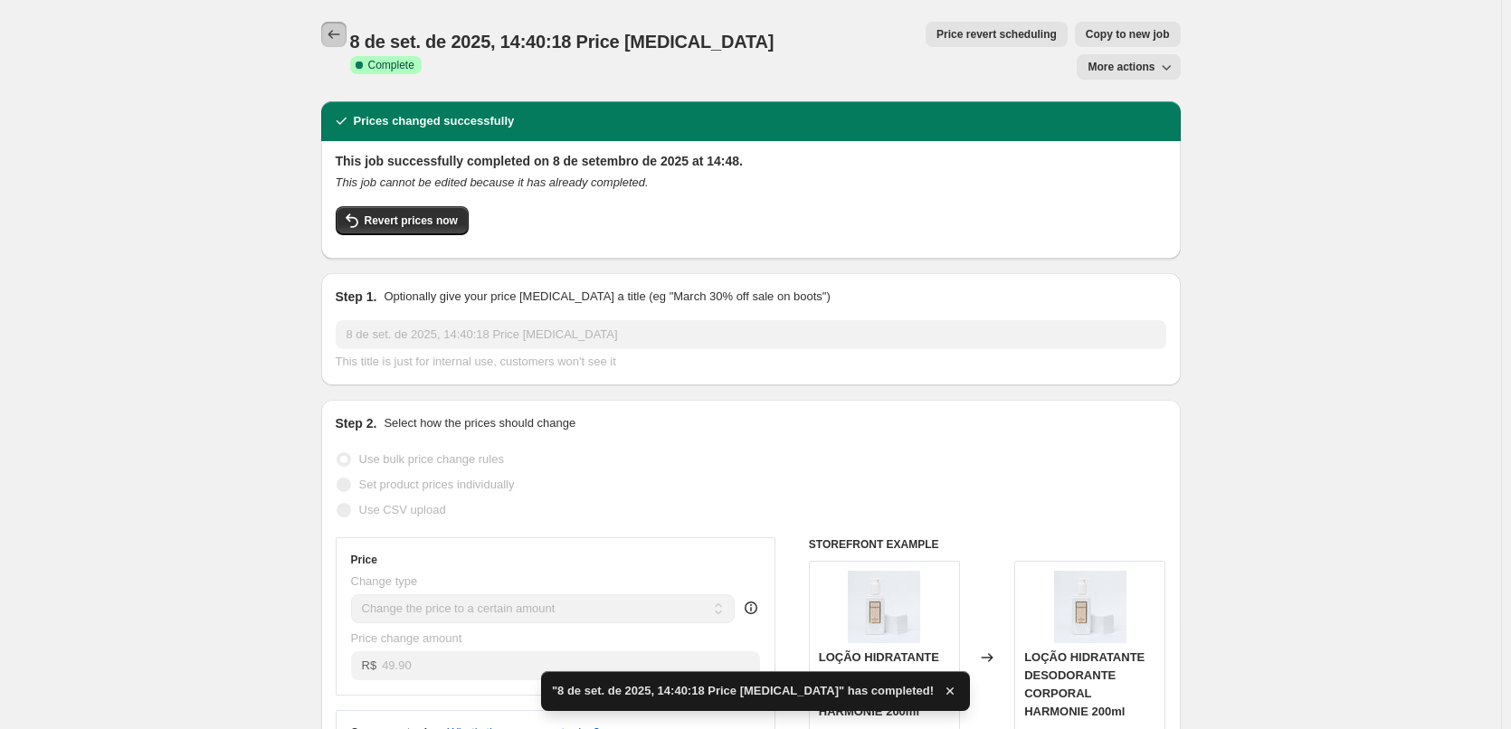
click at [340, 30] on icon "Price change jobs" at bounding box center [334, 34] width 18 height 18
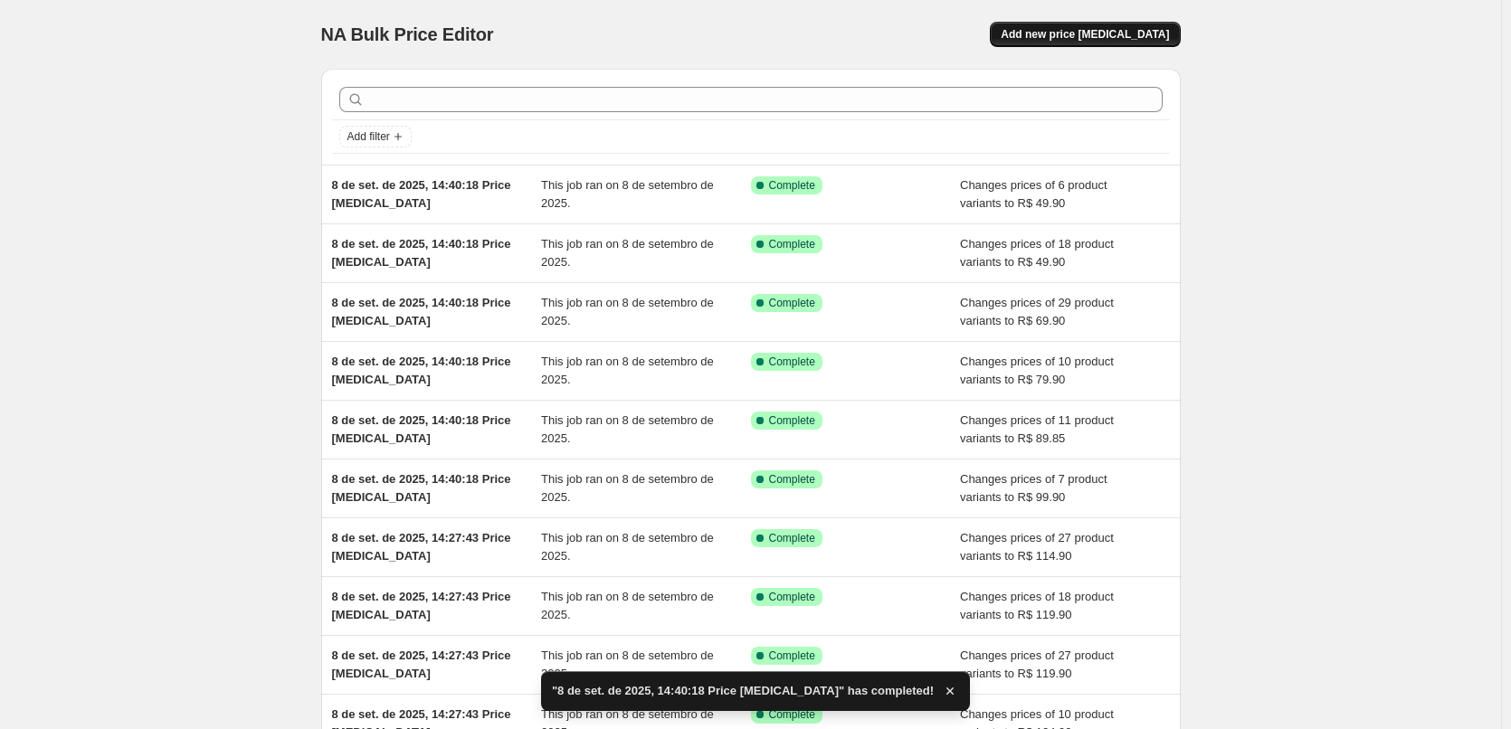
click at [1054, 43] on button "Add new price change job" at bounding box center [1085, 34] width 190 height 25
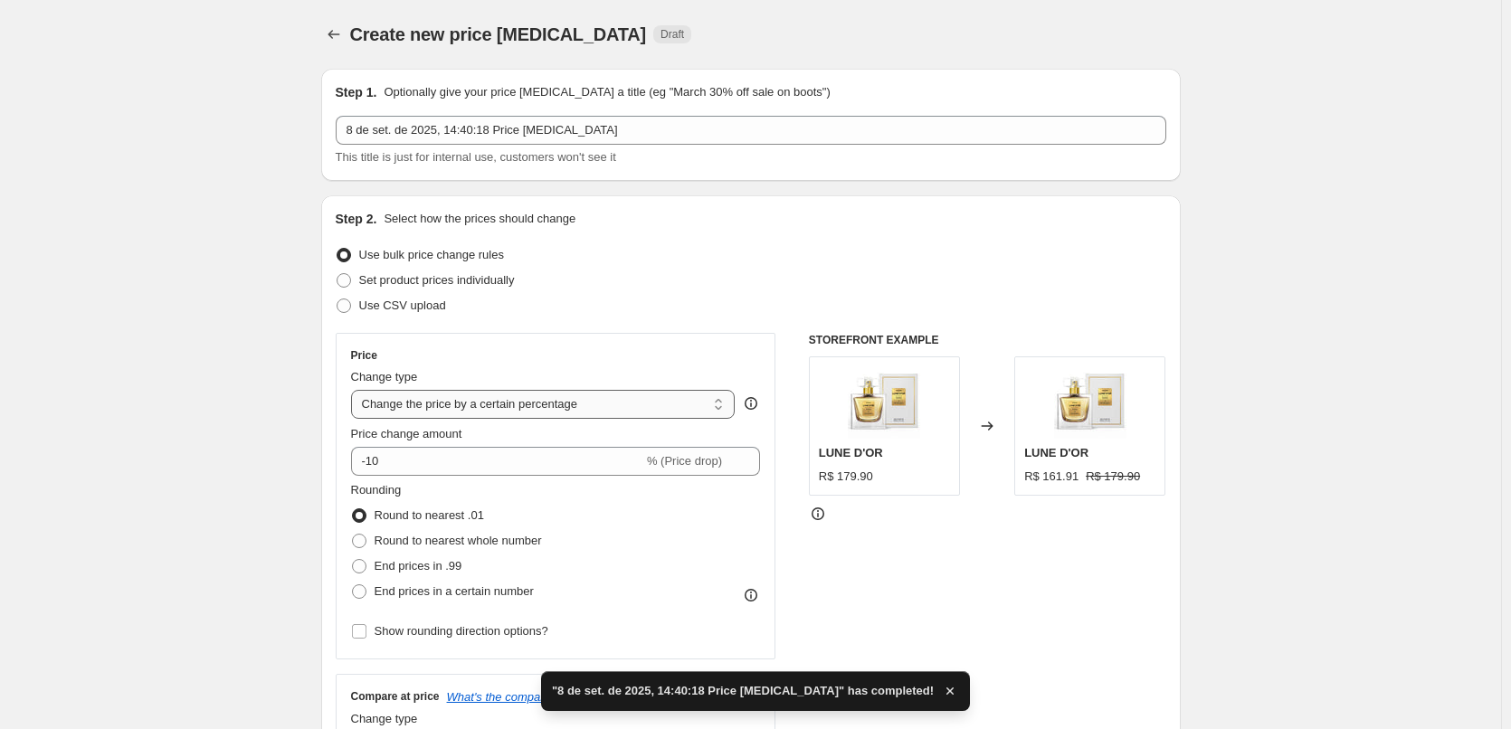
click at [678, 412] on select "Change the price to a certain amount Change the price by a certain amount Chang…" at bounding box center [543, 404] width 384 height 29
click at [667, 416] on select "Change the price to a certain amount Change the price by a certain amount Chang…" at bounding box center [543, 404] width 384 height 29
click at [660, 409] on select "Change the price to a certain amount Change the price by a certain amount Chang…" at bounding box center [543, 404] width 384 height 29
select select "to"
click at [355, 390] on select "Change the price to a certain amount Change the price by a certain amount Chang…" at bounding box center [543, 404] width 384 height 29
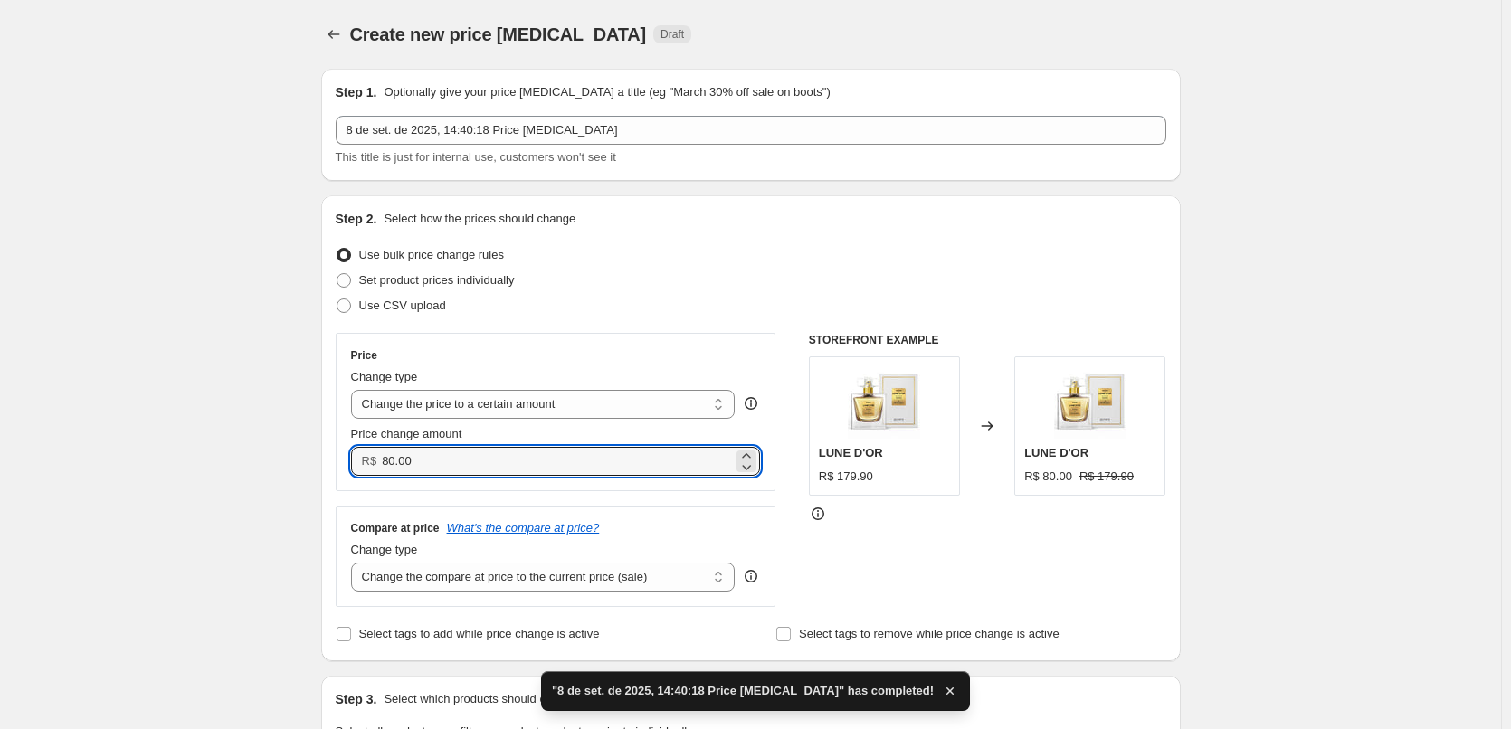
drag, startPoint x: 496, startPoint y: 454, endPoint x: 276, endPoint y: 440, distance: 220.3
click at [340, 451] on div "Price Change type Change the price to a certain amount Change the price by a ce…" at bounding box center [556, 412] width 441 height 158
paste input "39.9"
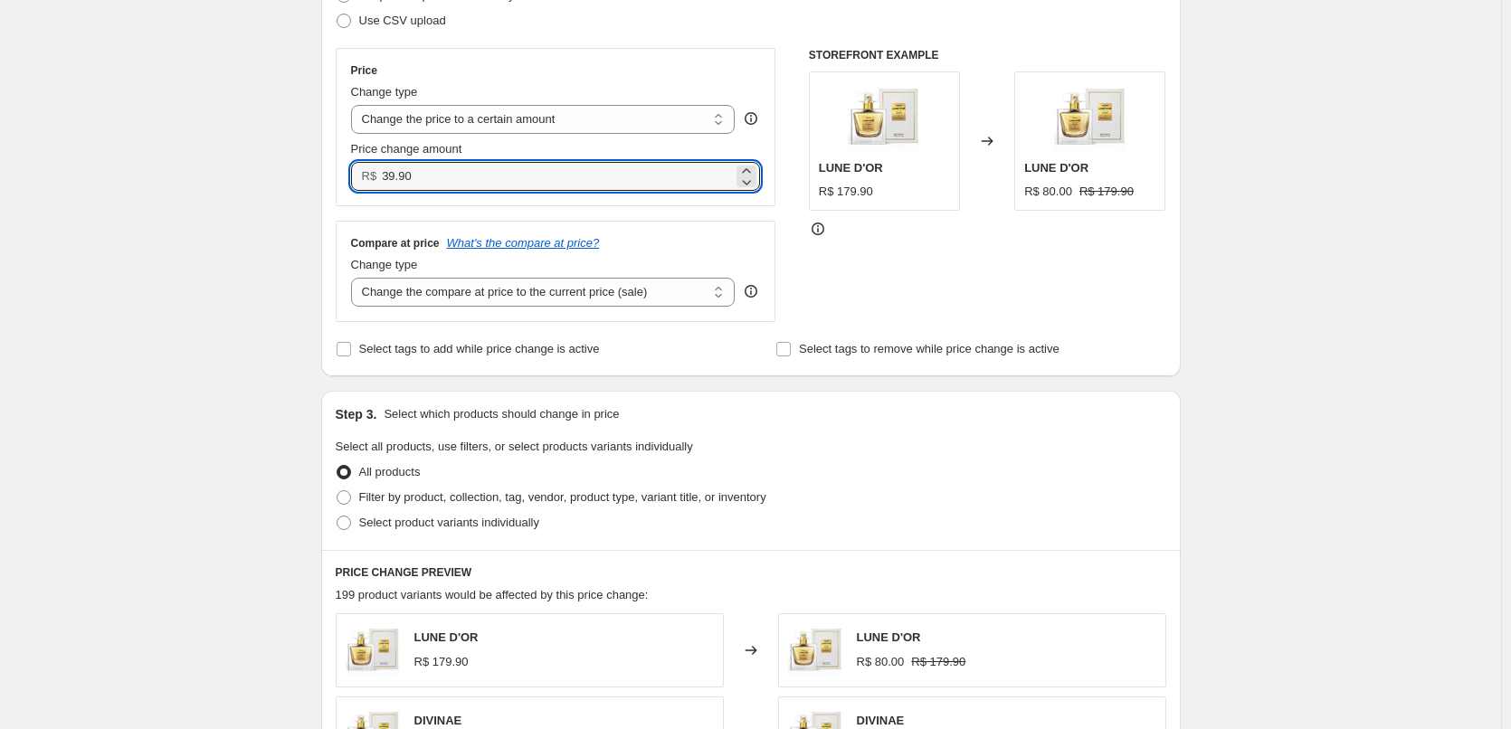
scroll to position [482, 0]
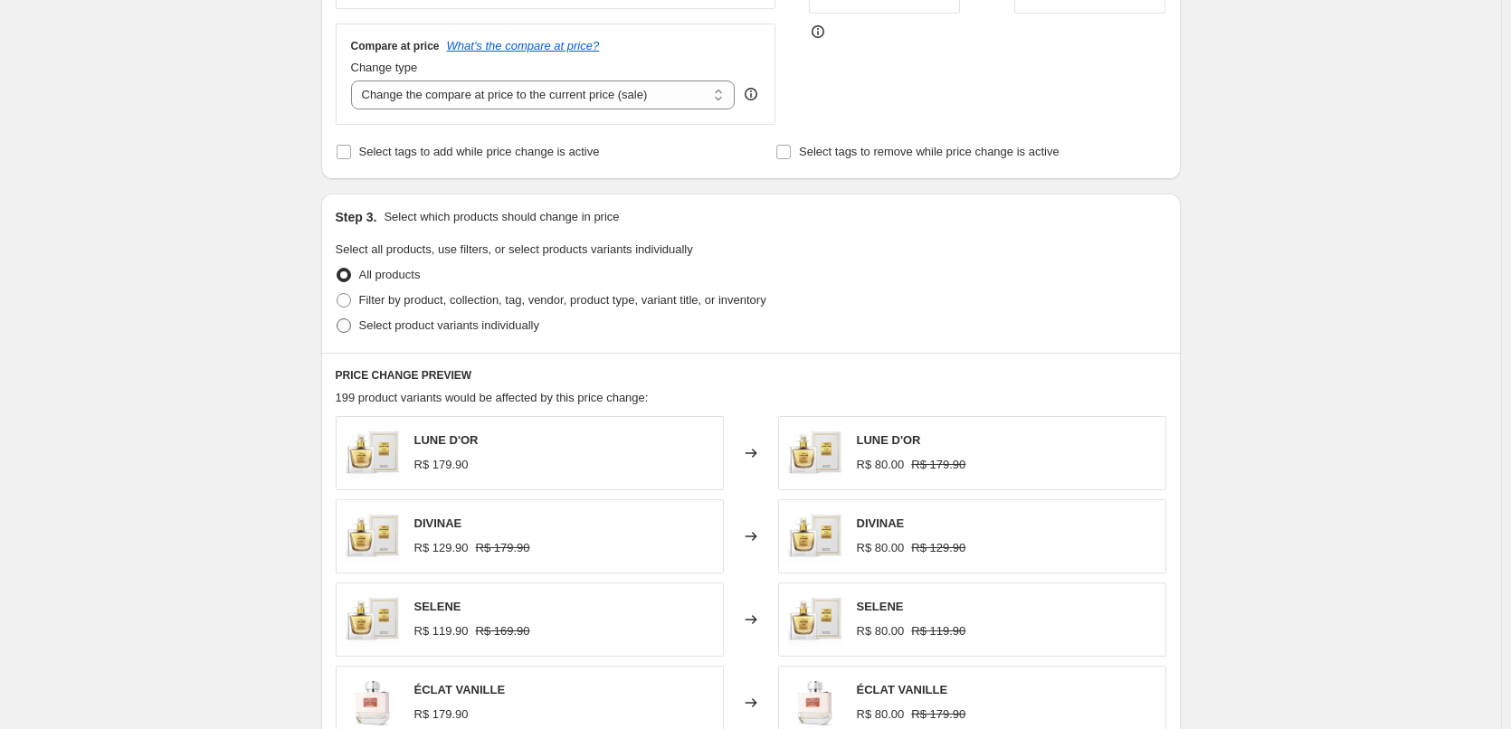
type input "39.90"
click at [493, 321] on span "Select product variants individually" at bounding box center [449, 325] width 180 height 14
click at [337, 319] on input "Select product variants individually" at bounding box center [337, 318] width 1 height 1
radio input "true"
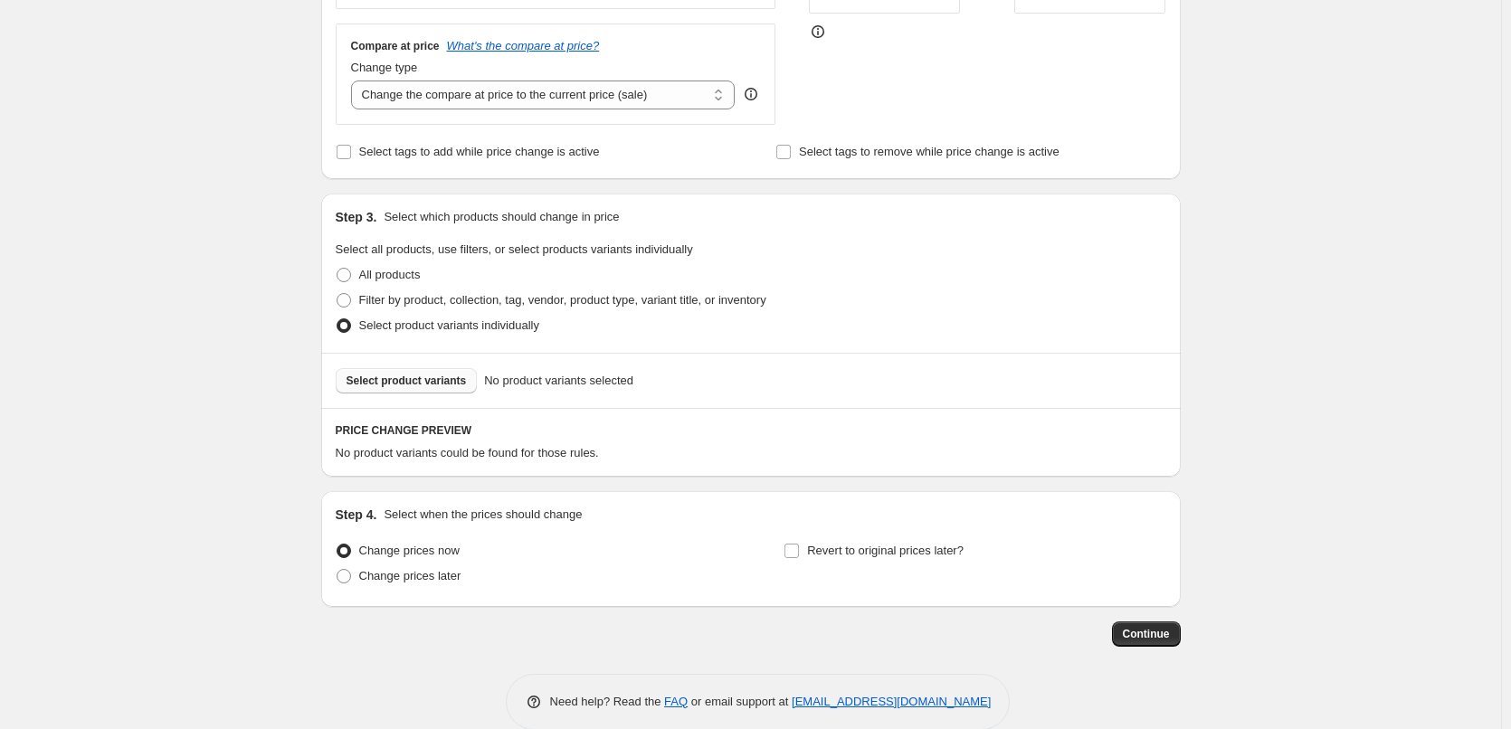
click at [441, 387] on span "Select product variants" at bounding box center [406, 381] width 120 height 14
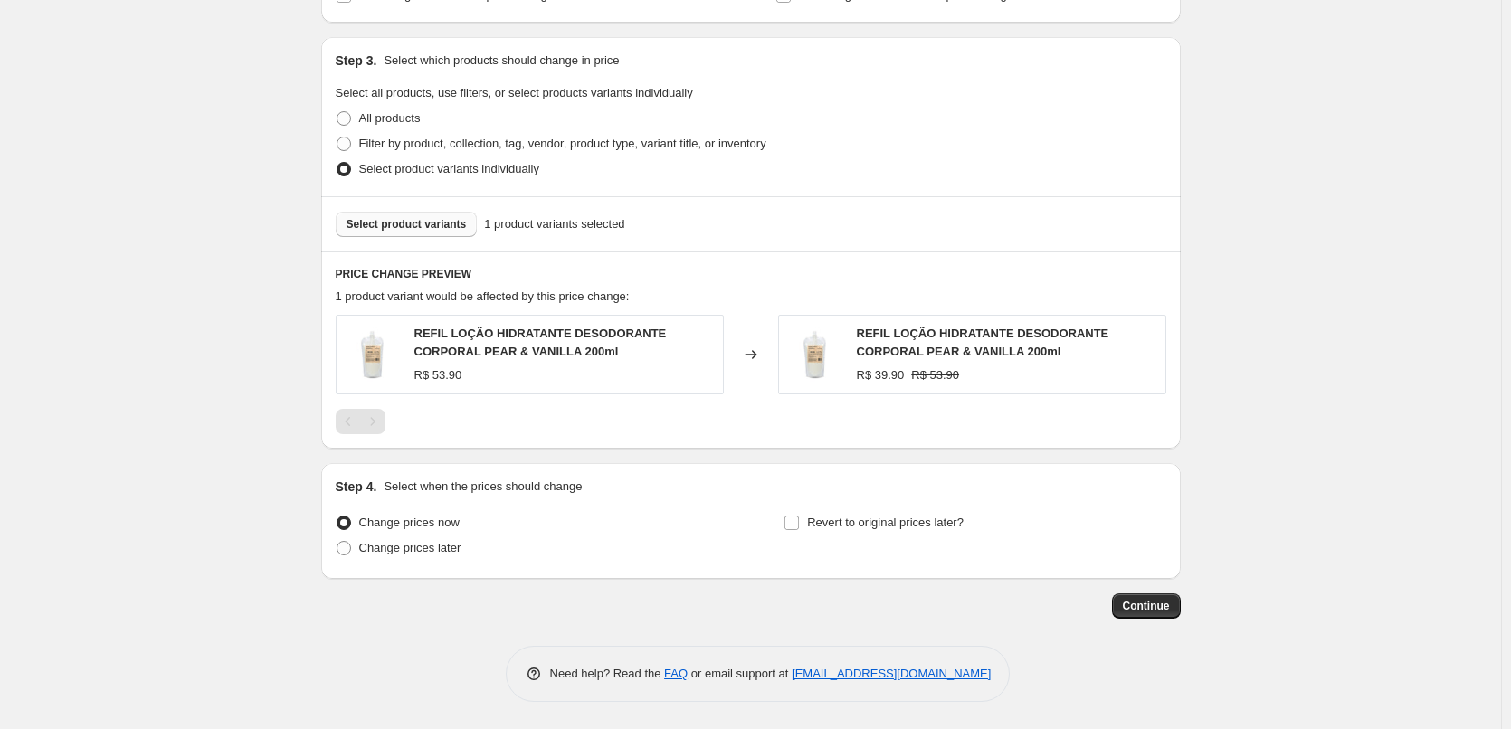
scroll to position [640, 0]
click at [1148, 604] on span "Continue" at bounding box center [1146, 606] width 47 height 14
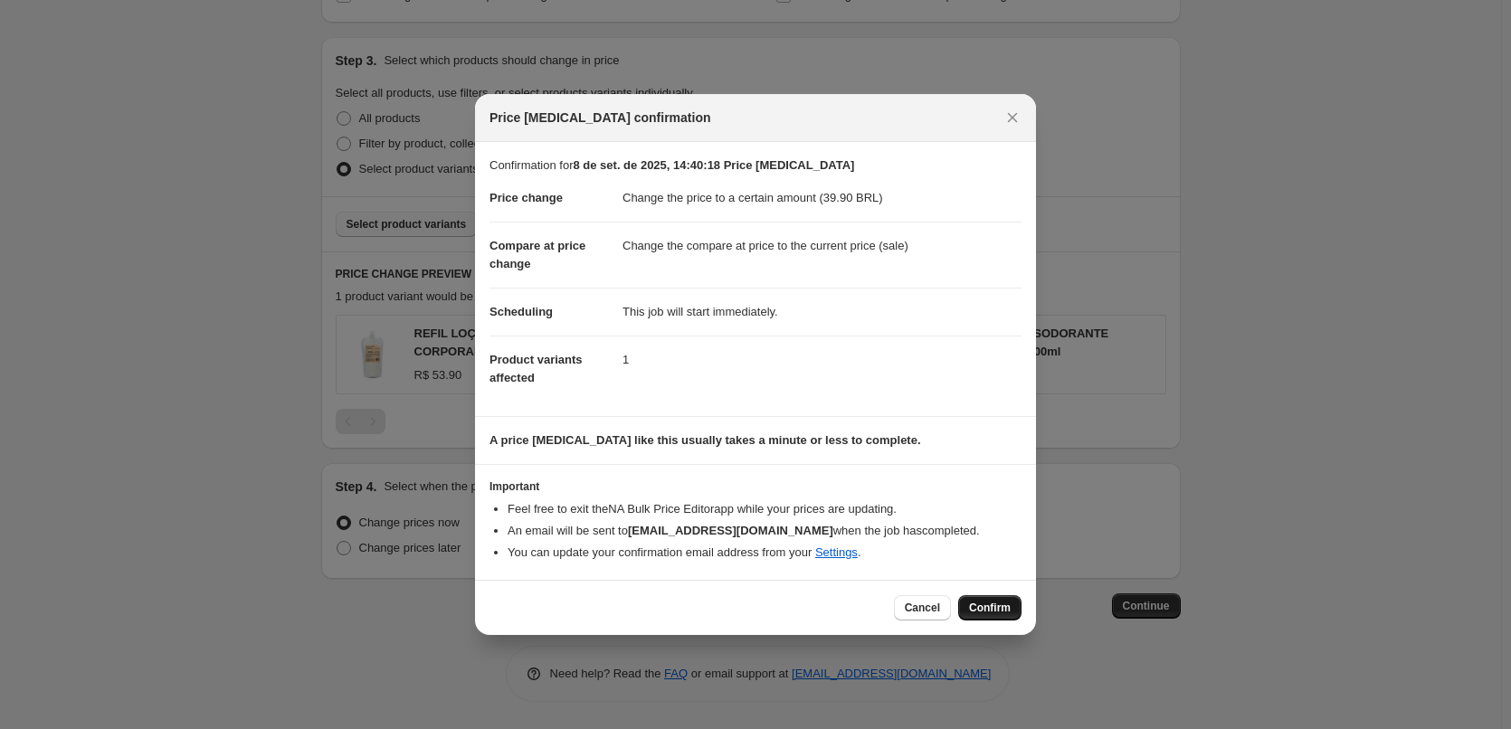
click at [1001, 612] on span "Confirm" at bounding box center [990, 608] width 42 height 14
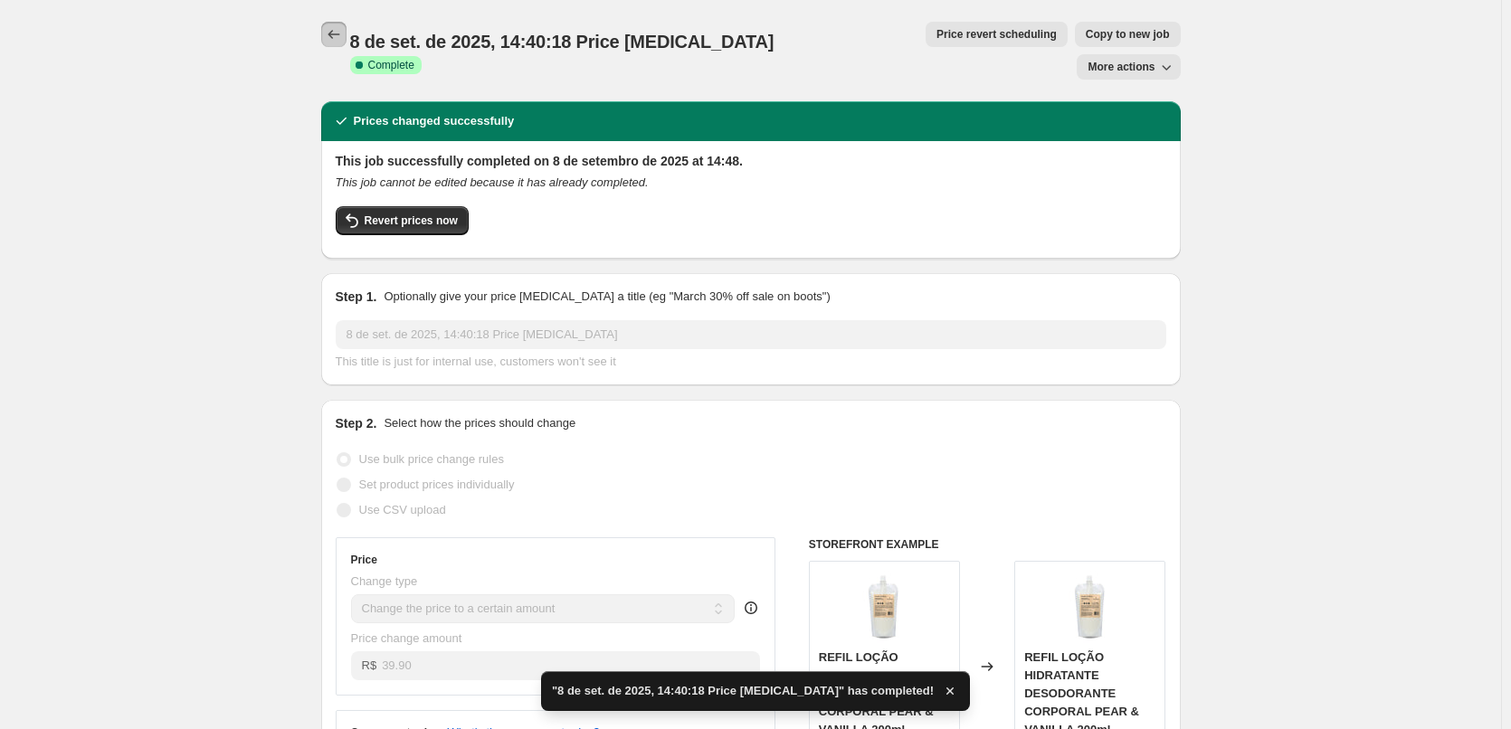
click at [340, 41] on icon "Price change jobs" at bounding box center [334, 34] width 18 height 18
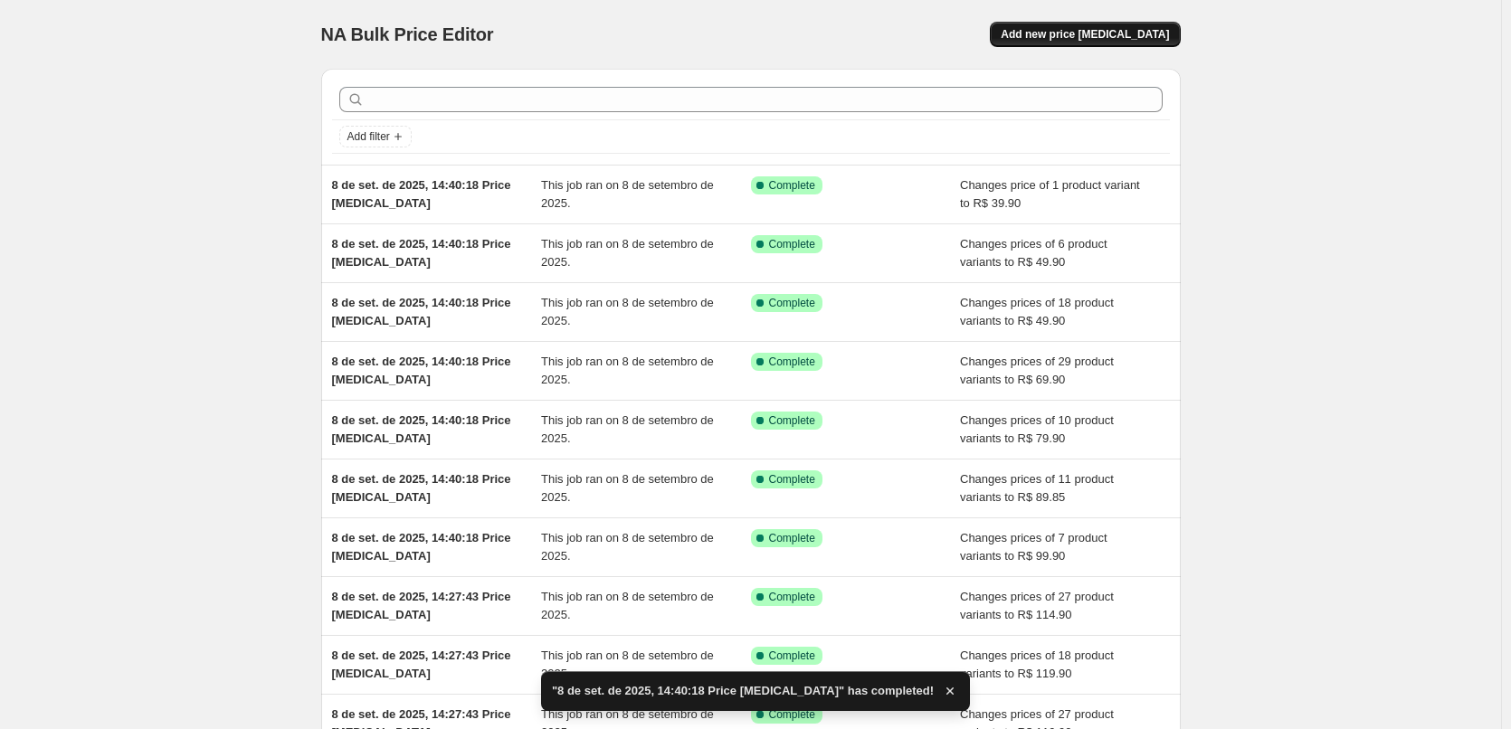
click at [1094, 35] on span "Add new price change job" at bounding box center [1085, 34] width 168 height 14
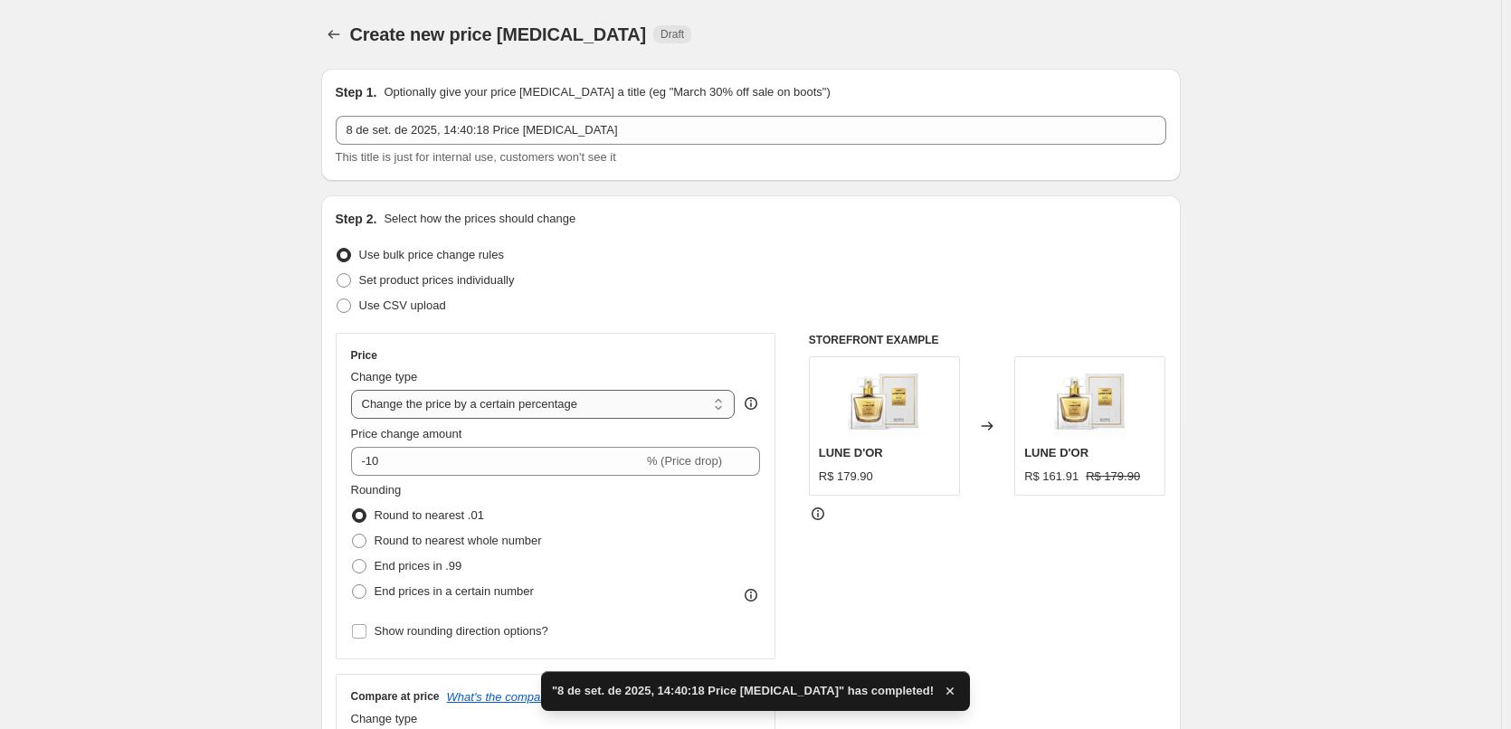
click at [547, 406] on select "Change the price to a certain amount Change the price by a certain amount Chang…" at bounding box center [543, 404] width 384 height 29
select select "to"
click at [355, 390] on select "Change the price to a certain amount Change the price by a certain amount Chang…" at bounding box center [543, 404] width 384 height 29
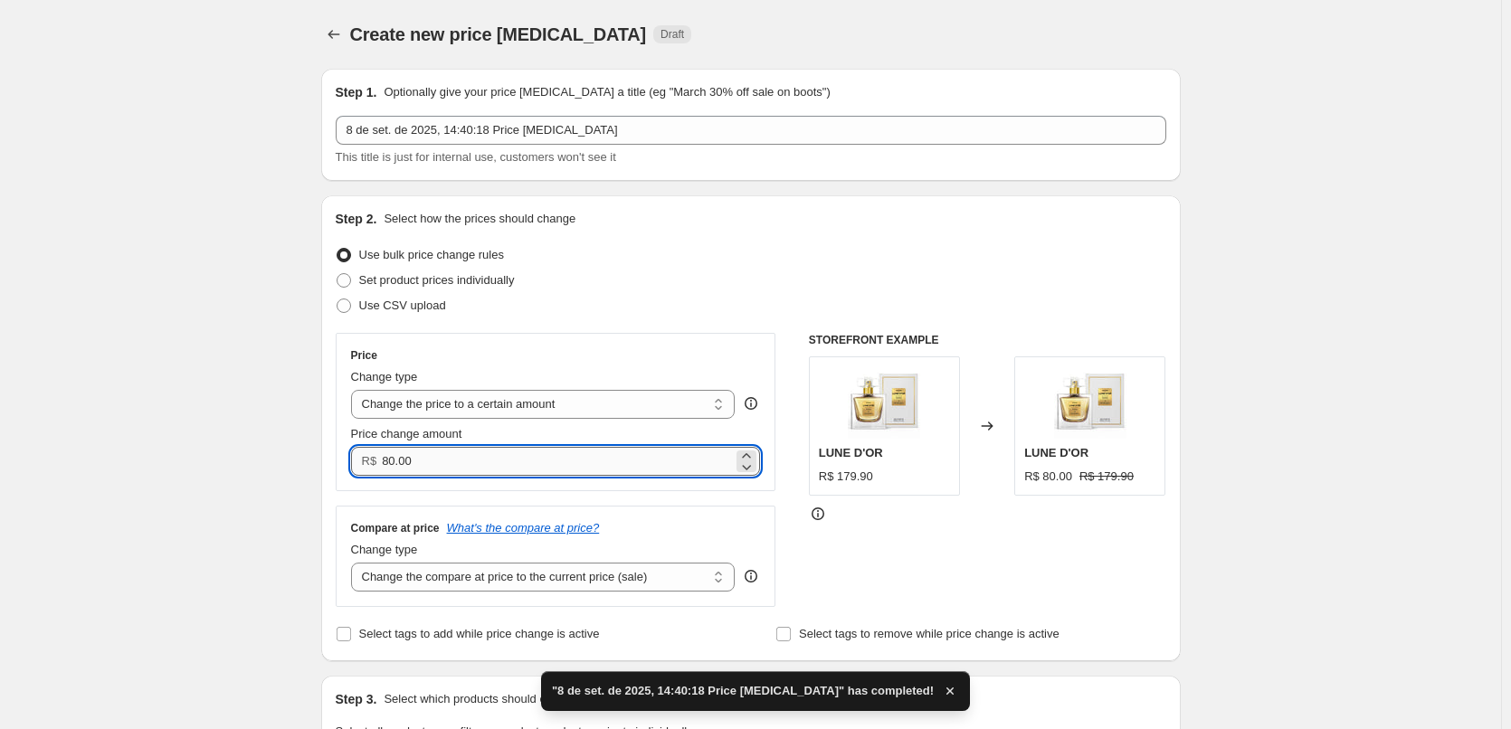
click at [517, 462] on input "80.00" at bounding box center [557, 461] width 351 height 29
drag, startPoint x: 514, startPoint y: 463, endPoint x: 226, endPoint y: 448, distance: 288.1
paste input "39.9"
type input "39.90"
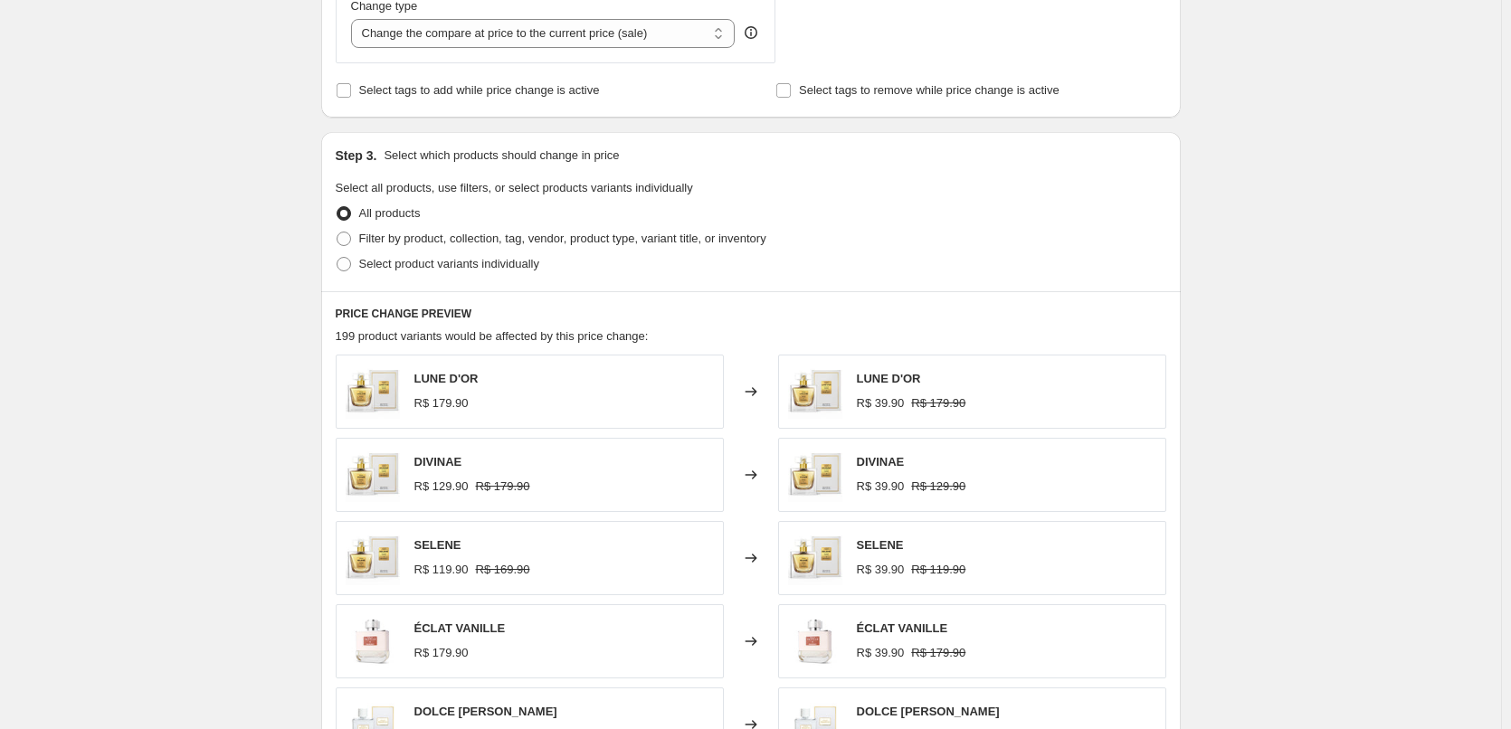
scroll to position [422, 0]
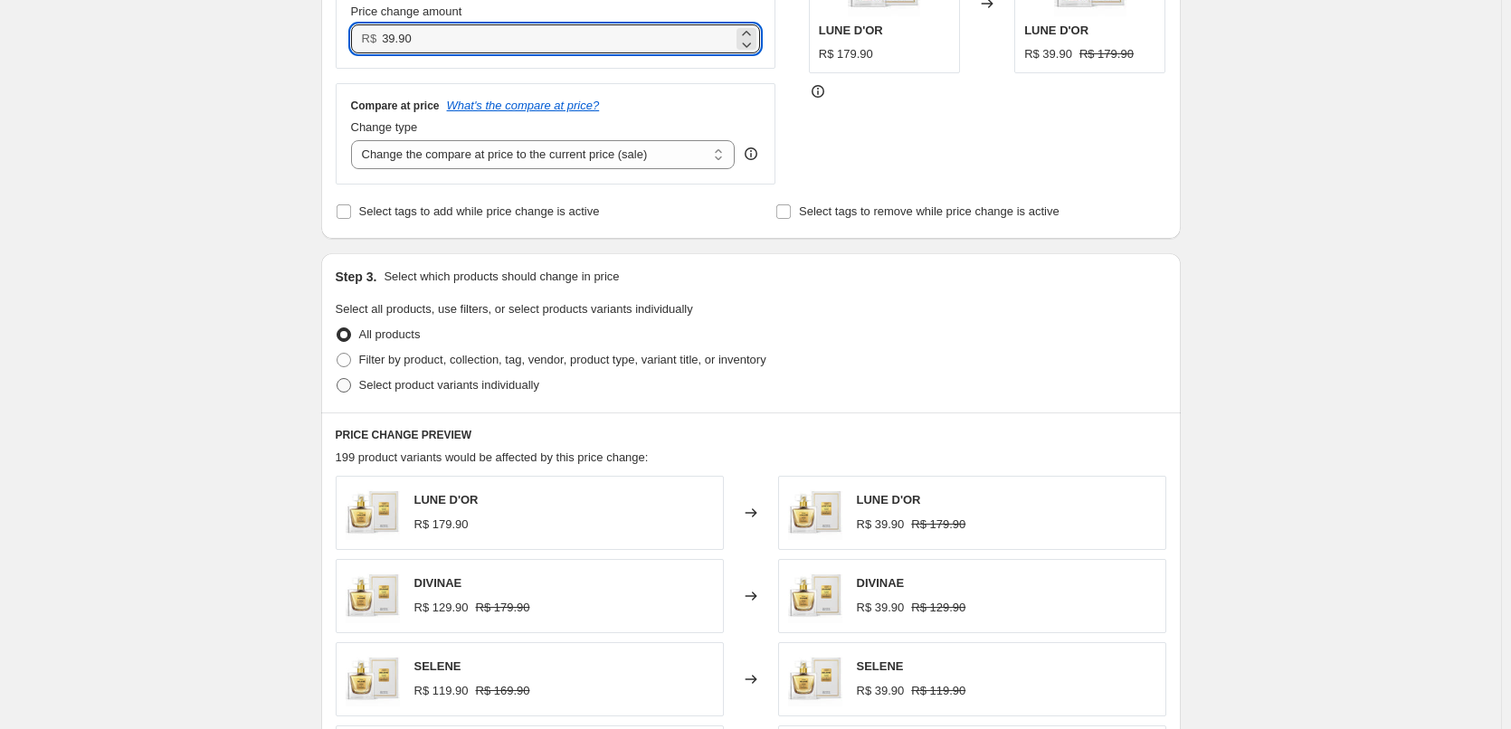
click at [479, 375] on label "Select product variants individually" at bounding box center [438, 385] width 204 height 25
click at [337, 378] on input "Select product variants individually" at bounding box center [337, 378] width 1 height 1
radio input "true"
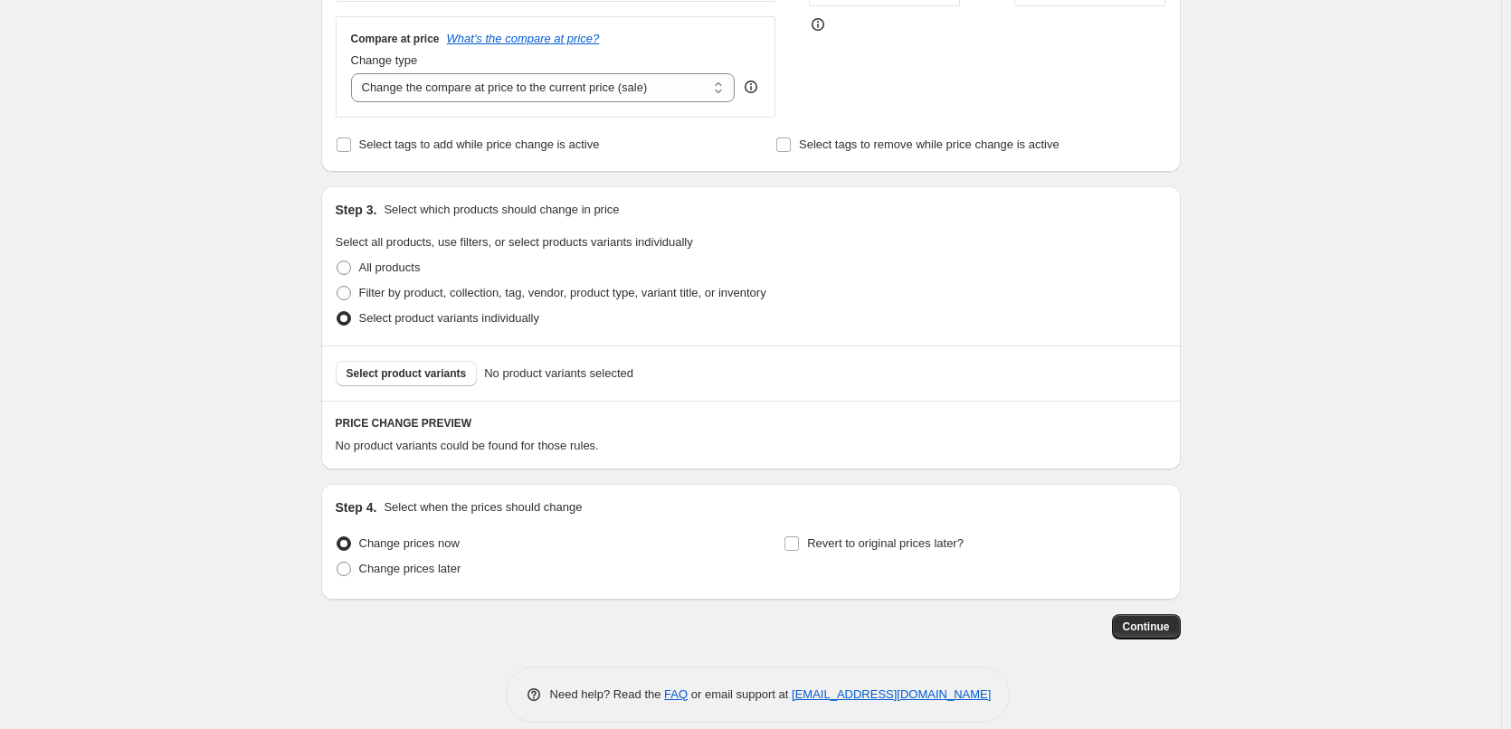
scroll to position [511, 0]
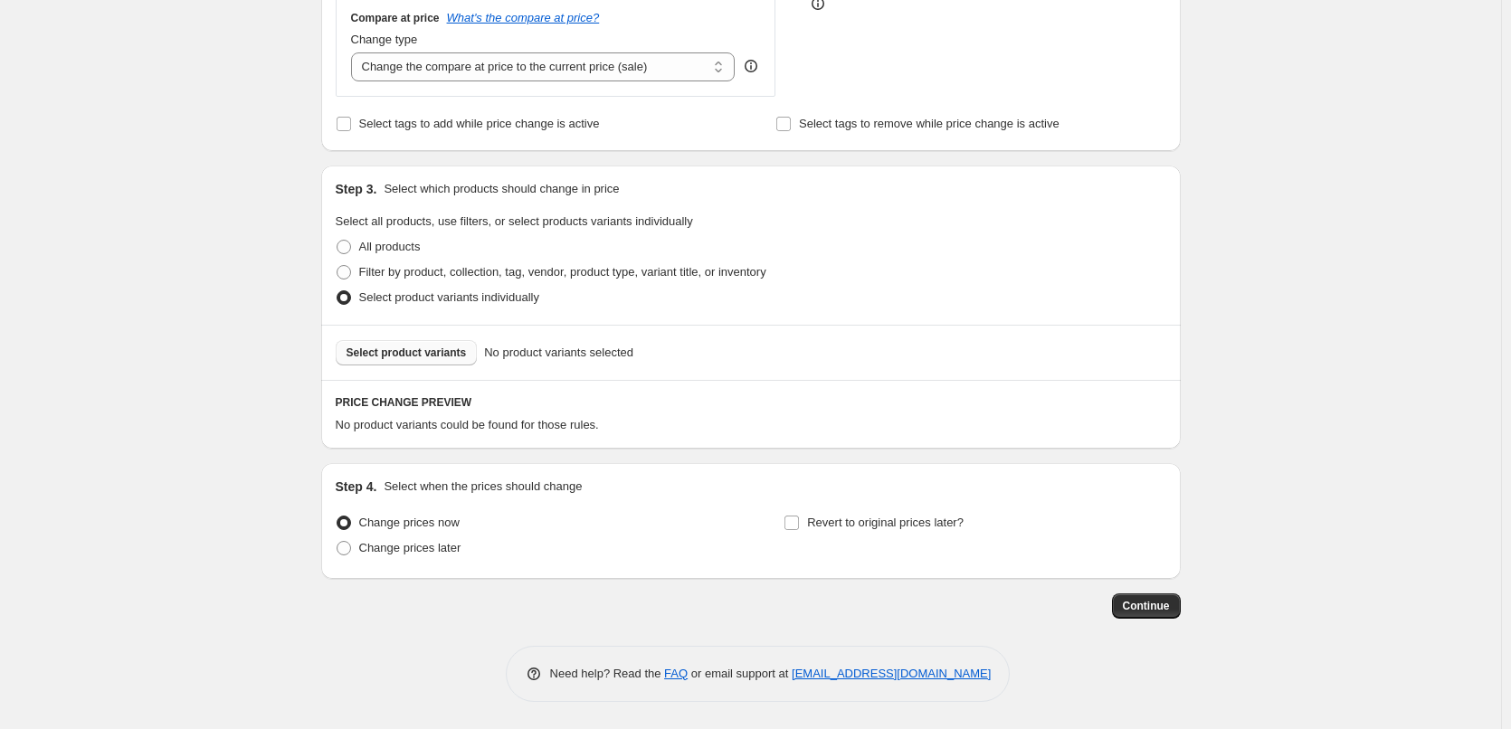
click at [449, 359] on span "Select product variants" at bounding box center [406, 353] width 120 height 14
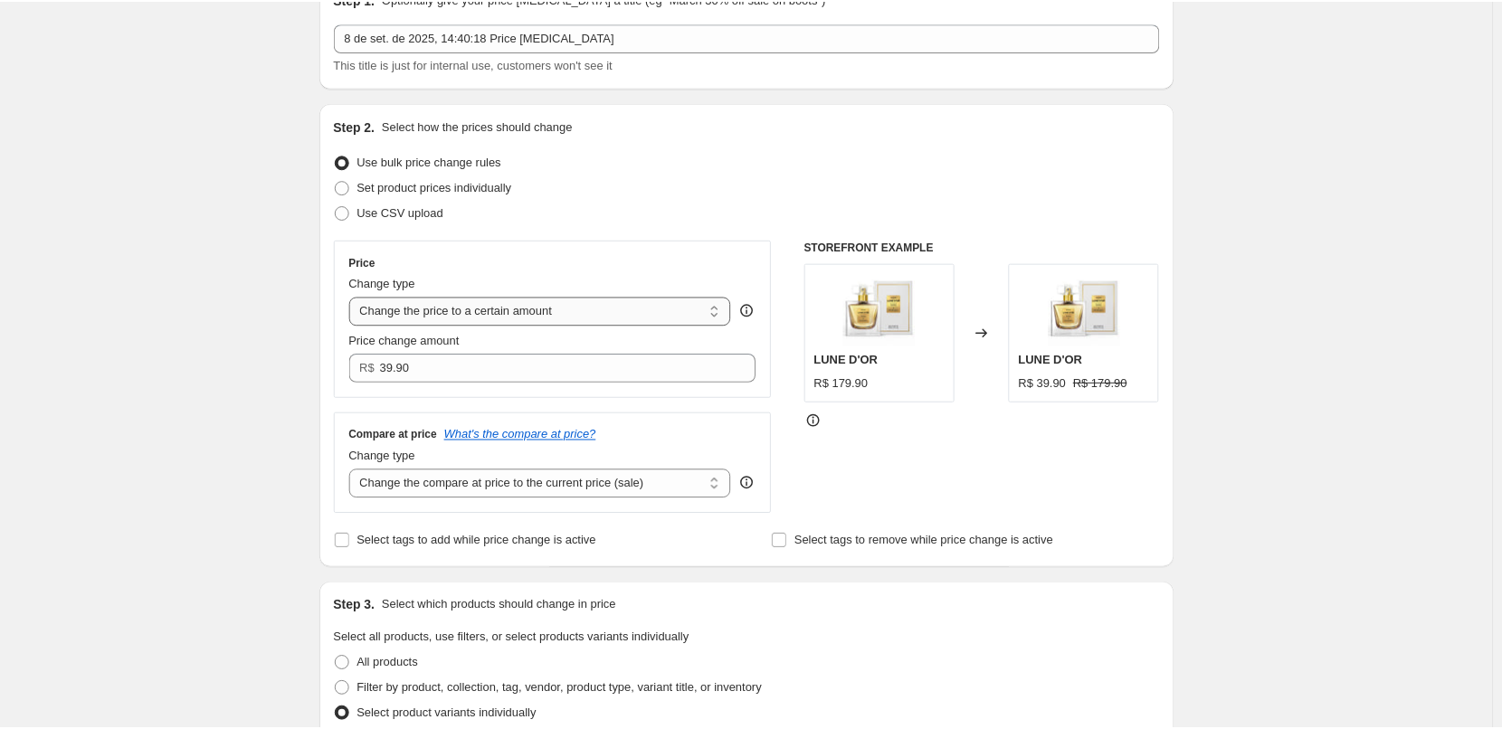
scroll to position [0, 0]
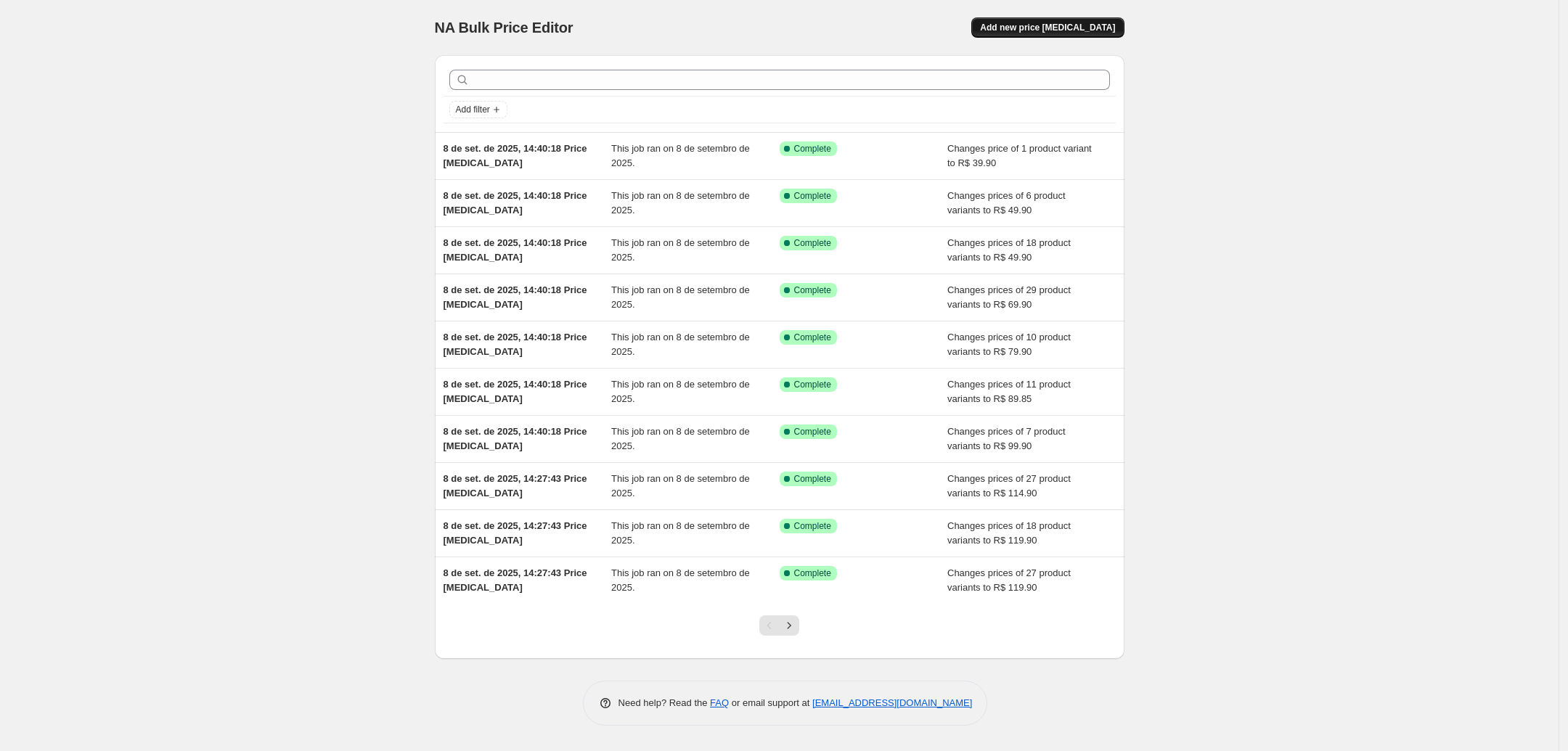
click at [1068, 22] on span "Add new price [MEDICAL_DATA]" at bounding box center [1047, 27] width 135 height 11
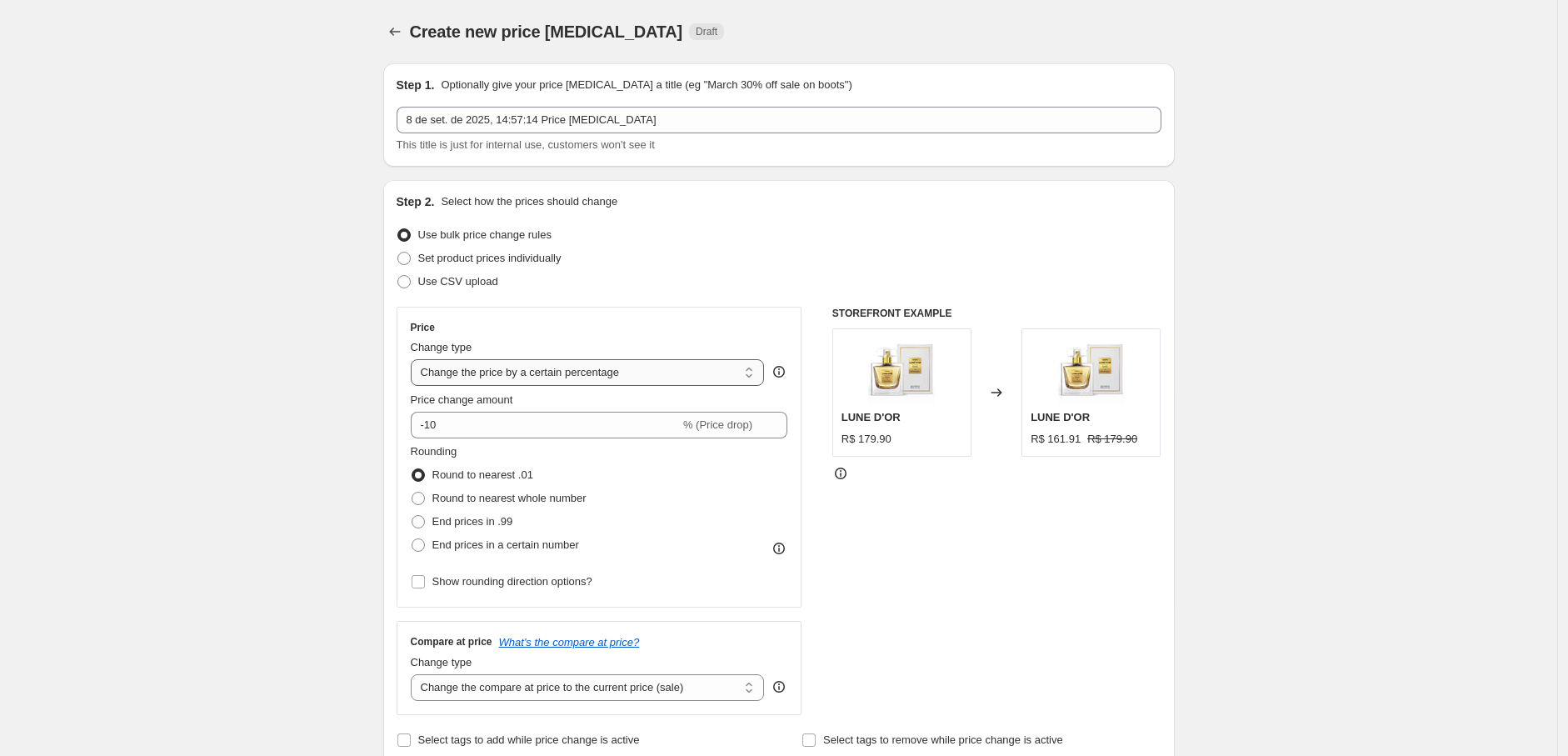
click at [506, 378] on select "Change the price to a certain amount Change the price by a certain amount Chang…" at bounding box center [587, 372] width 354 height 27
select select "to"
click at [415, 359] on select "Change the price to a certain amount Change the price by a certain amount Chang…" at bounding box center [587, 372] width 354 height 27
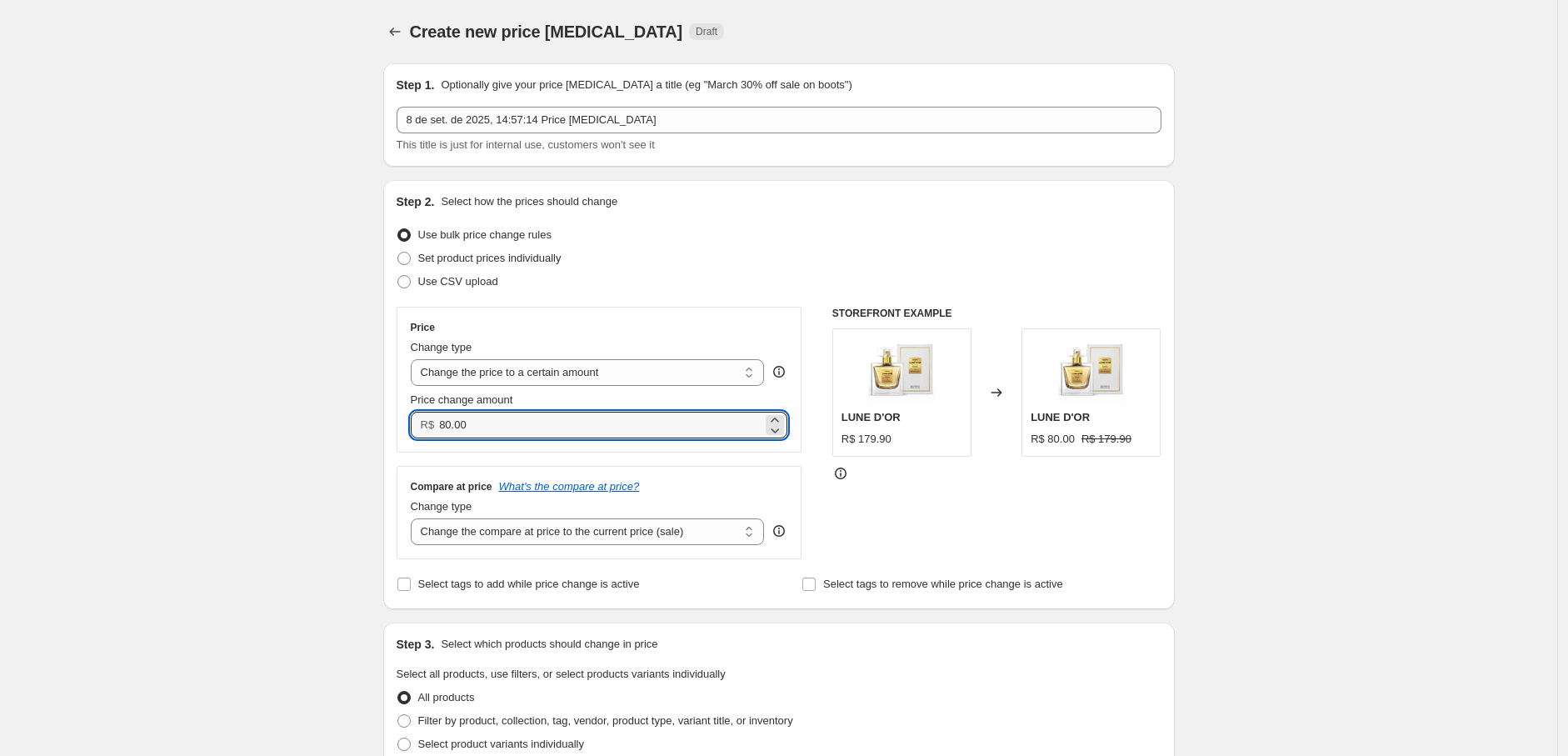
drag, startPoint x: 550, startPoint y: 428, endPoint x: 268, endPoint y: 429, distance: 282.0
click at [268, 430] on div "Create new price change job. This page is ready Create new price change job Dra…" at bounding box center [778, 755] width 1557 height 1510
paste input "39.9"
type input "39.90"
click at [770, 319] on div "Price Change type Change the price to a certain amount Change the price by a ce…" at bounding box center [599, 379] width 406 height 145
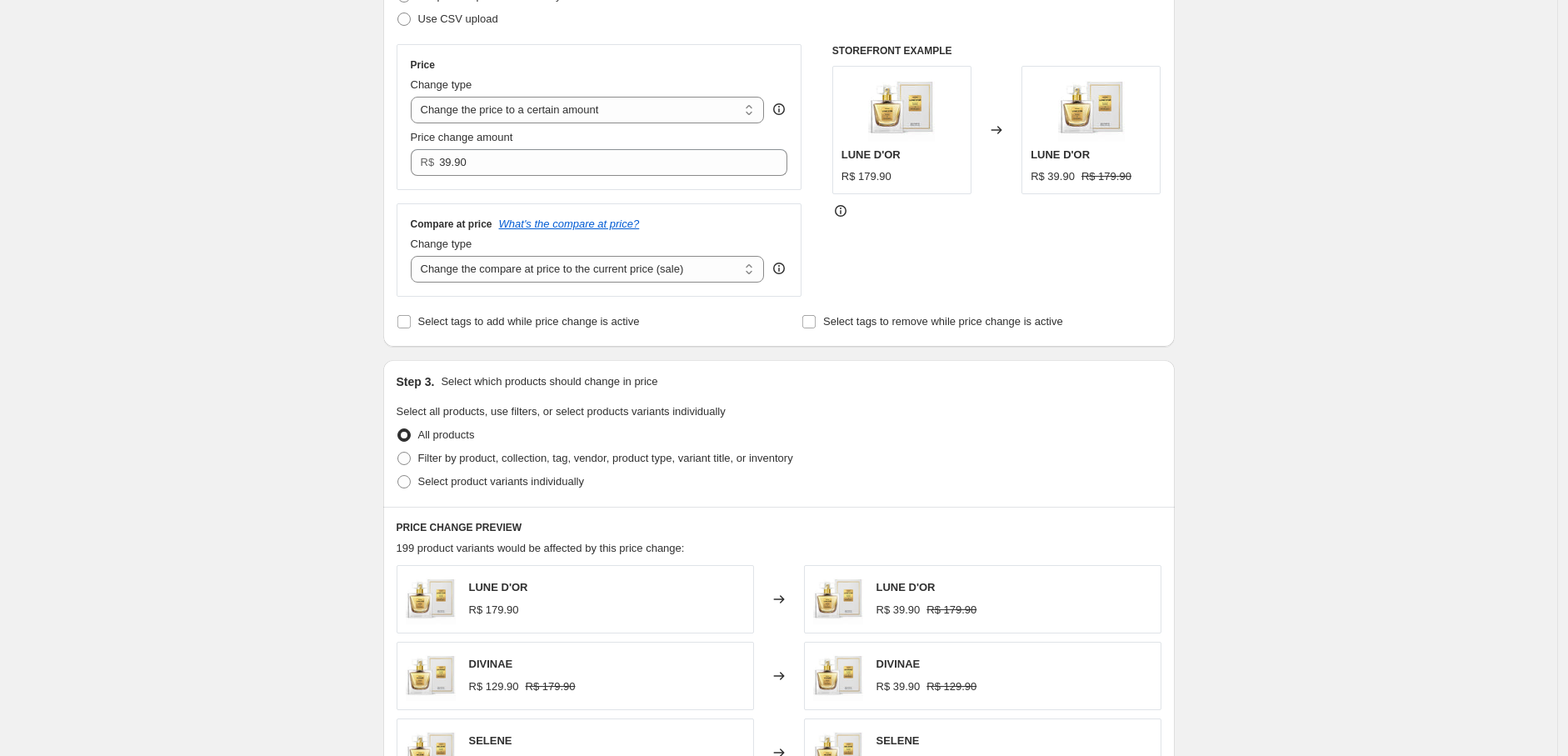
scroll to position [308, 0]
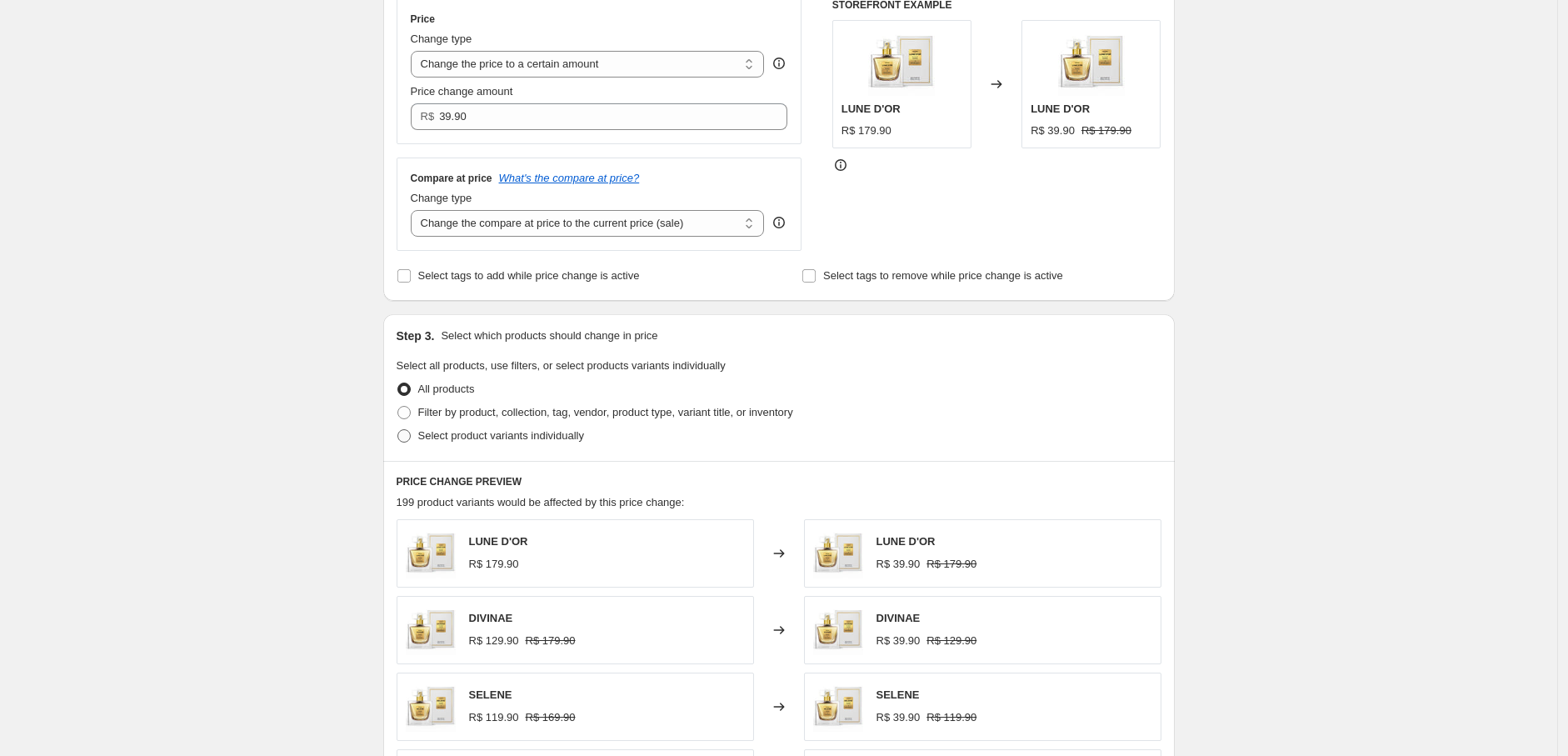
click at [560, 434] on span "Select product variants individually" at bounding box center [501, 436] width 166 height 13
click at [398, 430] on input "Select product variants individually" at bounding box center [398, 429] width 1 height 1
radio input "true"
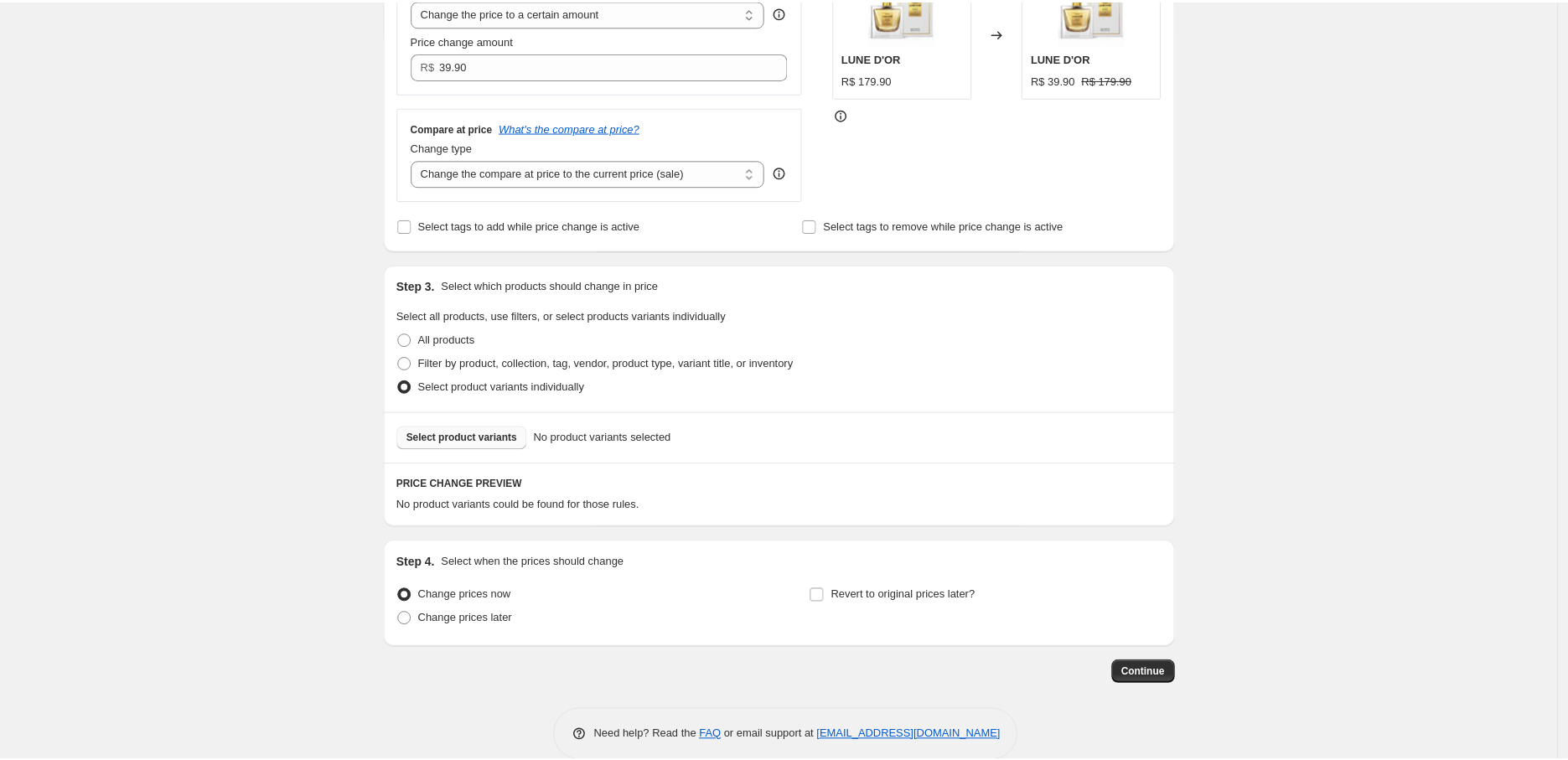
scroll to position [389, 0]
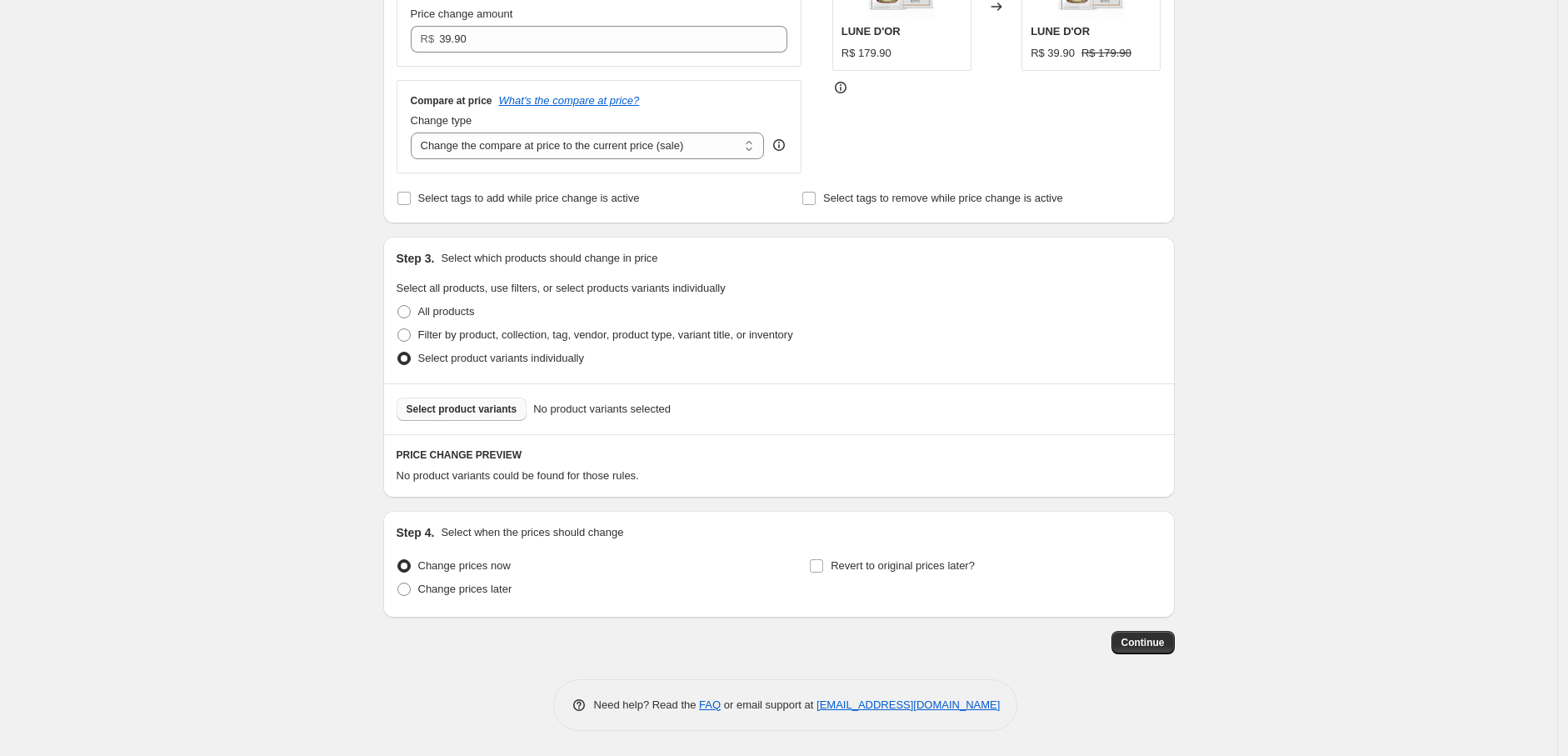
click at [468, 405] on span "Select product variants" at bounding box center [461, 409] width 110 height 13
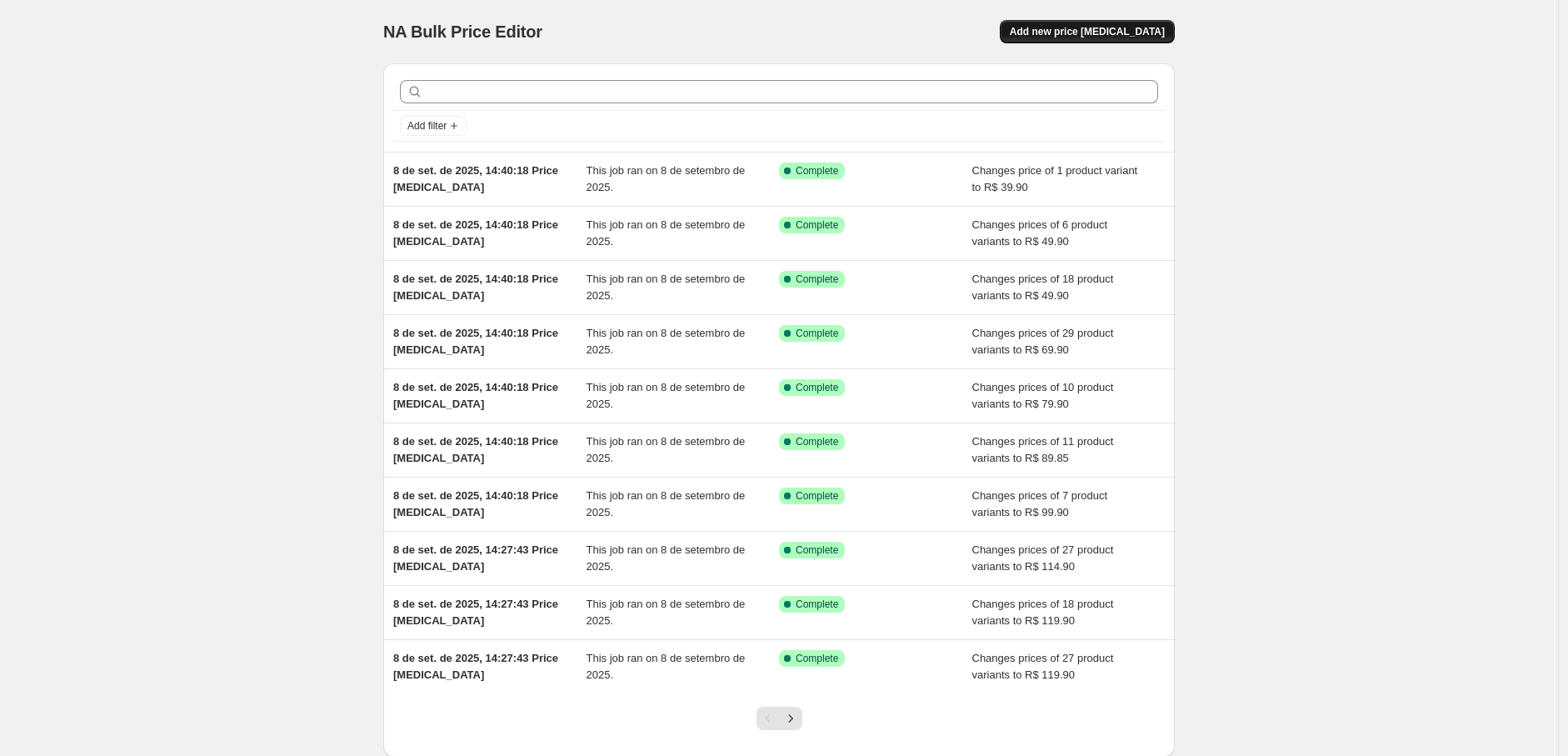
click at [1116, 31] on span "Add new price [MEDICAL_DATA]" at bounding box center [1086, 31] width 155 height 13
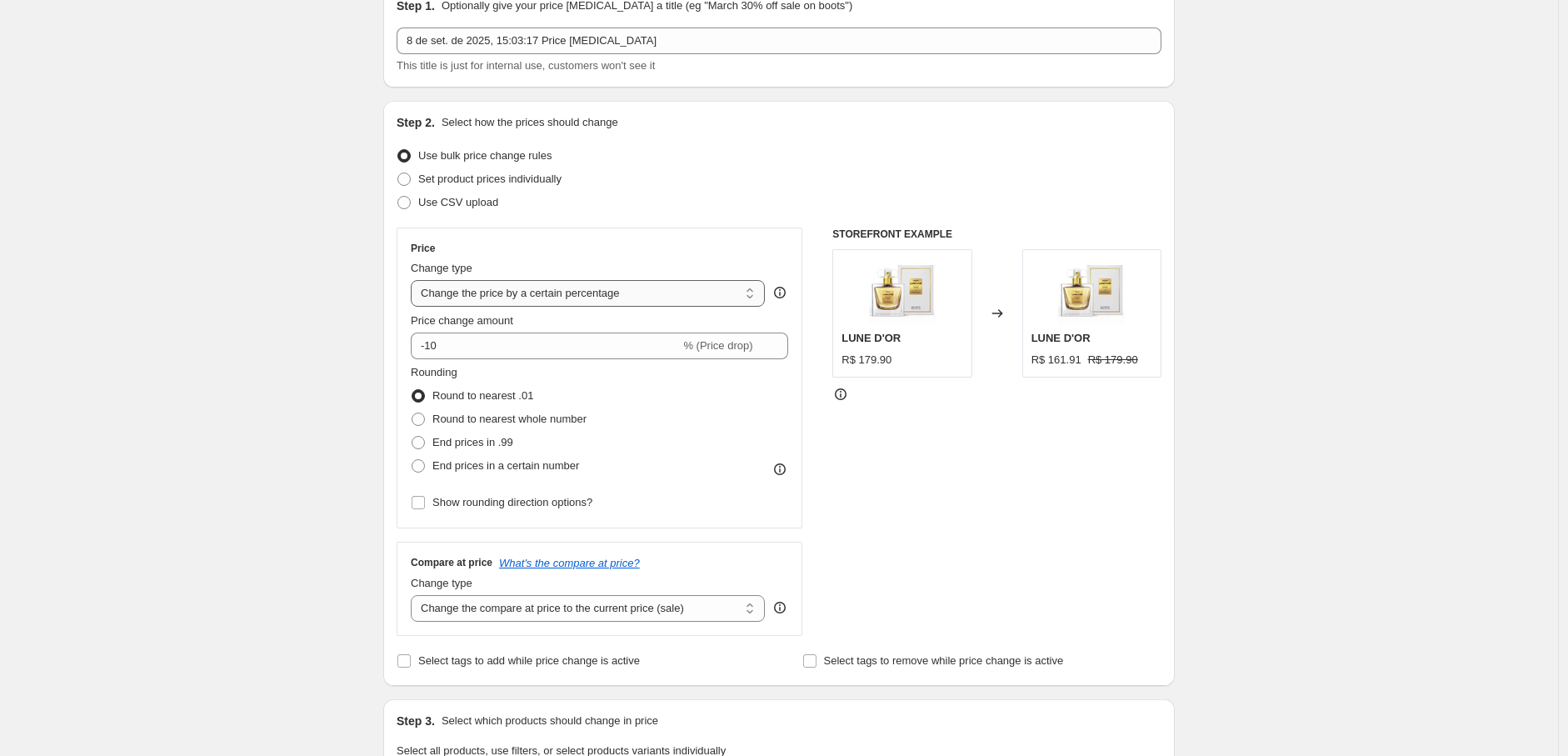
scroll to position [122, 0]
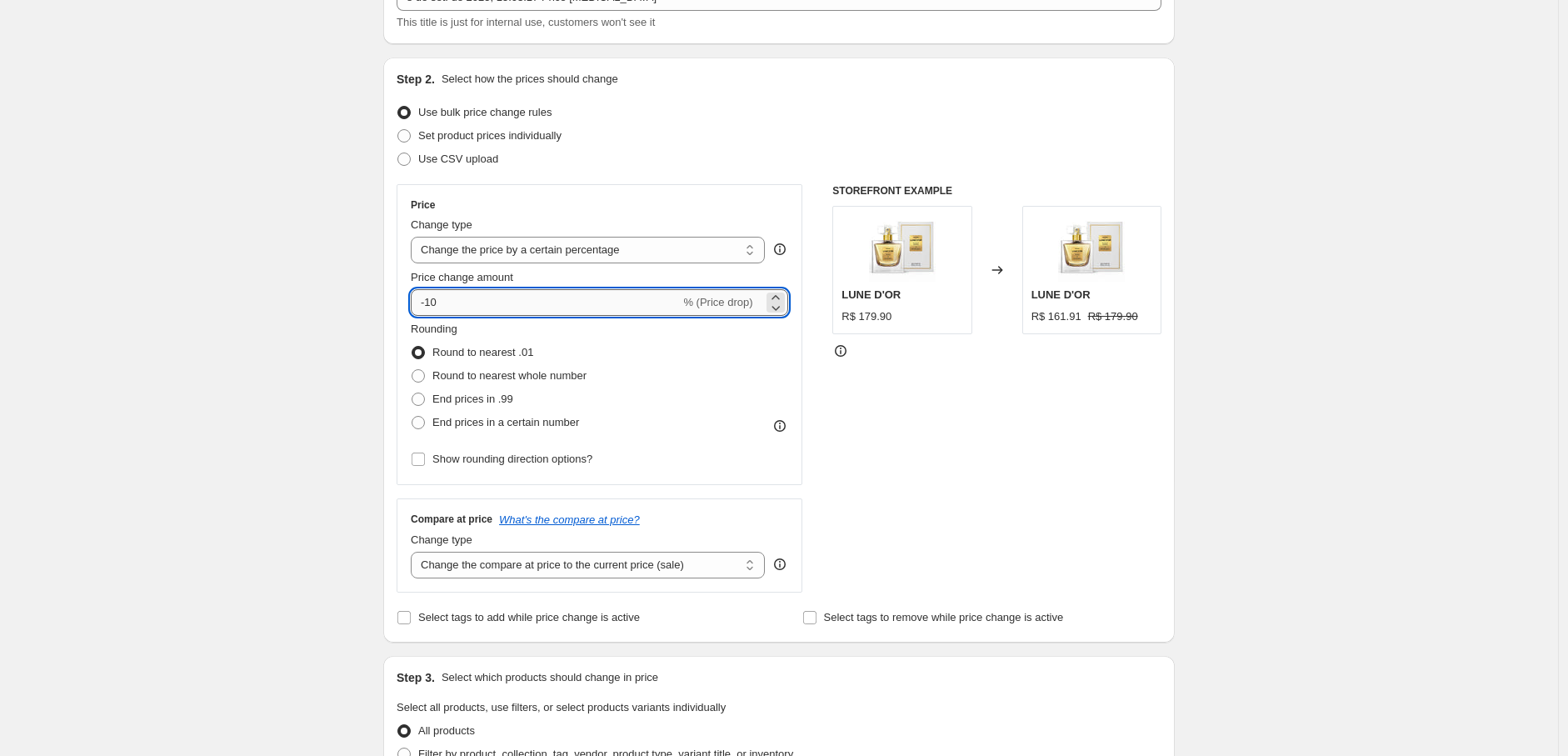
click at [558, 304] on input "-10" at bounding box center [545, 302] width 269 height 27
click at [622, 257] on select "Change the price to a certain amount Change the price by a certain amount Chang…" at bounding box center [587, 250] width 354 height 27
select select "to"
click at [415, 237] on select "Change the price to a certain amount Change the price by a certain amount Chang…" at bounding box center [587, 250] width 354 height 27
type input "80.00"
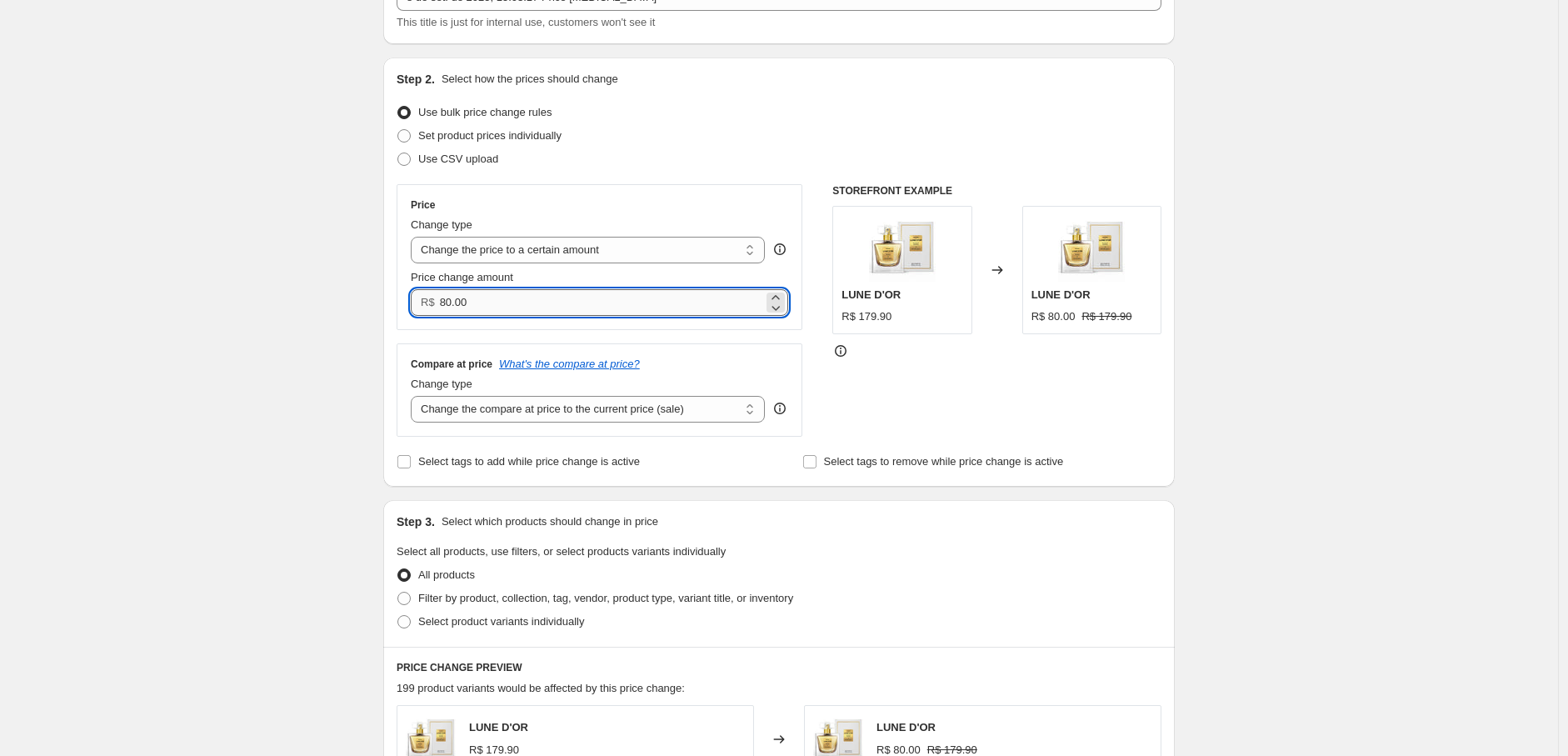
click at [576, 296] on input "80.00" at bounding box center [601, 302] width 323 height 27
click at [575, 247] on select "Change the price to a certain amount Change the price by a certain amount Chang…" at bounding box center [587, 250] width 354 height 27
click at [415, 237] on select "Change the price to a certain amount Change the price by a certain amount Chang…" at bounding box center [587, 250] width 354 height 27
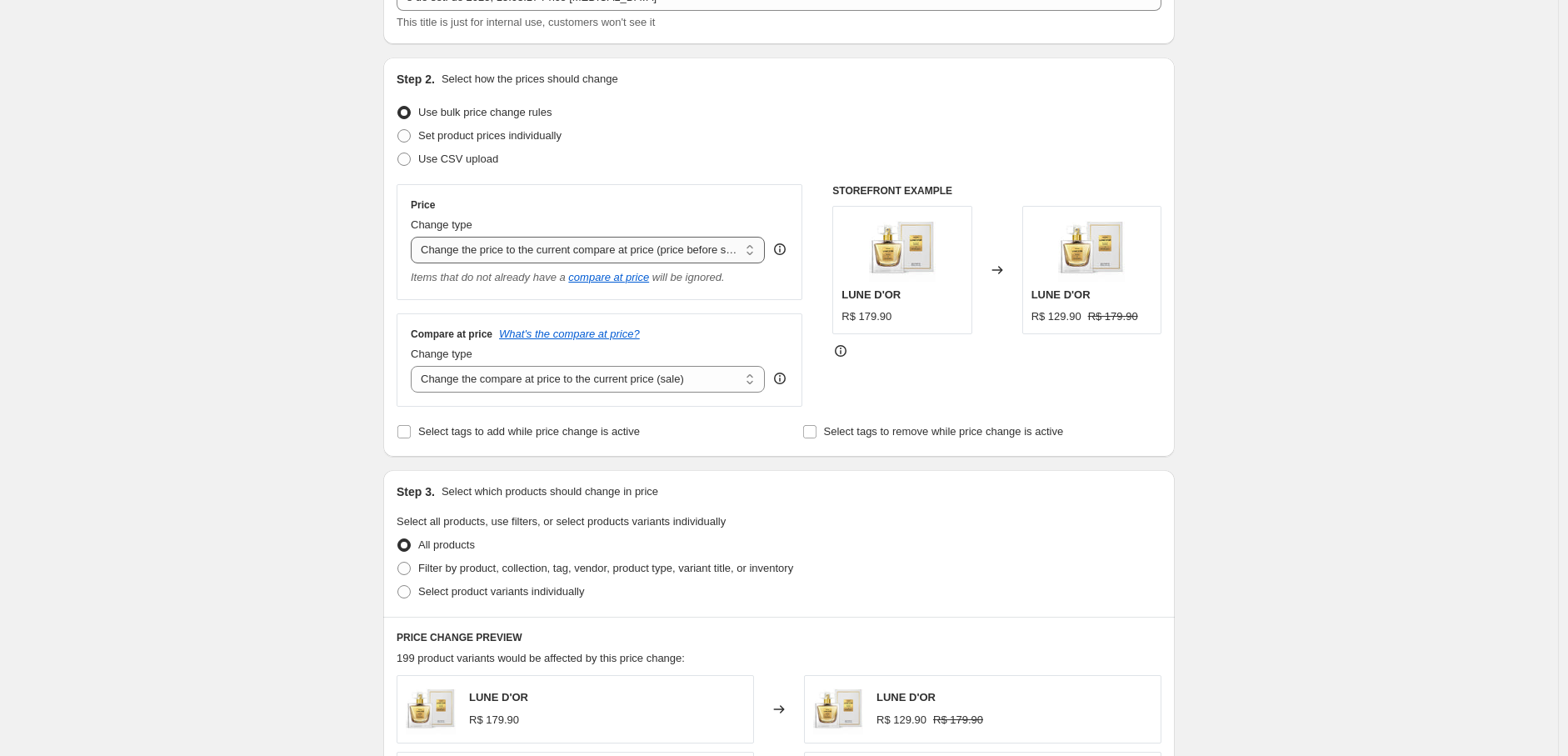
click at [727, 244] on select "Change the price to a certain amount Change the price by a certain amount Chang…" at bounding box center [587, 250] width 354 height 27
select select "bcap"
click at [415, 237] on select "Change the price to a certain amount Change the price by a certain amount Chang…" at bounding box center [587, 250] width 354 height 27
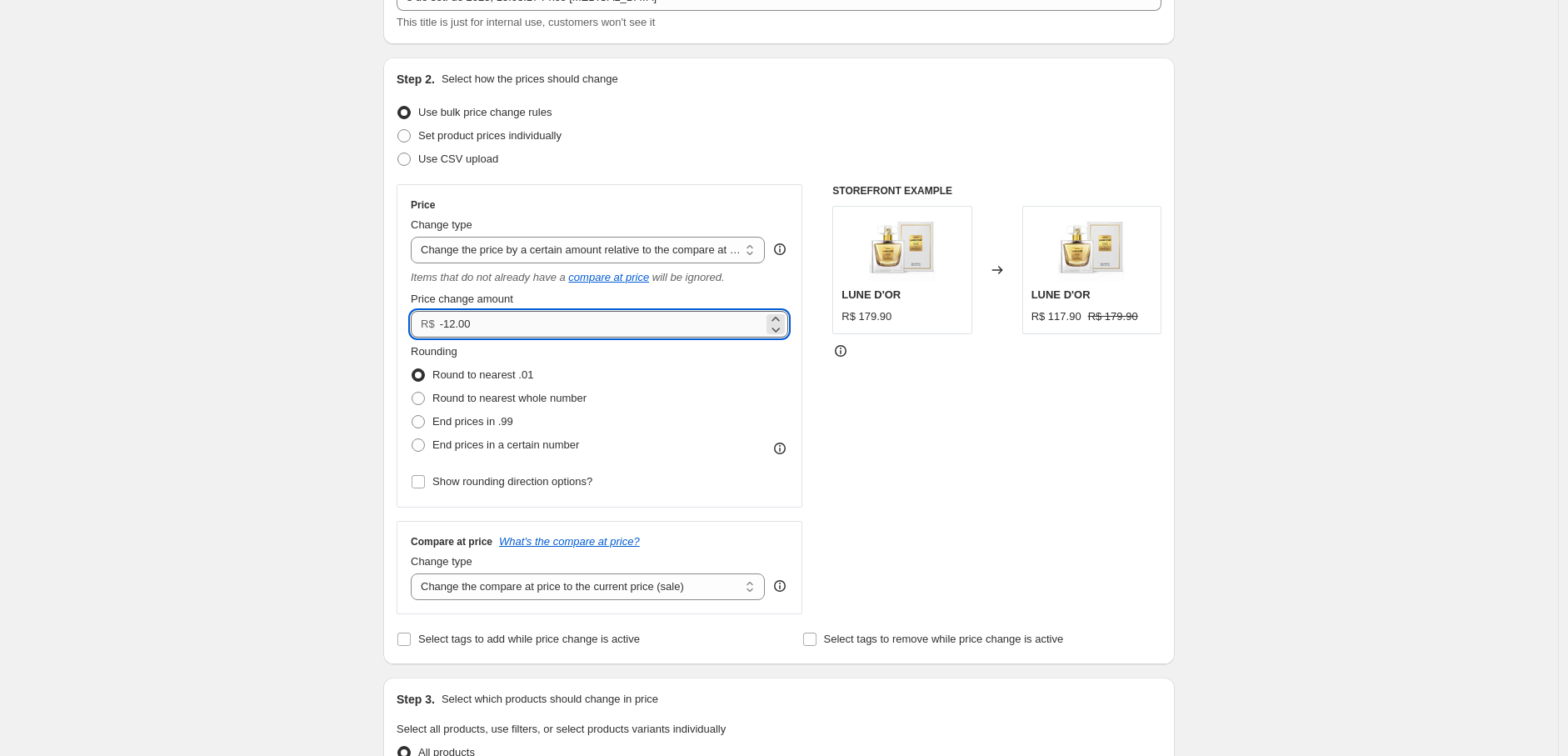
click at [537, 319] on input "-12.00" at bounding box center [601, 323] width 323 height 27
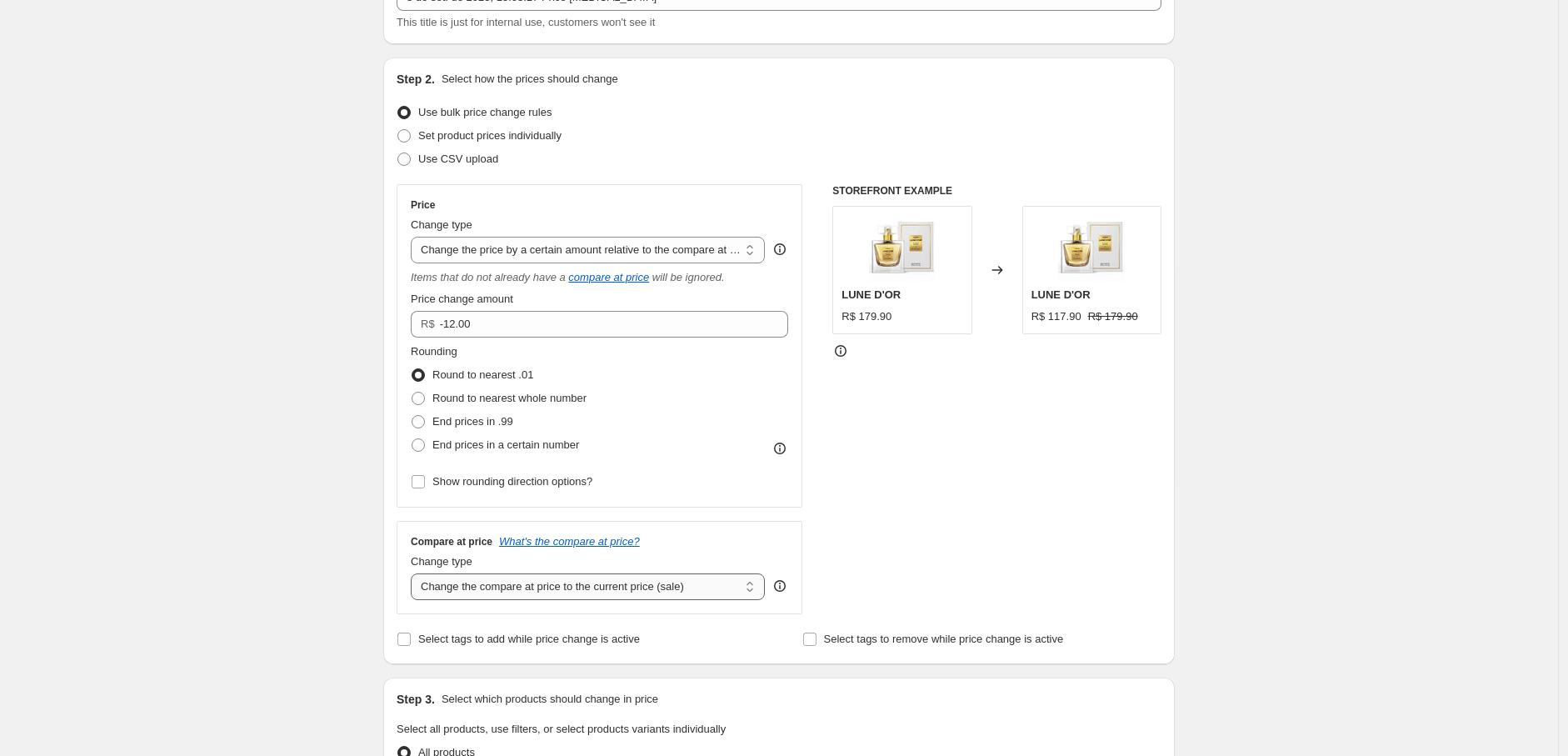
click at [536, 577] on select "Change the compare at price to the current price (sale) Change the compare at p…" at bounding box center [587, 586] width 354 height 27
click at [553, 579] on select "Change the compare at price to the current price (sale) Change the compare at p…" at bounding box center [587, 586] width 354 height 27
select select "percentage"
click at [415, 573] on select "Change the compare at price to the current price (sale) Change the compare at p…" at bounding box center [587, 586] width 354 height 27
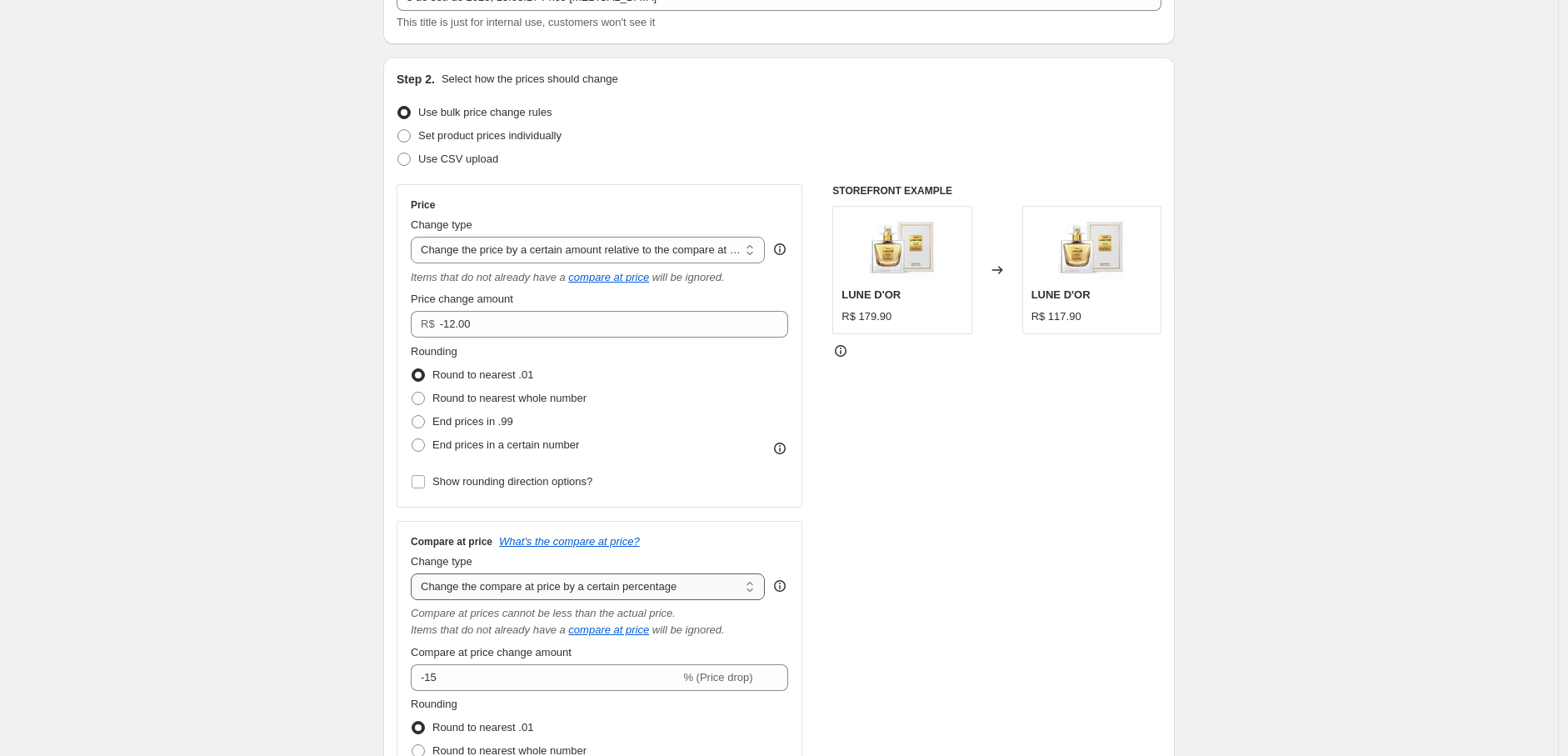
click at [526, 582] on select "Change the compare at price to the current price (sale) Change the compare at p…" at bounding box center [587, 586] width 354 height 27
click at [552, 254] on select "Change the price to a certain amount Change the price by a certain amount Chang…" at bounding box center [587, 250] width 354 height 27
click at [552, 252] on select "Change the price to a certain amount Change the price by a certain amount Chang…" at bounding box center [587, 250] width 354 height 27
click at [603, 255] on select "Change the price to a certain amount Change the price by a certain amount Chang…" at bounding box center [587, 250] width 354 height 27
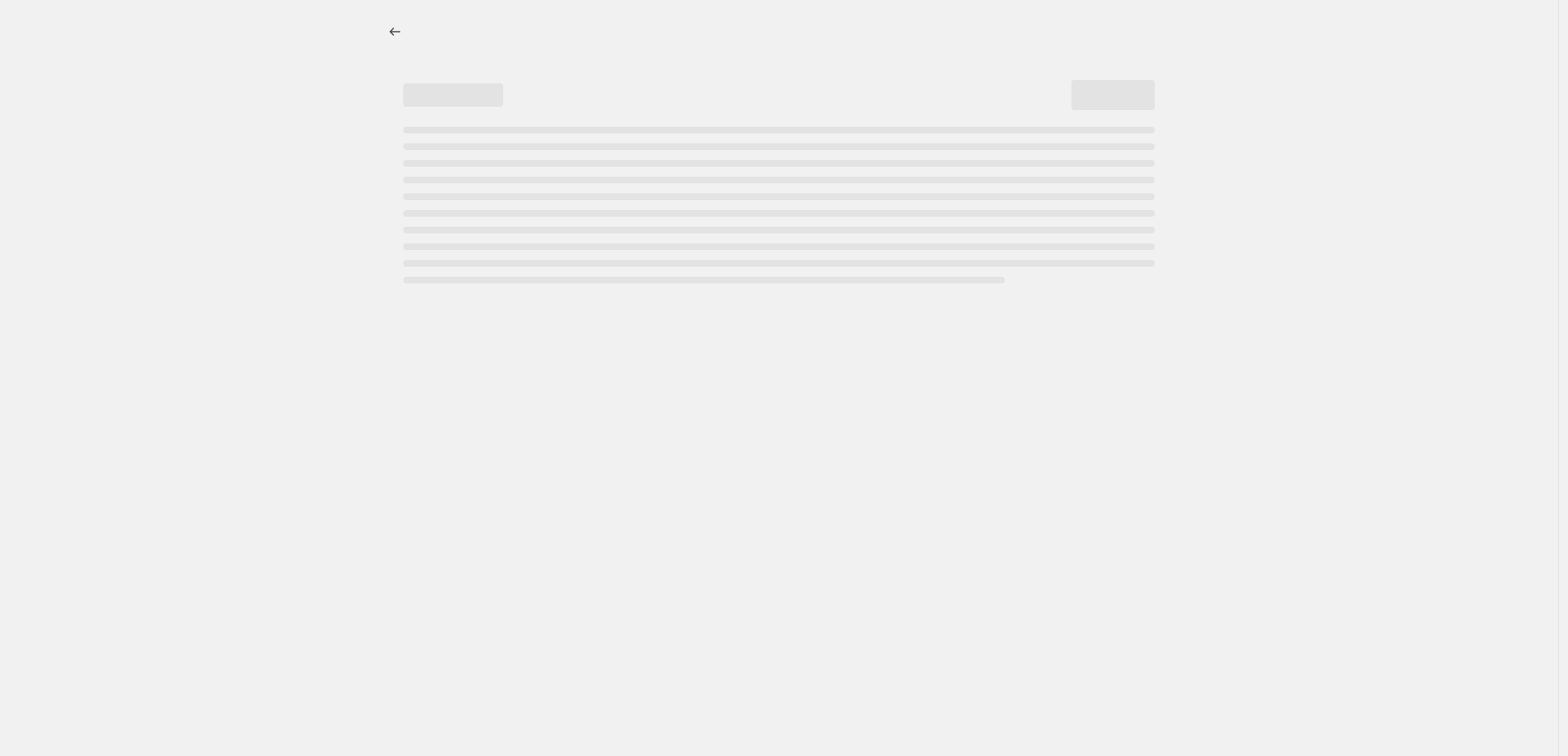
select select "percentage"
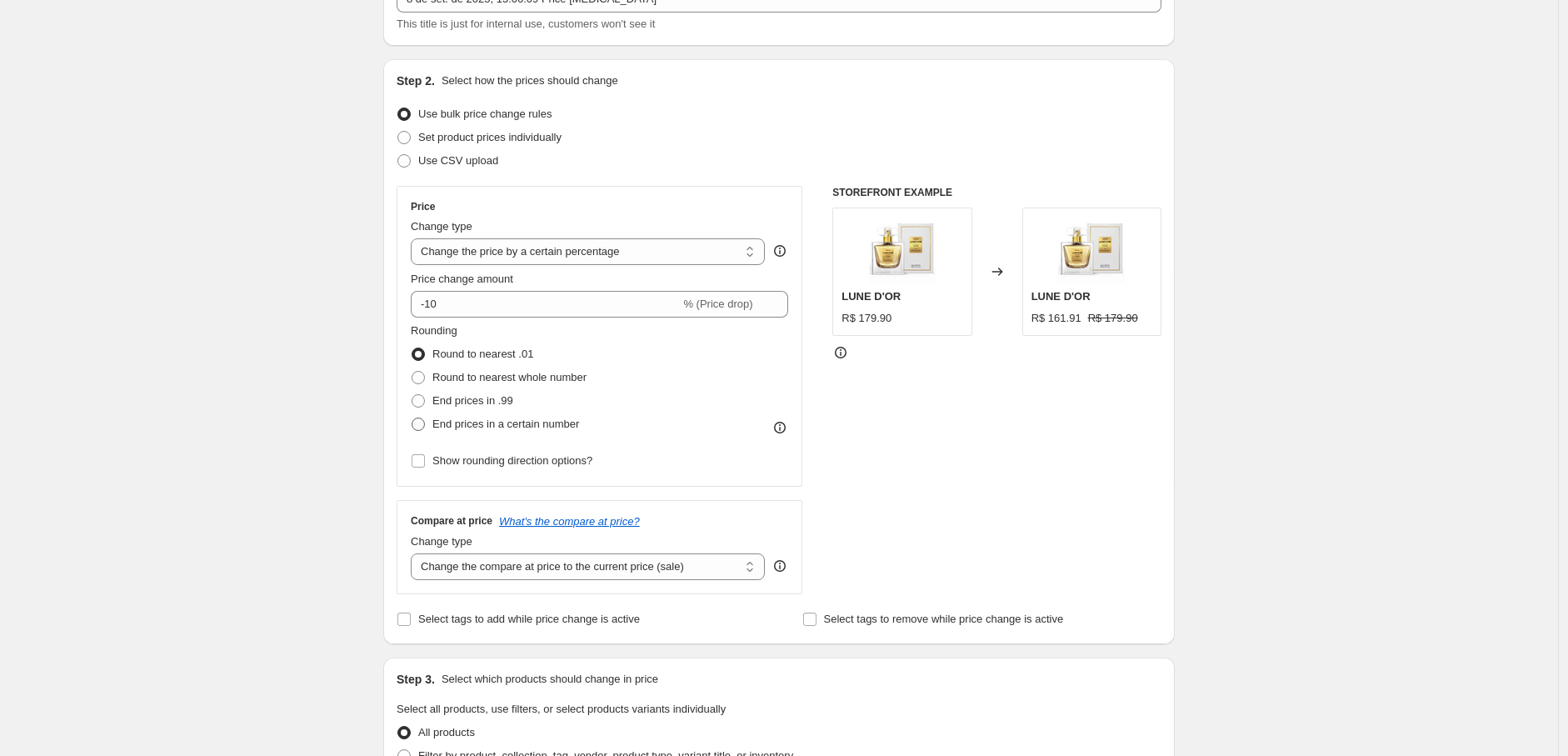
scroll to position [122, 0]
click at [717, 251] on select "Change the price to a certain amount Change the price by a certain amount Chang…" at bounding box center [587, 250] width 354 height 27
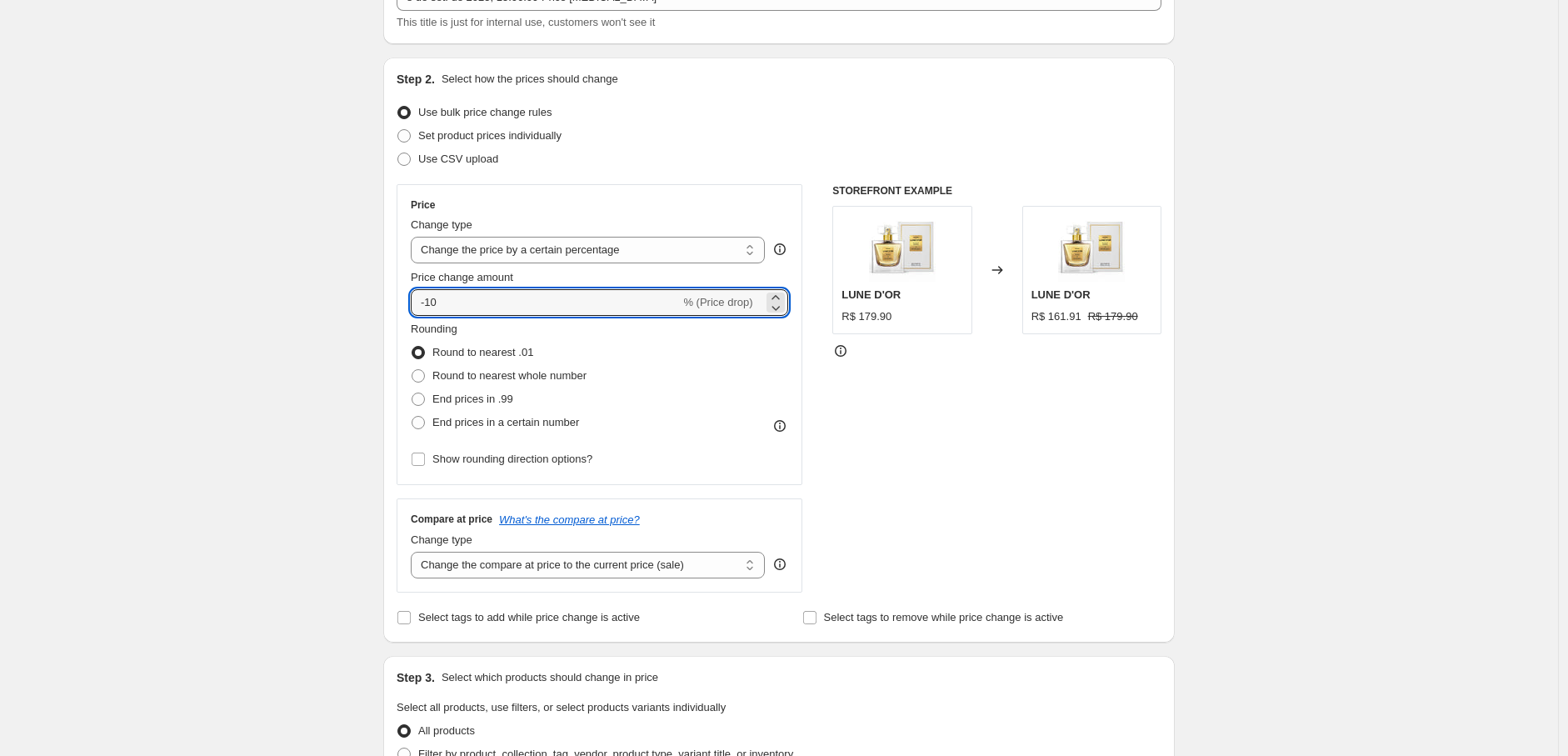
drag, startPoint x: 490, startPoint y: 303, endPoint x: 273, endPoint y: 293, distance: 217.2
click at [285, 295] on div "Create new price [MEDICAL_DATA]. This page is ready Create new price [MEDICAL_D…" at bounding box center [779, 710] width 1558 height 1665
type input "0"
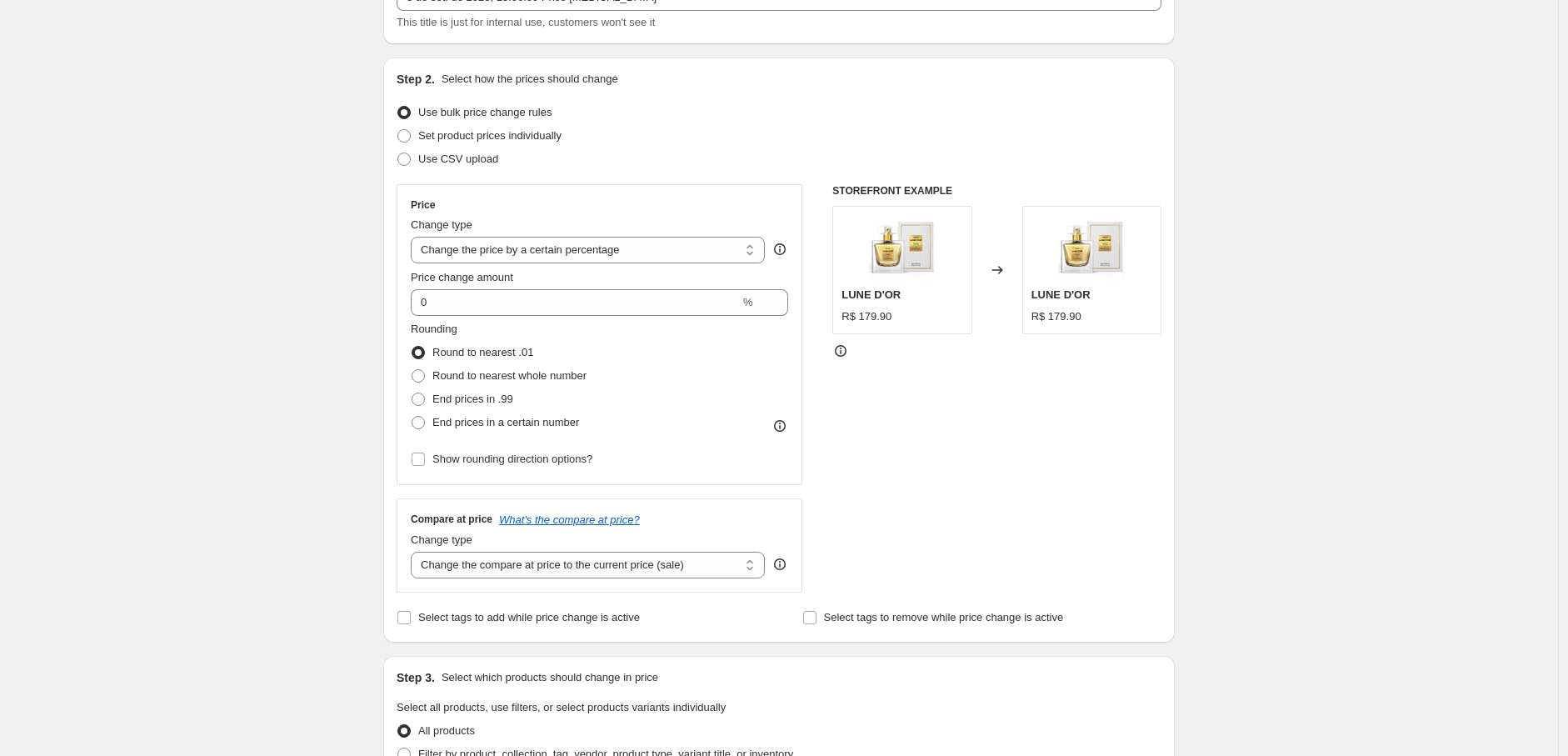
click at [347, 318] on div "Create new price [MEDICAL_DATA]. This page is ready Create new price [MEDICAL_D…" at bounding box center [779, 710] width 1558 height 1665
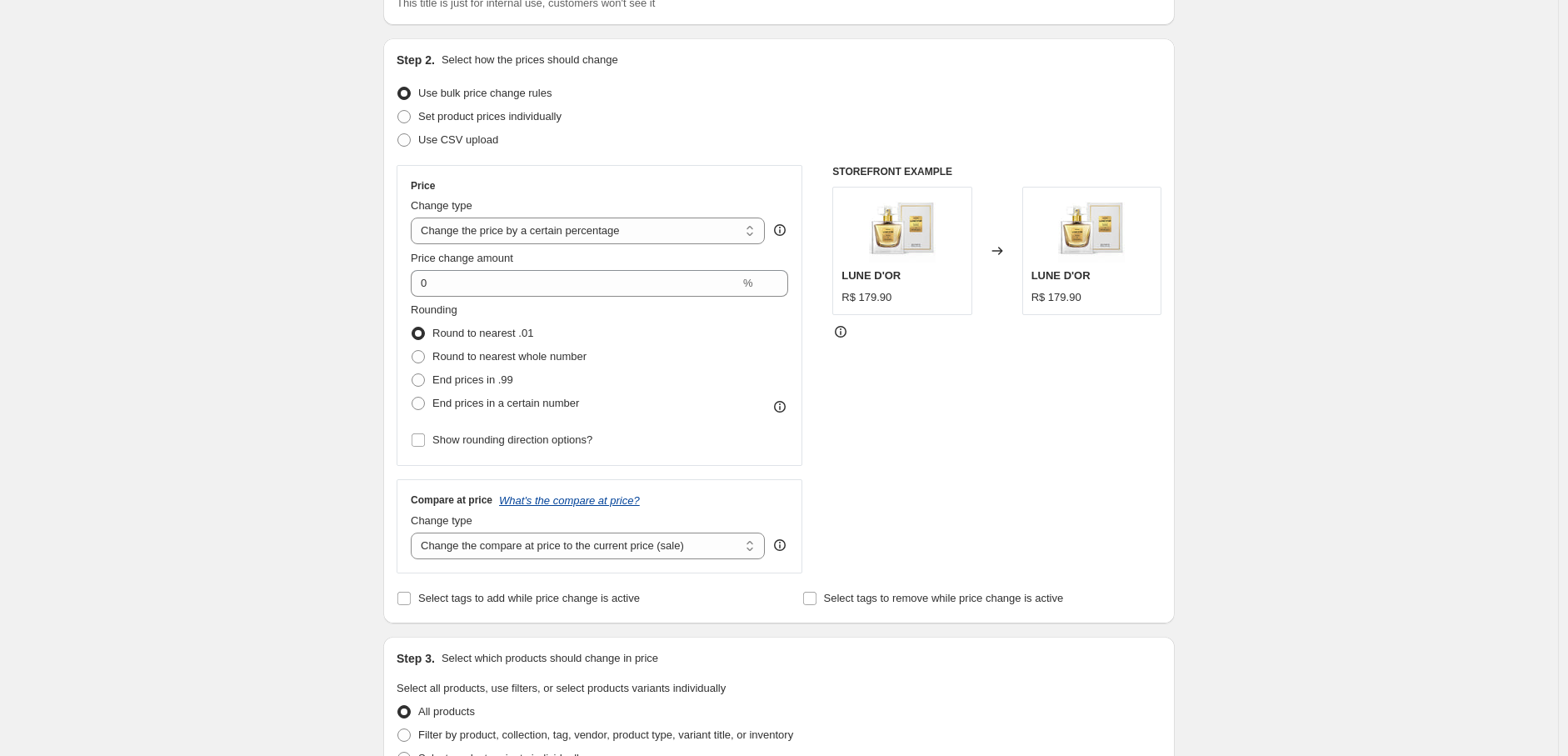
scroll to position [185, 0]
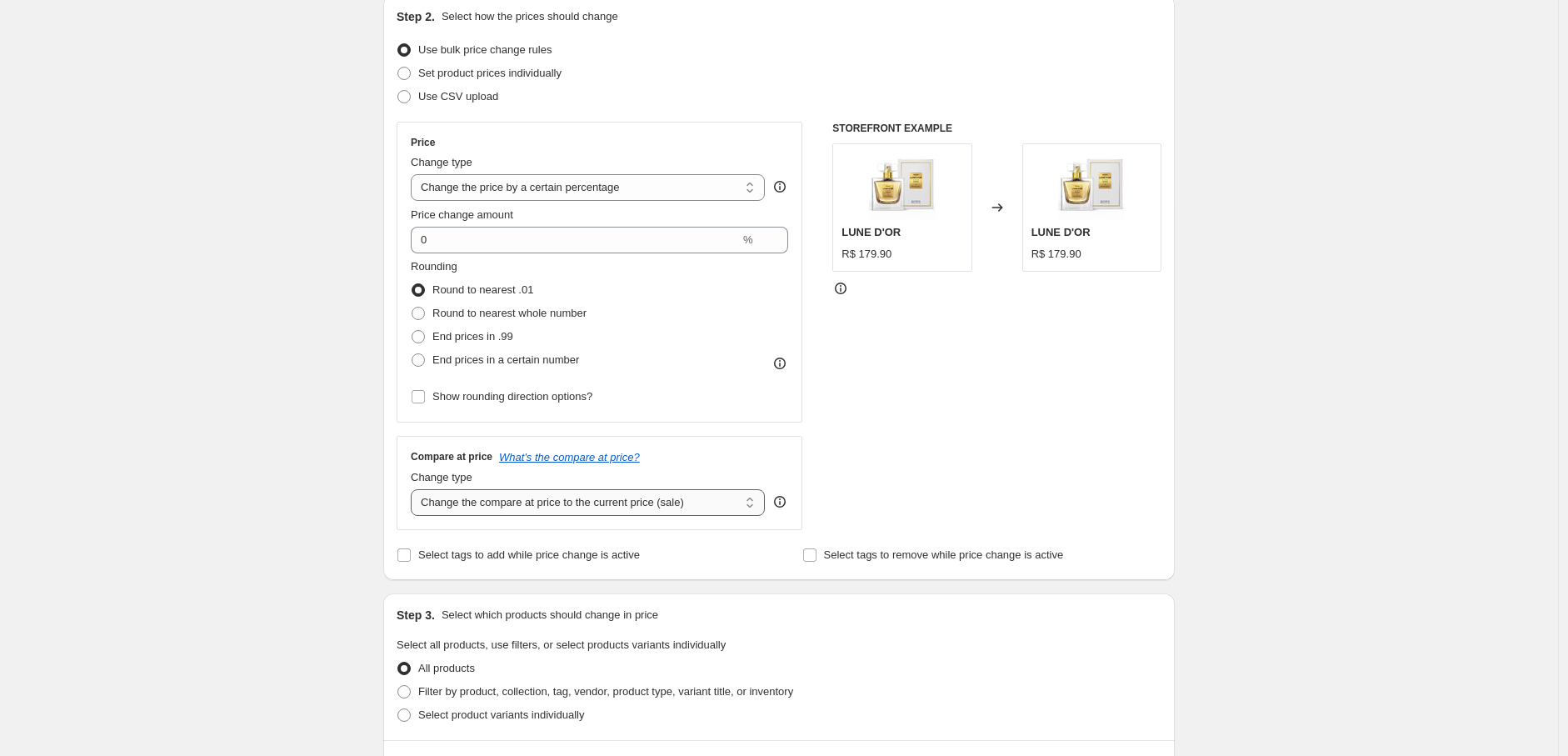
click at [555, 511] on select "Change the compare at price to the current price (sale) Change the compare at p…" at bounding box center [587, 502] width 354 height 27
click at [555, 508] on select "Change the compare at price to the current price (sale) Change the compare at p…" at bounding box center [587, 502] width 354 height 27
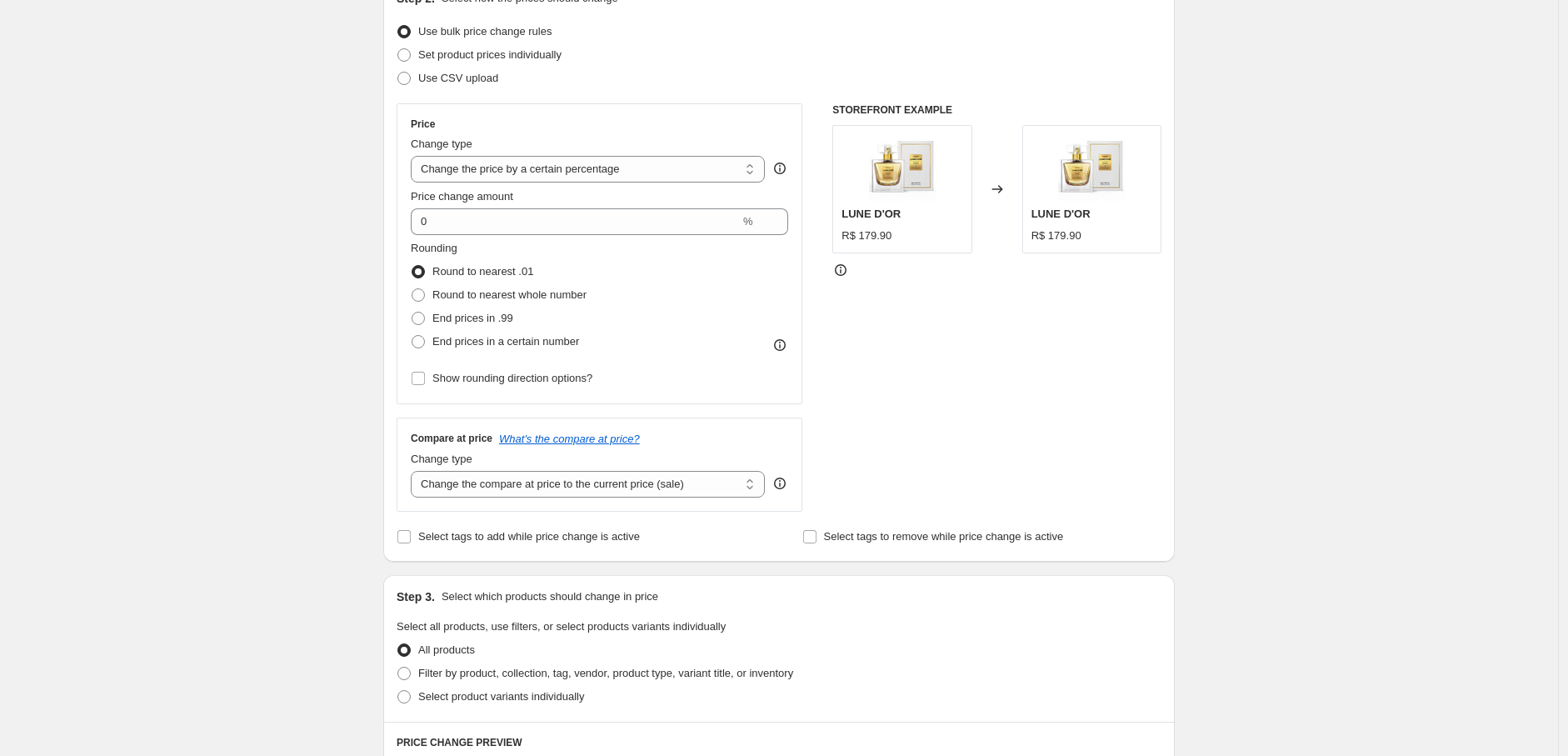
scroll to position [247, 0]
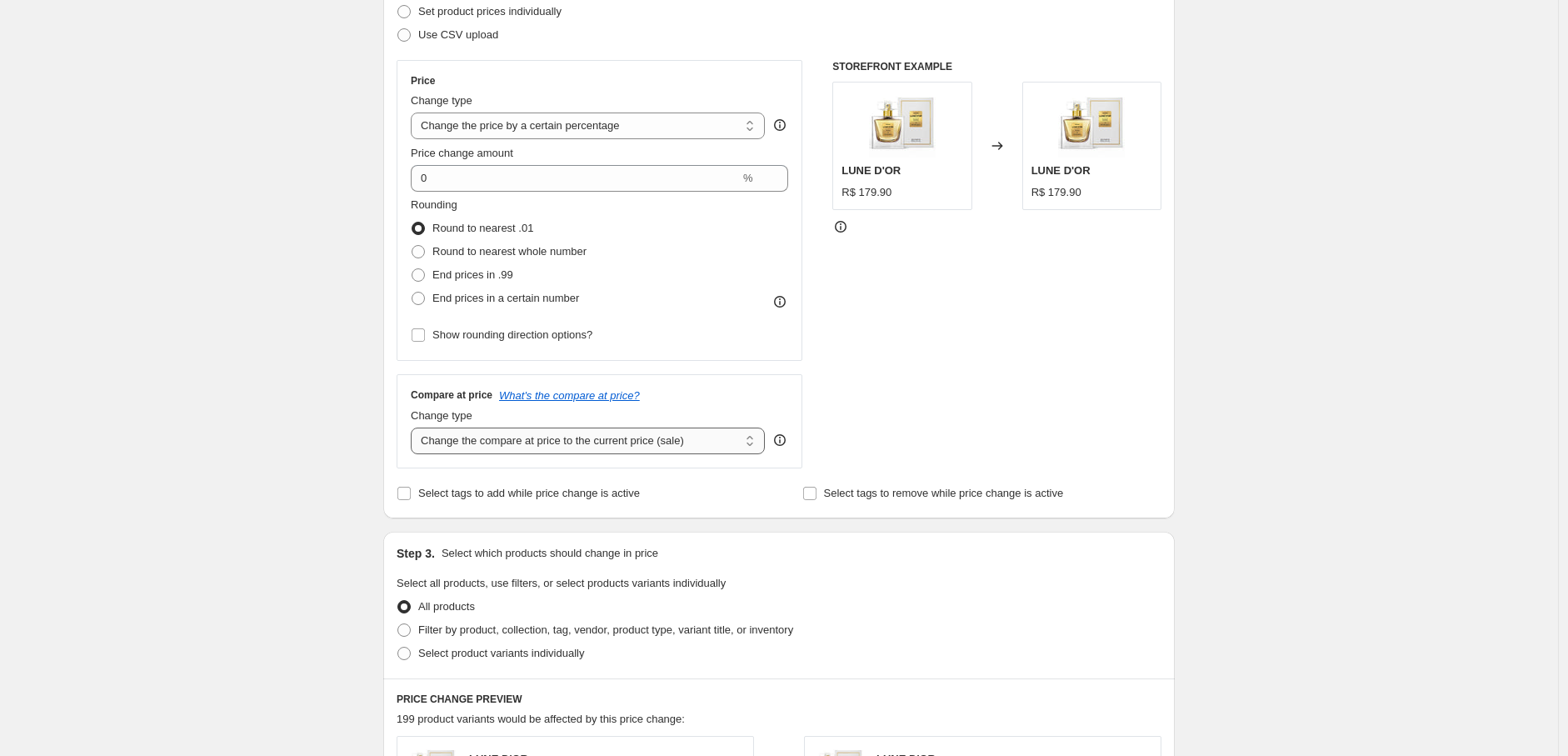
click at [538, 445] on select "Change the compare at price to the current price (sale) Change the compare at p…" at bounding box center [587, 440] width 354 height 27
select select "to"
click at [415, 427] on select "Change the compare at price to the current price (sale) Change the compare at p…" at bounding box center [587, 440] width 354 height 27
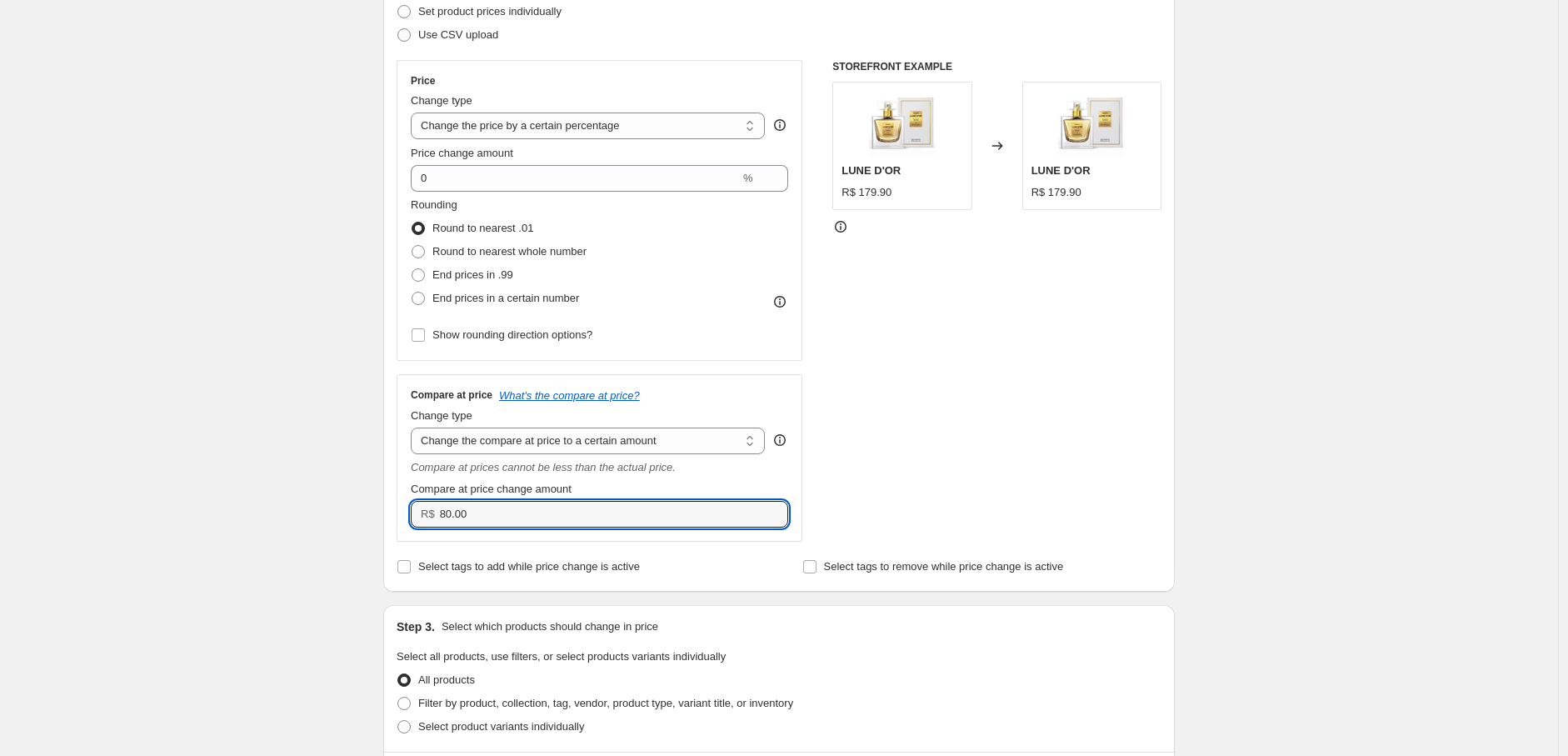
drag, startPoint x: 544, startPoint y: 520, endPoint x: 279, endPoint y: 492, distance: 266.5
click at [331, 506] on div "Create new price [MEDICAL_DATA]. This page is ready Create new price [MEDICAL_D…" at bounding box center [779, 622] width 1558 height 1739
paste input "159.9"
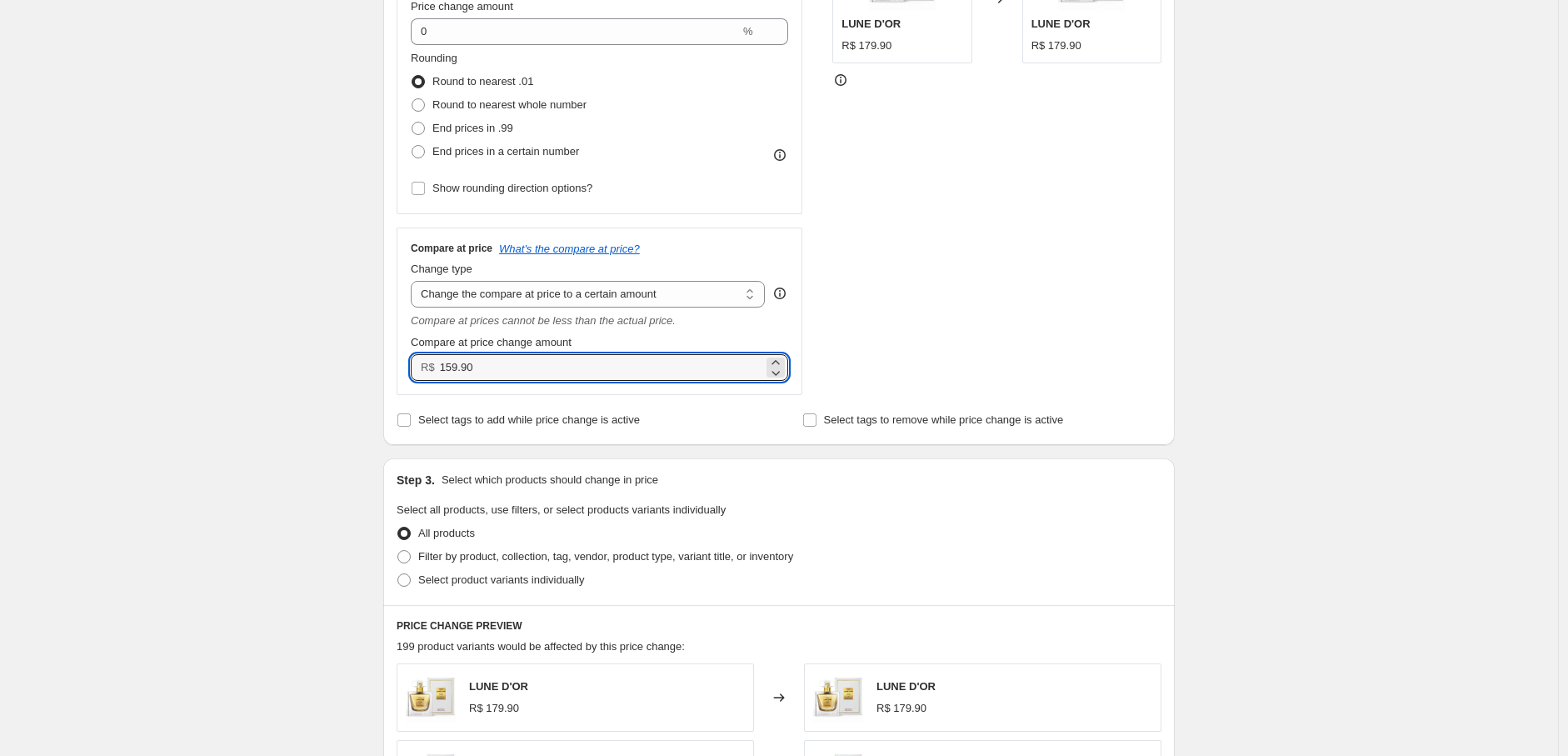
scroll to position [494, 0]
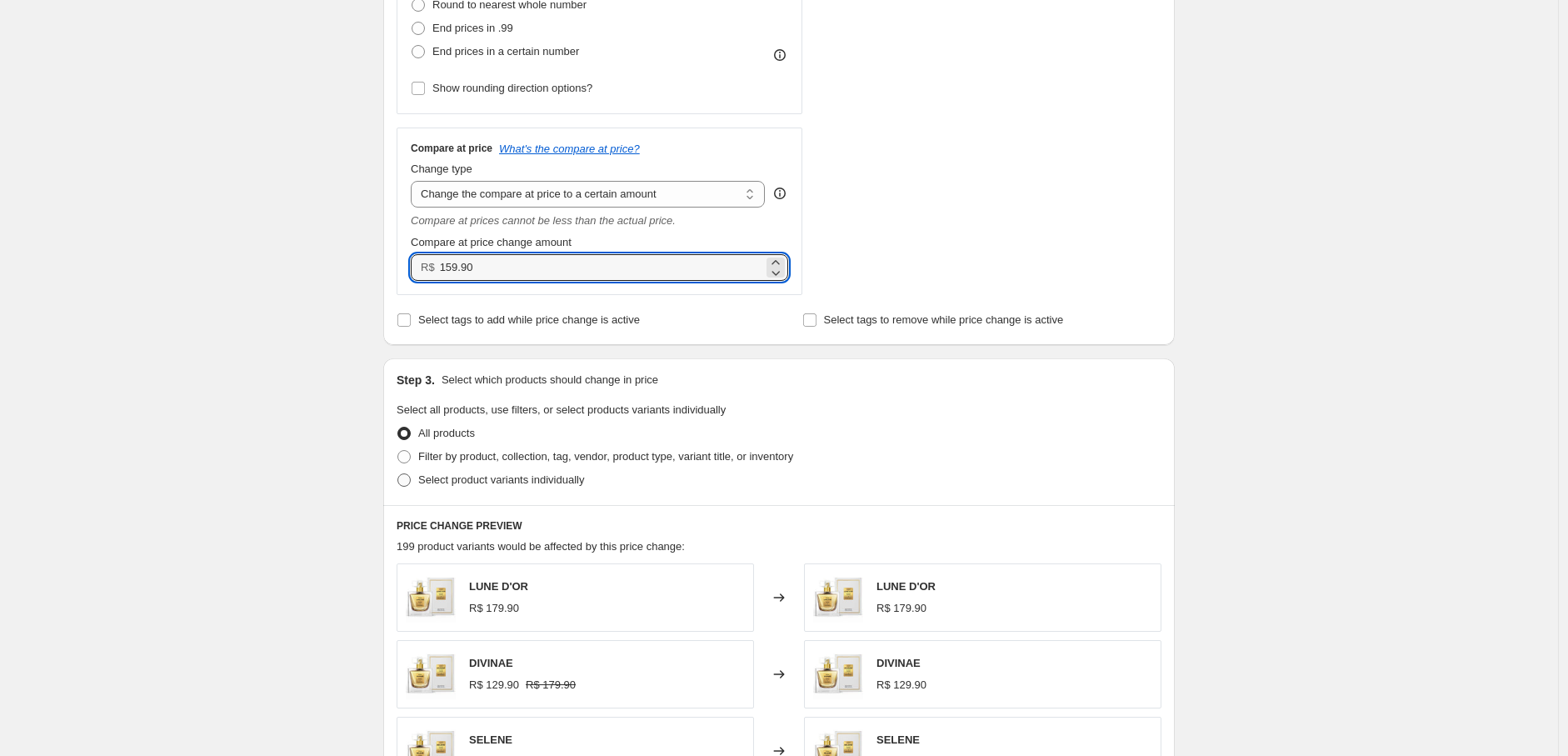
type input "159.90"
click at [497, 484] on span "Select product variants individually" at bounding box center [501, 480] width 166 height 13
click at [398, 474] on input "Select product variants individually" at bounding box center [398, 473] width 1 height 1
radio input "true"
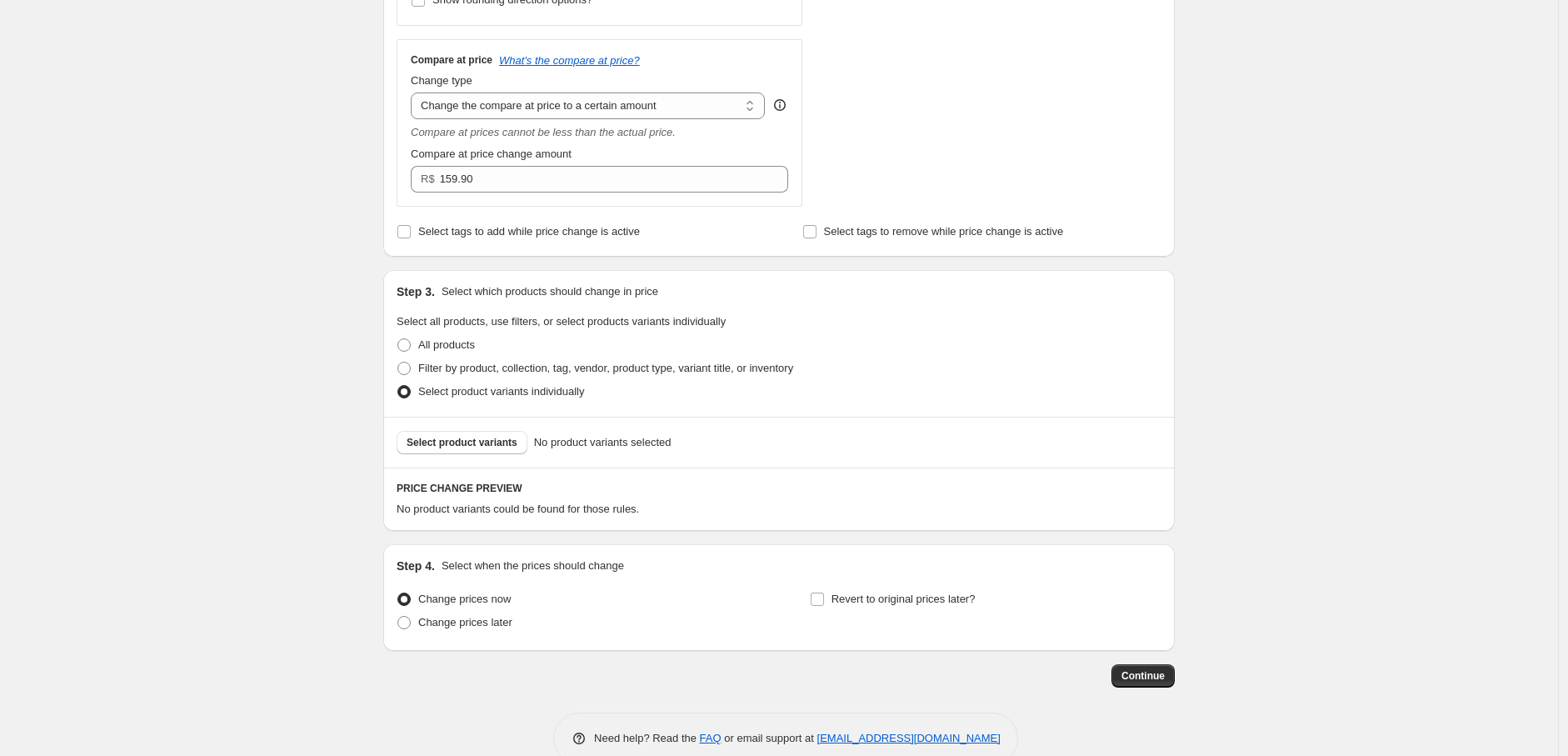
scroll to position [615, 0]
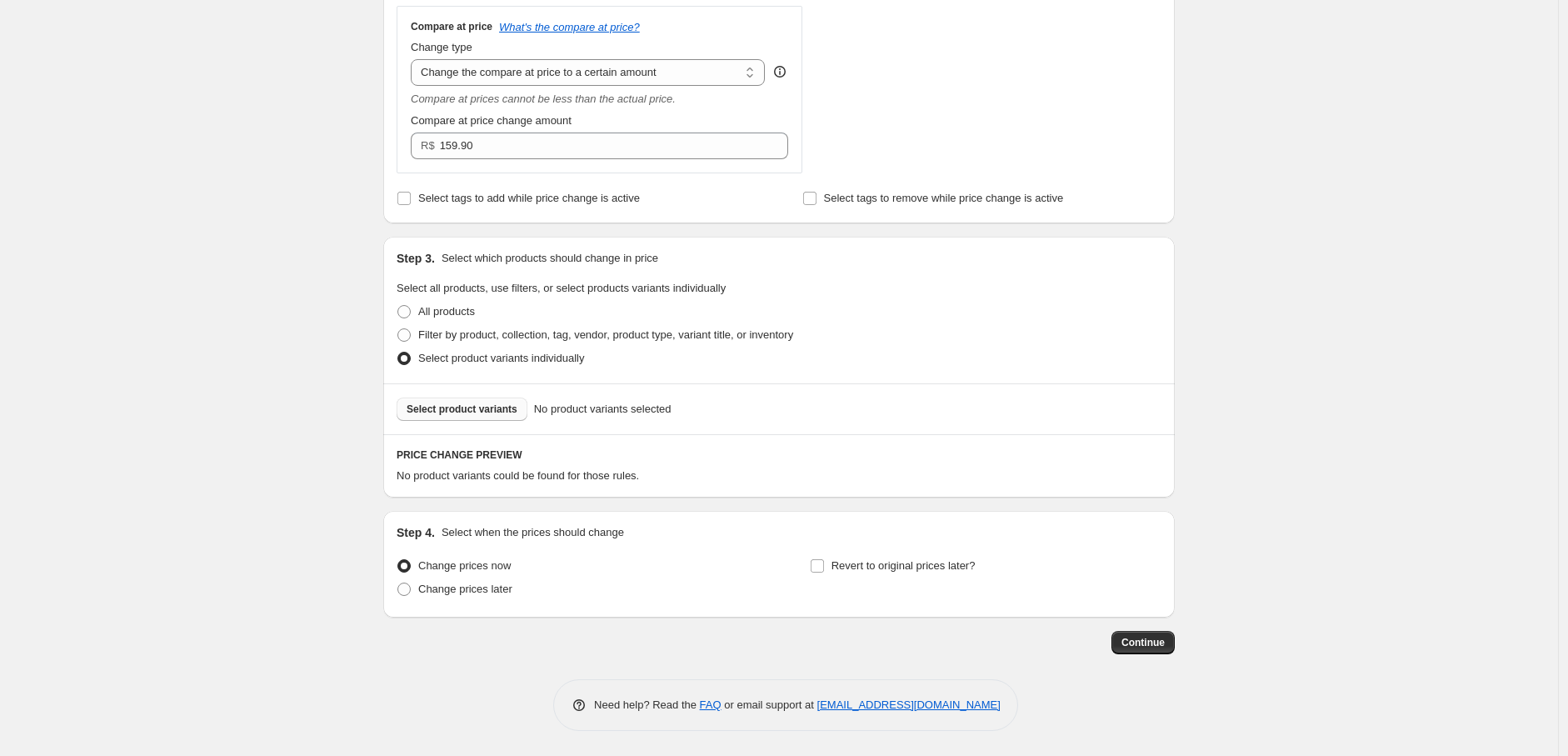
click at [509, 415] on span "Select product variants" at bounding box center [461, 409] width 110 height 13
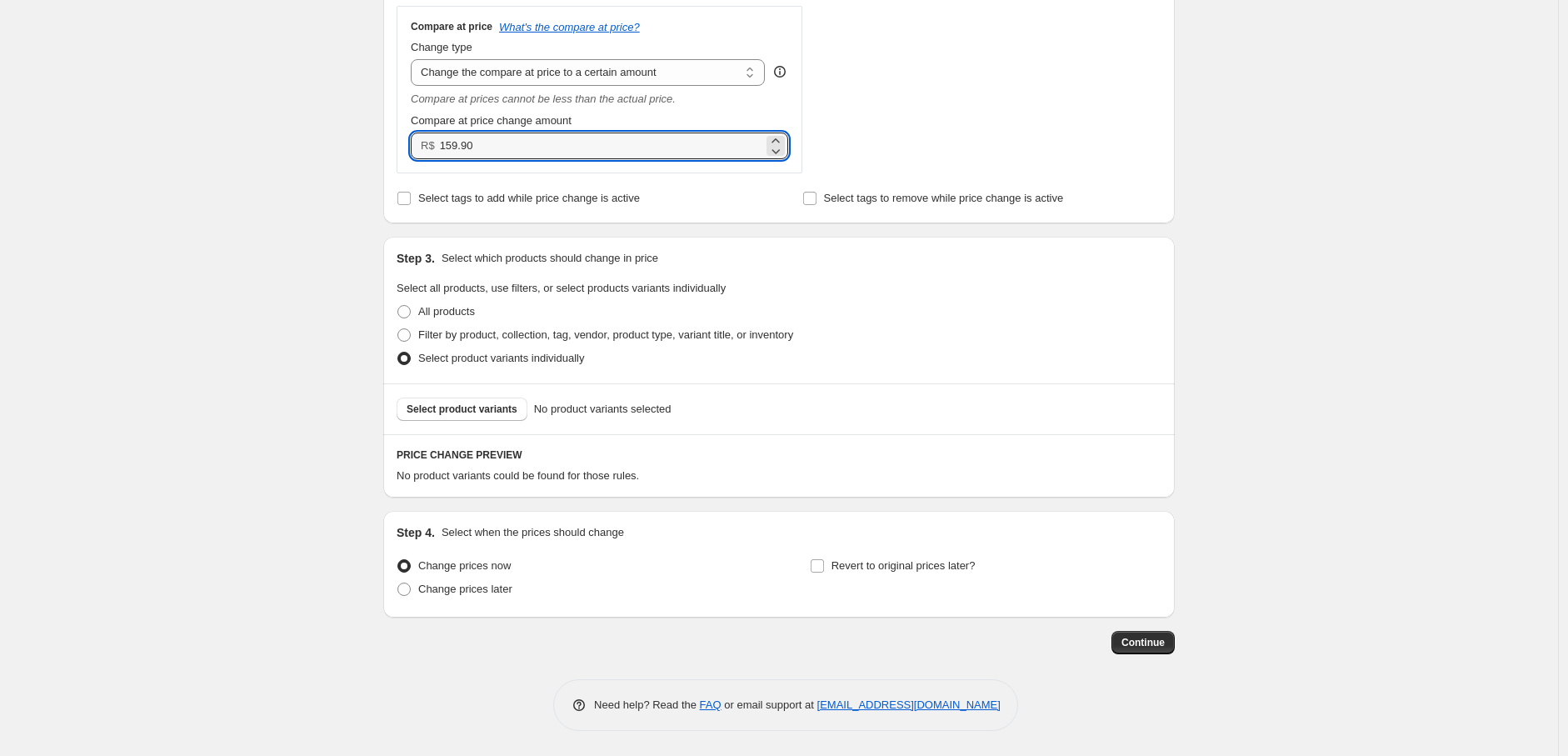
drag, startPoint x: 528, startPoint y: 145, endPoint x: 421, endPoint y: 145, distance: 107.0
click at [480, 150] on input "159.90" at bounding box center [601, 145] width 323 height 27
paste input "14990"
drag, startPoint x: 527, startPoint y: 144, endPoint x: 345, endPoint y: 135, distance: 182.2
click at [381, 143] on div "Step 1. Optionally give your price [MEDICAL_DATA] a title (eg "March 30% off sa…" at bounding box center [772, 45] width 805 height 1219
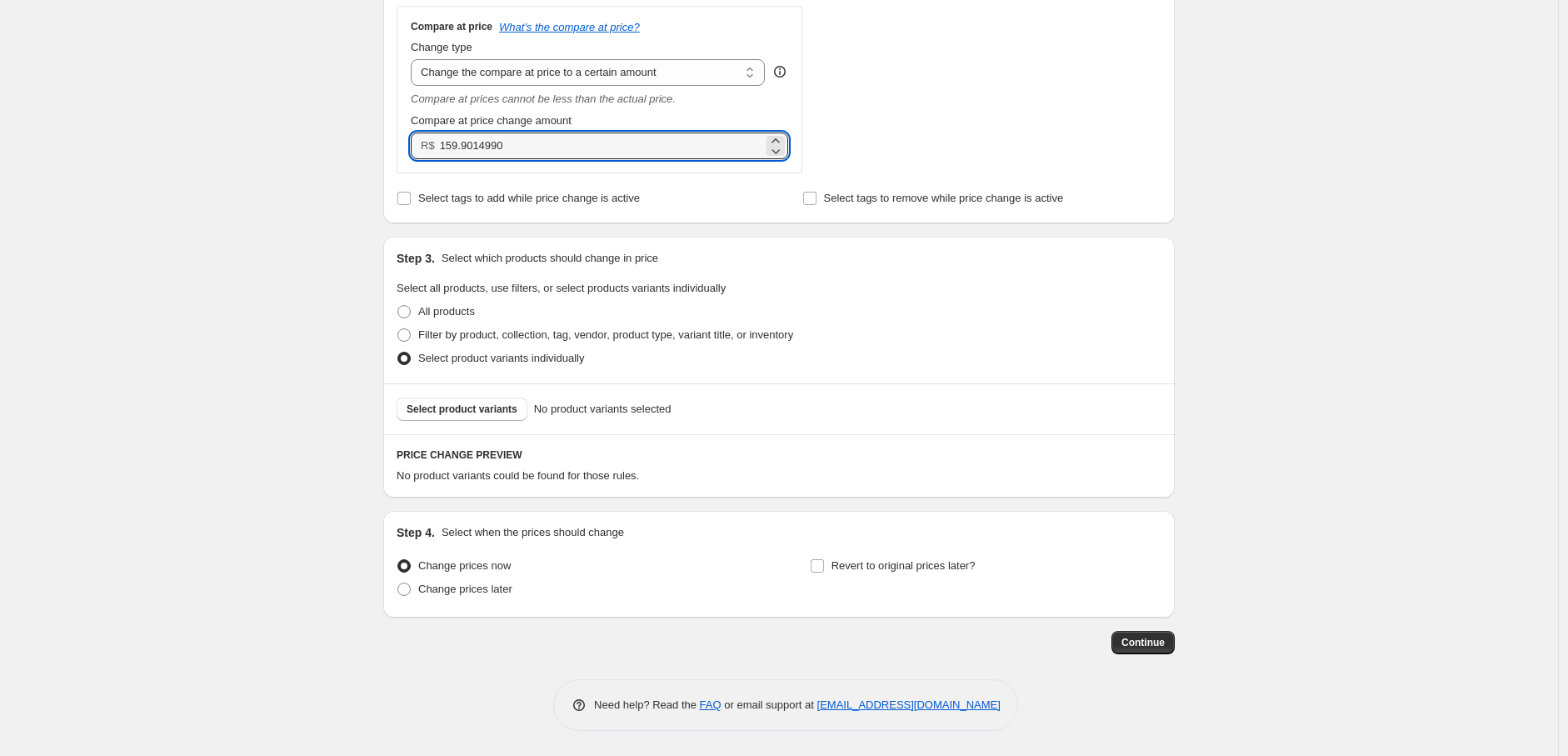
paste input "49."
type input "149.90"
click at [477, 406] on span "Select product variants" at bounding box center [461, 409] width 110 height 13
